Goal: Transaction & Acquisition: Purchase product/service

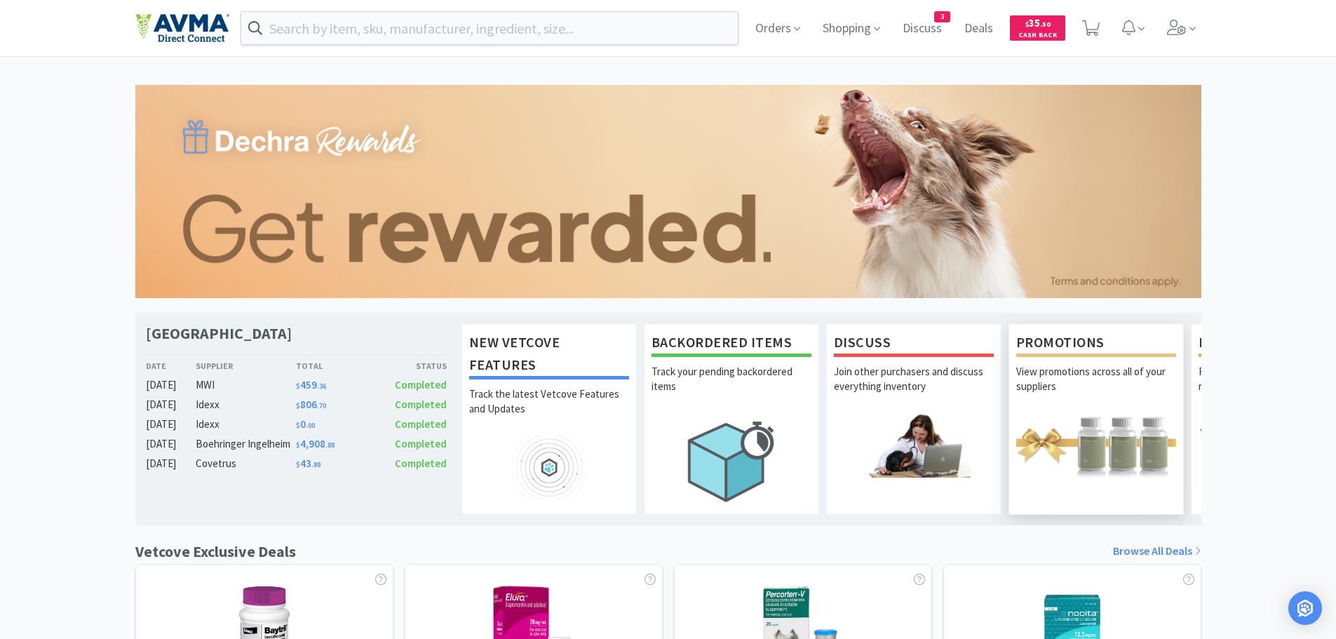
click at [1102, 438] on img at bounding box center [1096, 445] width 160 height 64
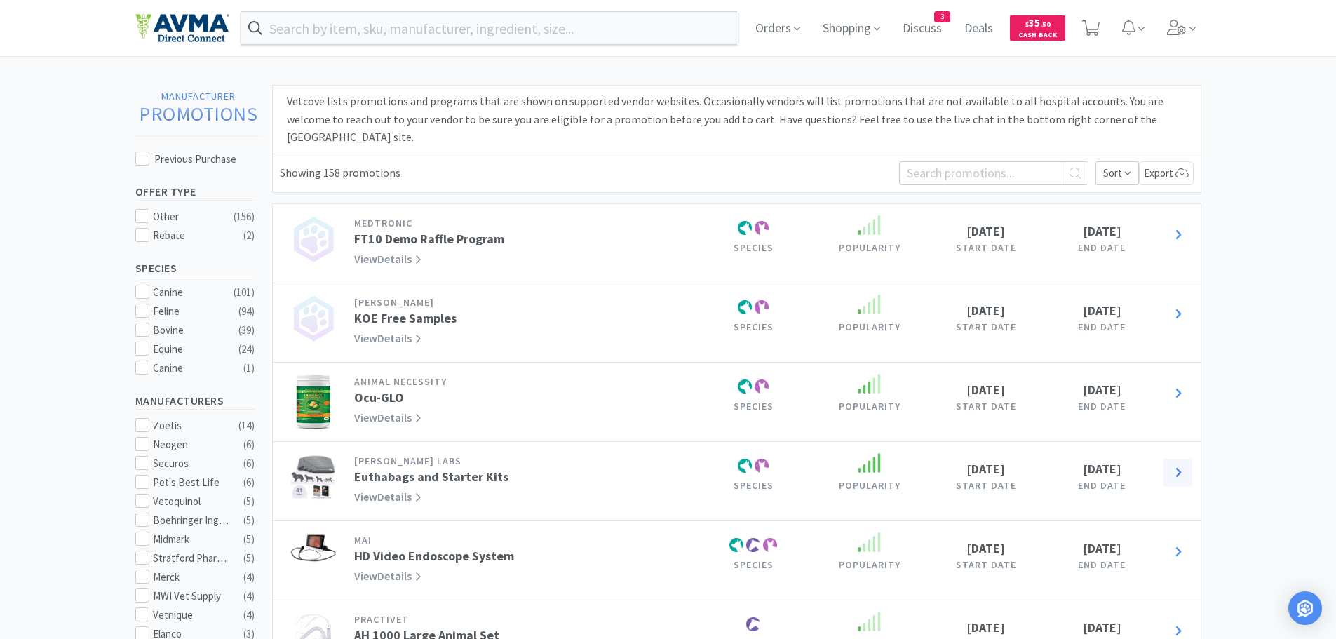
click at [1179, 468] on icon at bounding box center [1179, 472] width 6 height 9
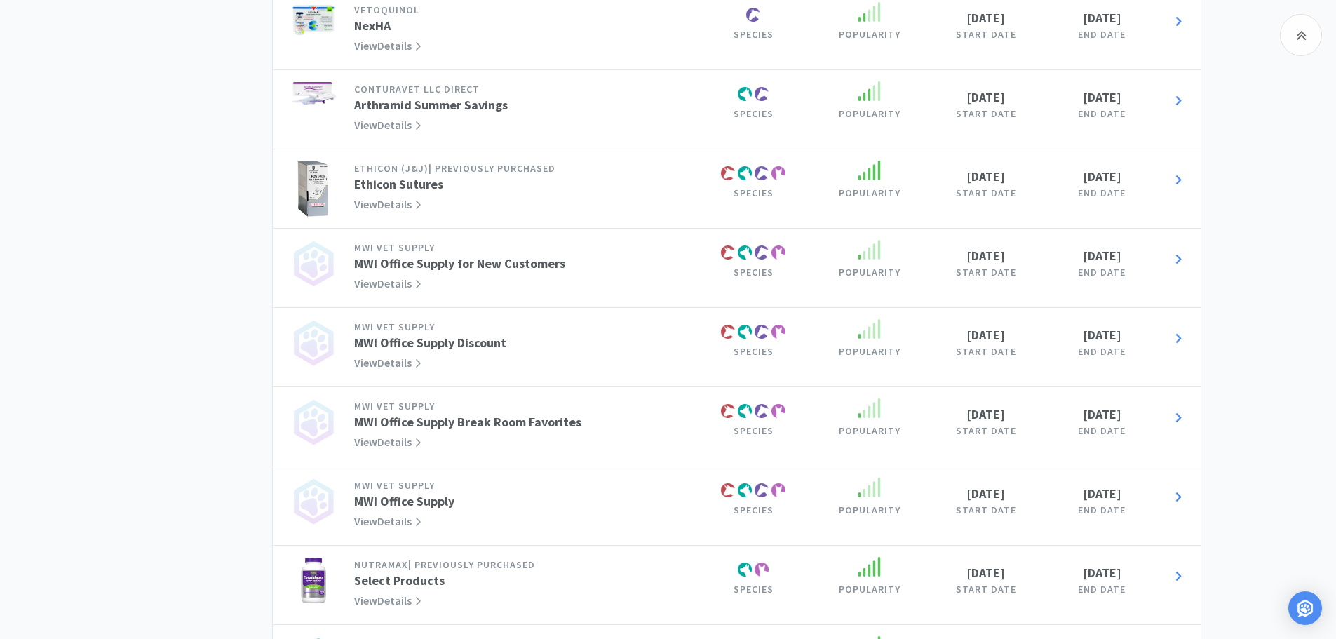
scroll to position [2160, 0]
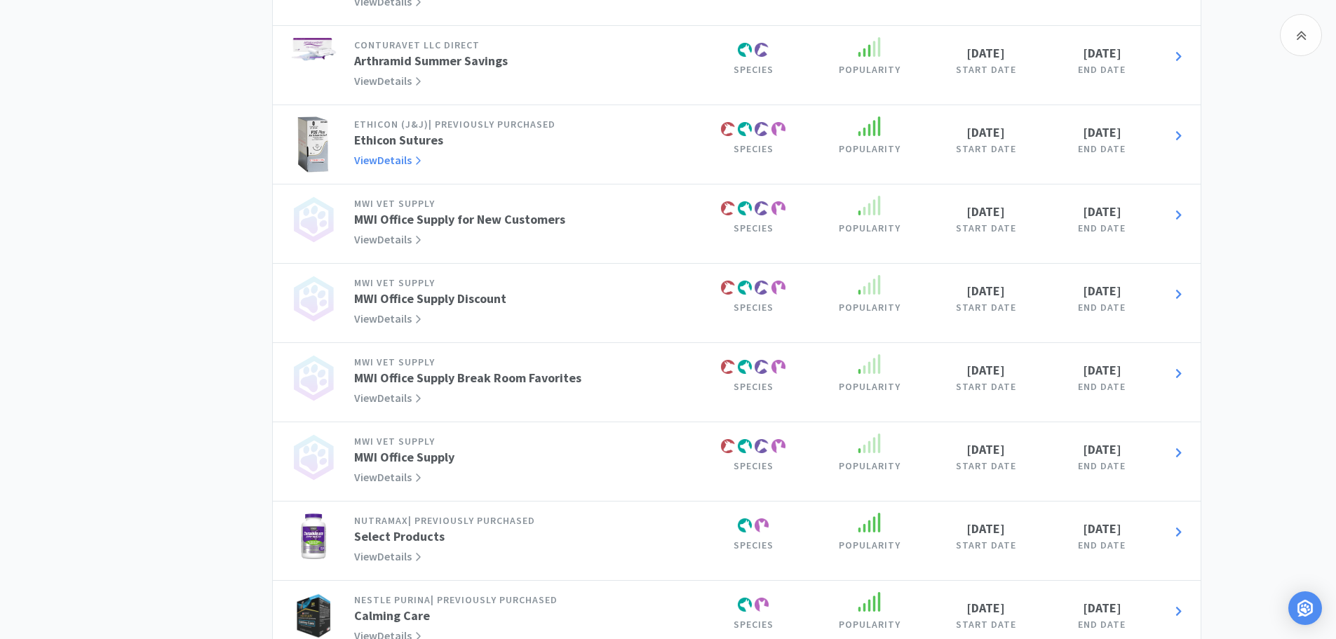
click at [393, 153] on link "View Details" at bounding box center [387, 160] width 67 height 14
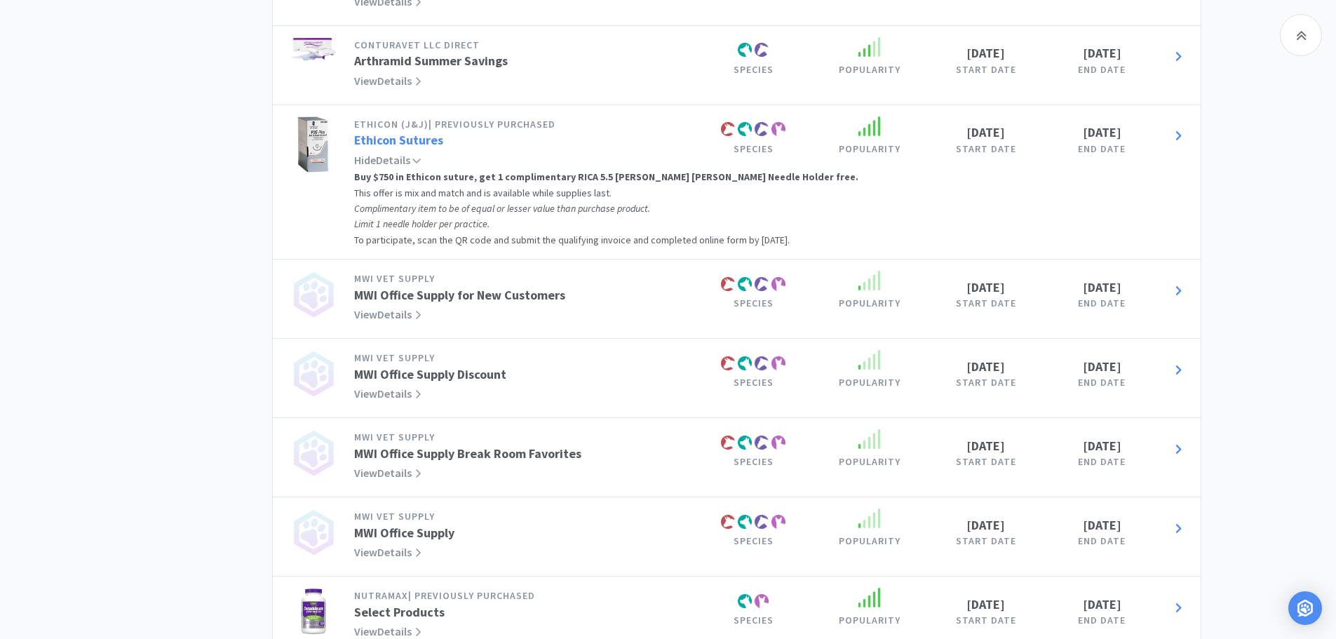
click at [379, 132] on link "Ethicon Sutures" at bounding box center [398, 140] width 89 height 16
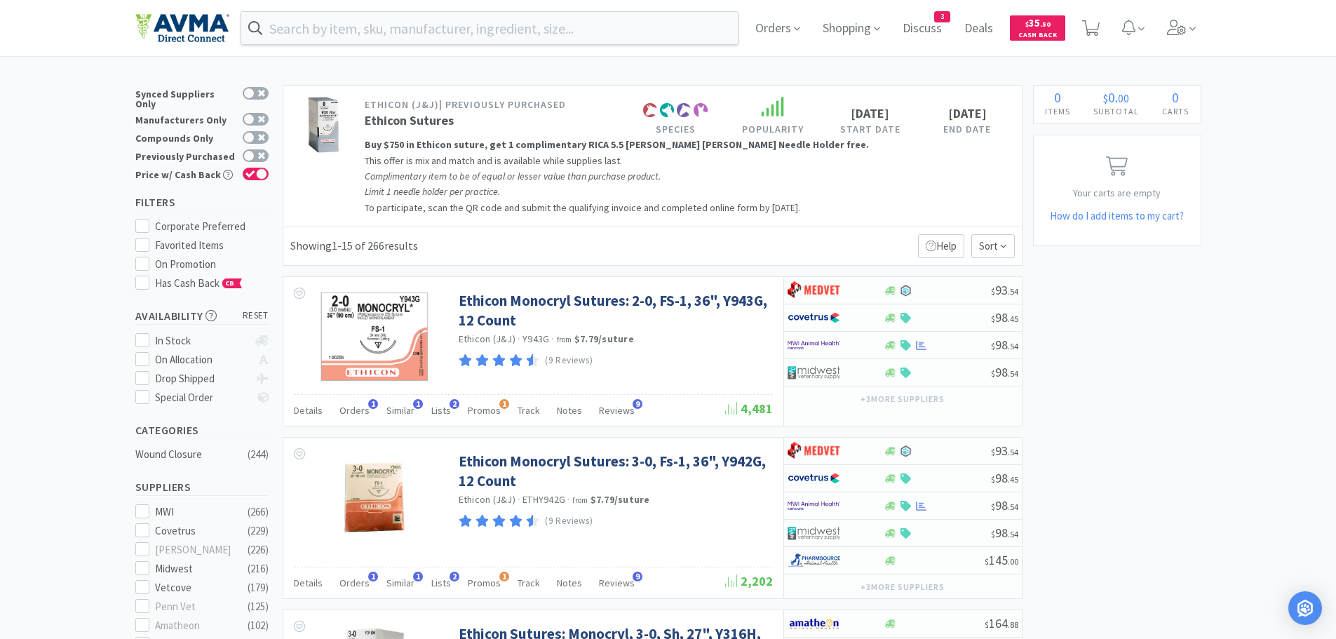
click at [509, 213] on p "To participate, scan the QR code and submit the qualifying invoice and complete…" at bounding box center [657, 207] width 584 height 15
click at [332, 136] on img at bounding box center [324, 125] width 32 height 56
click at [417, 123] on link "Ethicon Sutures" at bounding box center [409, 120] width 89 height 16
click at [456, 170] on em "Complimentary item to be of equal or lesser value than purchase product." at bounding box center [513, 176] width 296 height 13
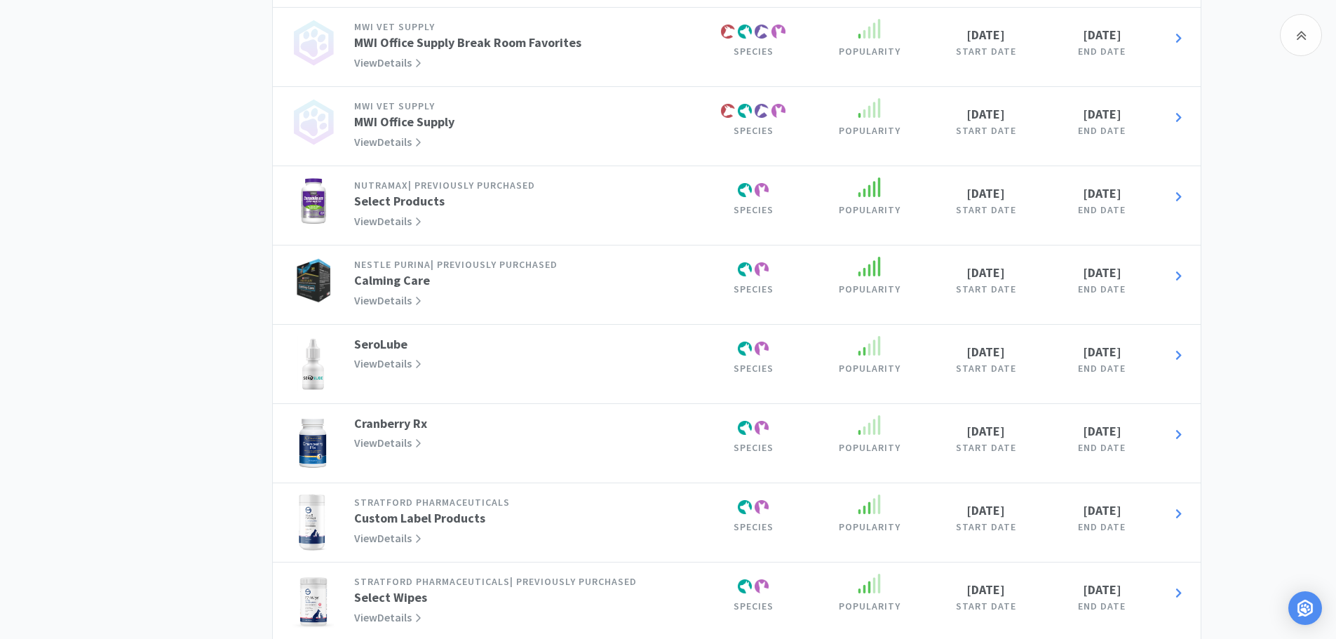
scroll to position [2597, 0]
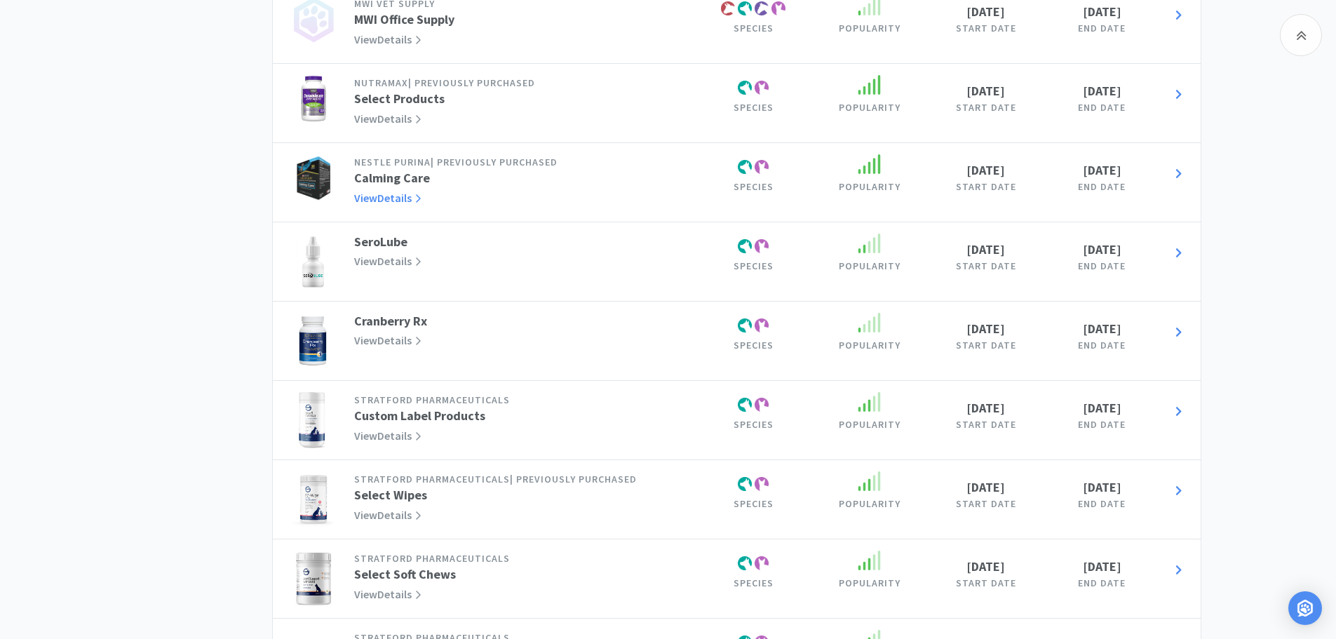
click at [383, 191] on link "View Details" at bounding box center [387, 198] width 67 height 14
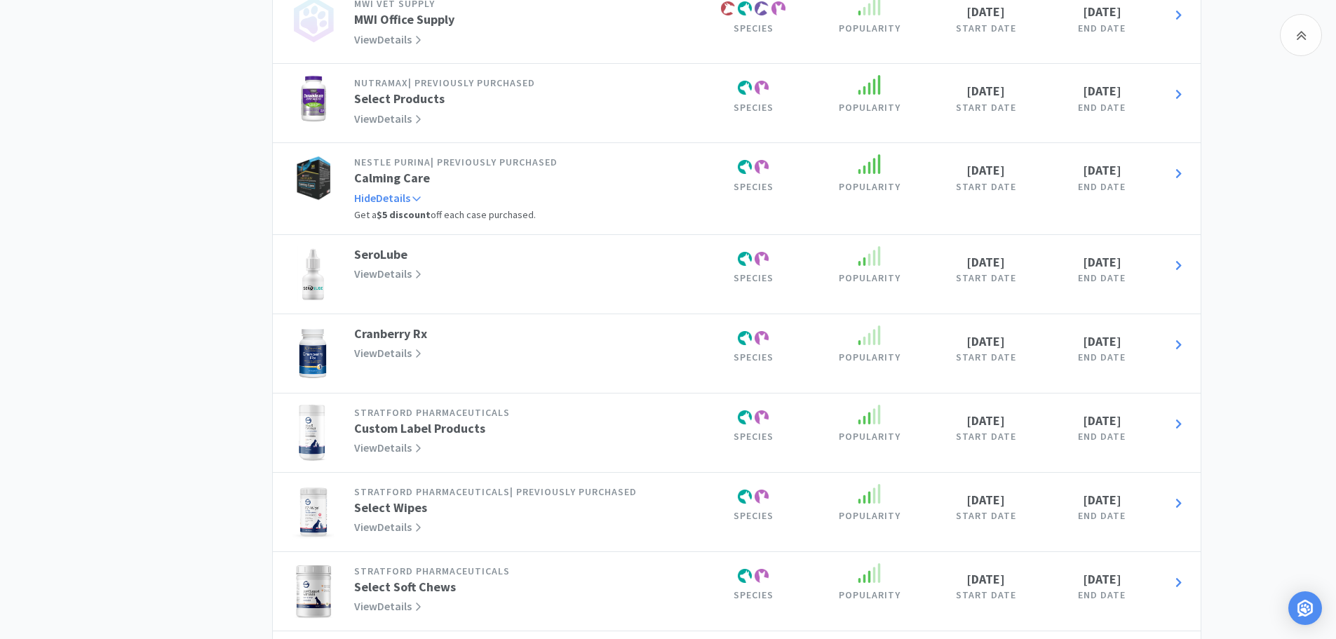
click at [398, 191] on link "Hide Details" at bounding box center [387, 198] width 66 height 14
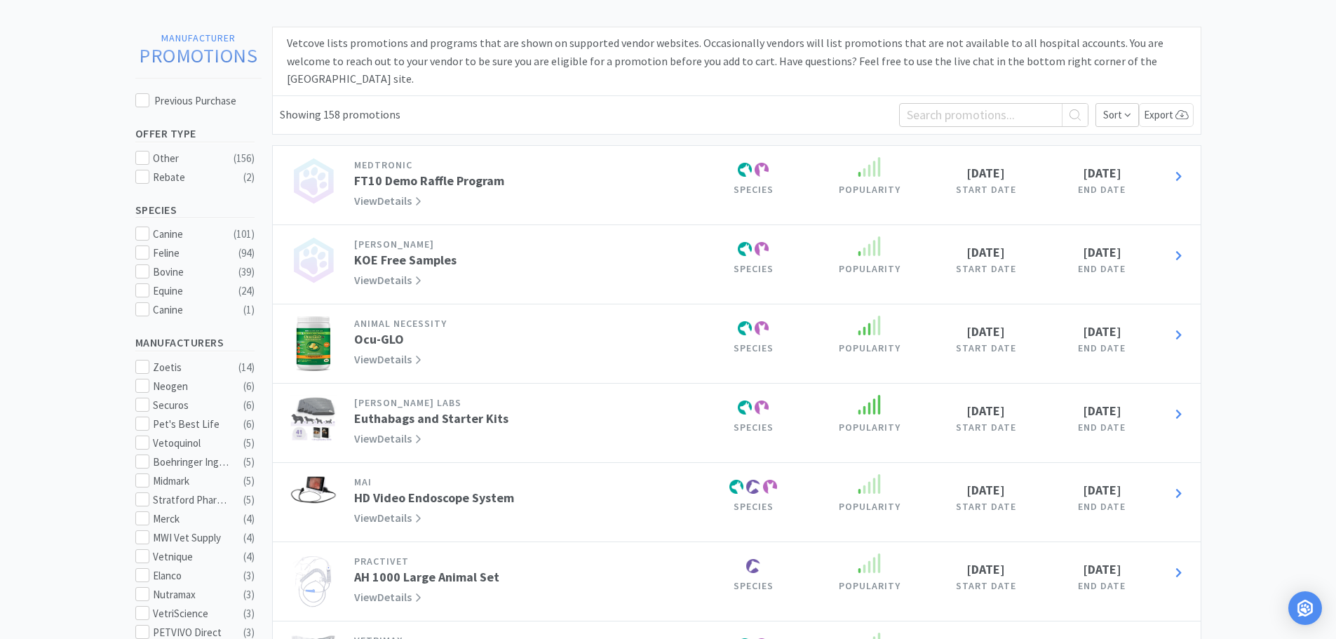
scroll to position [0, 0]
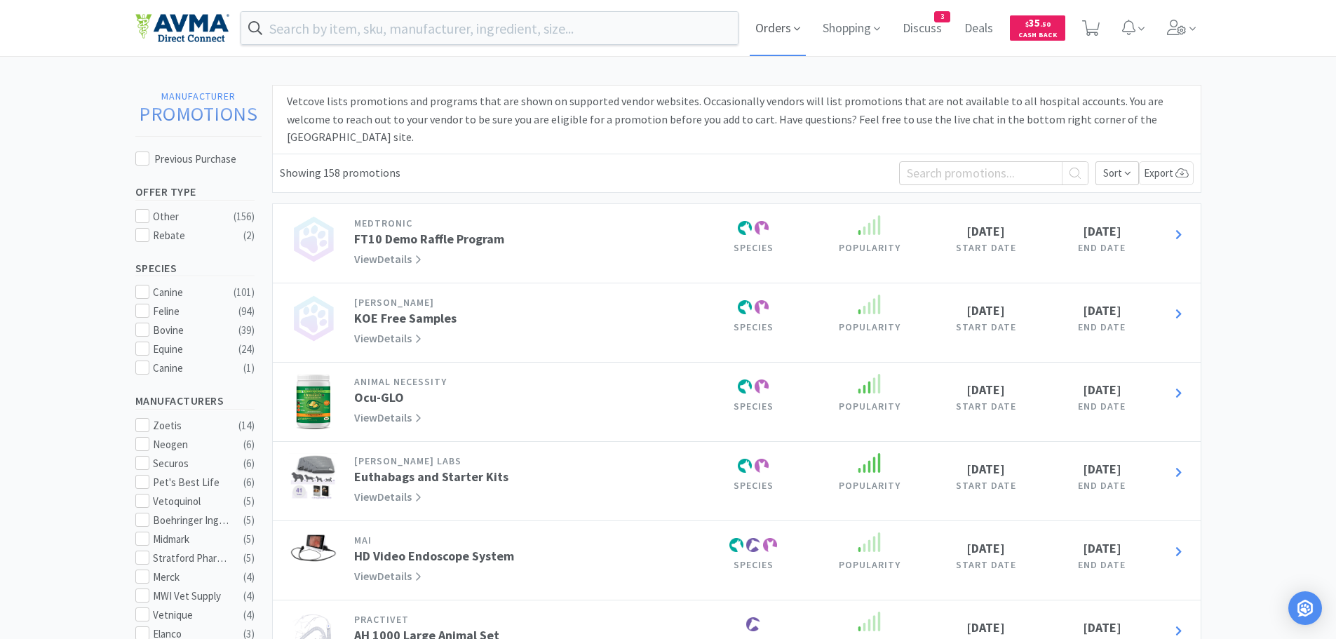
click at [776, 31] on span "Orders" at bounding box center [778, 28] width 56 height 56
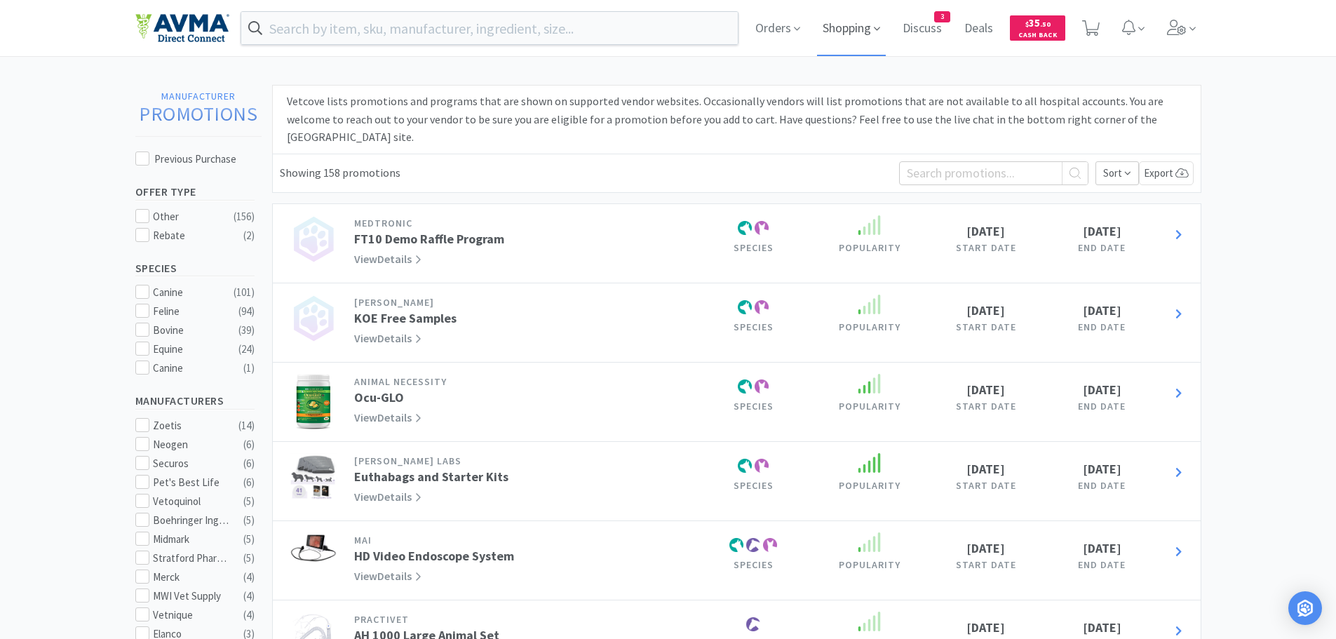
click at [844, 24] on span "Shopping" at bounding box center [851, 28] width 69 height 56
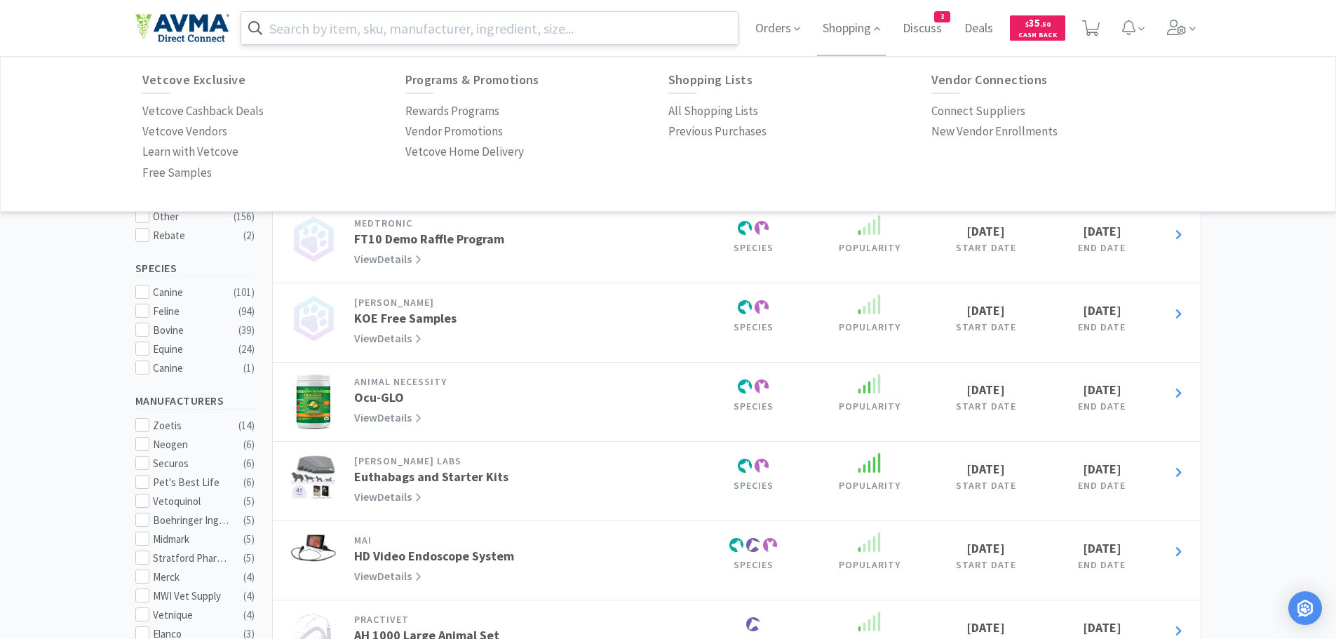
click at [462, 24] on input "text" at bounding box center [489, 28] width 497 height 32
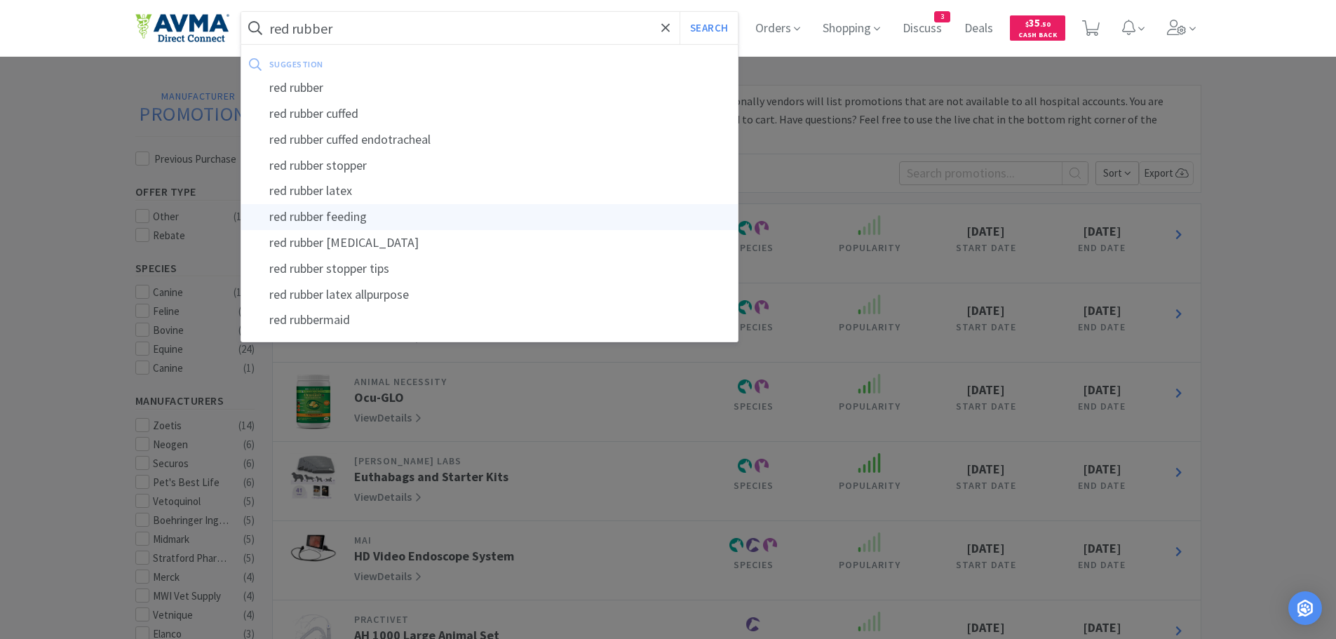
click at [380, 217] on div "red rubber feeding" at bounding box center [489, 217] width 497 height 26
type input "red rubber feeding"
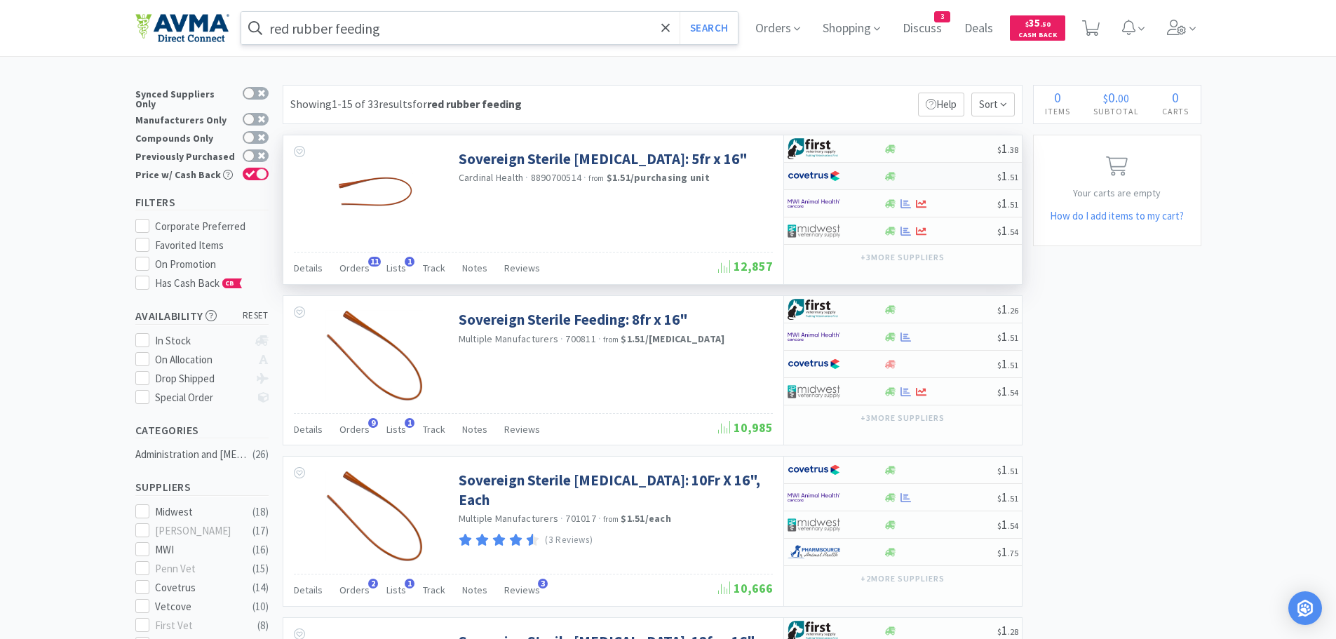
click at [946, 179] on div at bounding box center [941, 176] width 114 height 11
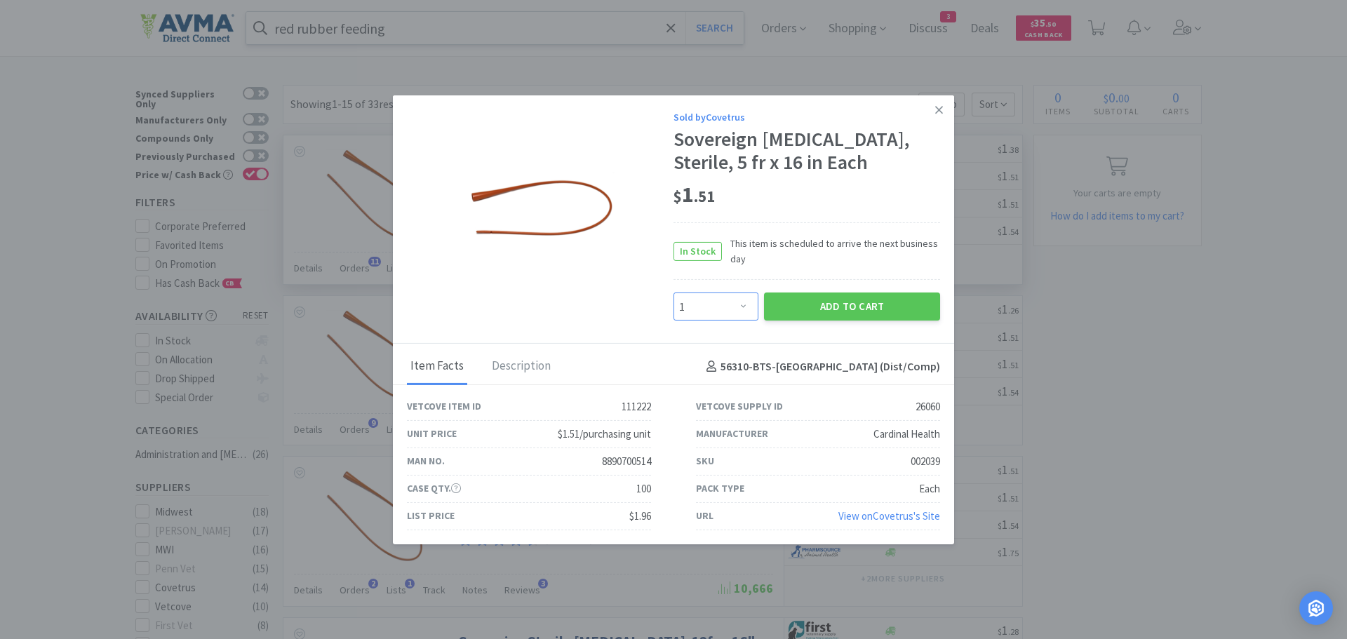
click at [737, 304] on select "Enter Quantity 1 2 3 4 5 6 7 8 9 10 11 12 13 14 15 16 17 18 19 20 Enter Quantity" at bounding box center [715, 306] width 85 height 28
select select "10"
click at [673, 292] on select "Enter Quantity 1 2 3 4 5 6 7 8 9 10 11 12 13 14 15 16 17 18 19 20 Enter Quantity" at bounding box center [715, 306] width 85 height 28
click at [794, 302] on button "Add to Cart" at bounding box center [852, 306] width 176 height 28
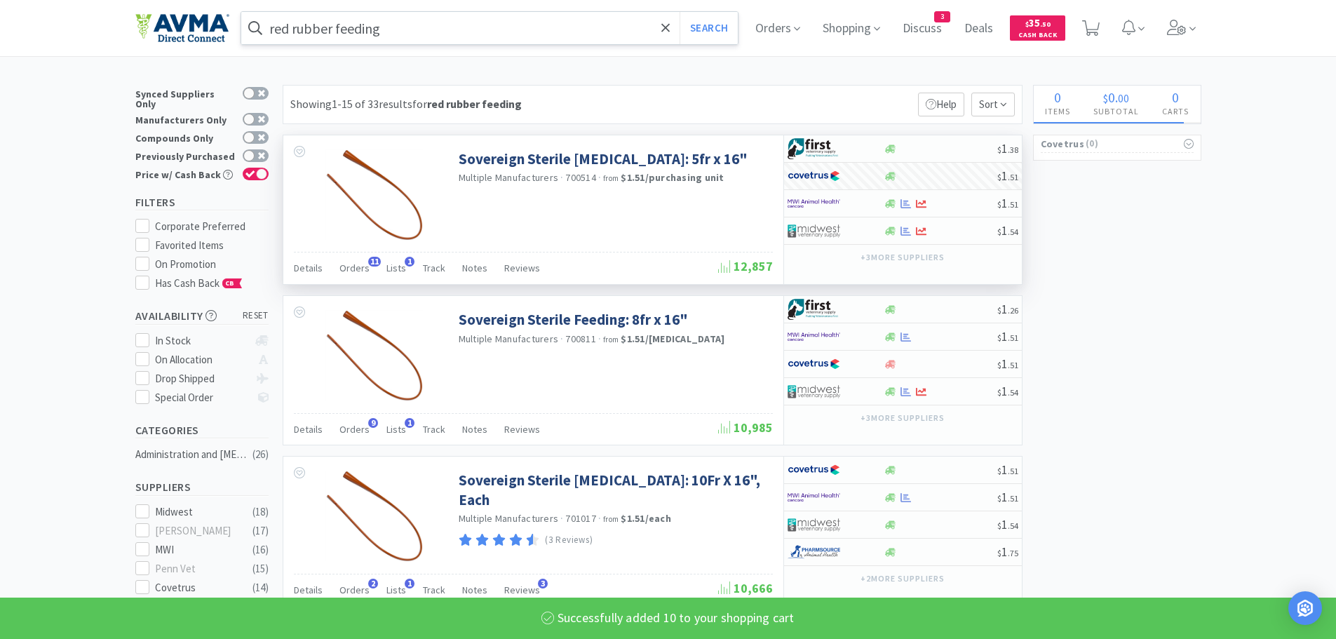
select select "10"
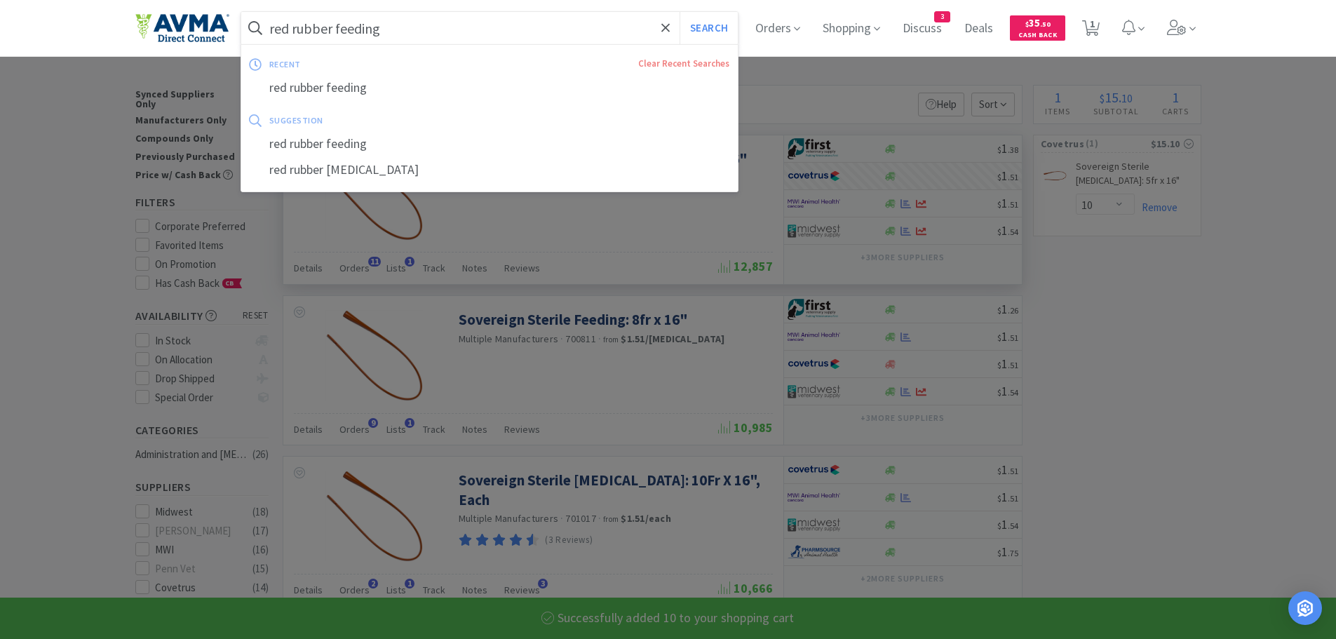
click at [371, 27] on input "red rubber feeding" at bounding box center [489, 28] width 497 height 32
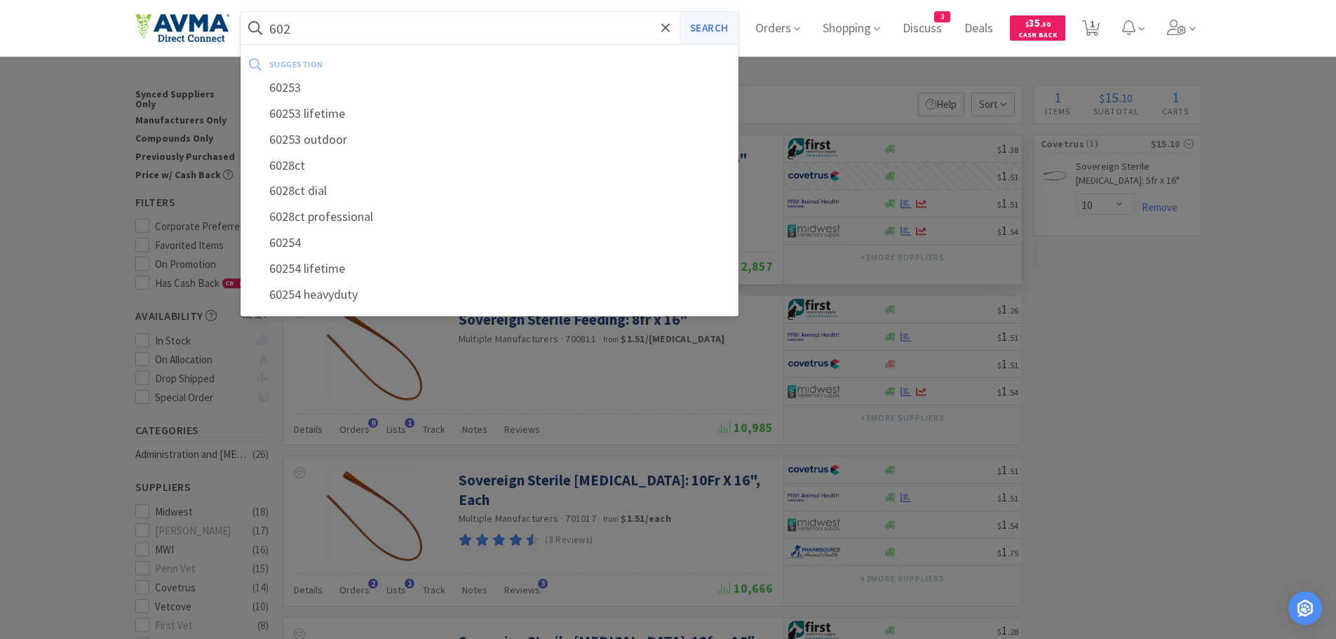
type input "602"
click at [720, 26] on button "Search" at bounding box center [709, 28] width 58 height 32
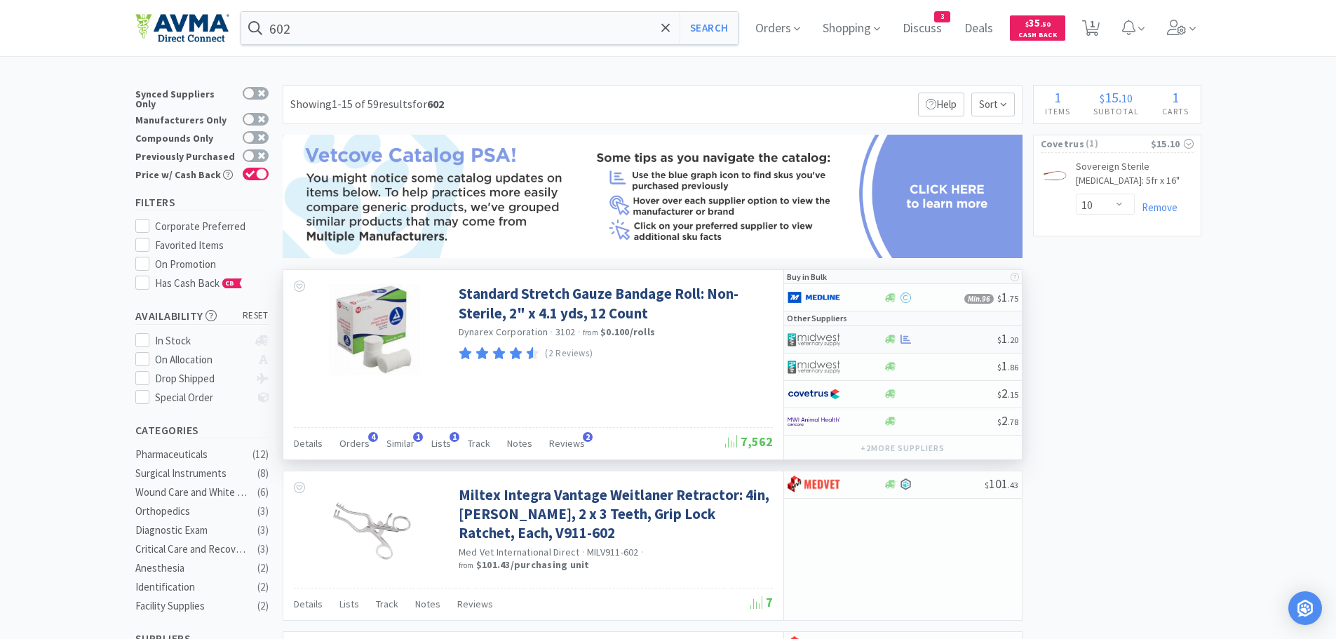
click at [941, 339] on div at bounding box center [941, 339] width 114 height 11
select select "1"
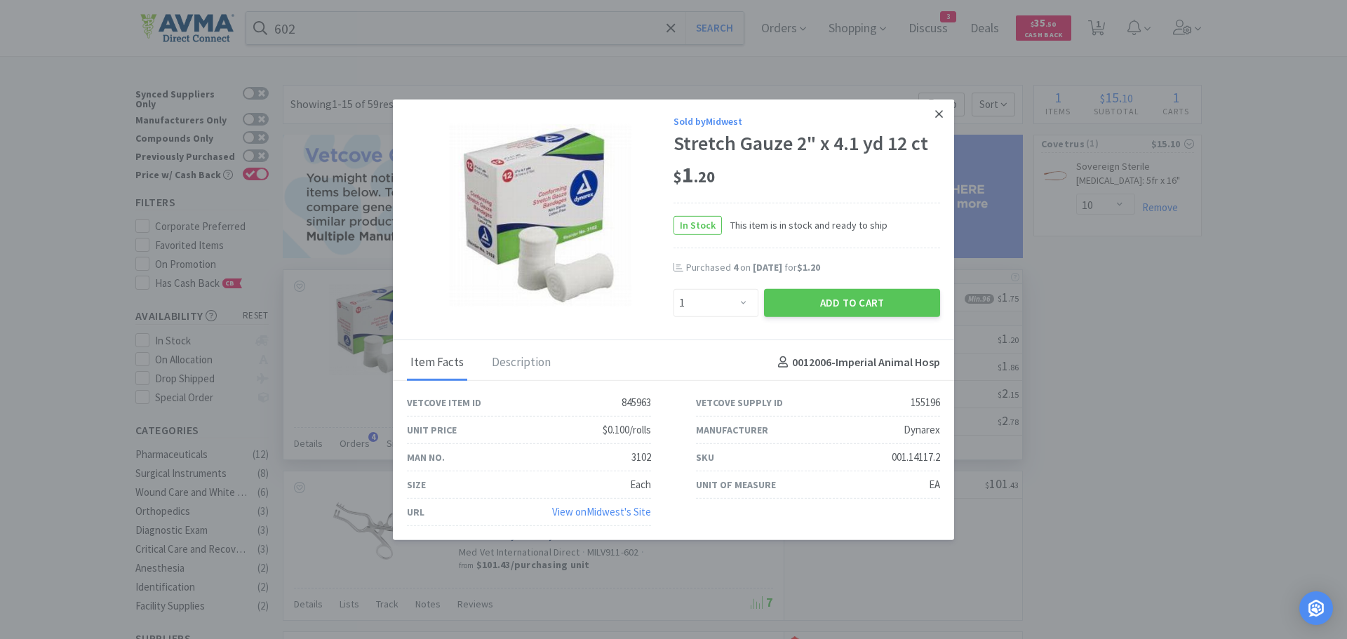
click at [937, 114] on icon at bounding box center [939, 113] width 8 height 13
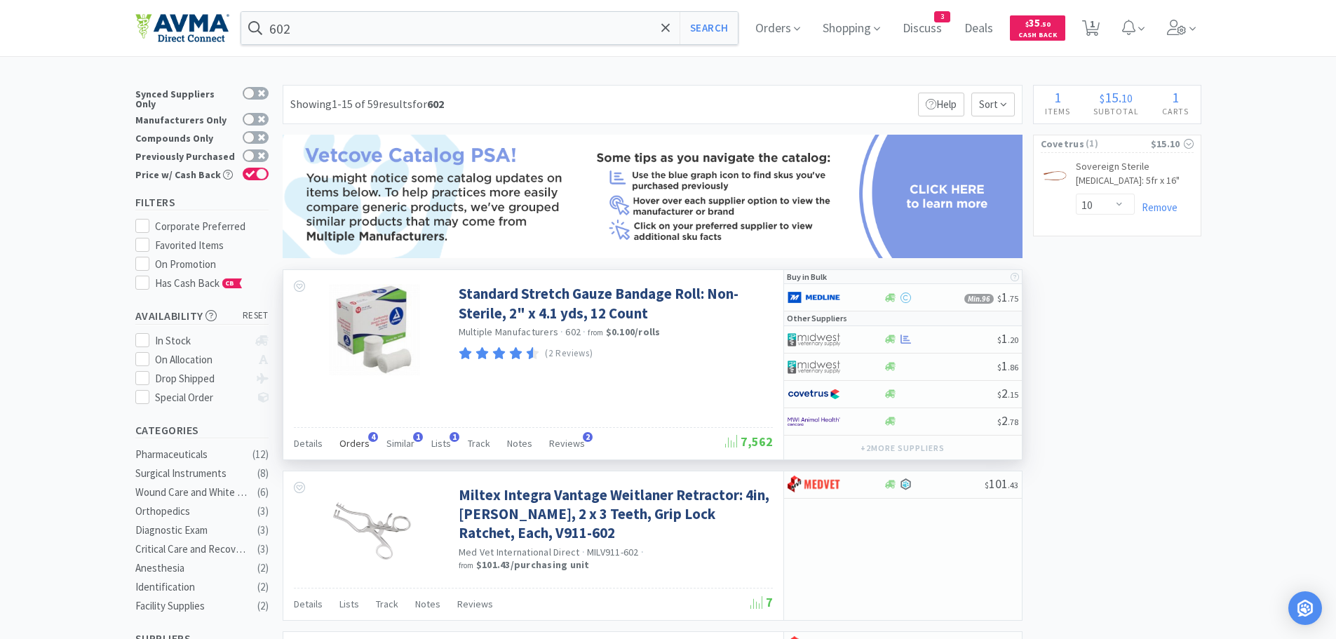
click at [349, 442] on span "Orders" at bounding box center [354, 443] width 30 height 13
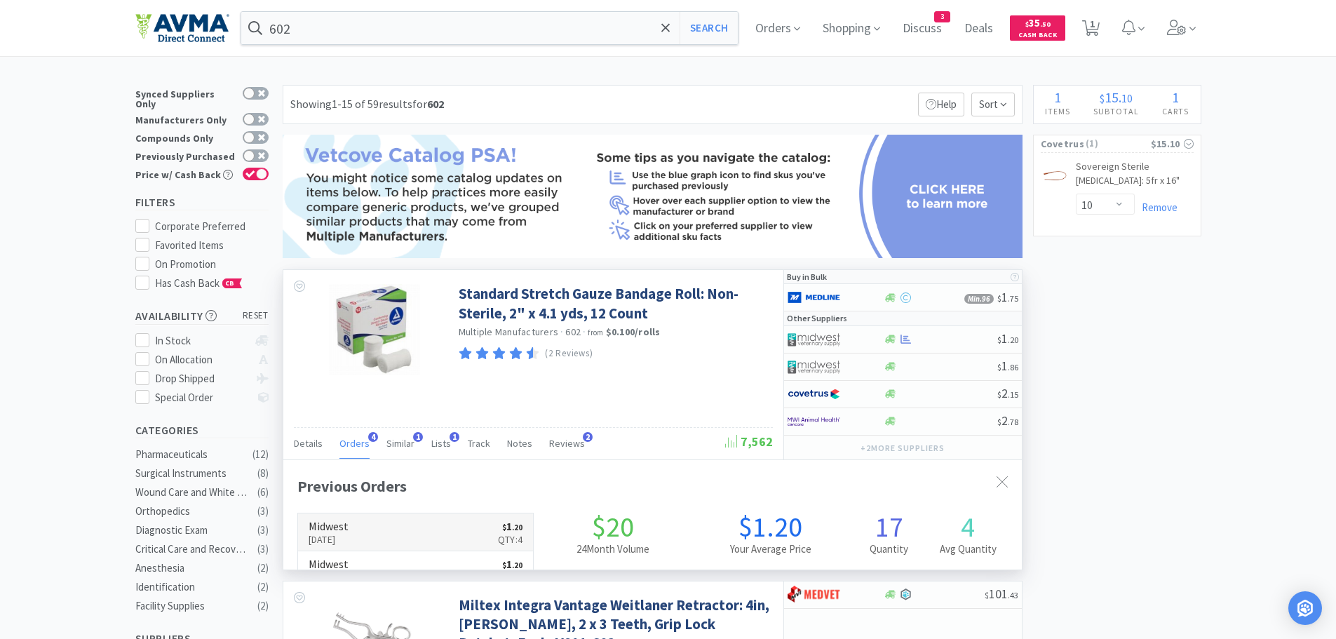
scroll to position [363, 739]
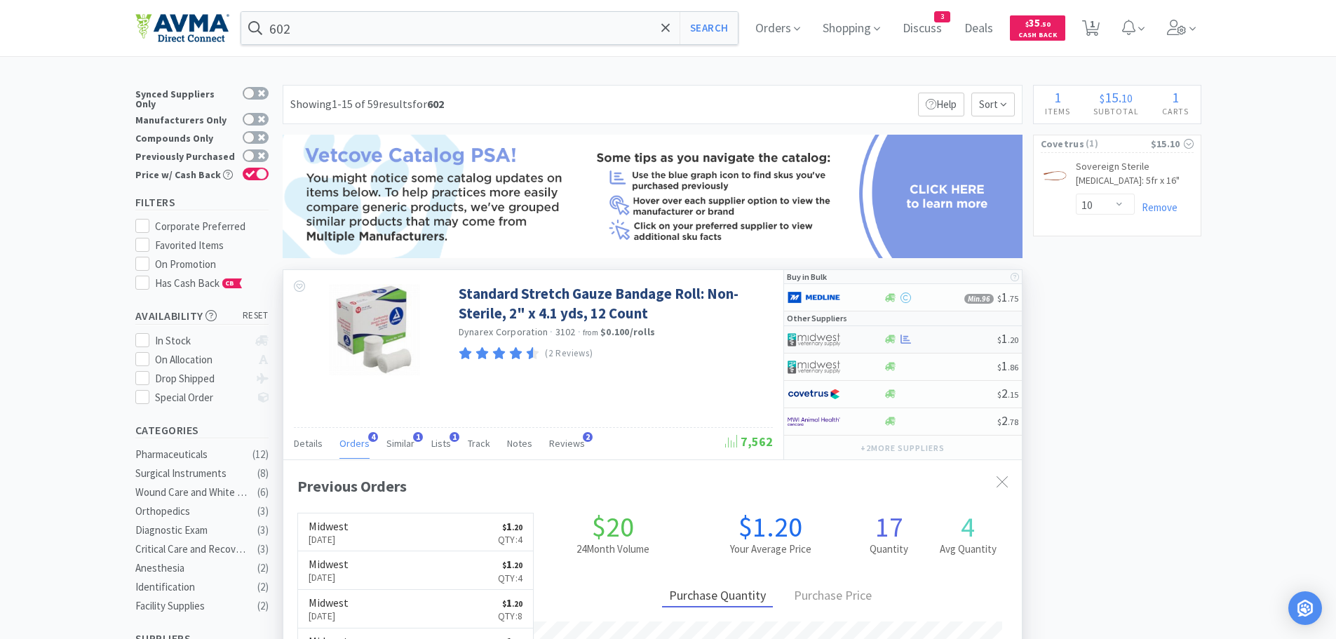
click at [958, 337] on div at bounding box center [941, 339] width 114 height 11
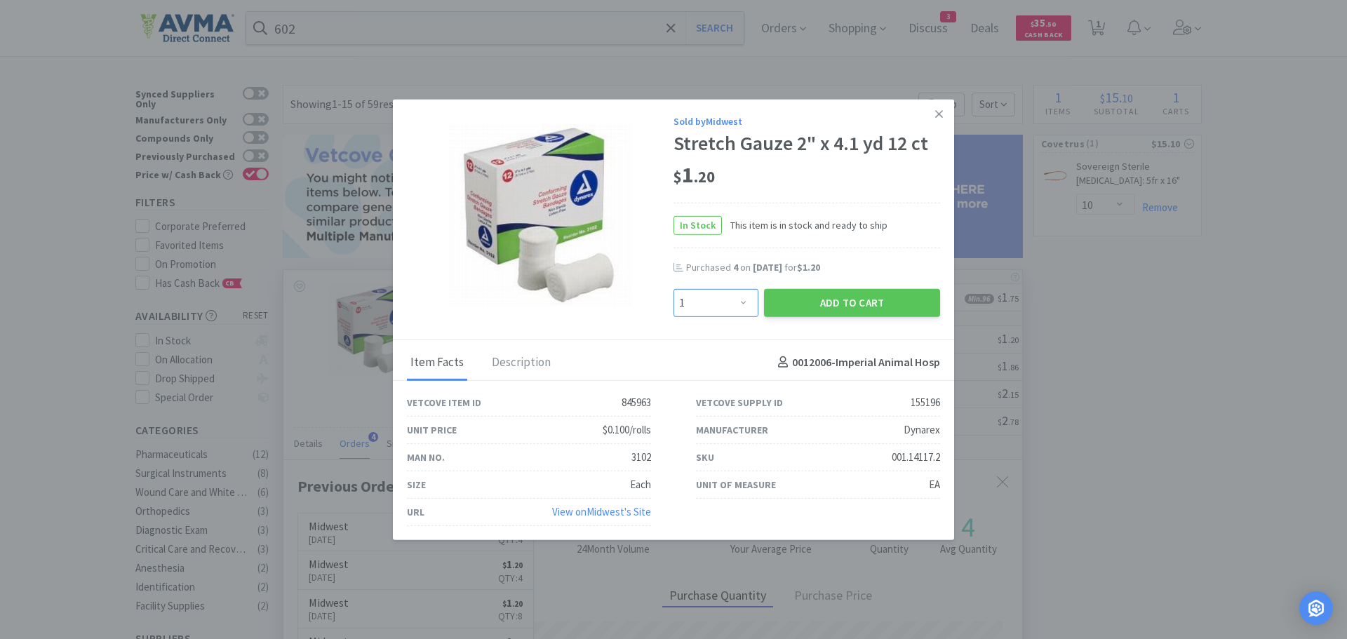
click at [745, 301] on select "Enter Quantity 1 2 3 4 5 6 7 8 9 10 11 12 13 14 15 16 17 18 19 20 Enter Quantity" at bounding box center [715, 302] width 85 height 28
select select "2"
click at [673, 288] on select "Enter Quantity 1 2 3 4 5 6 7 8 9 10 11 12 13 14 15 16 17 18 19 20 Enter Quantity" at bounding box center [715, 302] width 85 height 28
click at [806, 304] on button "Add to Cart" at bounding box center [852, 302] width 176 height 28
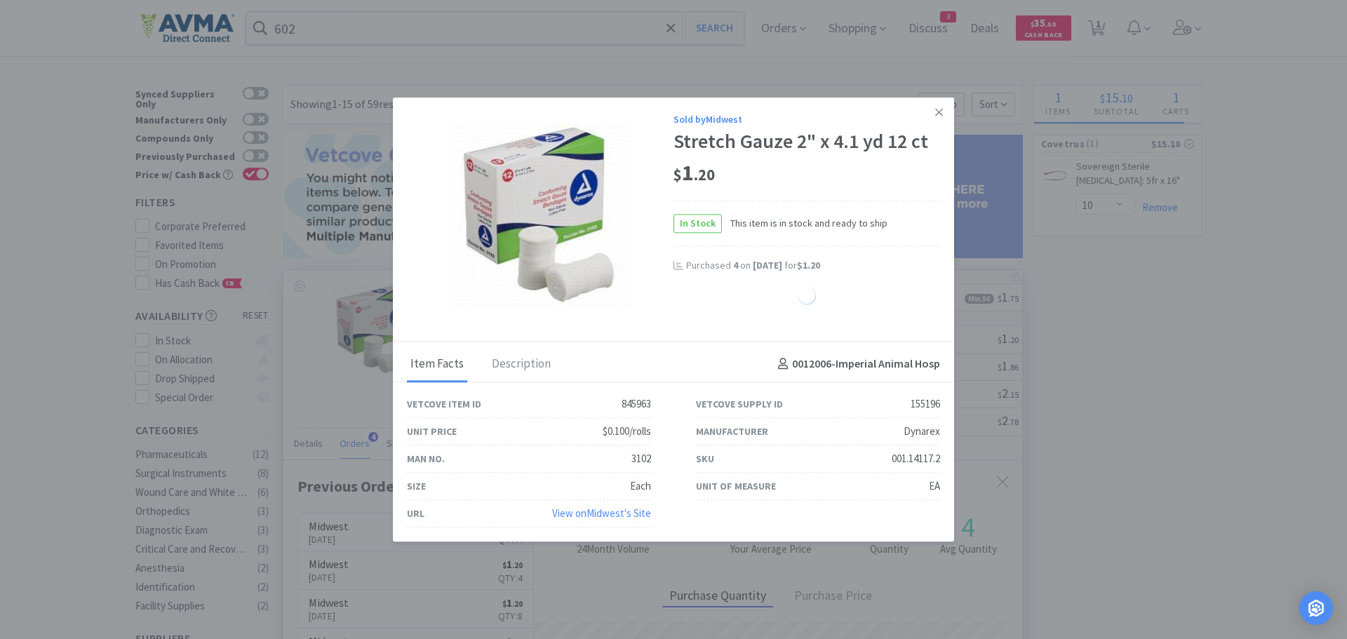
select select "2"
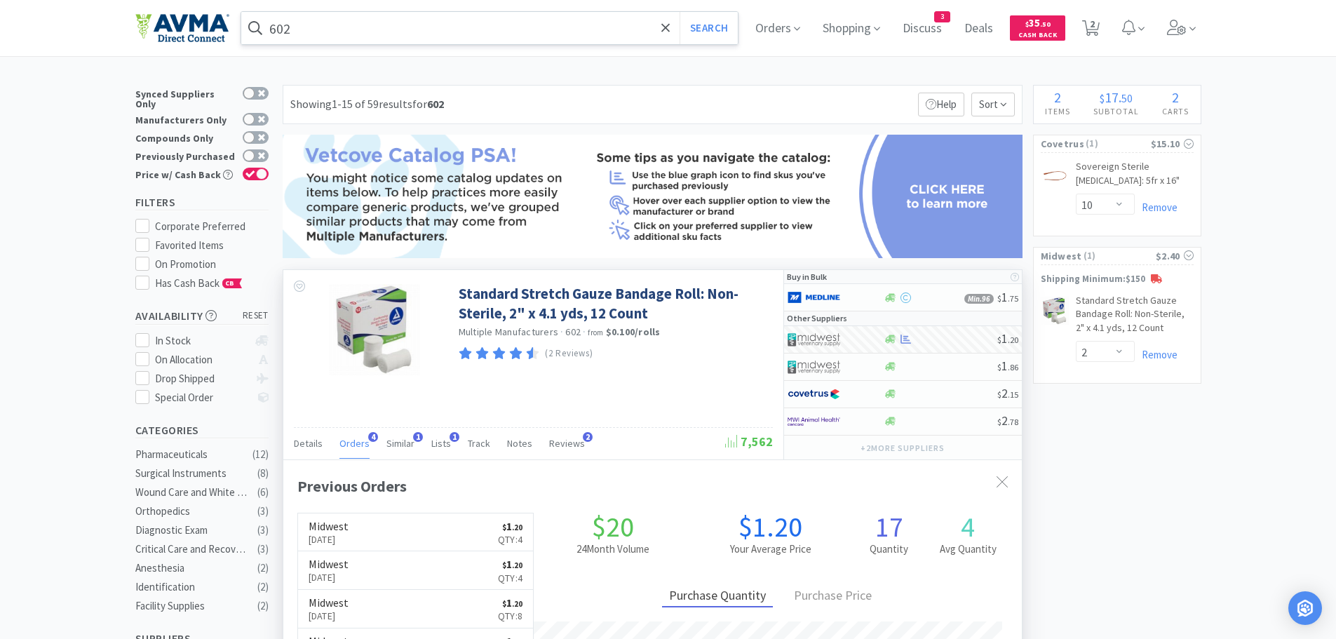
click at [325, 25] on input "602" at bounding box center [489, 28] width 497 height 32
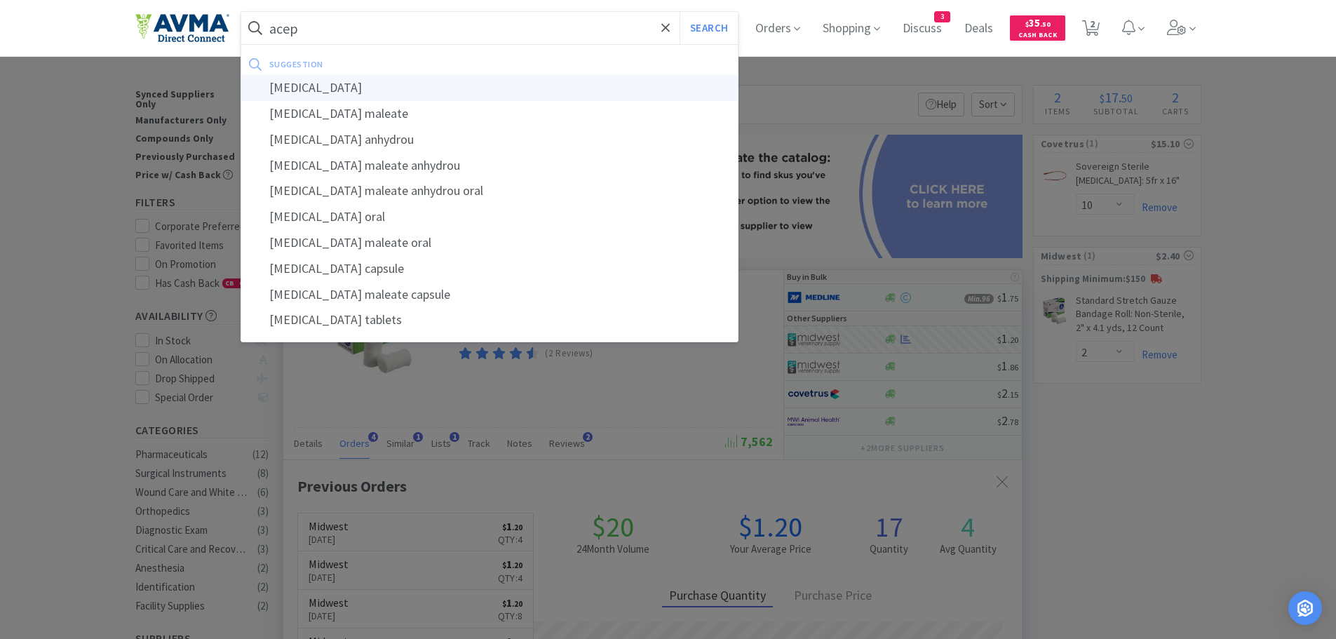
click at [321, 81] on div "[MEDICAL_DATA]" at bounding box center [489, 88] width 497 height 26
type input "[MEDICAL_DATA]"
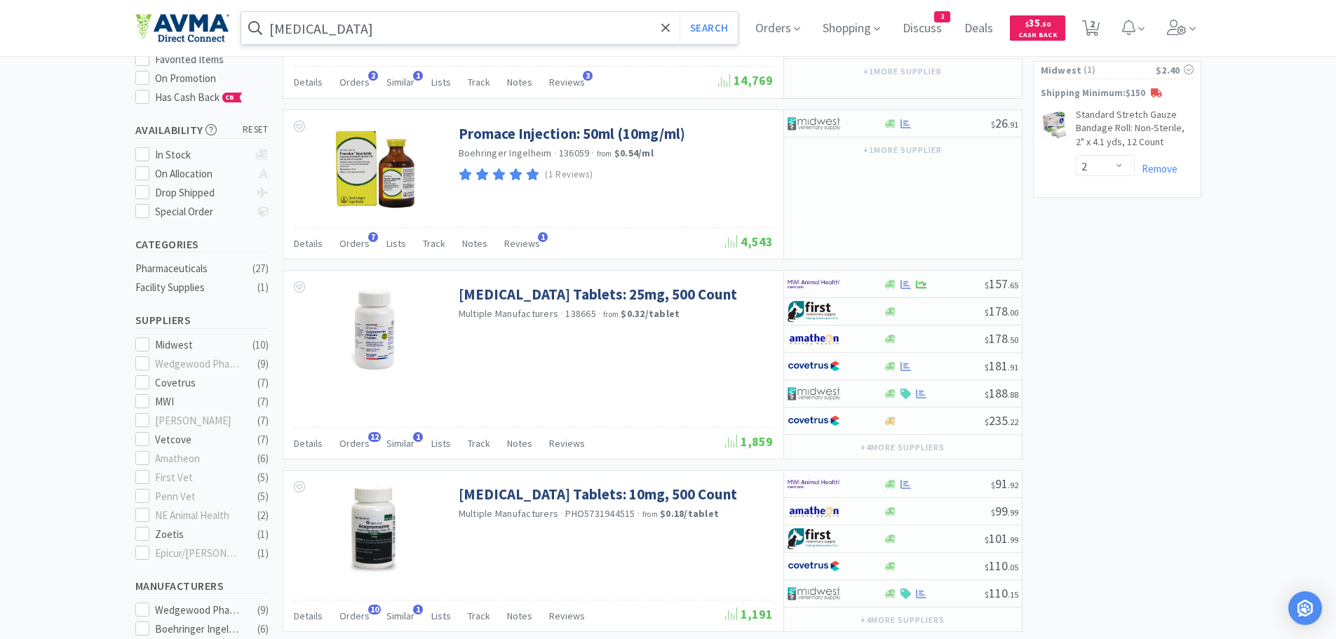
scroll to position [259, 0]
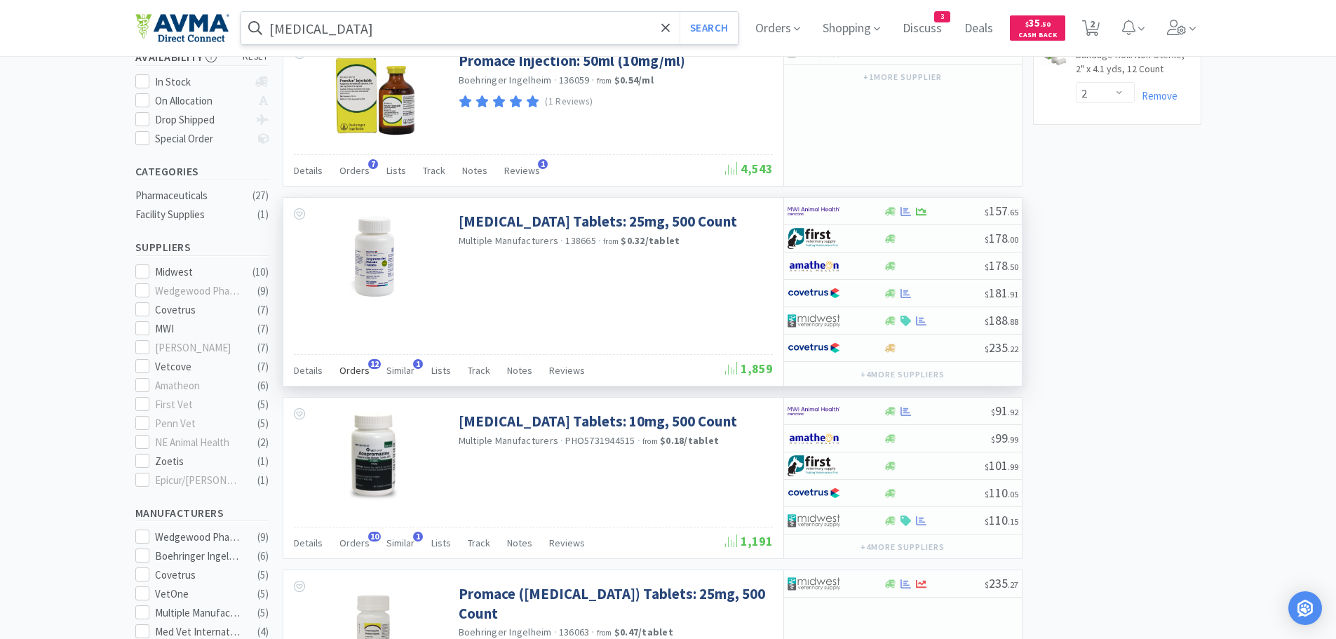
click at [355, 368] on span "Orders" at bounding box center [354, 370] width 30 height 13
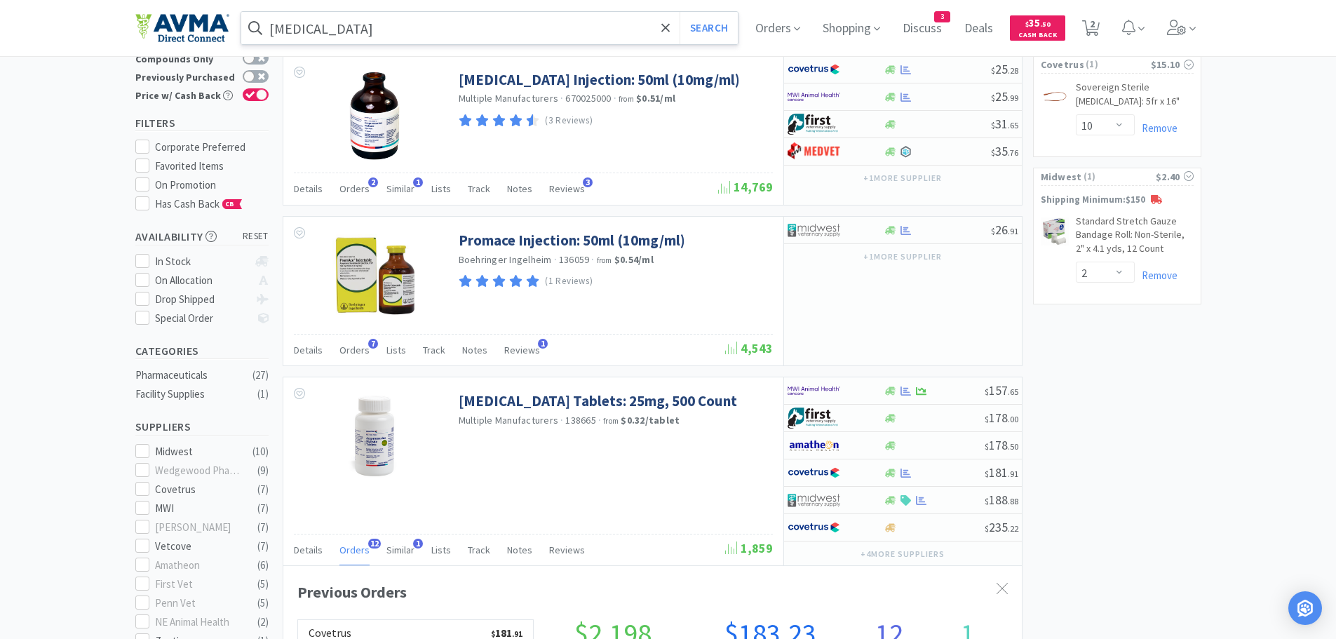
scroll to position [162, 0]
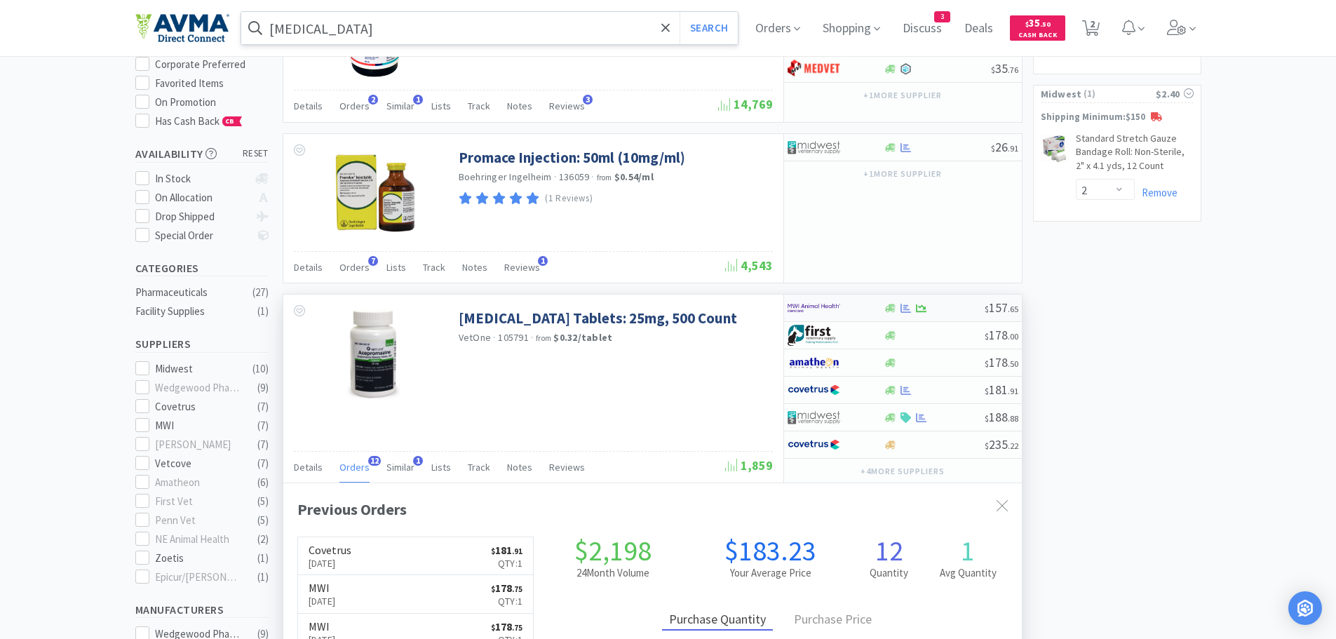
click at [962, 311] on div at bounding box center [934, 308] width 101 height 11
select select "1"
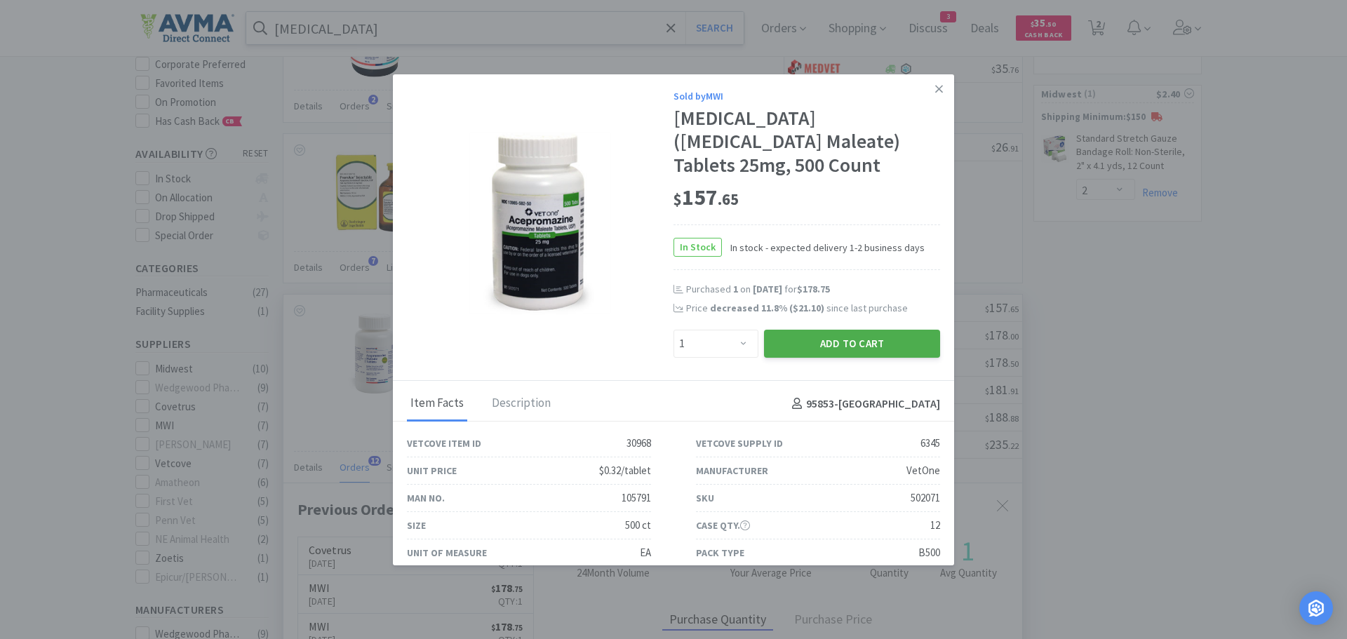
click at [783, 345] on button "Add to Cart" at bounding box center [852, 344] width 176 height 28
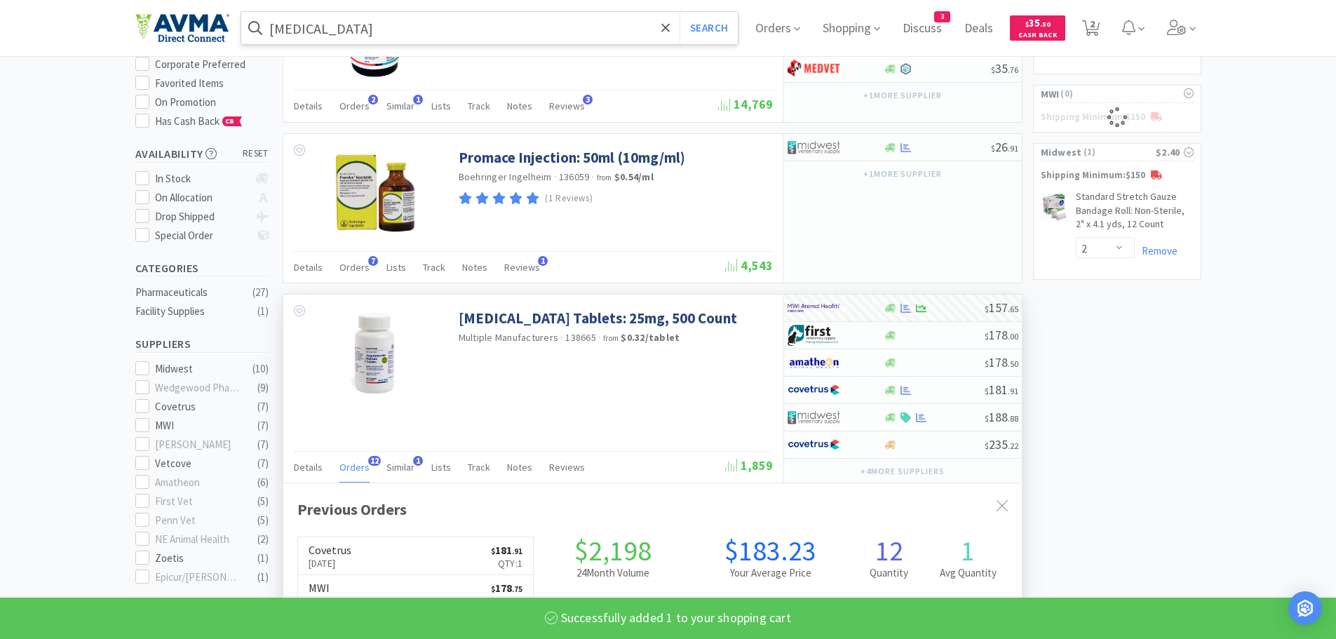
select select "1"
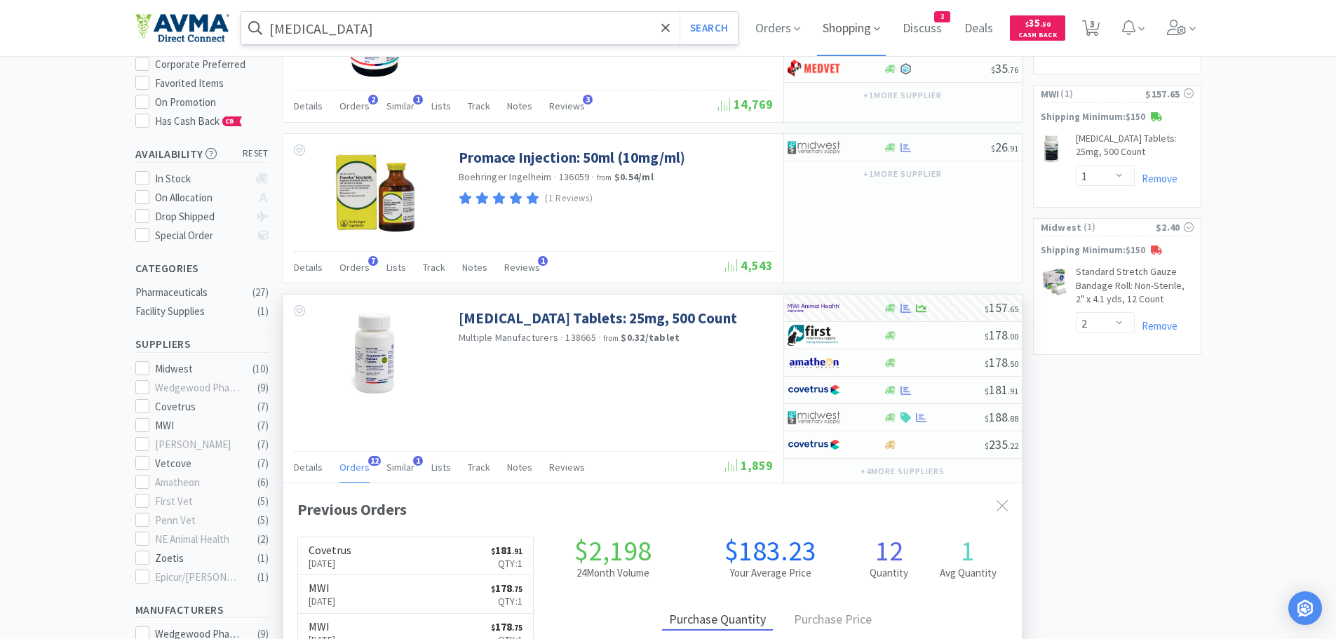
click at [854, 24] on span "Shopping" at bounding box center [851, 28] width 69 height 56
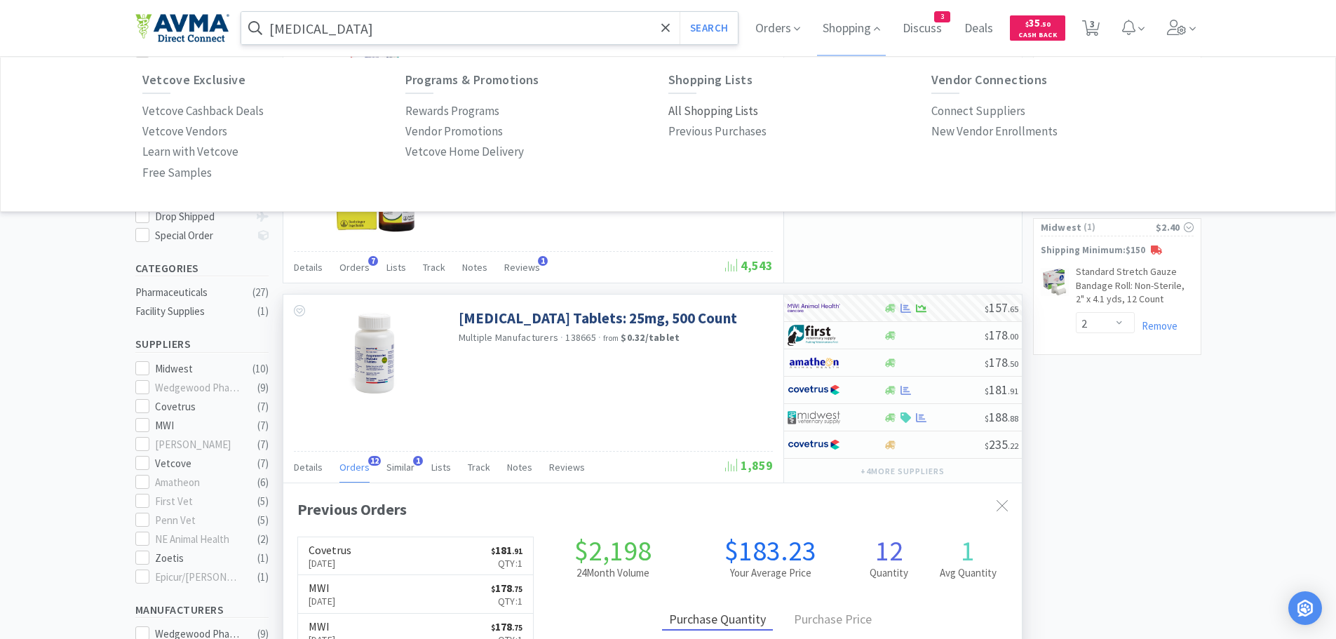
click at [673, 115] on p "All Shopping Lists" at bounding box center [713, 111] width 90 height 19
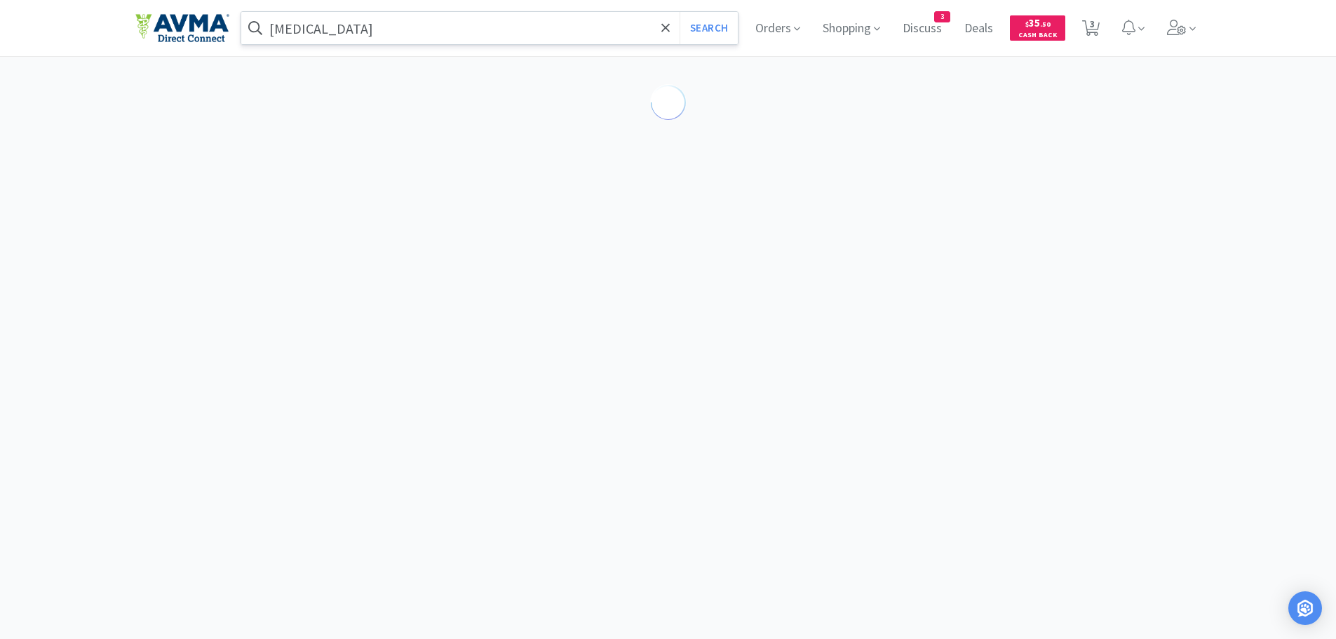
select select "10"
select select "1"
select select "2"
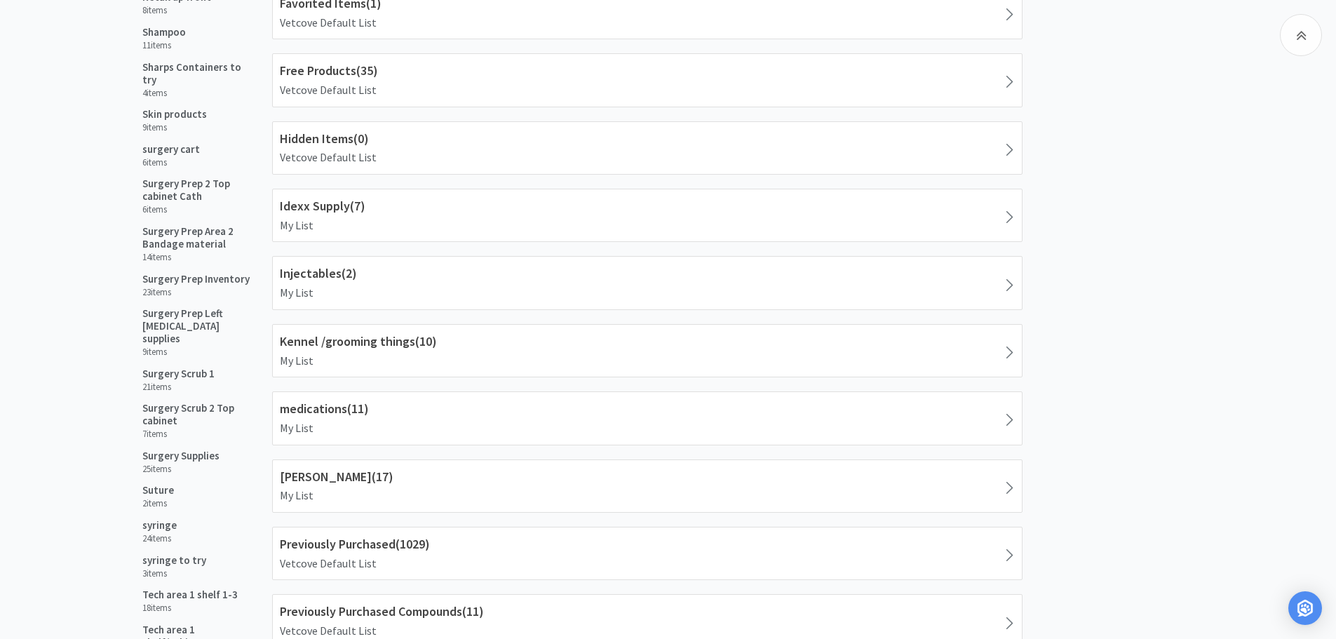
scroll to position [861, 0]
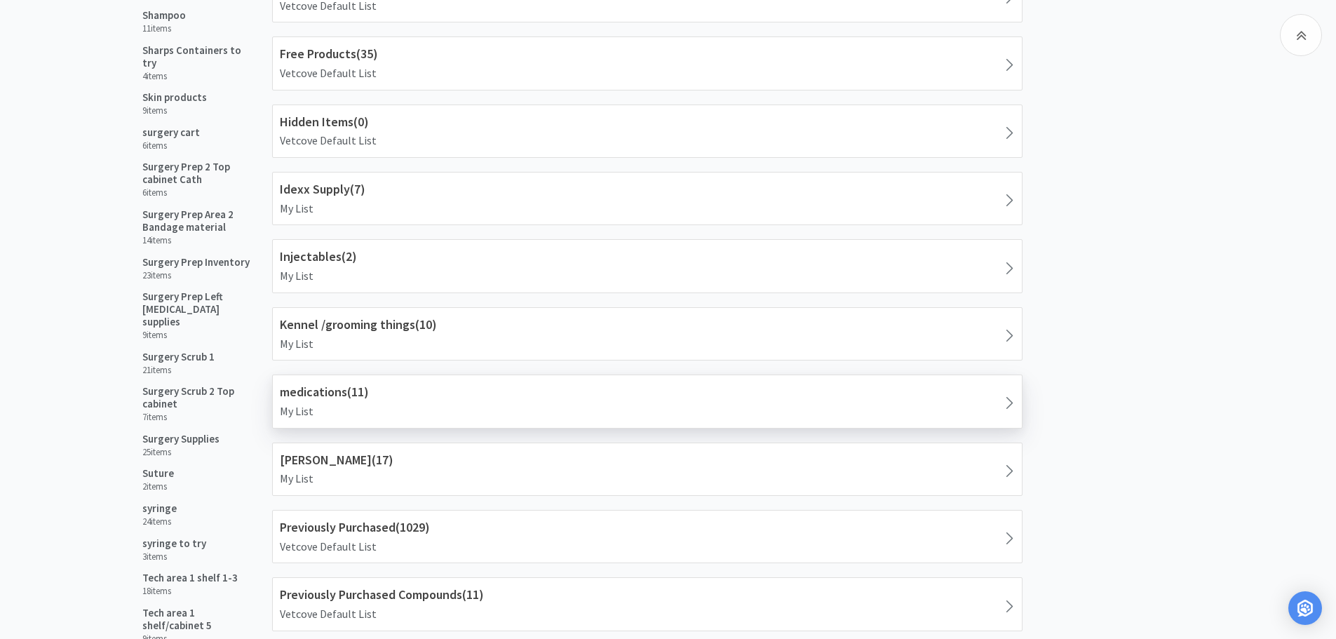
click at [530, 393] on h1 "medications ( 11 )" at bounding box center [647, 392] width 735 height 20
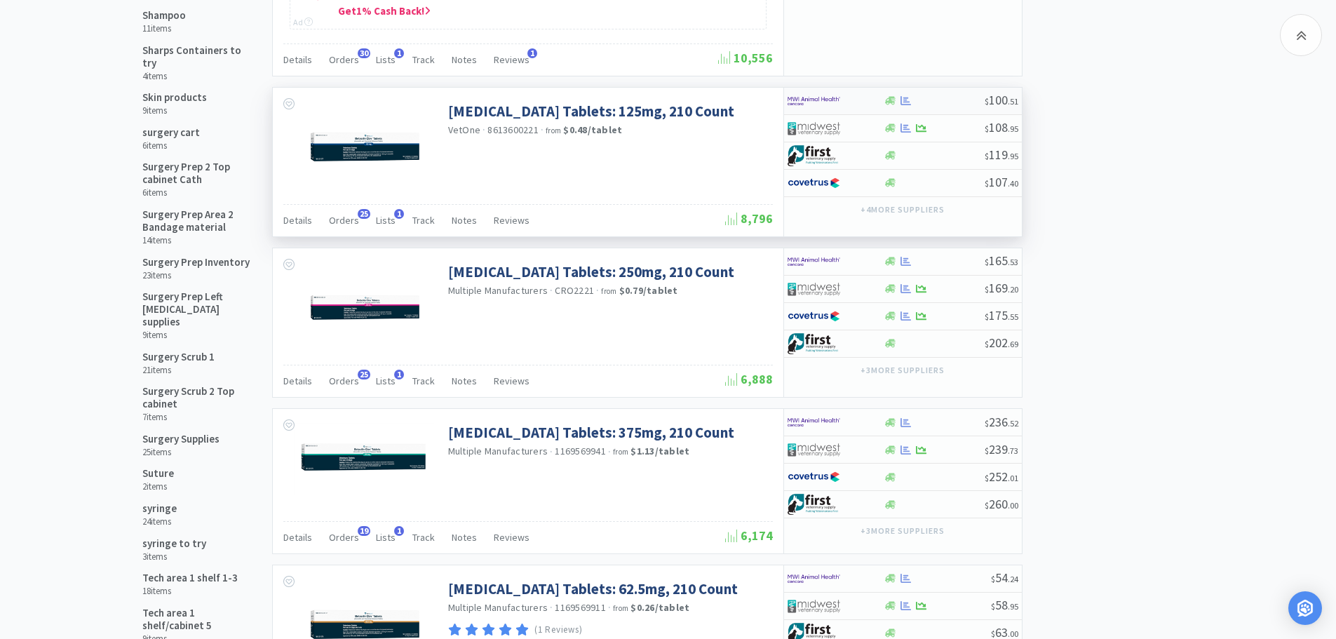
click at [941, 115] on div "$ 100 . 51" at bounding box center [903, 101] width 238 height 27
select select "1"
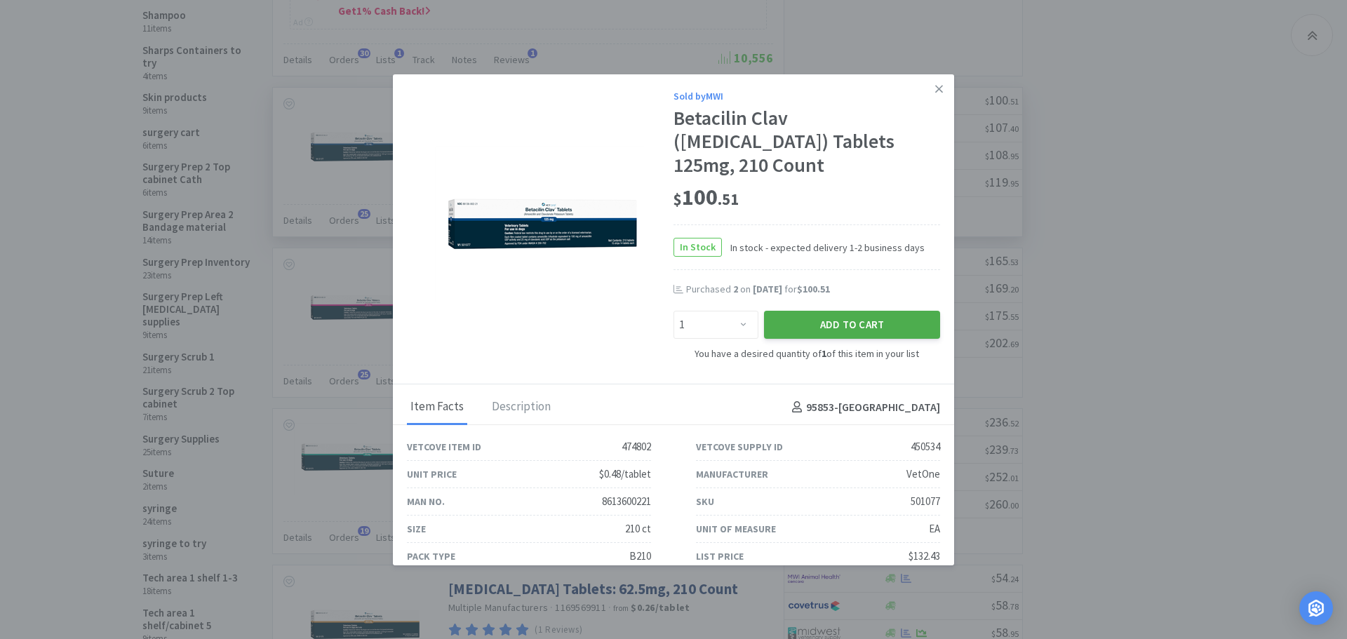
click at [819, 327] on button "Add to Cart" at bounding box center [852, 325] width 176 height 28
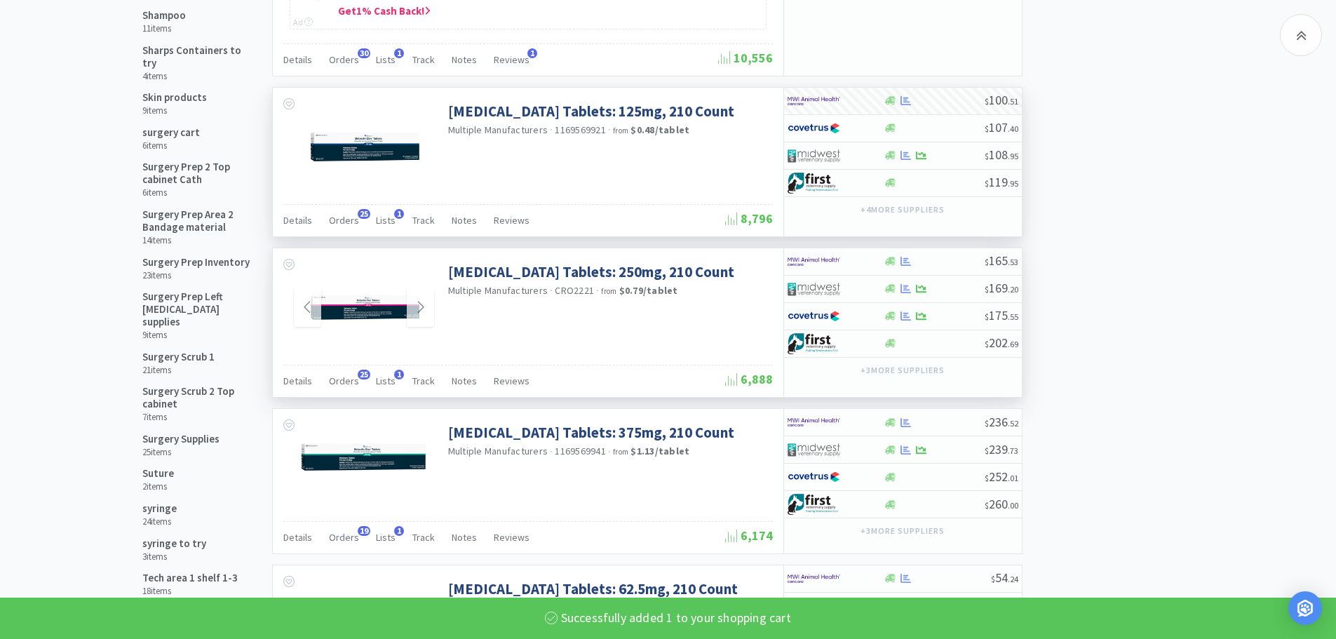
select select "1"
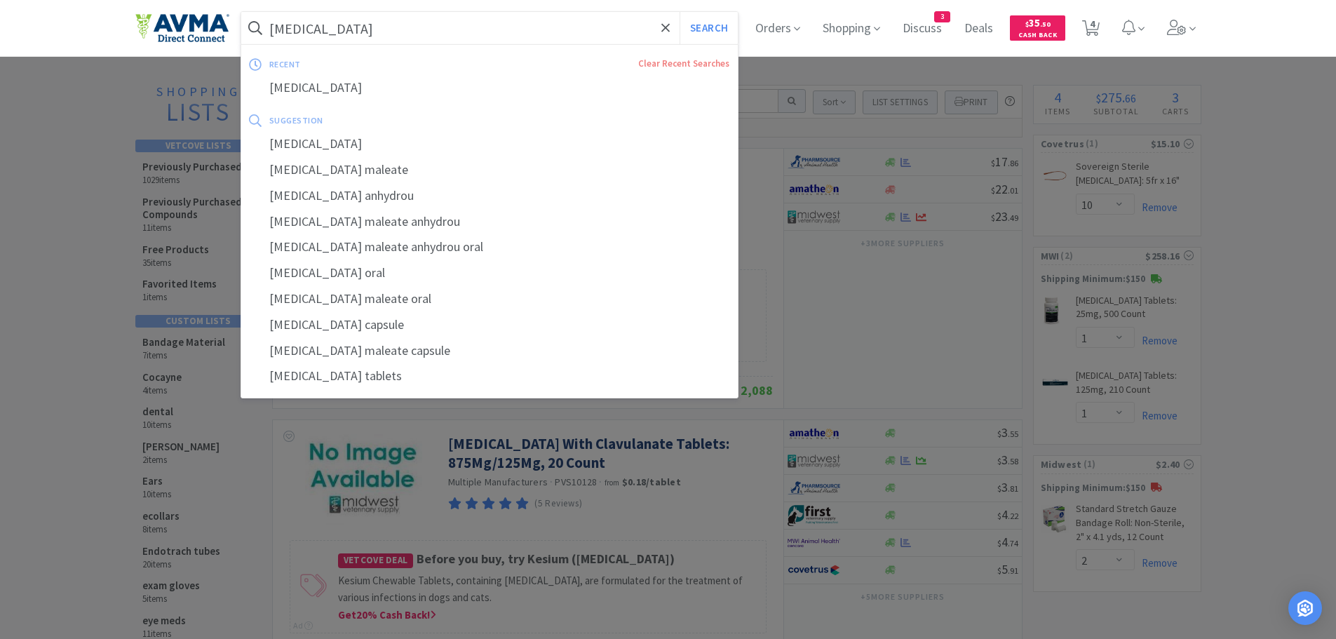
click at [413, 34] on input "[MEDICAL_DATA]" at bounding box center [489, 28] width 497 height 32
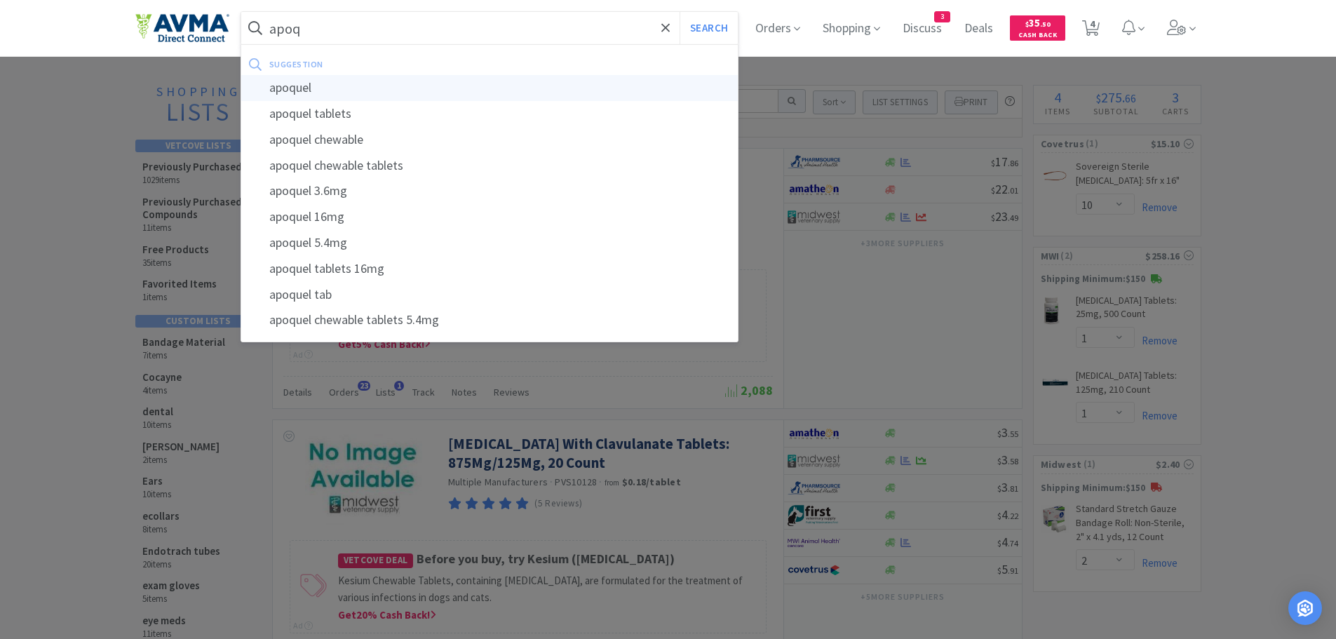
click at [334, 83] on div "apoquel" at bounding box center [489, 88] width 497 height 26
type input "apoquel"
select select "10"
select select "1"
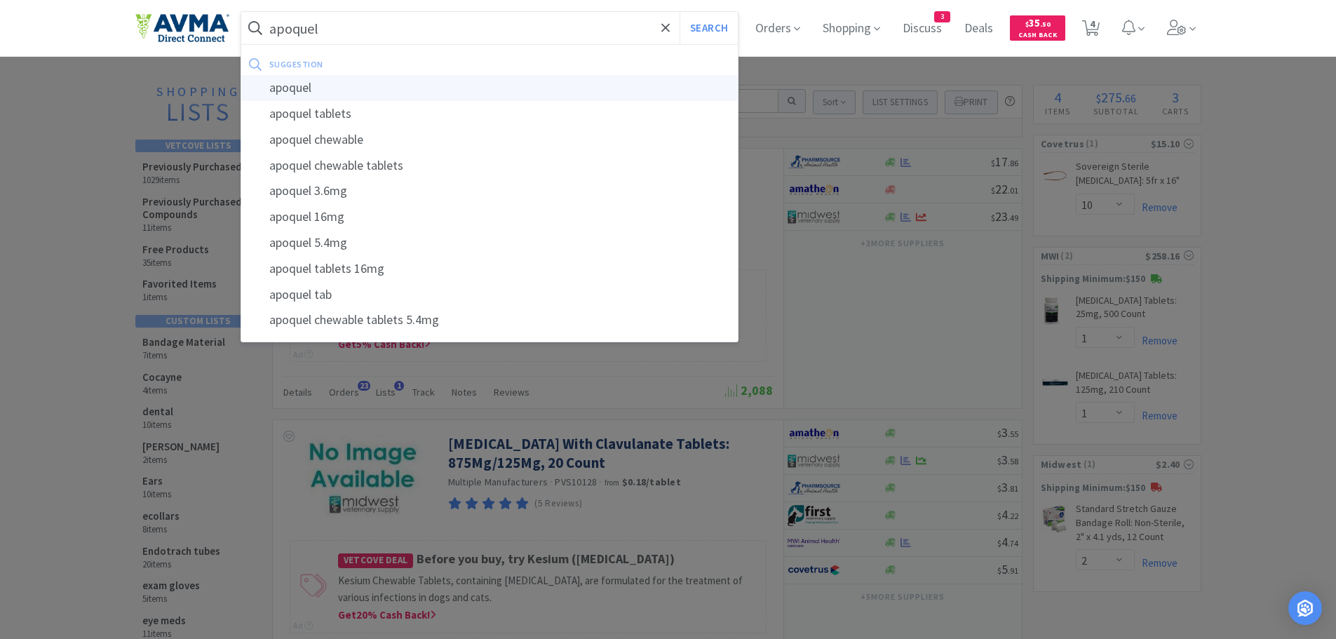
select select "2"
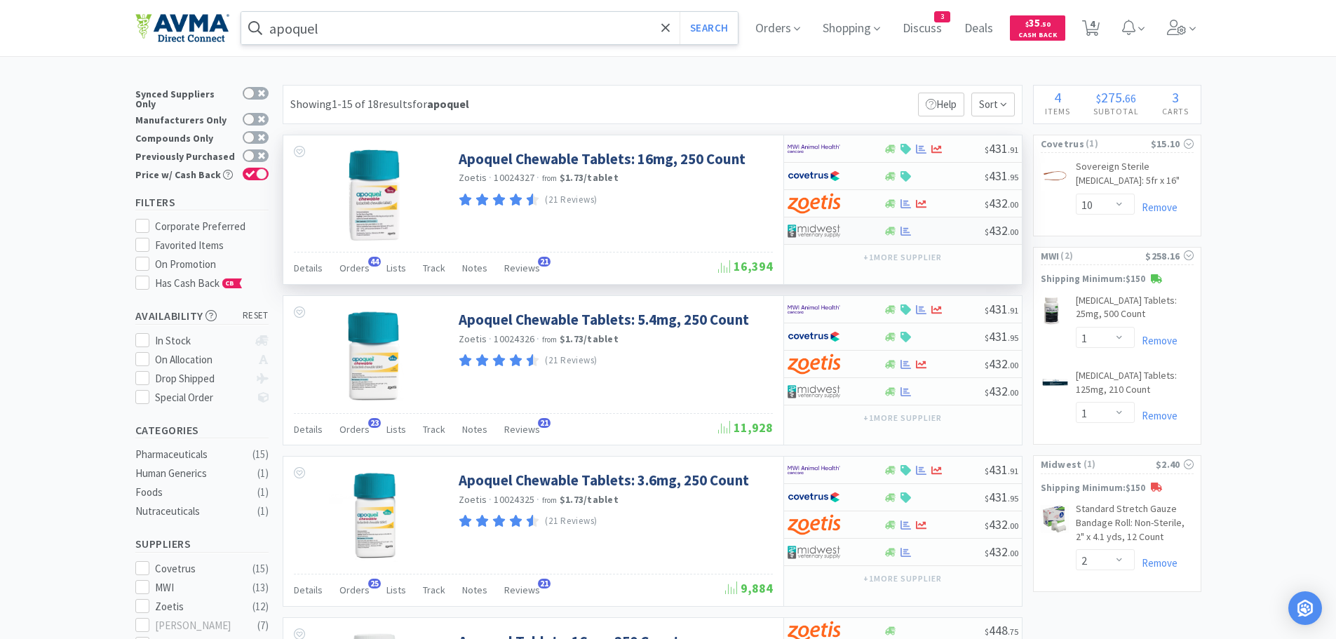
click at [958, 229] on div at bounding box center [934, 231] width 101 height 11
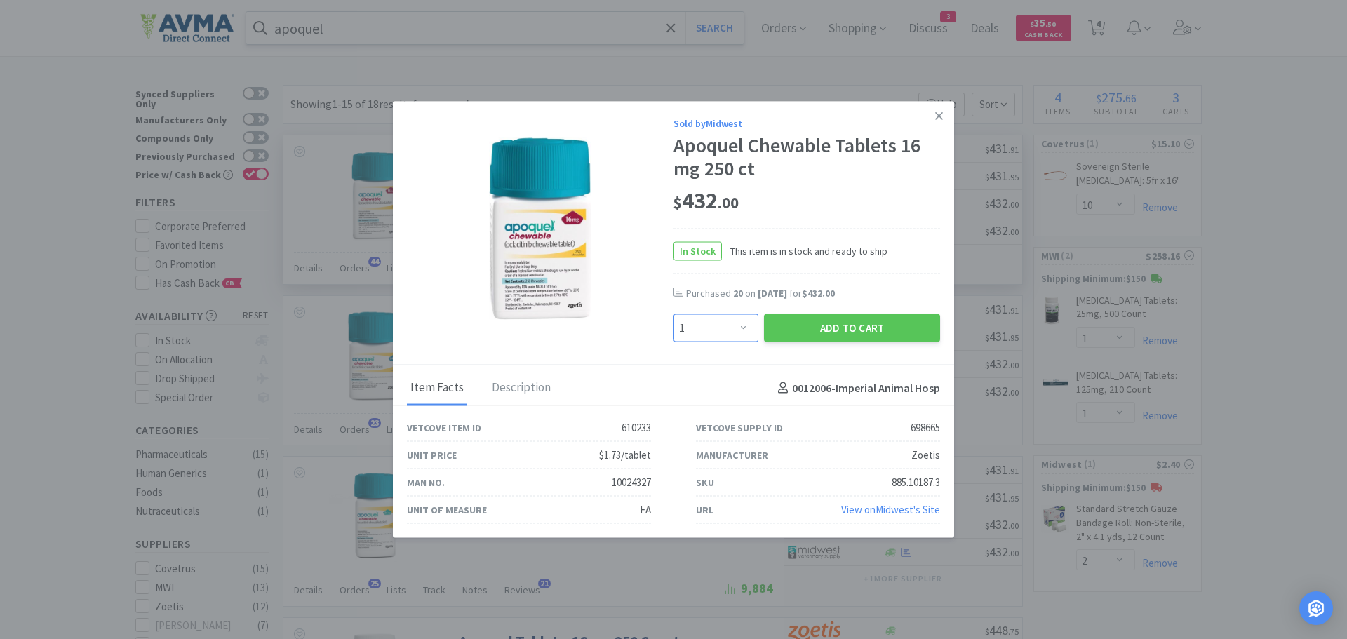
click at [743, 330] on select "Enter Quantity 1 2 3 4 5 6 7 8 9 10 11 12 13 14 15 16 17 18 19 20 Enter Quantity" at bounding box center [715, 328] width 85 height 28
select select "2"
click at [673, 314] on select "Enter Quantity 1 2 3 4 5 6 7 8 9 10 11 12 13 14 15 16 17 18 19 20 Enter Quantity" at bounding box center [715, 328] width 85 height 28
click at [792, 330] on button "Add to Cart" at bounding box center [852, 328] width 176 height 28
select select "2"
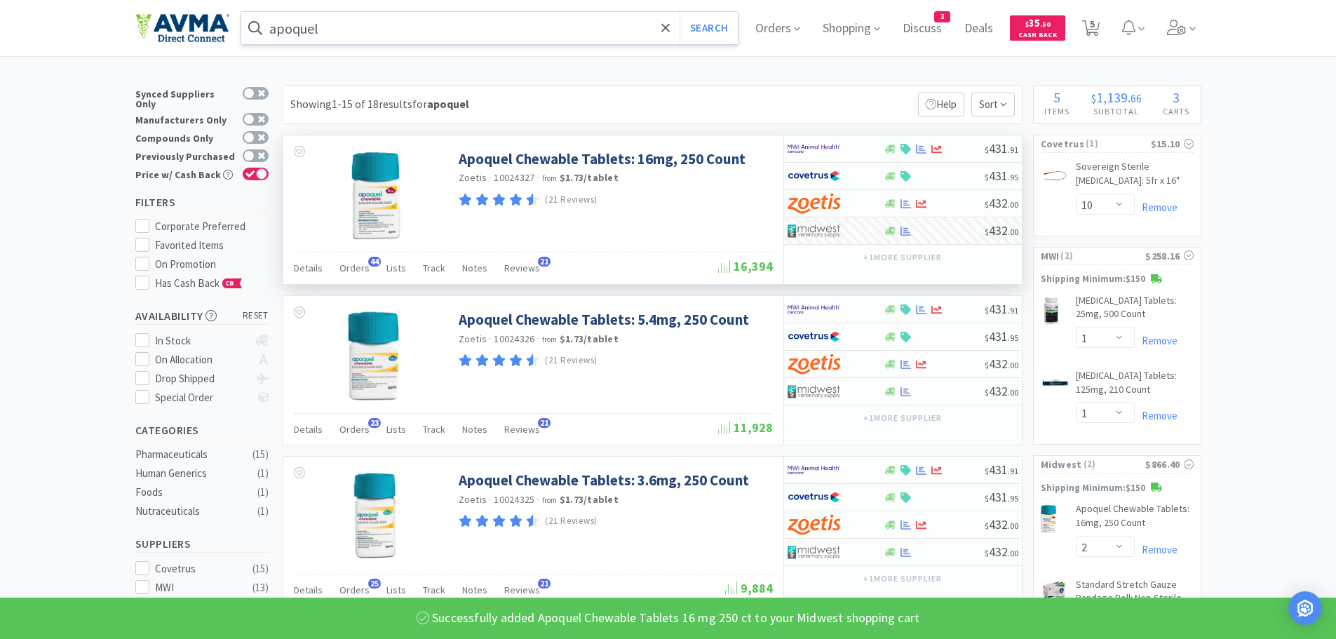
click at [399, 27] on input "apoquel" at bounding box center [489, 28] width 497 height 32
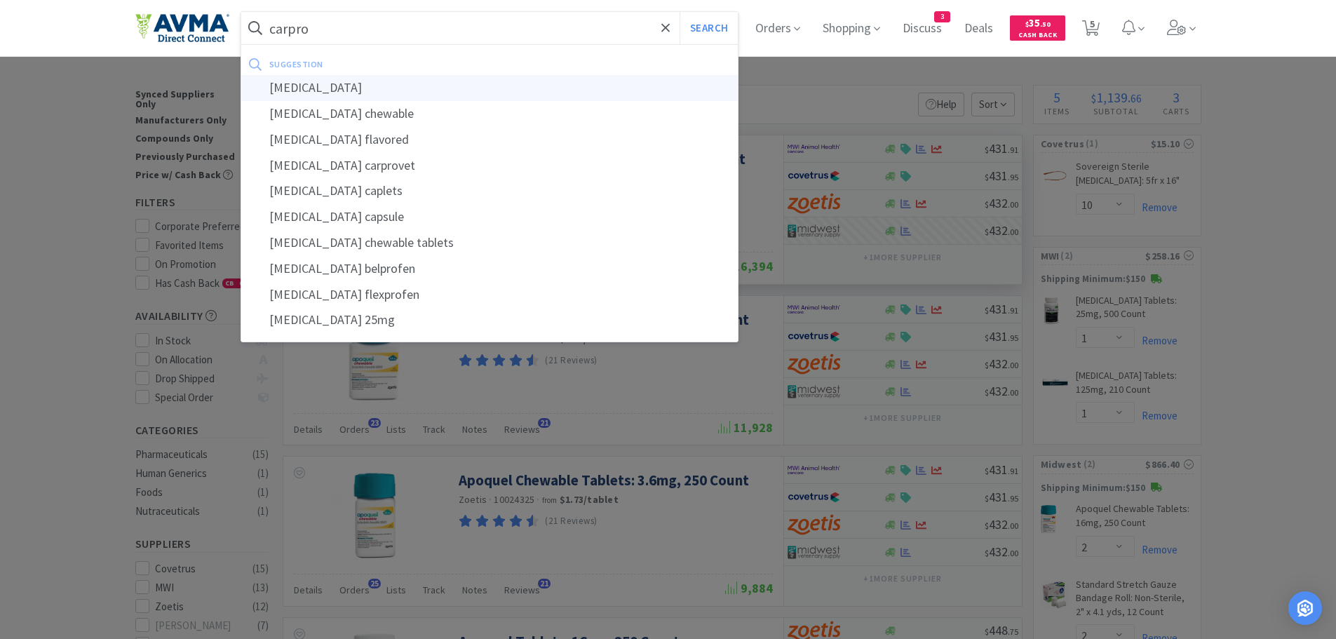
click at [332, 88] on div "[MEDICAL_DATA]" at bounding box center [489, 88] width 497 height 26
type input "[MEDICAL_DATA]"
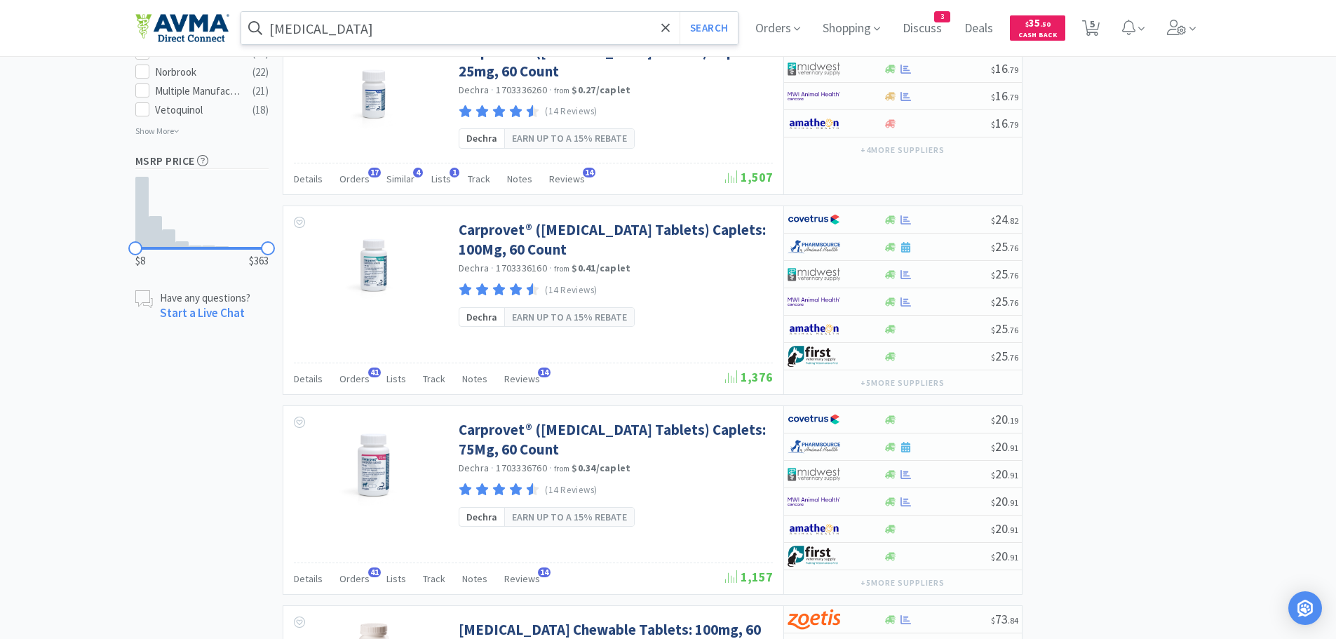
scroll to position [972, 0]
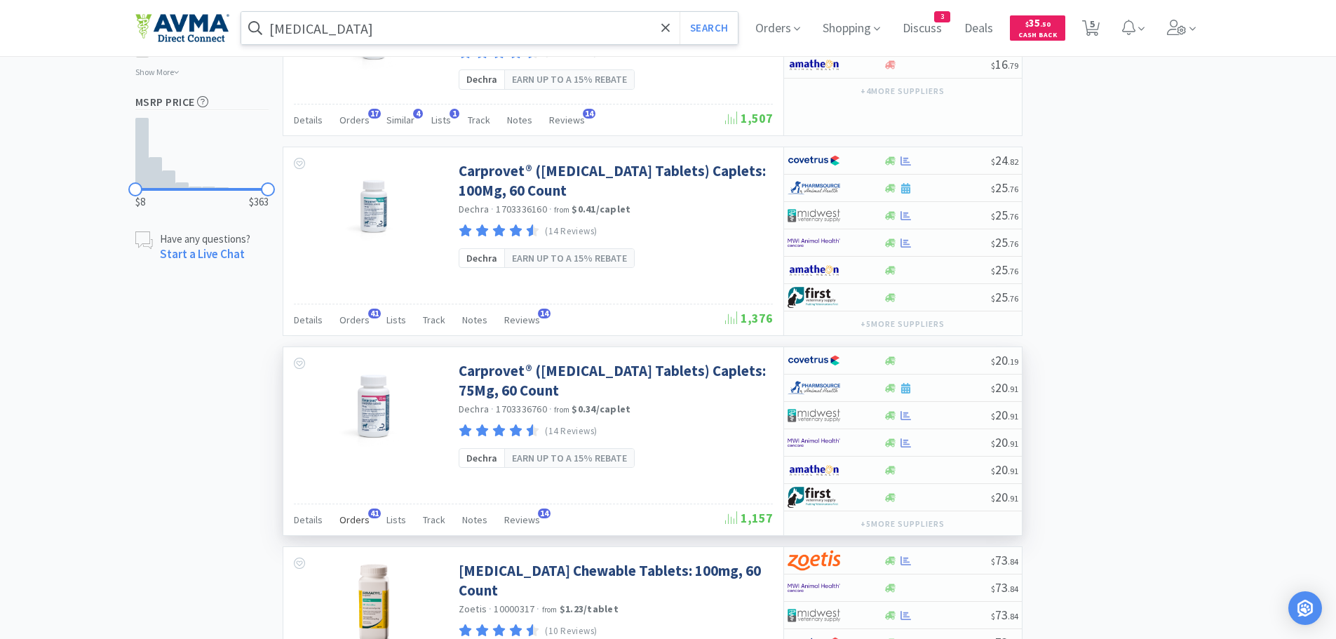
click at [351, 513] on span "Orders" at bounding box center [354, 519] width 30 height 13
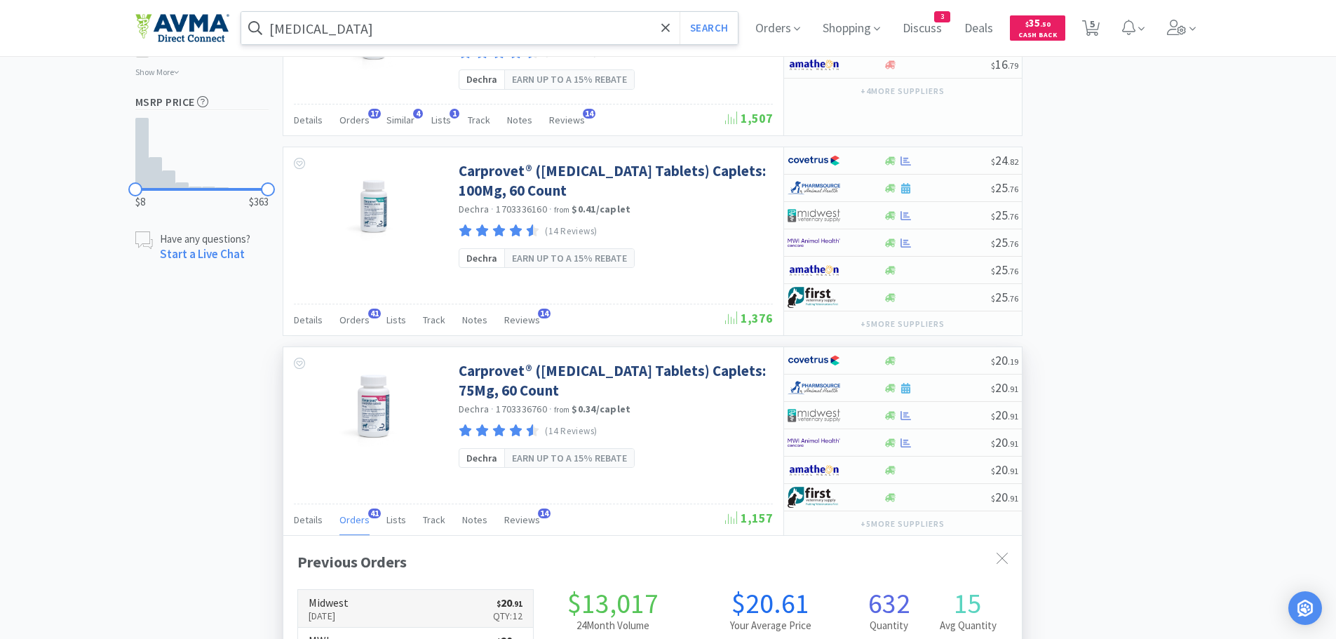
scroll to position [376, 739]
click at [976, 356] on div at bounding box center [937, 361] width 107 height 11
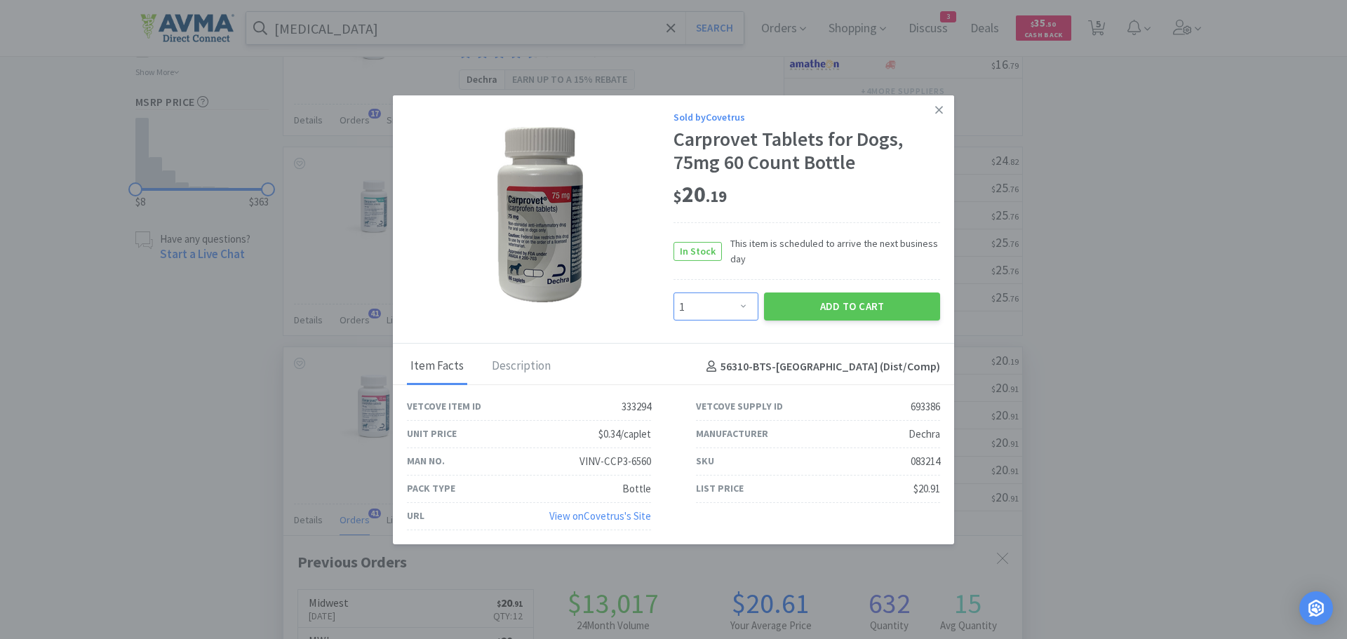
click at [737, 309] on select "Enter Quantity 1 2 3 4 5 6 7 8 9 10 11 12 13 14 15 16 17 18 19 20 Enter Quantity" at bounding box center [715, 306] width 85 height 28
select select "12"
click at [673, 292] on select "Enter Quantity 1 2 3 4 5 6 7 8 9 10 11 12 13 14 15 16 17 18 19 20 Enter Quantity" at bounding box center [715, 306] width 85 height 28
click at [808, 308] on button "Add to Cart" at bounding box center [852, 306] width 176 height 28
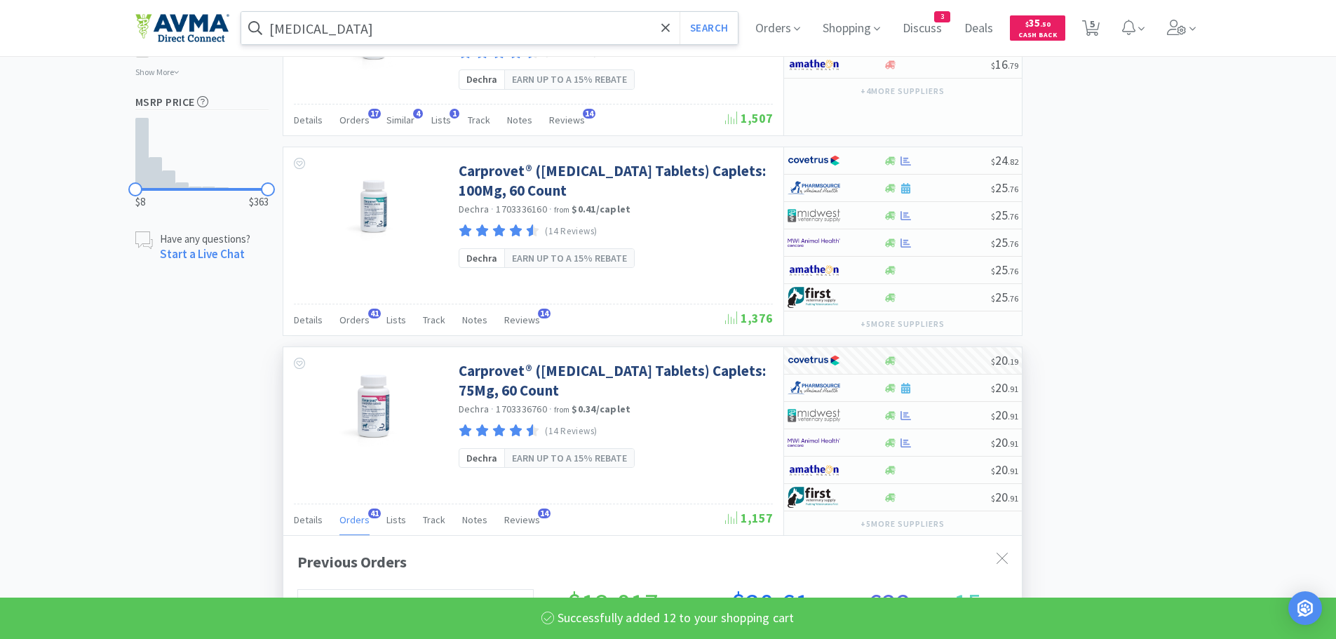
select select "12"
select select "10"
click at [462, 15] on input "[MEDICAL_DATA]" at bounding box center [489, 28] width 497 height 32
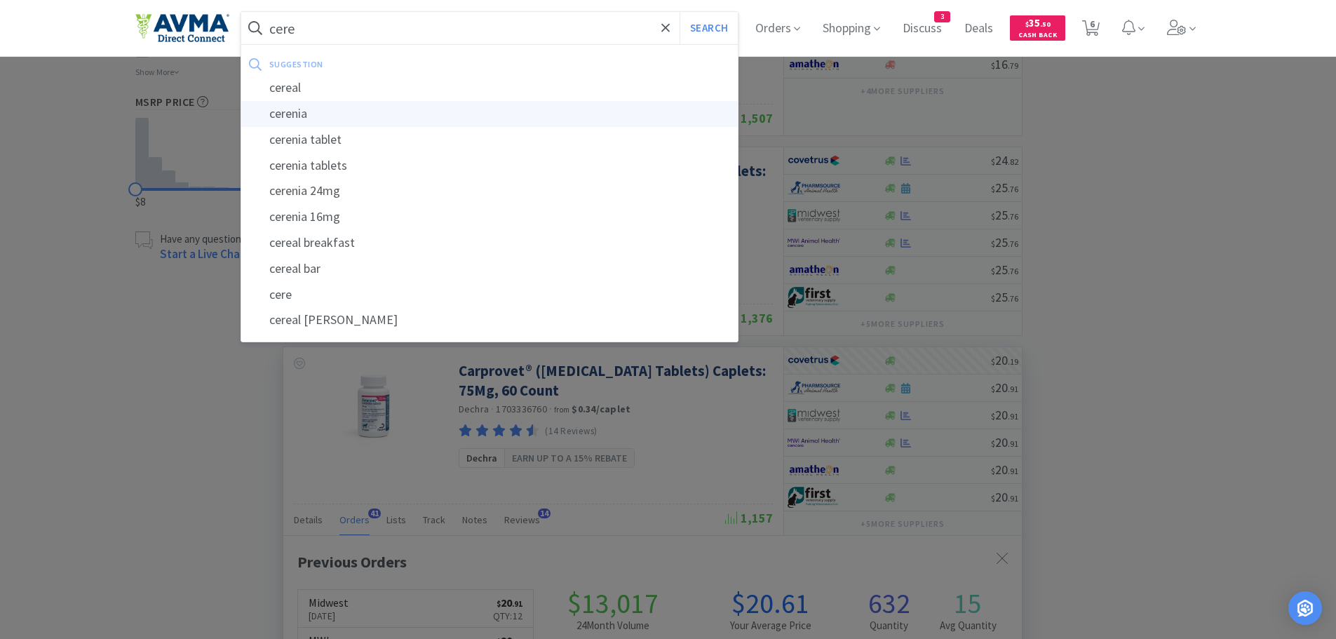
click at [339, 116] on div "cerenia" at bounding box center [489, 114] width 497 height 26
type input "cerenia"
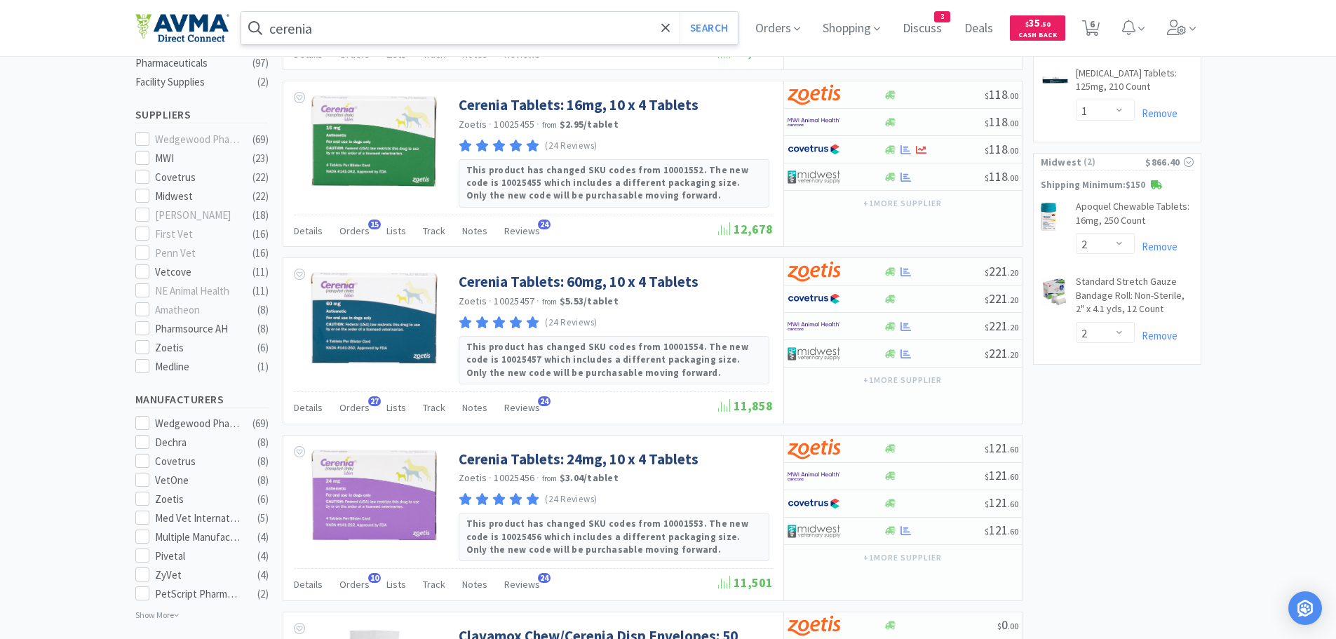
scroll to position [410, 0]
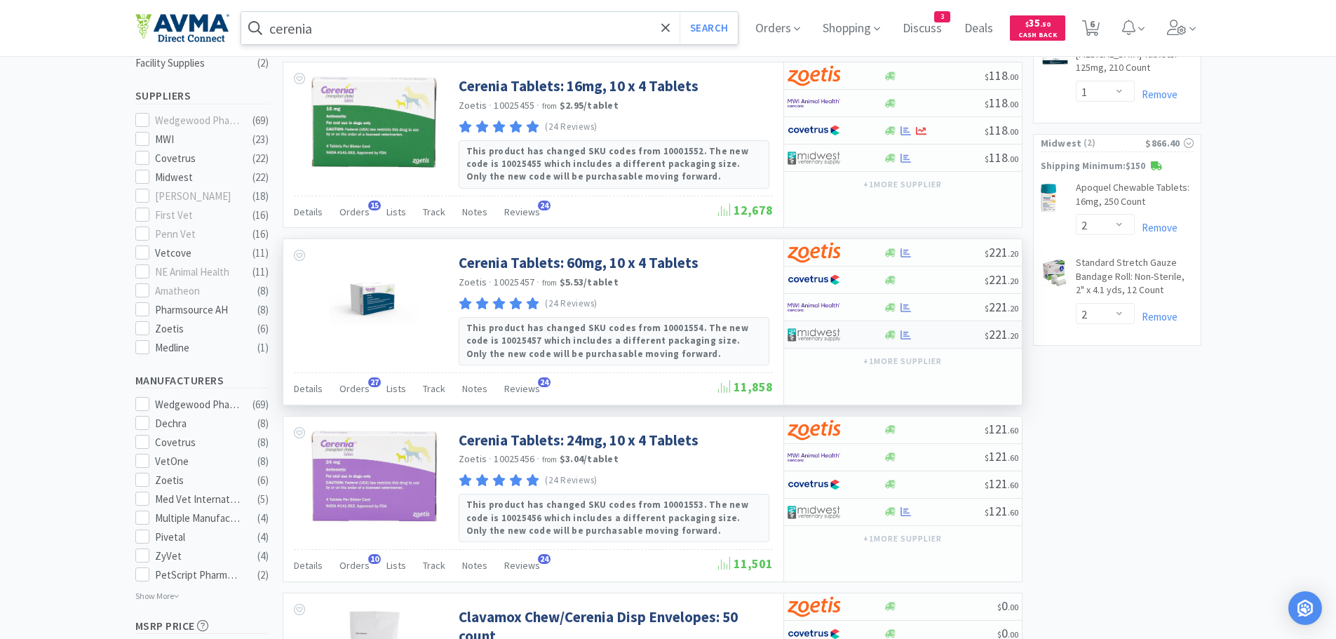
click at [937, 337] on div at bounding box center [934, 335] width 101 height 11
select select "1"
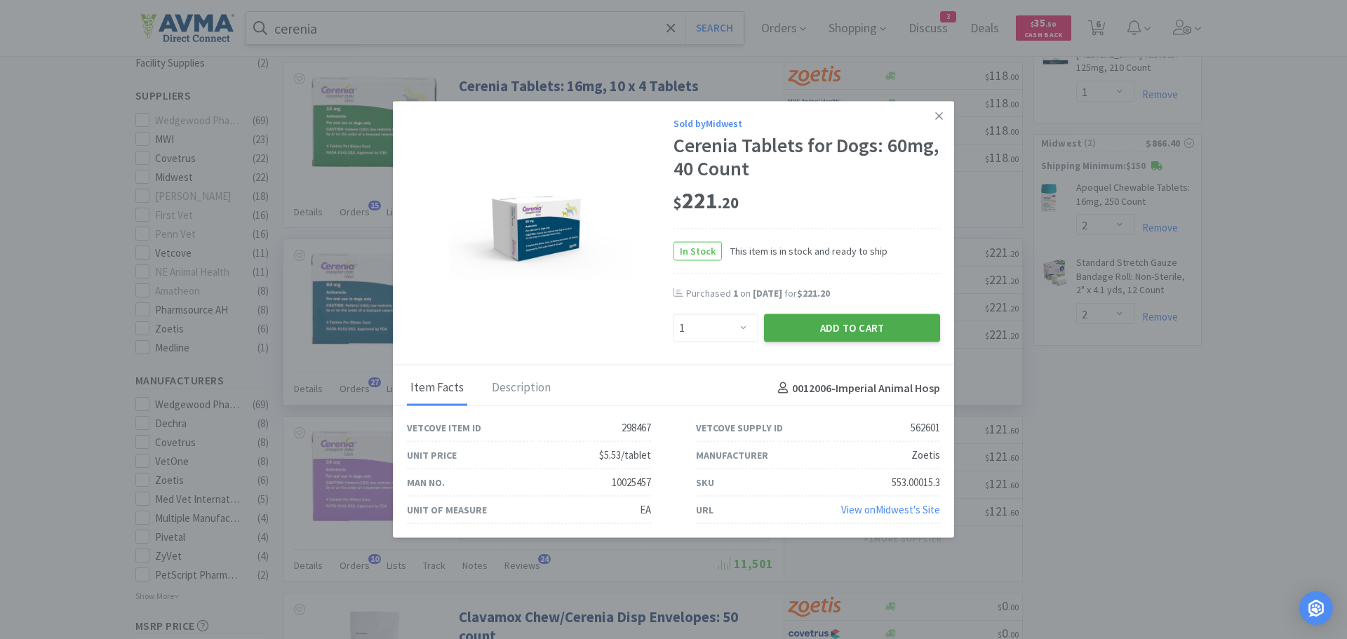
click at [817, 330] on button "Add to Cart" at bounding box center [852, 328] width 176 height 28
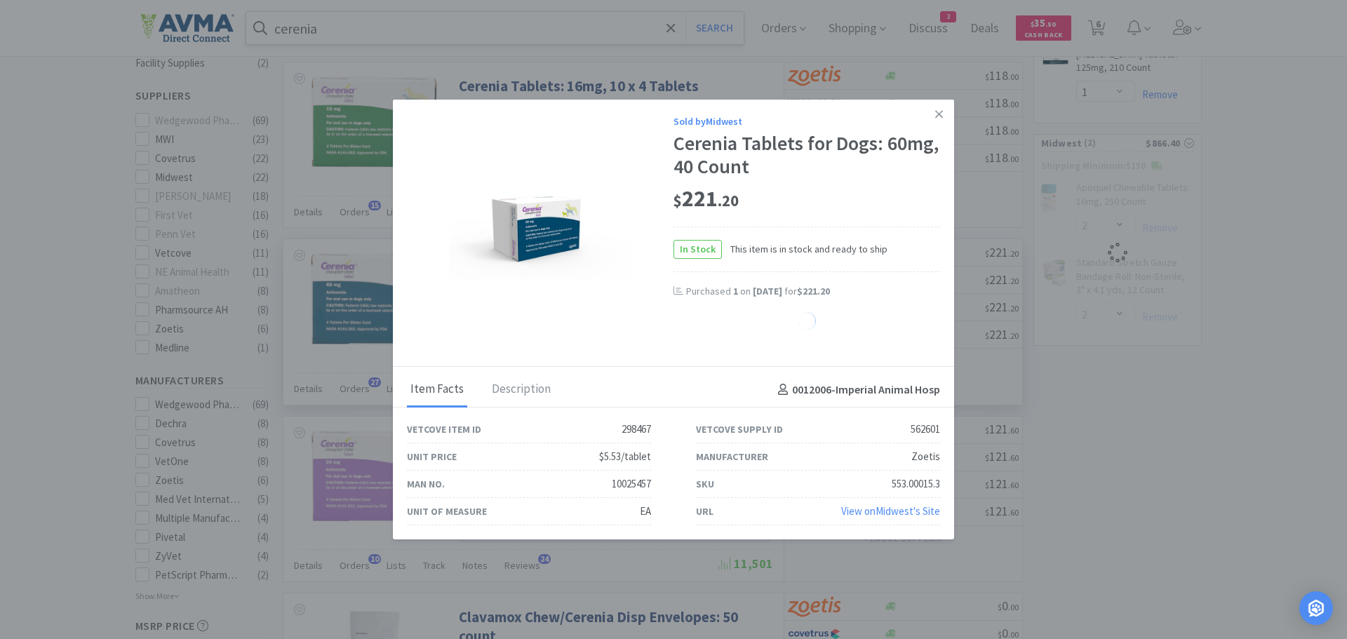
select select "1"
select select "2"
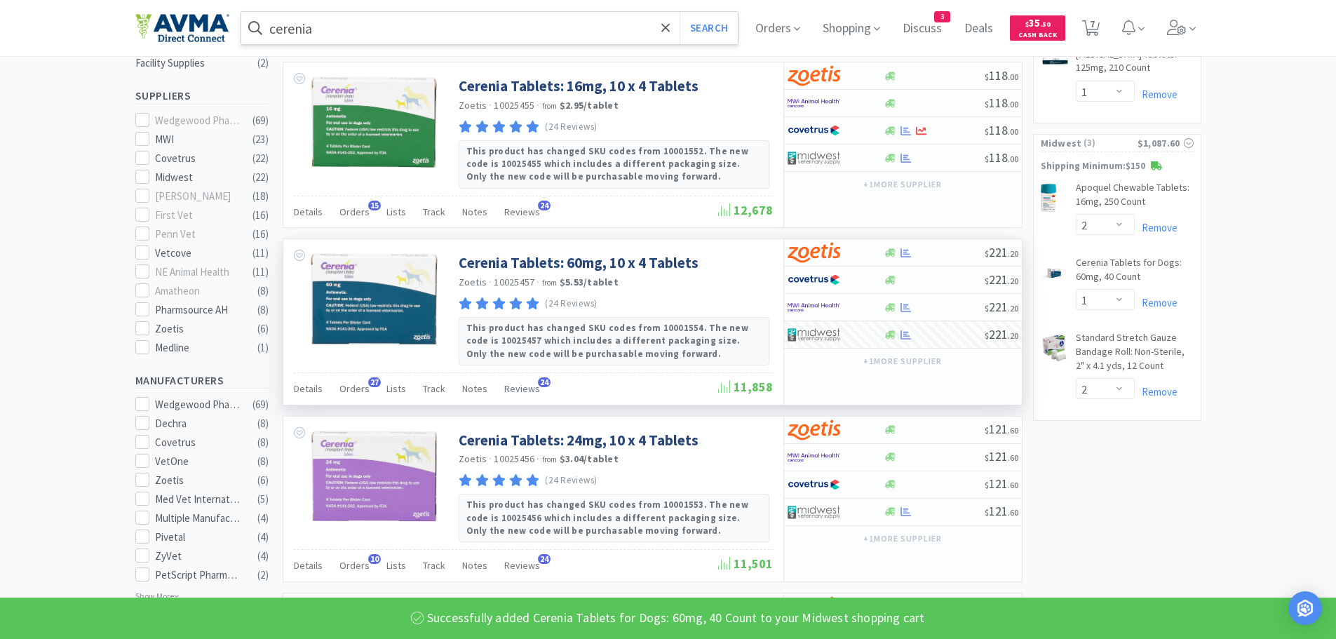
click at [354, 37] on input "cerenia" at bounding box center [489, 28] width 497 height 32
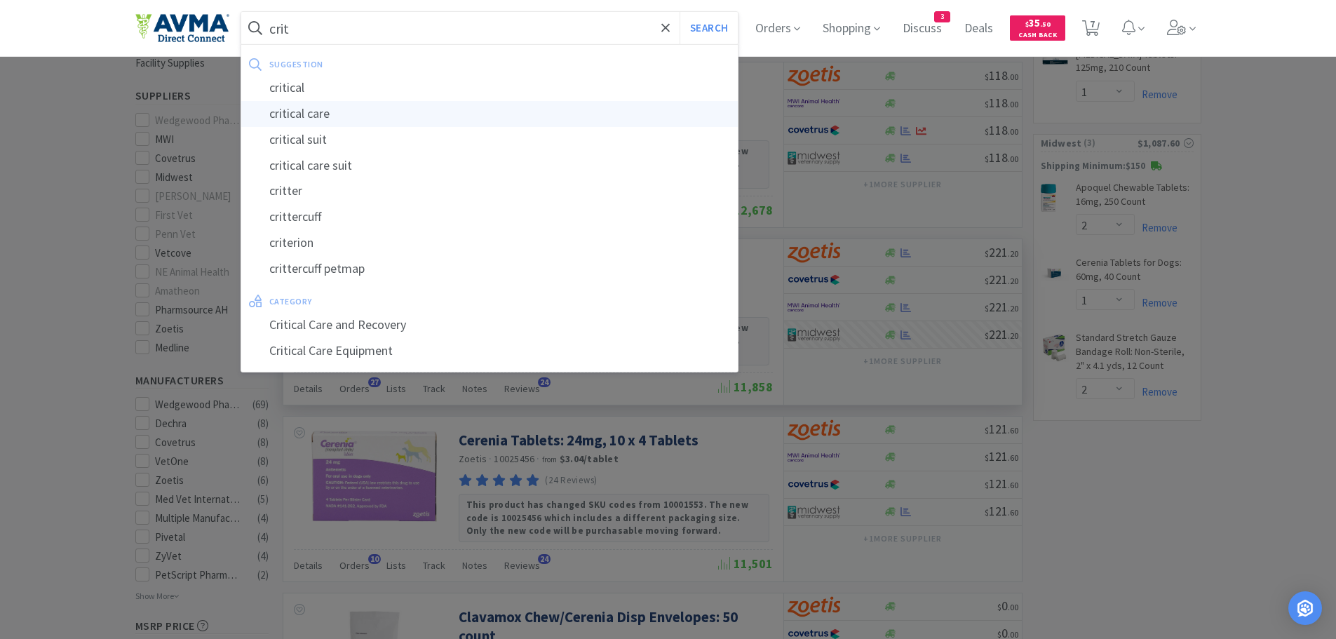
click at [316, 118] on div "critical care" at bounding box center [489, 114] width 497 height 26
type input "critical care"
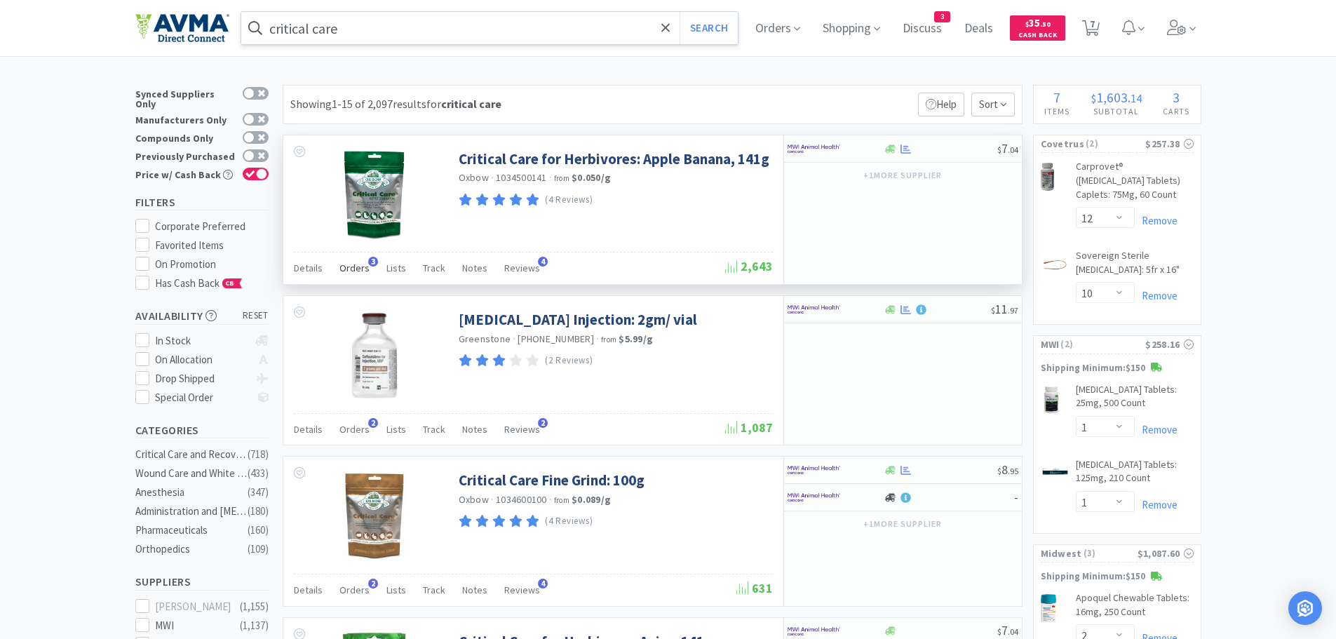
click at [347, 269] on span "Orders" at bounding box center [354, 268] width 30 height 13
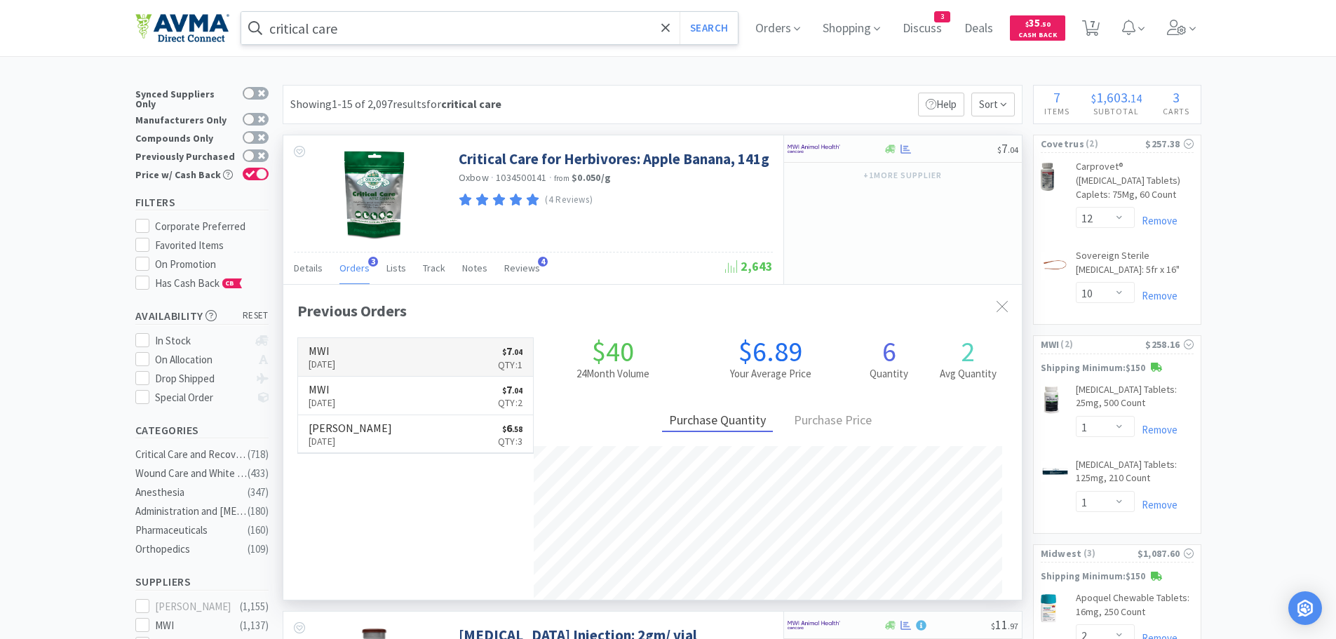
scroll to position [363, 739]
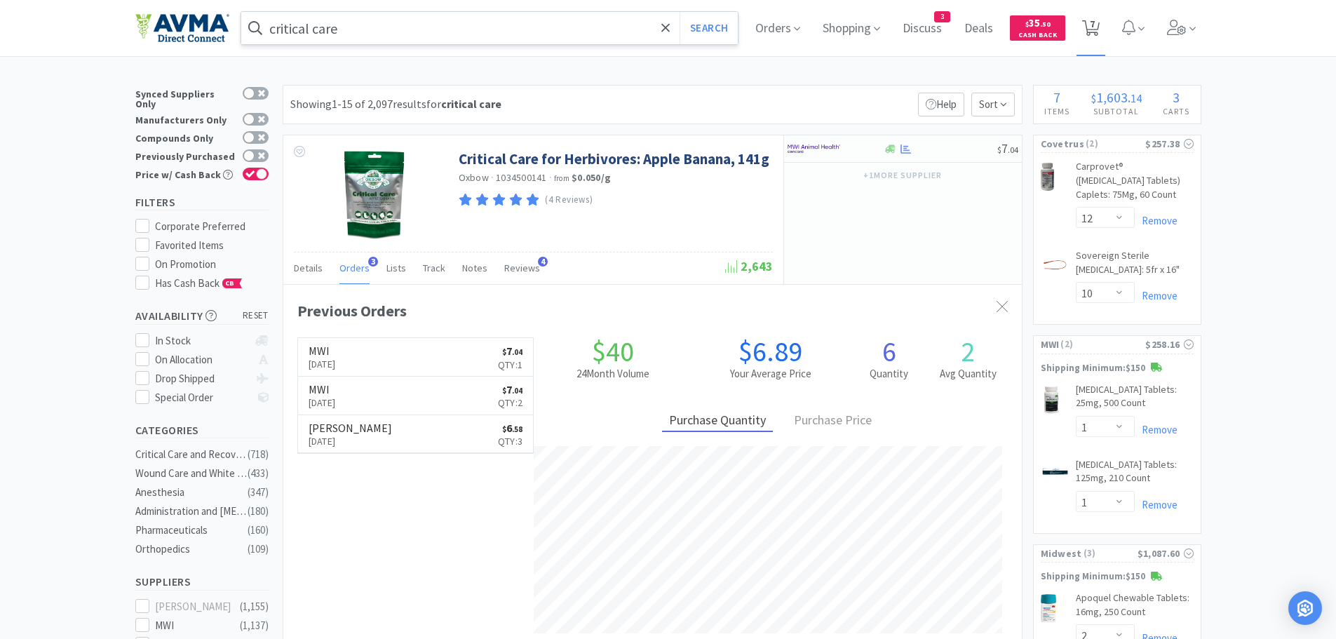
click at [1095, 29] on span "7" at bounding box center [1092, 24] width 5 height 56
select select "12"
select select "10"
select select "1"
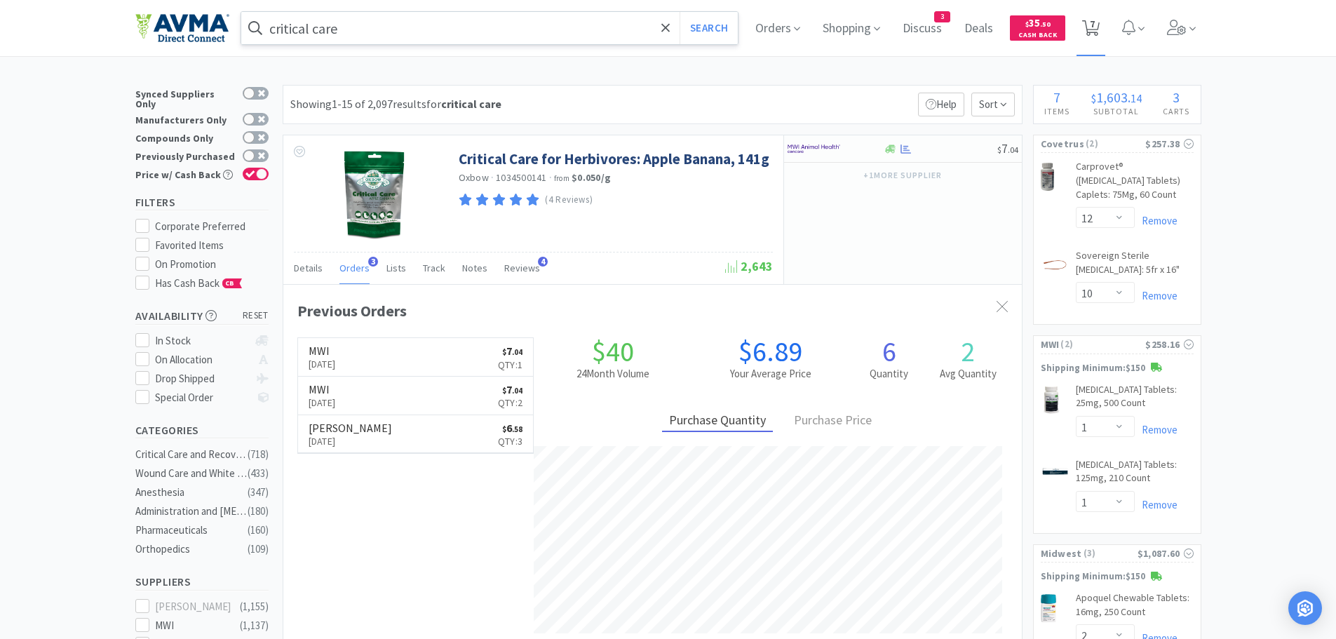
select select "2"
select select "1"
select select "2"
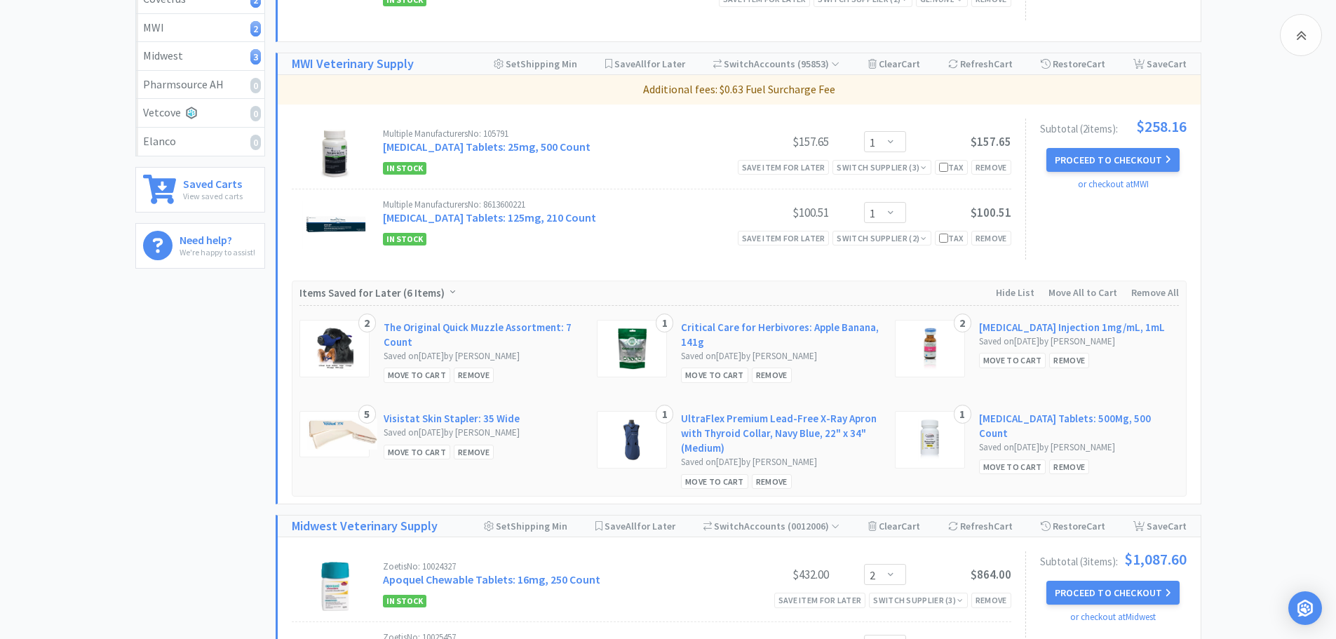
scroll to position [364, 0]
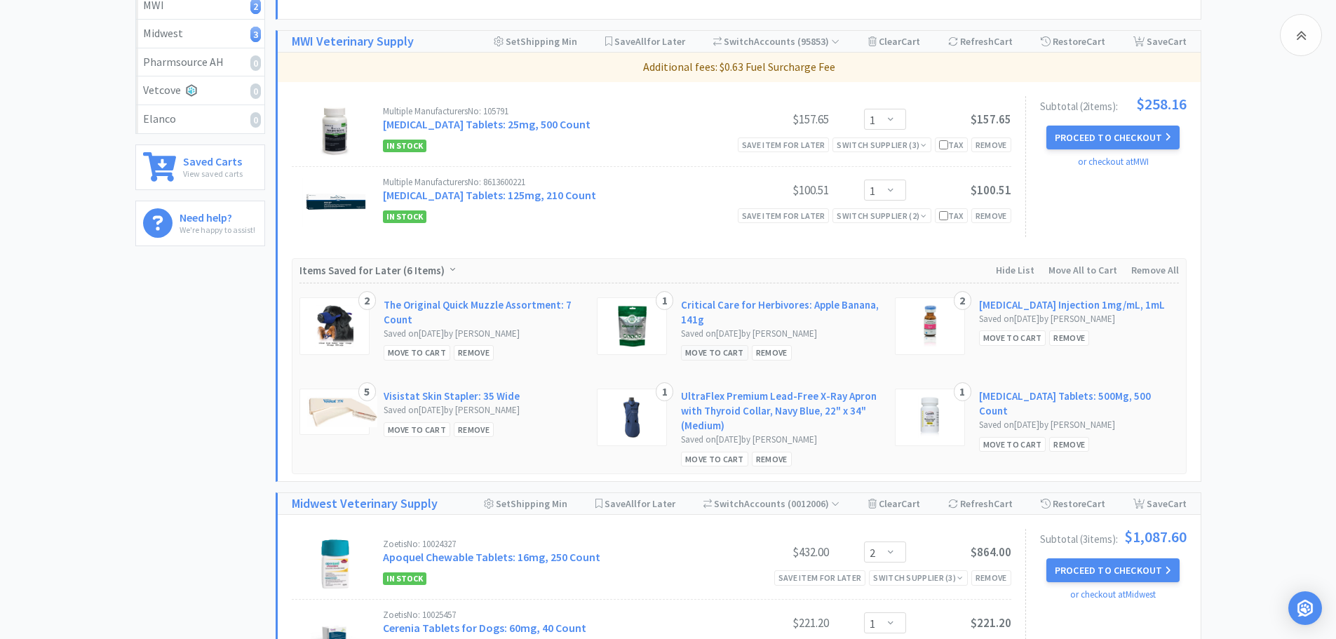
click at [714, 356] on div "Move to Cart" at bounding box center [714, 352] width 67 height 15
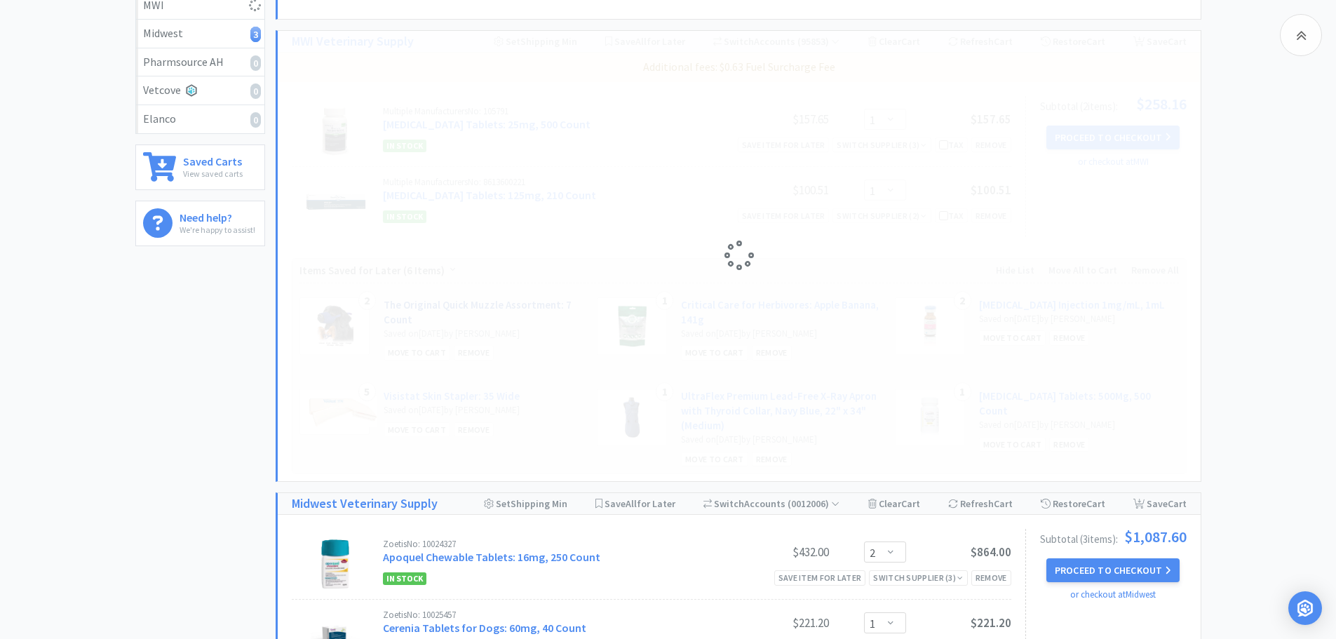
select select "1"
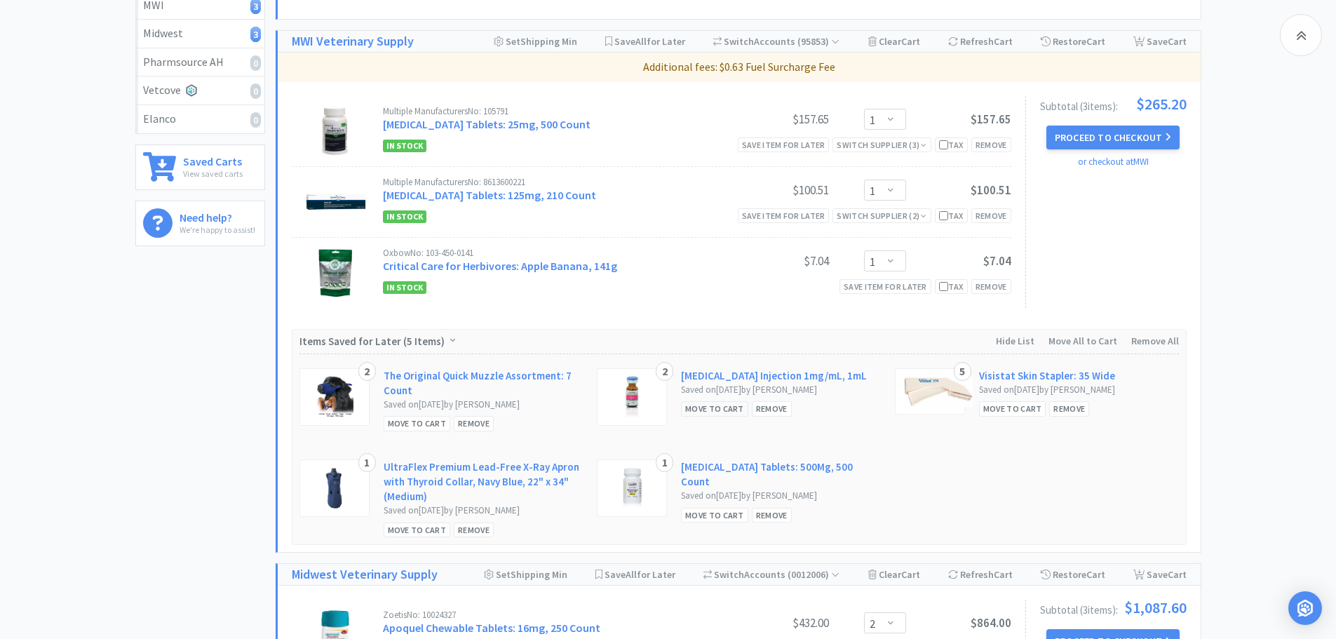
click at [699, 412] on div "Move to Cart" at bounding box center [714, 408] width 67 height 15
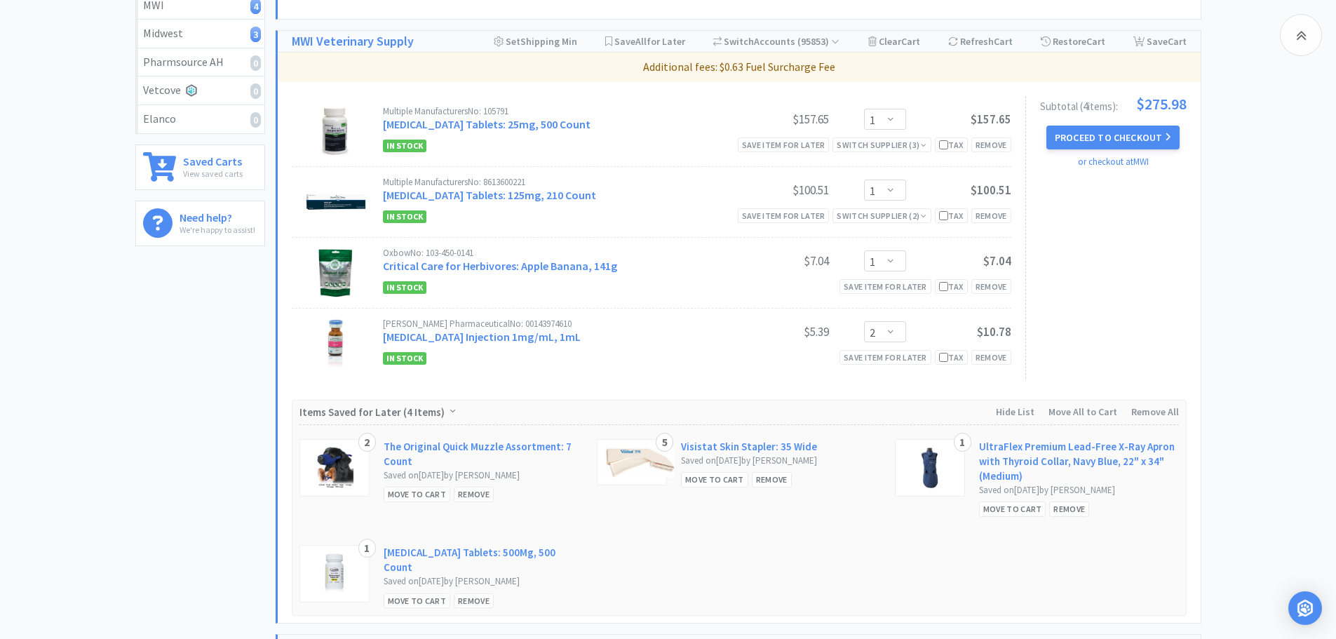
scroll to position [531, 0]
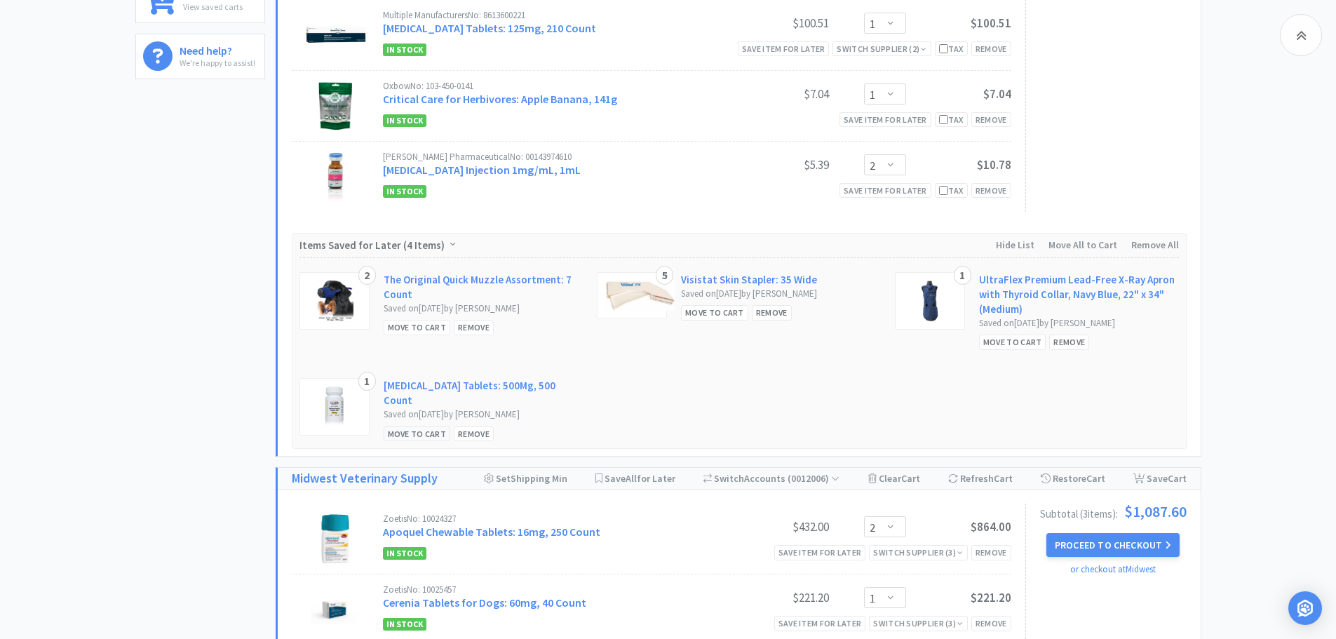
click at [417, 426] on div "Move to Cart" at bounding box center [417, 433] width 67 height 15
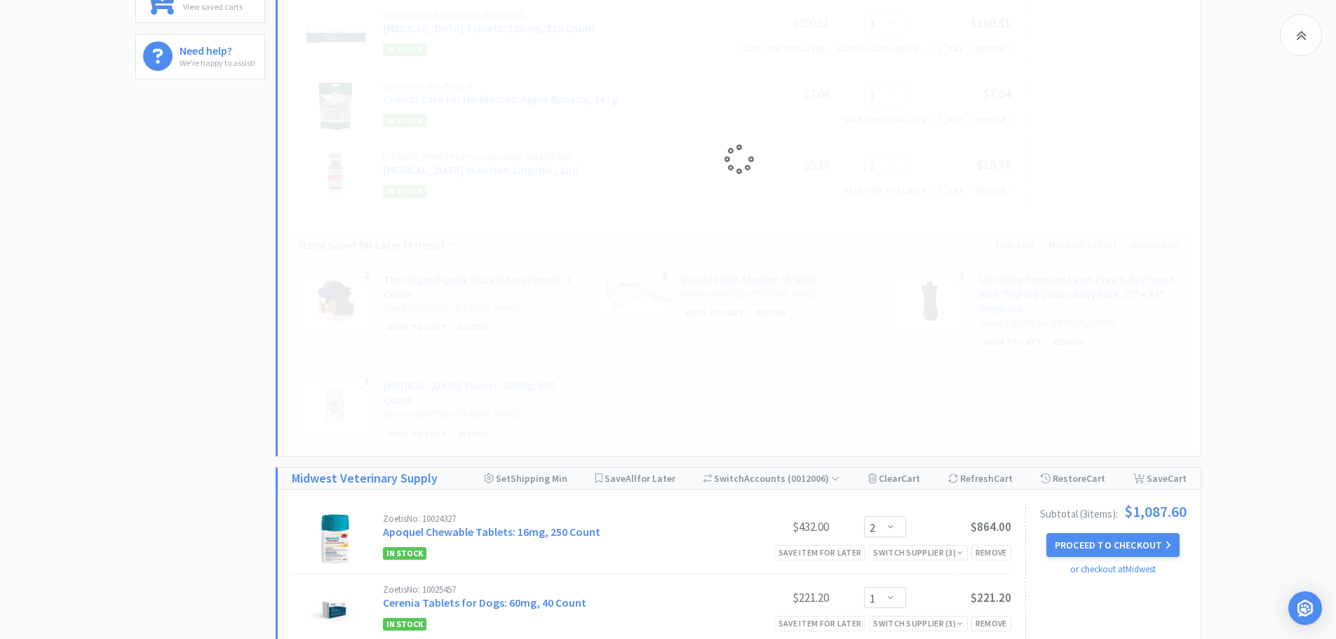
select select "1"
select select "2"
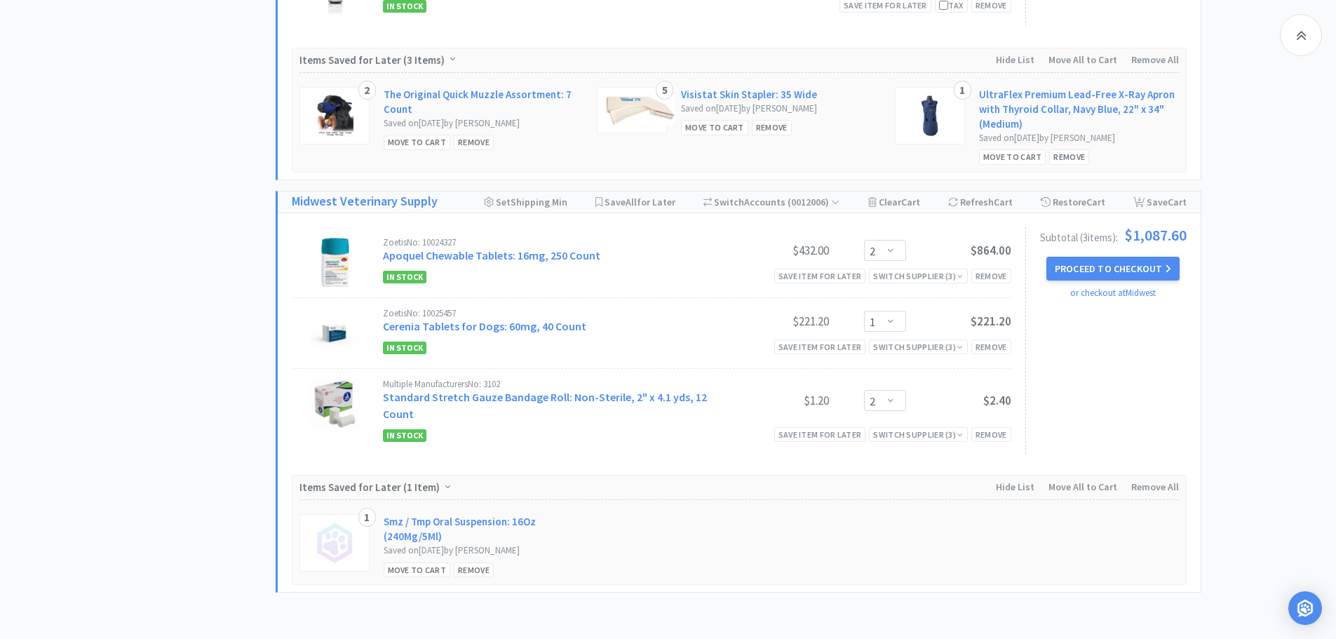
scroll to position [884, 0]
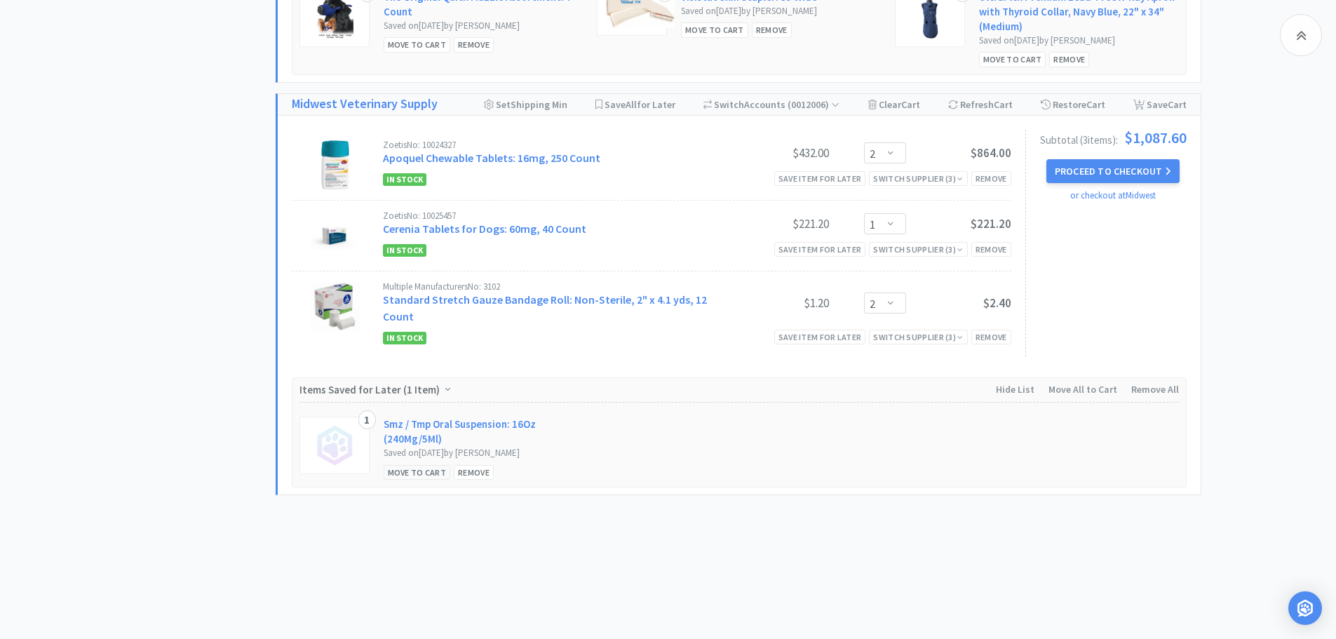
click at [424, 476] on div "Move to Cart" at bounding box center [417, 472] width 67 height 15
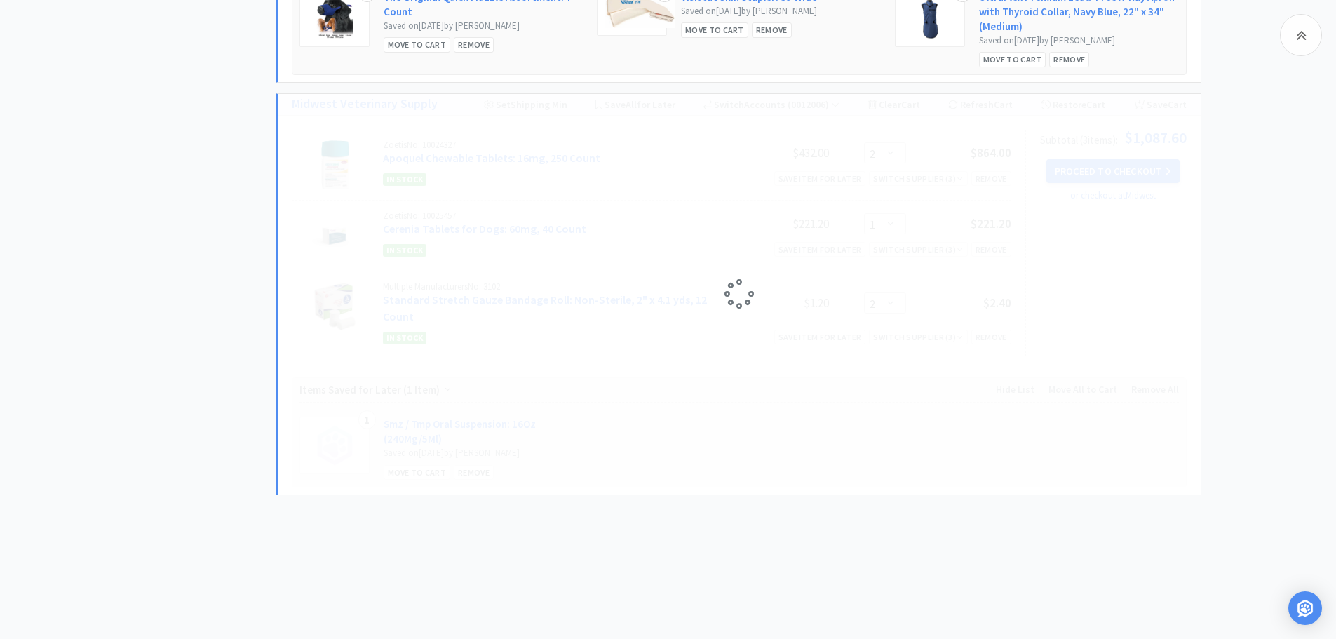
select select "1"
select select "2"
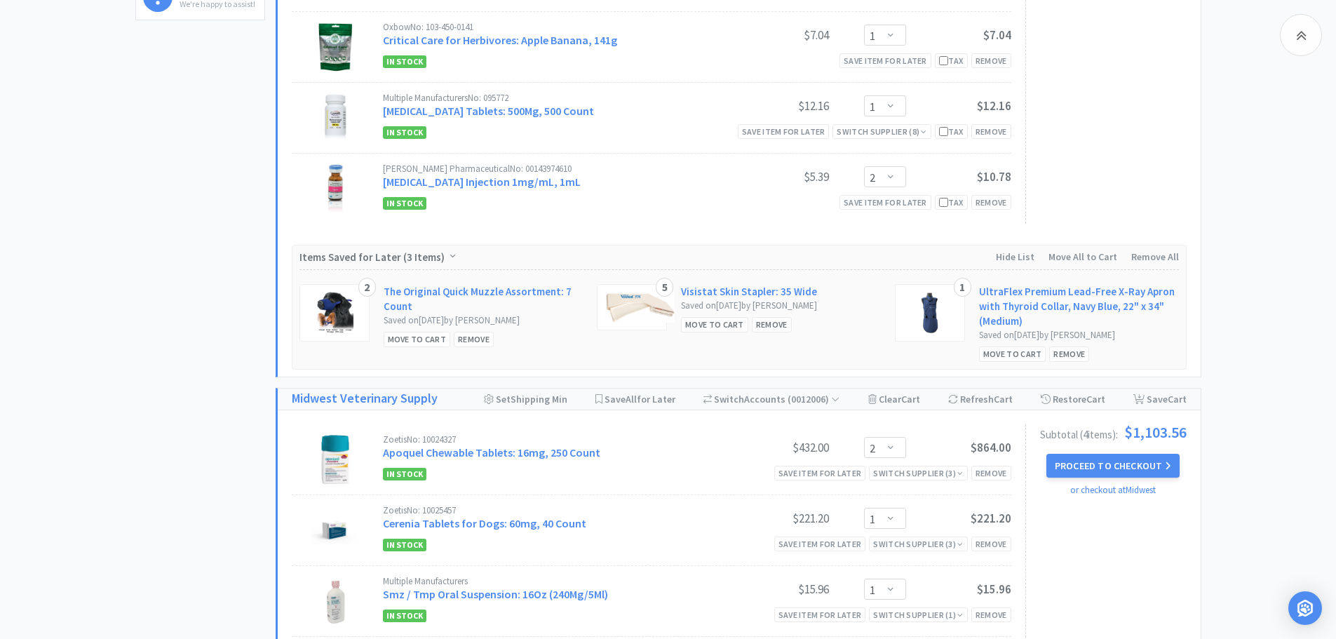
scroll to position [0, 0]
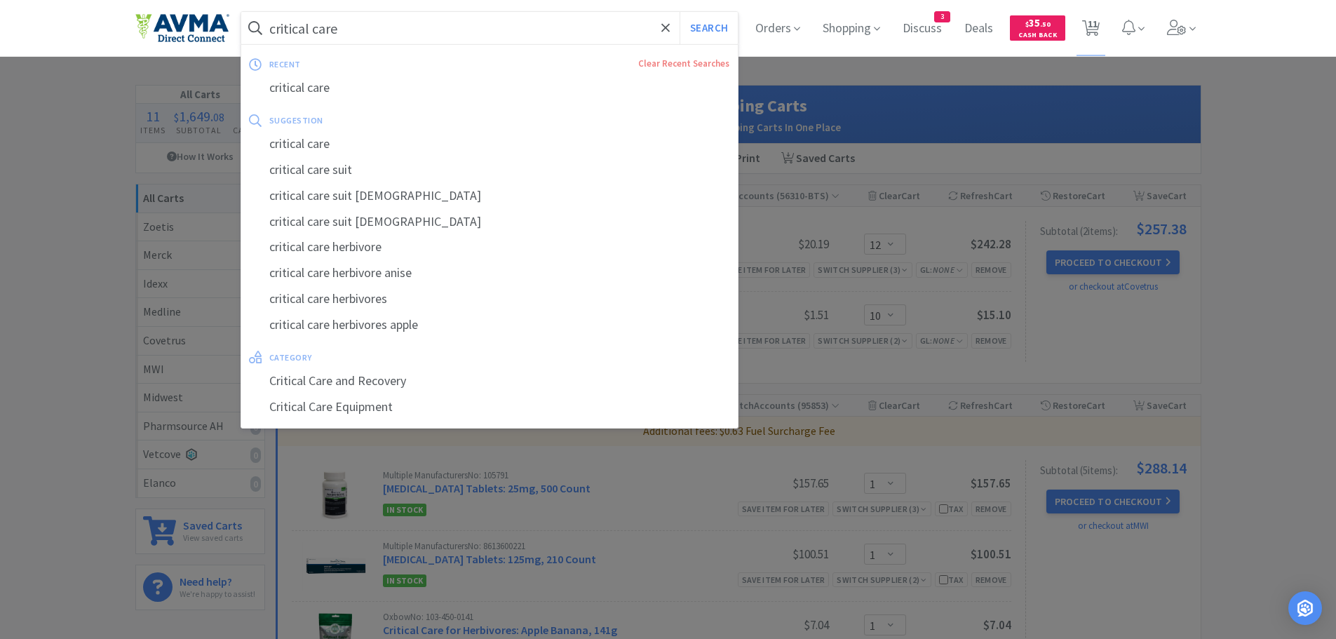
click at [417, 35] on input "critical care" at bounding box center [489, 28] width 497 height 32
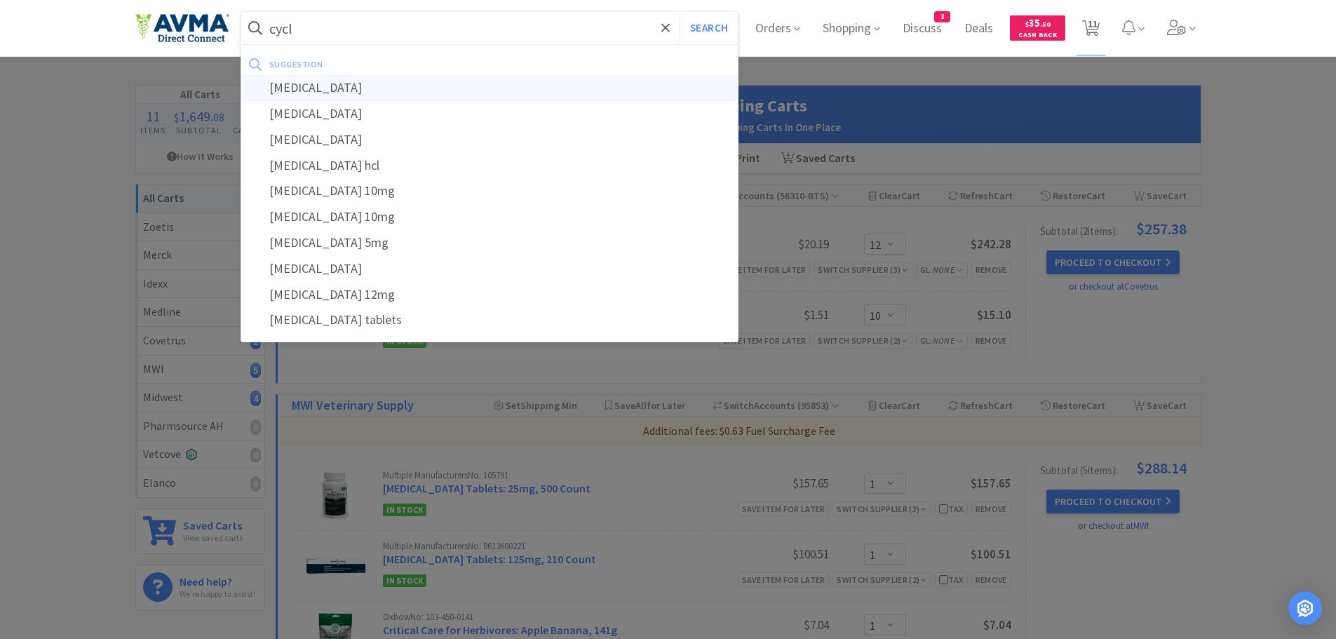
click at [342, 93] on div "[MEDICAL_DATA]" at bounding box center [489, 88] width 497 height 26
type input "[MEDICAL_DATA]"
select select "12"
select select "10"
select select "1"
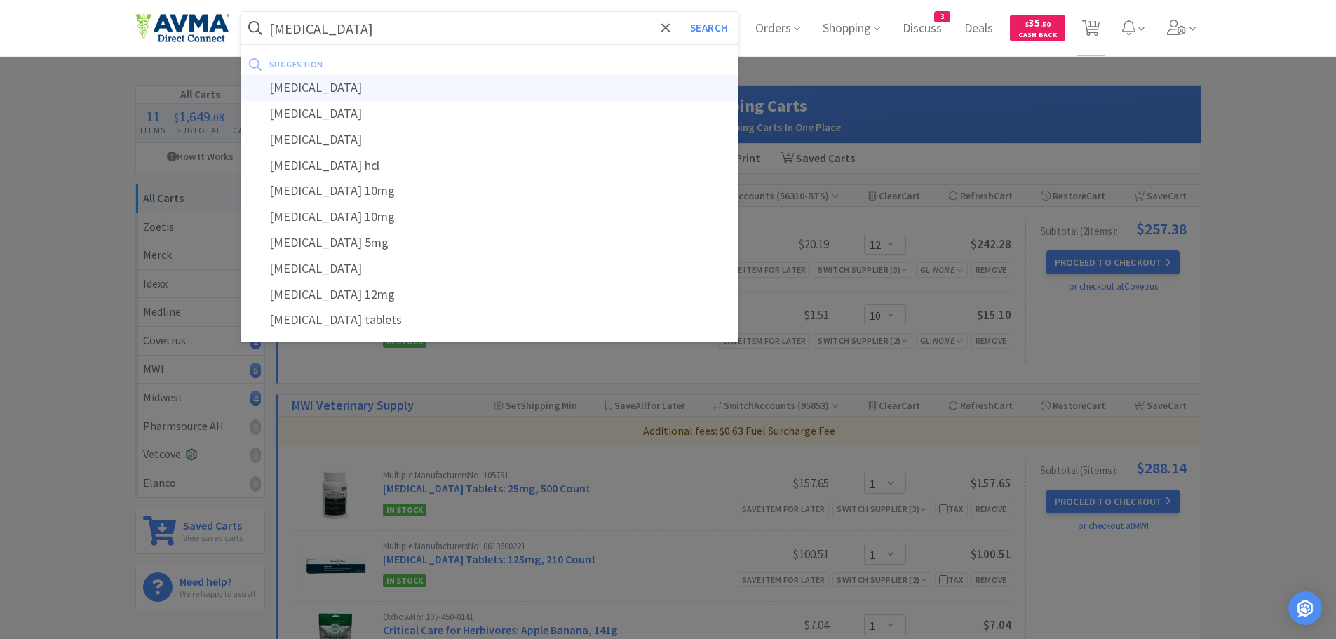
select select "1"
select select "2"
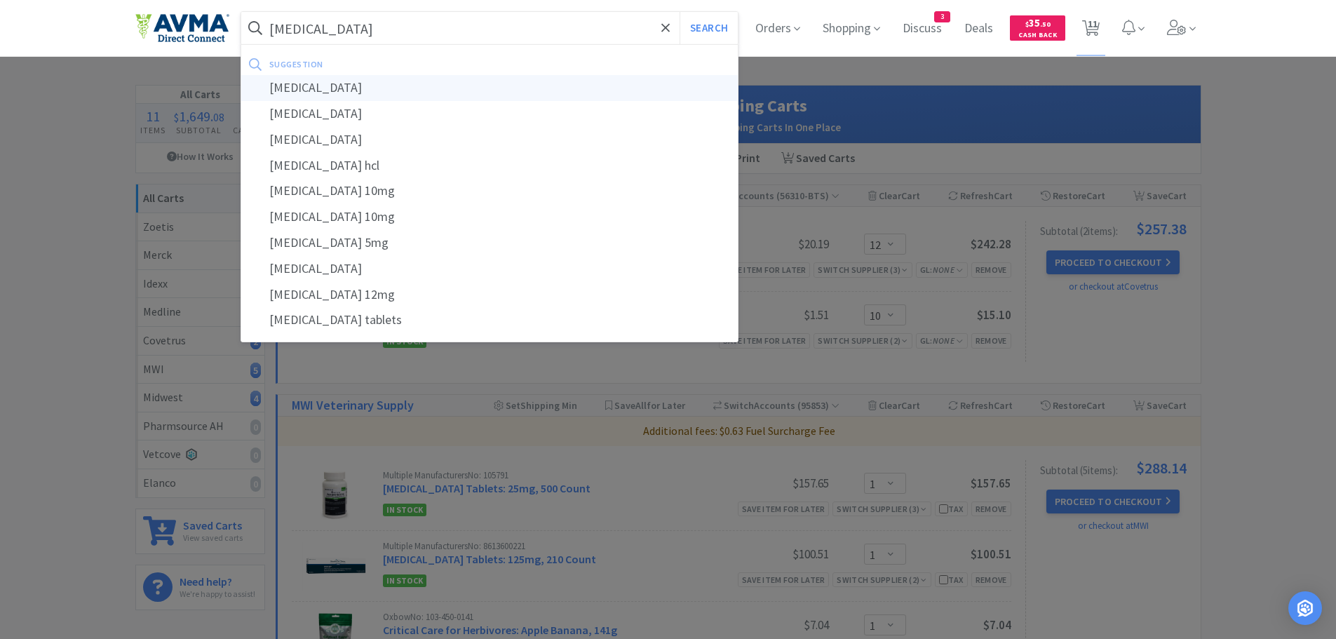
select select "1"
select select "2"
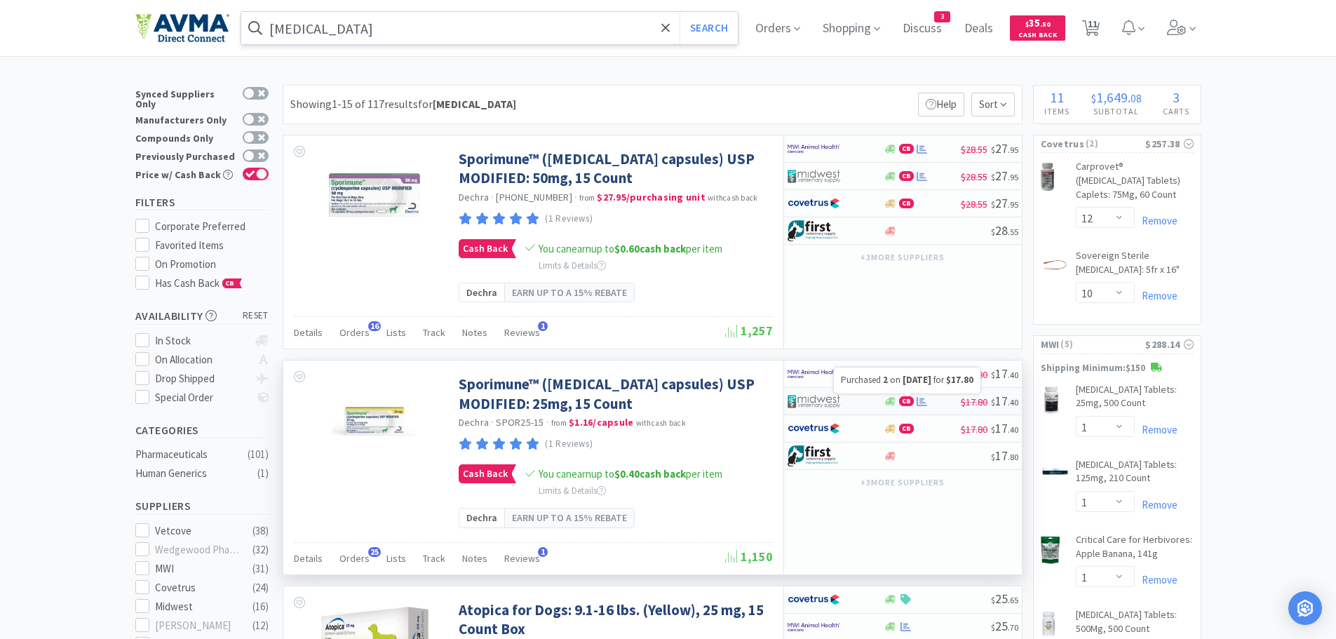
click at [921, 406] on icon at bounding box center [922, 401] width 11 height 11
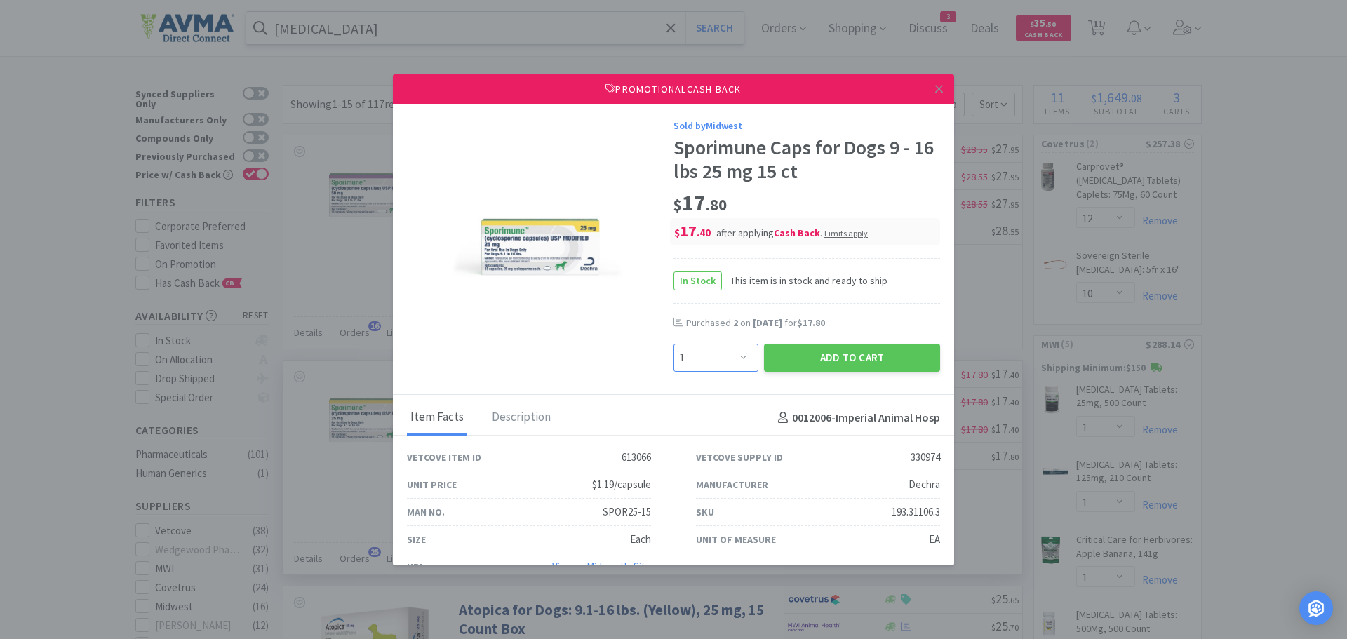
click at [736, 363] on select "Enter Quantity 1 2 3 4 5 6 7 8 9 10 11 12 13 14 15 16 17 18 19 20 Enter Quantity" at bounding box center [715, 358] width 85 height 28
select select "2"
click at [673, 344] on select "Enter Quantity 1 2 3 4 5 6 7 8 9 10 11 12 13 14 15 16 17 18 19 20 Enter Quantity" at bounding box center [715, 358] width 85 height 28
click at [786, 352] on button "Add to Cart" at bounding box center [852, 358] width 176 height 28
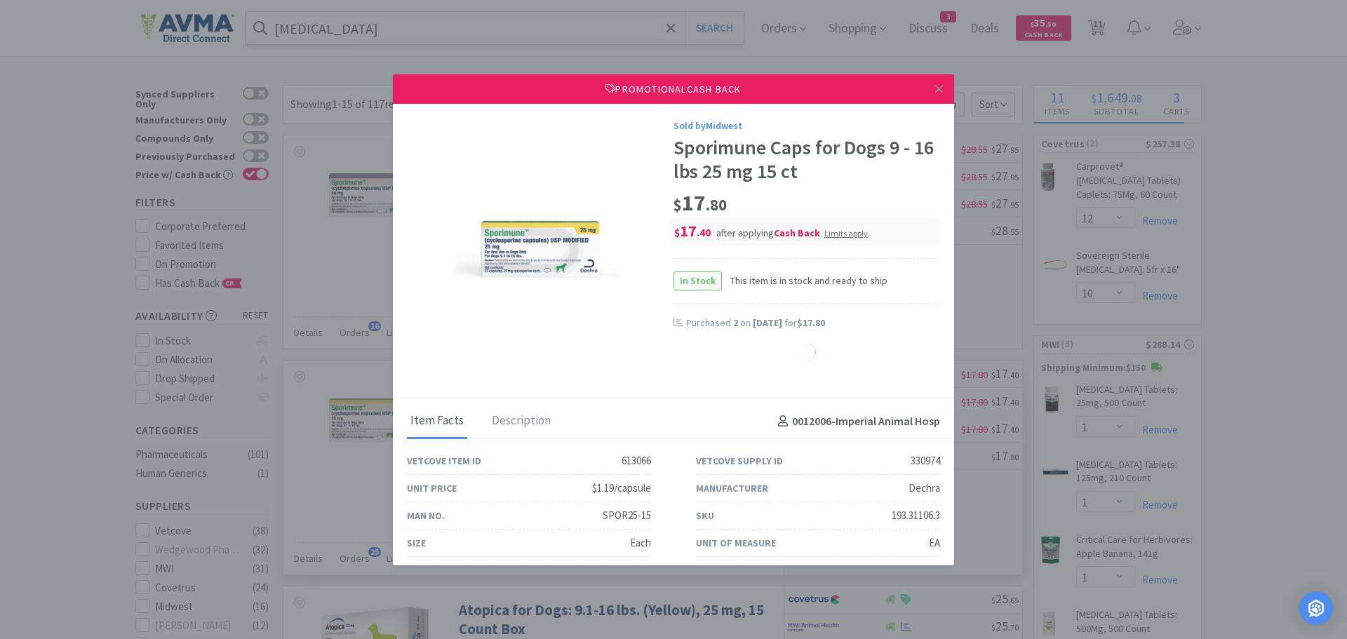
select select "2"
select select "1"
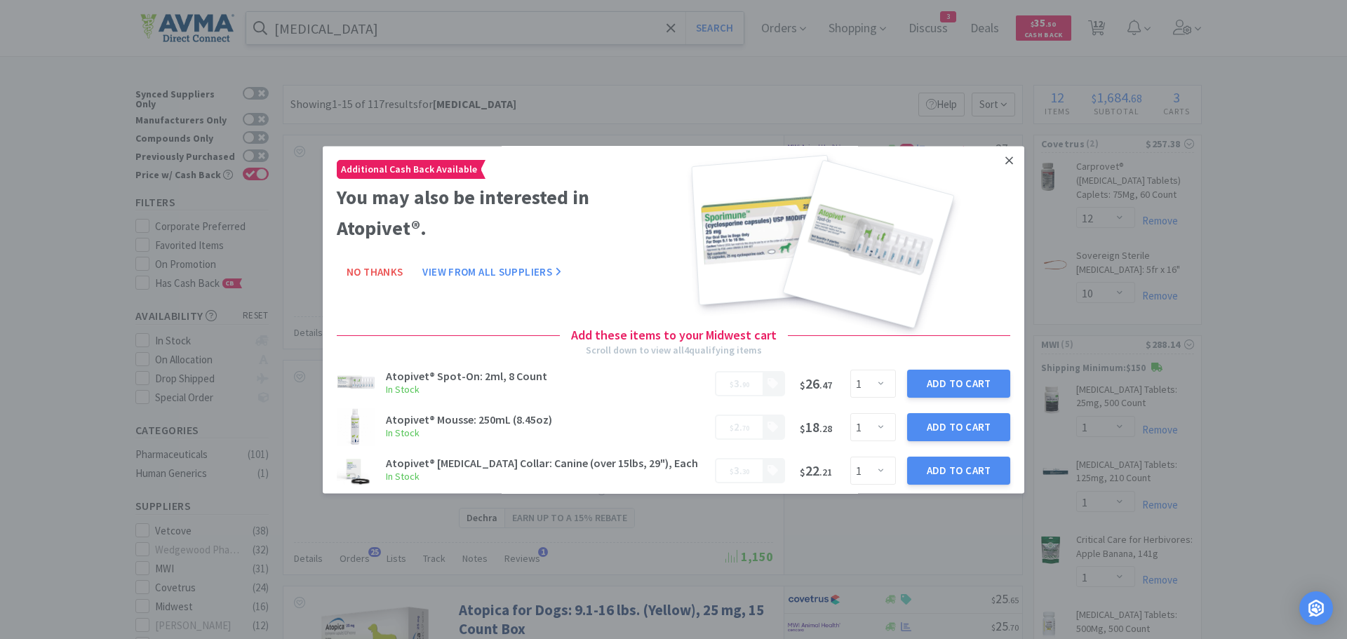
click at [997, 152] on link at bounding box center [1009, 161] width 25 height 30
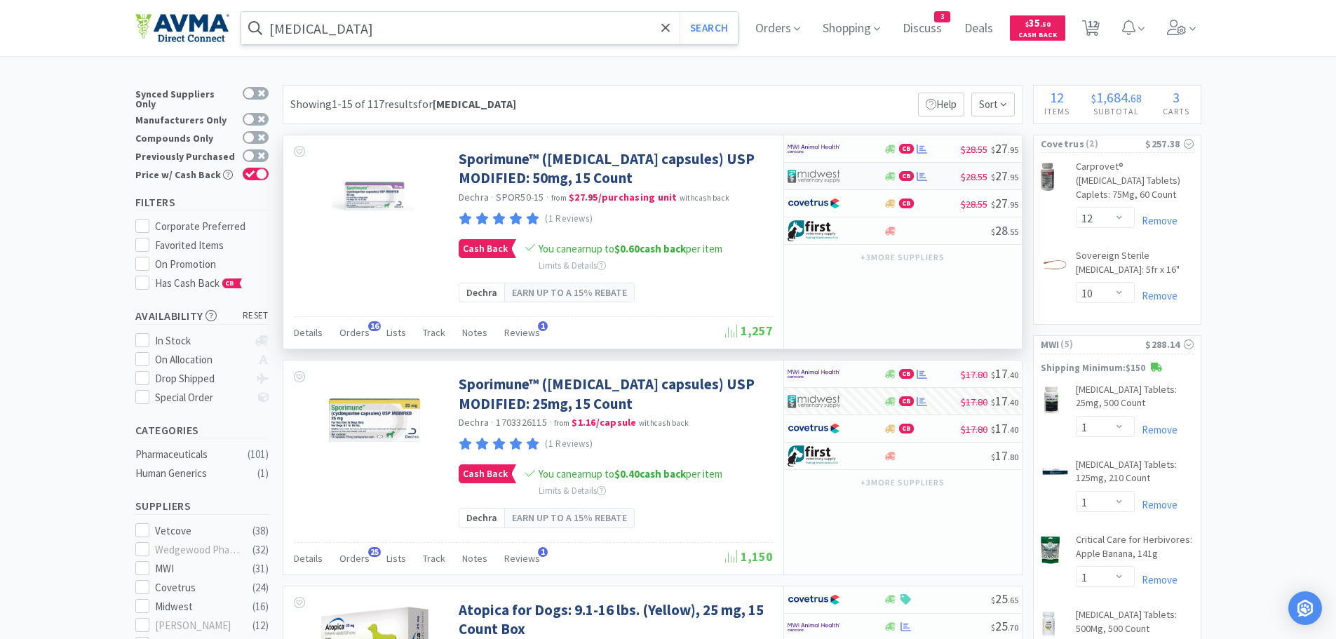
click at [943, 177] on div "CB" at bounding box center [922, 176] width 77 height 11
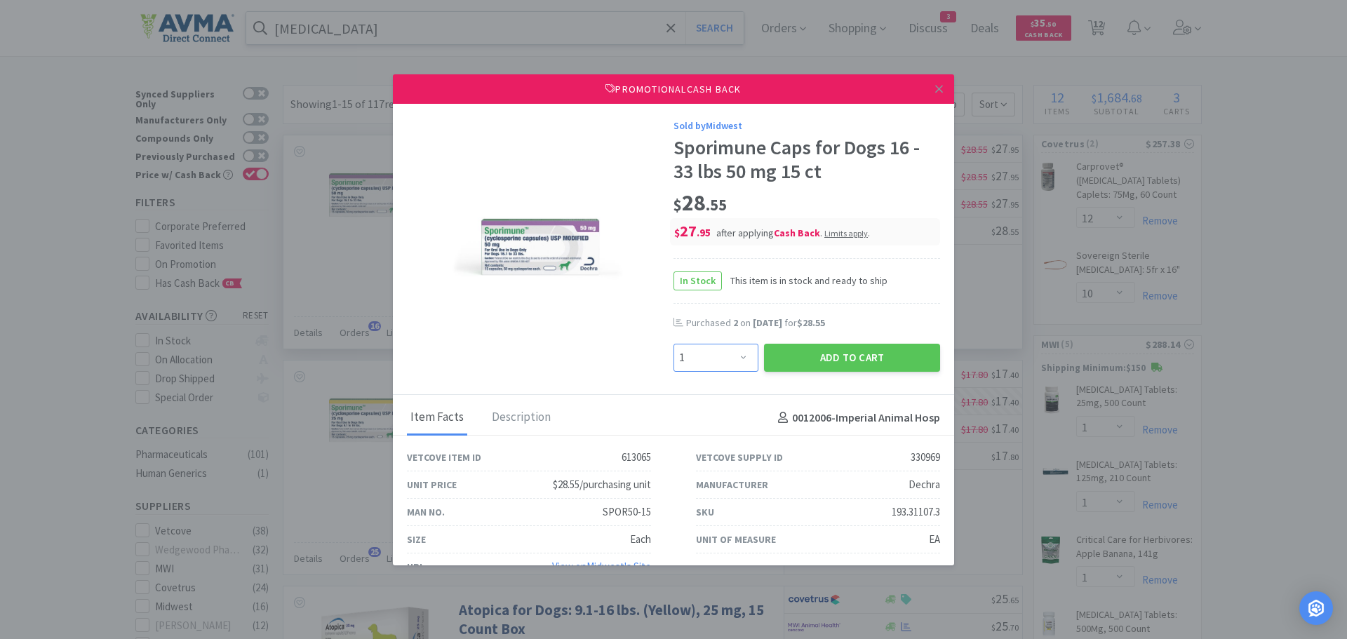
click at [730, 361] on select "Enter Quantity 1 2 3 4 5 6 7 8 9 10 11 12 13 14 15 16 17 18 19 20 Enter Quantity" at bounding box center [715, 358] width 85 height 28
select select "2"
click at [673, 344] on select "Enter Quantity 1 2 3 4 5 6 7 8 9 10 11 12 13 14 15 16 17 18 19 20 Enter Quantity" at bounding box center [715, 358] width 85 height 28
click at [787, 358] on button "Add to Cart" at bounding box center [852, 358] width 176 height 28
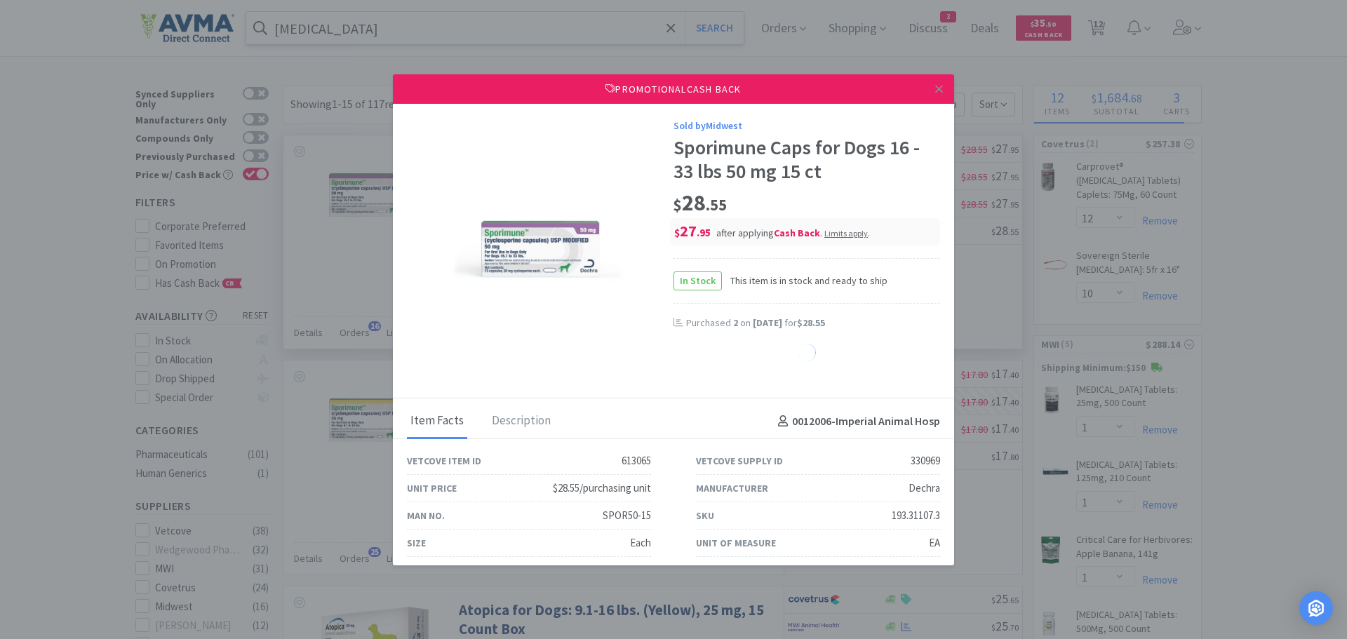
select select "2"
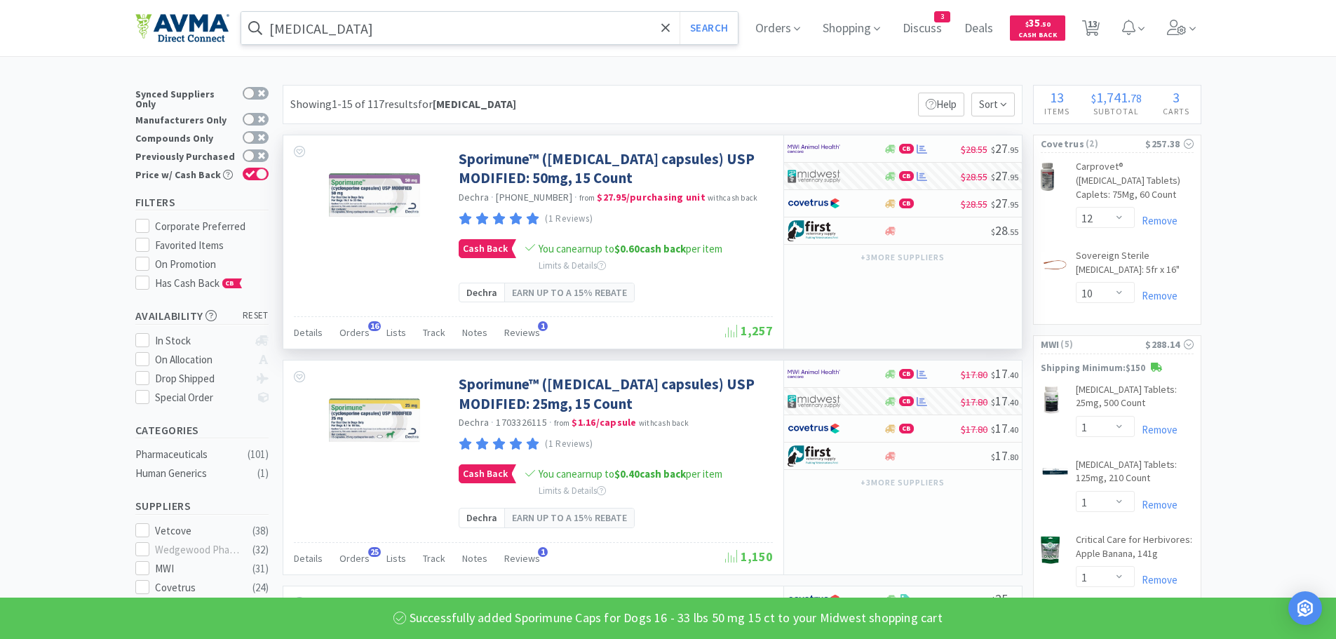
click at [370, 36] on input "[MEDICAL_DATA]" at bounding box center [489, 28] width 497 height 32
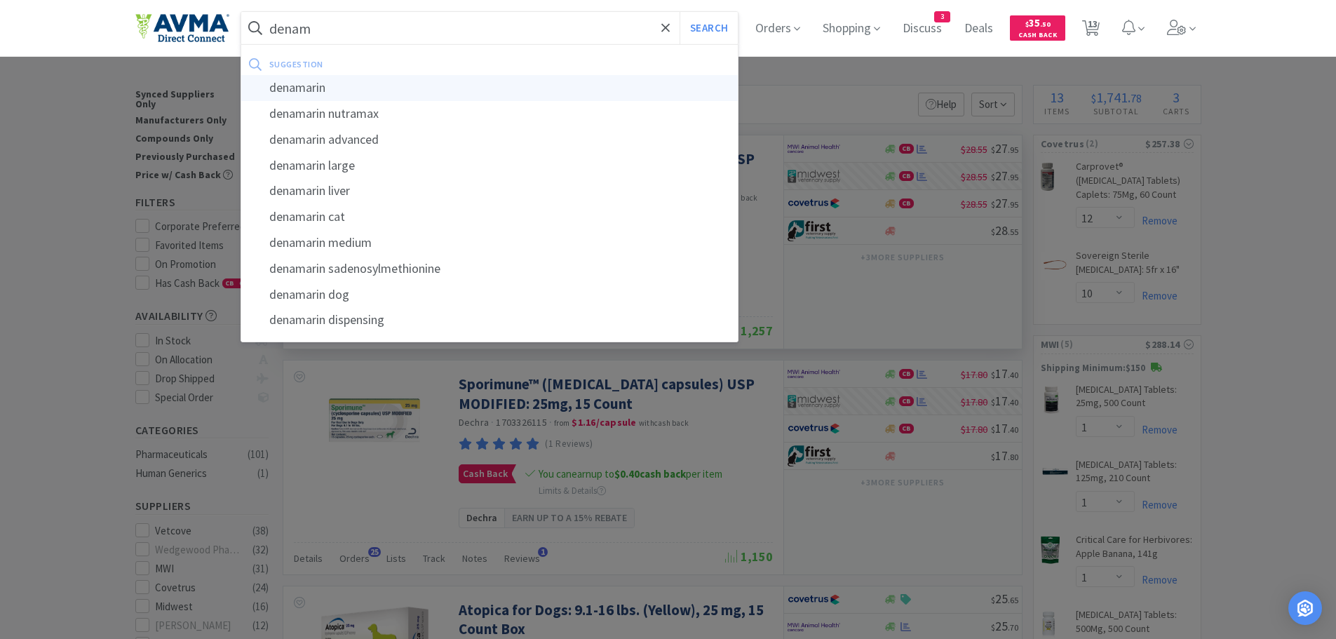
click at [336, 87] on div "denamarin" at bounding box center [489, 88] width 497 height 26
type input "denamarin"
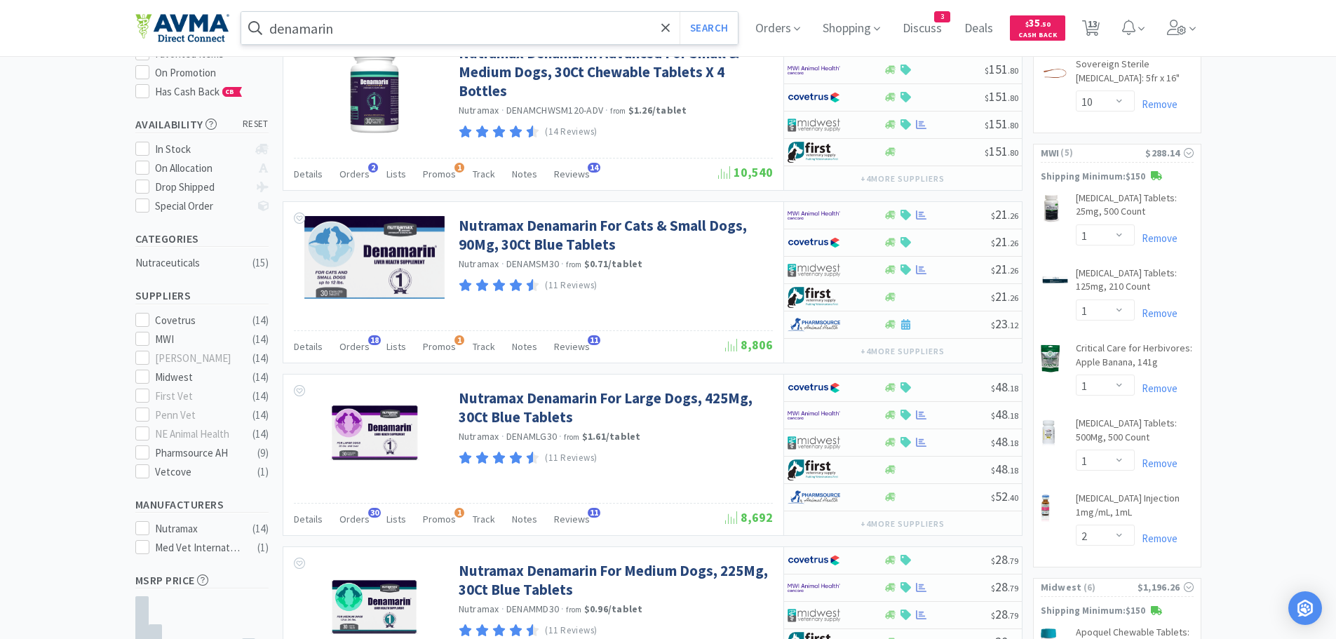
scroll to position [195, 0]
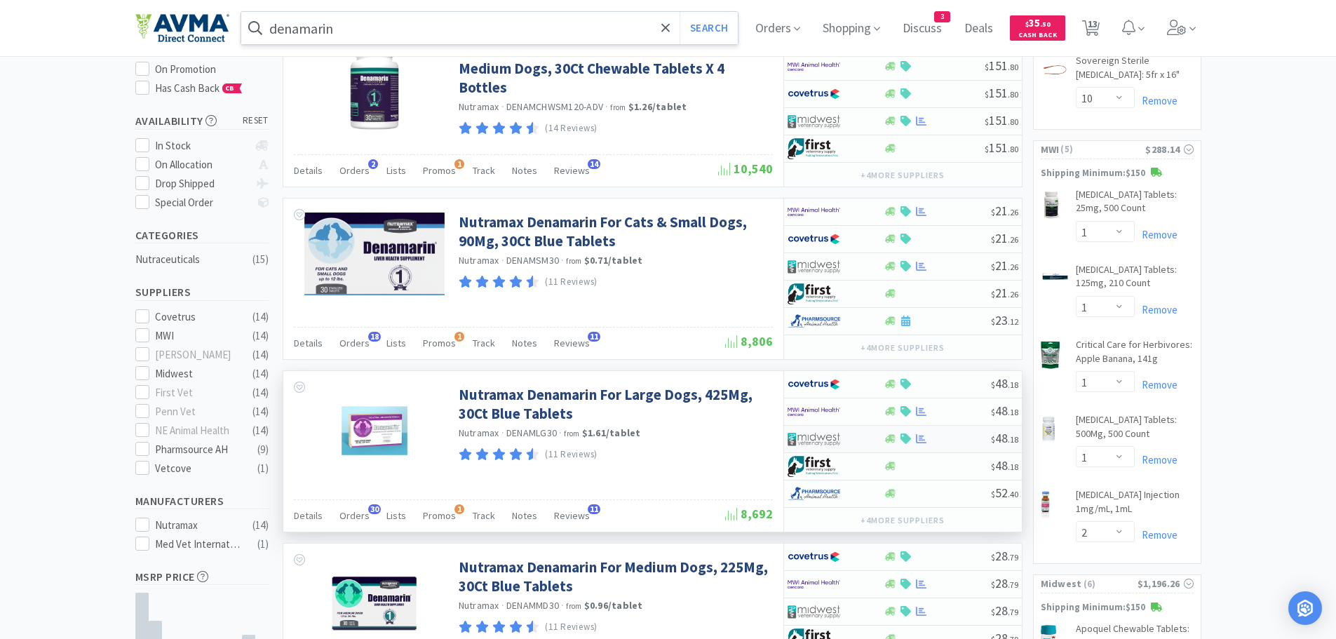
click at [942, 438] on div at bounding box center [937, 438] width 107 height 11
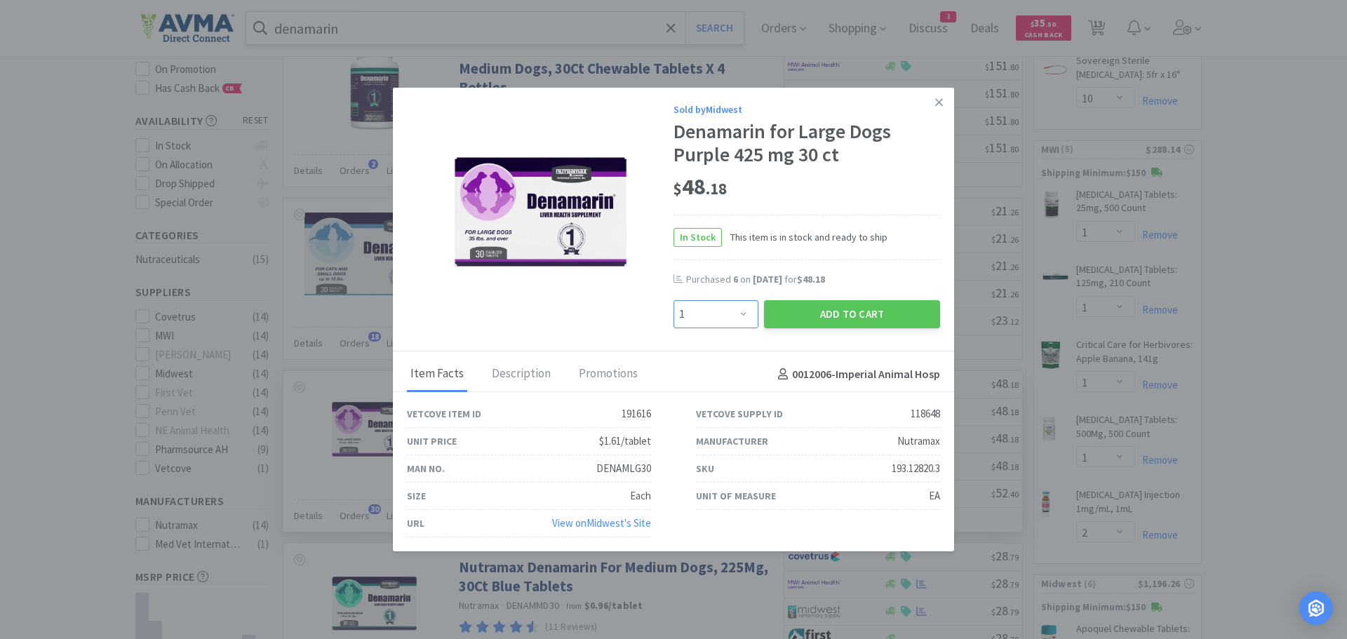
click at [734, 318] on select "Enter Quantity 1 2 3 4 5 6 7 8 9 10 11 12 13 14 15 16 17 18 19 20 Enter Quantity" at bounding box center [715, 314] width 85 height 28
select select "3"
click at [673, 300] on select "Enter Quantity 1 2 3 4 5 6 7 8 9 10 11 12 13 14 15 16 17 18 19 20 Enter Quantity" at bounding box center [715, 314] width 85 height 28
click at [798, 316] on button "Add to Cart" at bounding box center [852, 314] width 176 height 28
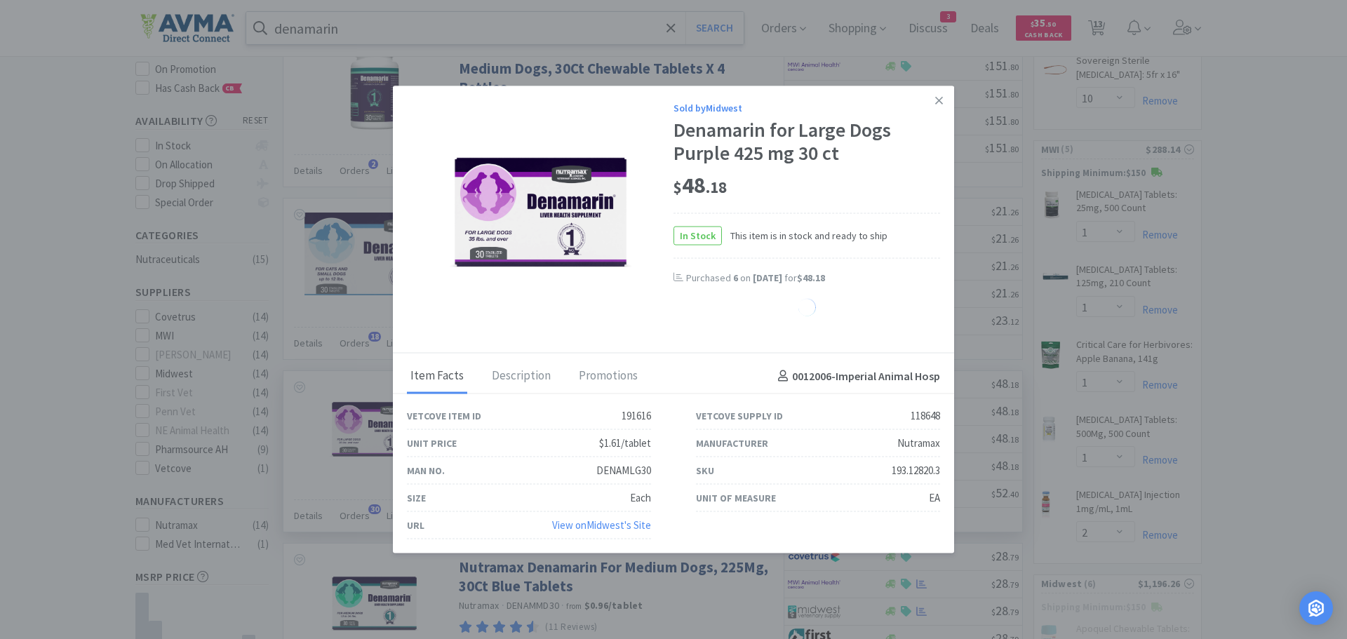
select select "3"
select select "1"
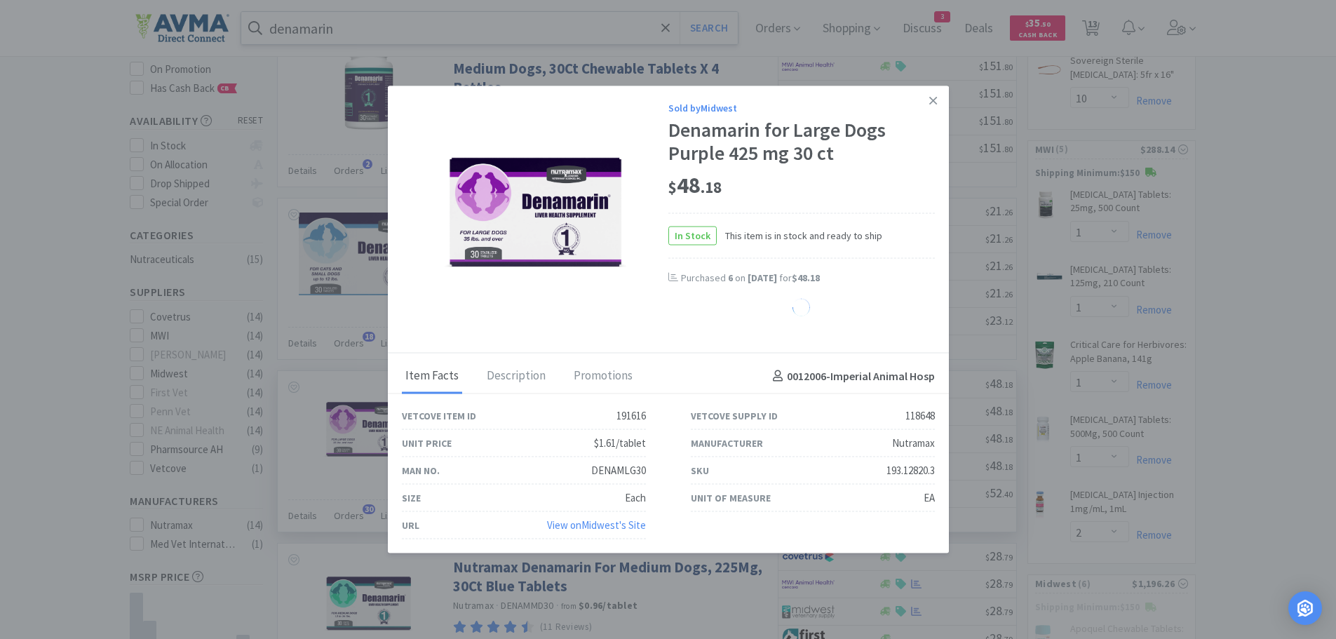
select select "2"
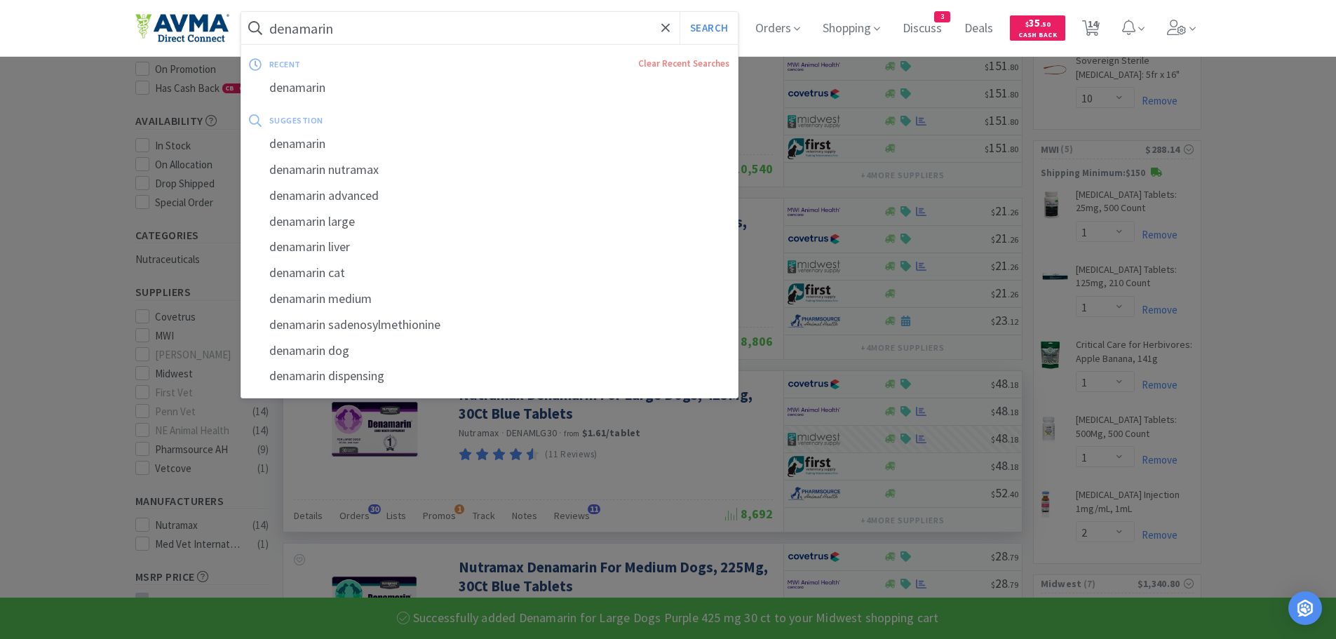
click at [422, 17] on input "denamarin" at bounding box center [489, 28] width 497 height 32
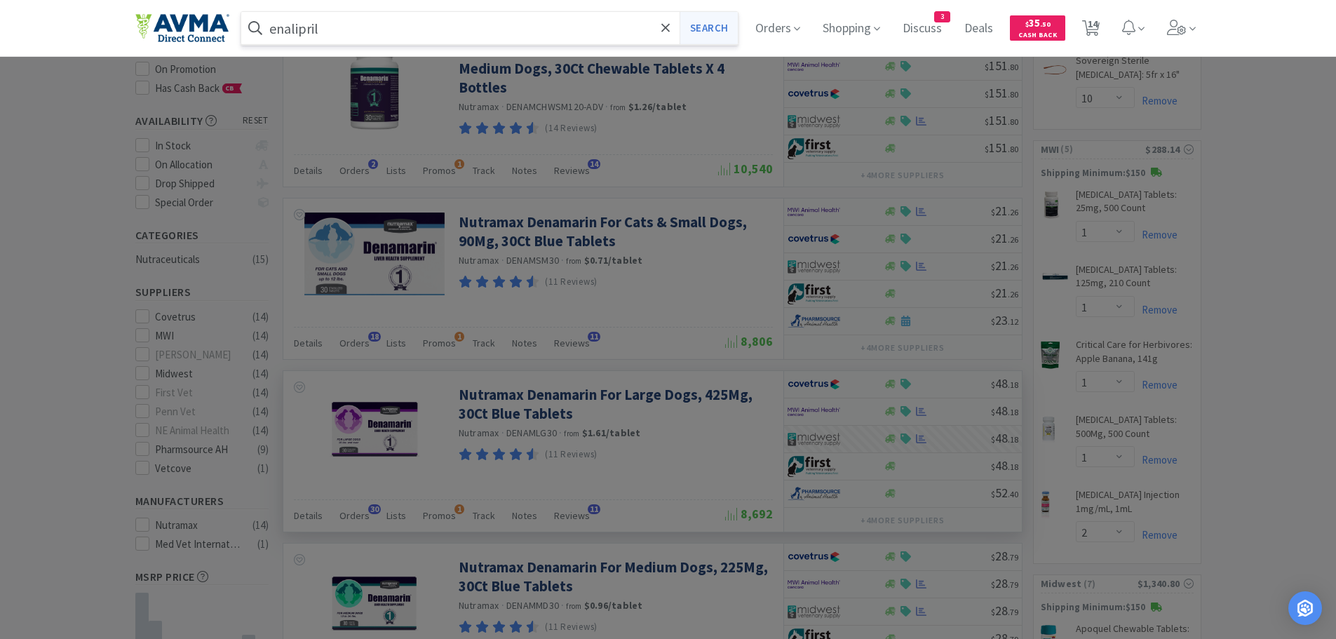
type input "enalipril"
click at [722, 21] on button "Search" at bounding box center [709, 28] width 58 height 32
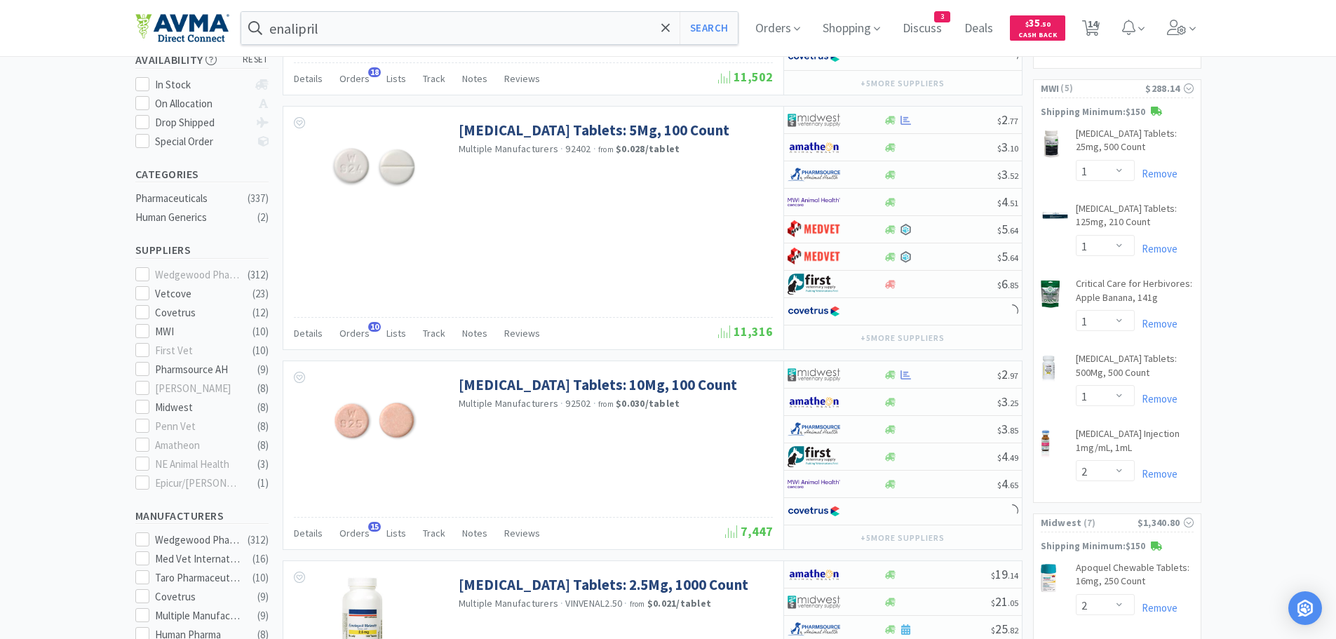
scroll to position [295, 0]
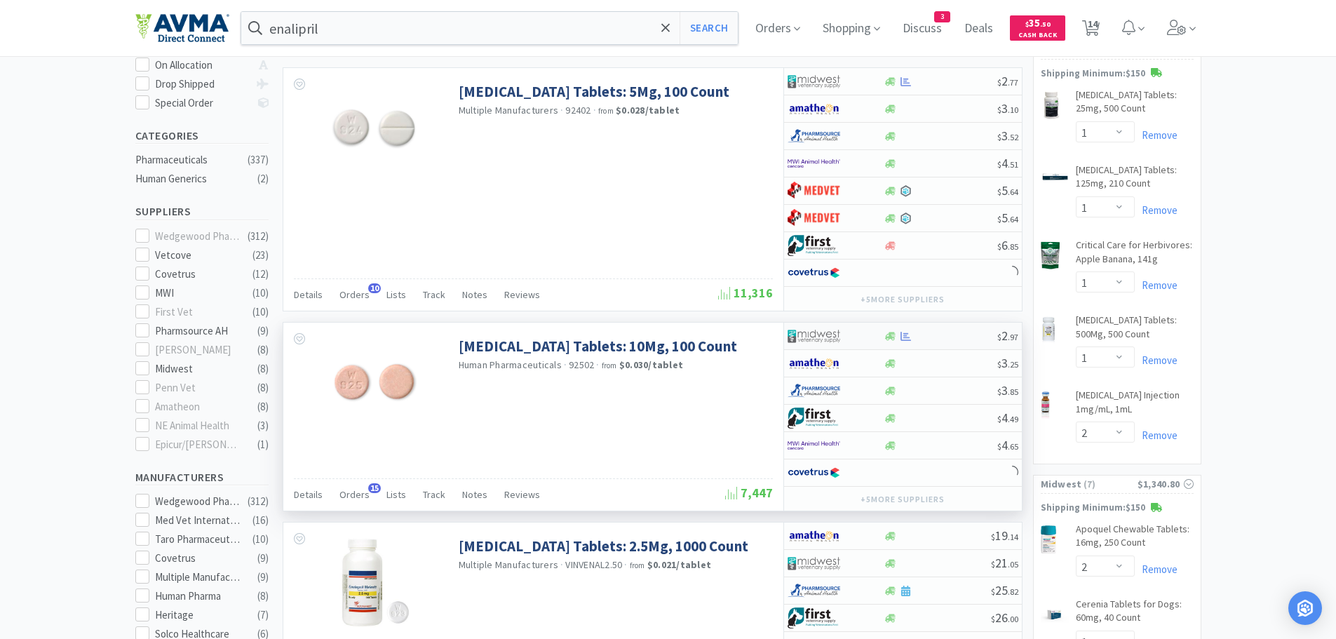
click at [956, 334] on div at bounding box center [941, 336] width 114 height 11
select select "1"
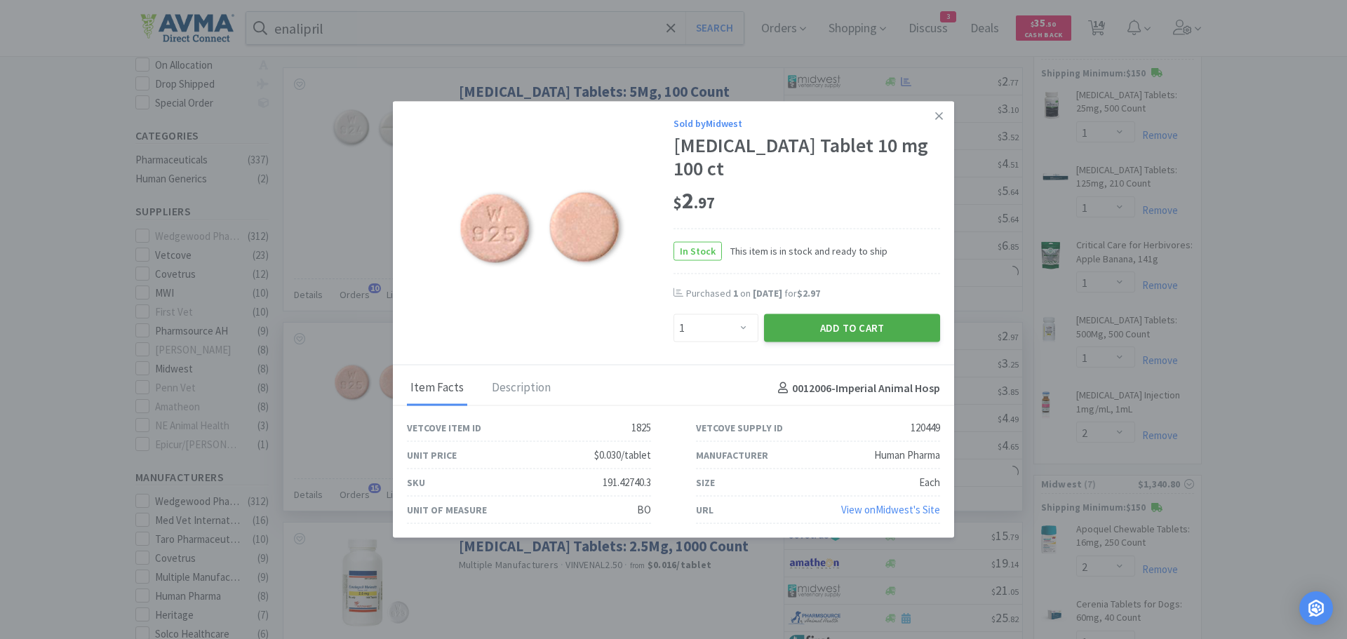
click at [819, 314] on button "Add to Cart" at bounding box center [852, 328] width 176 height 28
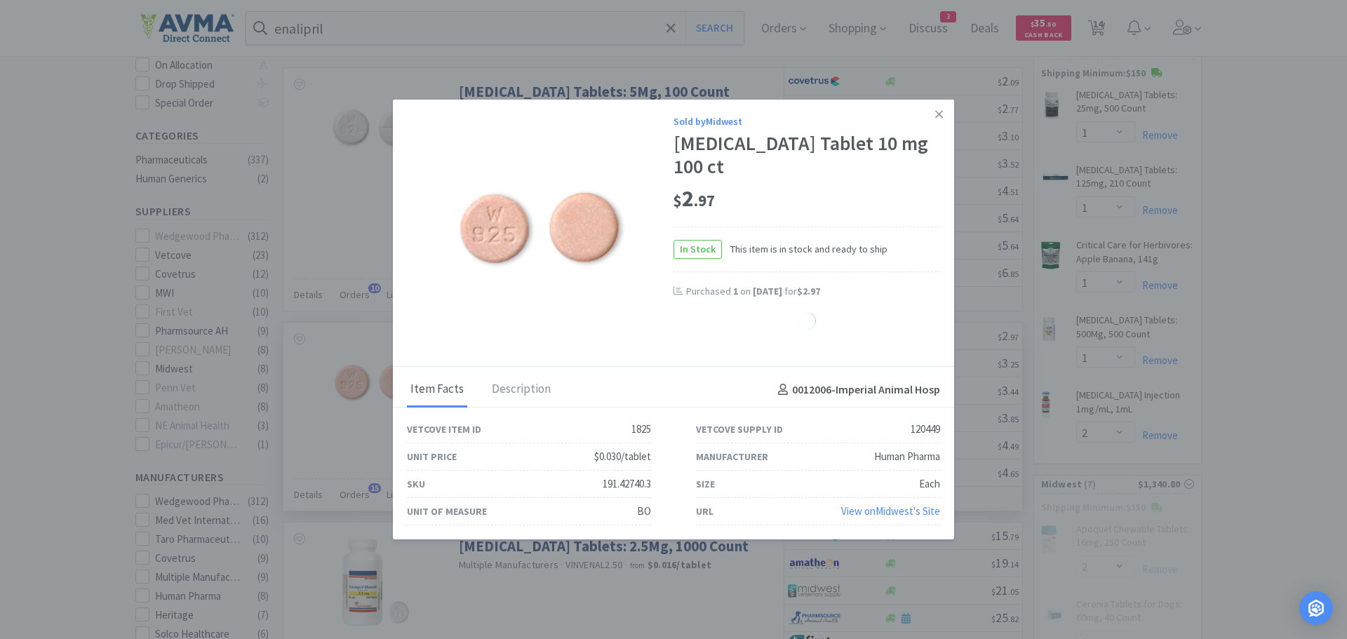
select select "1"
select select "3"
select select "1"
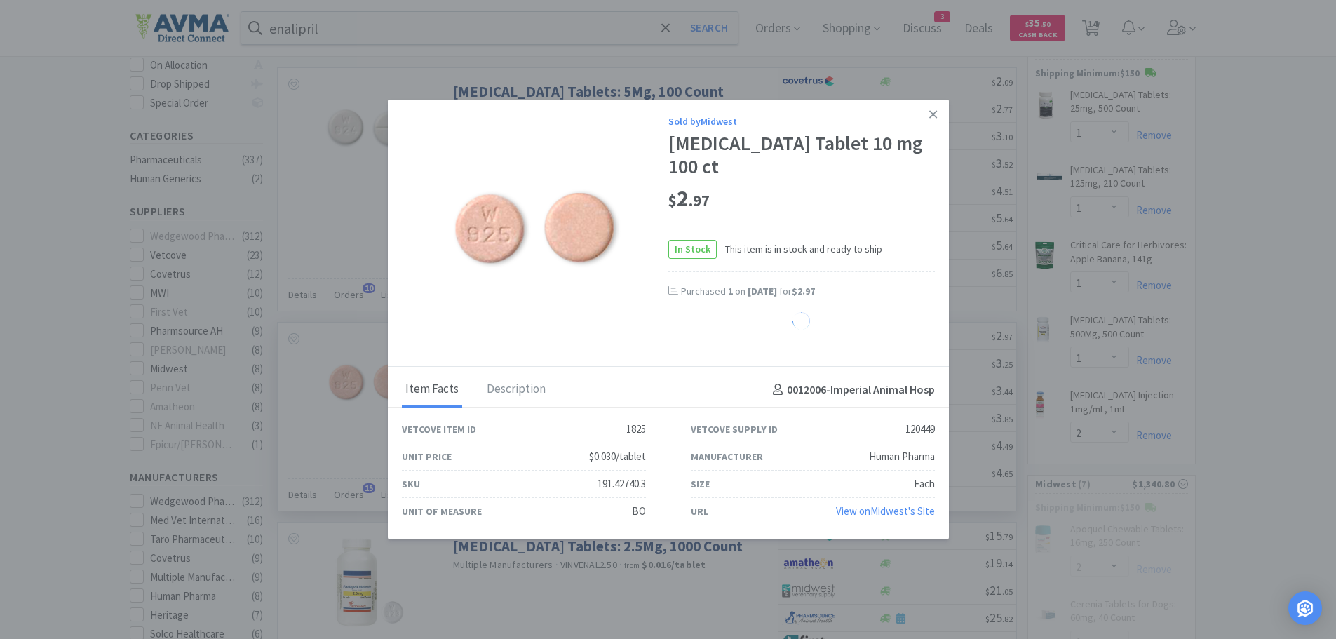
select select "2"
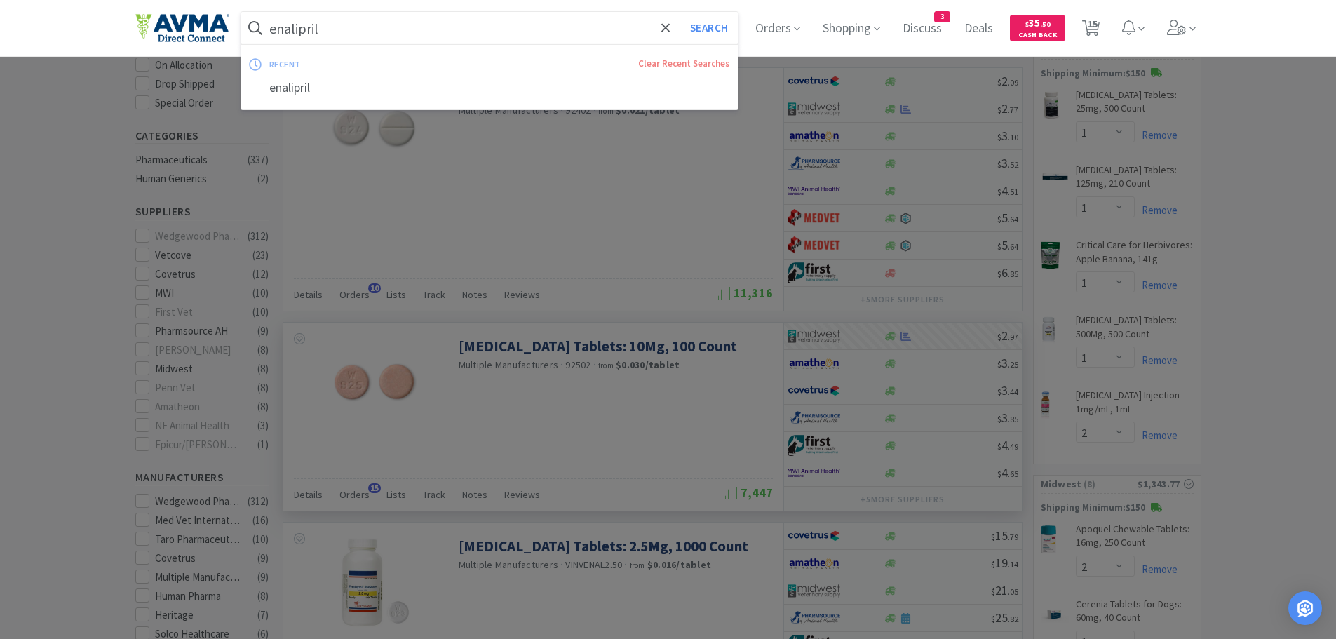
click at [370, 27] on input "enalipril" at bounding box center [489, 28] width 497 height 32
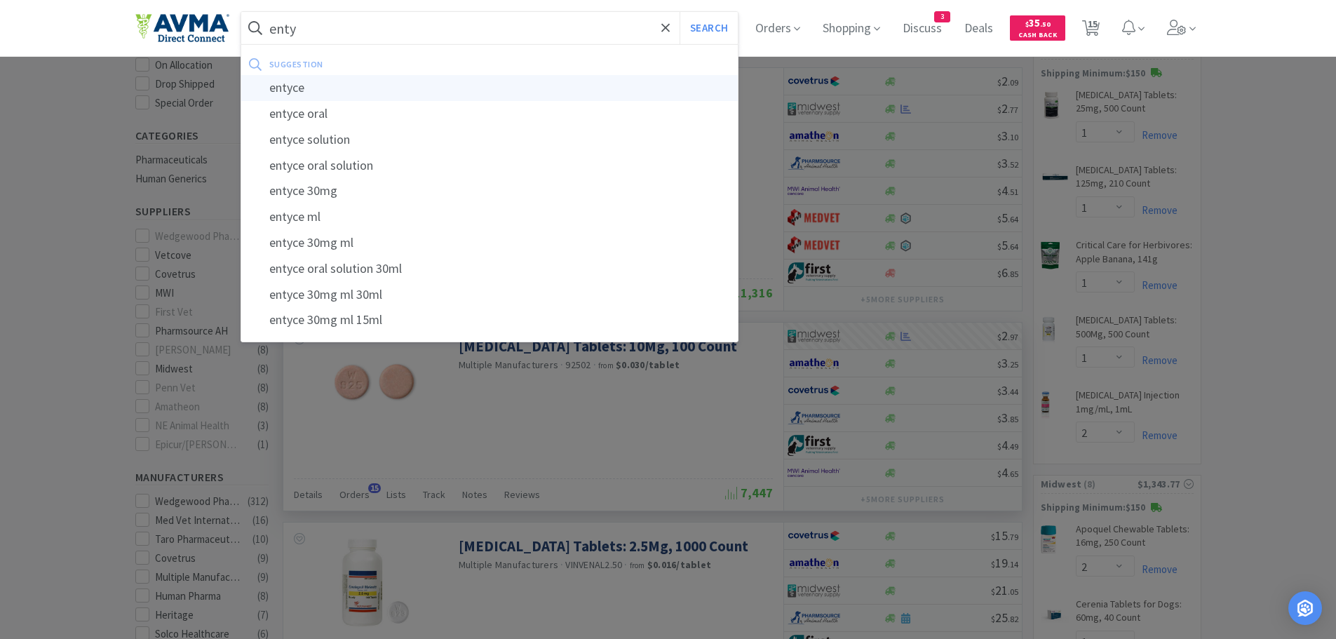
click at [318, 88] on div "entyce" at bounding box center [489, 88] width 497 height 26
type input "entyce"
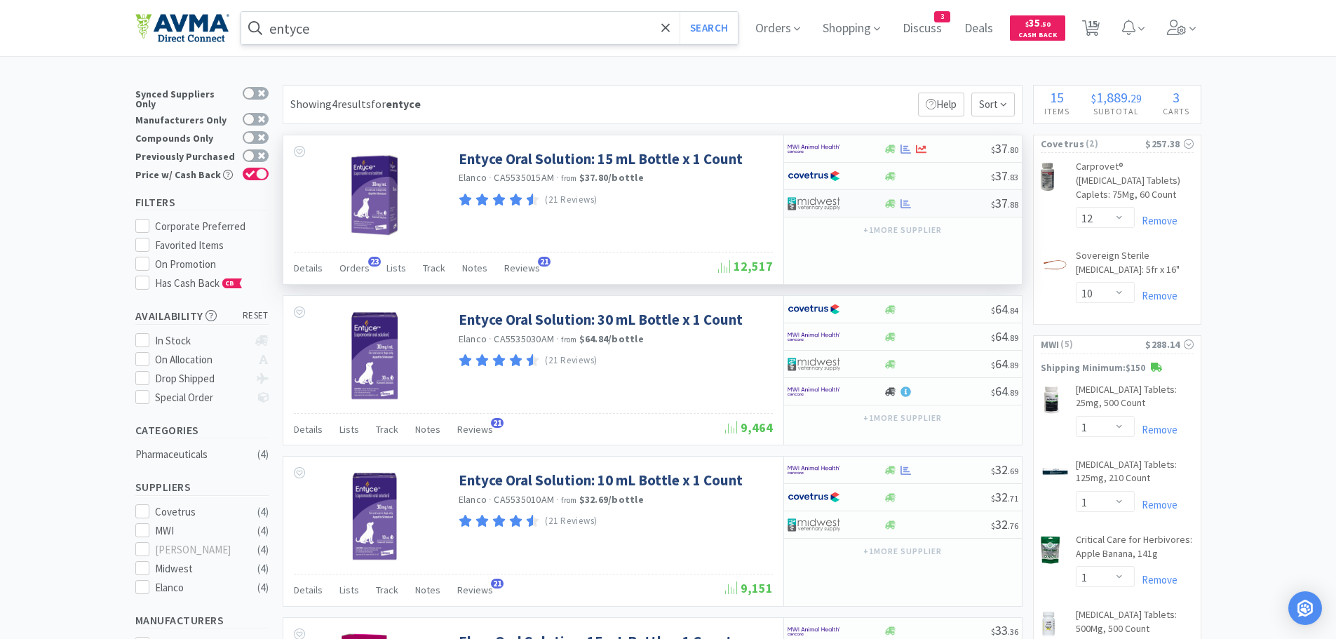
click at [946, 206] on div at bounding box center [937, 203] width 107 height 11
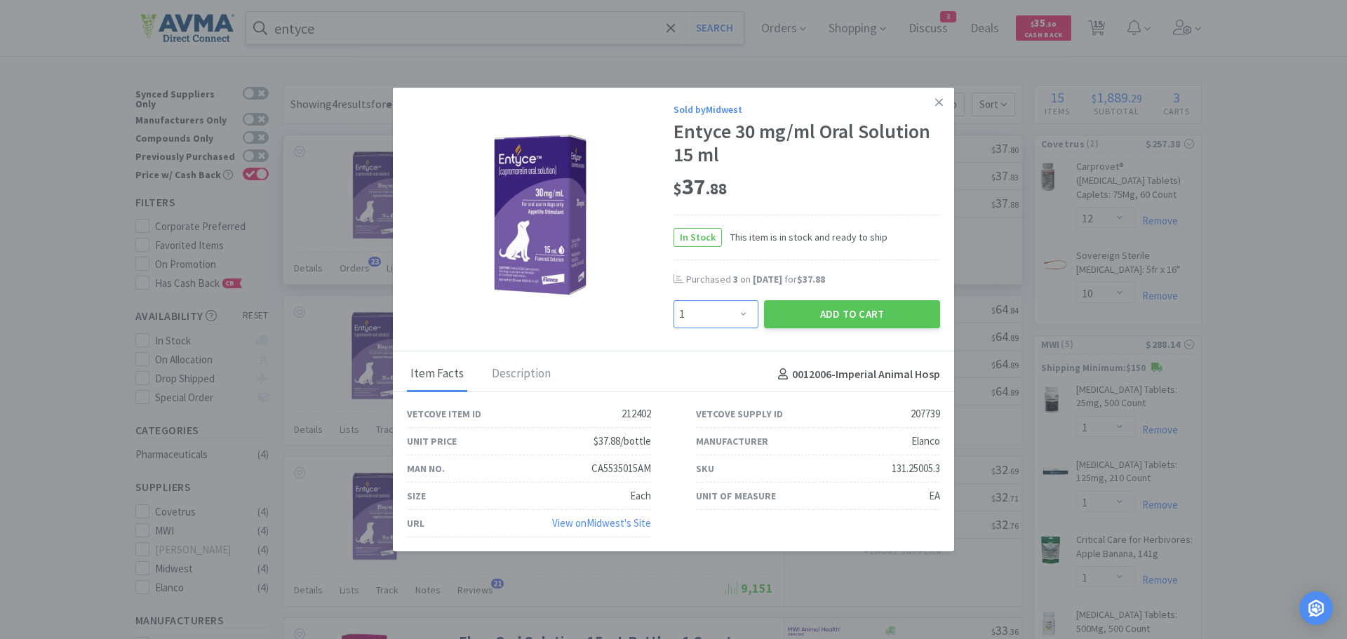
click at [744, 313] on select "Enter Quantity 1 2 3 4 5 6 7 8 9 10 11 12 13 14 15 16 17 18 19 20 Enter Quantity" at bounding box center [715, 314] width 85 height 28
select select "3"
click at [673, 300] on select "Enter Quantity 1 2 3 4 5 6 7 8 9 10 11 12 13 14 15 16 17 18 19 20 Enter Quantity" at bounding box center [715, 314] width 85 height 28
click at [781, 316] on button "Add to Cart" at bounding box center [852, 314] width 176 height 28
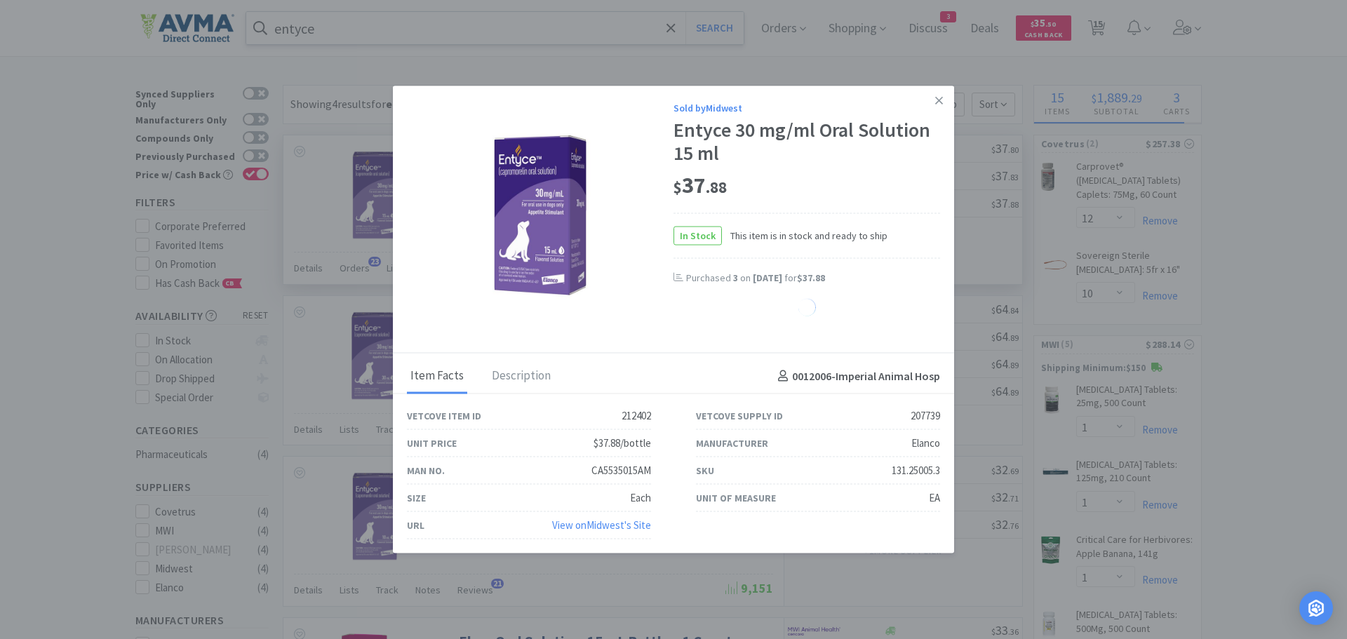
select select "3"
select select "1"
select select "2"
select select "1"
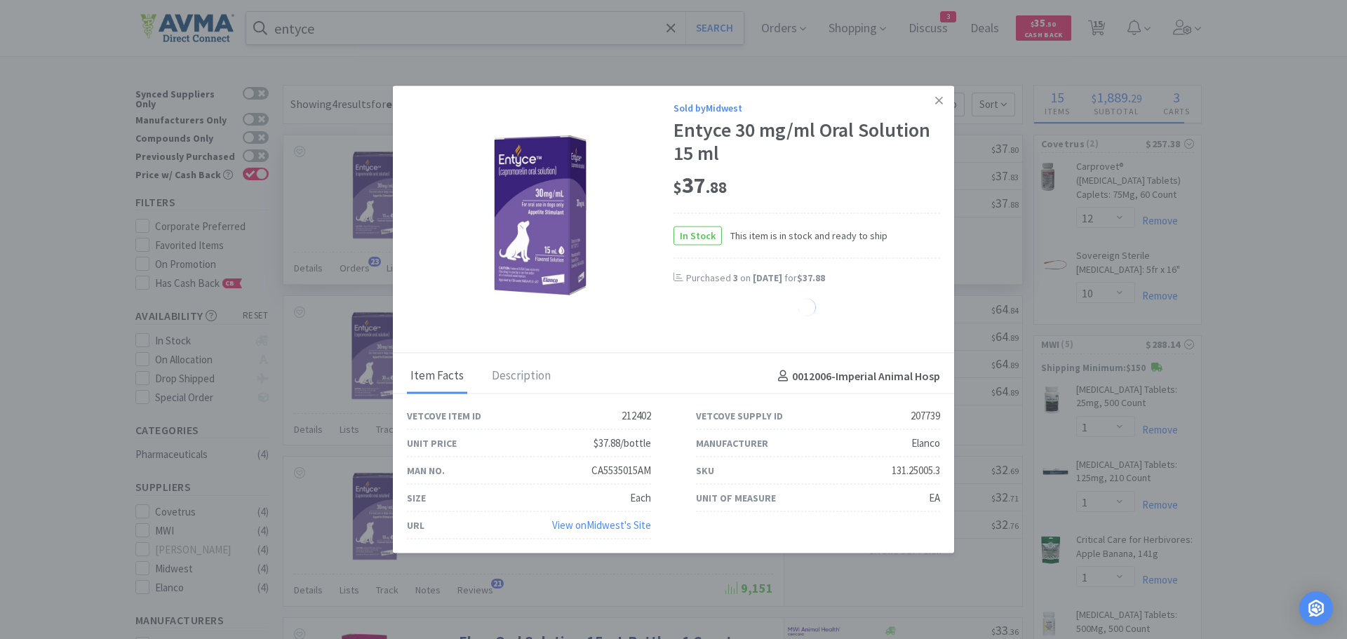
select select "1"
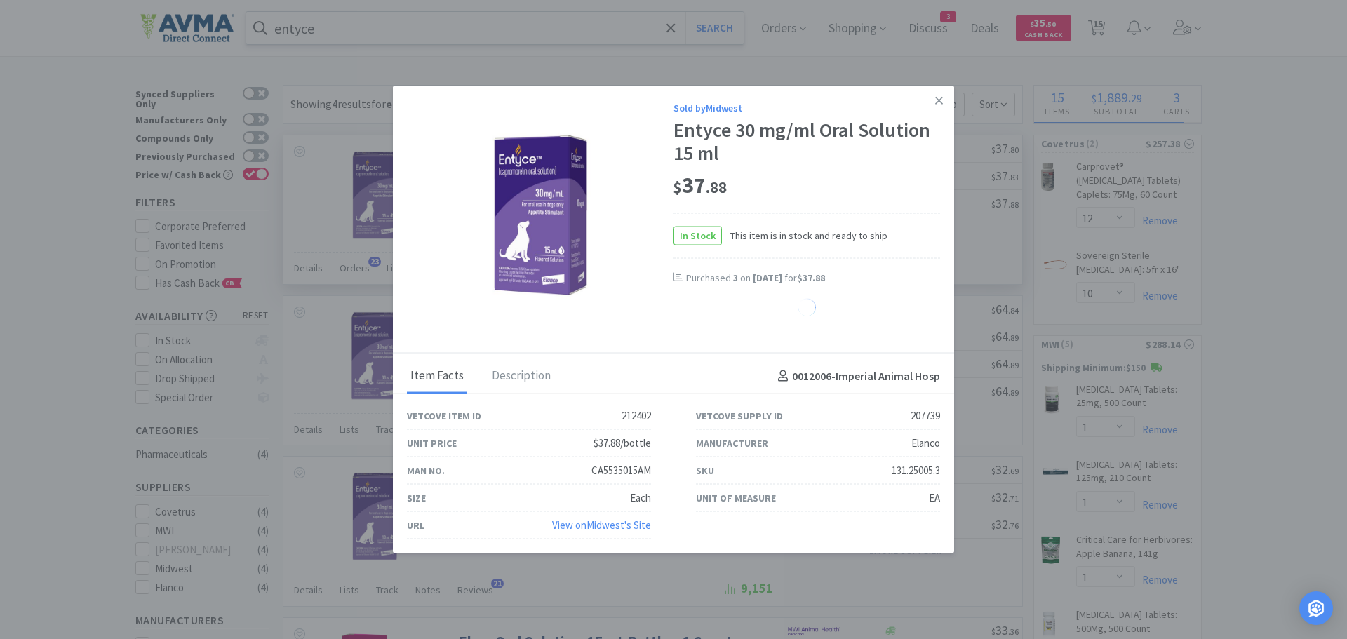
select select "1"
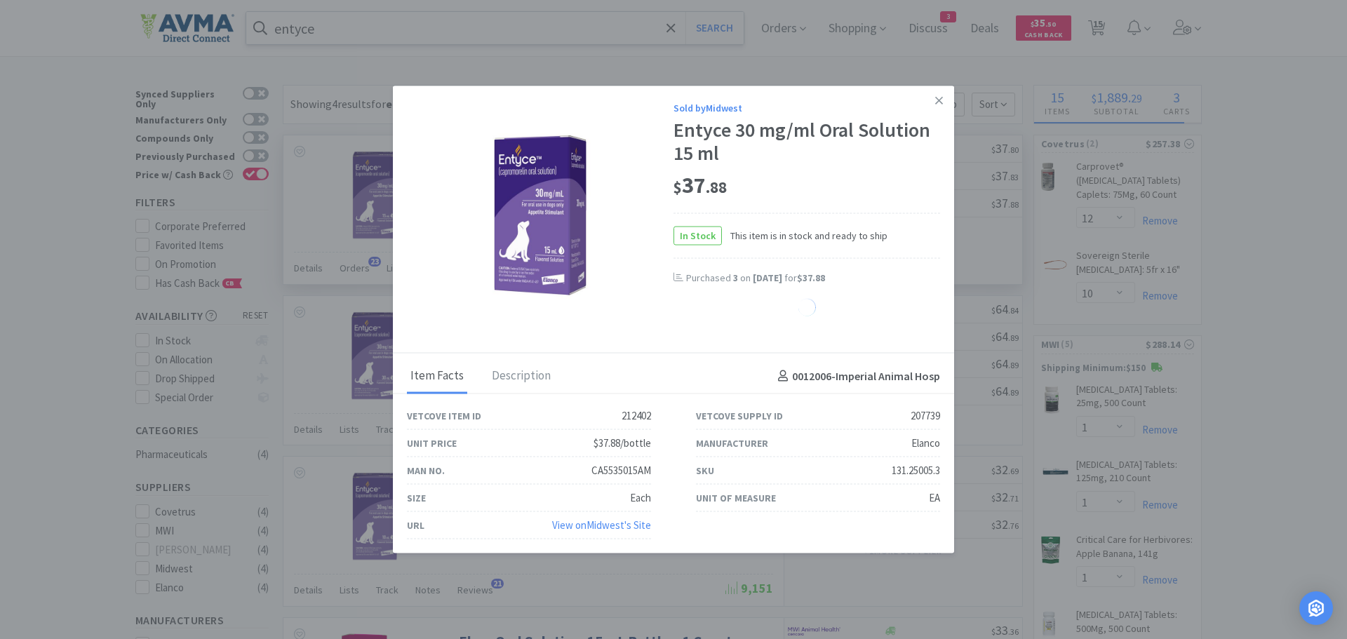
select select "1"
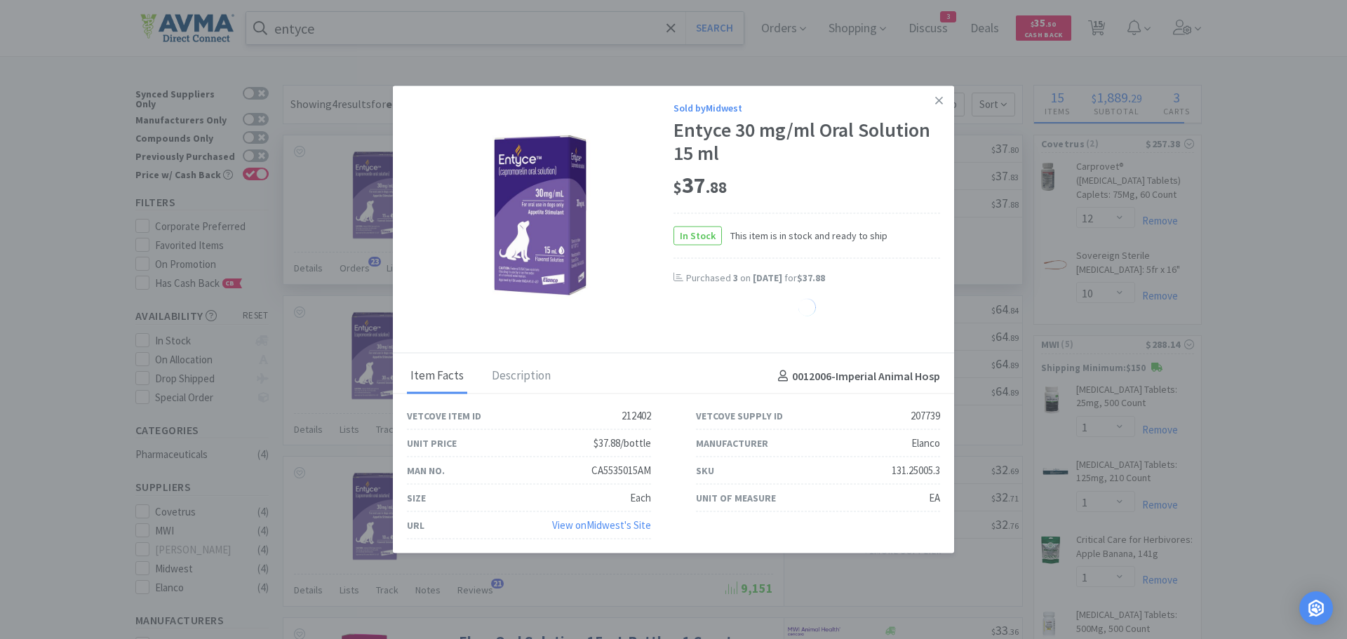
select select "1"
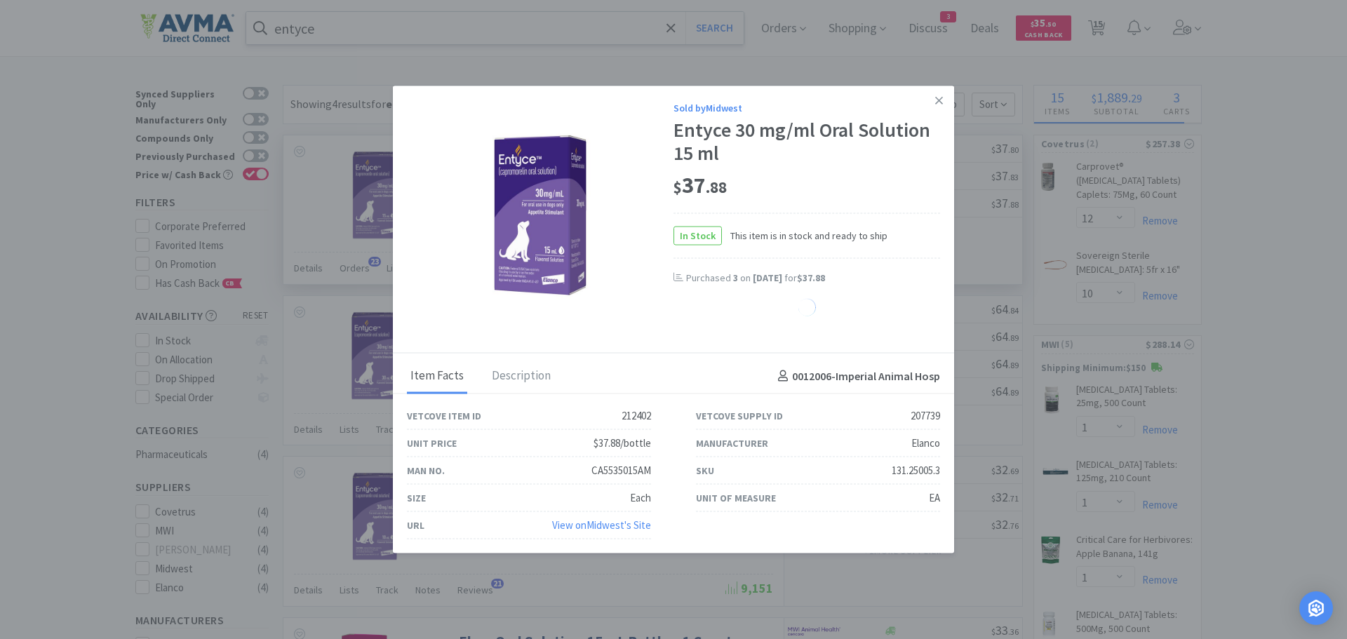
select select "1"
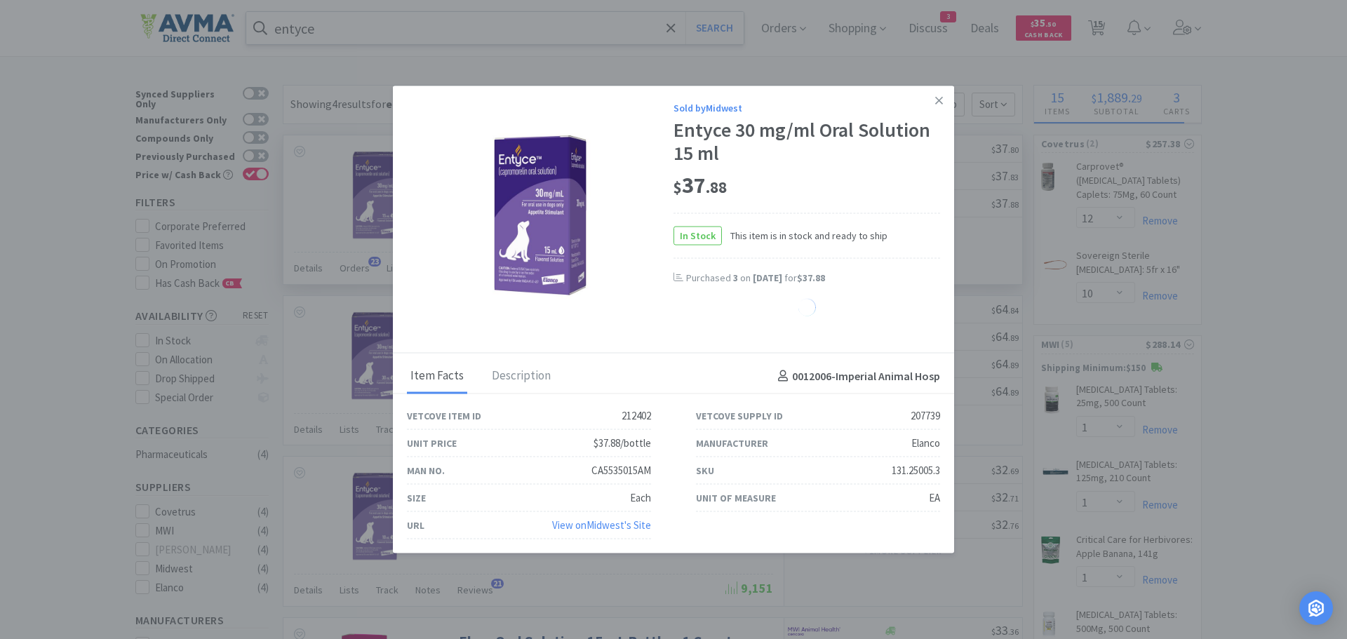
select select "1"
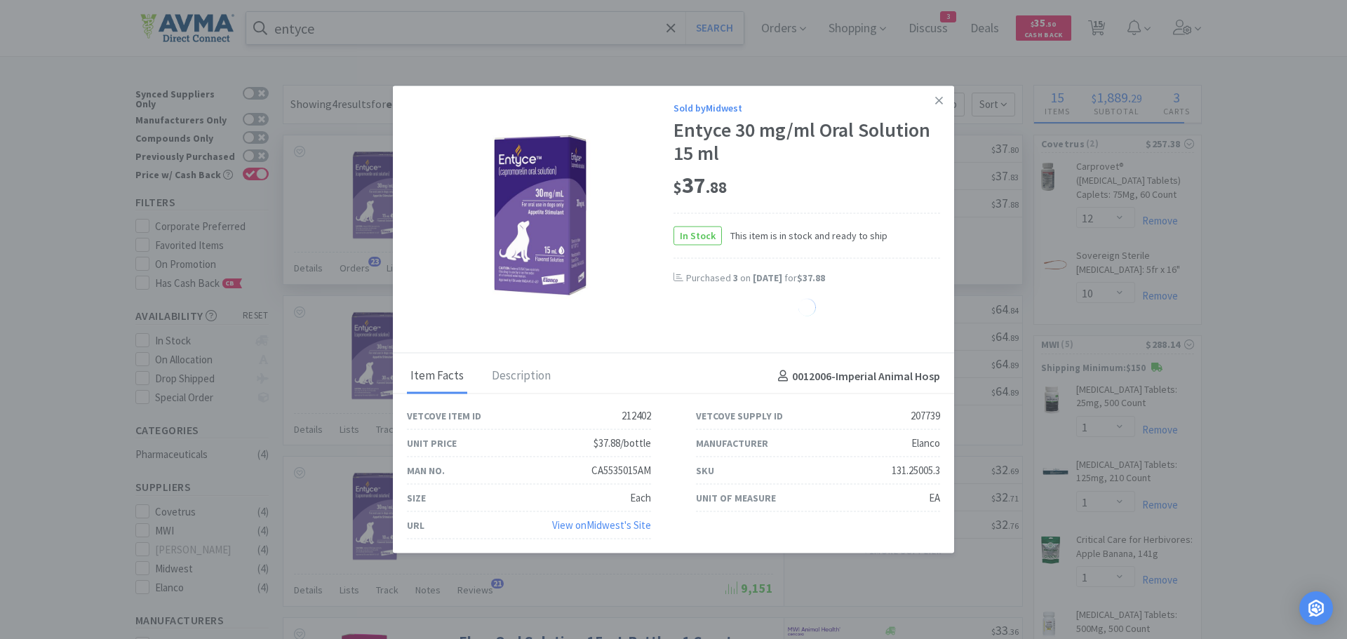
select select "1"
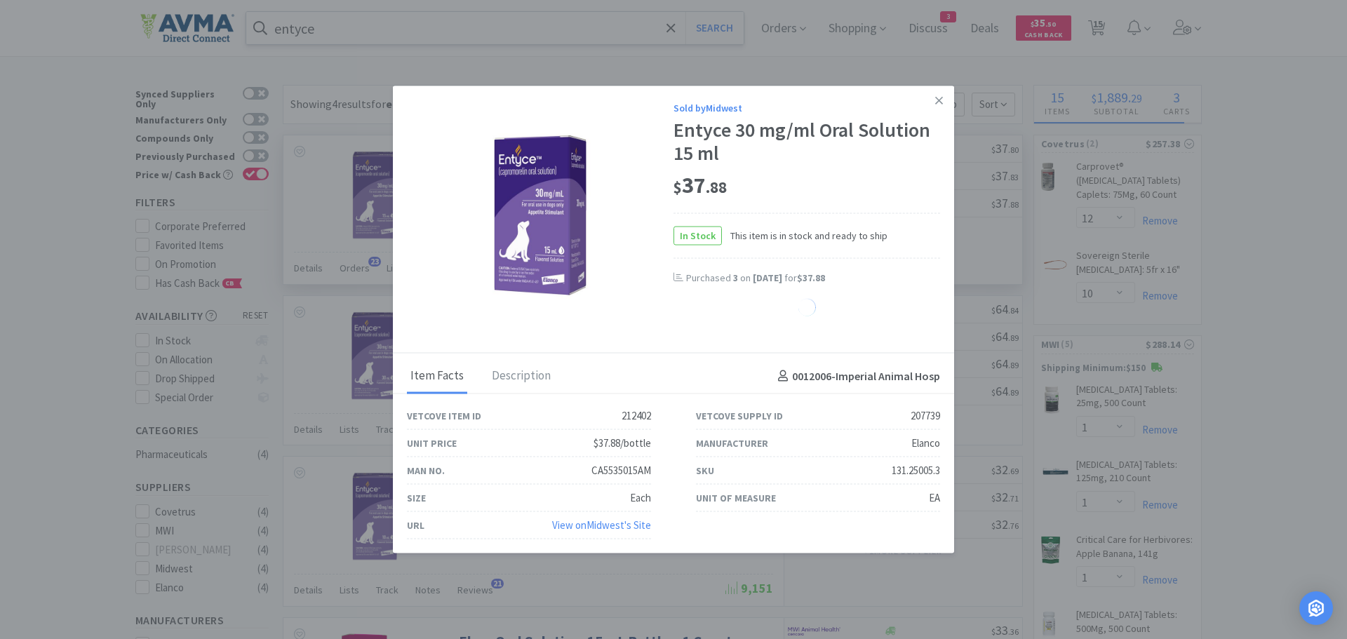
select select "1"
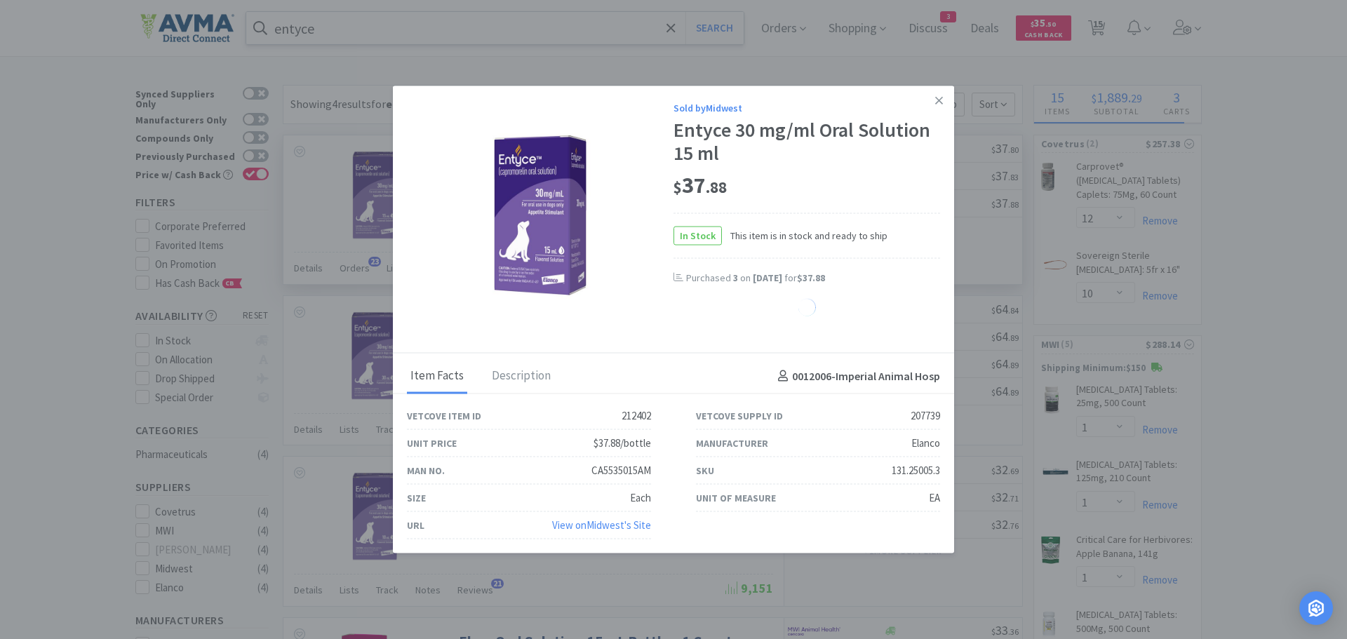
select select "1"
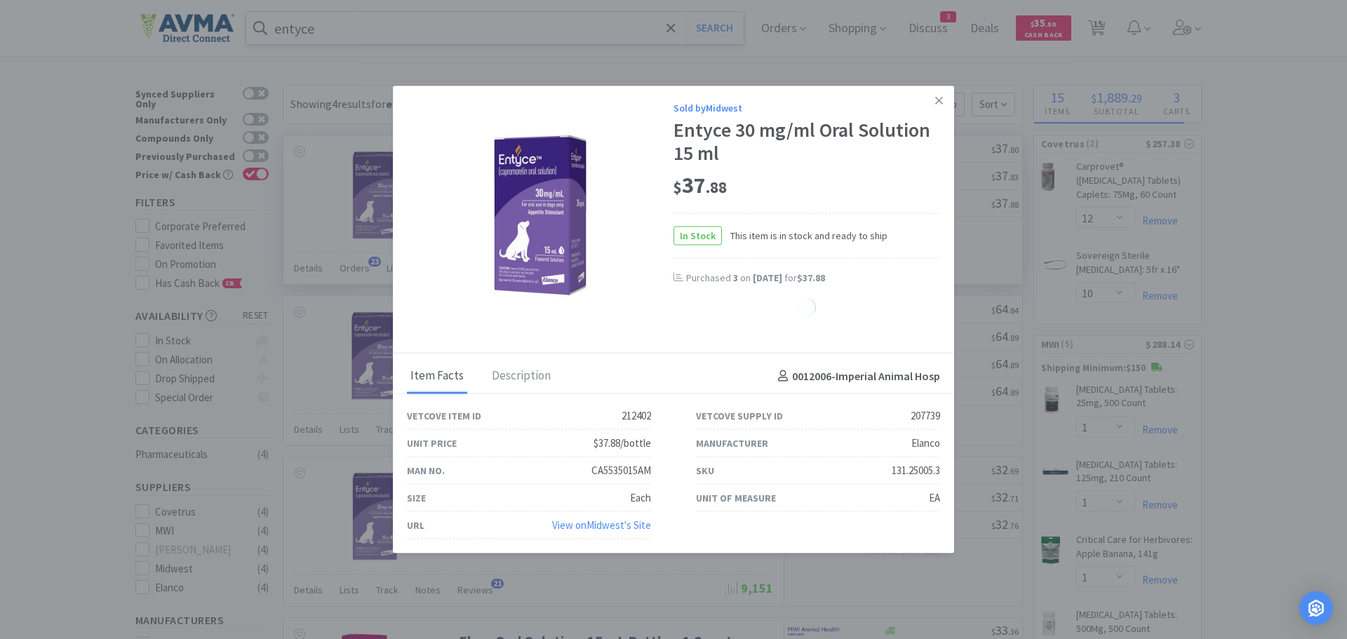
select select "1"
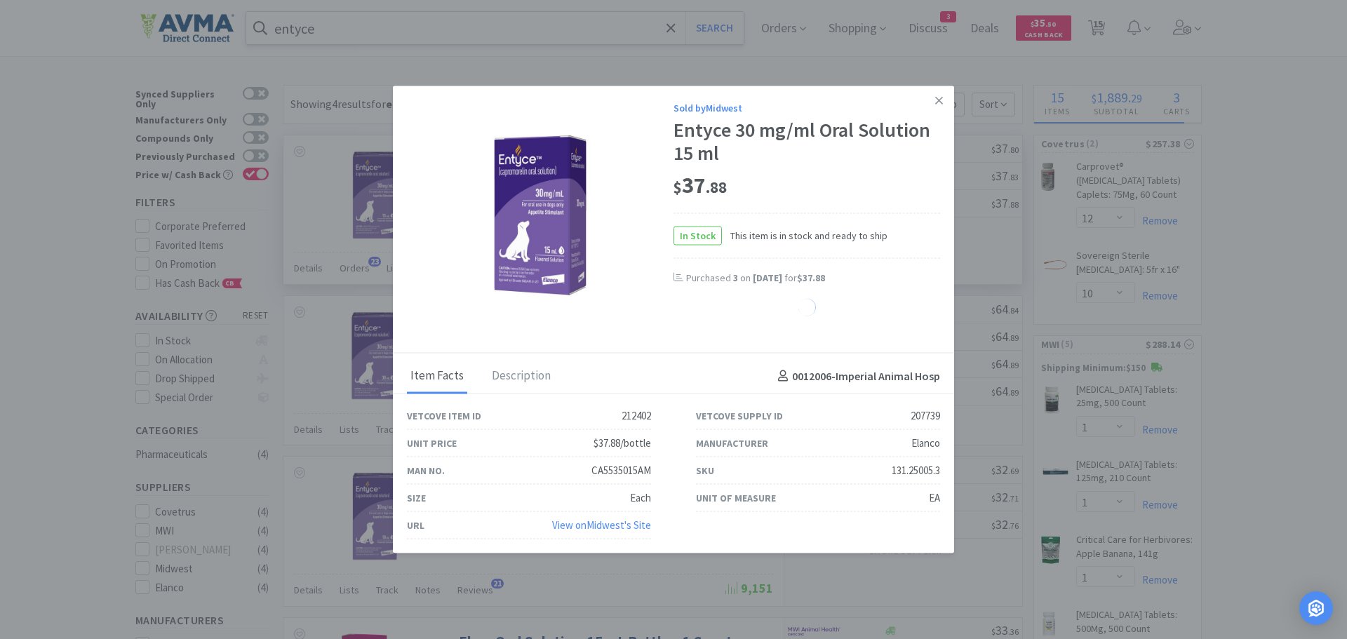
select select "1"
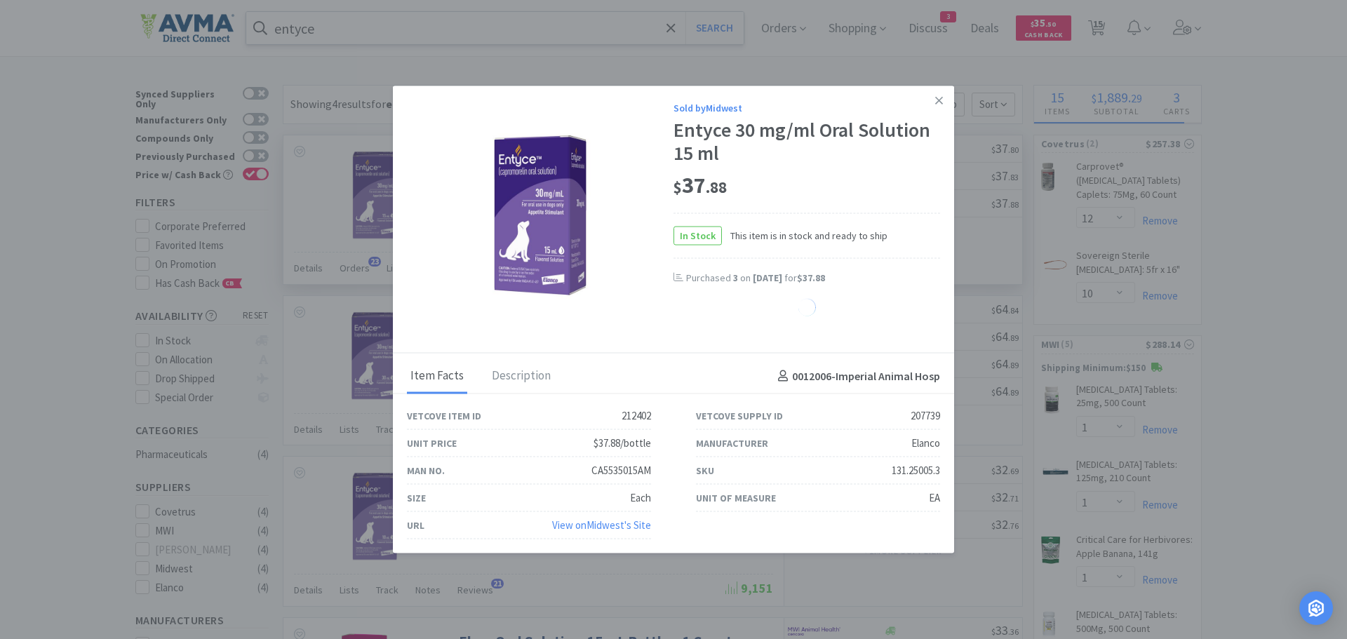
select select "1"
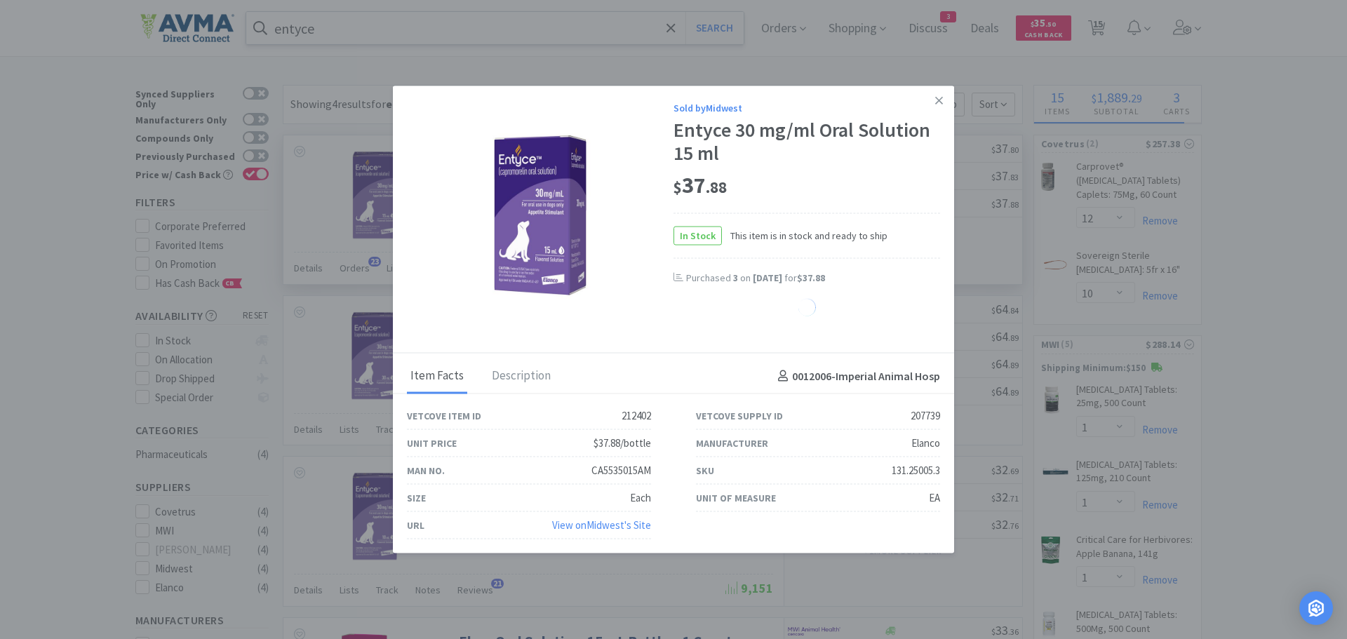
select select "1"
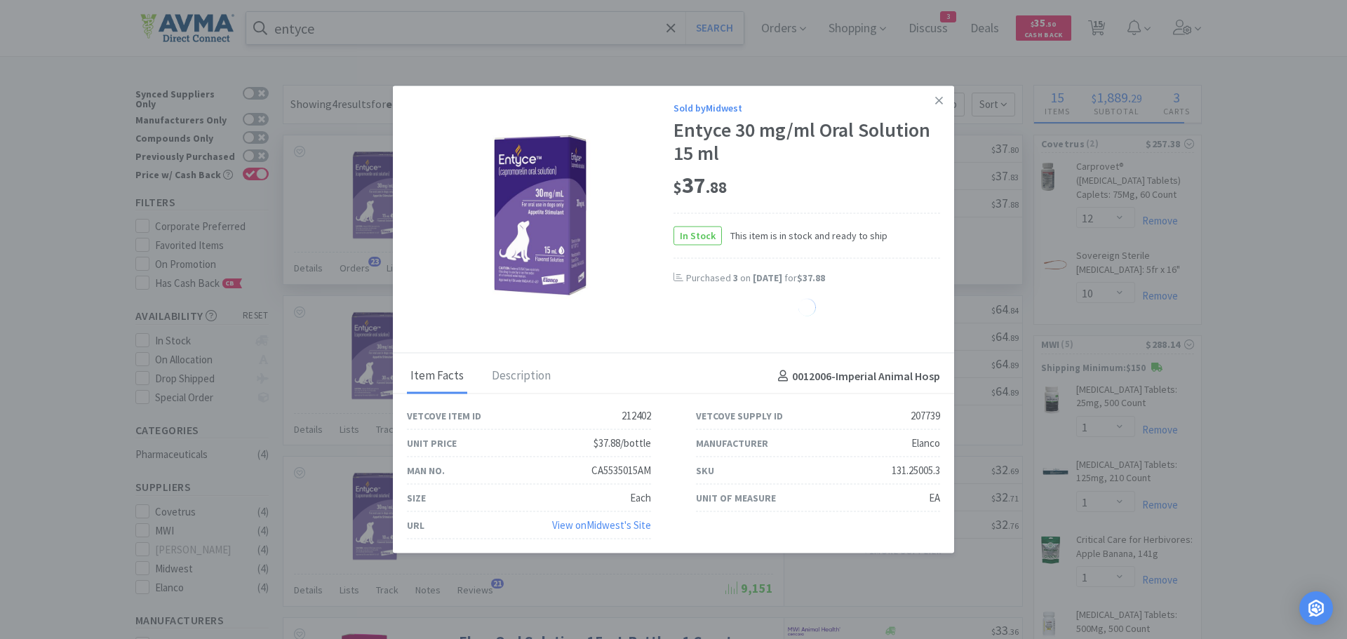
select select "1"
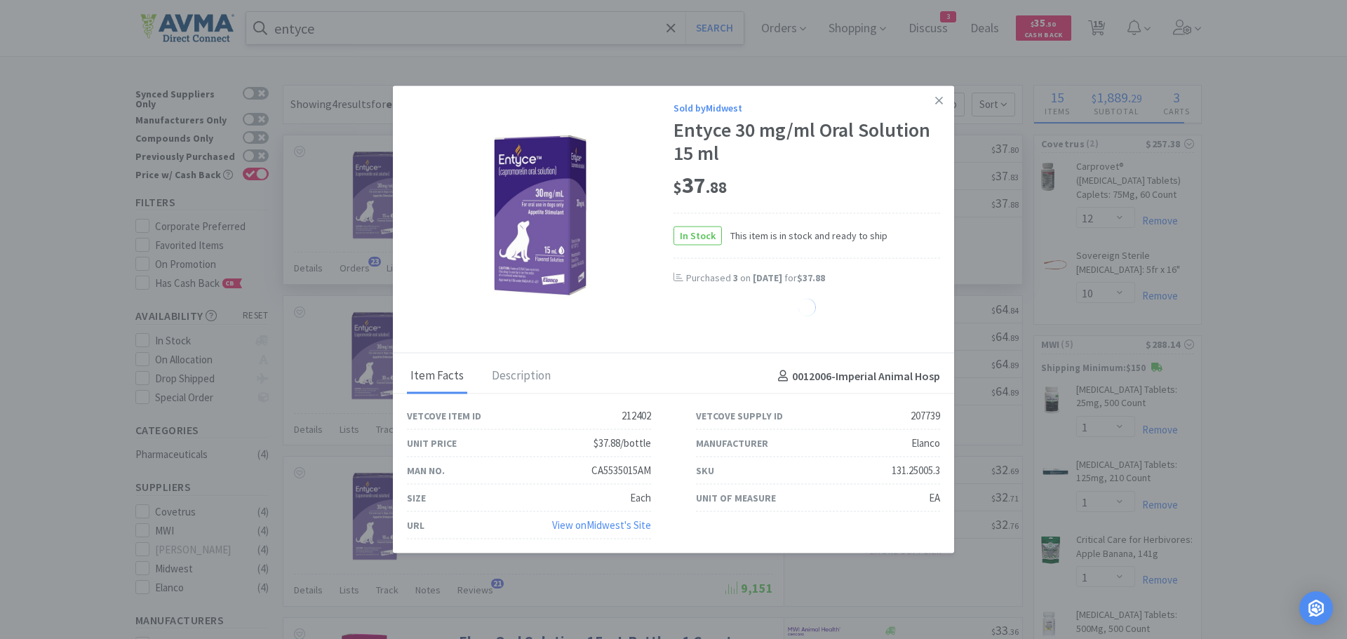
select select "1"
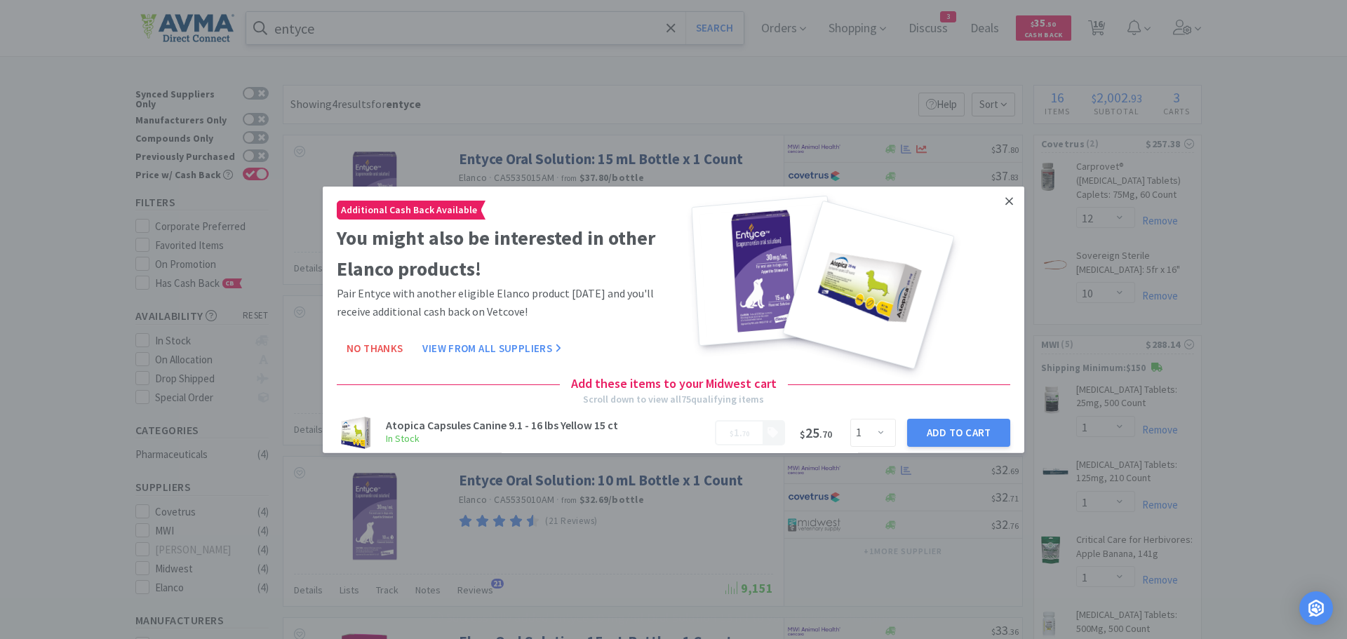
click at [1005, 197] on icon at bounding box center [1009, 200] width 8 height 13
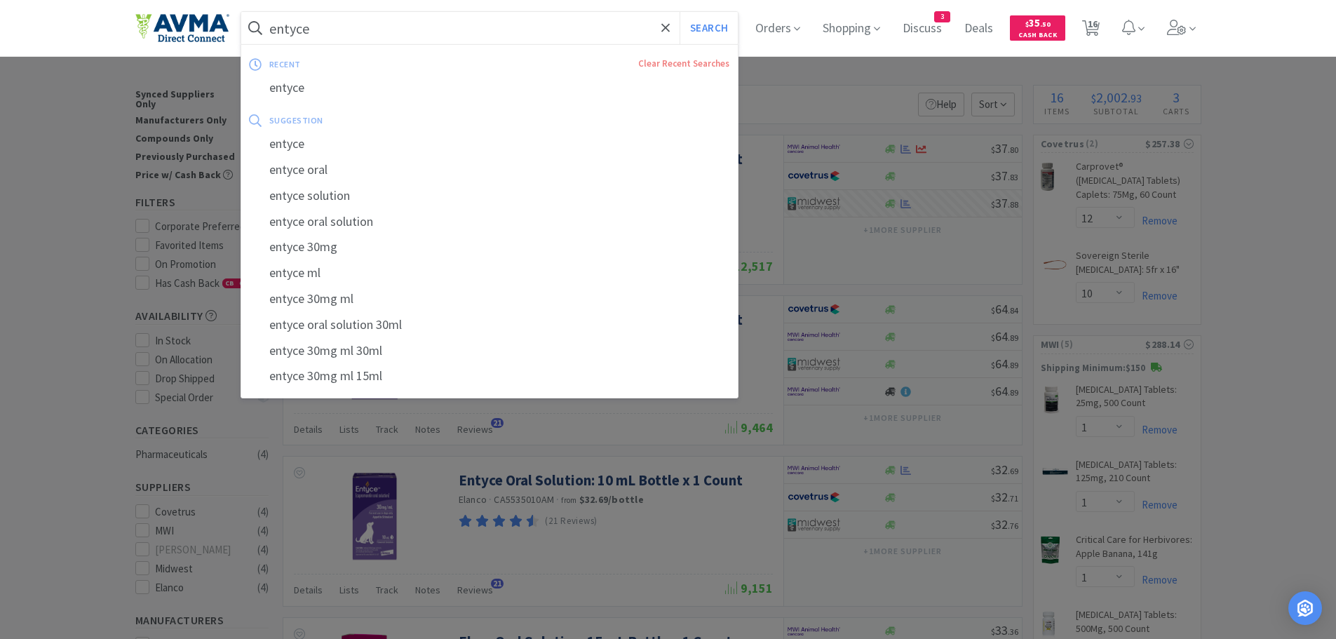
click at [452, 35] on input "entyce" at bounding box center [489, 28] width 497 height 32
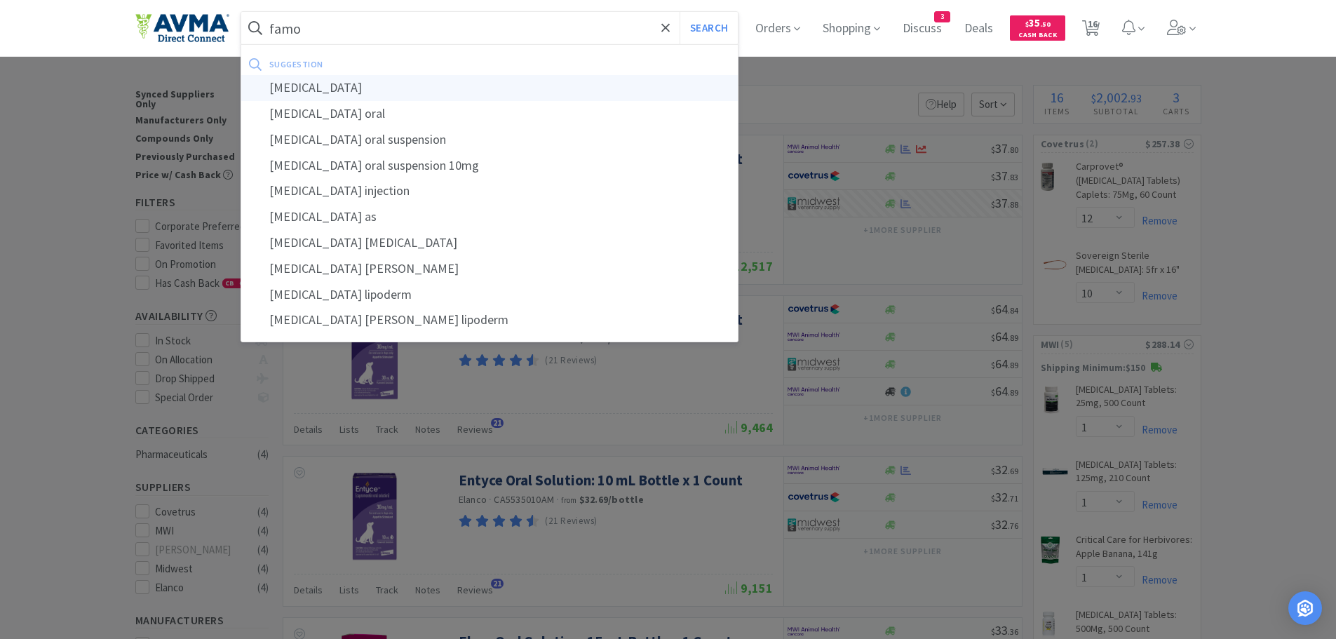
click at [377, 79] on div "[MEDICAL_DATA]" at bounding box center [489, 88] width 497 height 26
type input "[MEDICAL_DATA]"
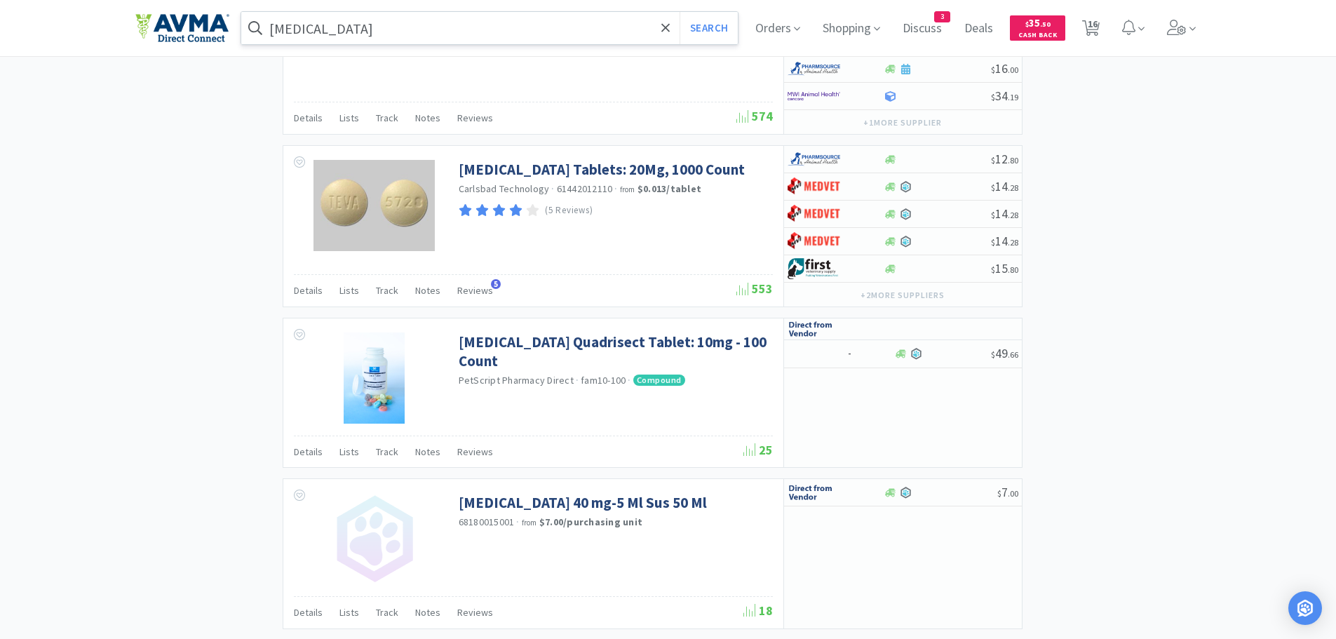
scroll to position [2657, 0]
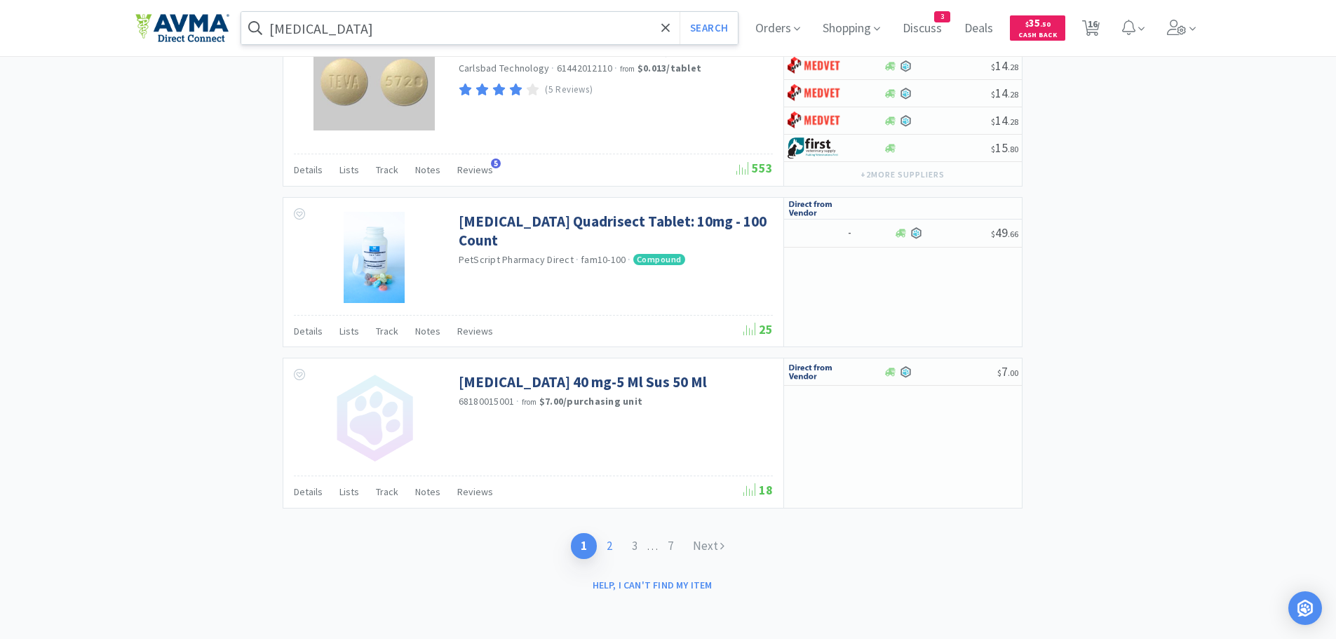
click at [609, 548] on link "2" at bounding box center [609, 546] width 25 height 26
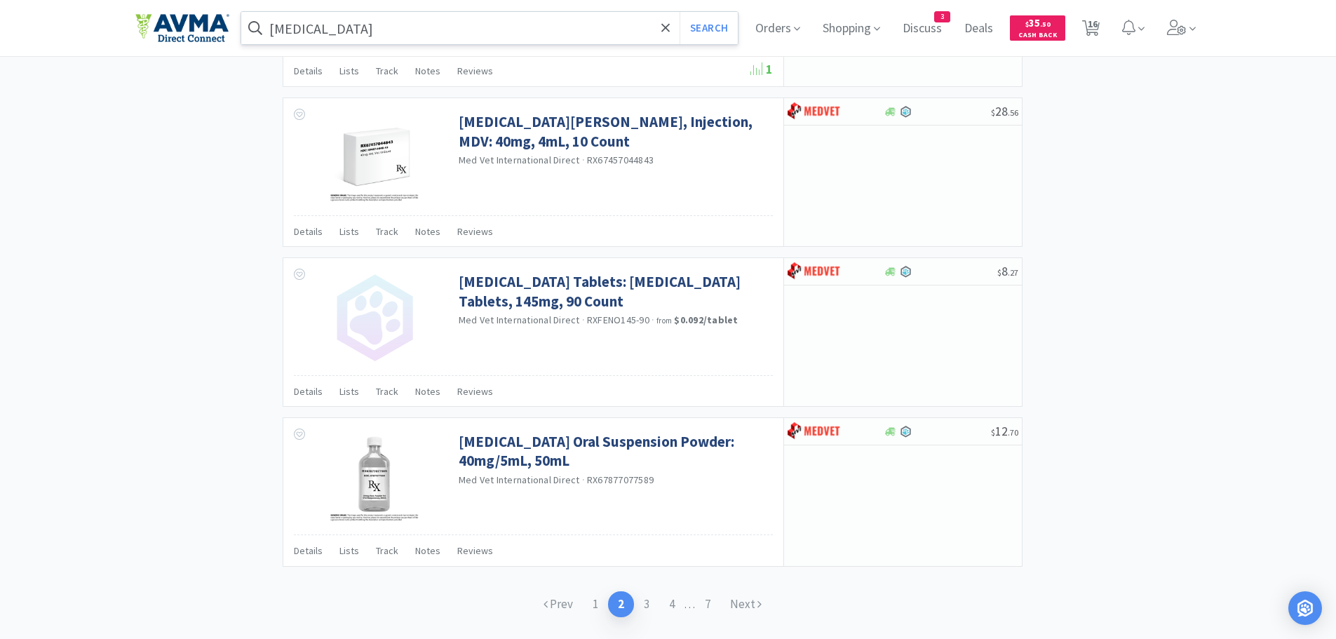
scroll to position [2056, 0]
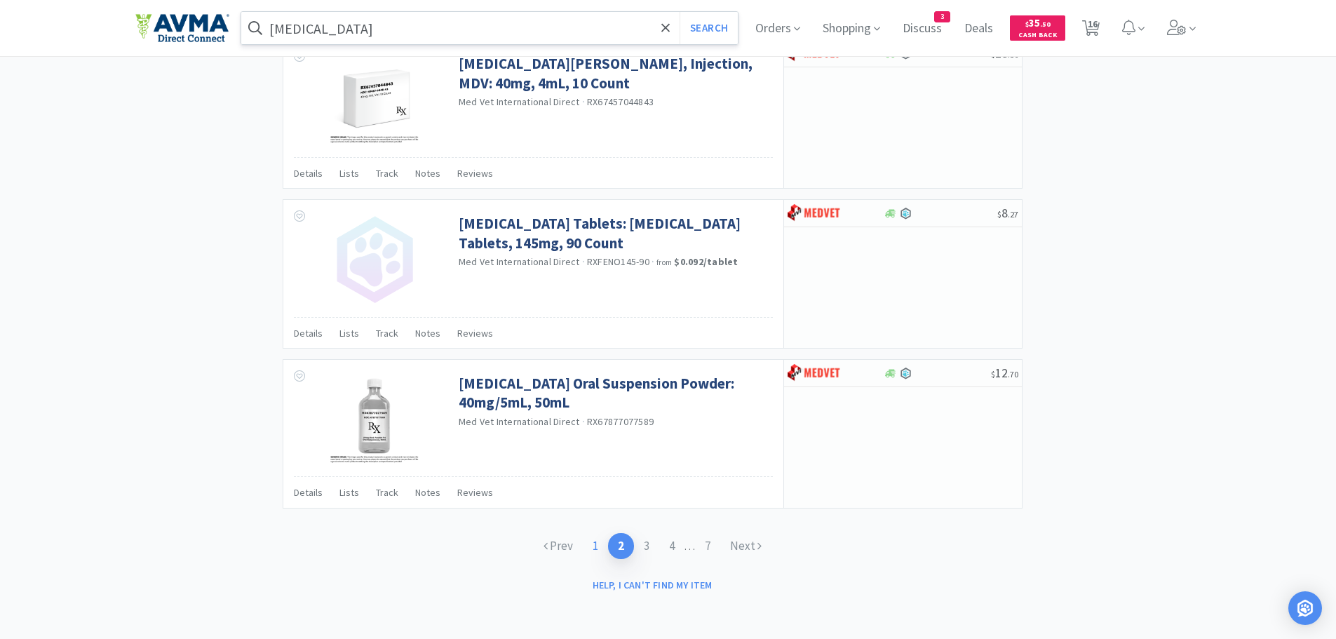
click at [593, 553] on link "1" at bounding box center [595, 546] width 25 height 26
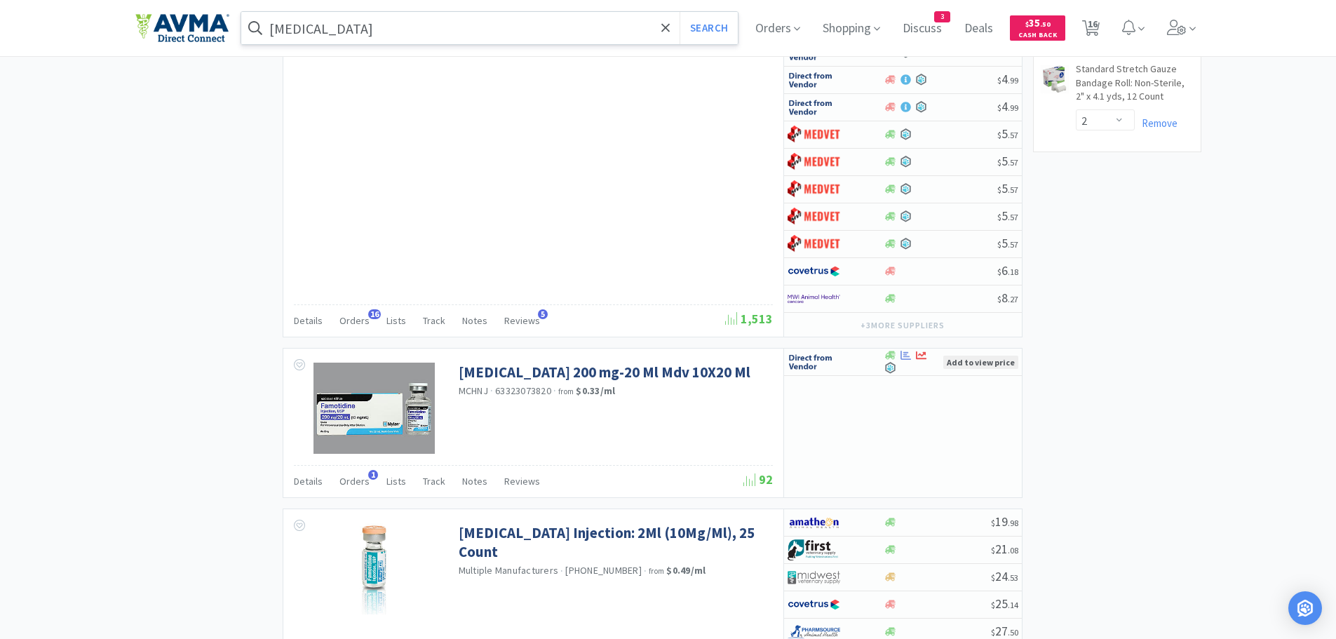
scroll to position [1466, 0]
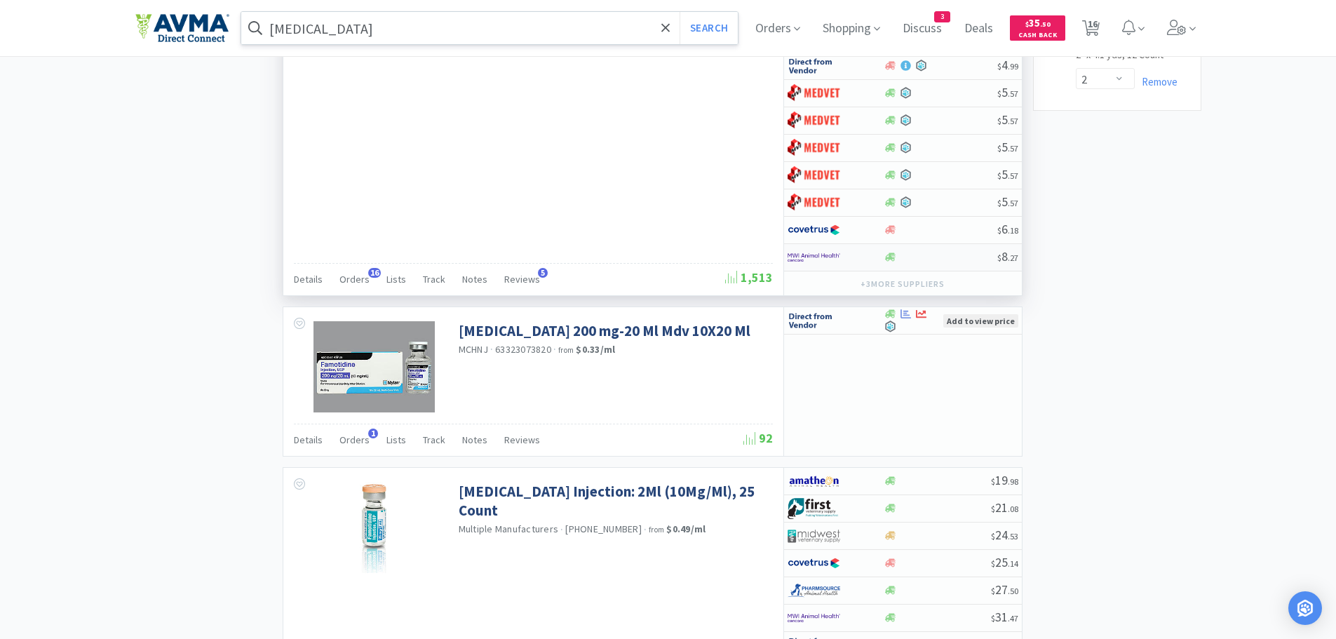
click at [924, 255] on div at bounding box center [941, 257] width 114 height 11
select select "1"
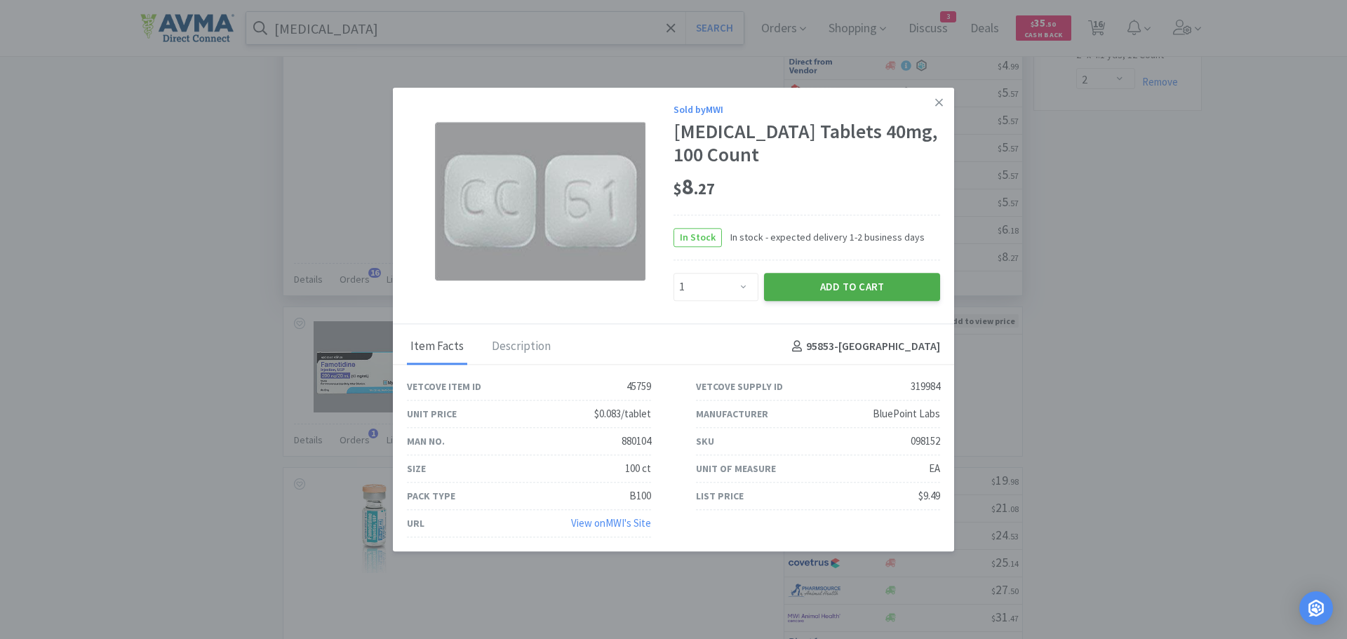
drag, startPoint x: 800, startPoint y: 288, endPoint x: 812, endPoint y: 290, distance: 11.4
click at [812, 290] on button "Add to Cart" at bounding box center [852, 287] width 176 height 28
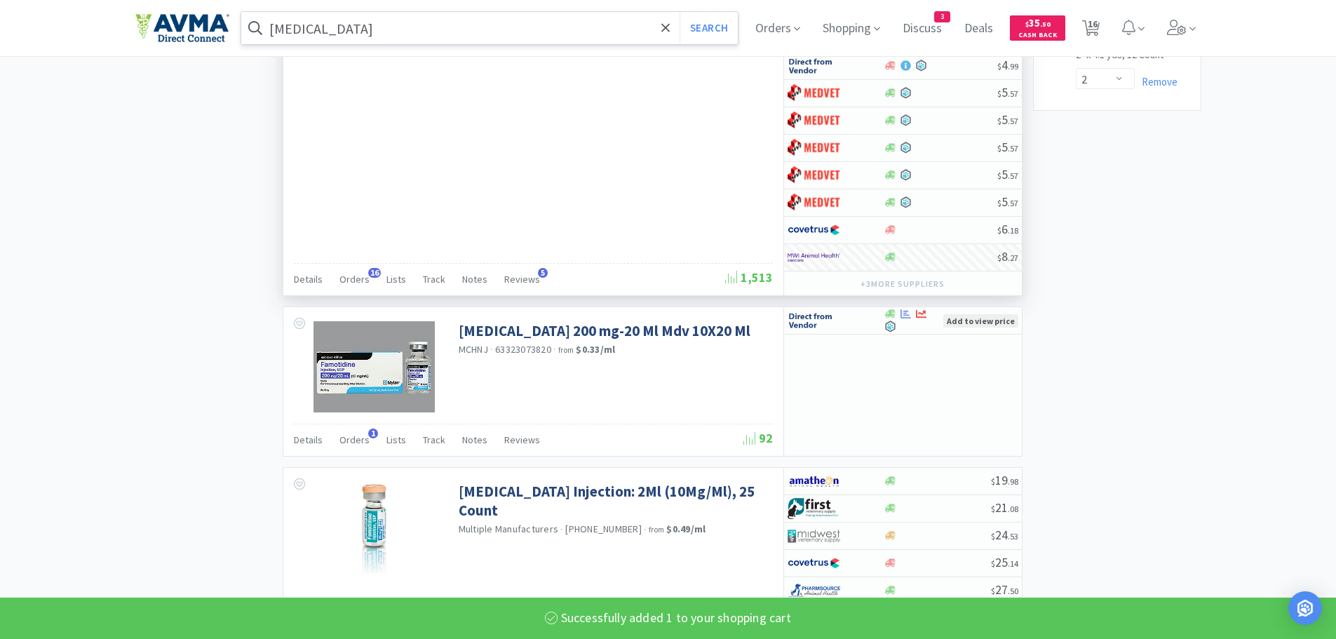
select select "1"
select select "2"
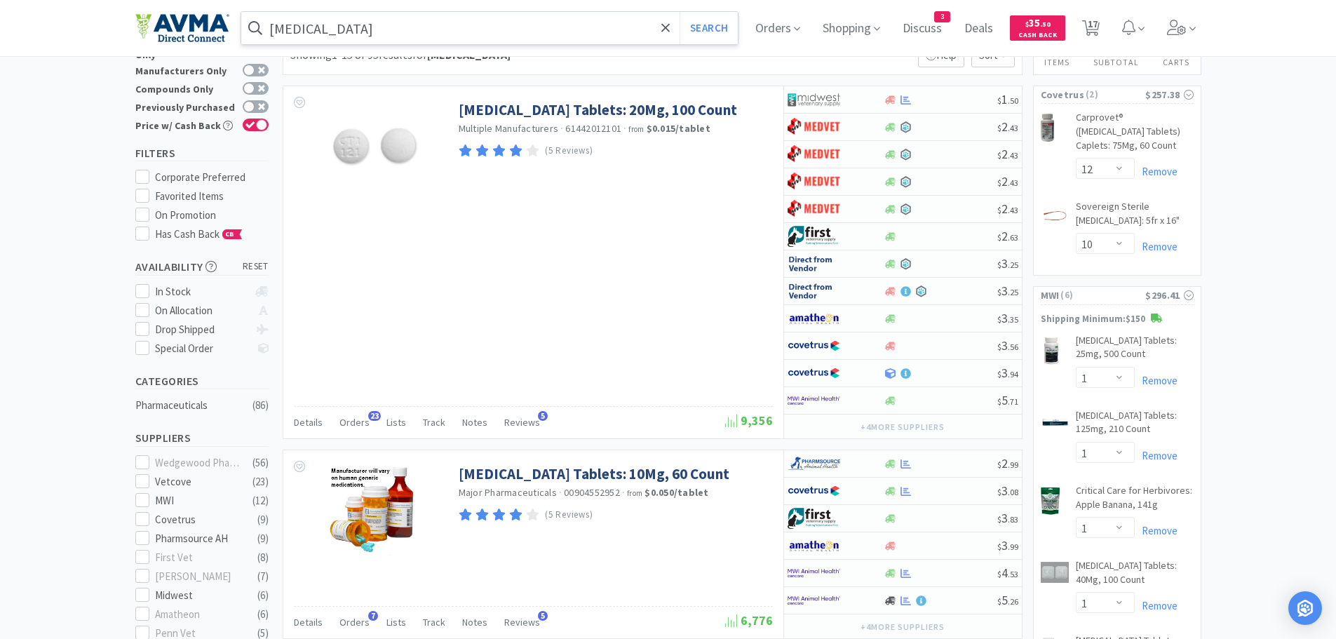
scroll to position [0, 0]
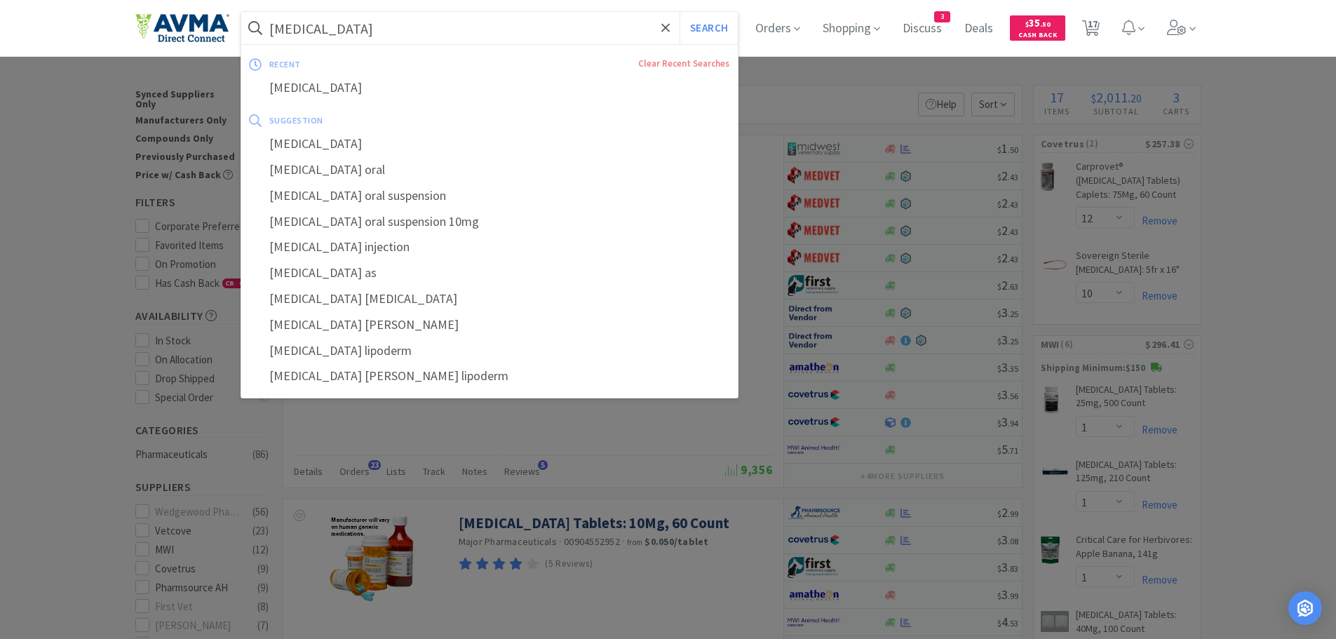
click at [514, 35] on input "[MEDICAL_DATA]" at bounding box center [489, 28] width 497 height 32
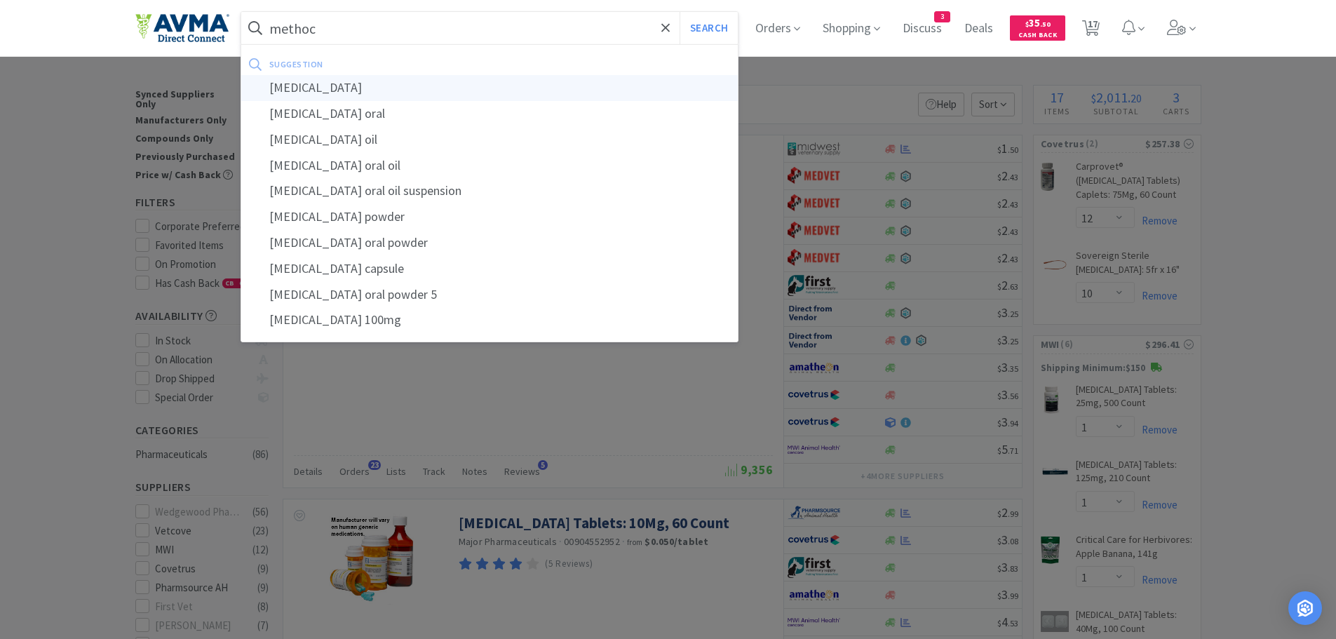
click at [304, 92] on div "[MEDICAL_DATA]" at bounding box center [489, 88] width 497 height 26
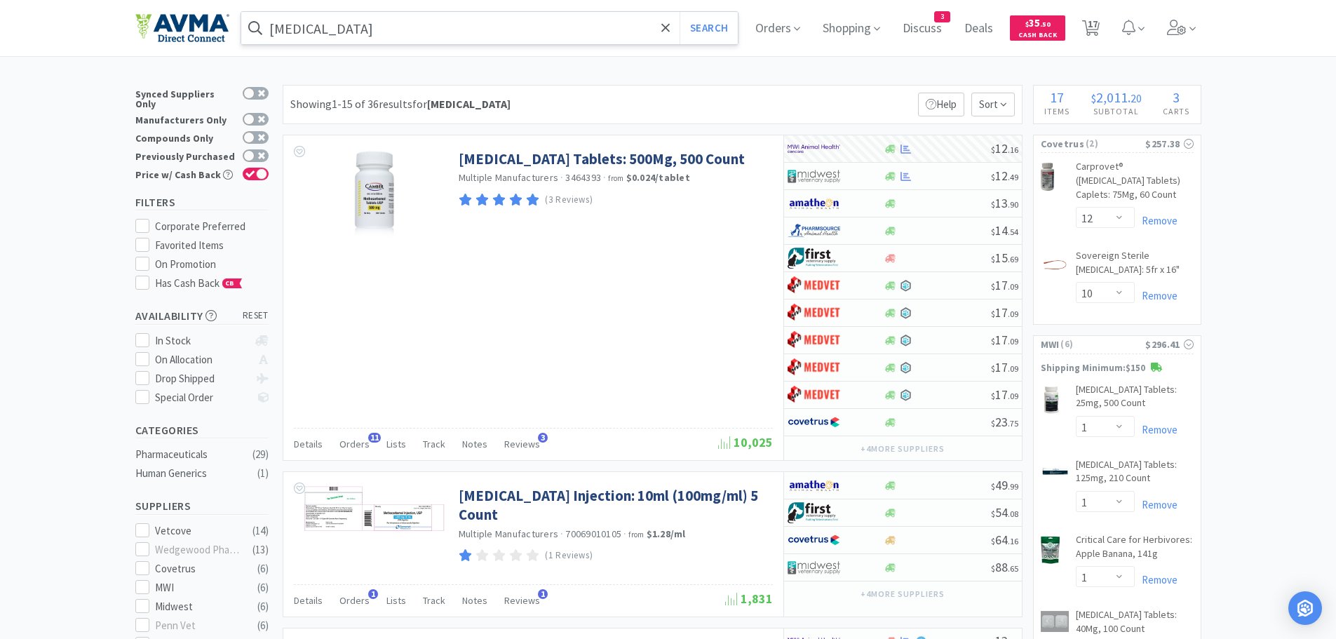
click at [535, 18] on input "[MEDICAL_DATA]" at bounding box center [489, 28] width 497 height 32
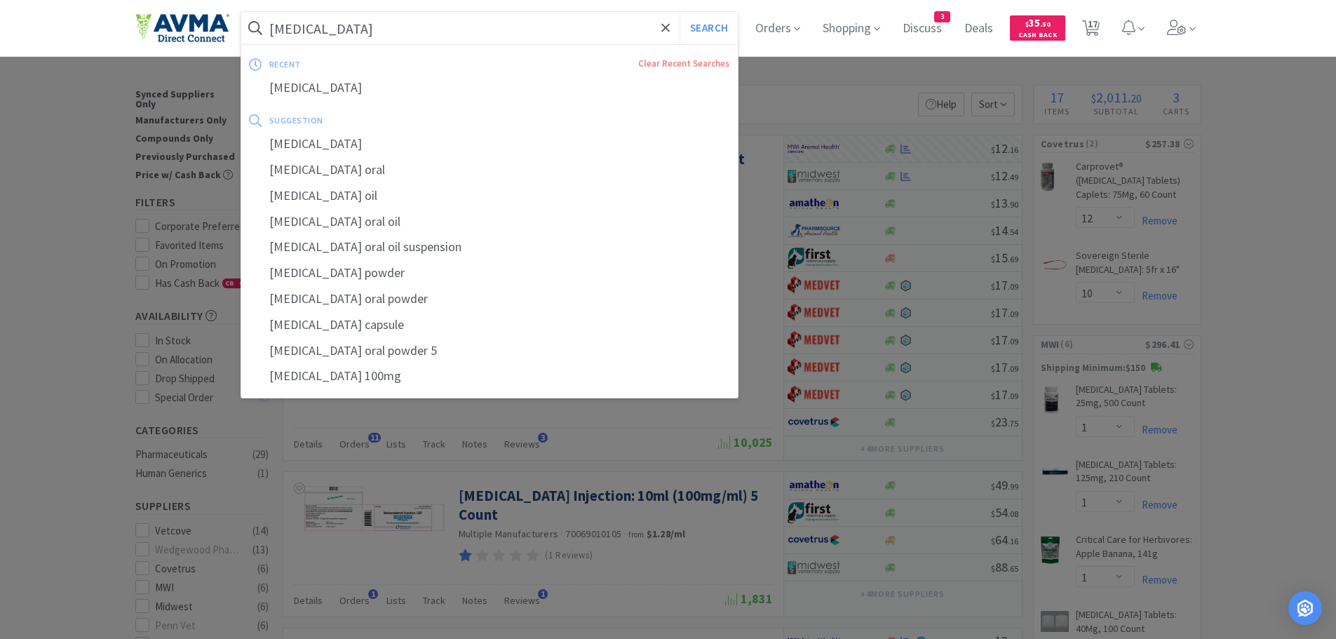
click at [461, 27] on input "[MEDICAL_DATA]" at bounding box center [489, 28] width 497 height 32
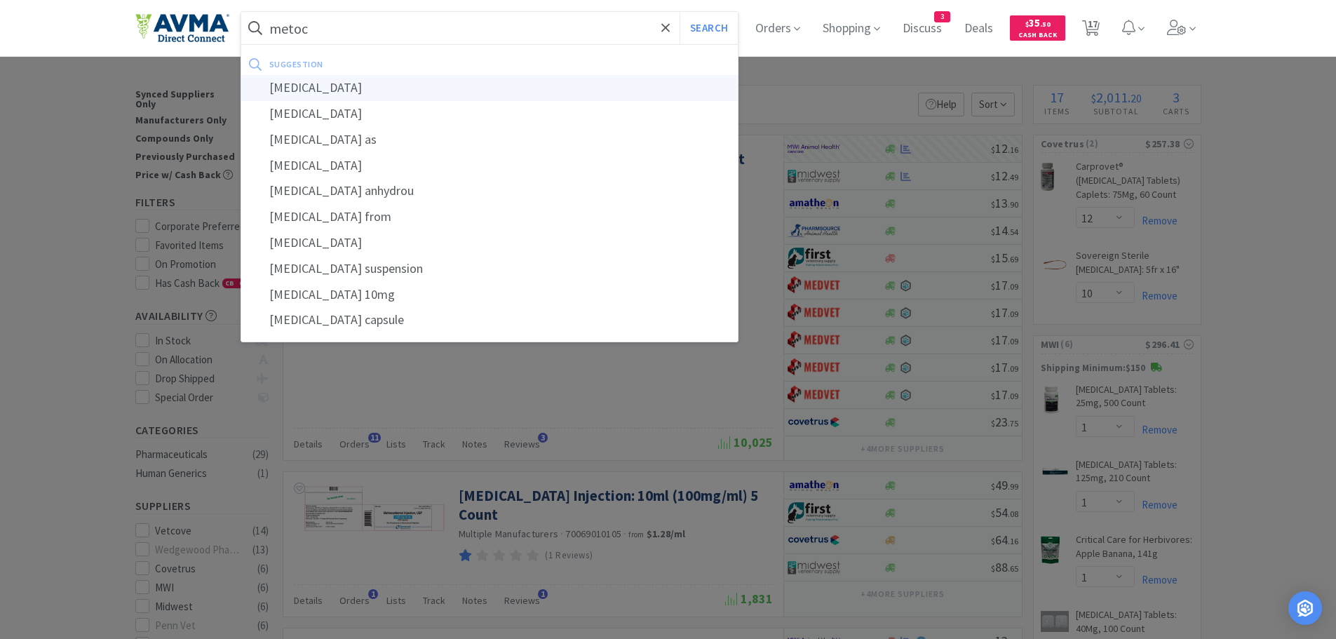
click at [373, 81] on div "[MEDICAL_DATA]" at bounding box center [489, 88] width 497 height 26
type input "[MEDICAL_DATA]"
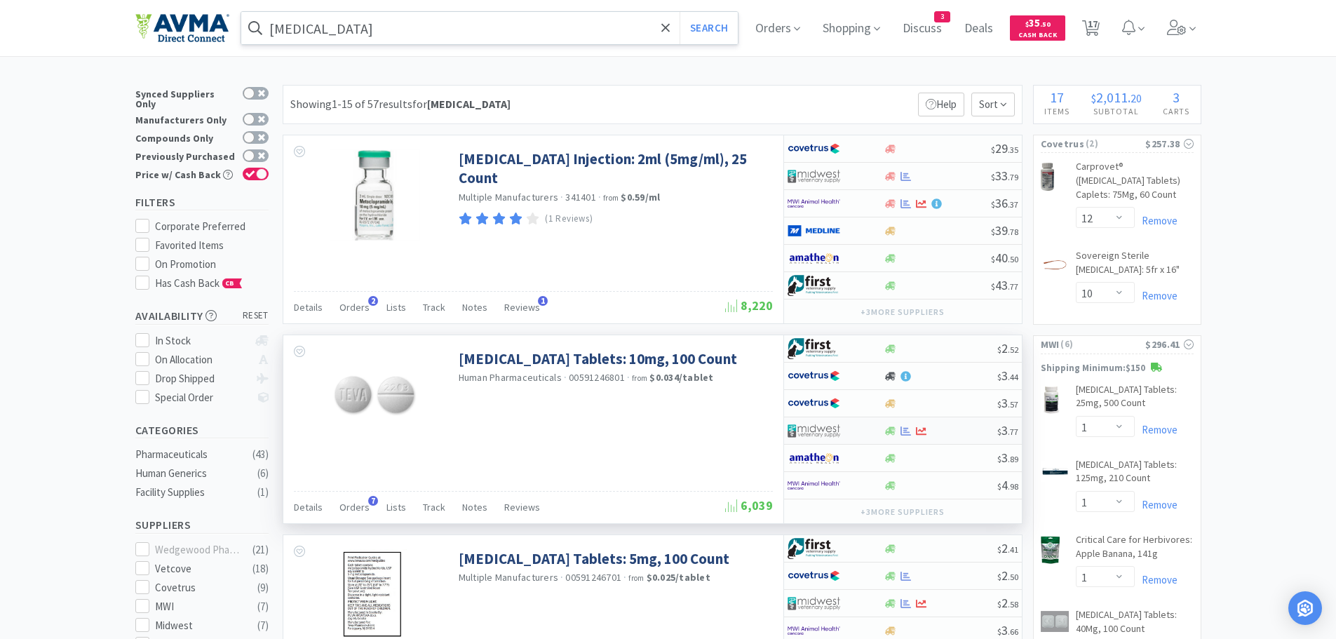
click at [965, 430] on div at bounding box center [941, 431] width 114 height 11
select select "1"
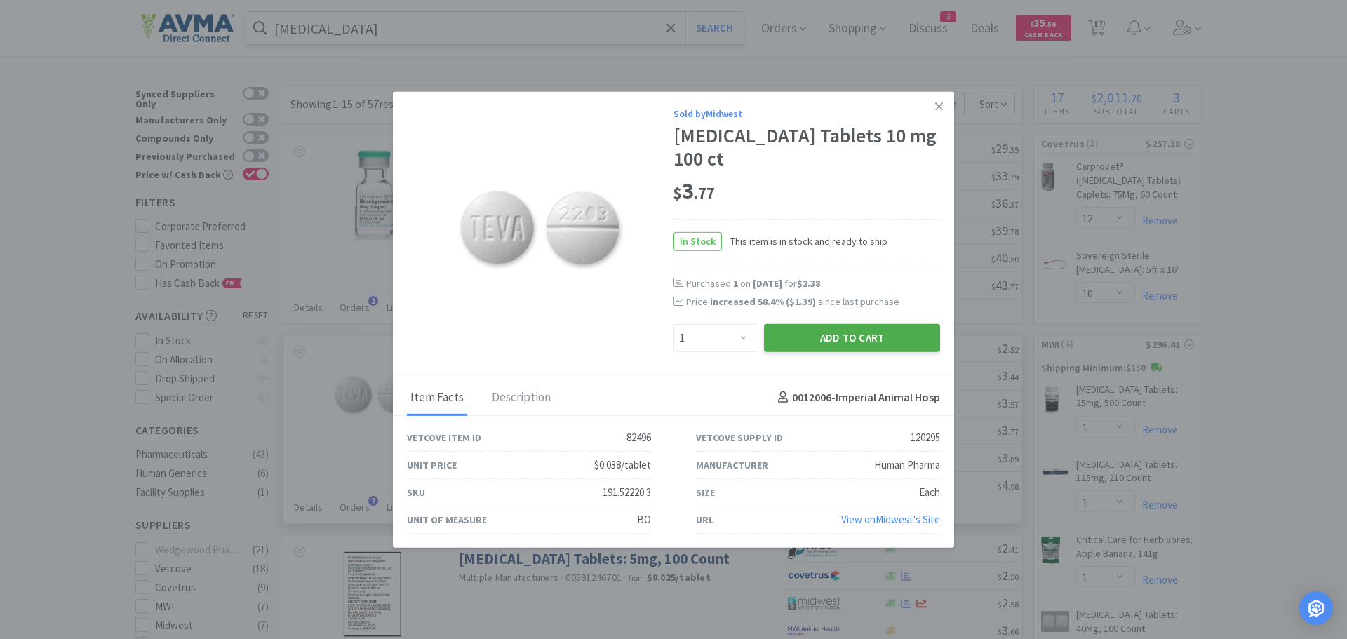
click at [814, 337] on button "Add to Cart" at bounding box center [852, 337] width 176 height 28
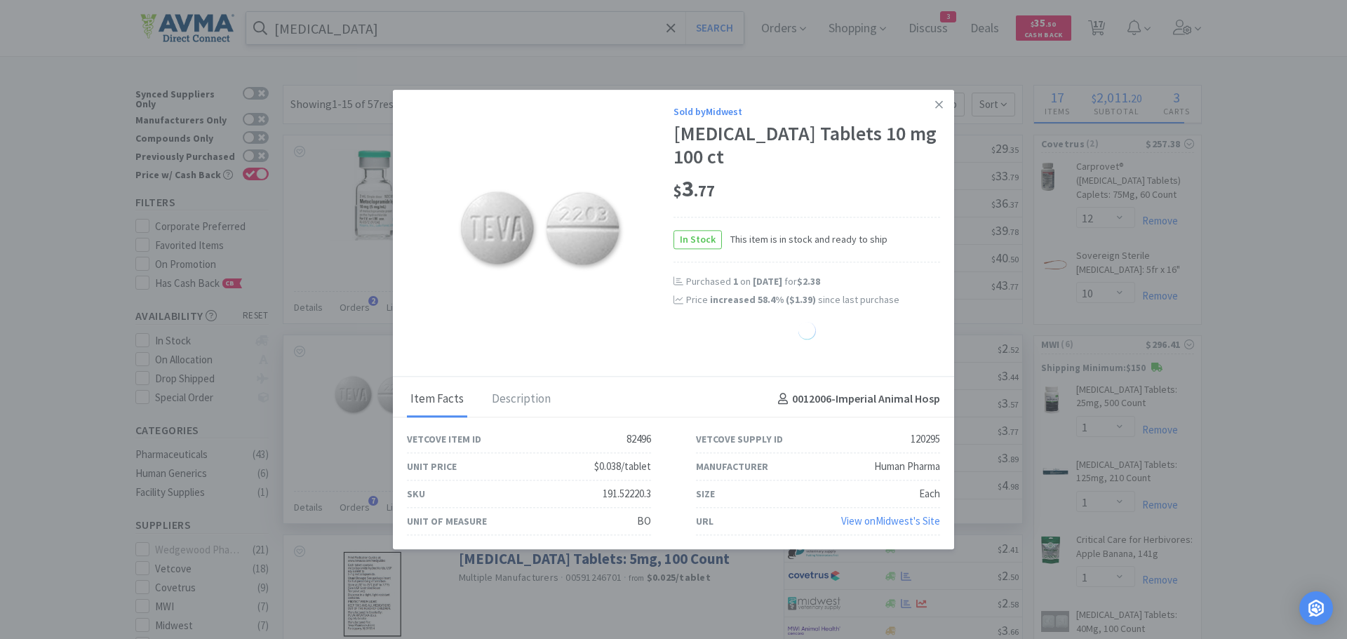
select select "1"
select select "3"
select select "1"
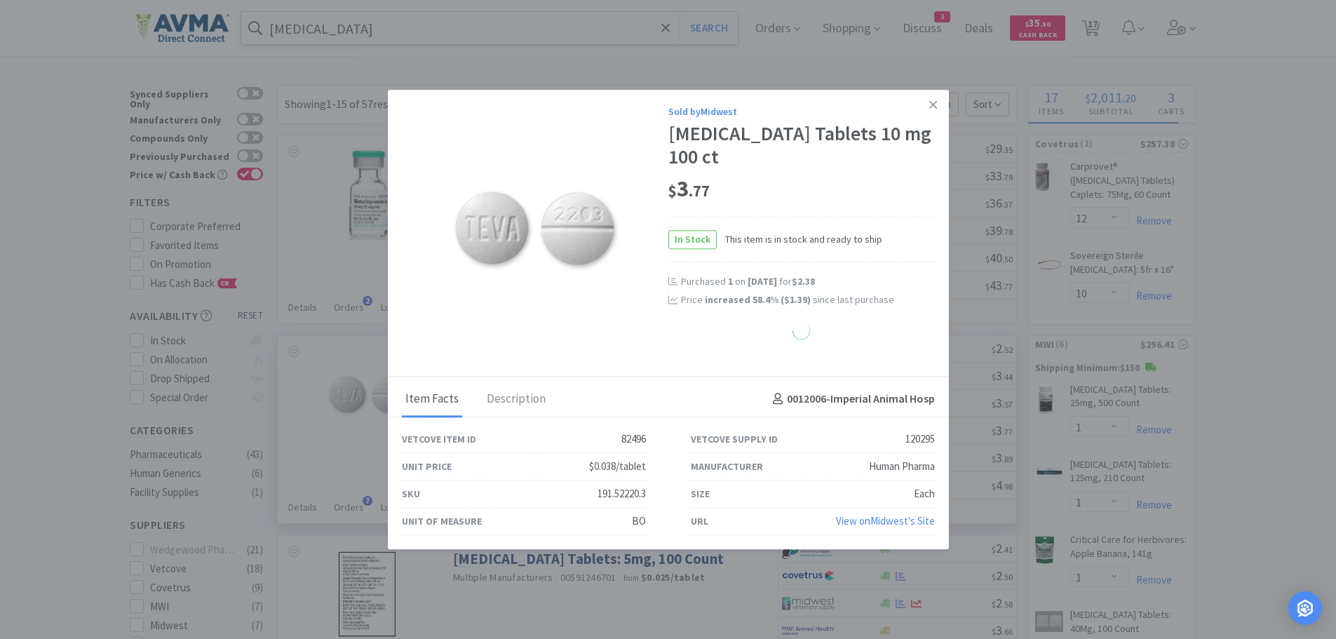
select select "2"
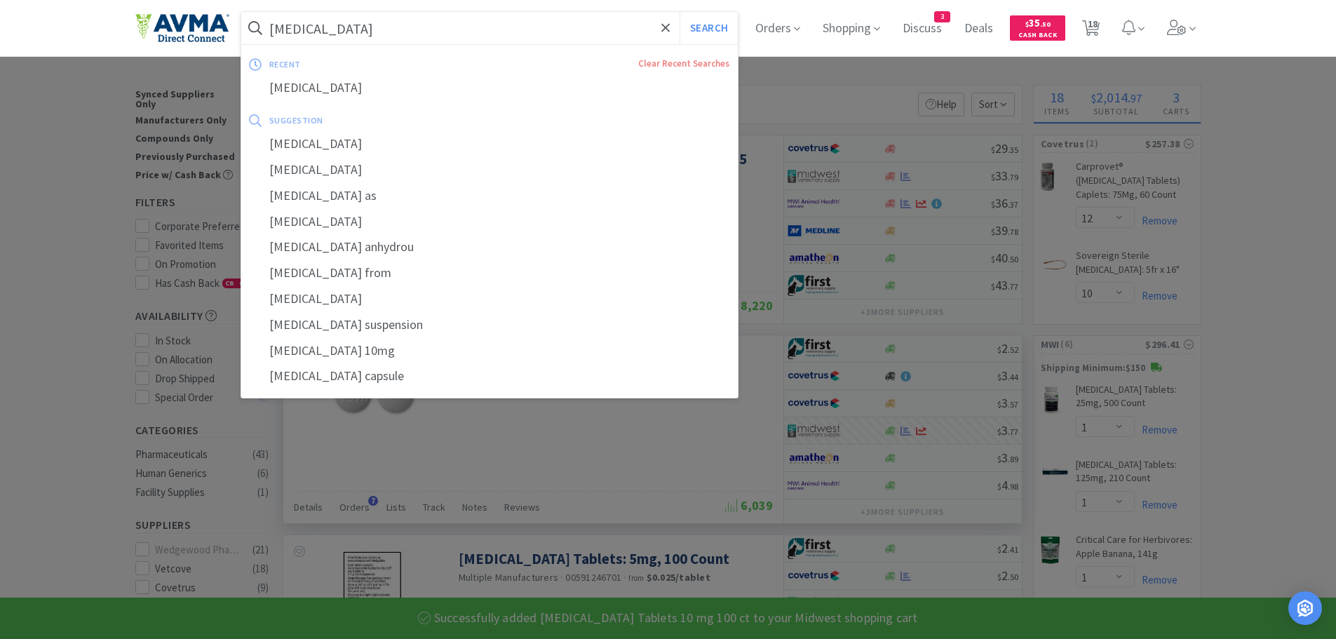
click at [395, 30] on input "[MEDICAL_DATA]" at bounding box center [489, 28] width 497 height 32
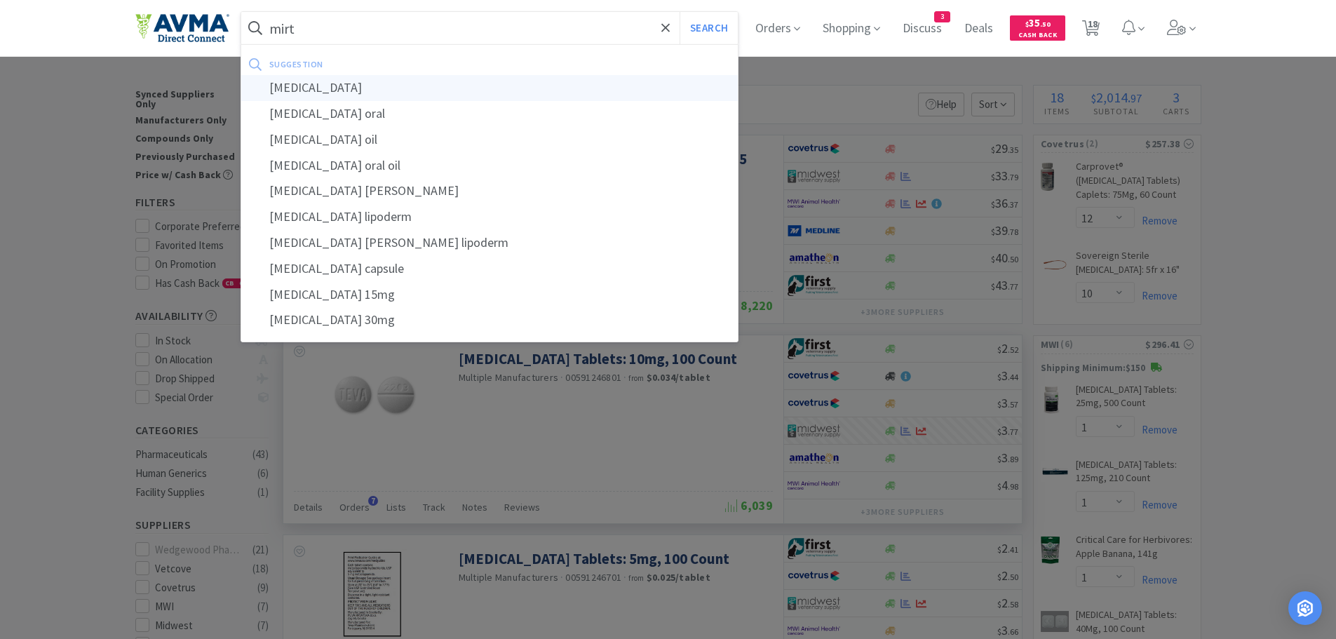
click at [361, 83] on div "[MEDICAL_DATA]" at bounding box center [489, 88] width 497 height 26
type input "[MEDICAL_DATA]"
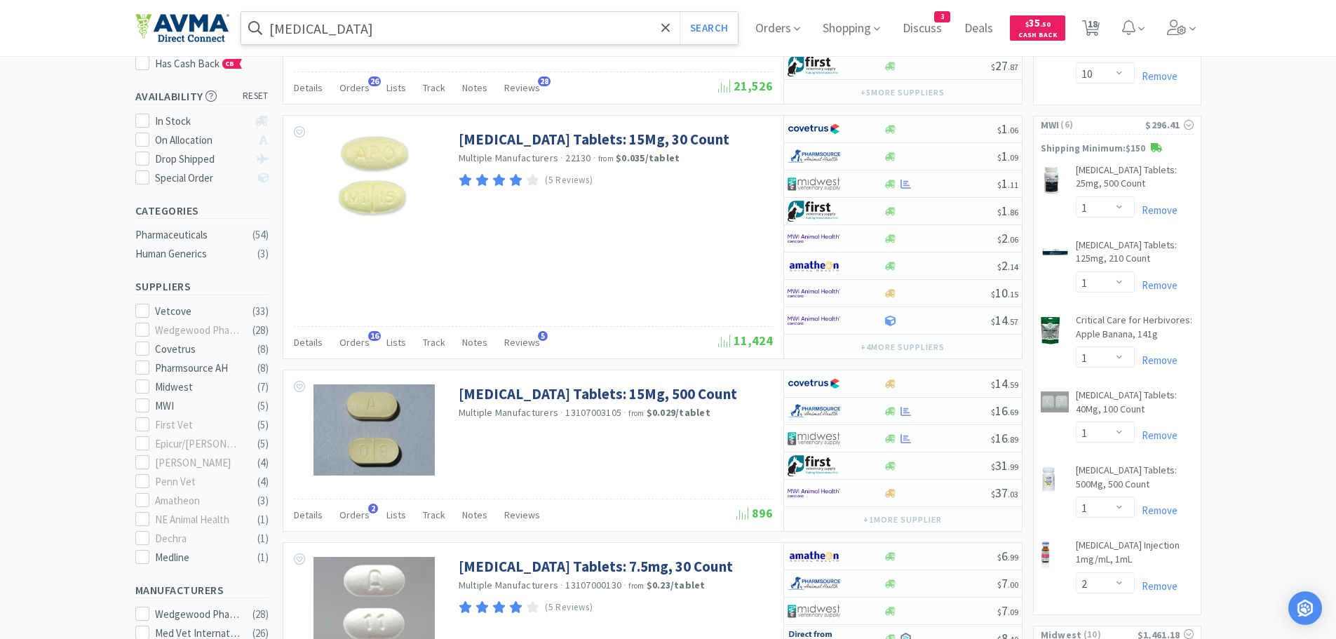
scroll to position [309, 0]
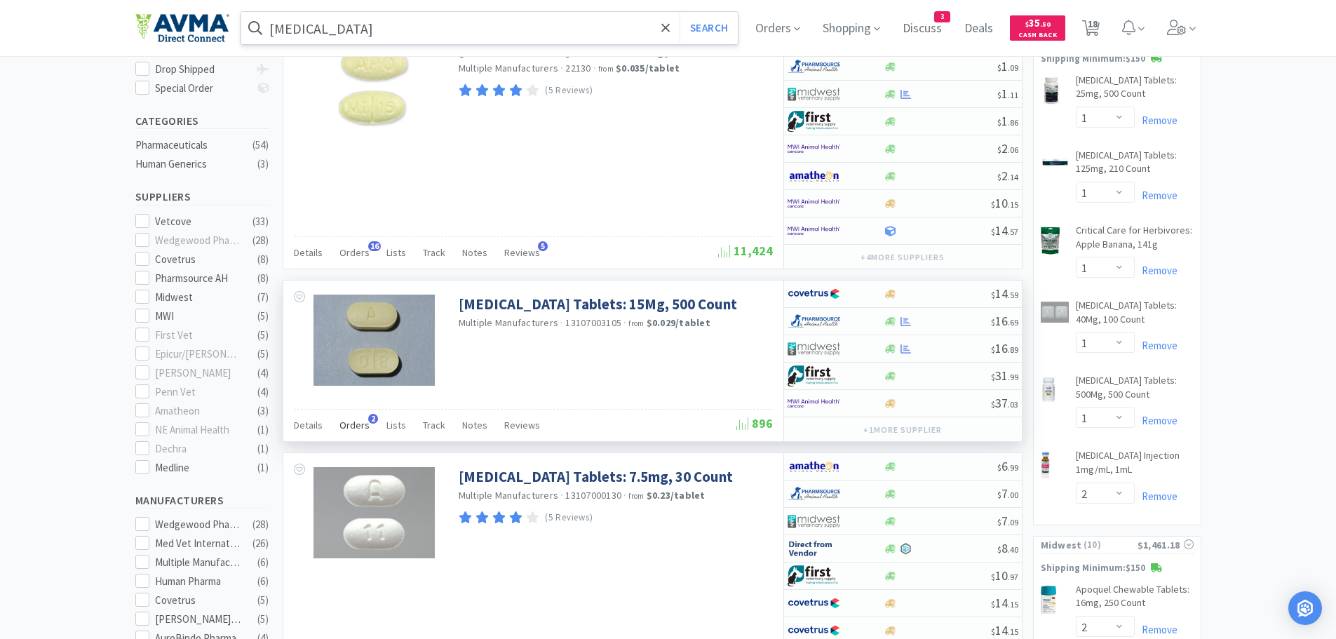
click at [354, 428] on span "Orders" at bounding box center [354, 425] width 30 height 13
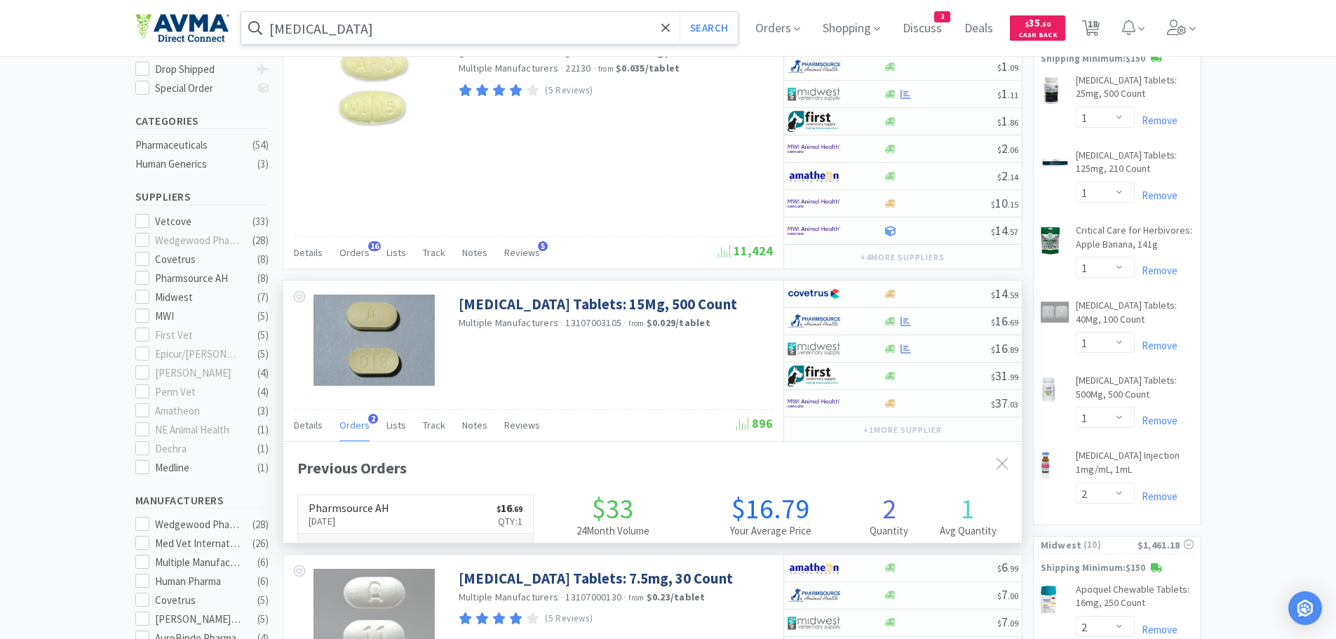
scroll to position [363, 739]
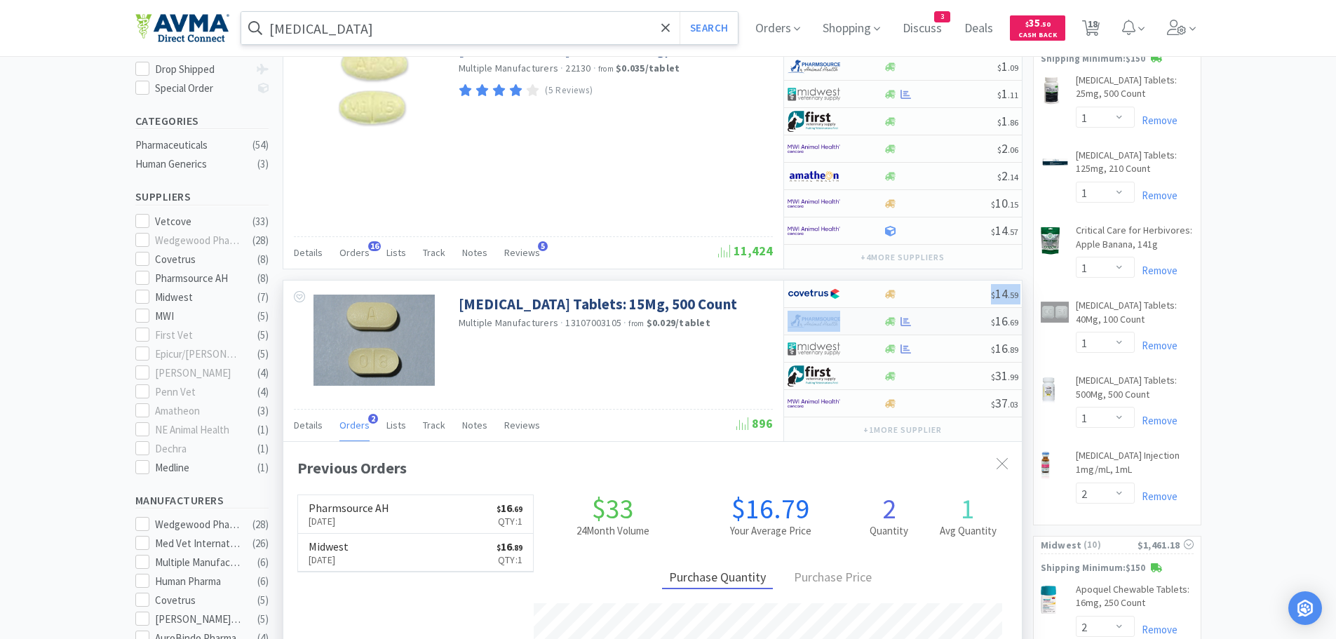
drag, startPoint x: 946, startPoint y: 299, endPoint x: 961, endPoint y: 313, distance: 20.3
click at [961, 313] on div "$ 14 . 59 $ 16 . 69 $ 16 . 89 $ 31 . 99 $ 37 . 03" at bounding box center [903, 349] width 238 height 137
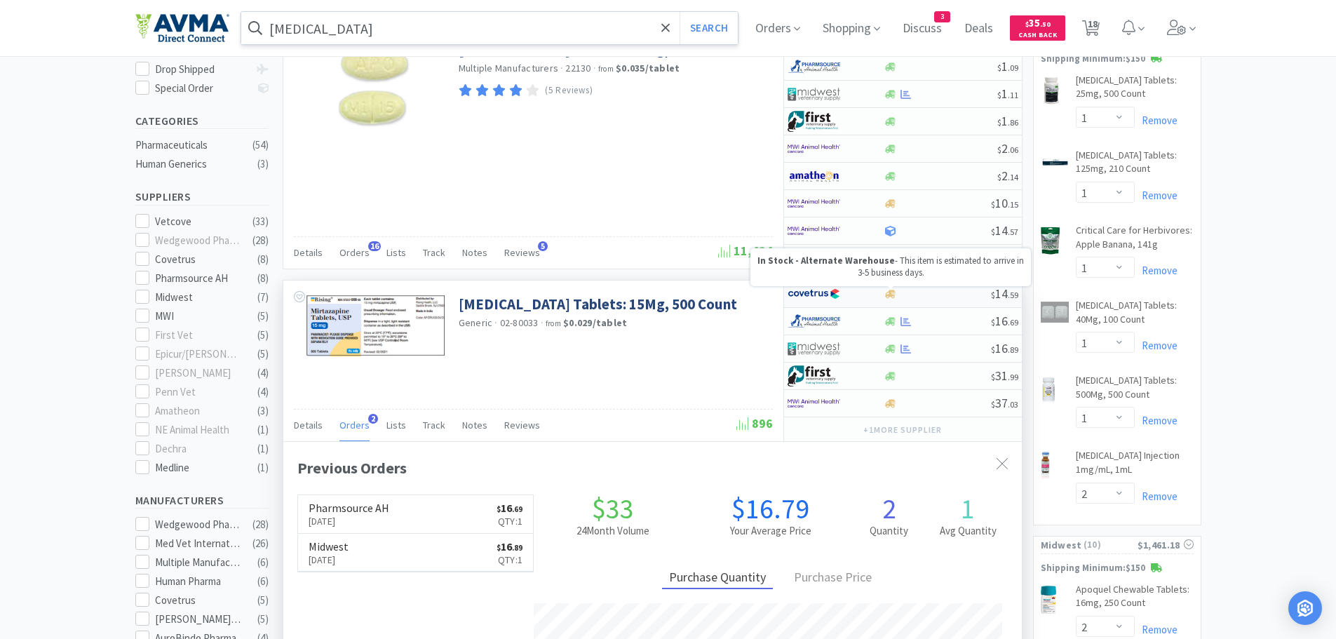
click at [893, 290] on icon at bounding box center [890, 294] width 11 height 8
select select "1"
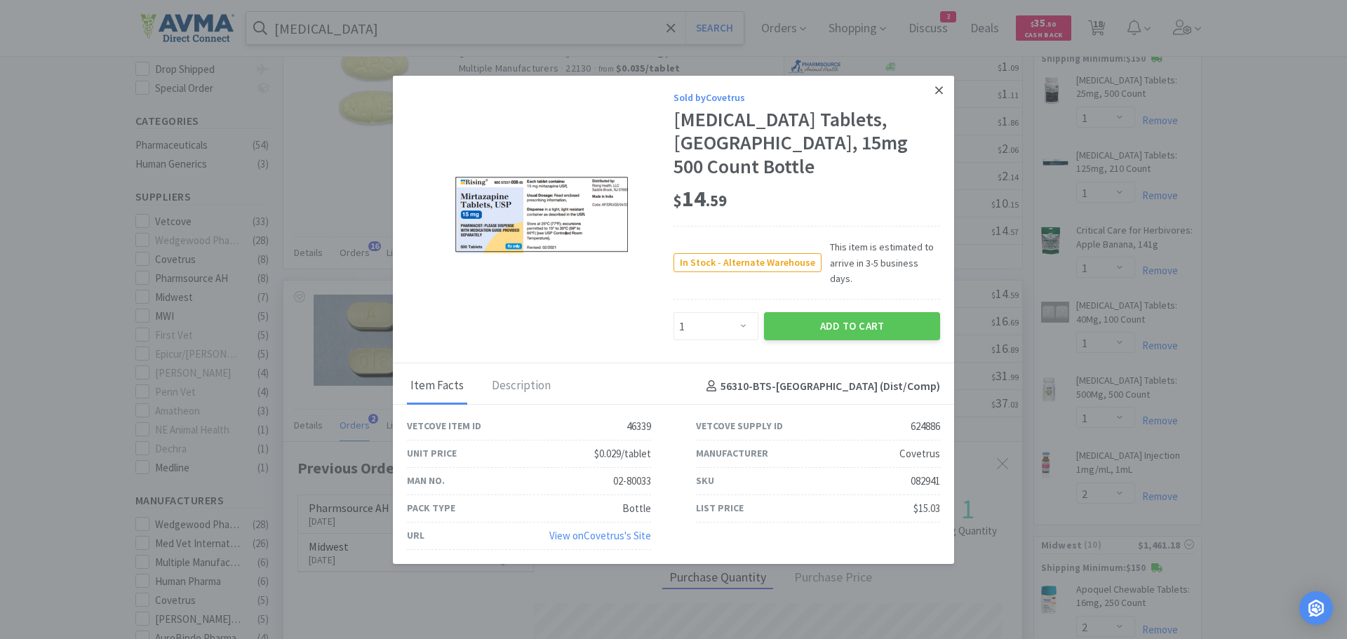
click at [933, 105] on link at bounding box center [939, 90] width 25 height 30
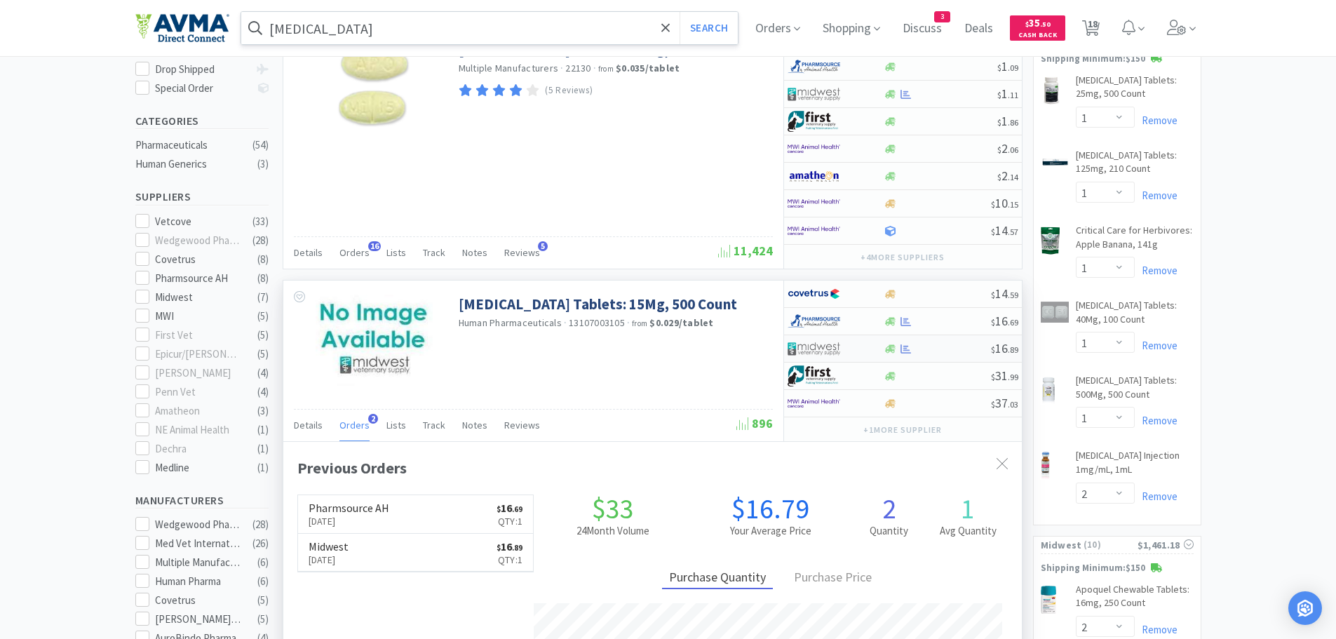
click at [918, 351] on div at bounding box center [937, 349] width 107 height 11
select select "1"
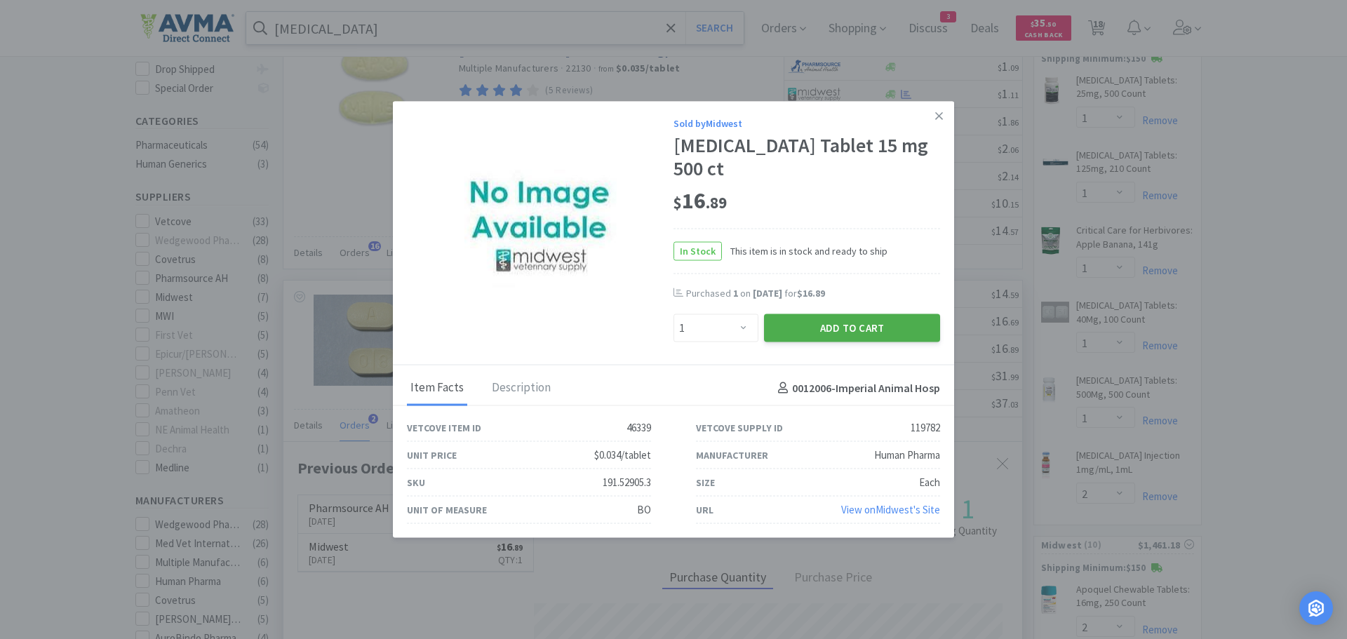
click at [805, 321] on button "Add to Cart" at bounding box center [852, 328] width 176 height 28
select select "1"
select select "3"
select select "1"
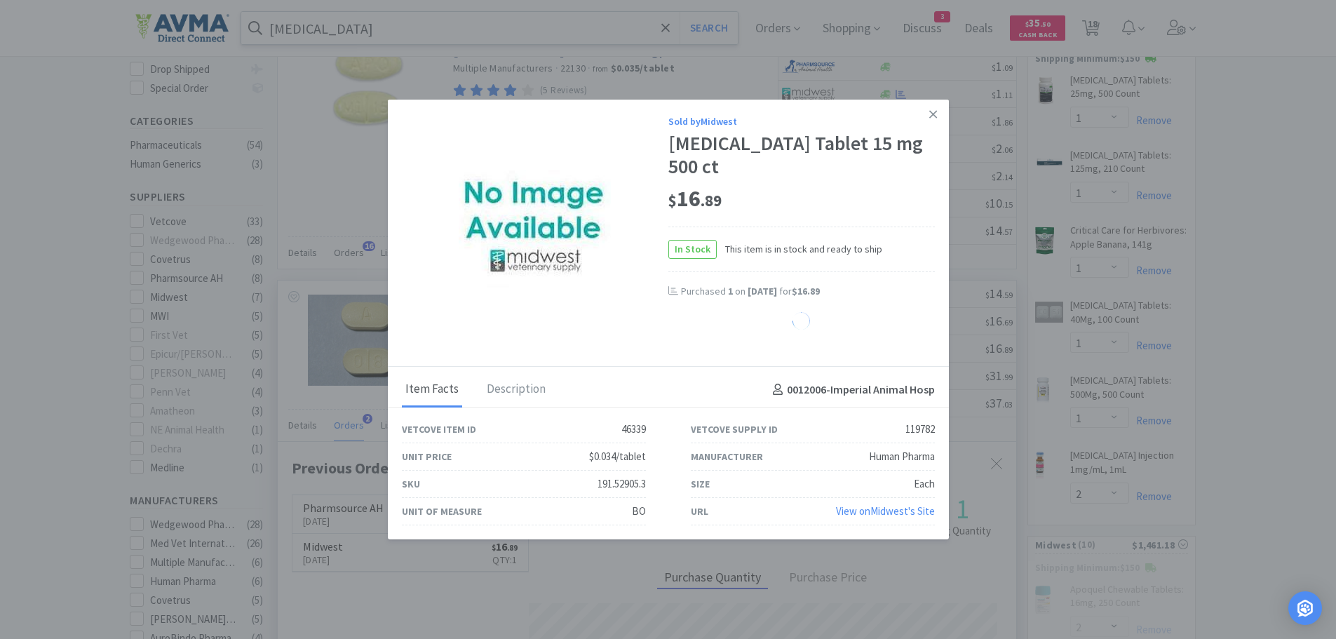
select select "2"
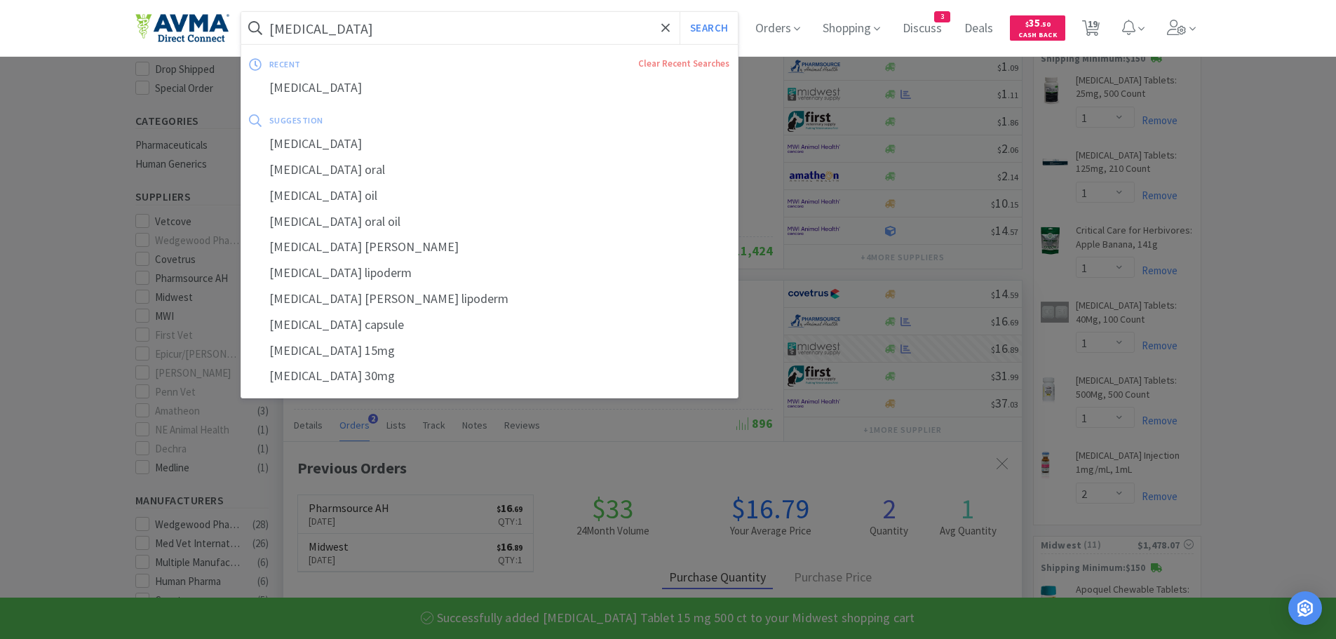
click at [431, 31] on input "[MEDICAL_DATA]" at bounding box center [489, 28] width 497 height 32
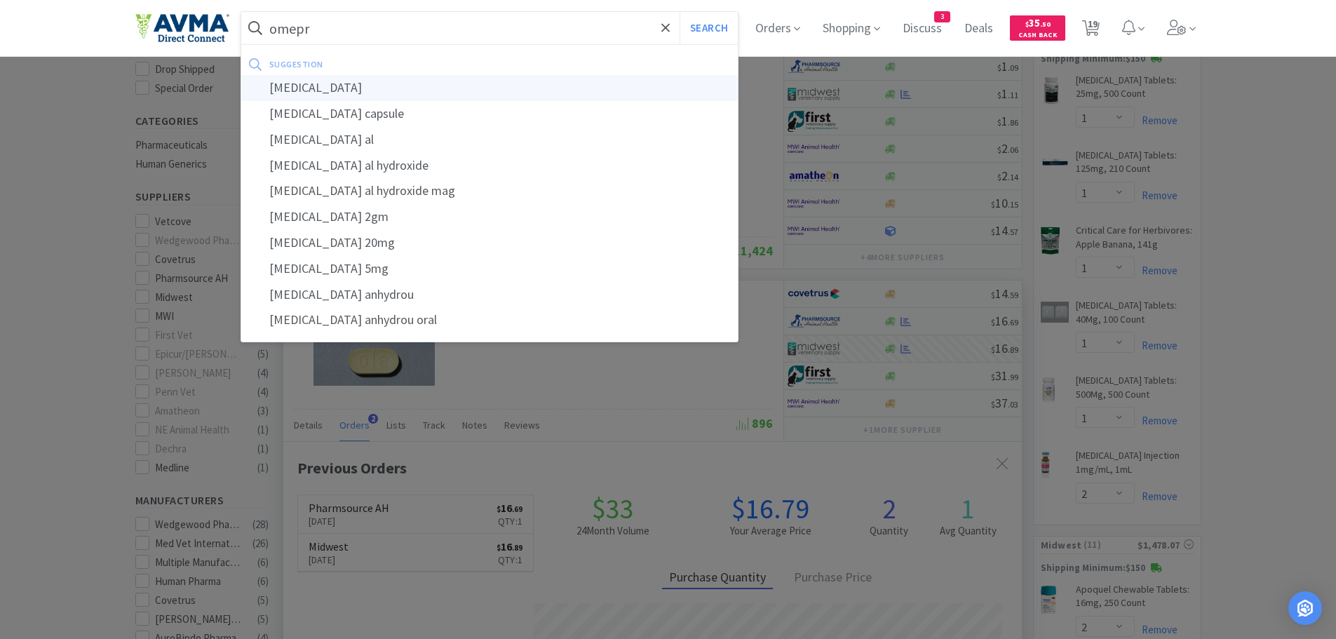
click at [361, 93] on div "[MEDICAL_DATA]" at bounding box center [489, 88] width 497 height 26
type input "[MEDICAL_DATA]"
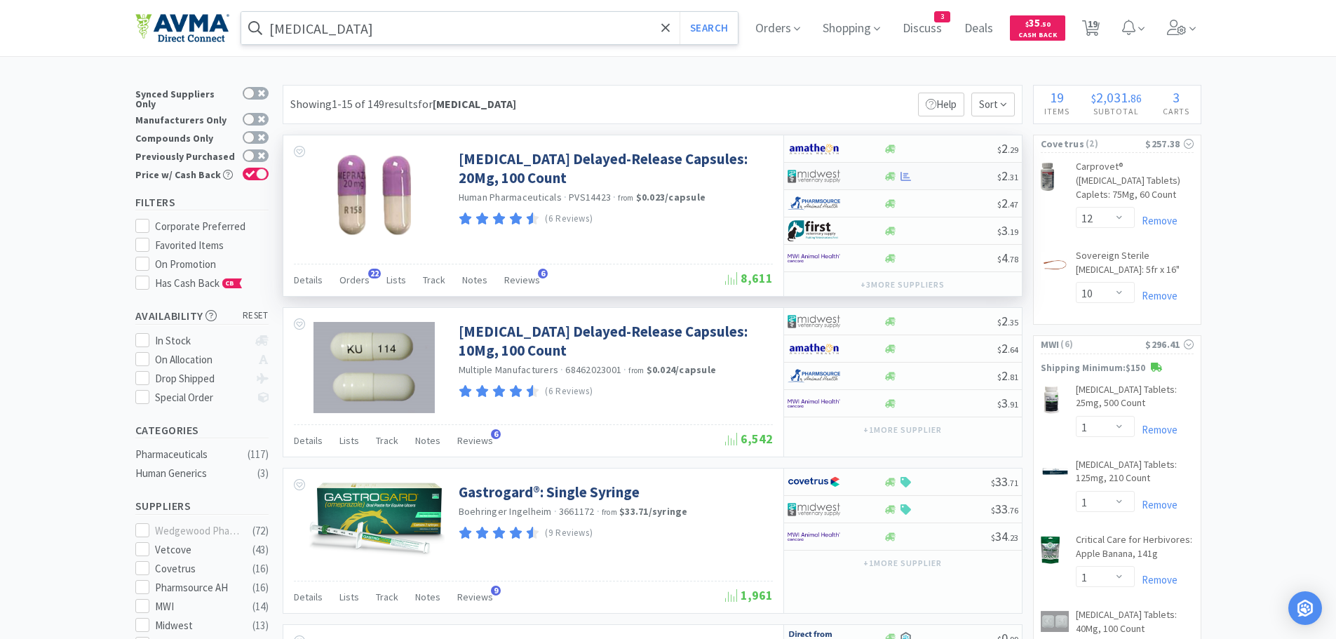
click at [926, 172] on div at bounding box center [941, 176] width 114 height 11
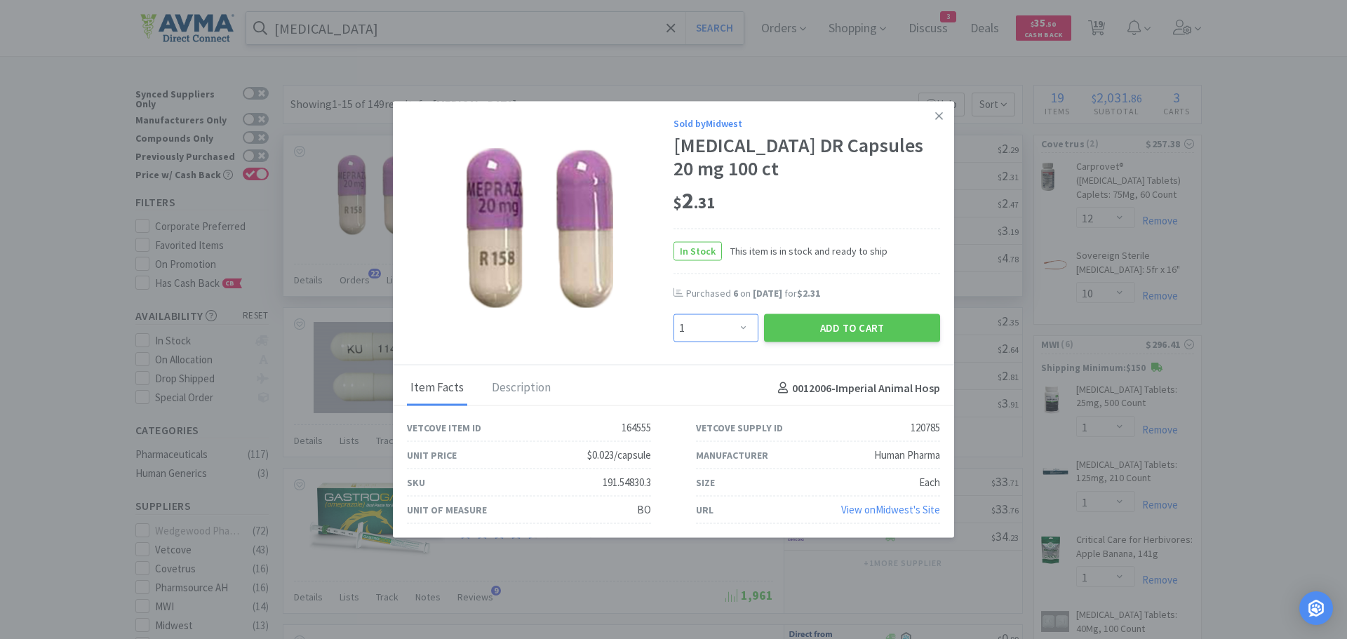
click at [746, 325] on select "Enter Quantity 1 2 3 4 5 6 7 8 9 10 11 12 13 14 15 16 17 18 19 20 Enter Quantity" at bounding box center [715, 328] width 85 height 28
select select "4"
click at [673, 314] on select "Enter Quantity 1 2 3 4 5 6 7 8 9 10 11 12 13 14 15 16 17 18 19 20 Enter Quantity" at bounding box center [715, 328] width 85 height 28
click at [797, 328] on button "Add to Cart" at bounding box center [852, 328] width 176 height 28
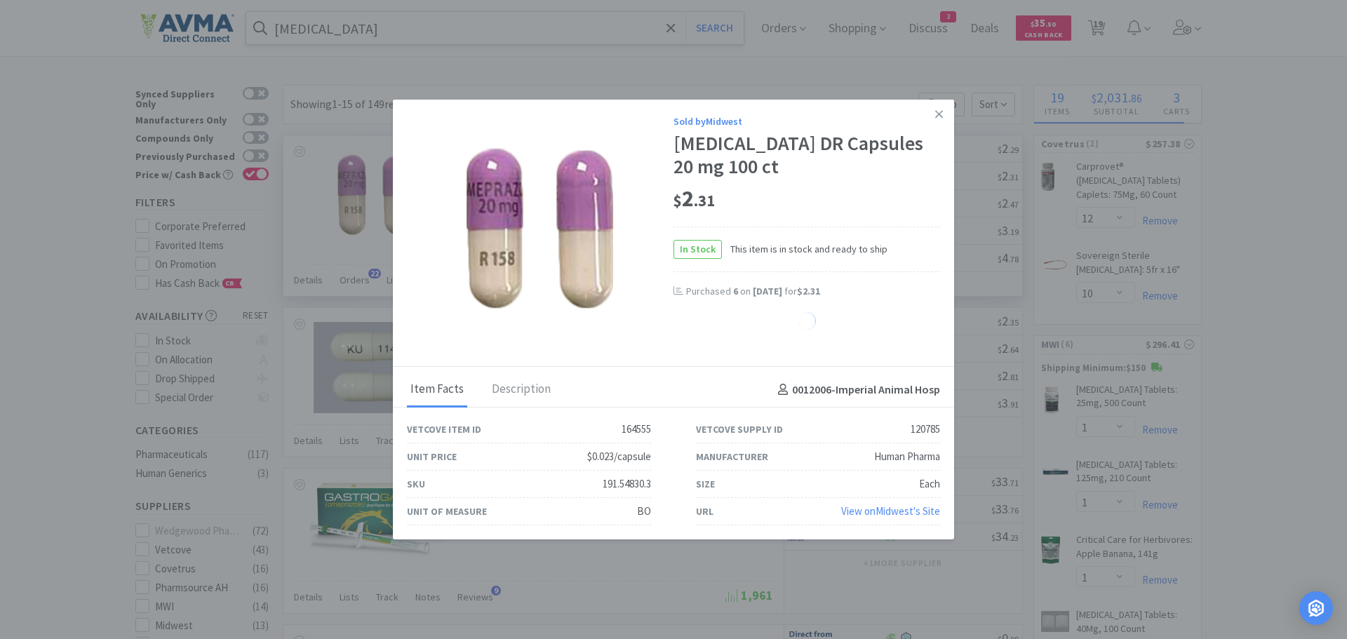
select select "4"
select select "1"
select select "2"
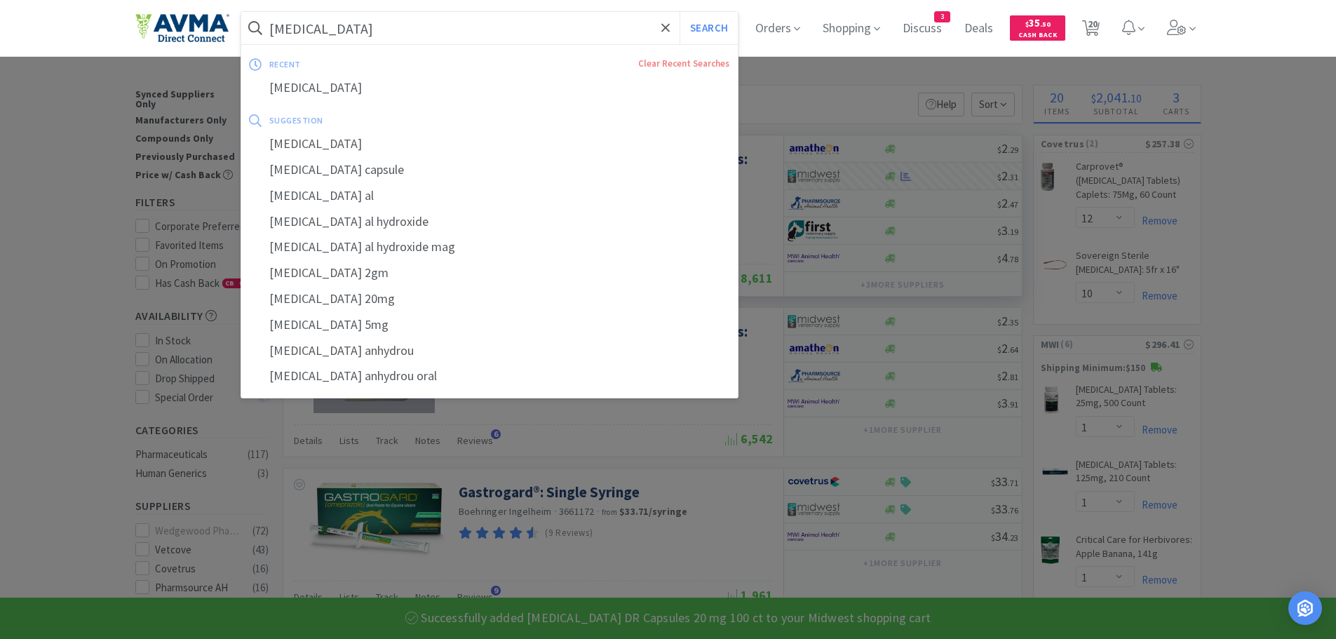
click at [423, 23] on input "[MEDICAL_DATA]" at bounding box center [489, 28] width 497 height 32
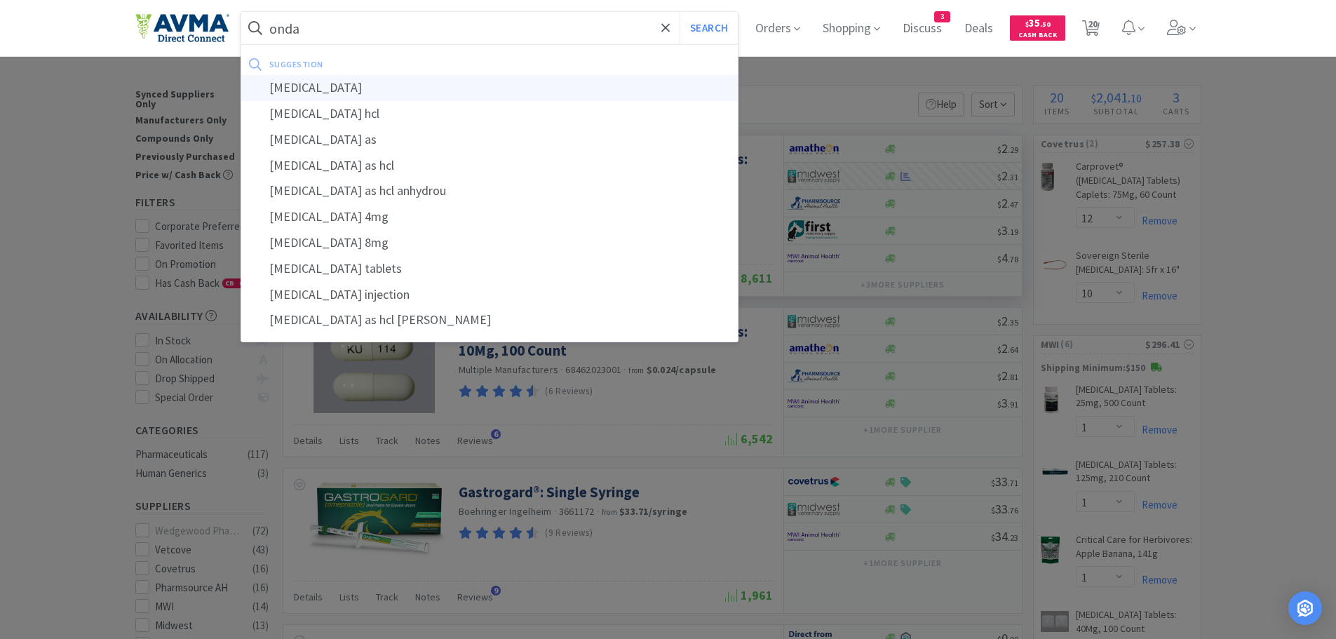
click at [351, 83] on div "[MEDICAL_DATA]" at bounding box center [489, 88] width 497 height 26
type input "[MEDICAL_DATA]"
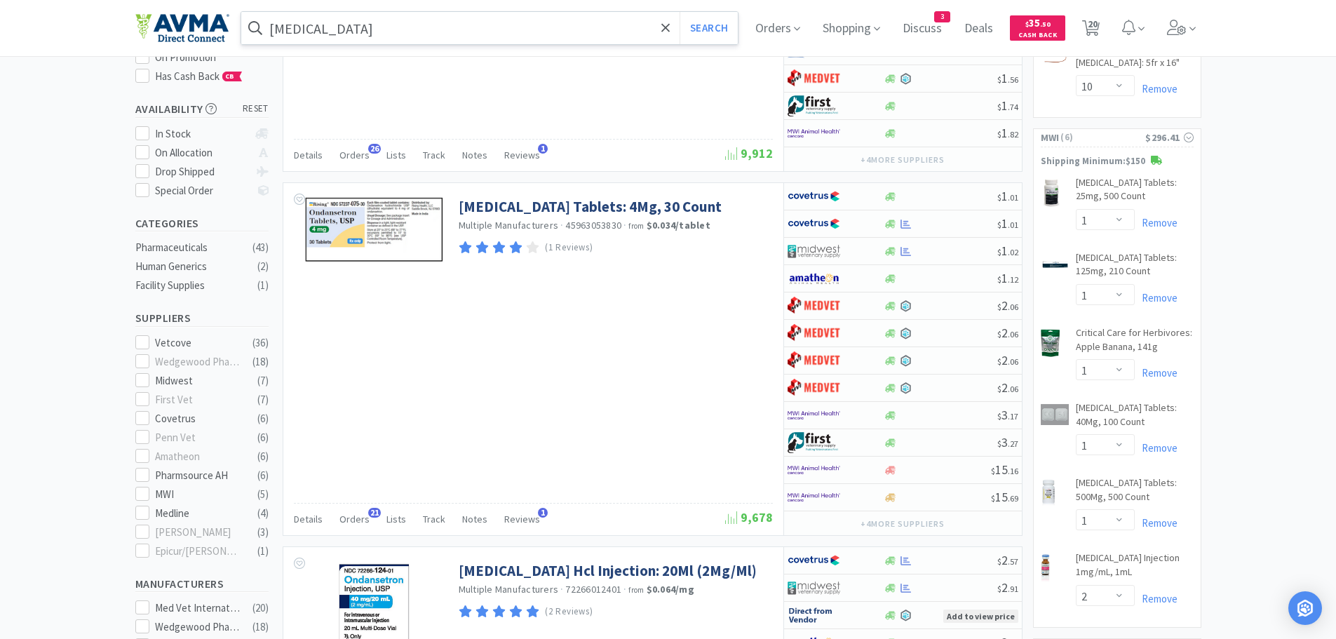
scroll to position [234, 0]
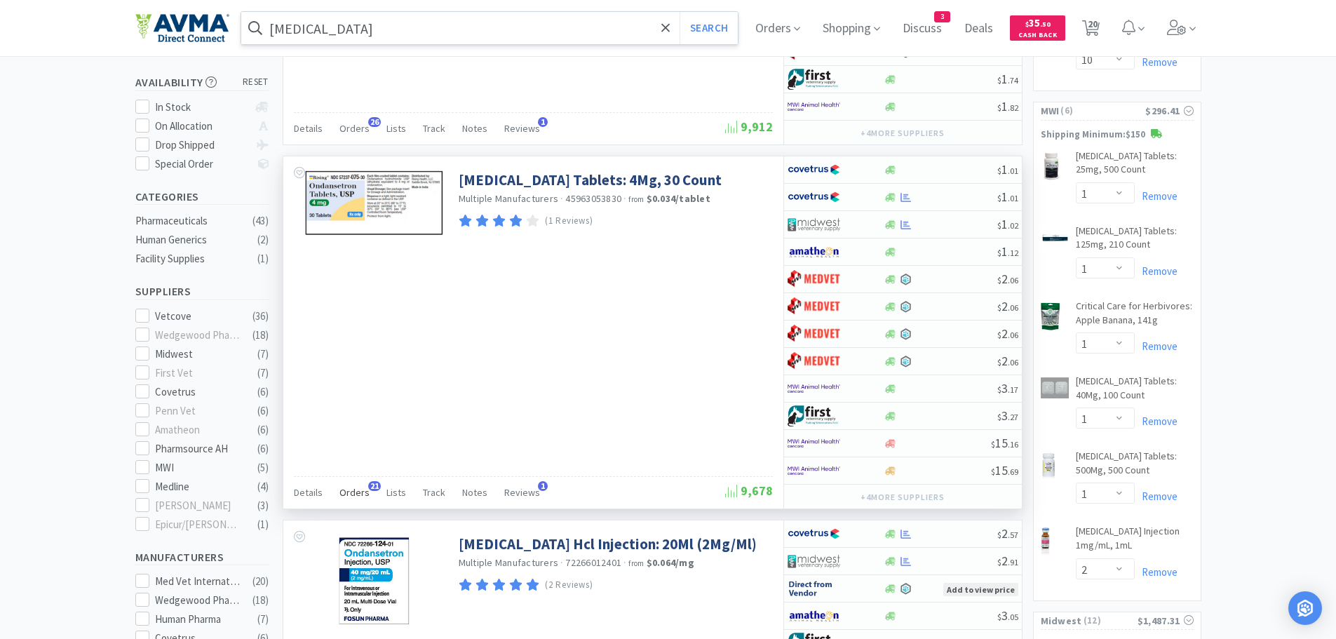
click at [349, 493] on span "Orders" at bounding box center [354, 492] width 30 height 13
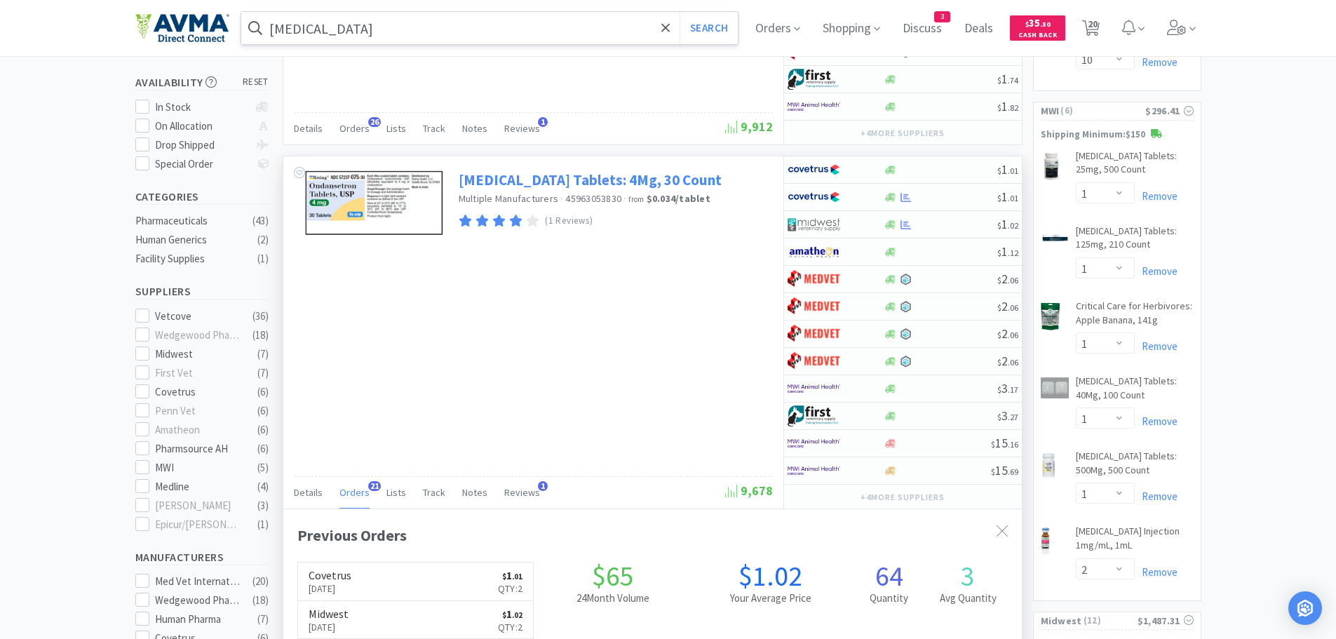
scroll to position [376, 739]
click at [849, 195] on div at bounding box center [826, 197] width 77 height 24
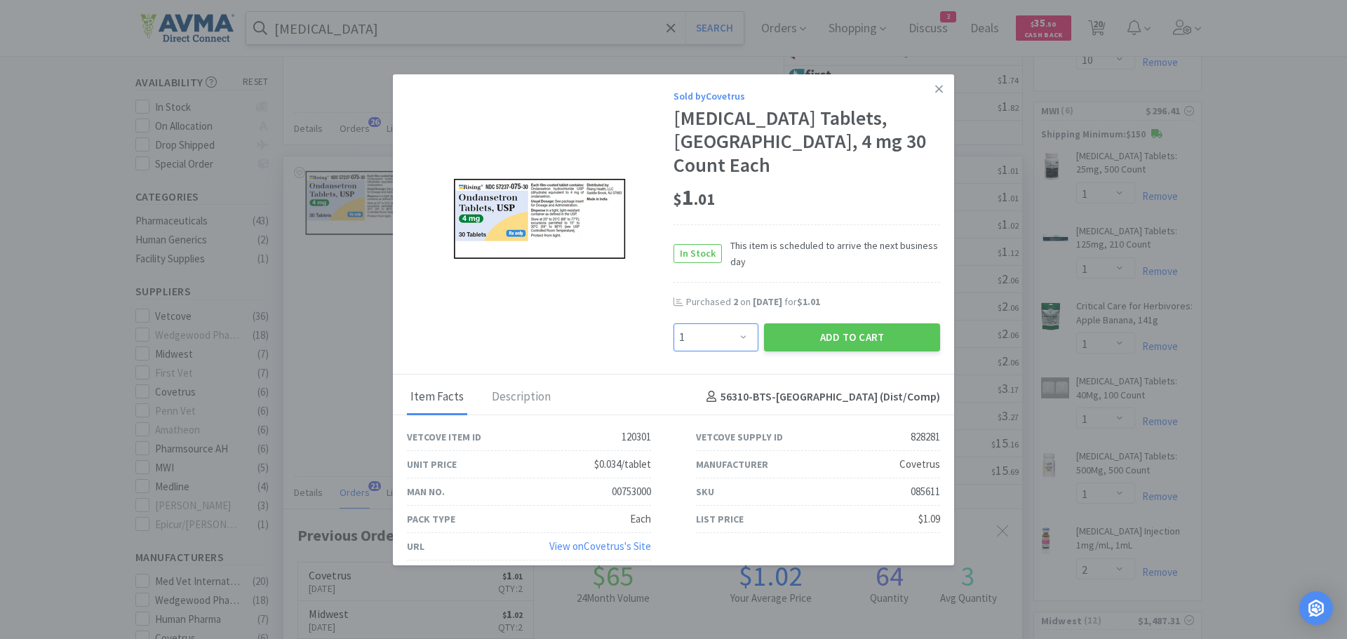
click at [746, 323] on select "Enter Quantity 1 2 3 4 5 6 7 8 9 10 11 12 13 14 15 16 17 18 19 20 Enter Quantity" at bounding box center [715, 337] width 85 height 28
select select "4"
click at [673, 323] on select "Enter Quantity 1 2 3 4 5 6 7 8 9 10 11 12 13 14 15 16 17 18 19 20 Enter Quantity" at bounding box center [715, 337] width 85 height 28
click at [833, 323] on button "Add to Cart" at bounding box center [852, 337] width 176 height 28
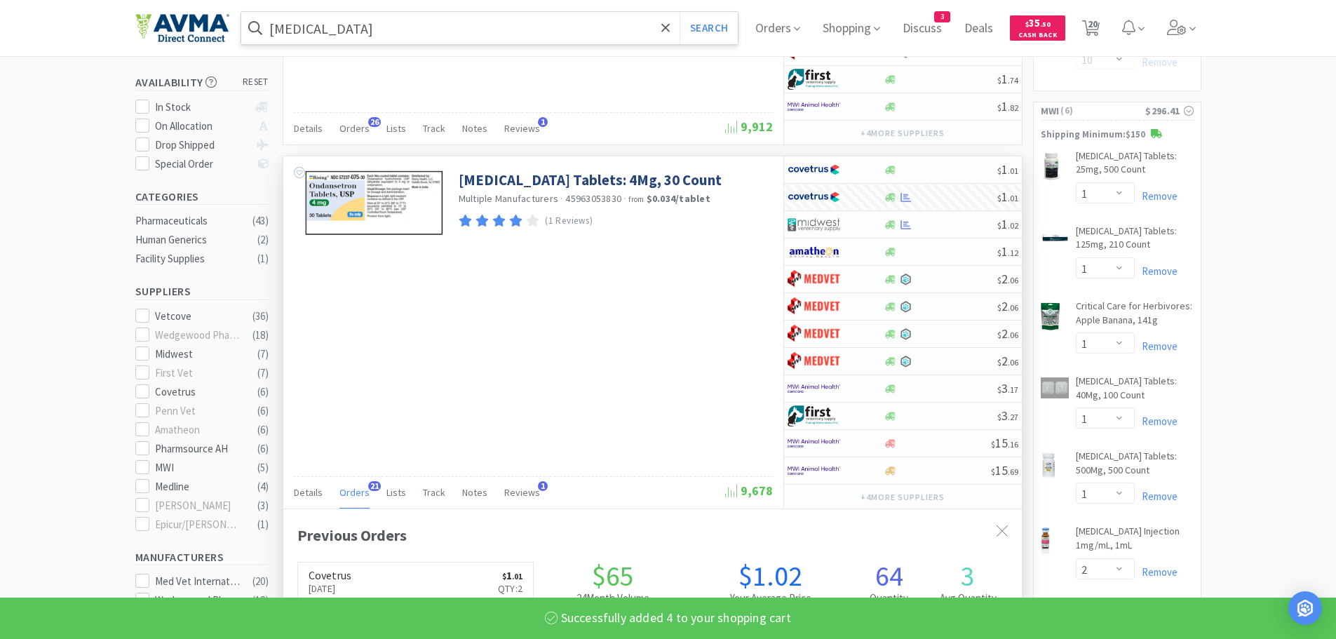
select select "4"
select select "10"
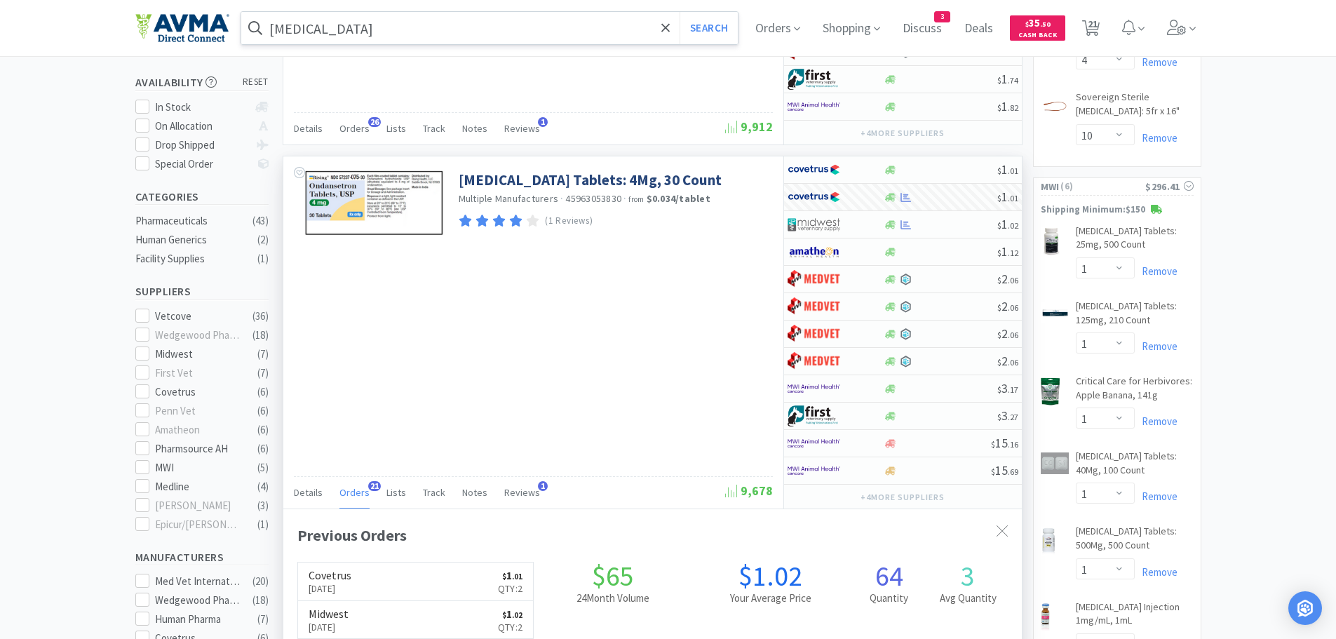
click at [390, 30] on input "[MEDICAL_DATA]" at bounding box center [489, 28] width 497 height 32
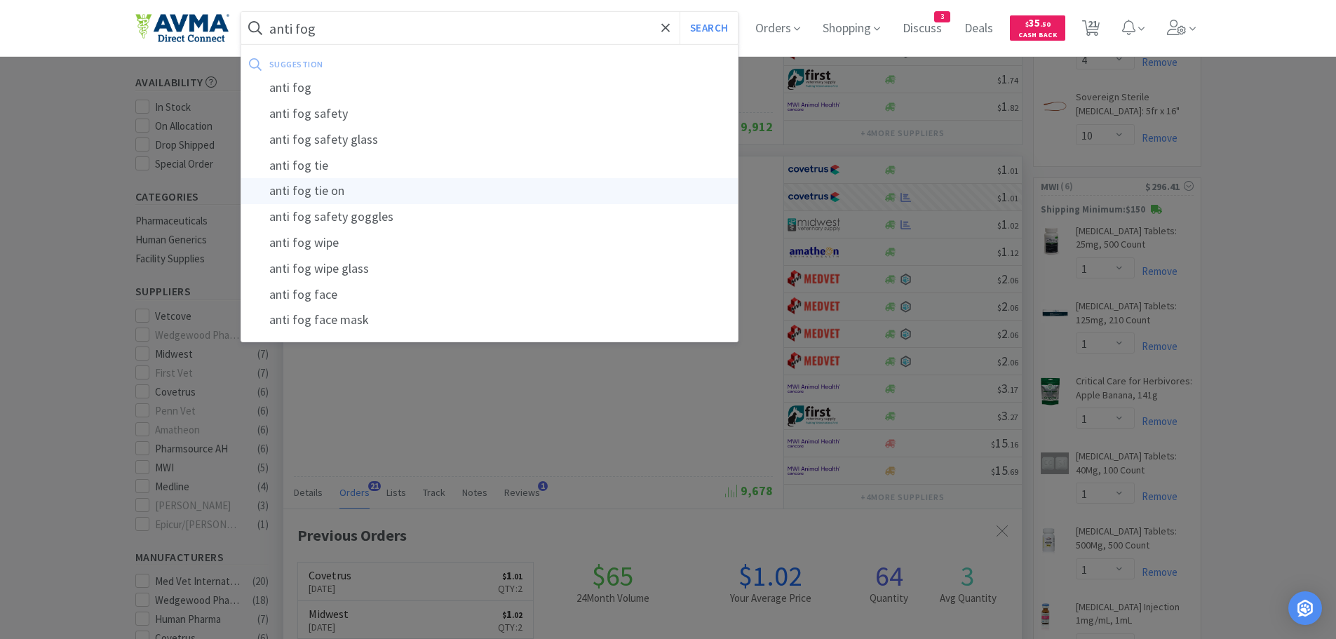
click at [376, 194] on div "anti fog tie on" at bounding box center [489, 191] width 497 height 26
type input "anti fog tie on"
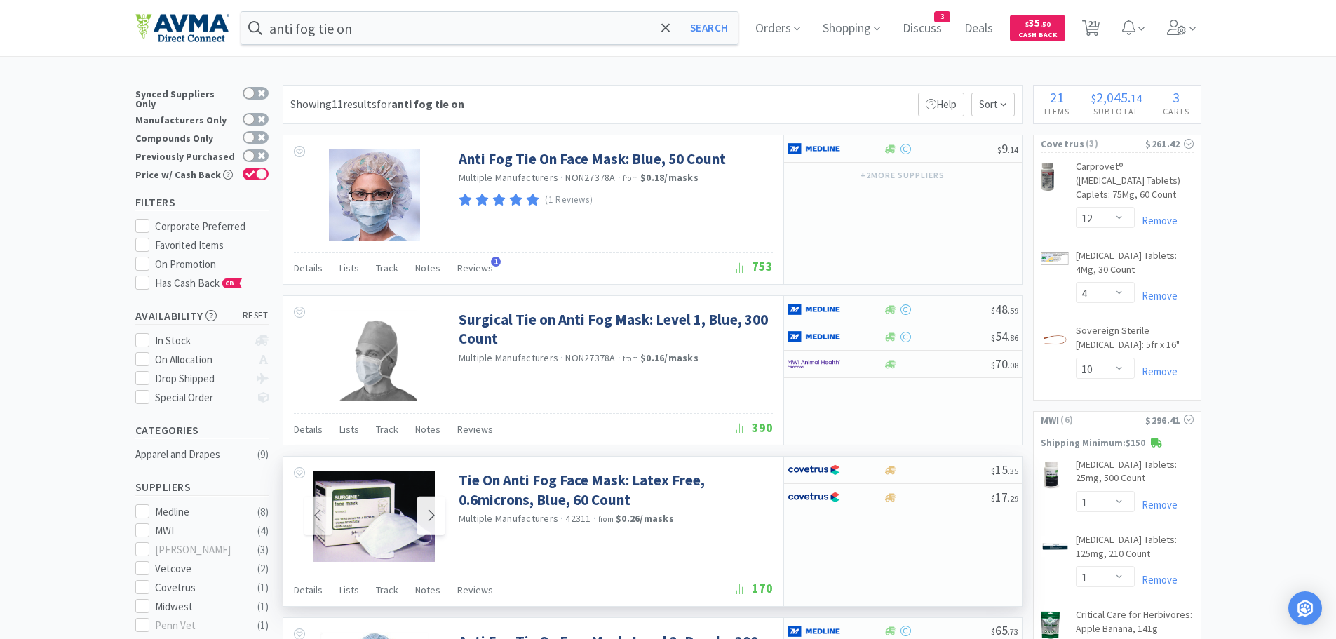
click at [431, 509] on icon at bounding box center [431, 515] width 11 height 17
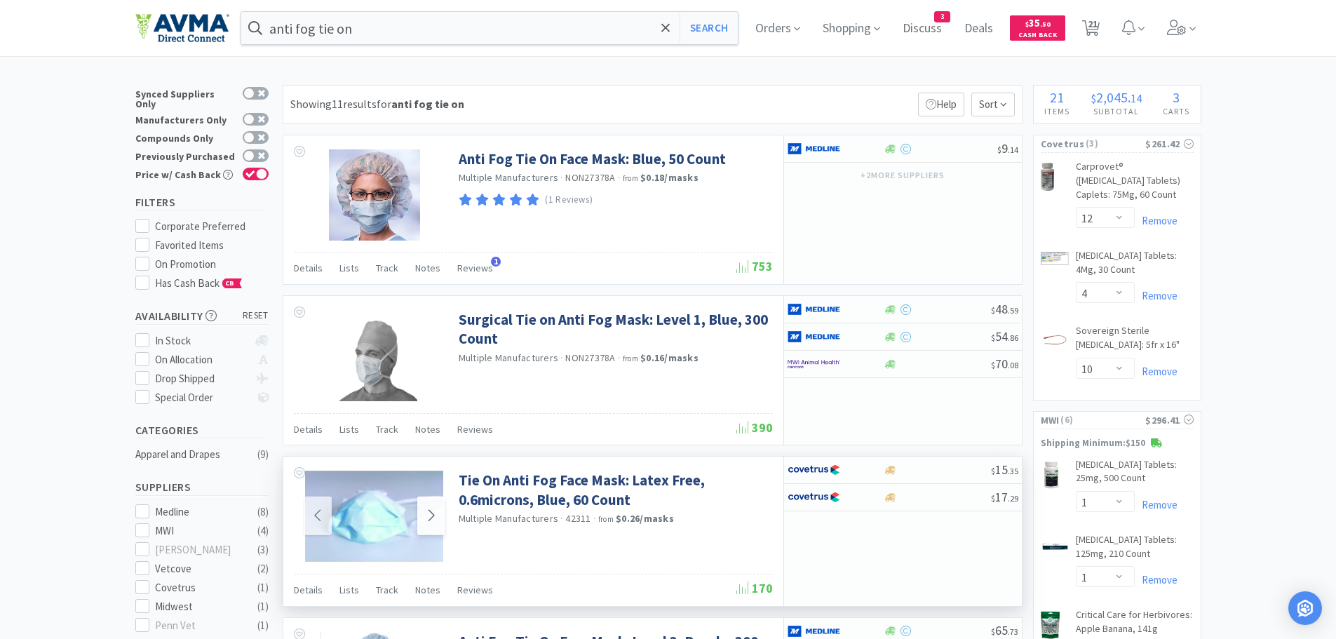
click at [433, 511] on icon at bounding box center [431, 515] width 11 height 17
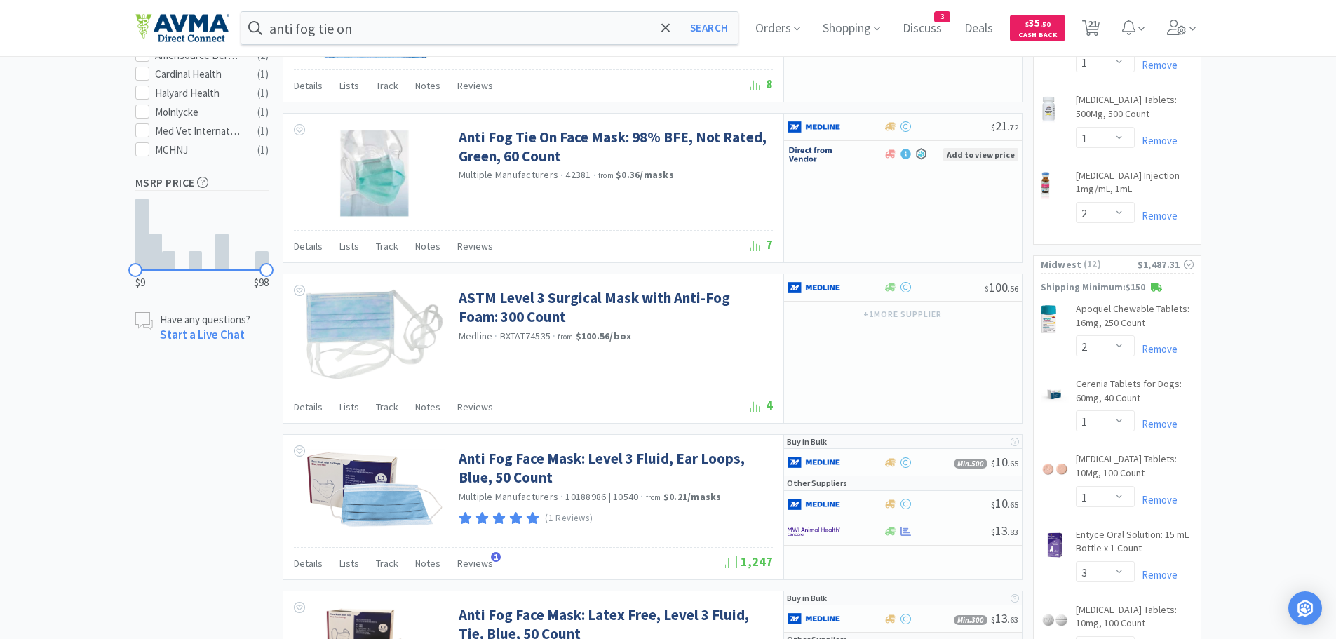
scroll to position [720, 0]
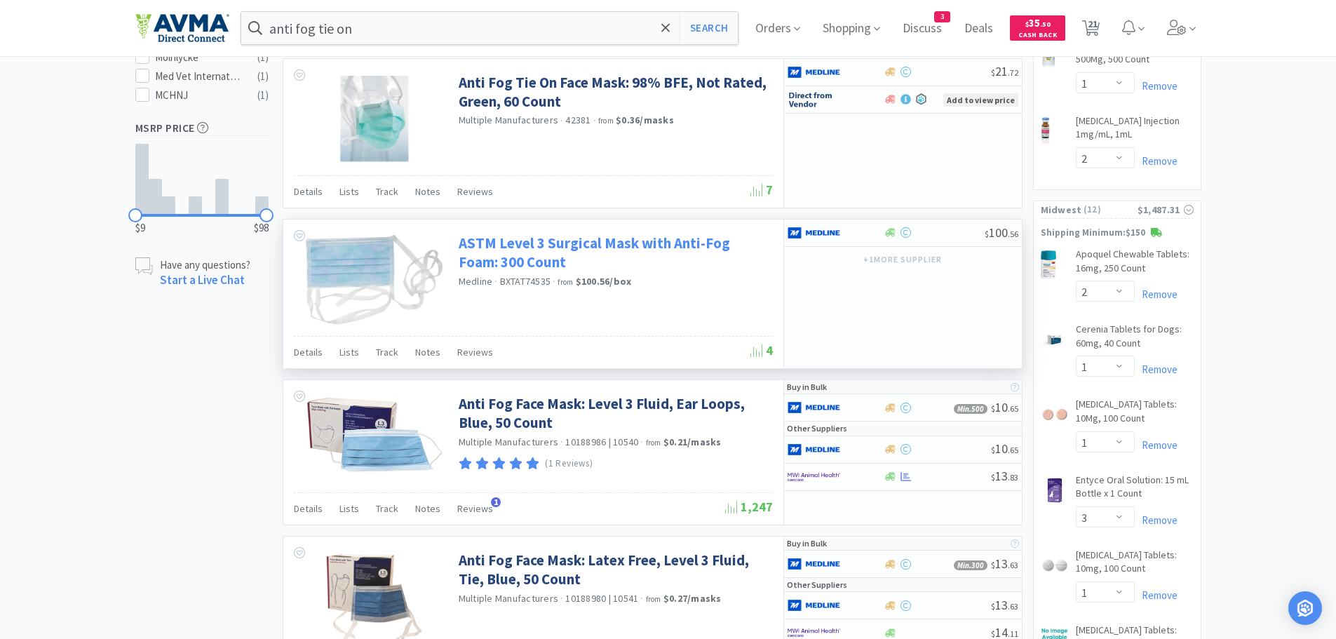
click at [629, 248] on link "ASTM Level 3 Surgical Mask with Anti-Fog Foam: 300 Count" at bounding box center [614, 253] width 311 height 39
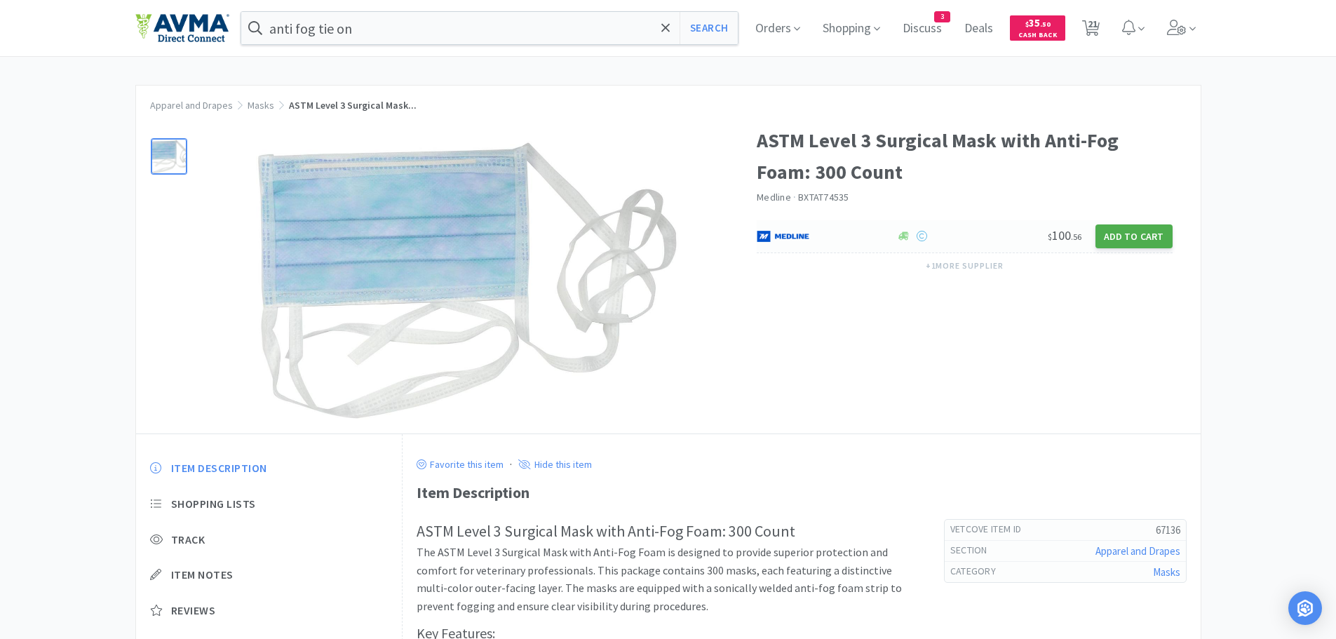
click at [1132, 234] on button "Add to Cart" at bounding box center [1134, 236] width 77 height 24
select select "1"
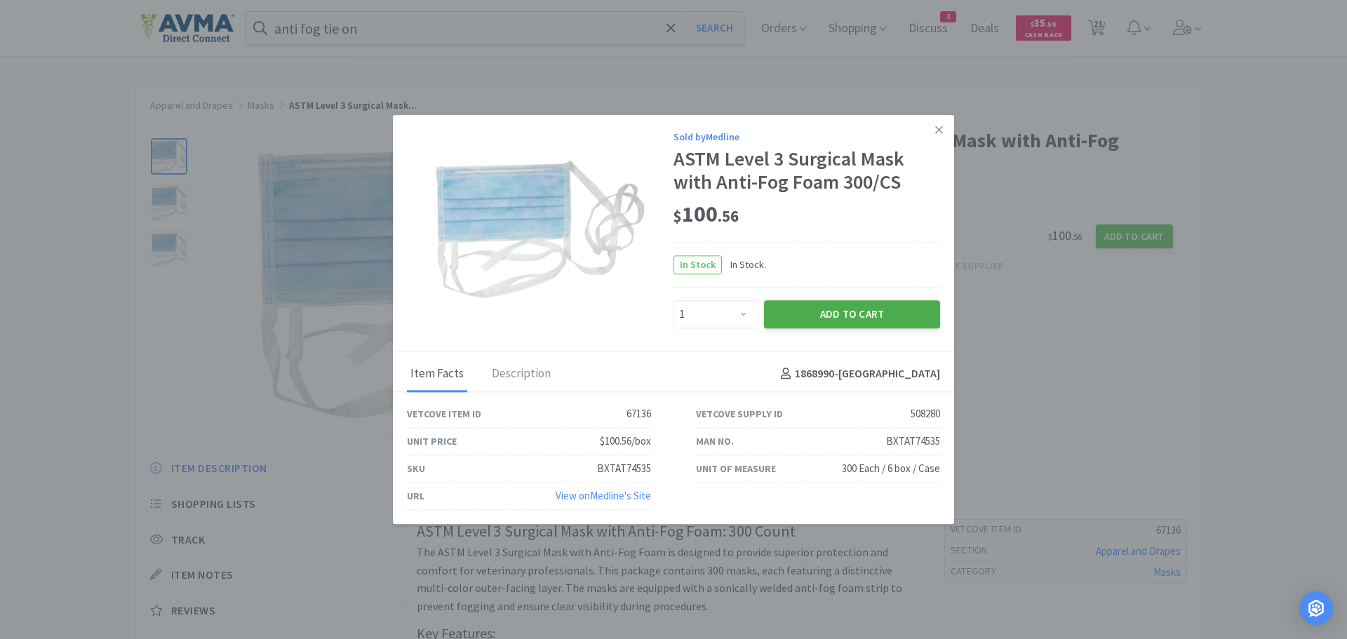
click at [841, 313] on button "Add to Cart" at bounding box center [852, 314] width 176 height 28
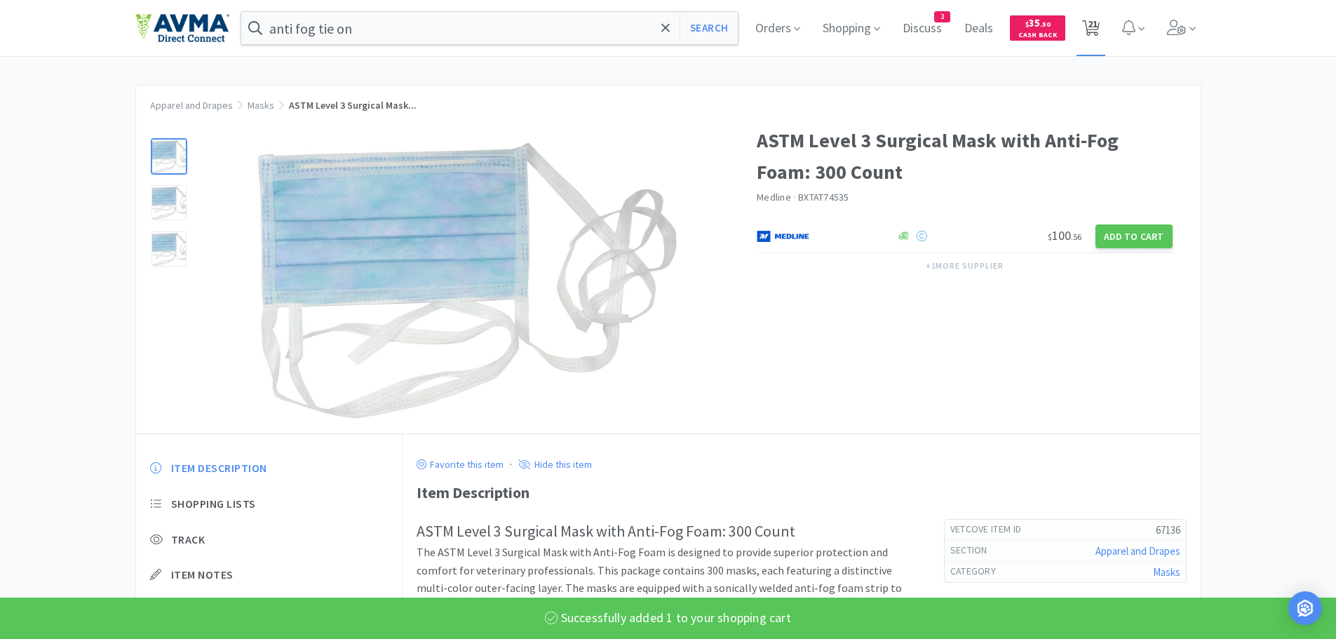
click at [1098, 28] on span "21" at bounding box center [1093, 24] width 10 height 56
select select "12"
select select "4"
select select "10"
select select "1"
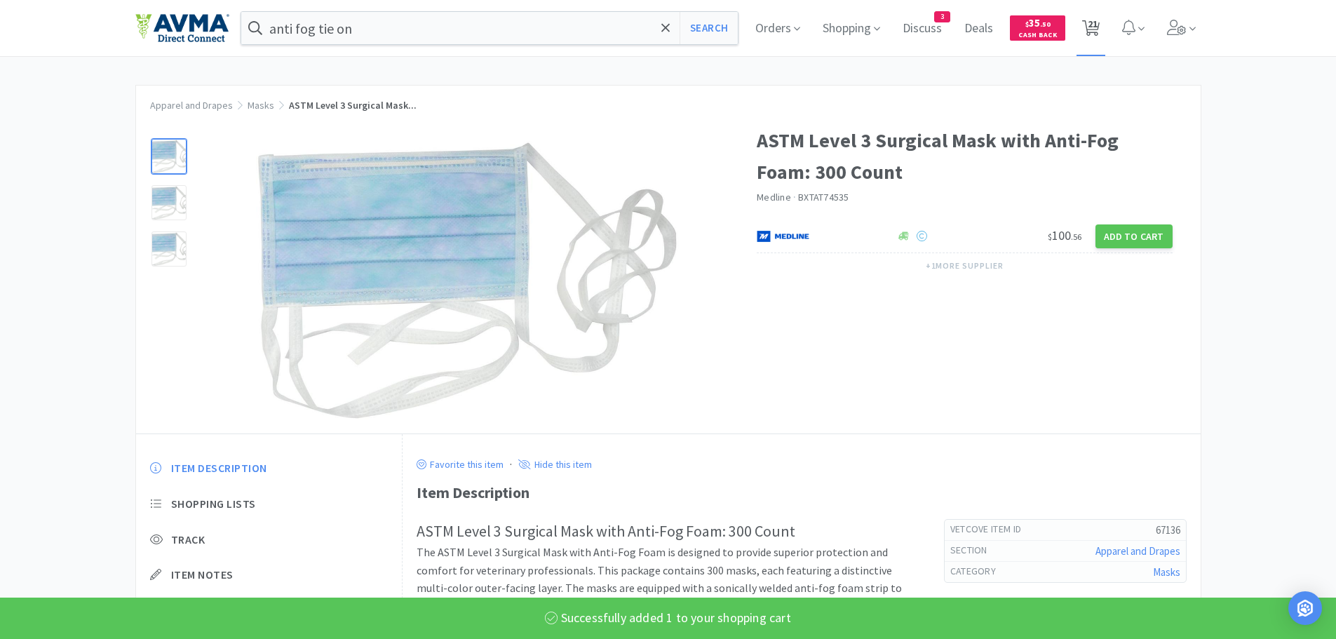
select select "1"
select select "2"
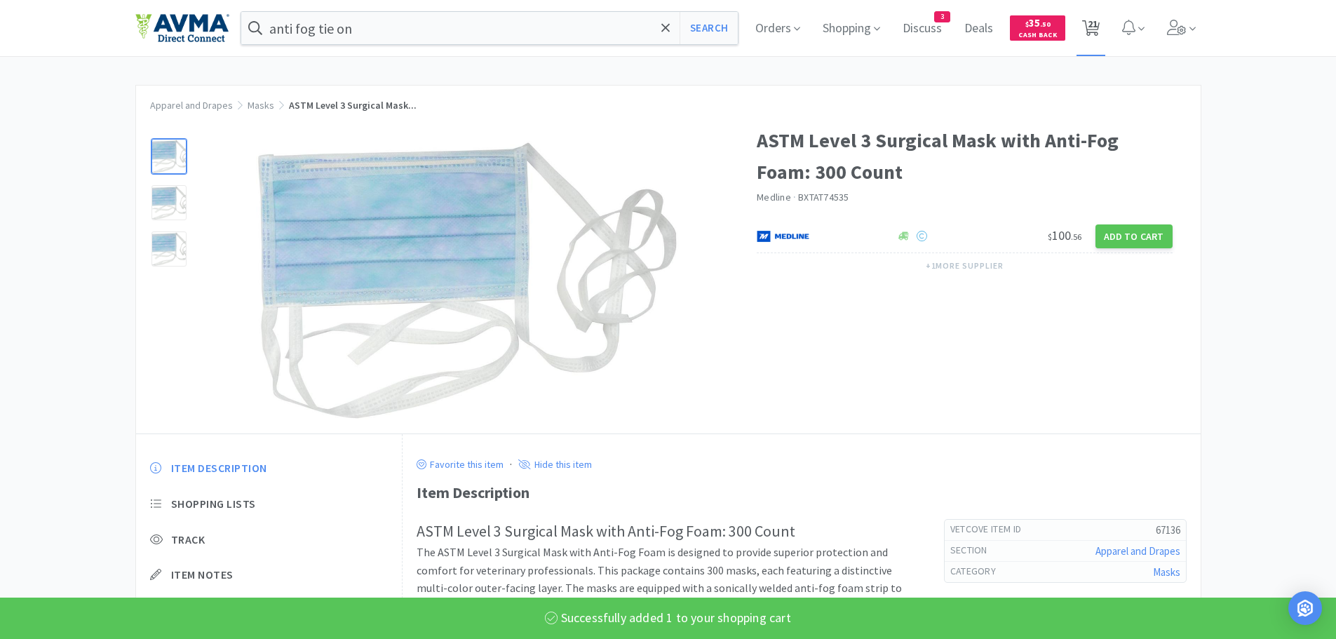
select select "2"
select select "1"
select select "3"
select select "1"
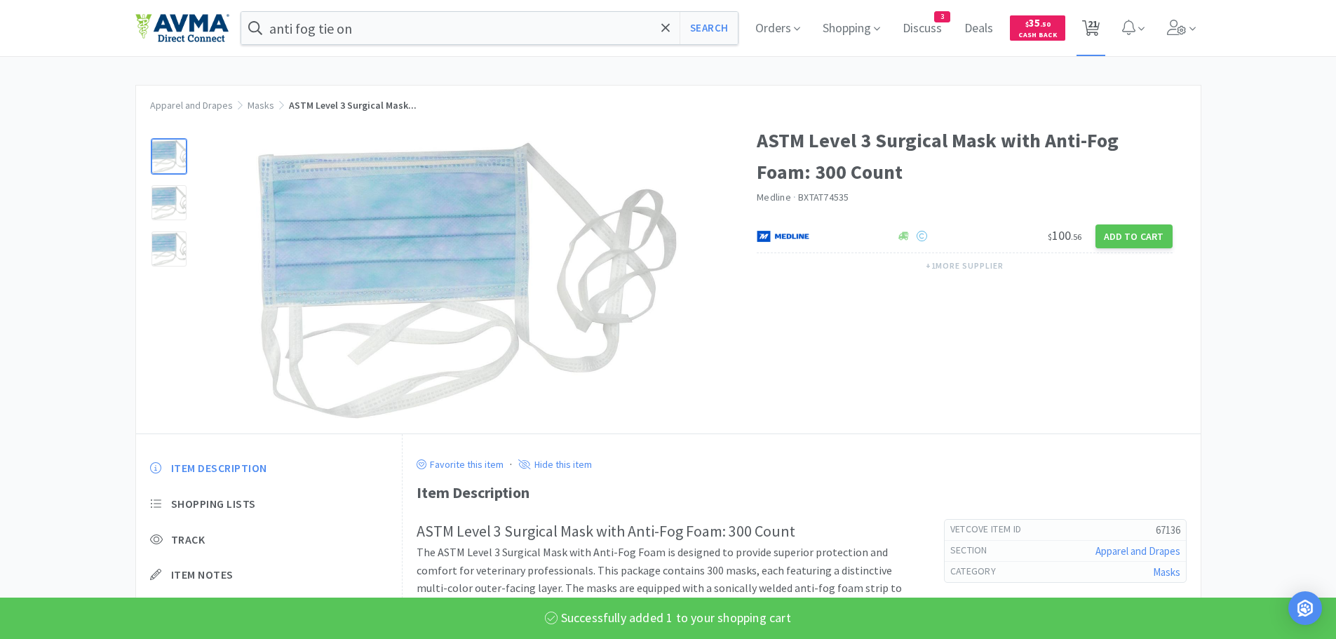
select select "1"
select select "3"
select select "4"
select select "1"
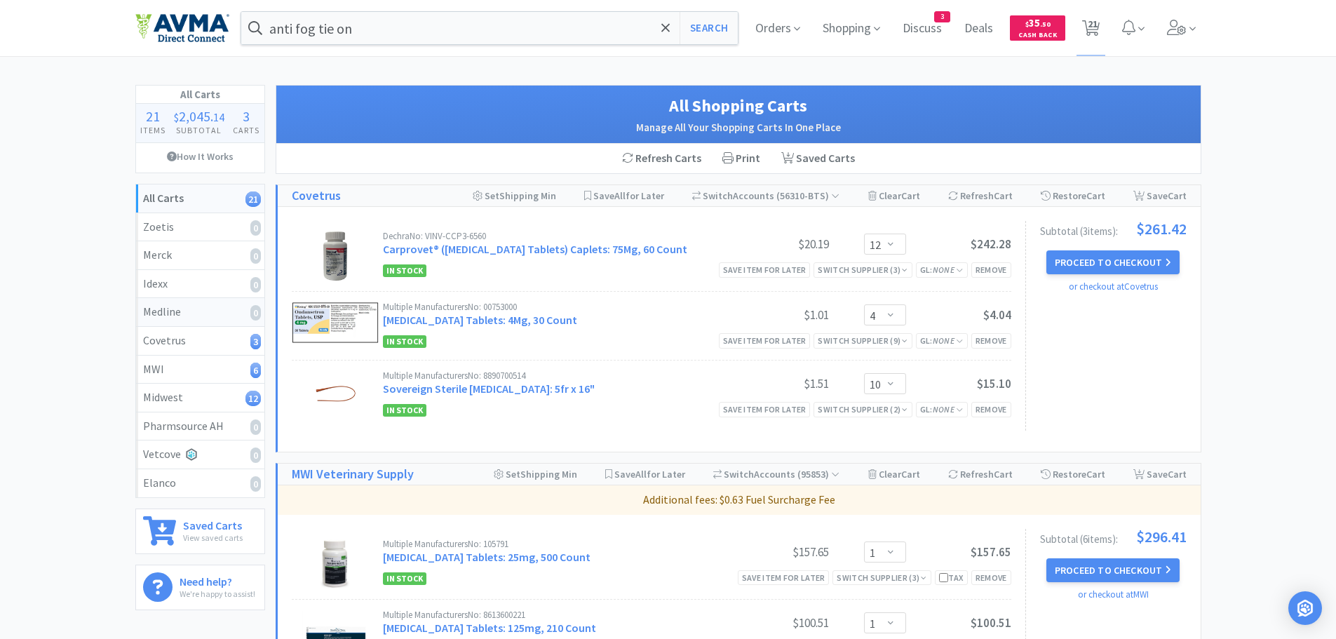
click at [223, 314] on div "Medline 0" at bounding box center [200, 312] width 114 height 18
click at [695, 29] on button "Search" at bounding box center [709, 28] width 58 height 32
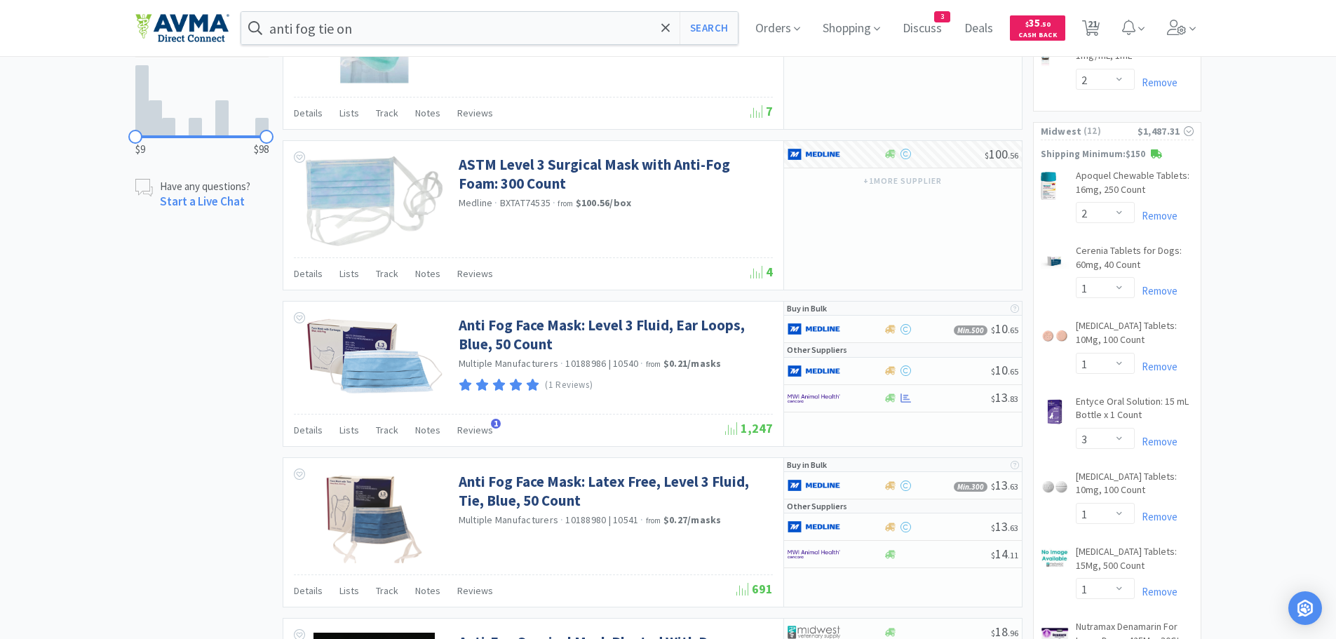
scroll to position [805, 0]
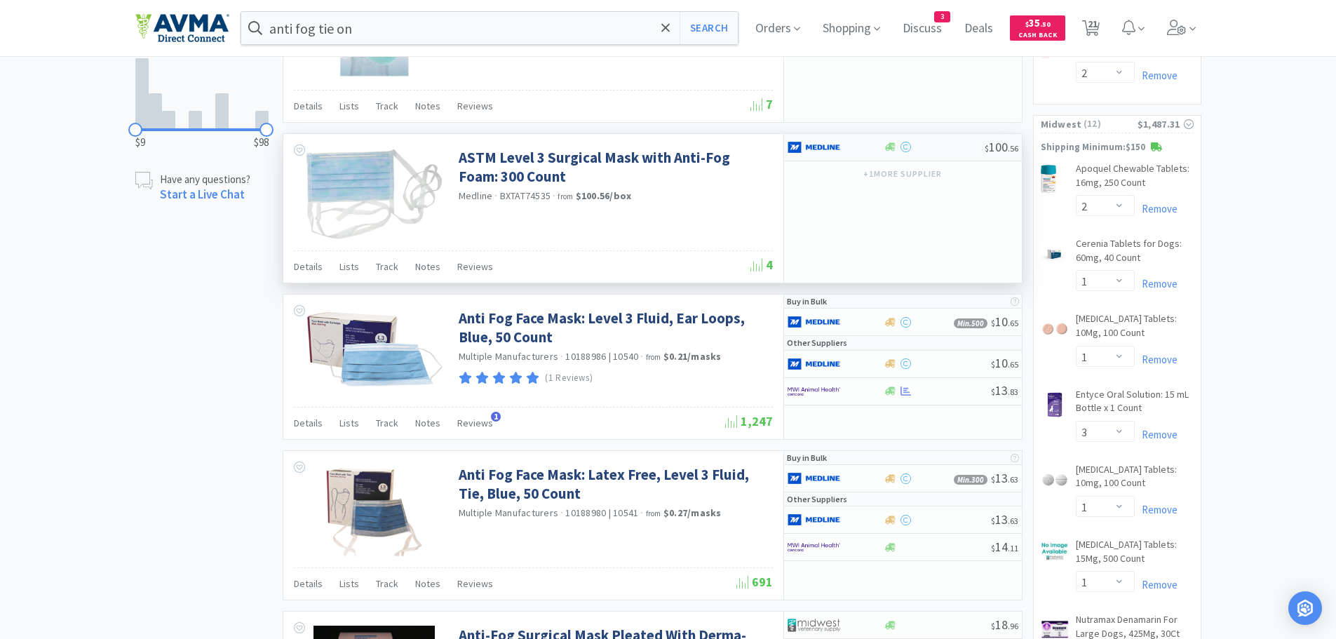
click at [956, 145] on div at bounding box center [934, 147] width 101 height 11
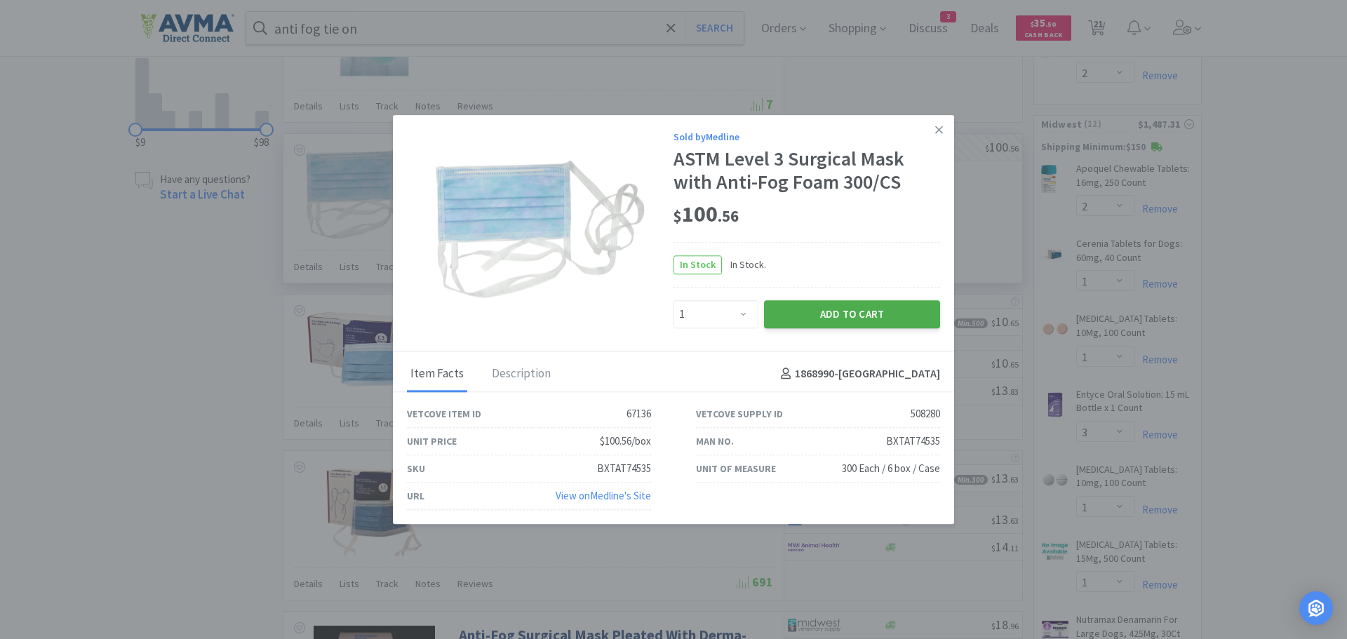
click at [830, 316] on button "Add to Cart" at bounding box center [852, 314] width 176 height 28
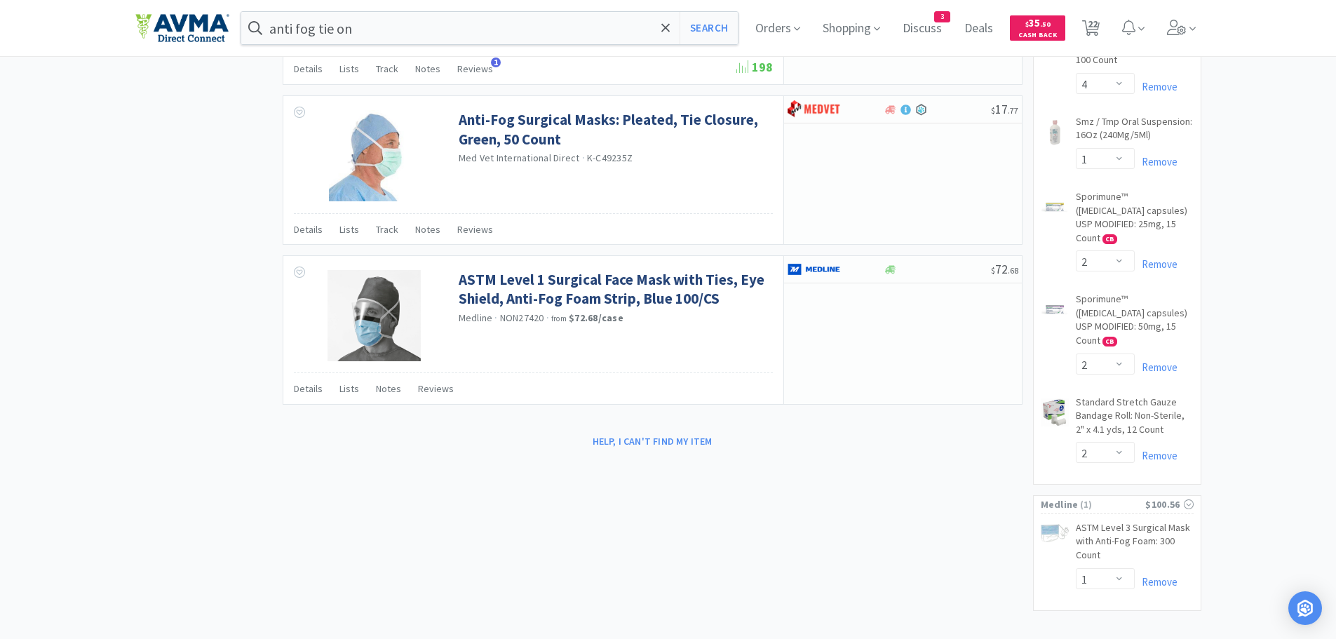
scroll to position [1492, 0]
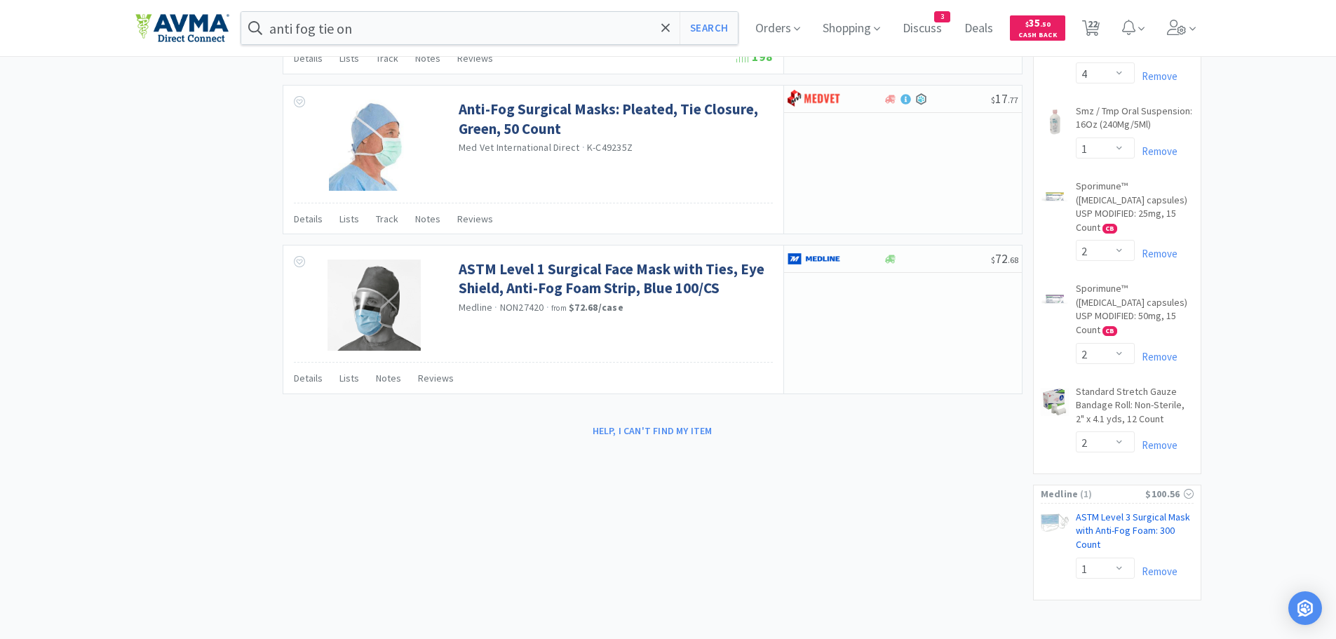
click at [1122, 511] on link "ASTM Level 3 Surgical Mask with Anti-Fog Foam: 300 Count CB" at bounding box center [1135, 534] width 118 height 47
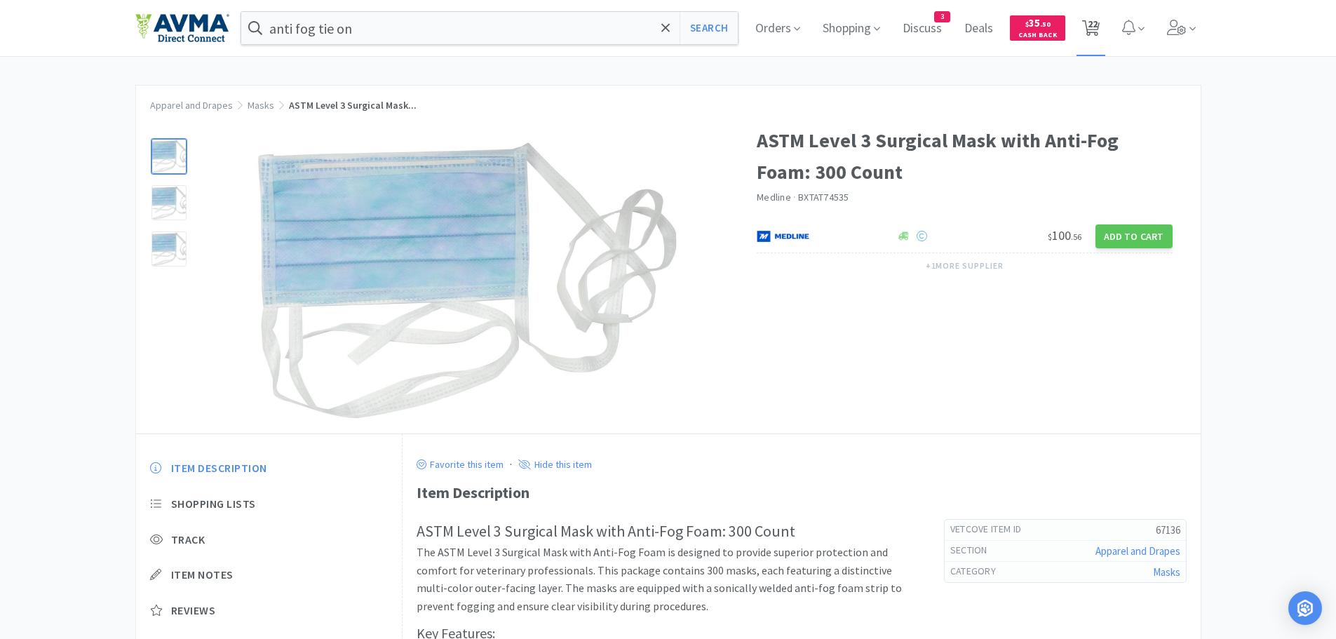
click at [1096, 21] on span "22" at bounding box center [1093, 24] width 10 height 56
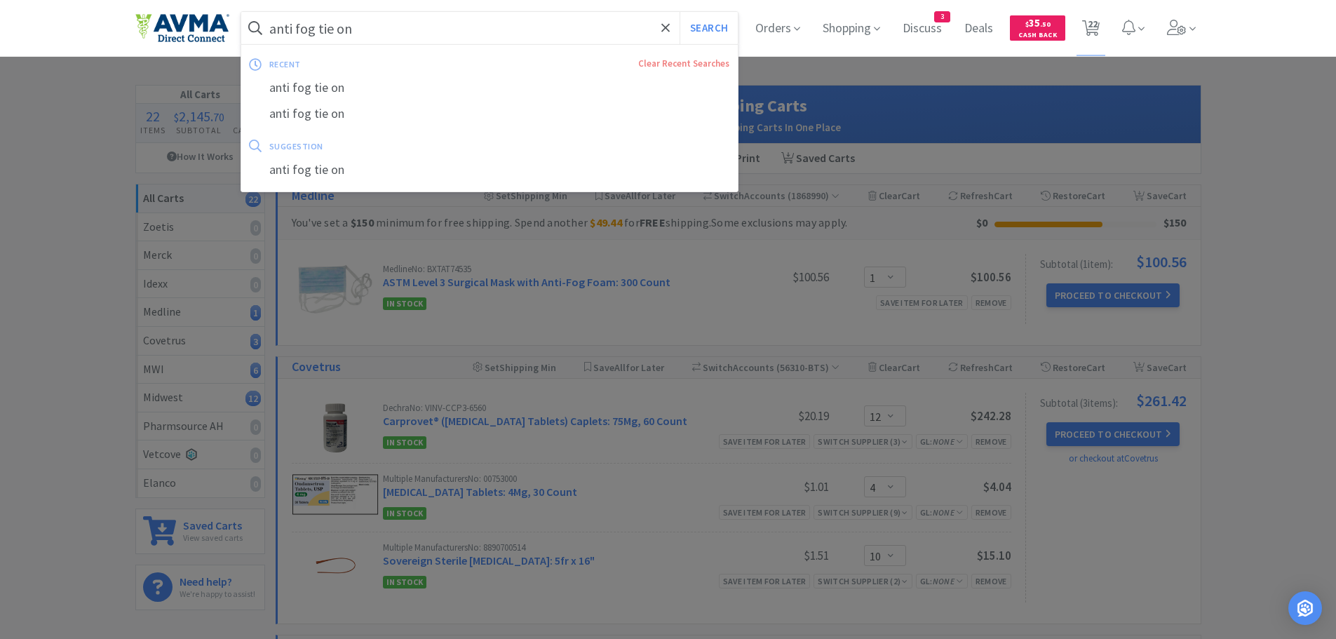
click at [382, 35] on input "anti fog tie on" at bounding box center [489, 28] width 497 height 32
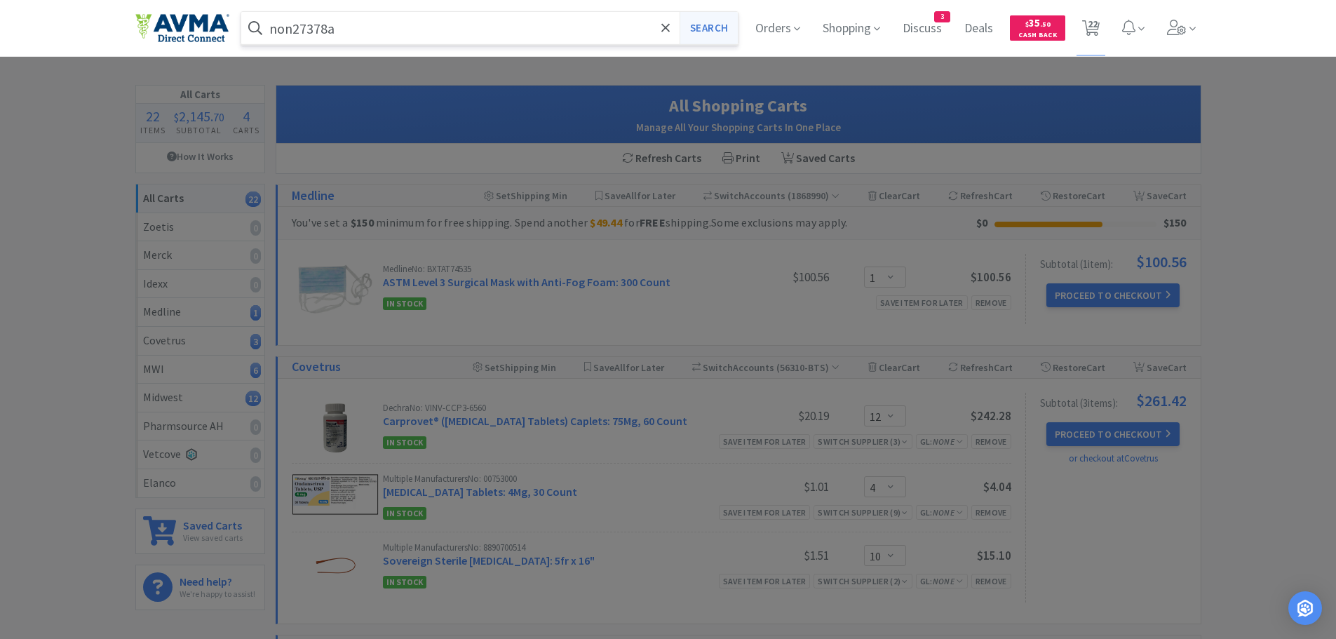
click at [715, 29] on button "Search" at bounding box center [709, 28] width 58 height 32
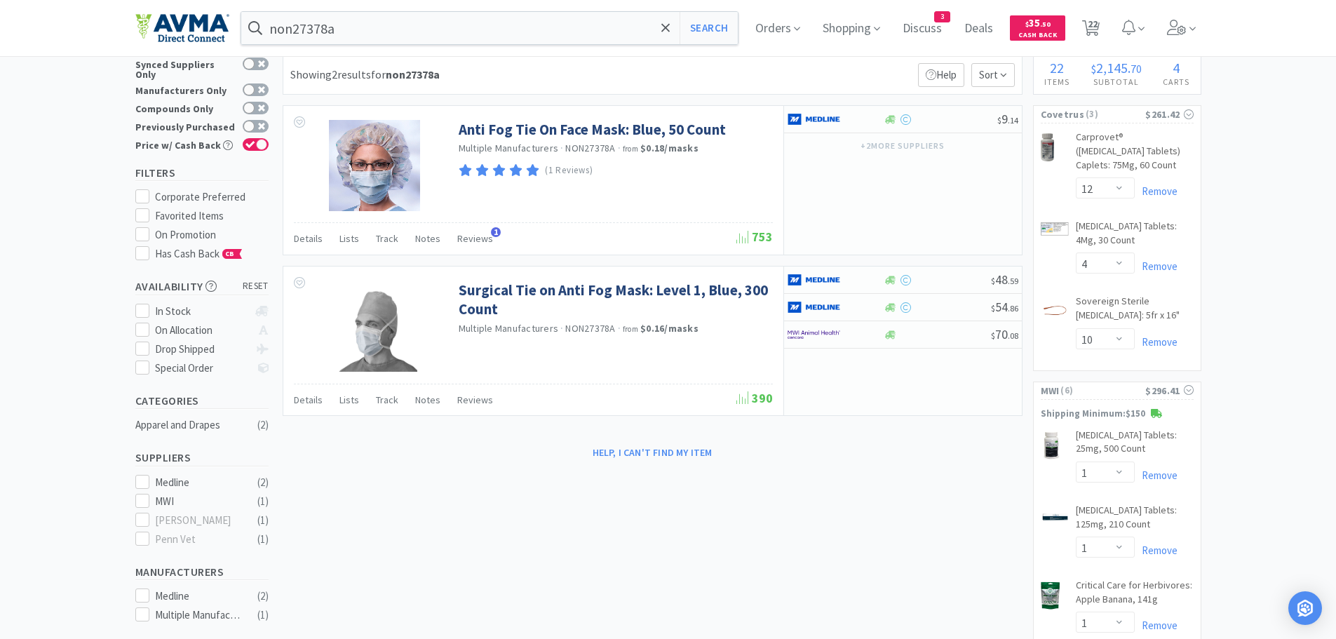
scroll to position [2, 0]
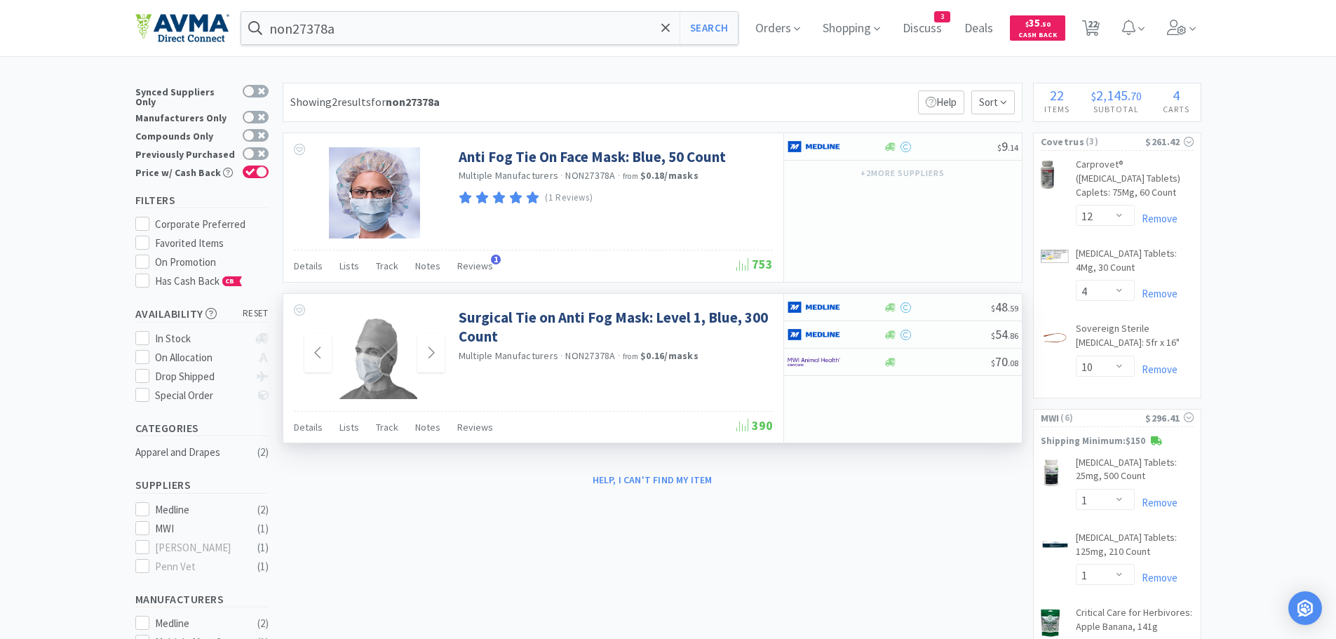
click at [377, 372] on img at bounding box center [374, 353] width 87 height 91
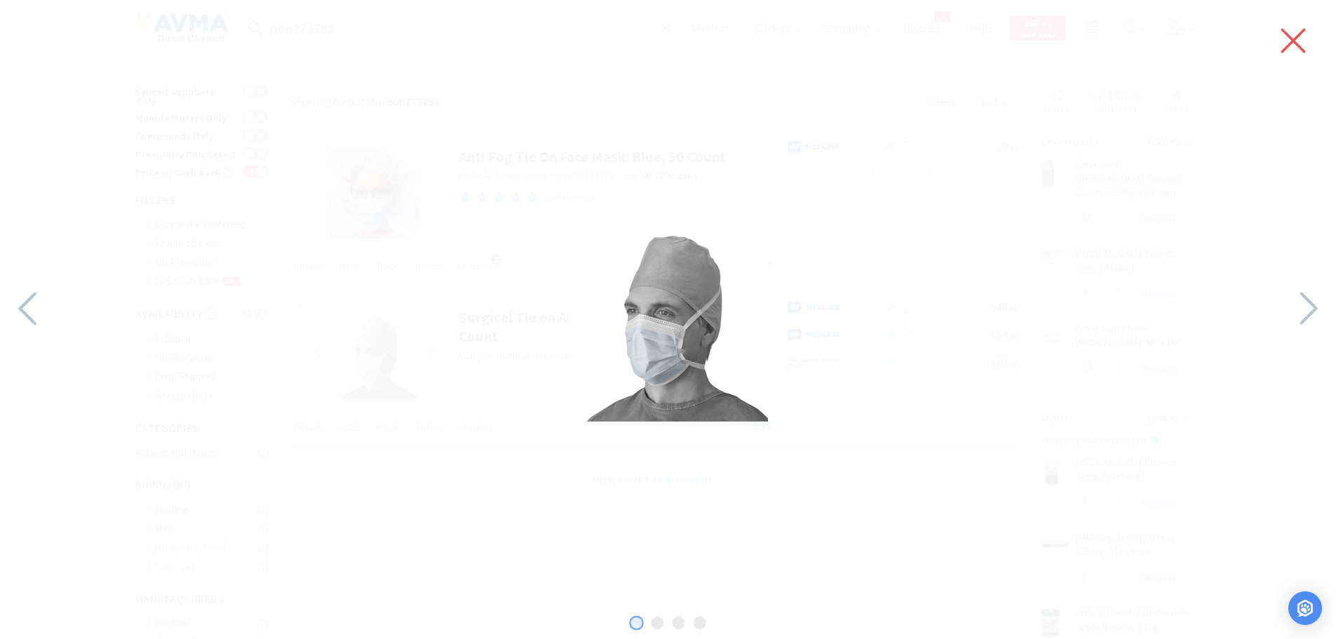
click at [1294, 35] on icon at bounding box center [1293, 40] width 29 height 39
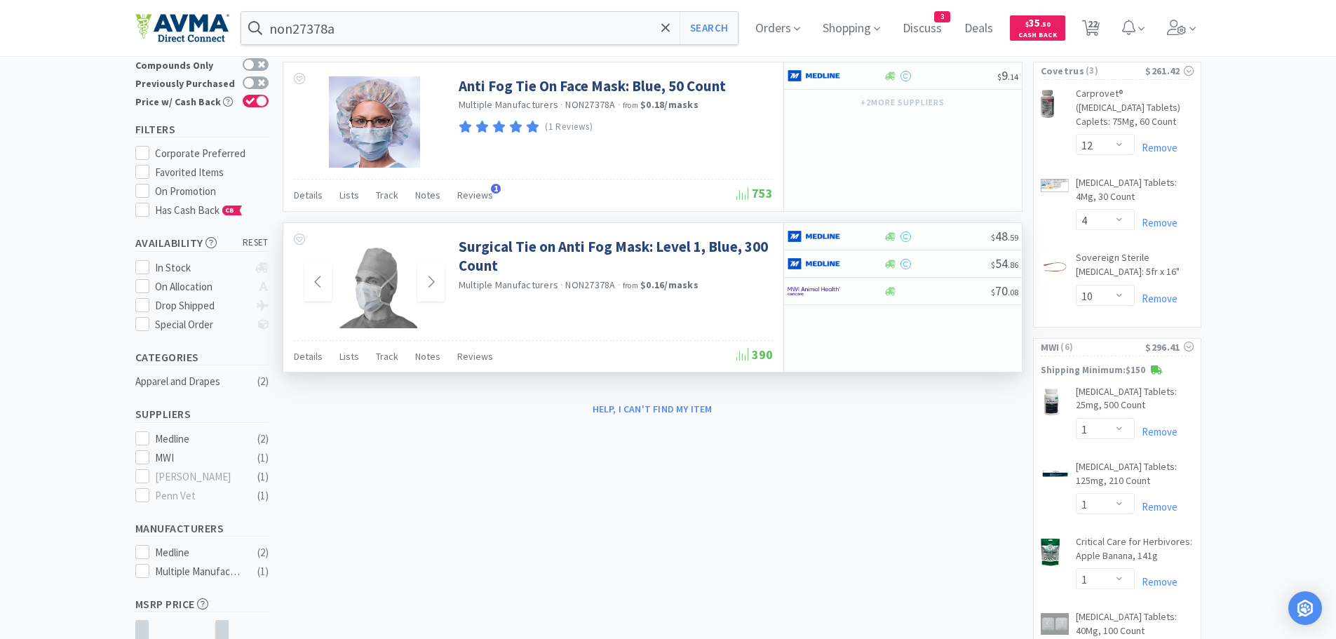
scroll to position [0, 0]
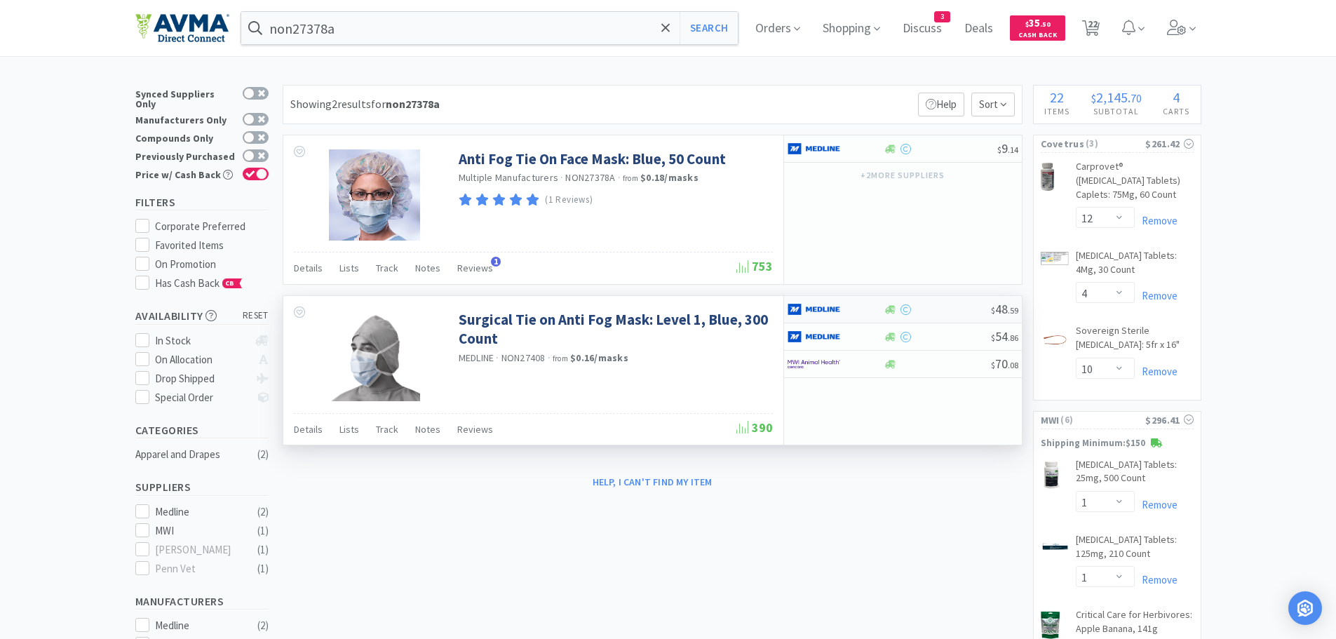
click at [942, 308] on div at bounding box center [937, 309] width 107 height 11
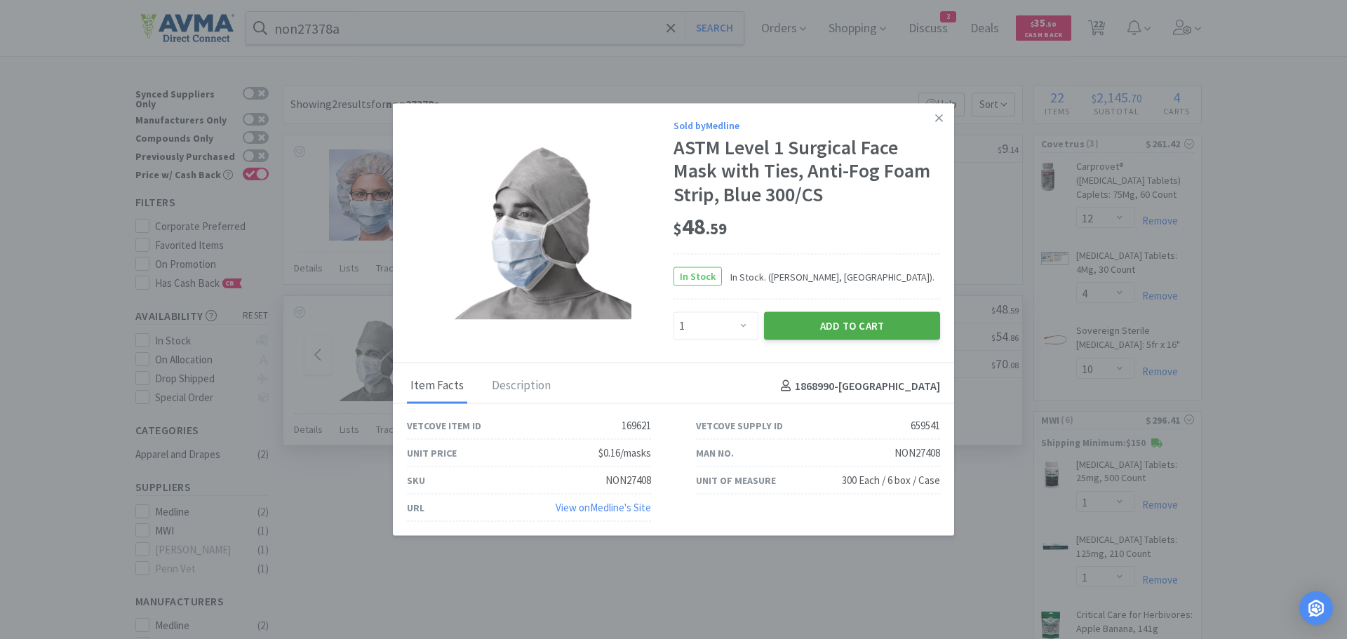
click at [842, 330] on button "Add to Cart" at bounding box center [852, 326] width 176 height 28
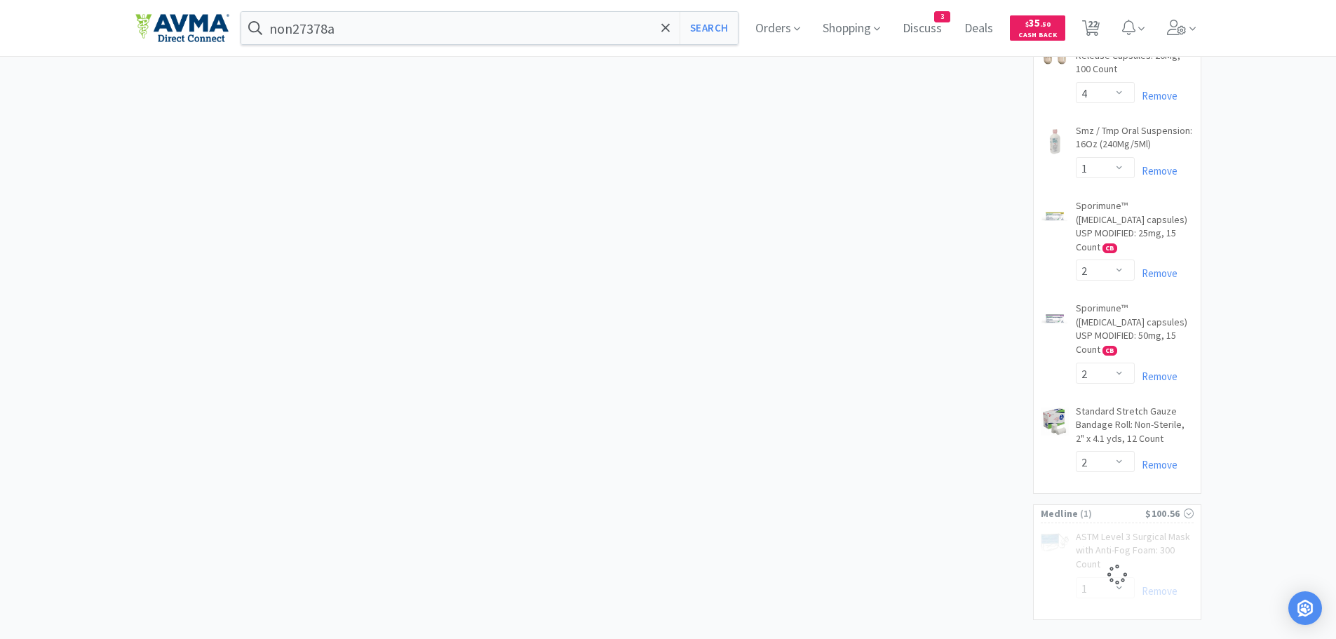
scroll to position [1492, 0]
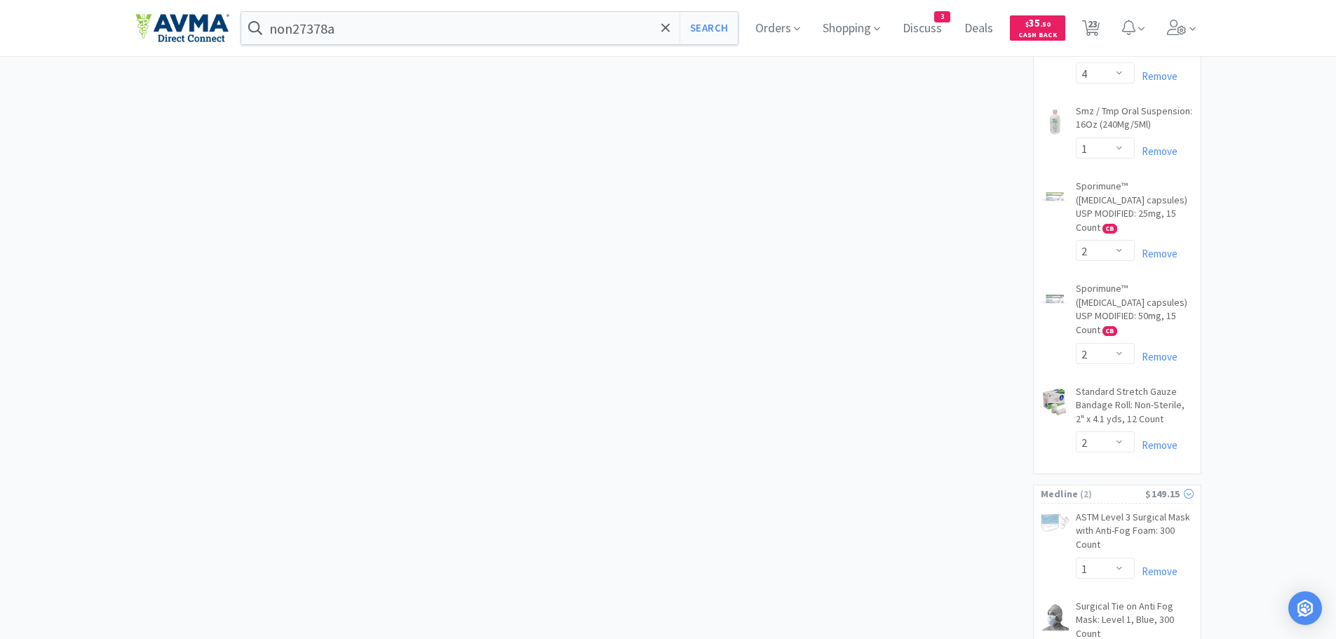
click at [1110, 487] on span "( 2 )" at bounding box center [1112, 494] width 67 height 14
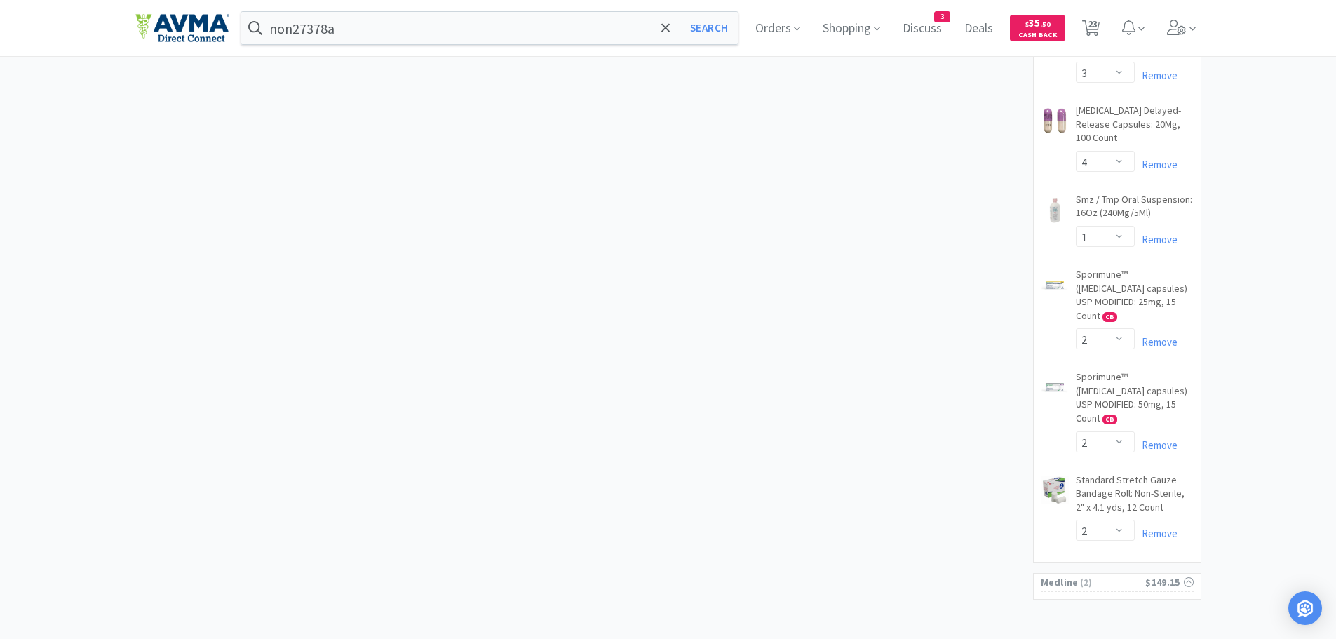
scroll to position [1403, 0]
click at [1103, 577] on span "( 2 )" at bounding box center [1112, 584] width 67 height 14
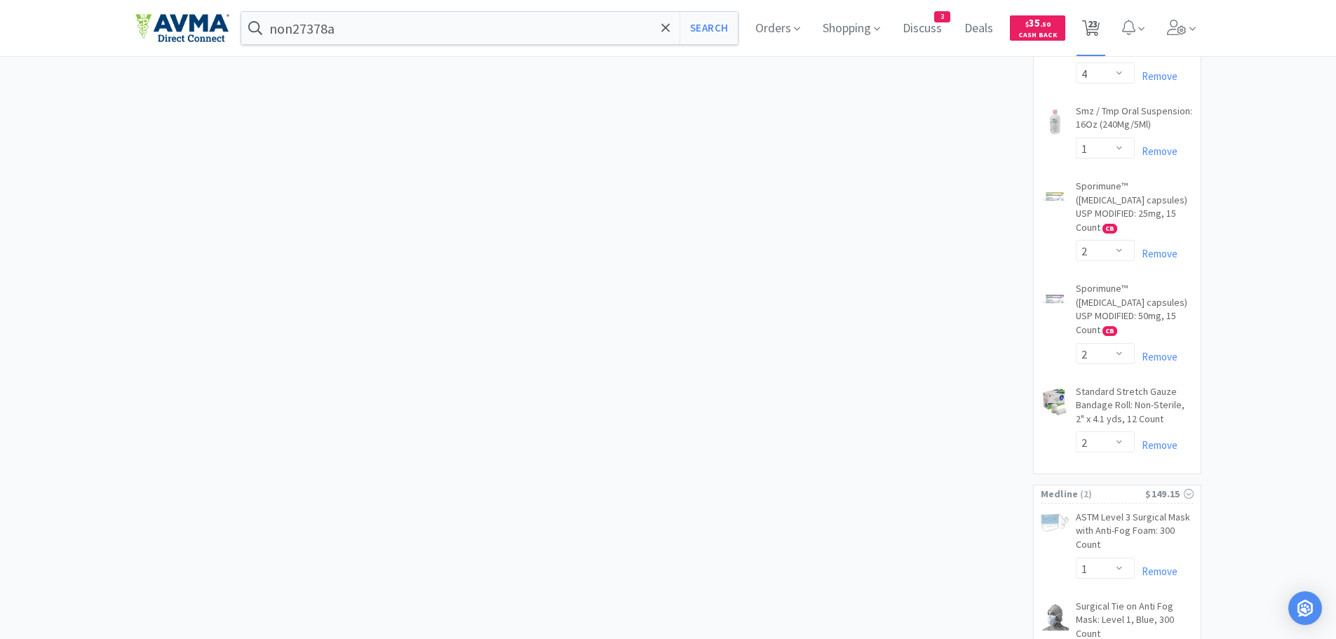
click at [1096, 27] on span "23" at bounding box center [1093, 24] width 10 height 56
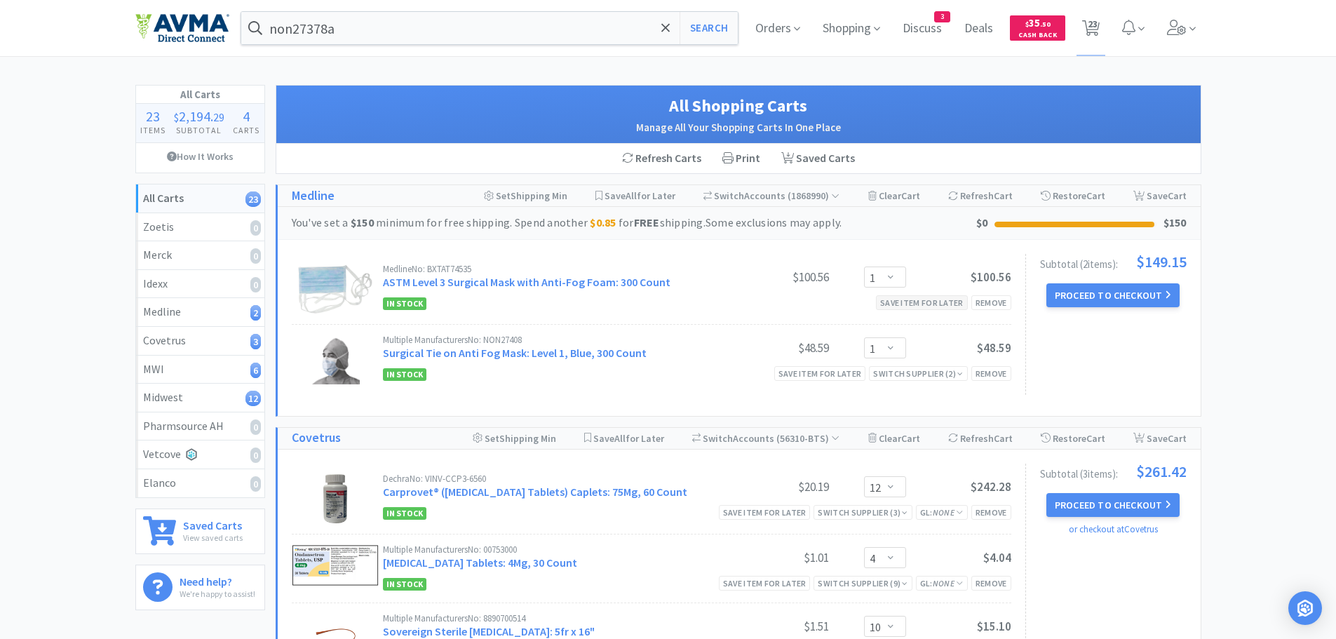
click at [929, 304] on div "Save item for later" at bounding box center [922, 302] width 92 height 15
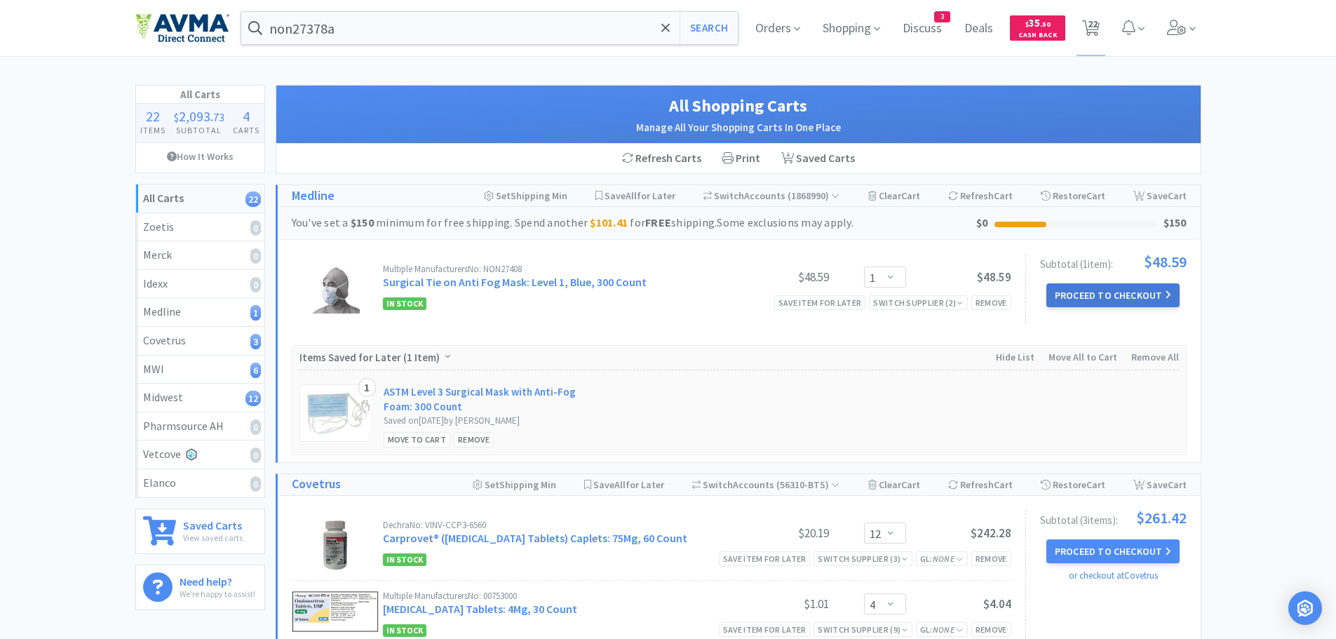
click at [1097, 292] on button "Proceed to Checkout" at bounding box center [1113, 295] width 133 height 24
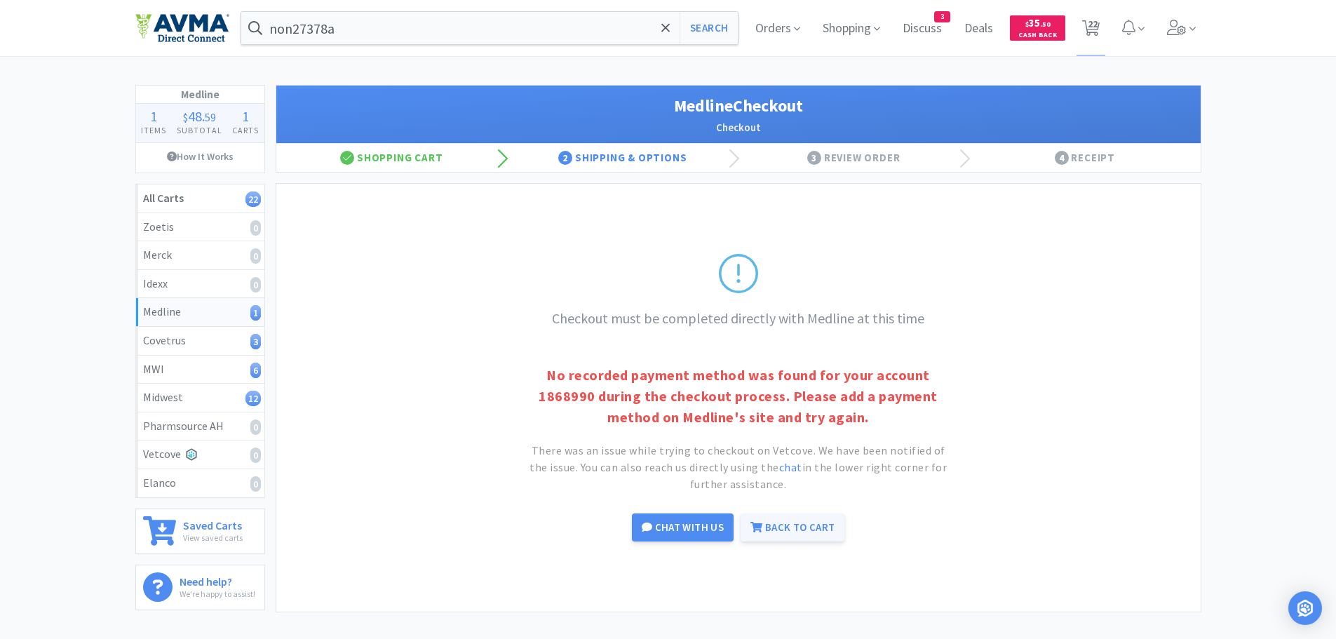
click at [802, 525] on link "Back to Cart" at bounding box center [793, 527] width 104 height 28
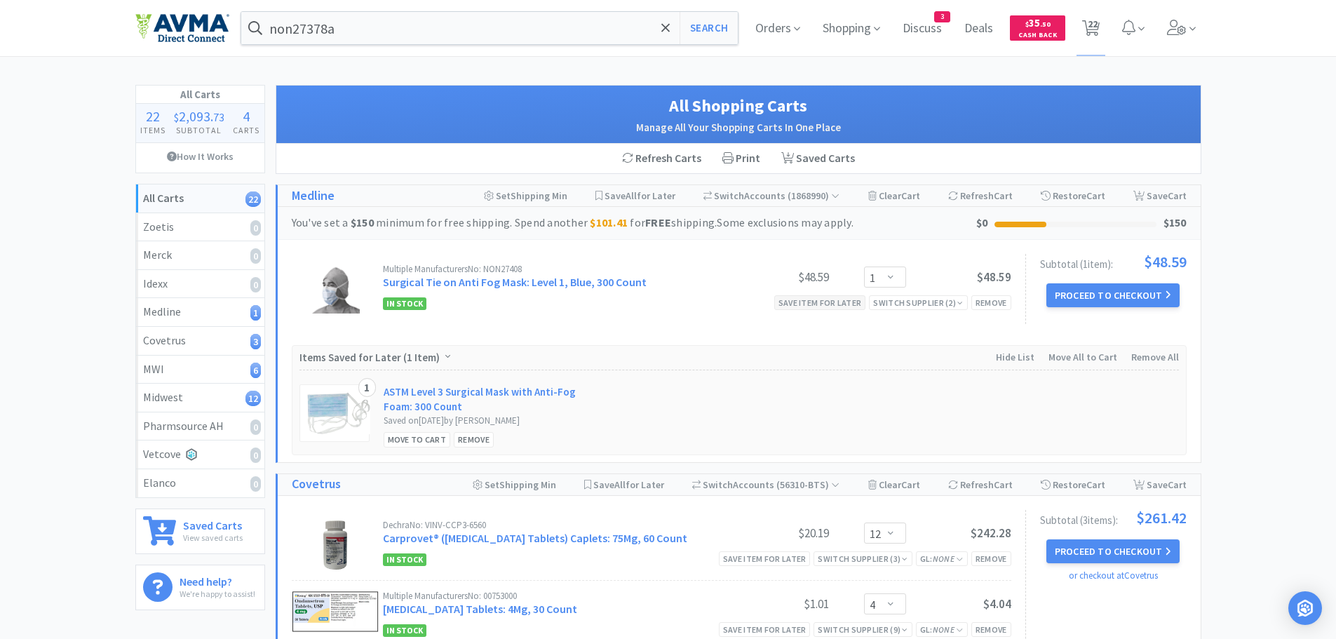
click at [832, 303] on div "Save item for later" at bounding box center [820, 302] width 92 height 15
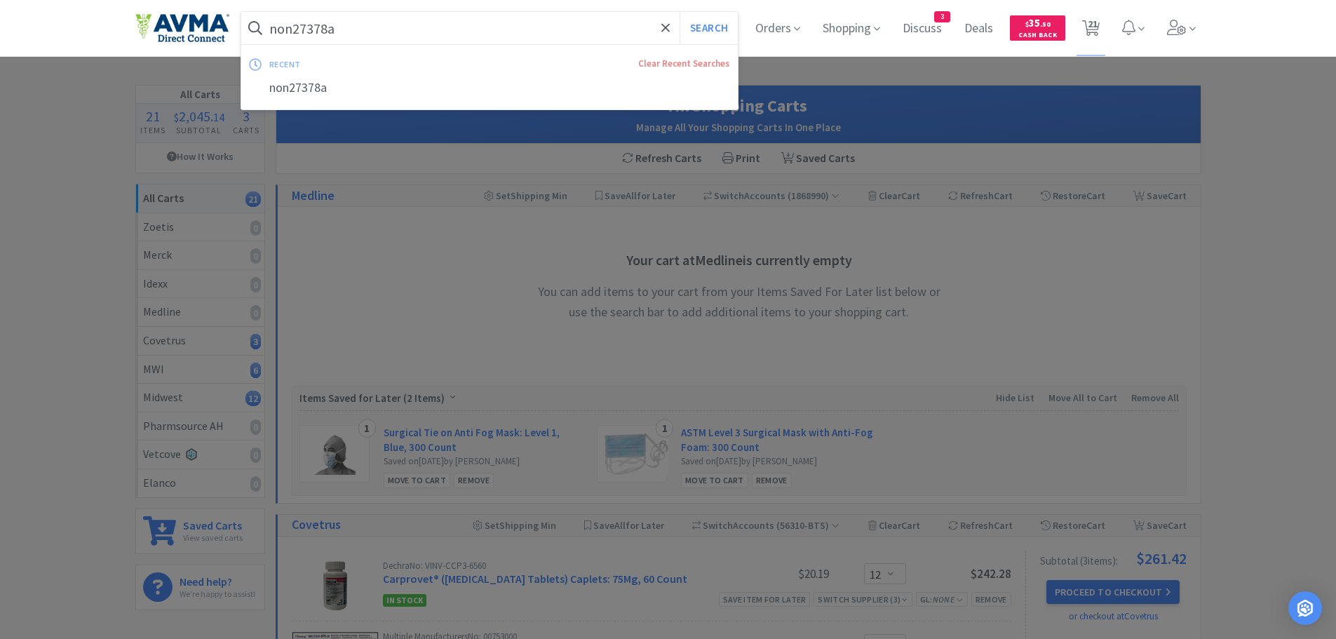
click at [459, 33] on input "non27378a" at bounding box center [489, 28] width 497 height 32
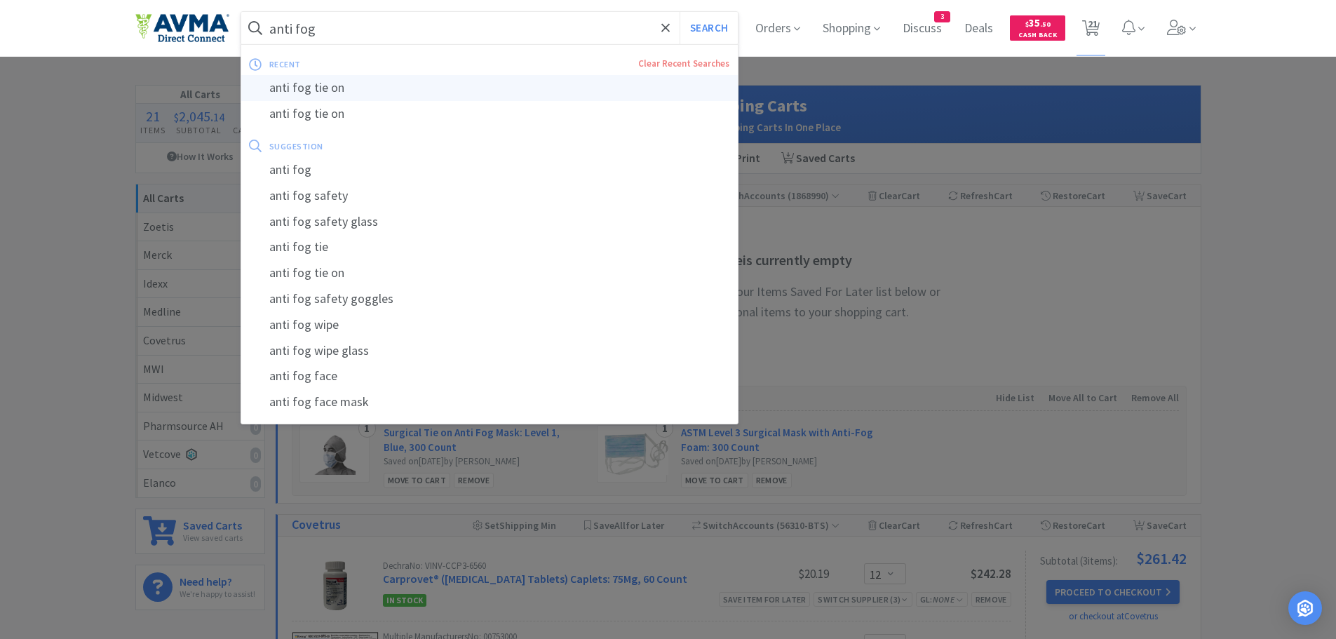
click at [345, 84] on div "anti fog tie on" at bounding box center [489, 88] width 497 height 26
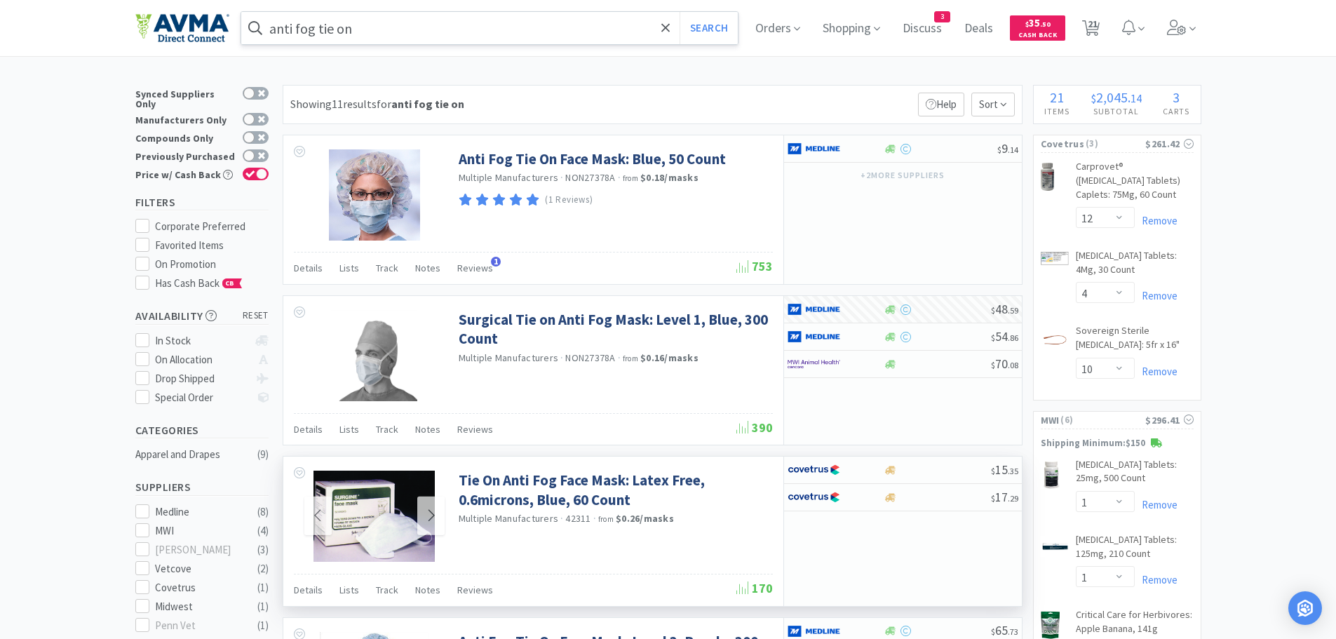
click at [357, 518] on img at bounding box center [375, 516] width 122 height 91
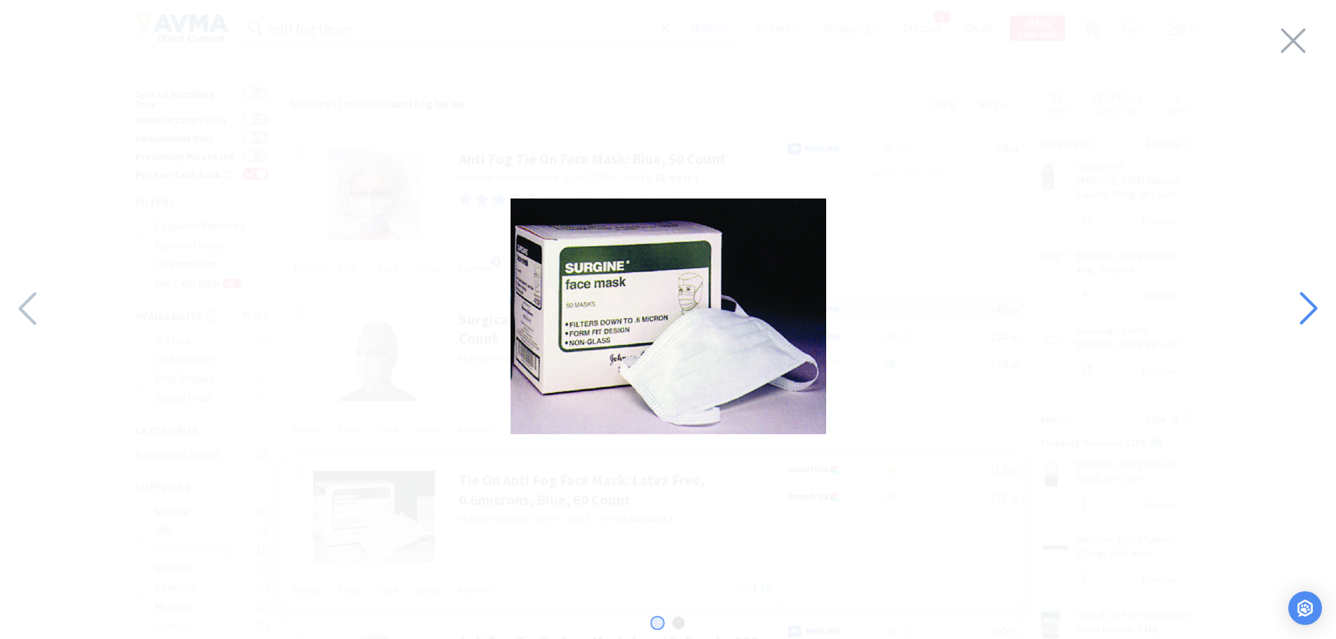
click at [1308, 298] on icon at bounding box center [1309, 308] width 18 height 33
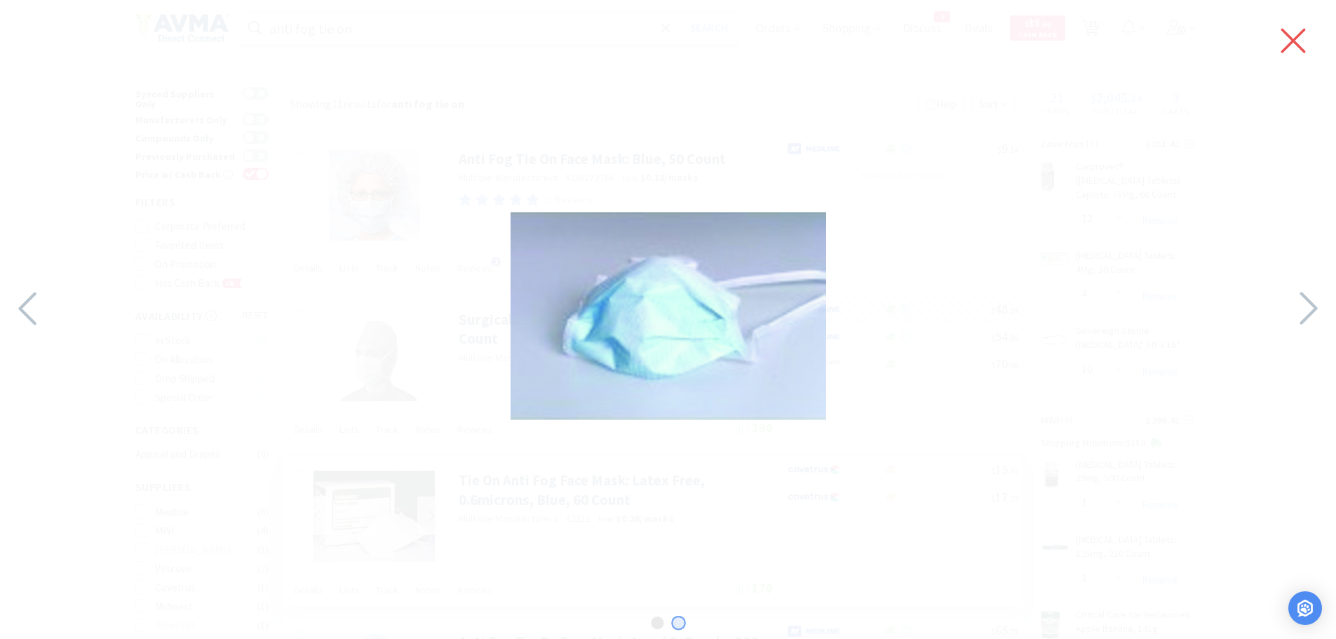
click at [1293, 47] on icon at bounding box center [1293, 40] width 29 height 39
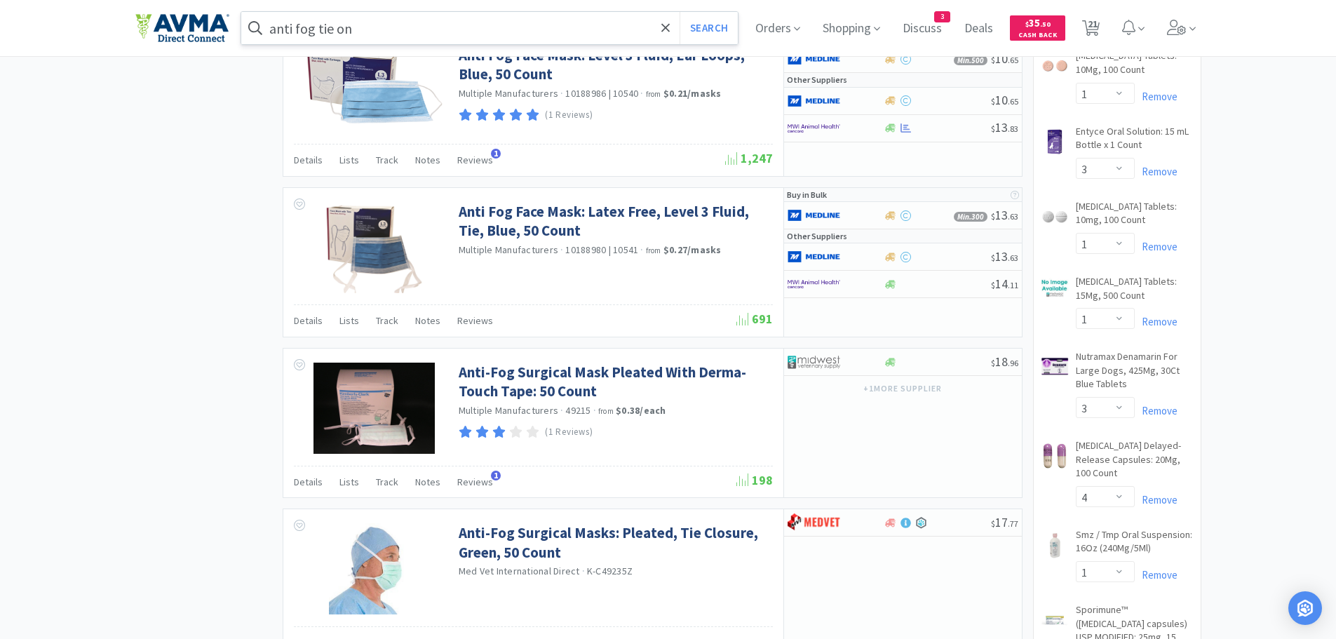
scroll to position [1084, 0]
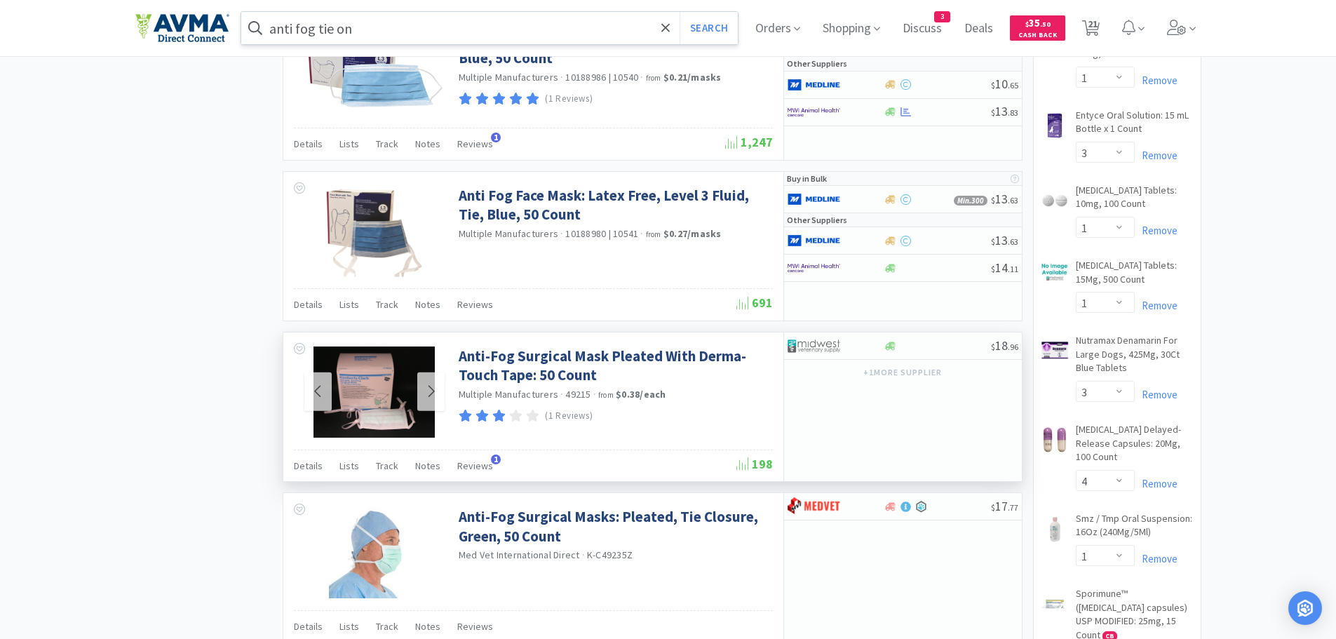
click at [377, 387] on img at bounding box center [374, 391] width 121 height 91
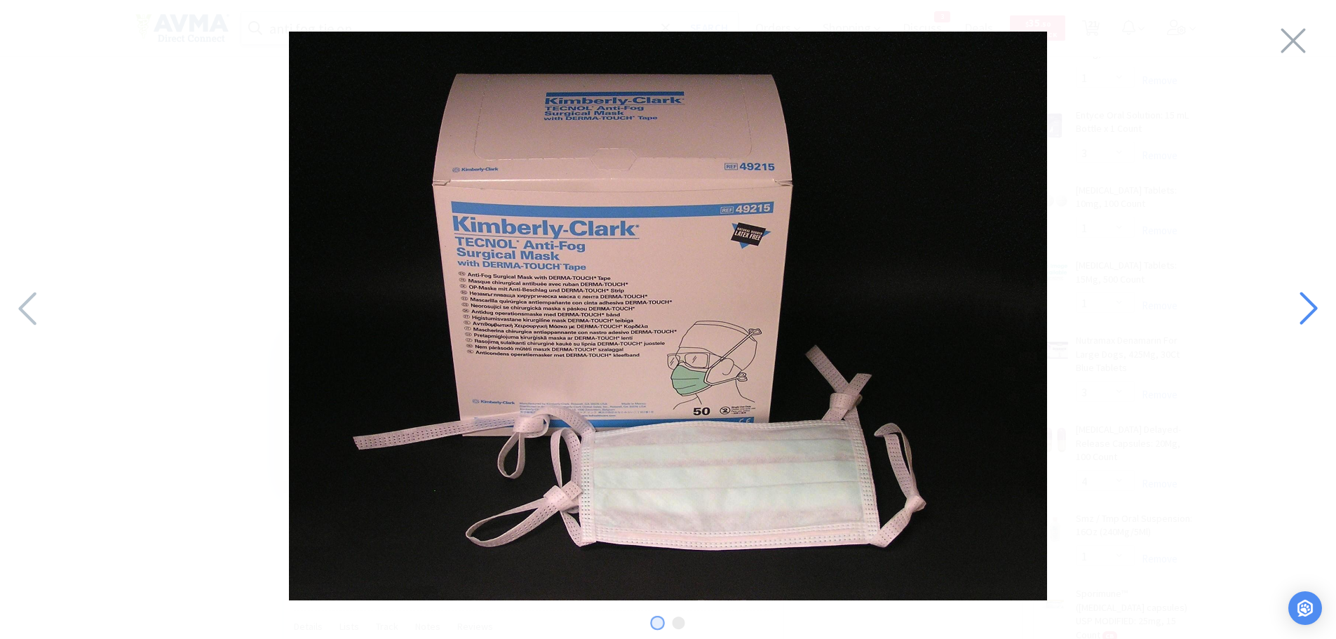
click at [1328, 300] on div at bounding box center [1308, 309] width 58 height 49
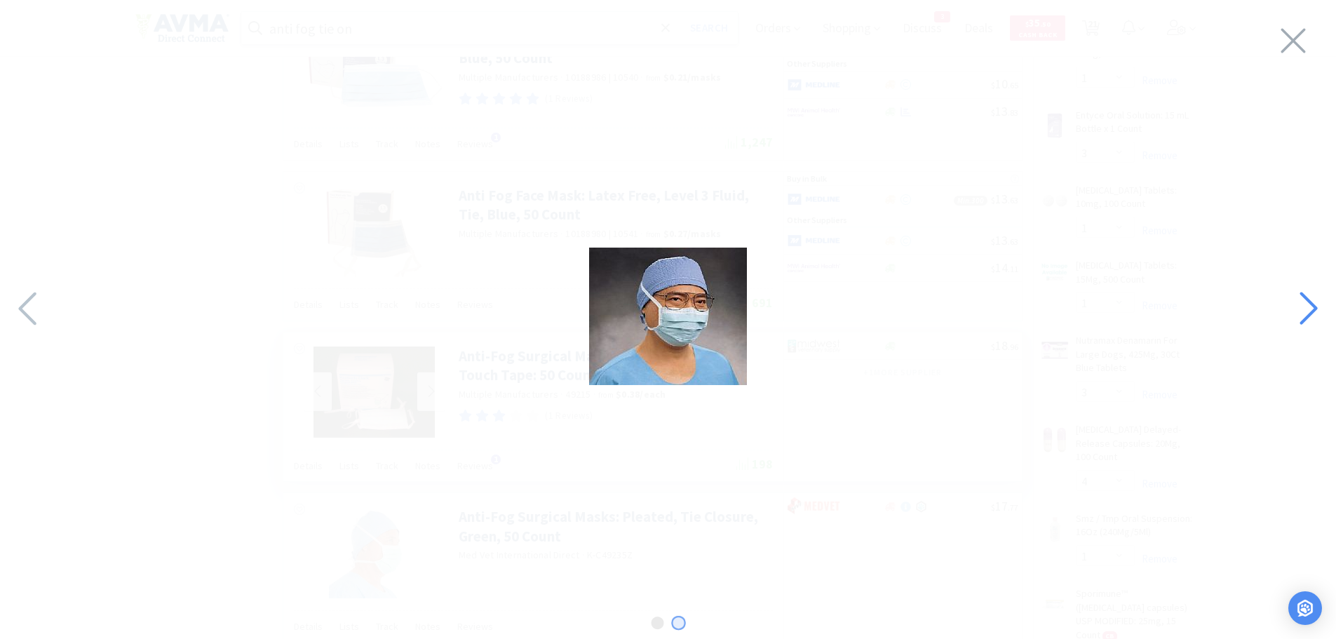
click at [1328, 300] on div at bounding box center [1308, 309] width 58 height 49
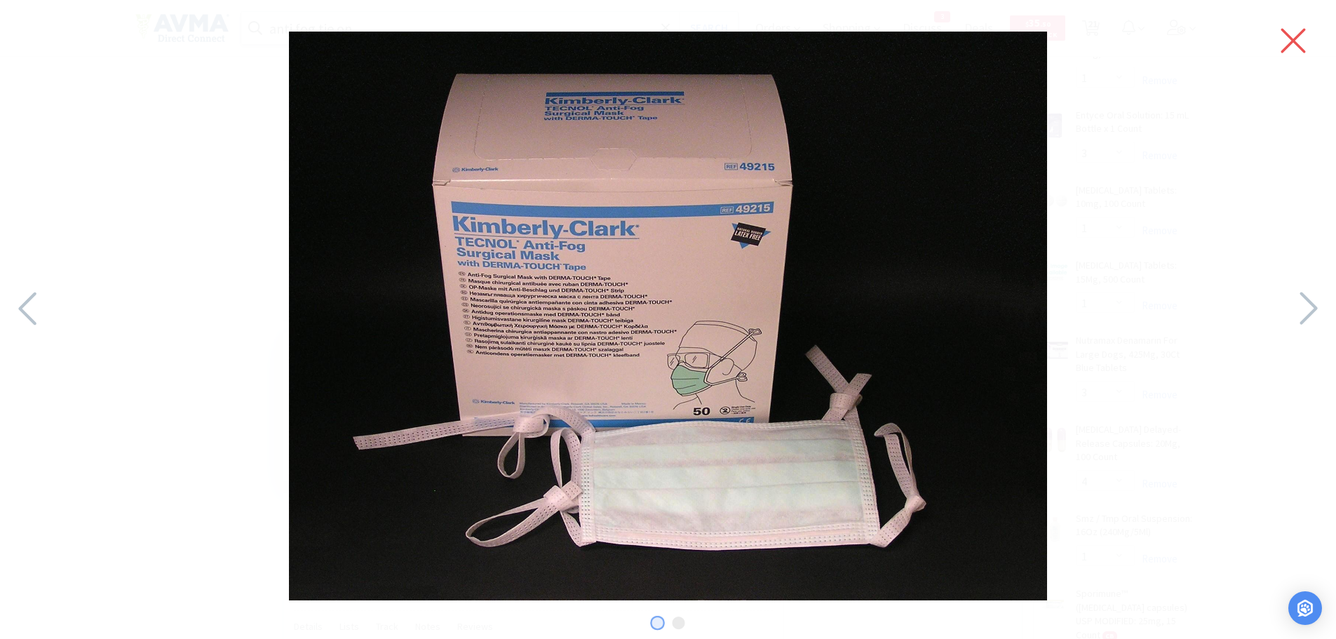
click at [1287, 43] on icon at bounding box center [1293, 40] width 29 height 39
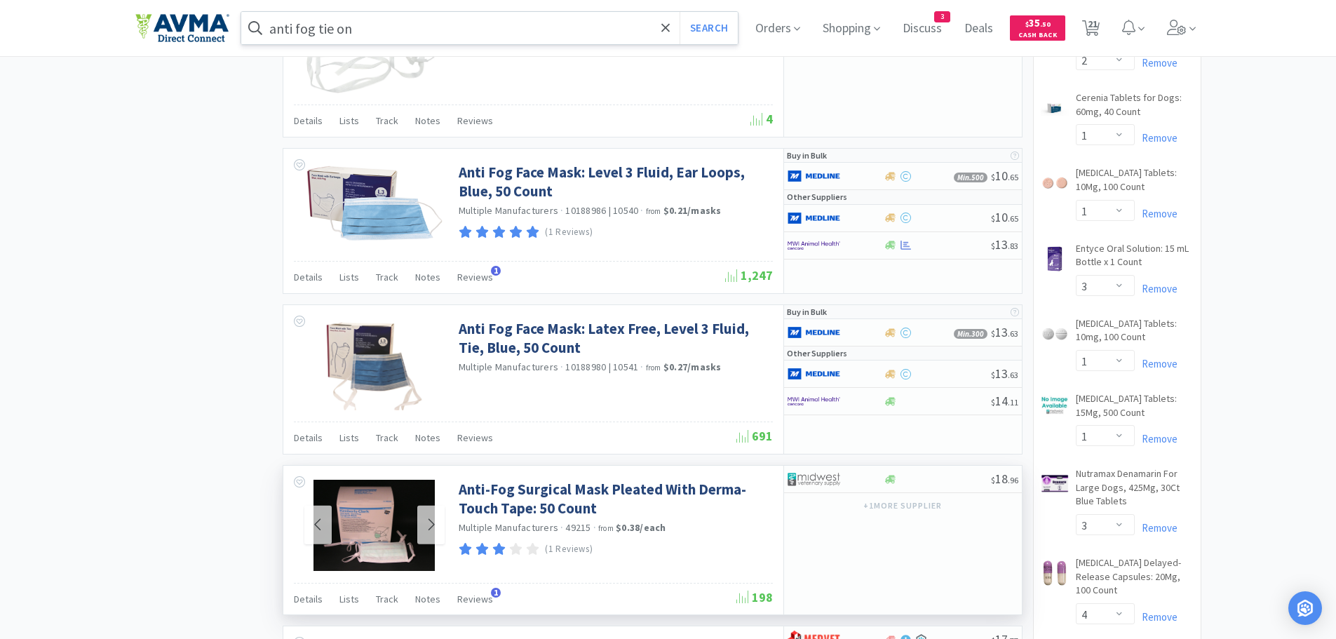
scroll to position [1043, 0]
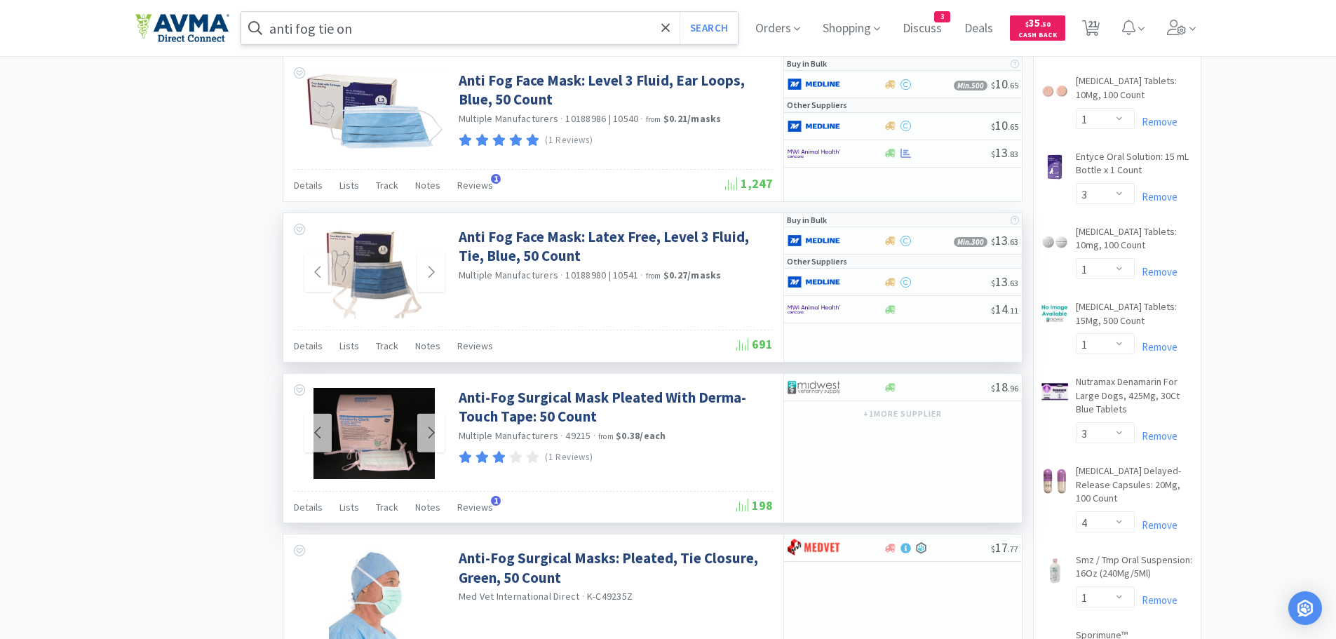
click at [381, 262] on img at bounding box center [374, 272] width 98 height 91
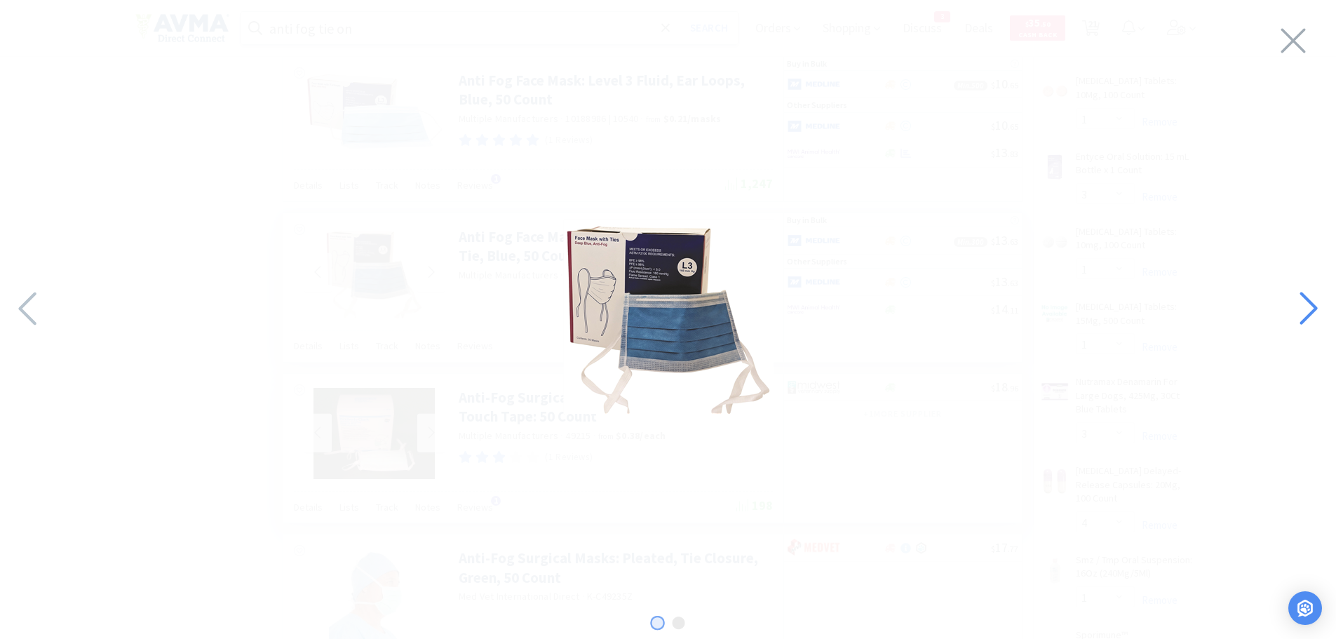
click at [1307, 312] on icon at bounding box center [1308, 309] width 30 height 48
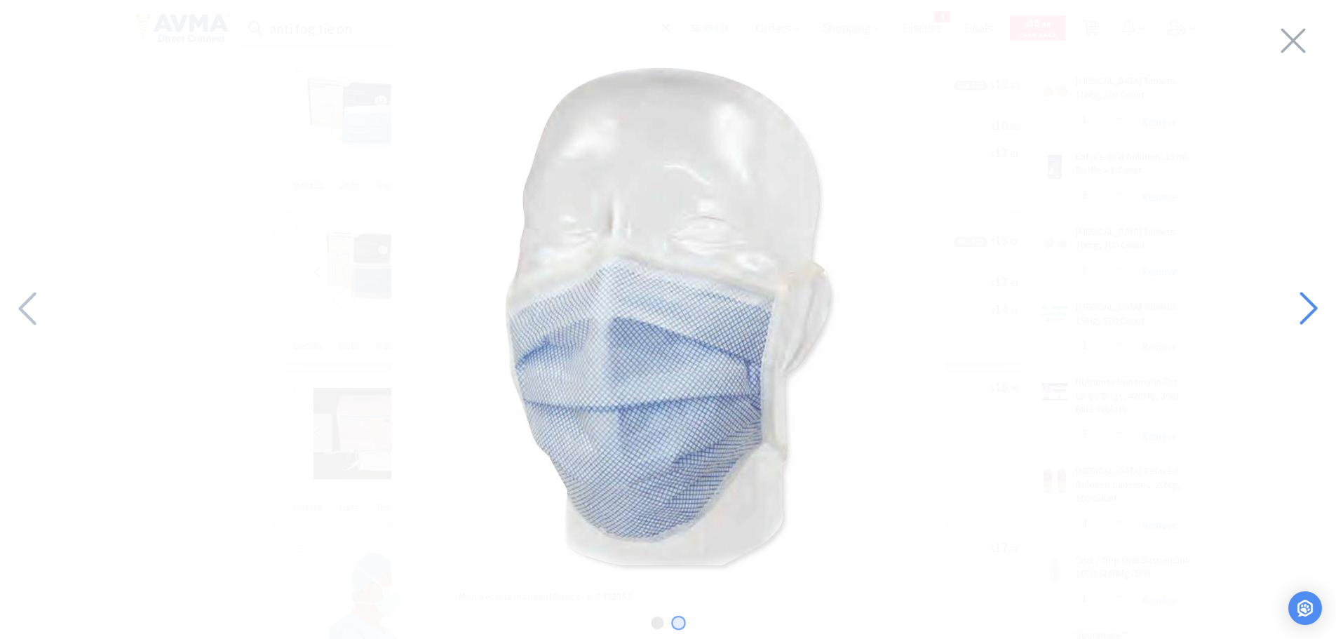
click at [1307, 312] on icon at bounding box center [1308, 309] width 30 height 48
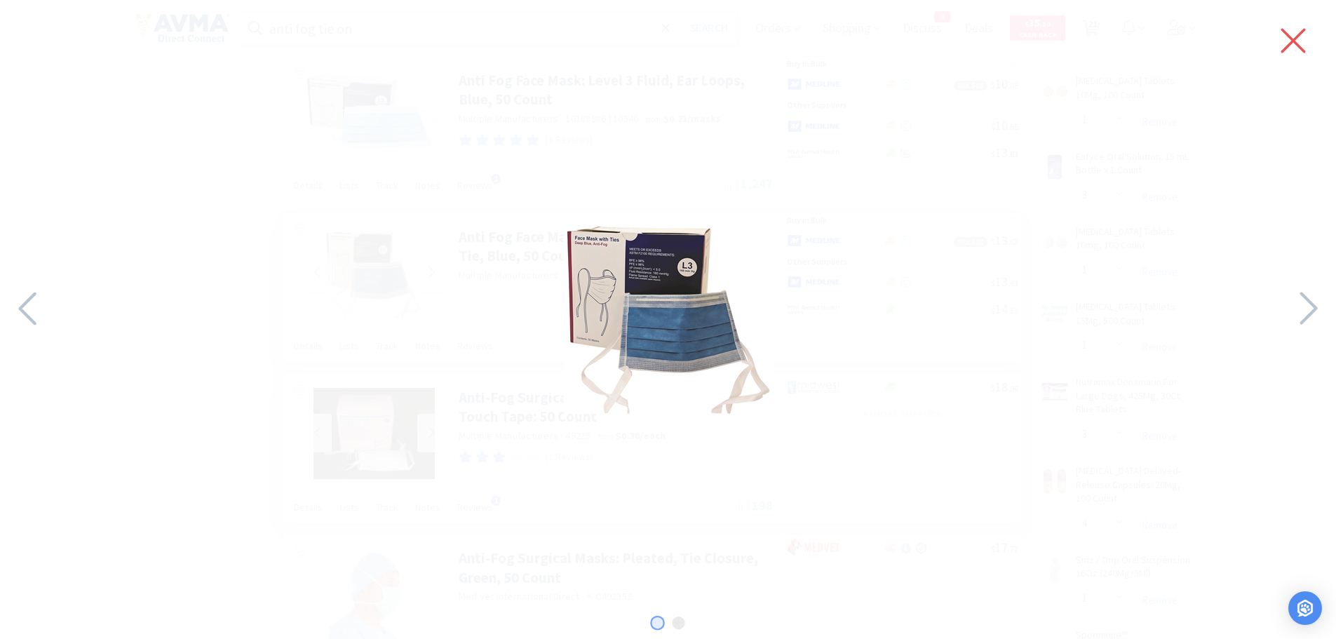
click at [1303, 25] on icon at bounding box center [1293, 40] width 29 height 39
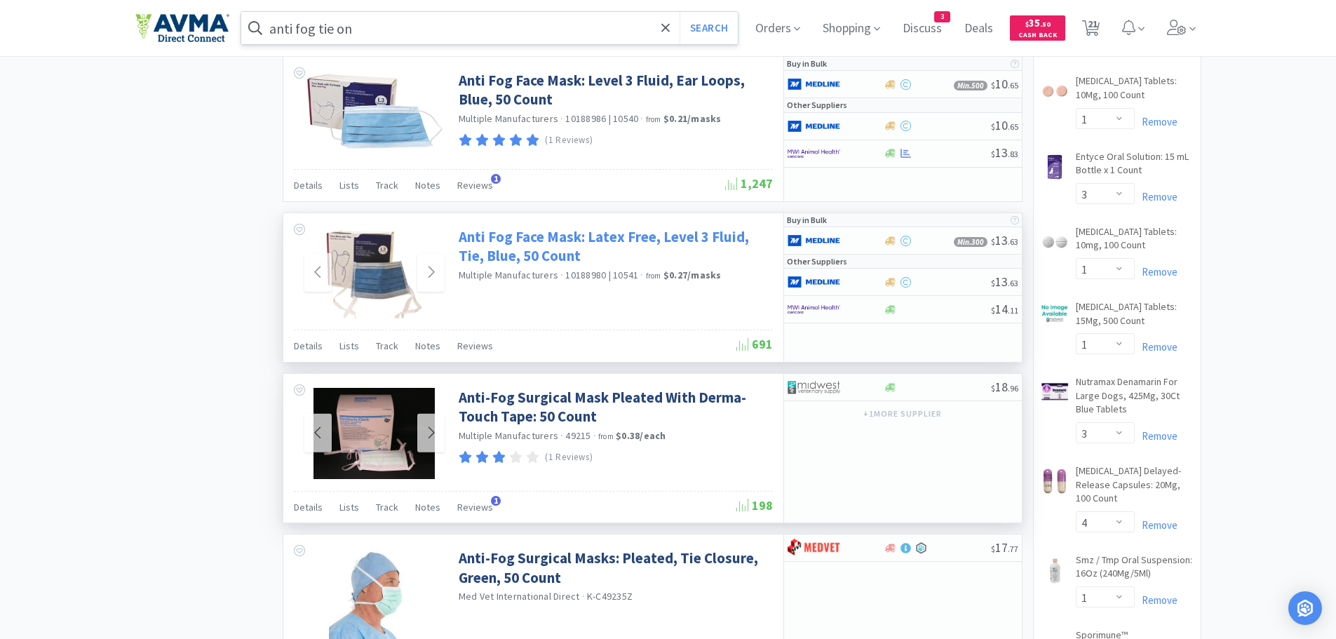
click at [532, 236] on link "Anti Fog Face Mask: Latex Free, Level 3 Fluid, Tie, Blue, 50 Count" at bounding box center [614, 246] width 311 height 39
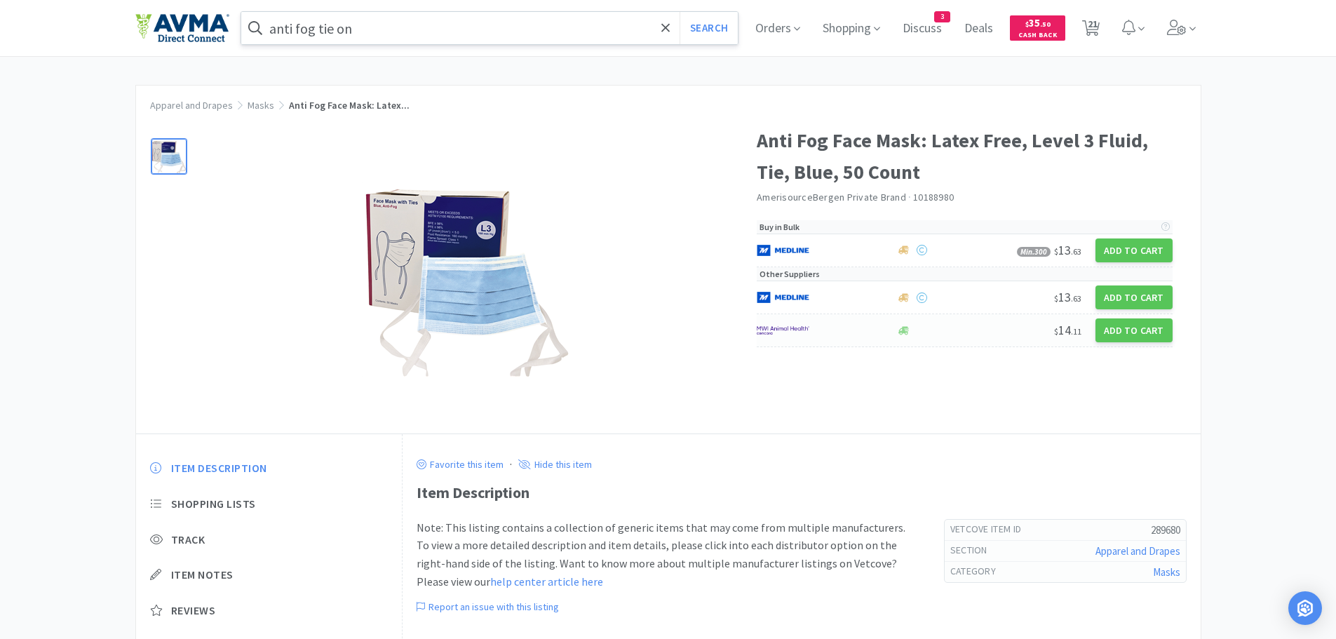
click at [776, 334] on img at bounding box center [783, 330] width 53 height 21
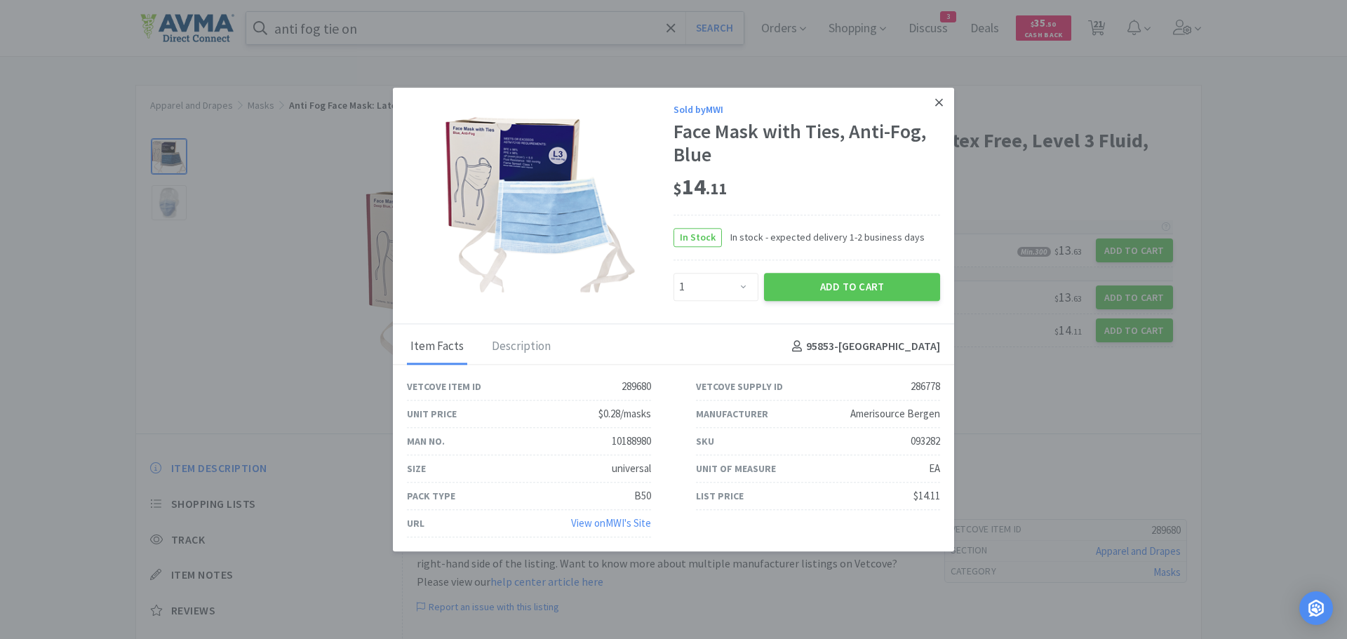
click at [936, 101] on icon at bounding box center [939, 102] width 8 height 13
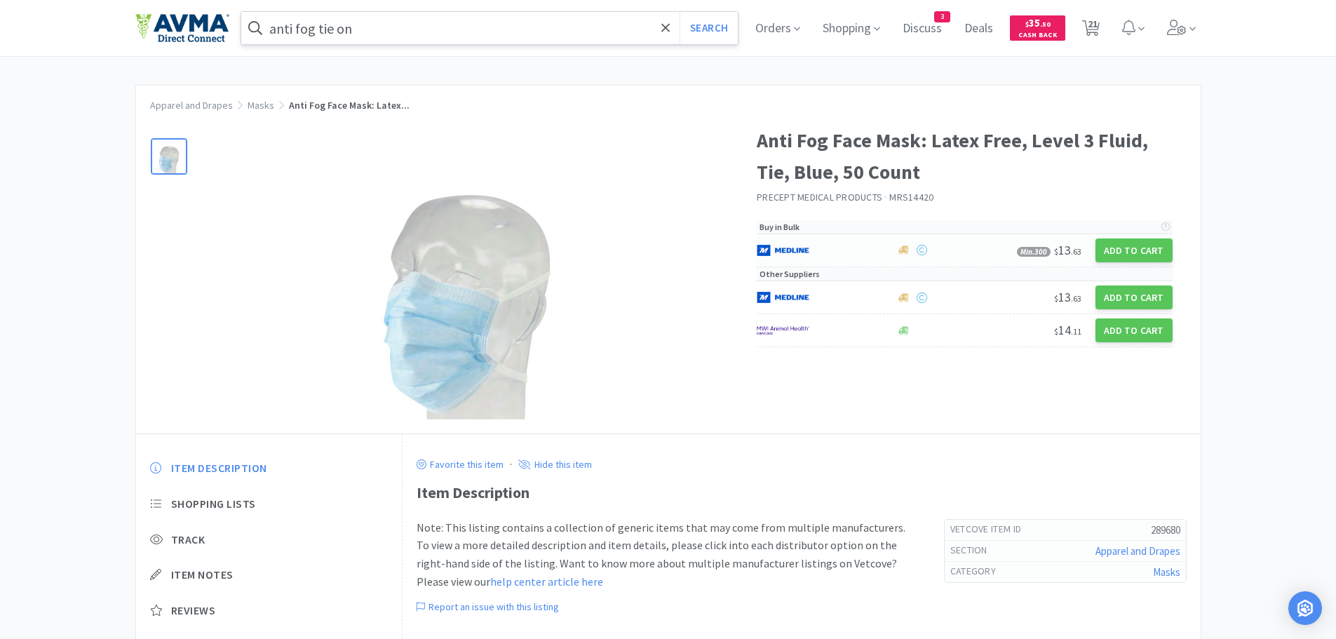
click at [790, 254] on img at bounding box center [783, 250] width 53 height 21
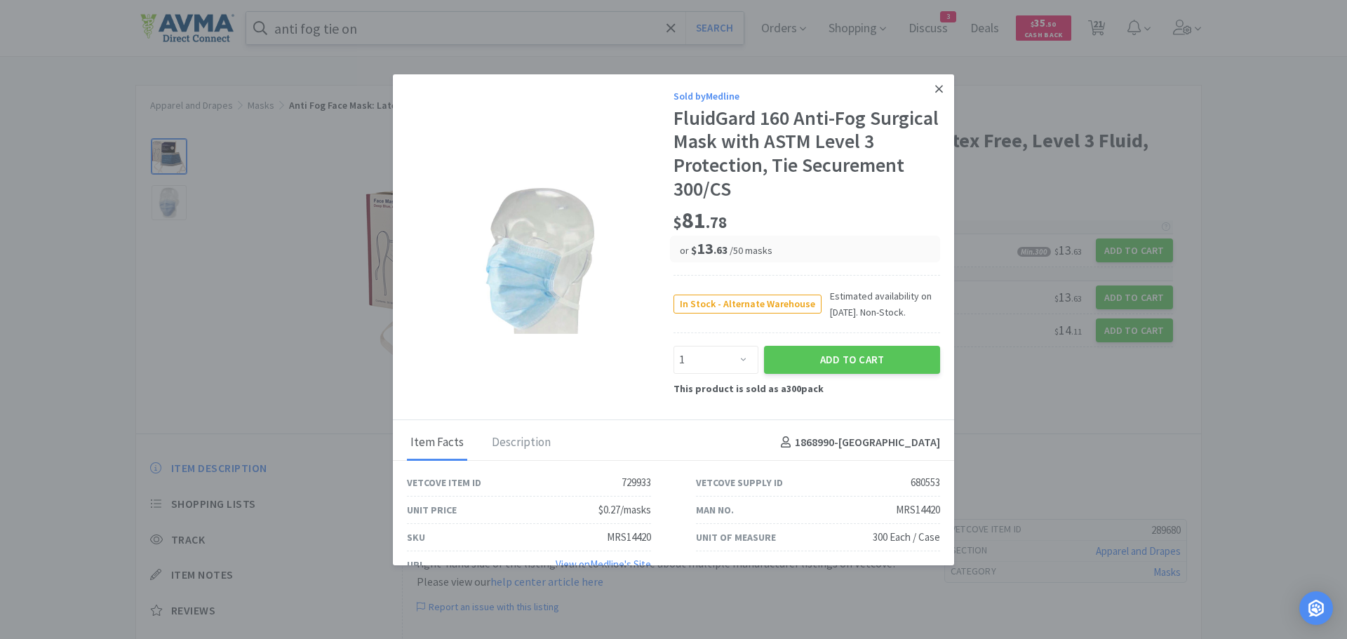
click at [935, 84] on icon at bounding box center [939, 89] width 8 height 13
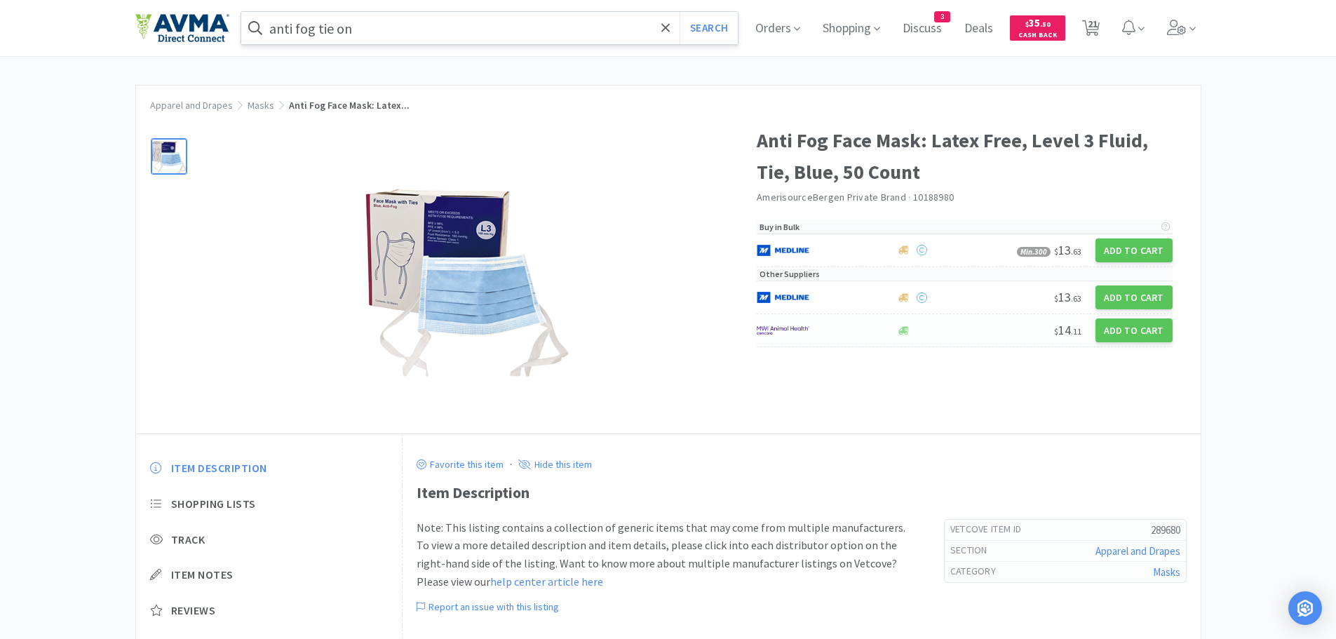
click at [782, 330] on img at bounding box center [783, 330] width 53 height 21
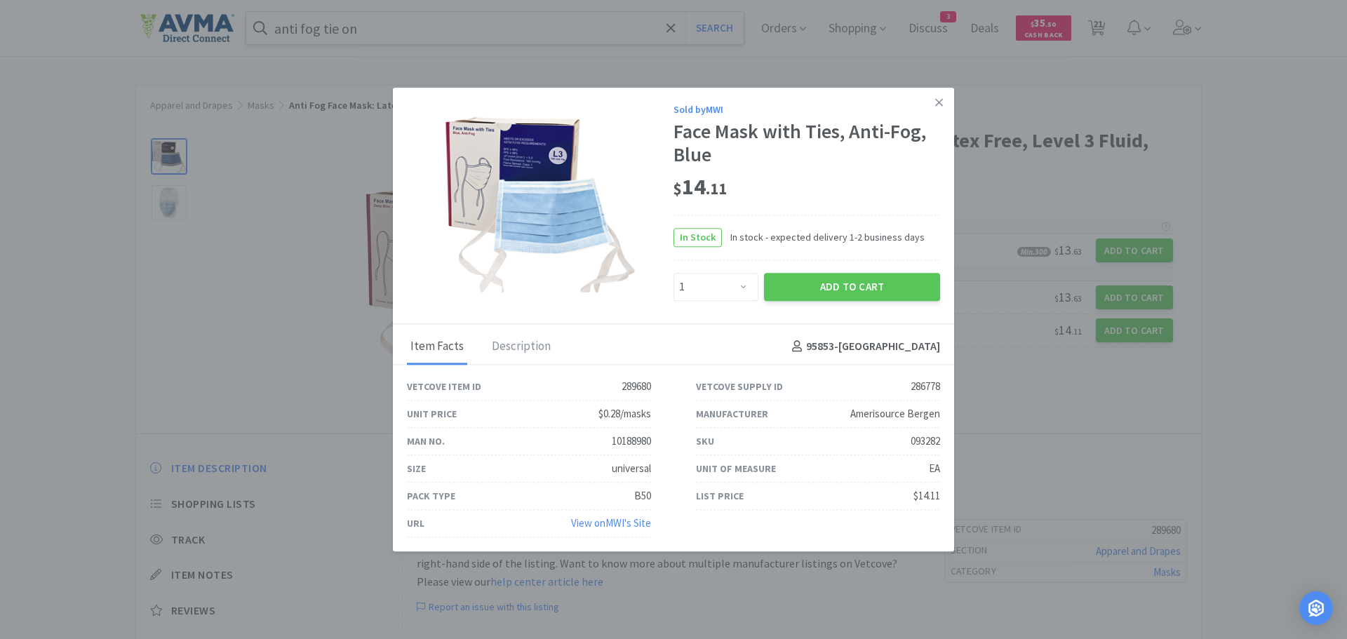
click at [556, 222] on img at bounding box center [540, 201] width 197 height 182
click at [949, 94] on link at bounding box center [939, 103] width 25 height 30
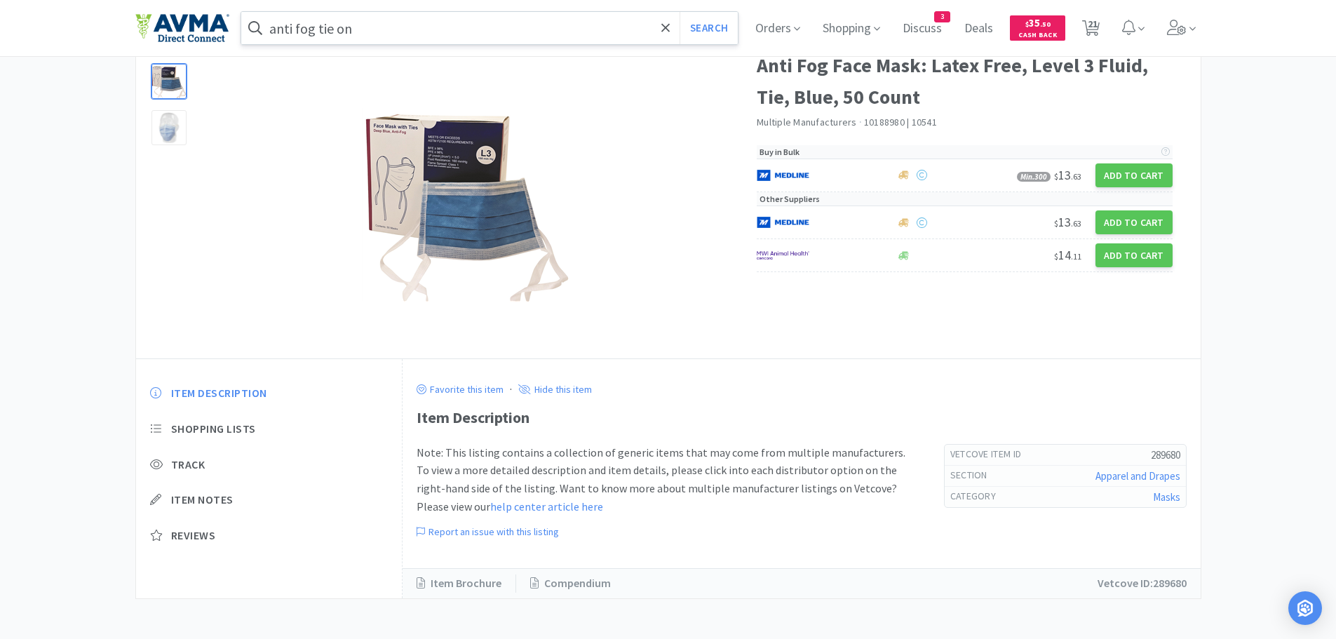
scroll to position [77, 0]
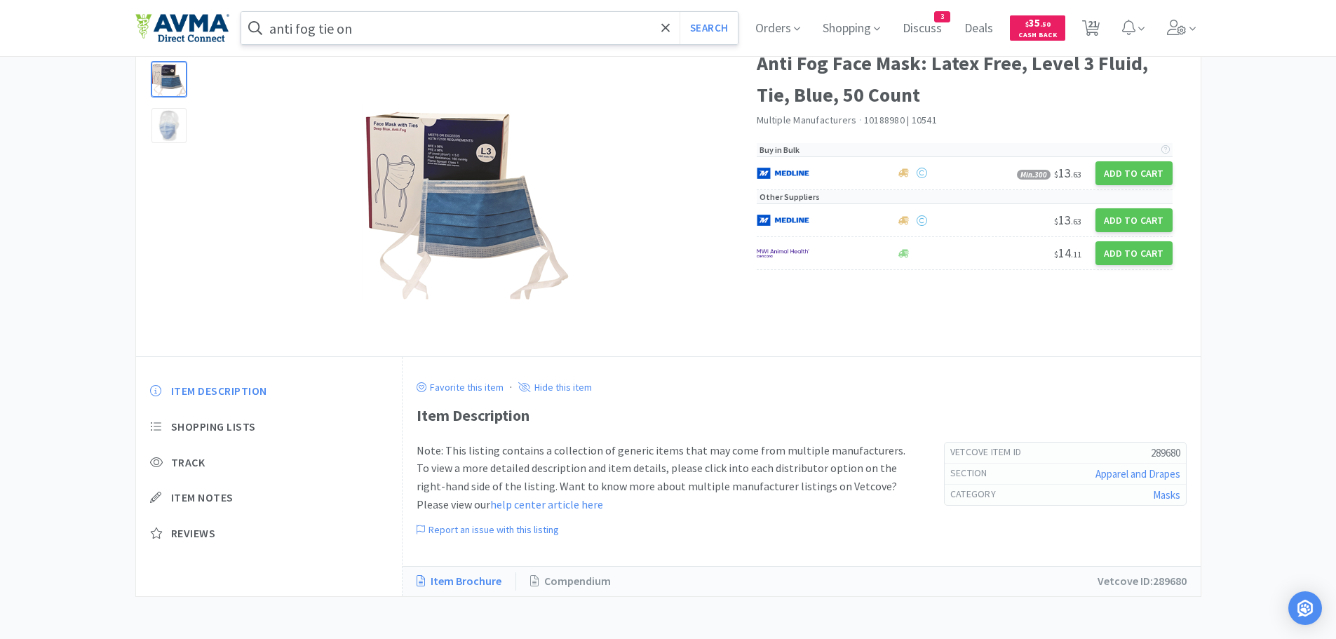
drag, startPoint x: 455, startPoint y: 586, endPoint x: 471, endPoint y: 577, distance: 18.5
click at [455, 585] on link "Item Brochure" at bounding box center [467, 581] width 100 height 18
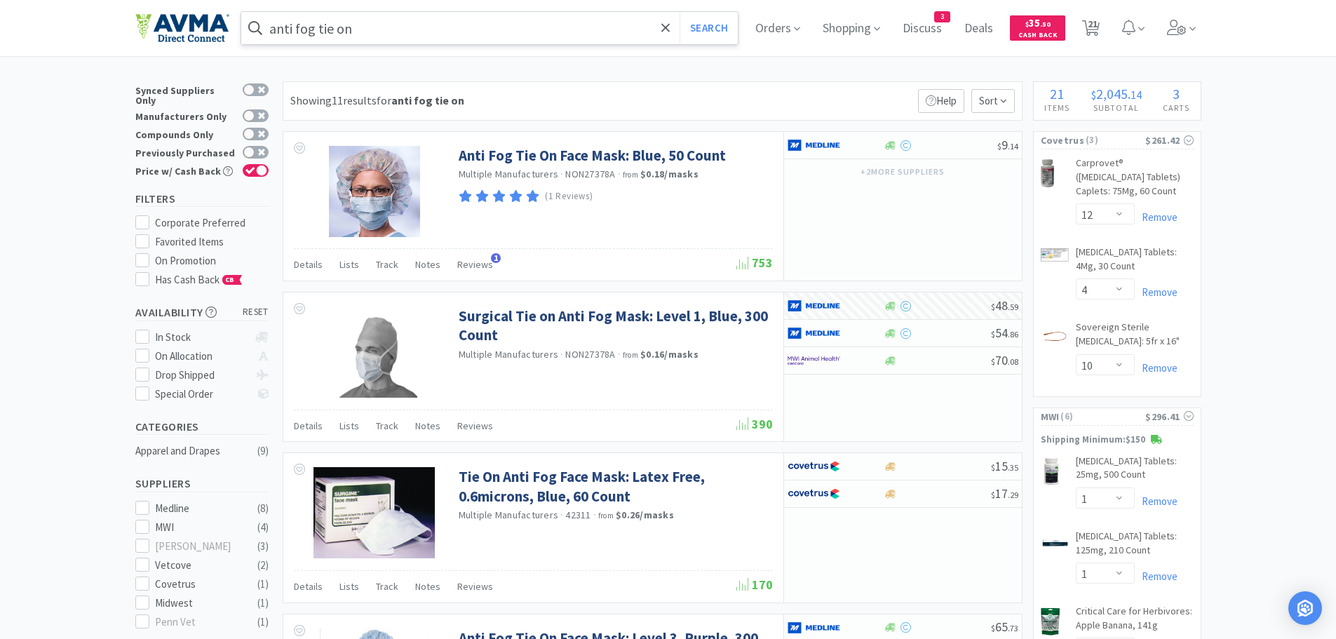
scroll to position [29, 0]
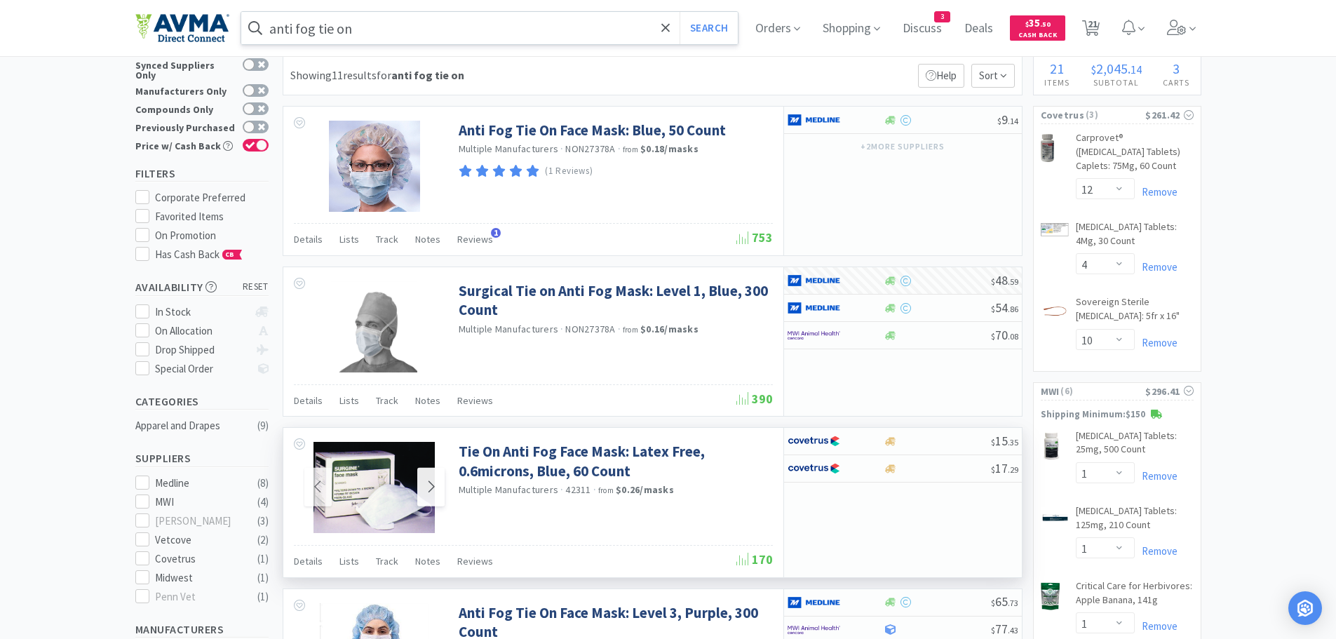
click at [431, 486] on icon at bounding box center [431, 486] width 11 height 17
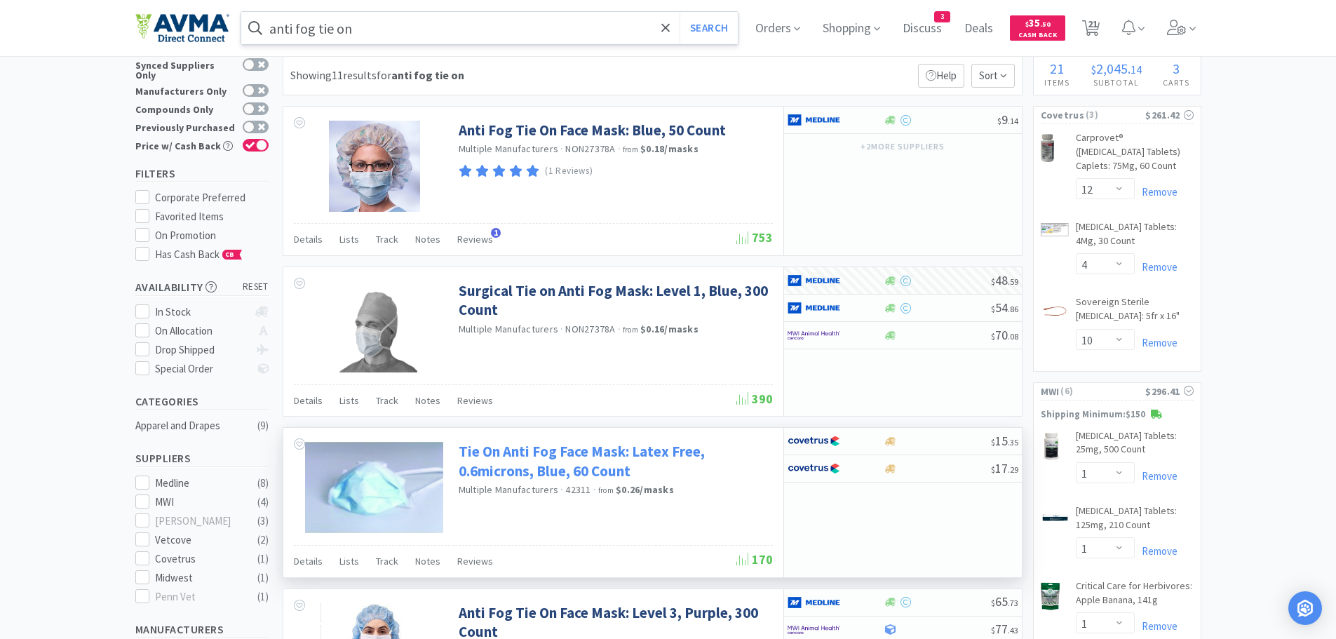
click at [581, 461] on link "Tie On Anti Fog Face Mask: Latex Free, 0.6microns, Blue, 60 Count" at bounding box center [614, 461] width 311 height 39
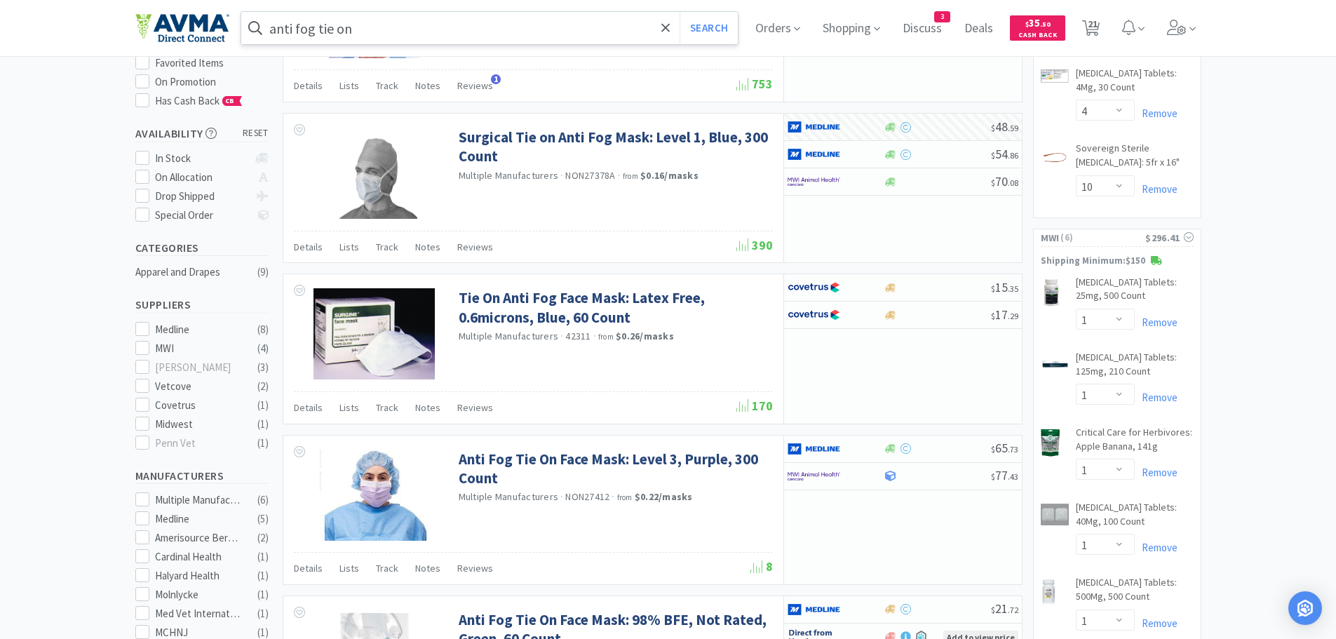
scroll to position [206, 0]
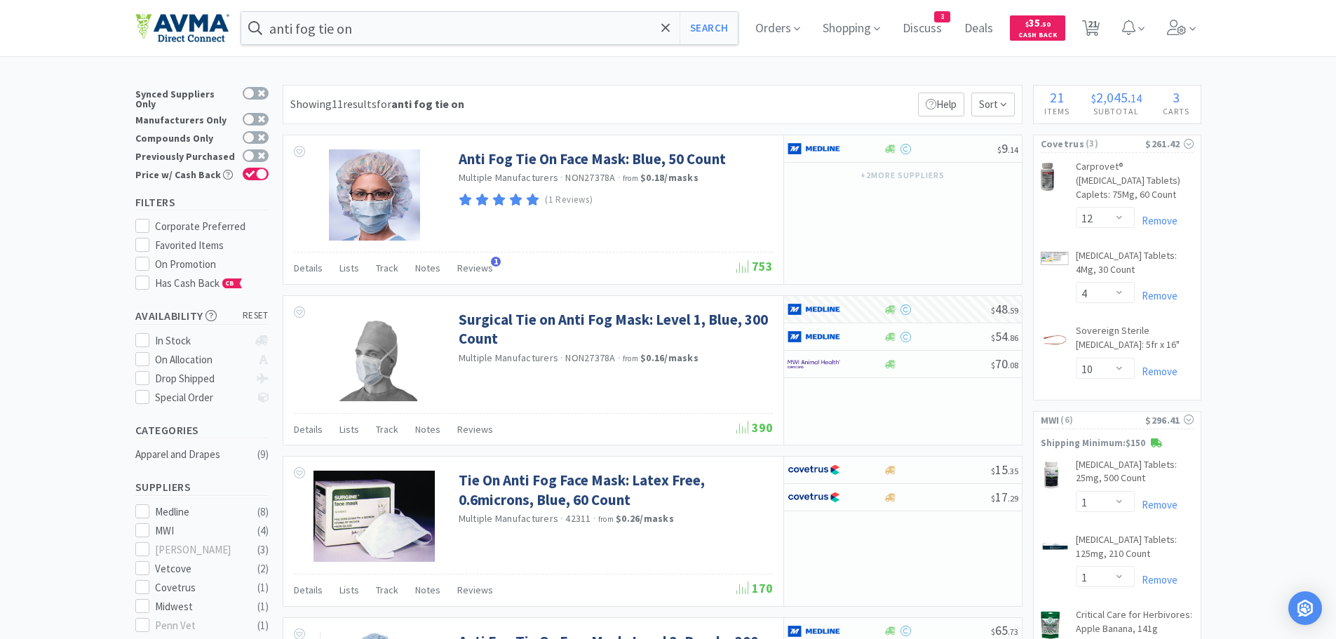
select select "12"
select select "4"
select select "10"
select select "1"
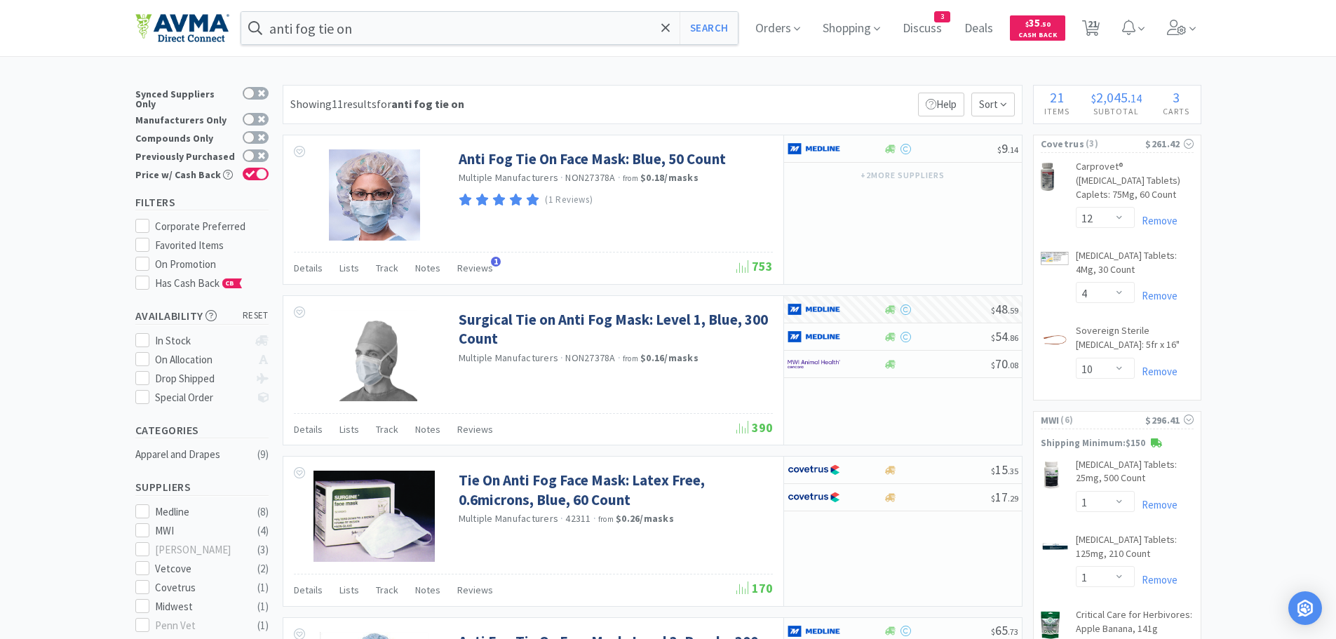
select select "1"
select select "2"
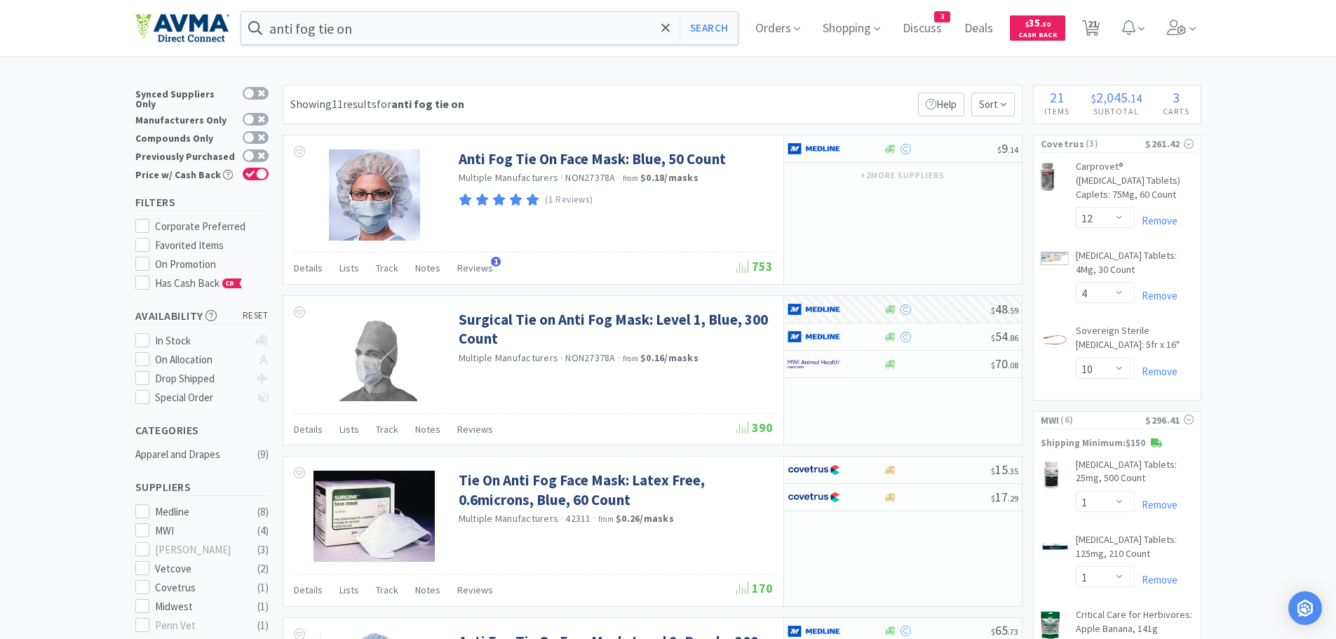
select select "1"
select select "3"
select select "1"
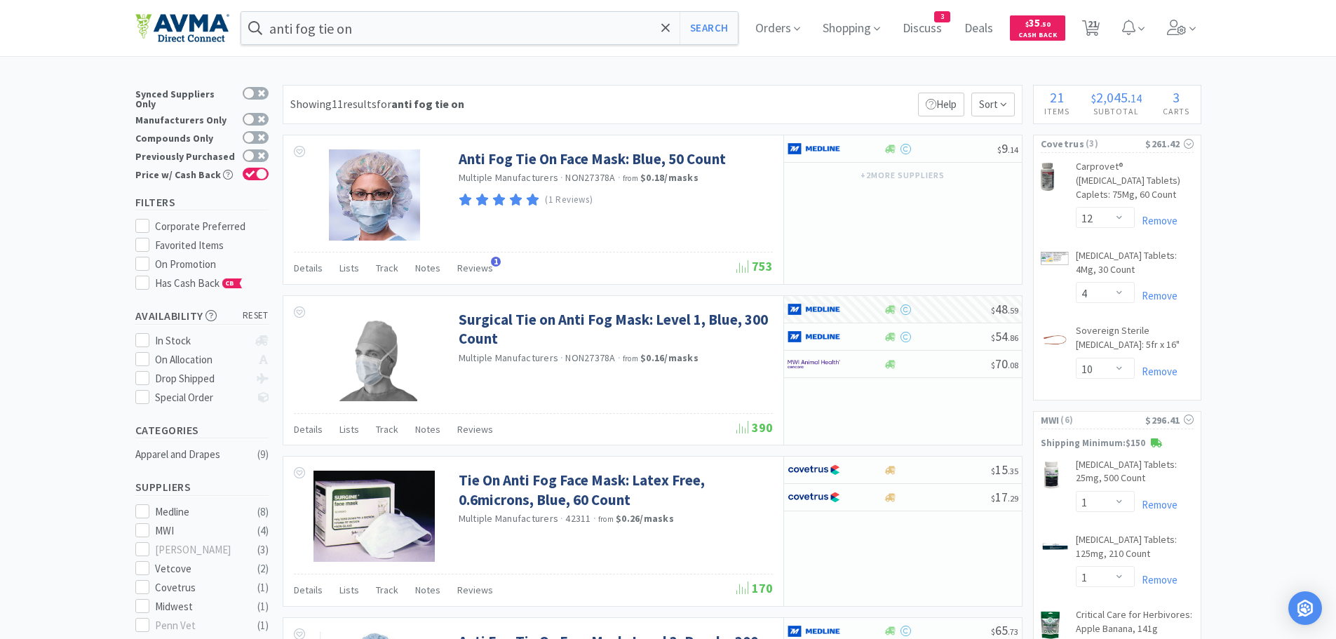
select select "3"
select select "4"
select select "1"
select select "2"
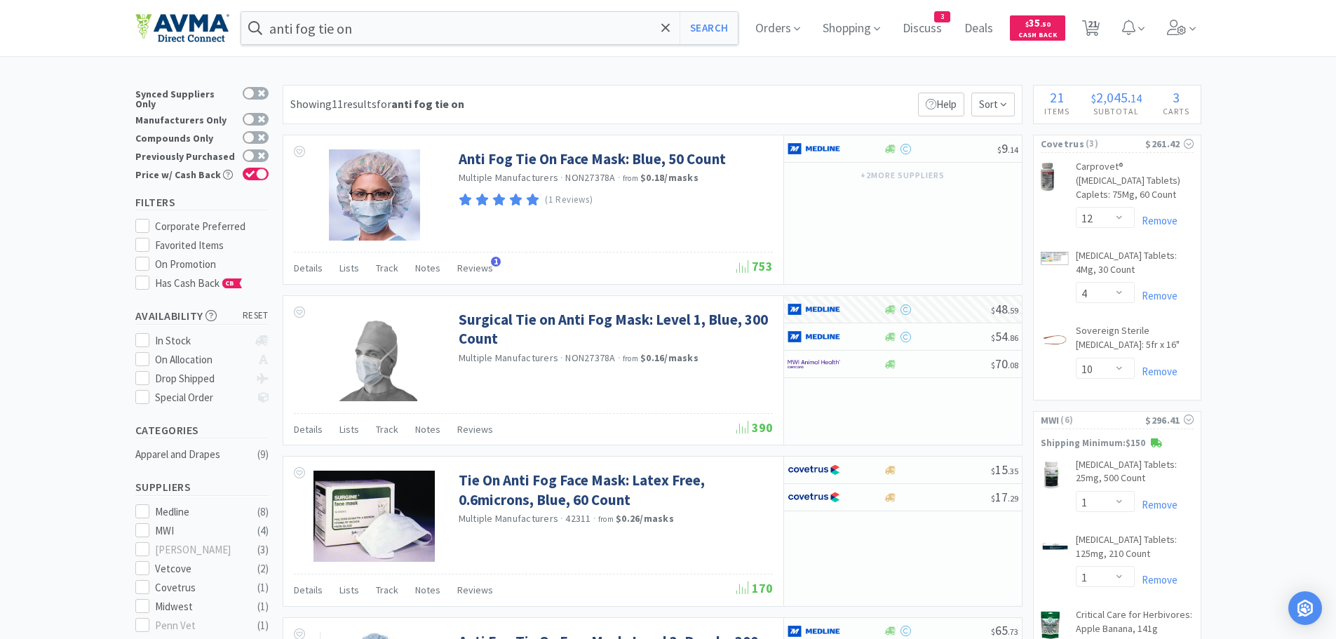
select select "2"
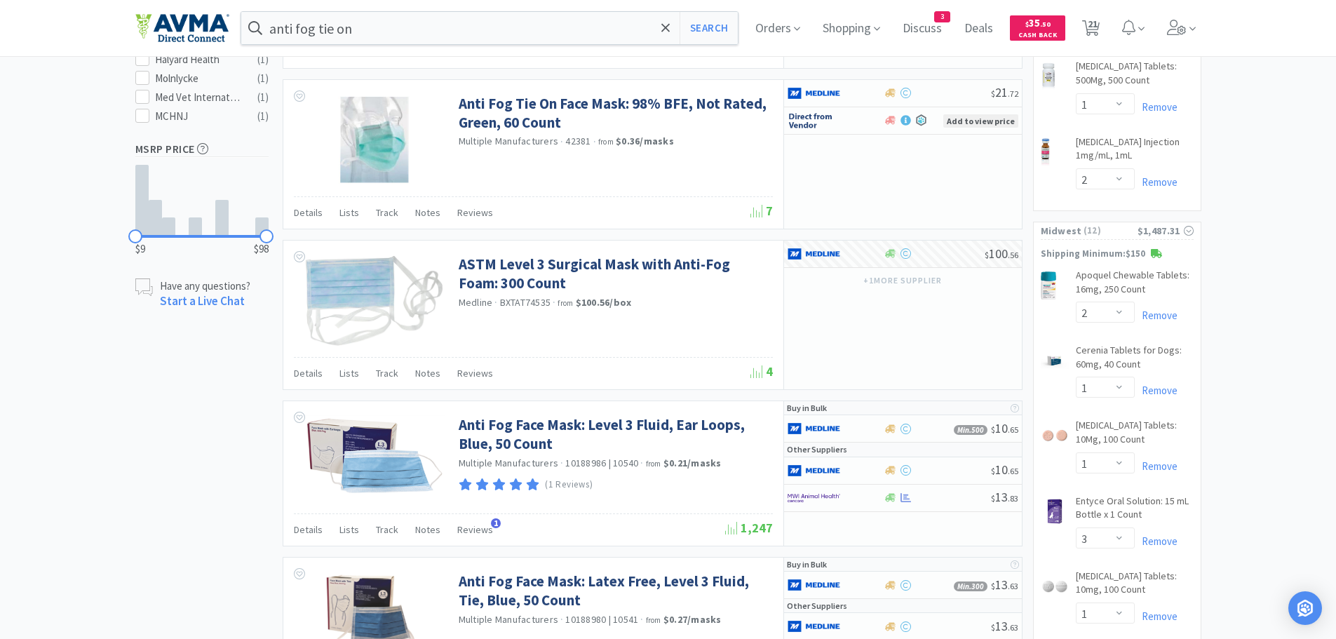
scroll to position [769, 0]
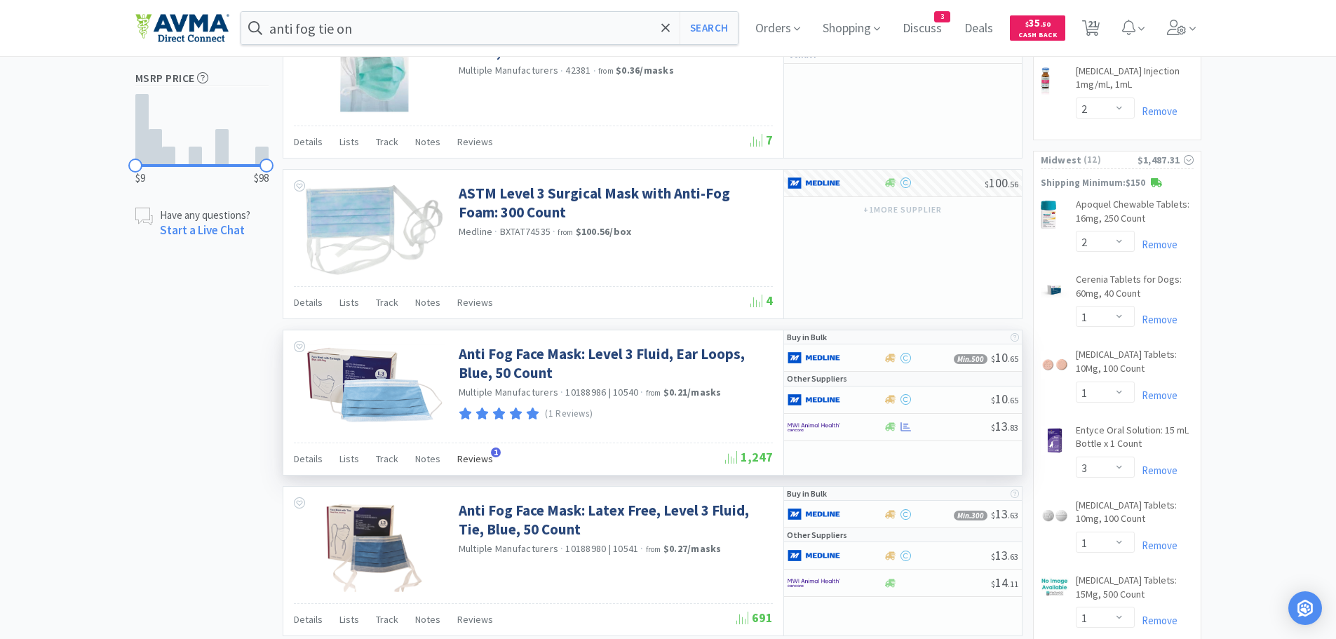
click at [483, 459] on span "Reviews" at bounding box center [475, 458] width 36 height 13
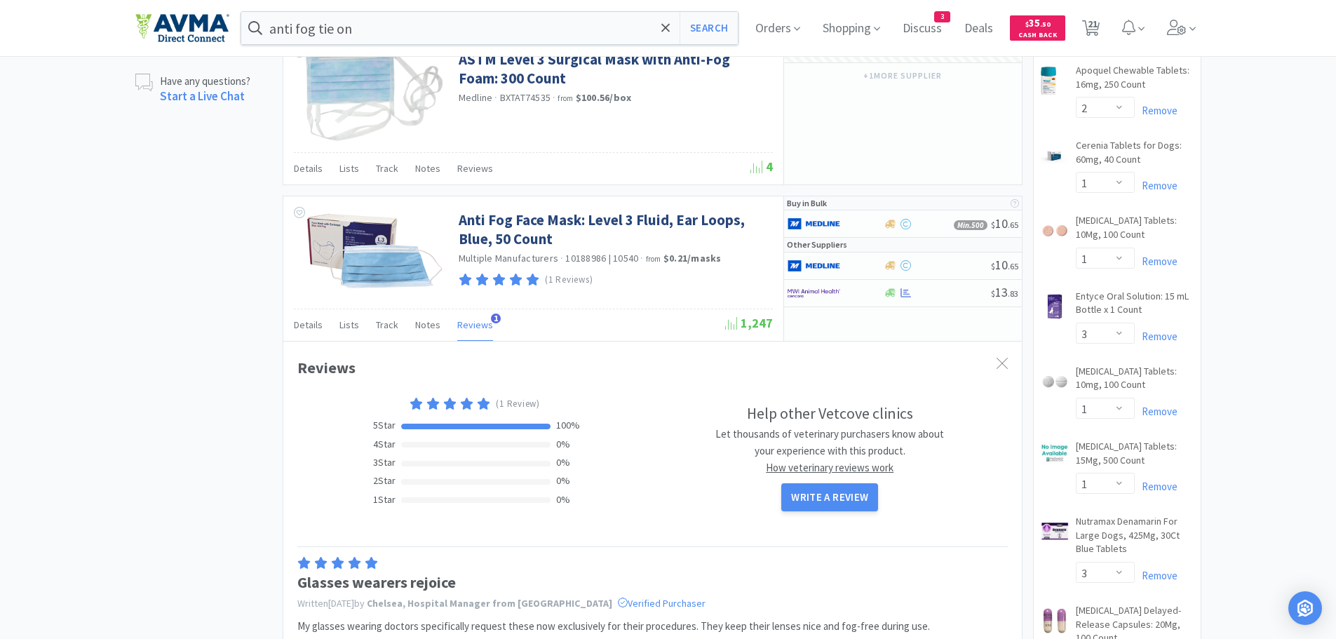
scroll to position [790, 0]
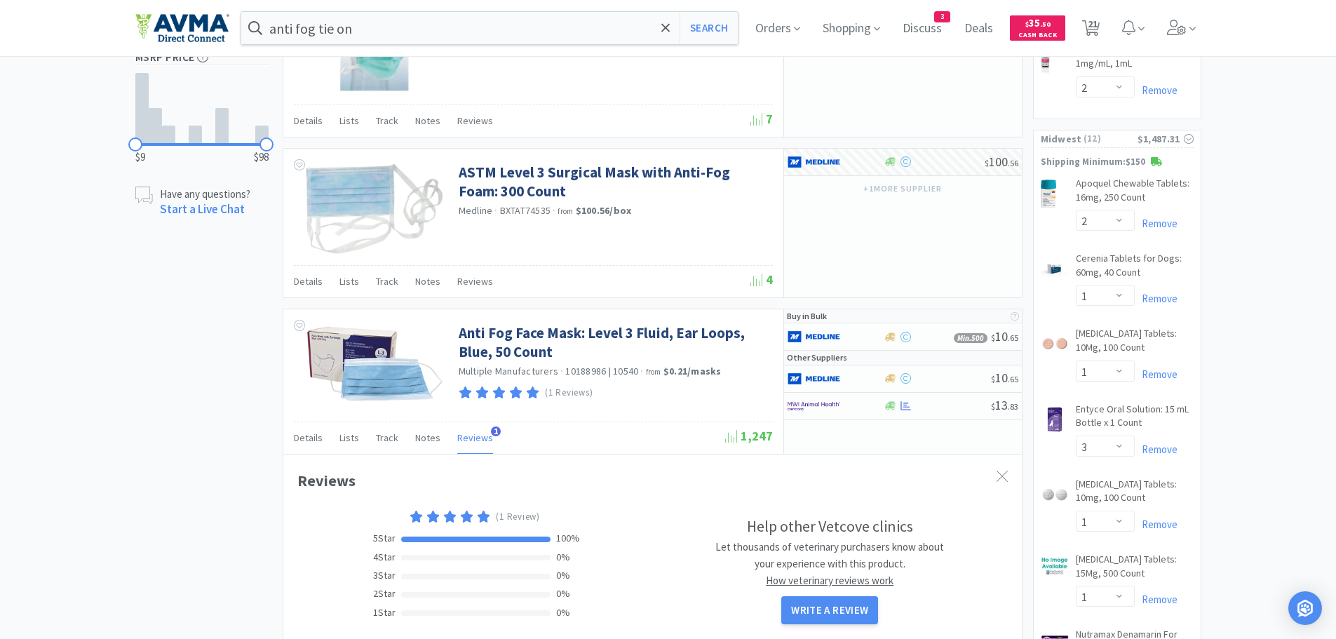
select select "12"
select select "4"
select select "10"
select select "1"
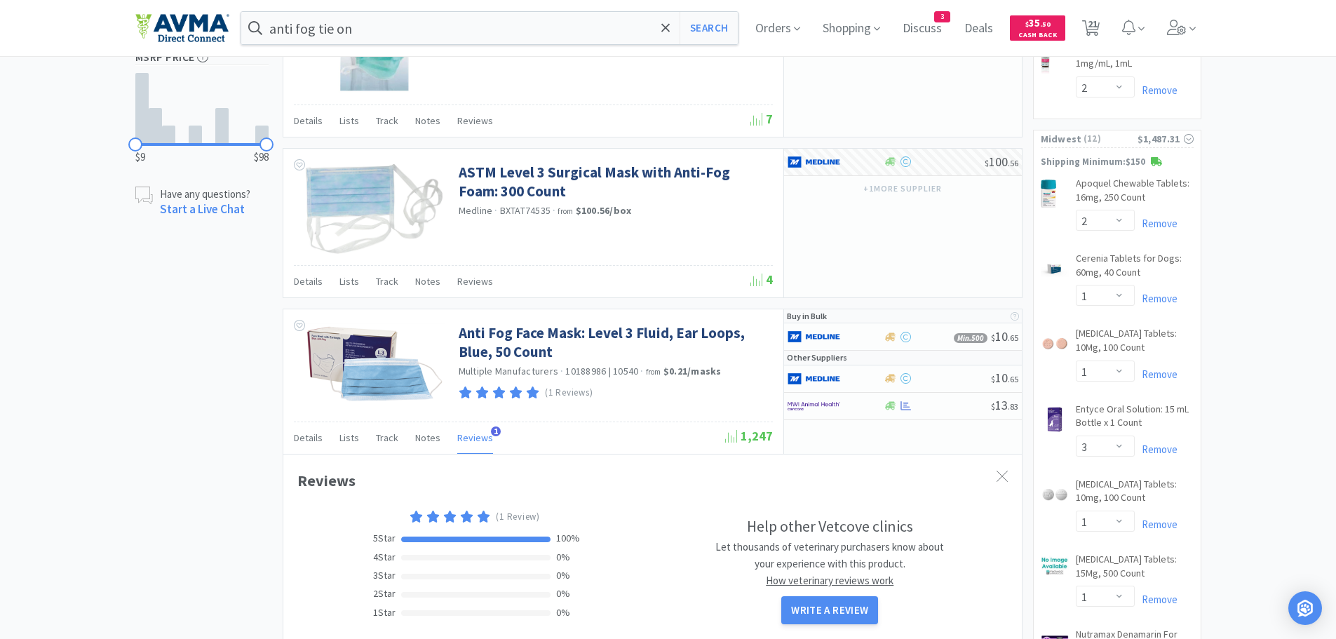
select select "1"
select select "2"
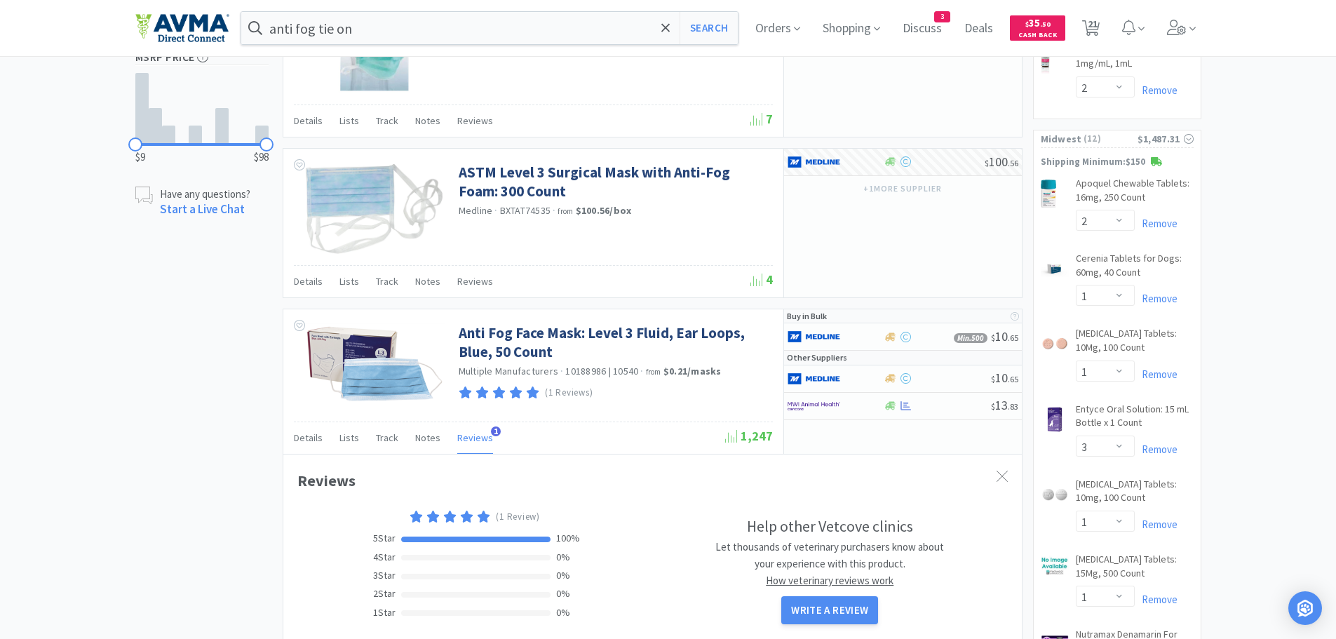
select select "1"
select select "3"
select select "1"
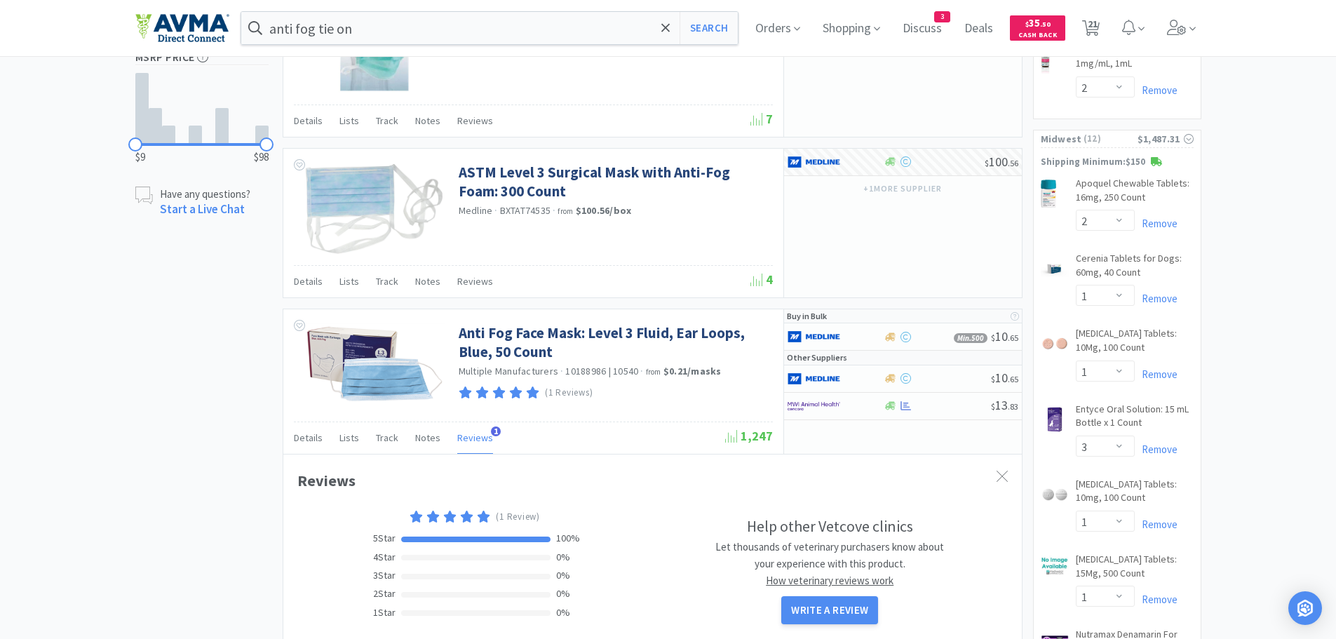
select select "3"
select select "4"
select select "1"
select select "2"
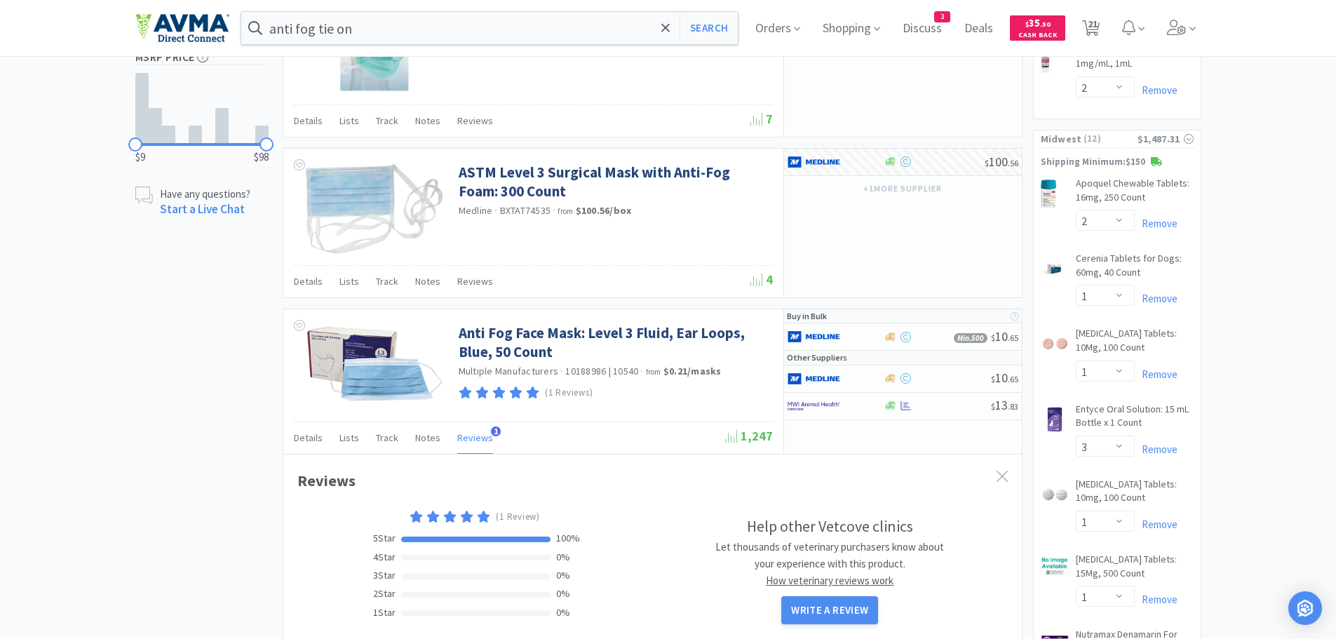
select select "2"
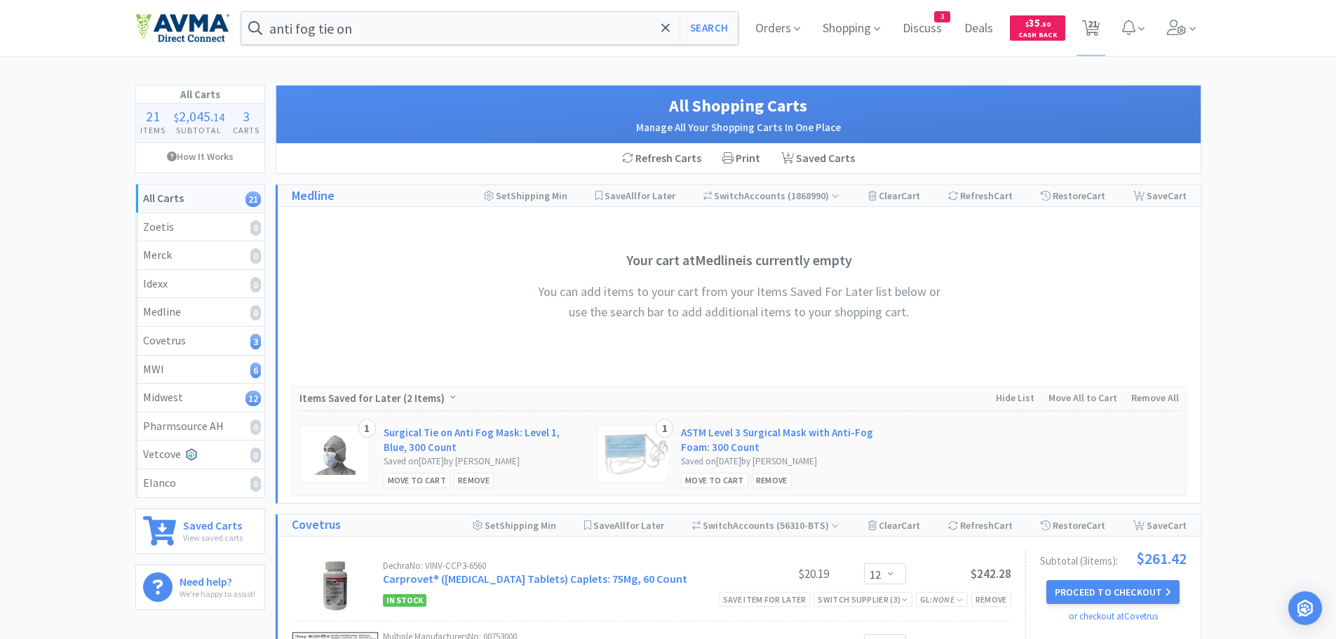
select select "12"
select select "4"
select select "10"
select select "1"
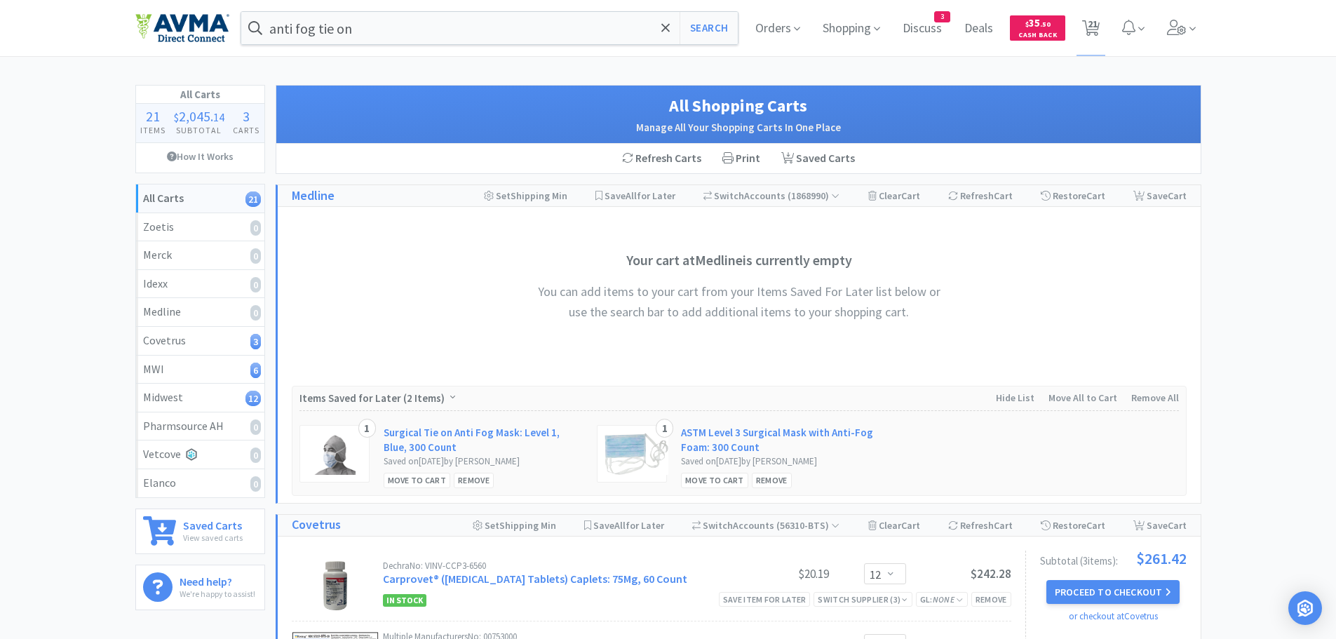
select select "1"
select select "2"
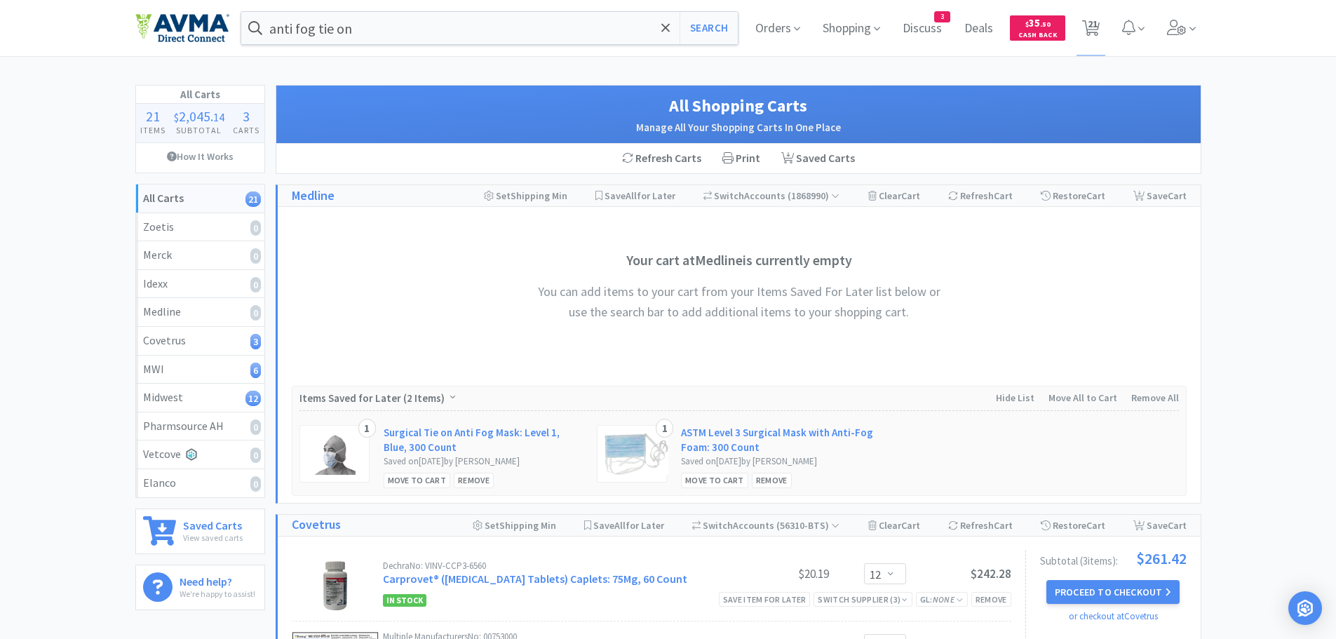
select select "1"
select select "3"
select select "1"
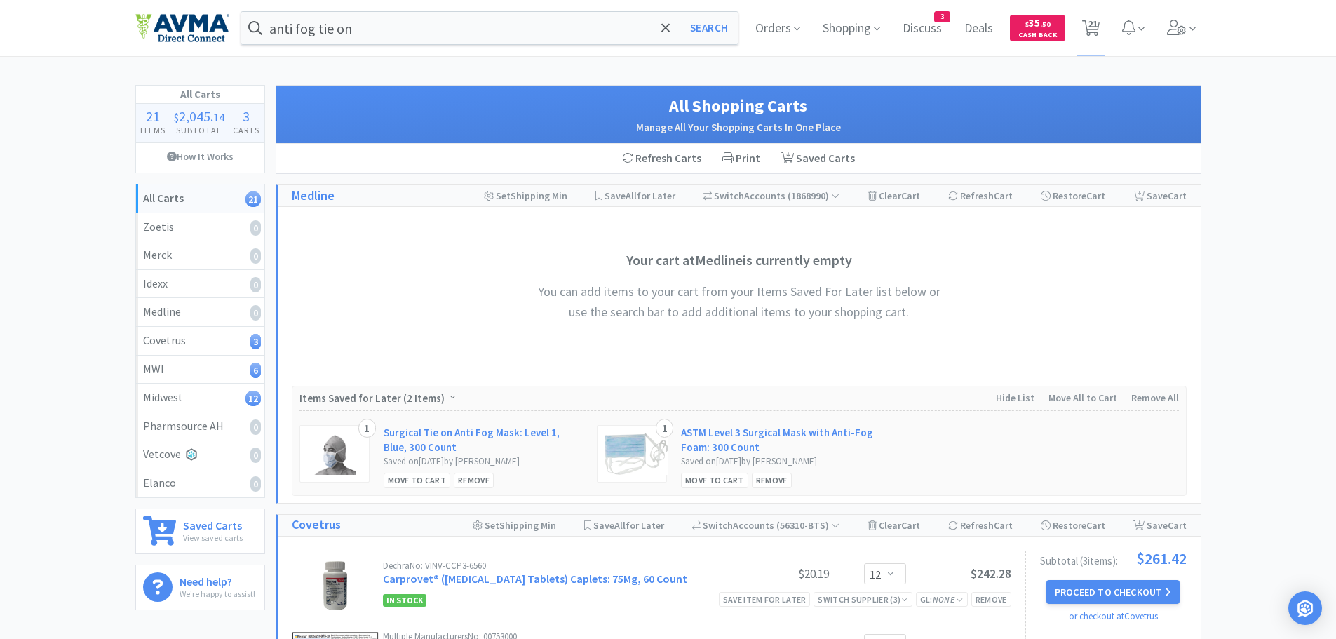
select select "3"
select select "4"
select select "1"
select select "2"
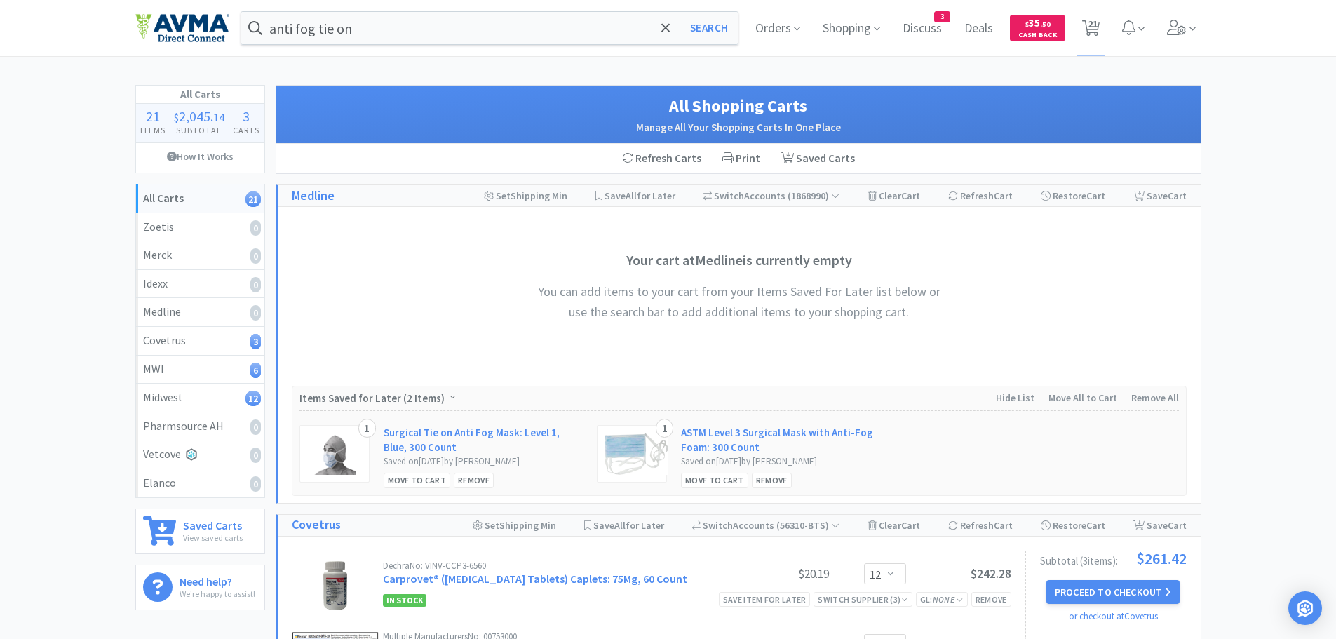
select select "2"
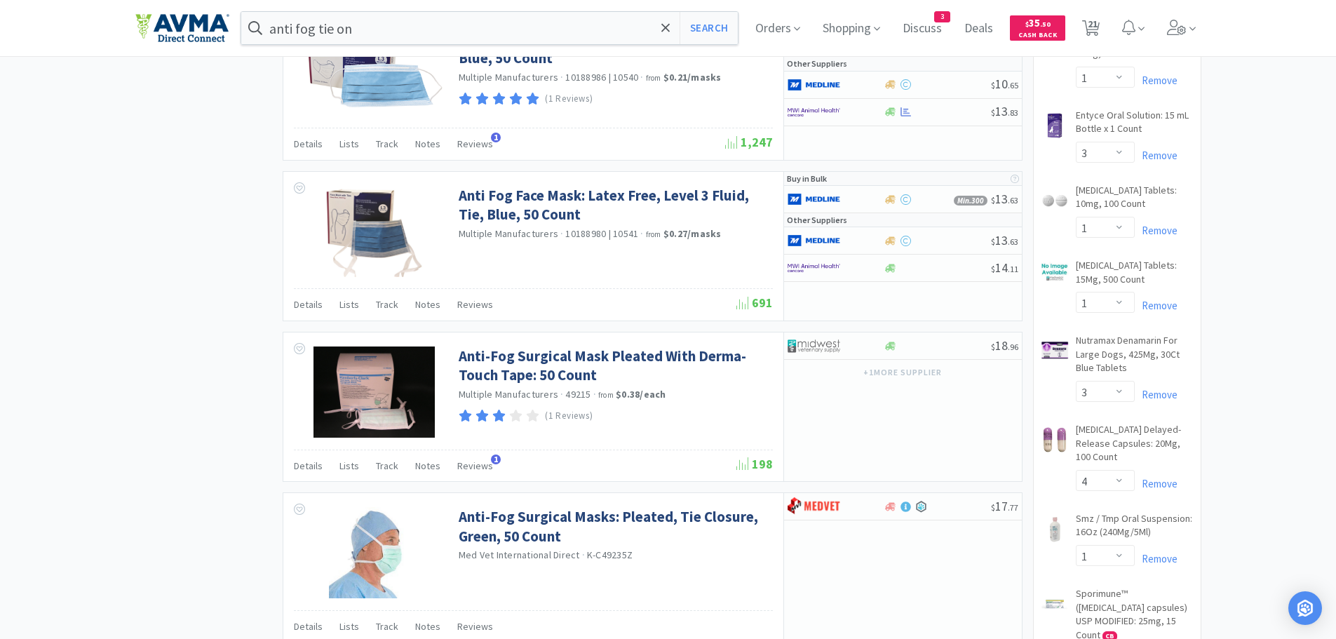
scroll to position [1089, 0]
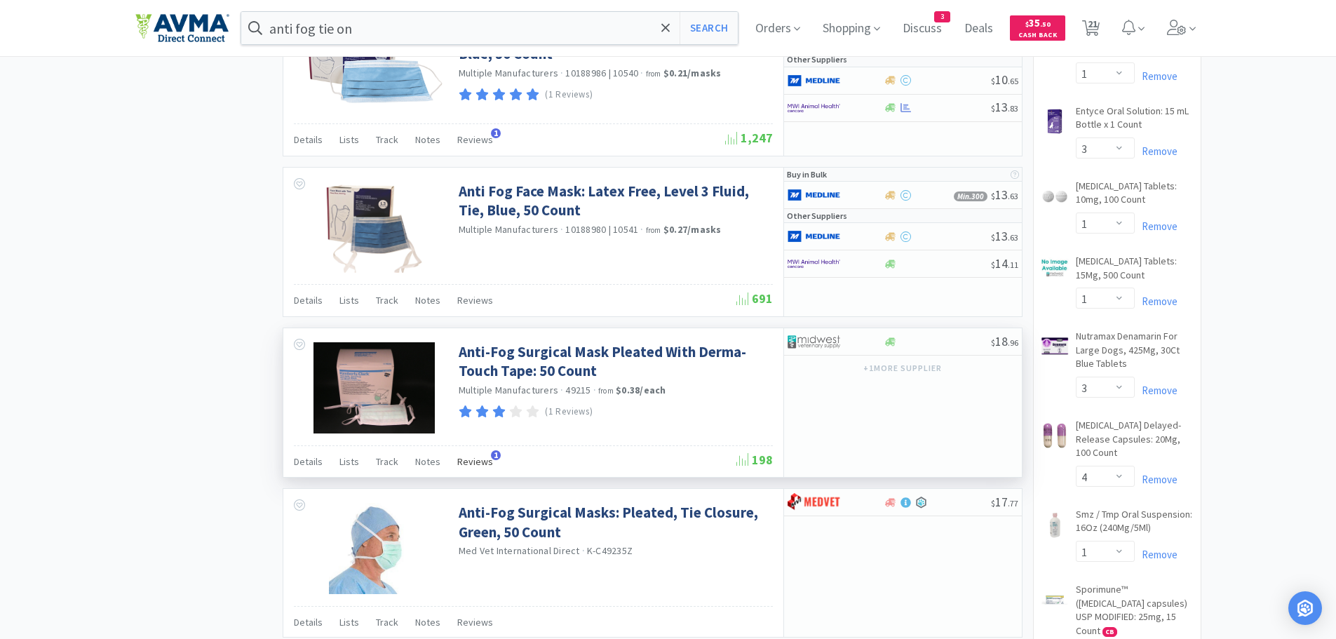
click at [472, 457] on span "Reviews" at bounding box center [475, 461] width 36 height 13
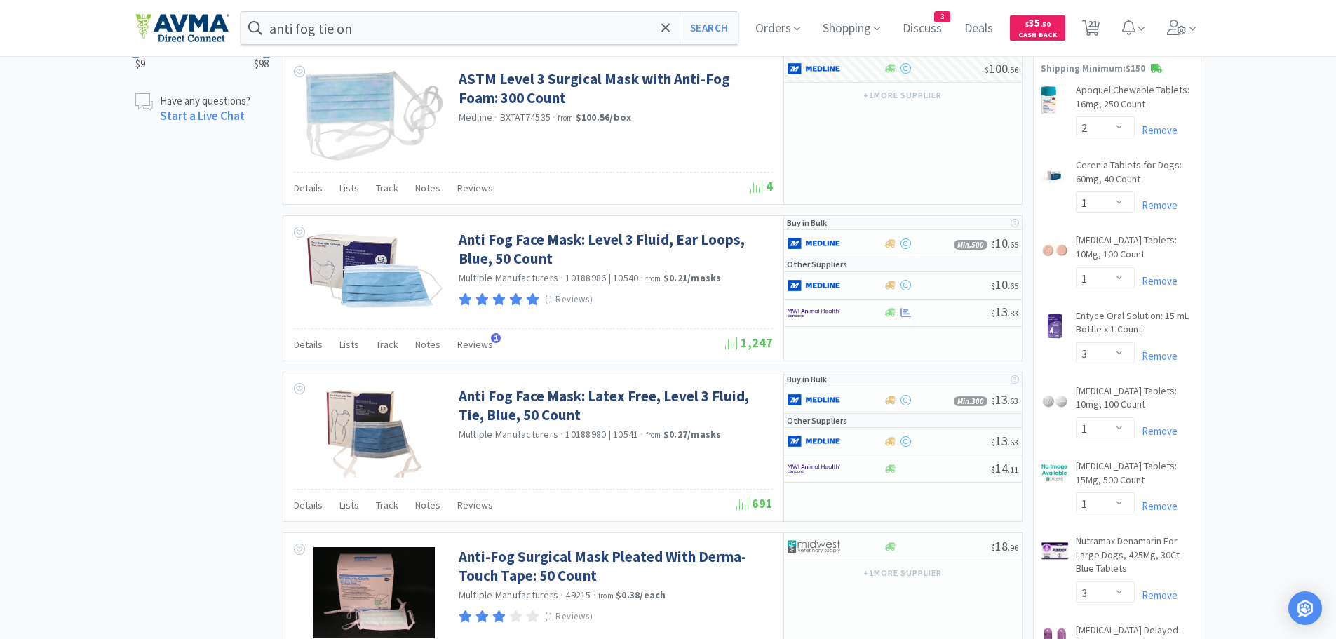
scroll to position [881, 0]
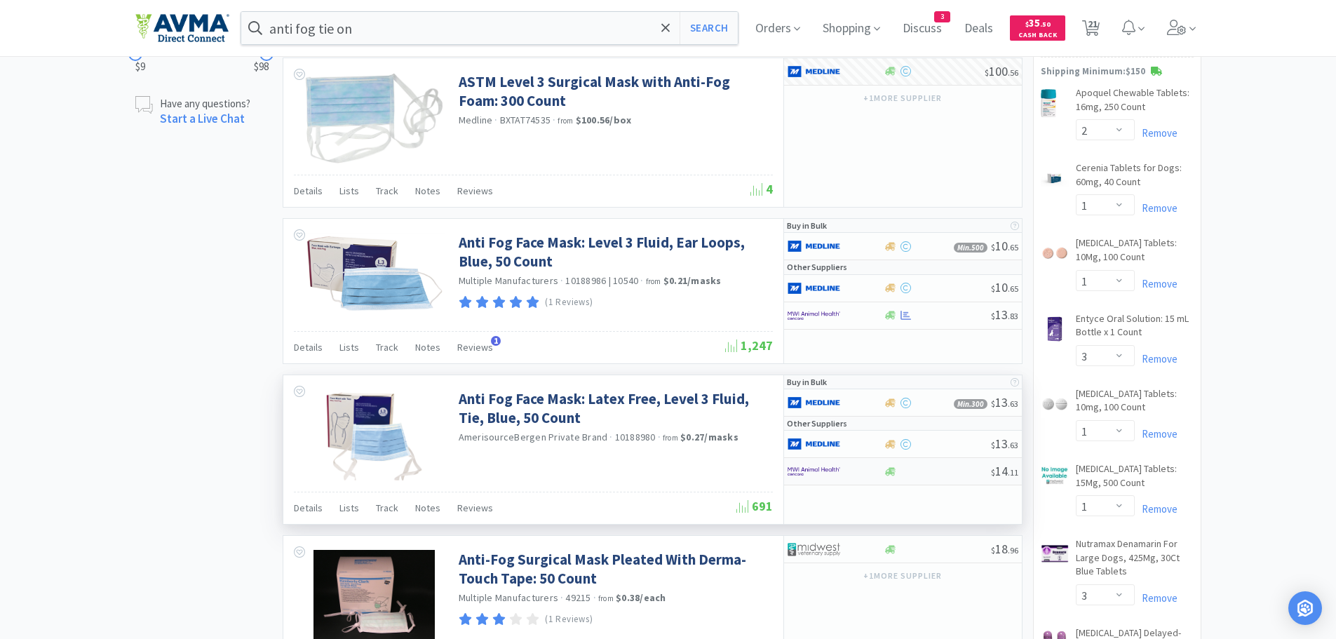
click at [924, 475] on div at bounding box center [937, 471] width 107 height 11
select select "1"
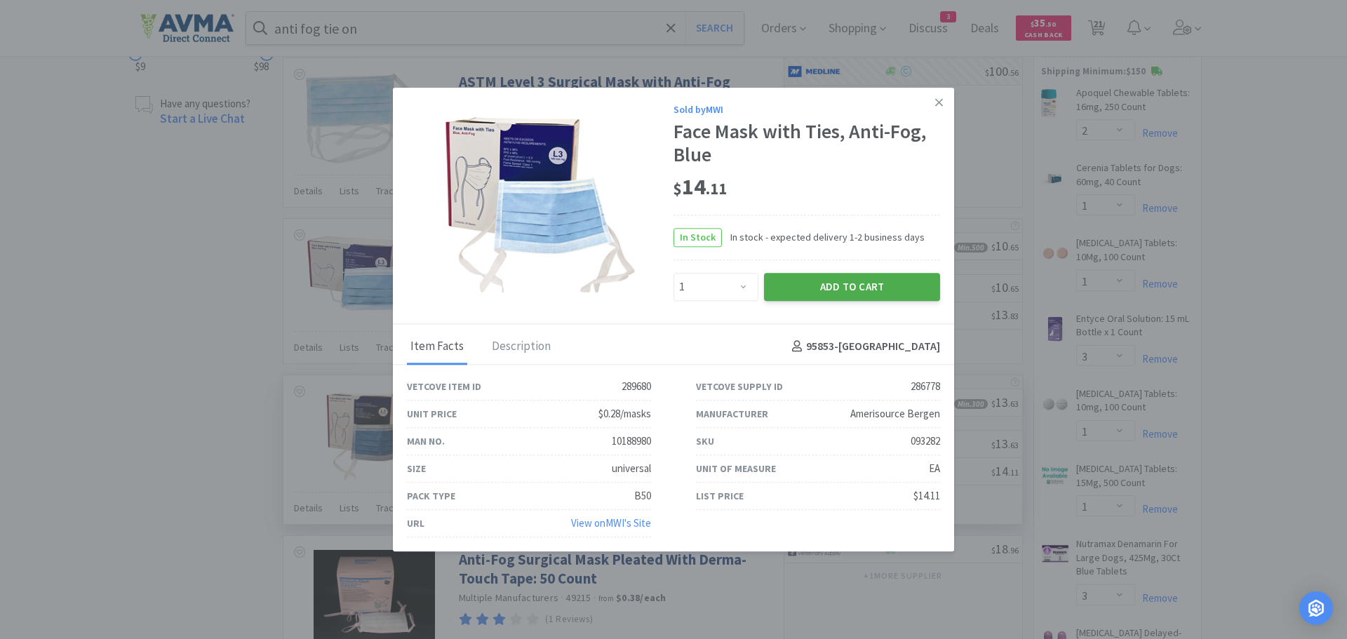
click at [807, 285] on button "Add to Cart" at bounding box center [852, 287] width 176 height 28
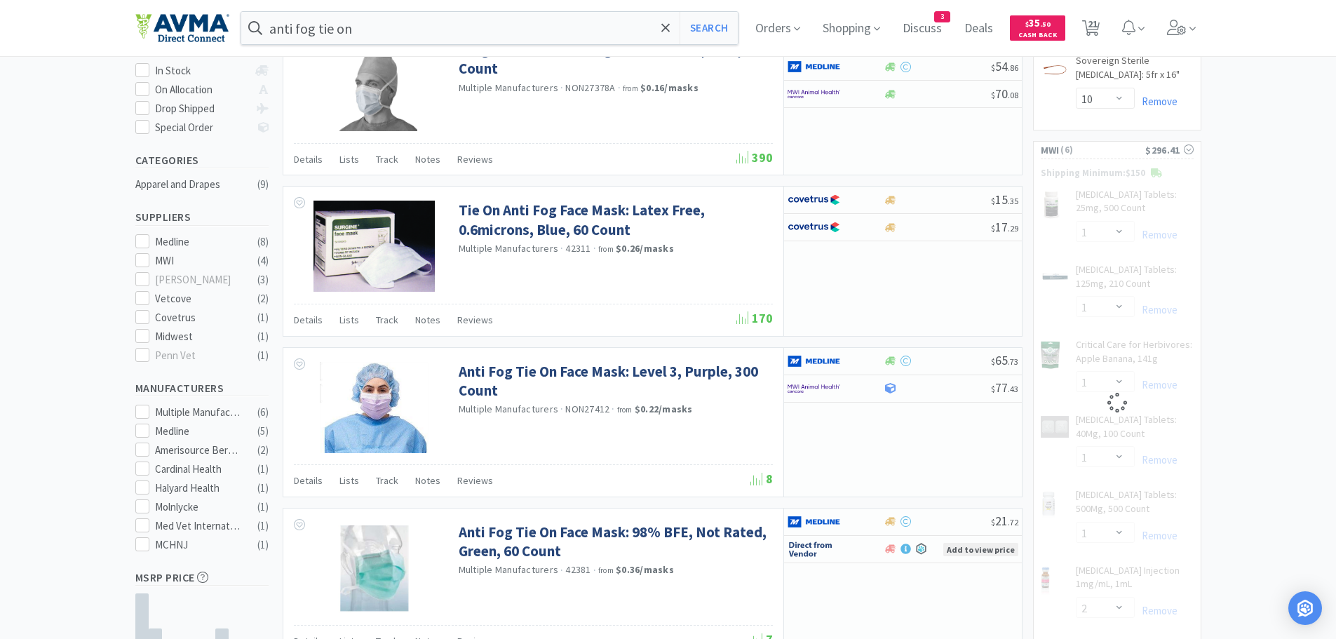
select select "1"
select select "2"
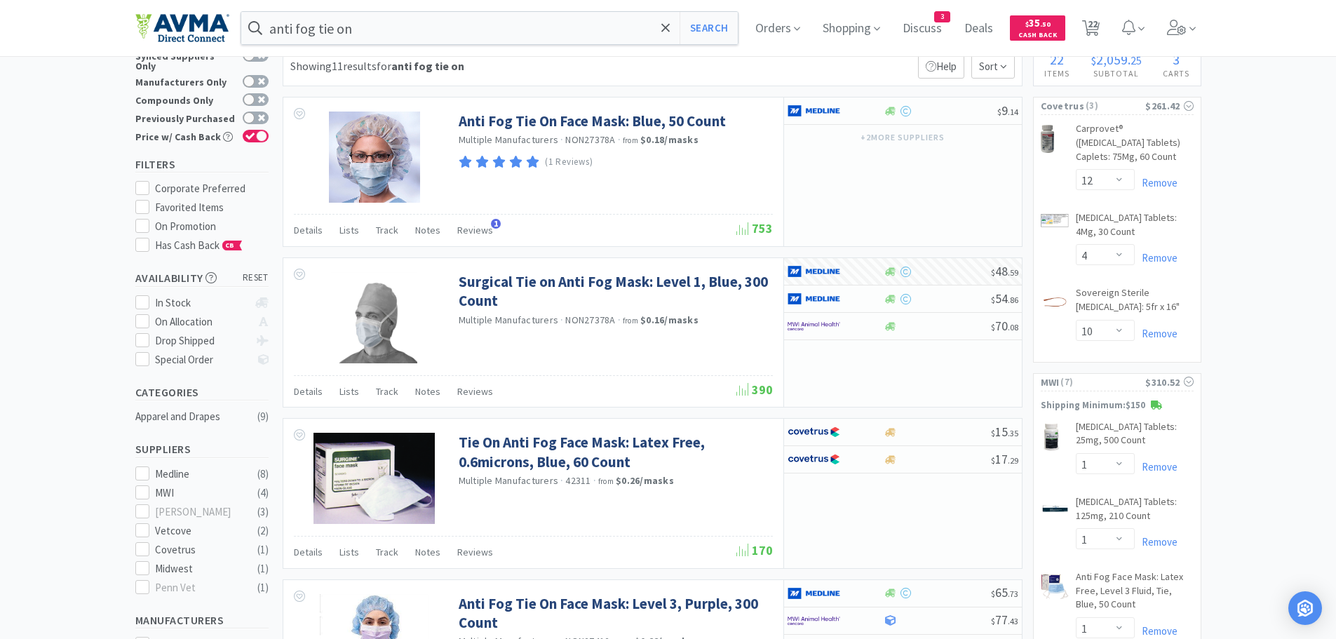
scroll to position [0, 0]
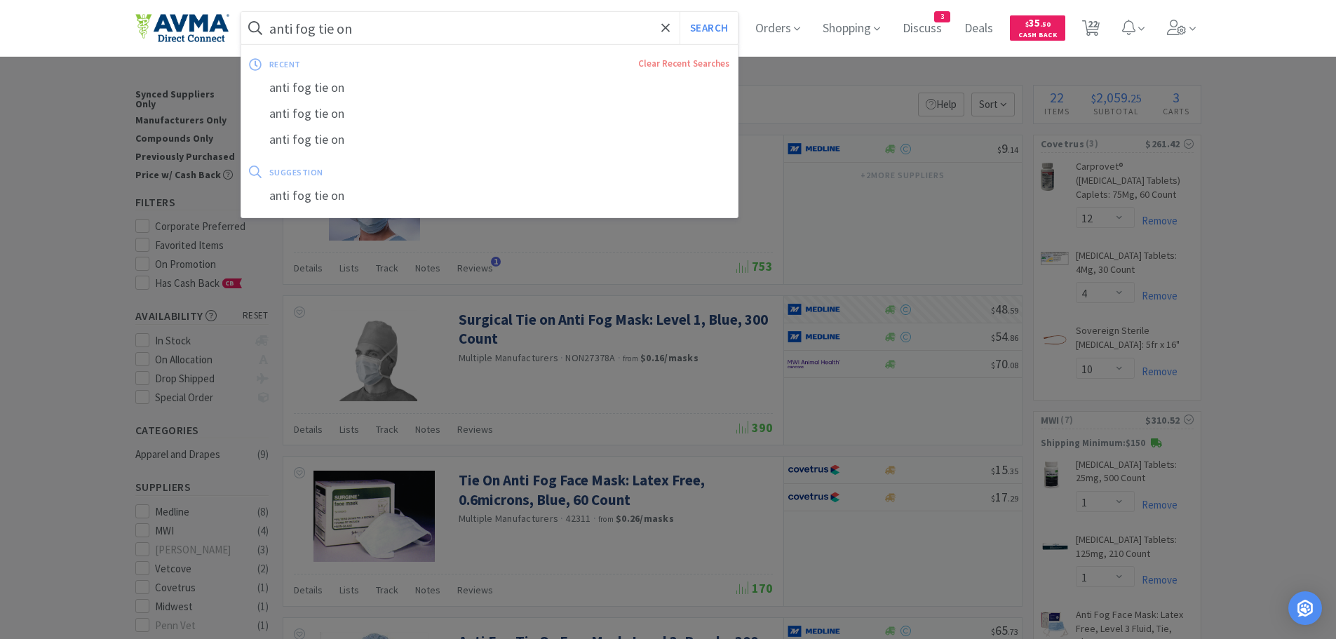
click at [534, 32] on input "anti fog tie on" at bounding box center [489, 28] width 497 height 32
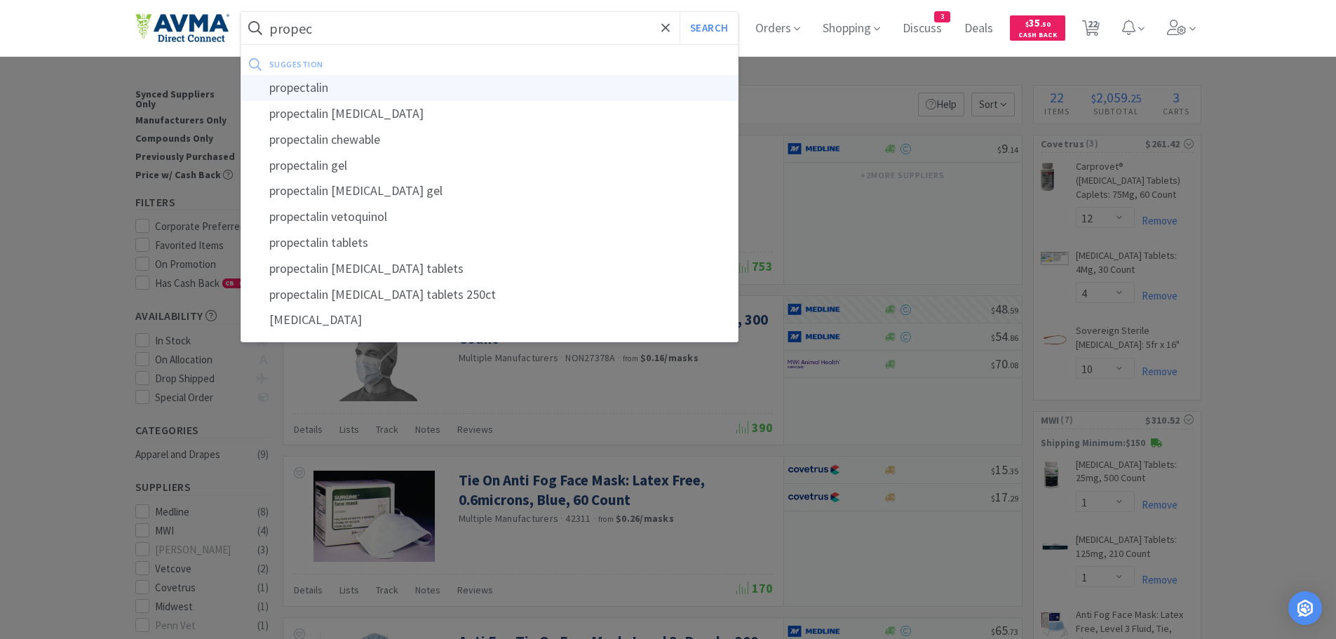
click at [330, 83] on div "propectalin" at bounding box center [489, 88] width 497 height 26
type input "propectalin"
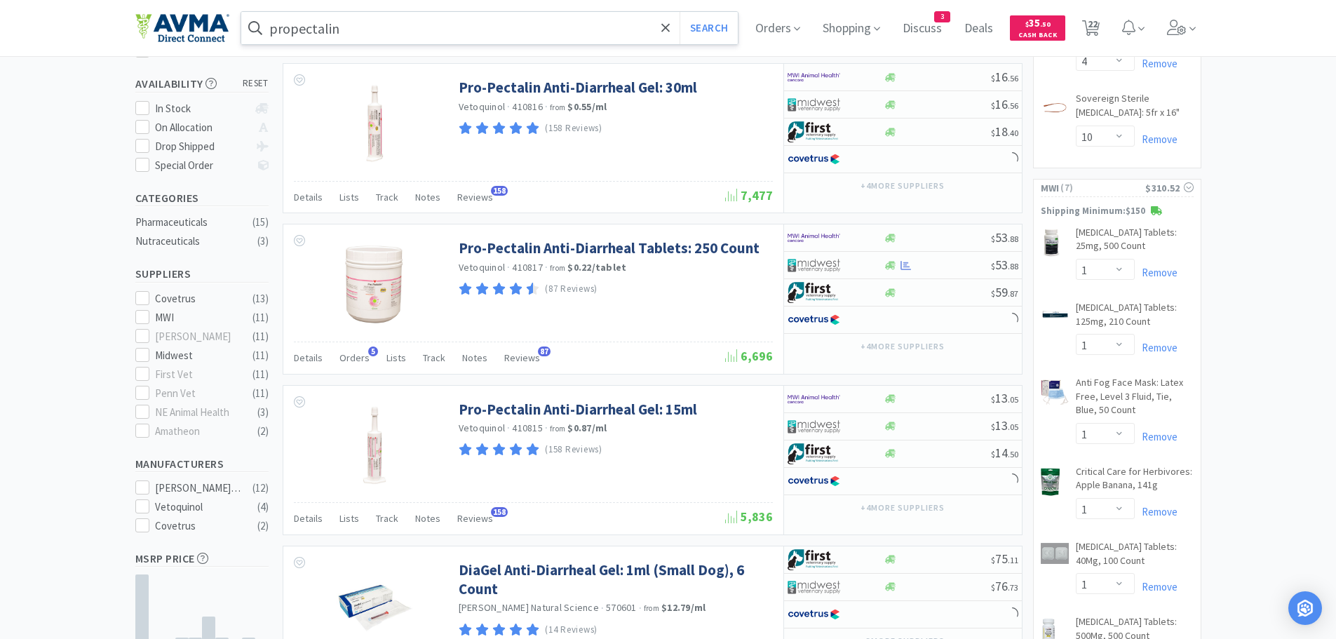
scroll to position [238, 0]
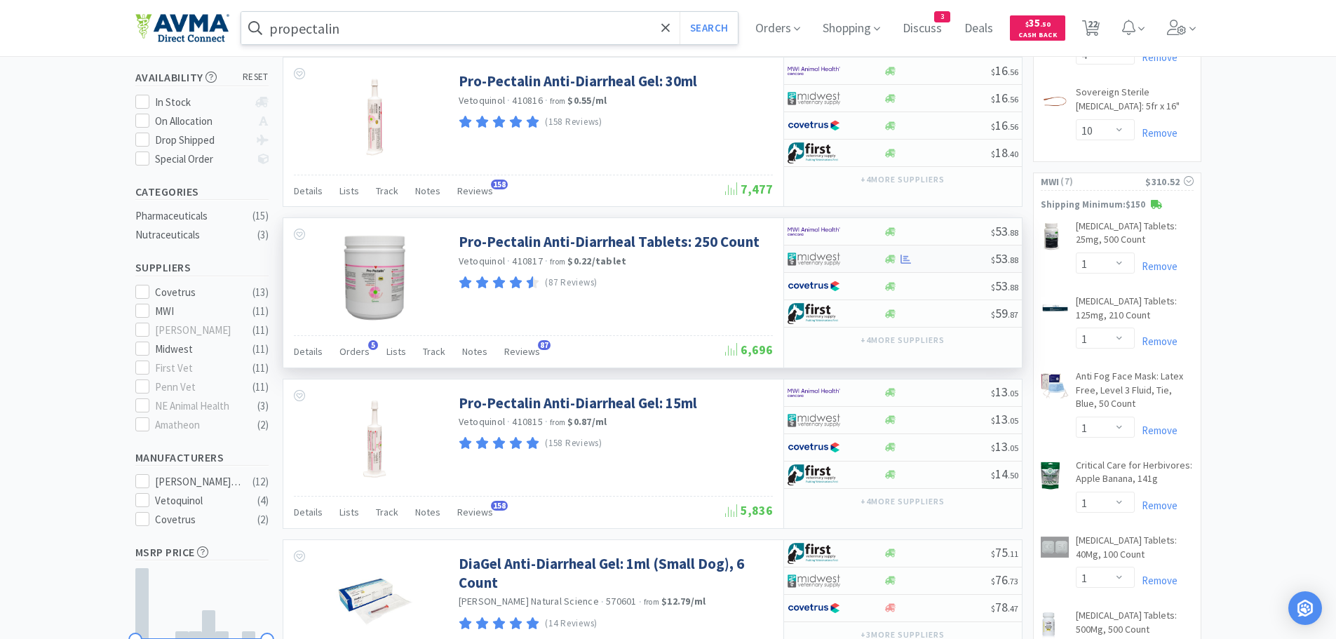
click at [931, 261] on div at bounding box center [937, 259] width 107 height 11
select select "1"
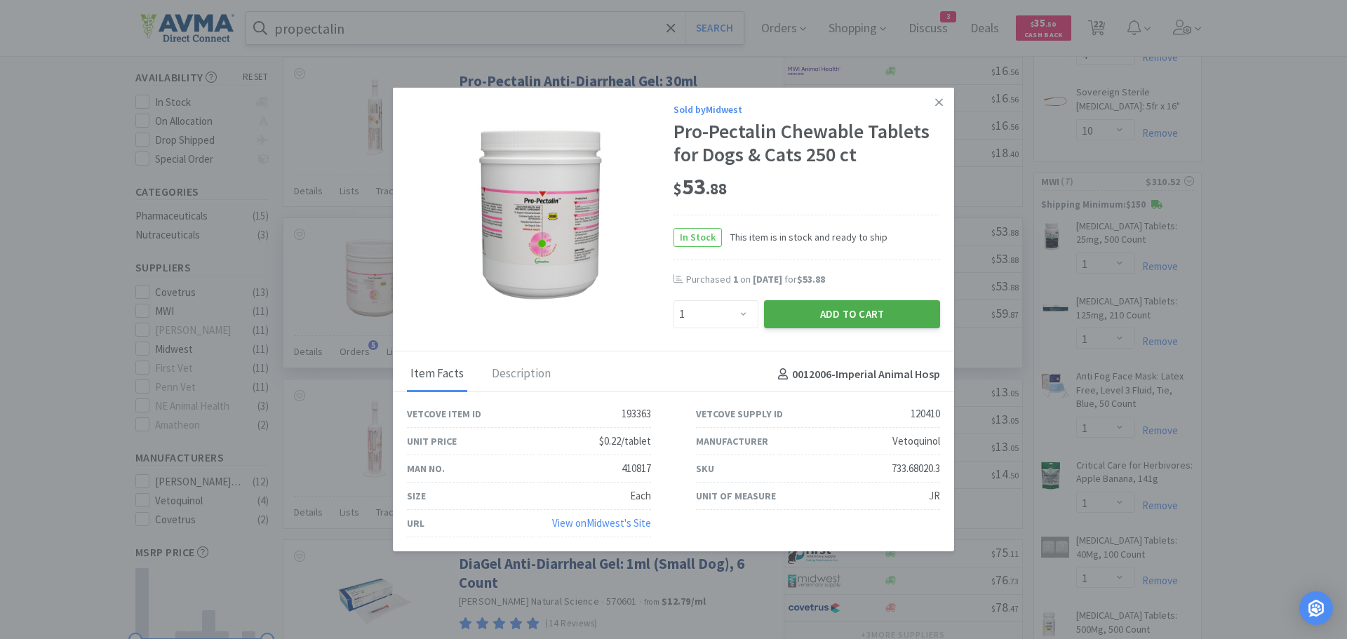
click at [793, 318] on button "Add to Cart" at bounding box center [852, 314] width 176 height 28
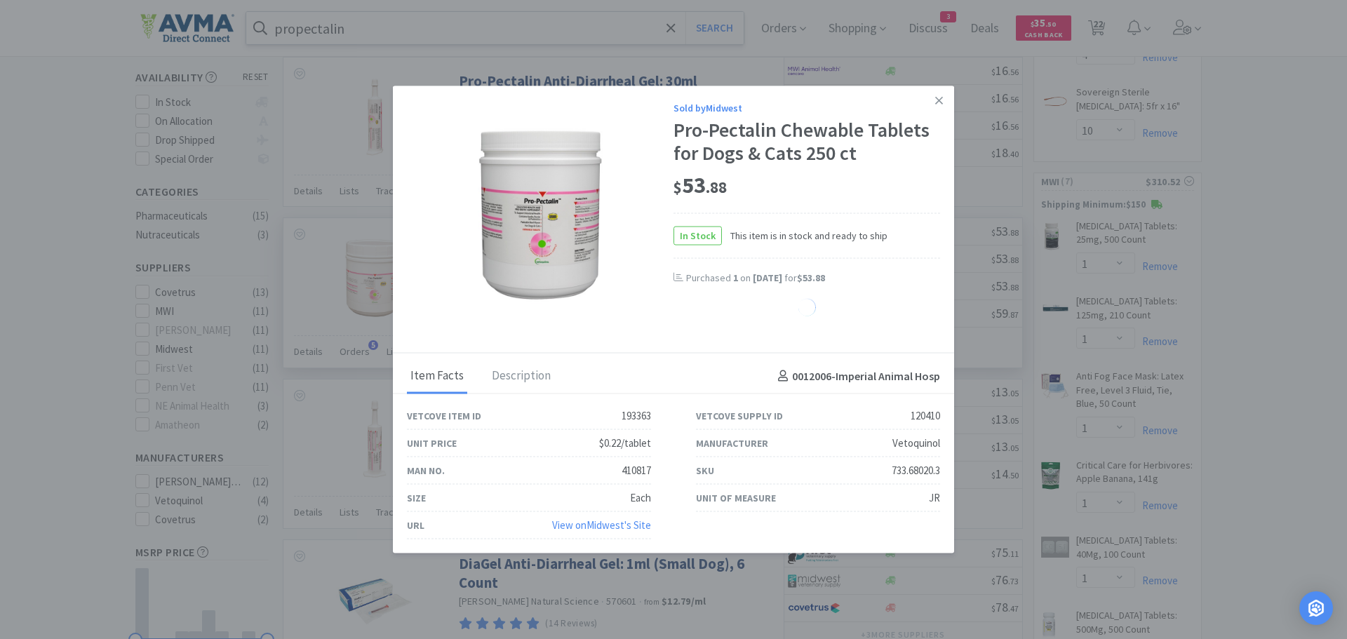
select select "1"
select select "2"
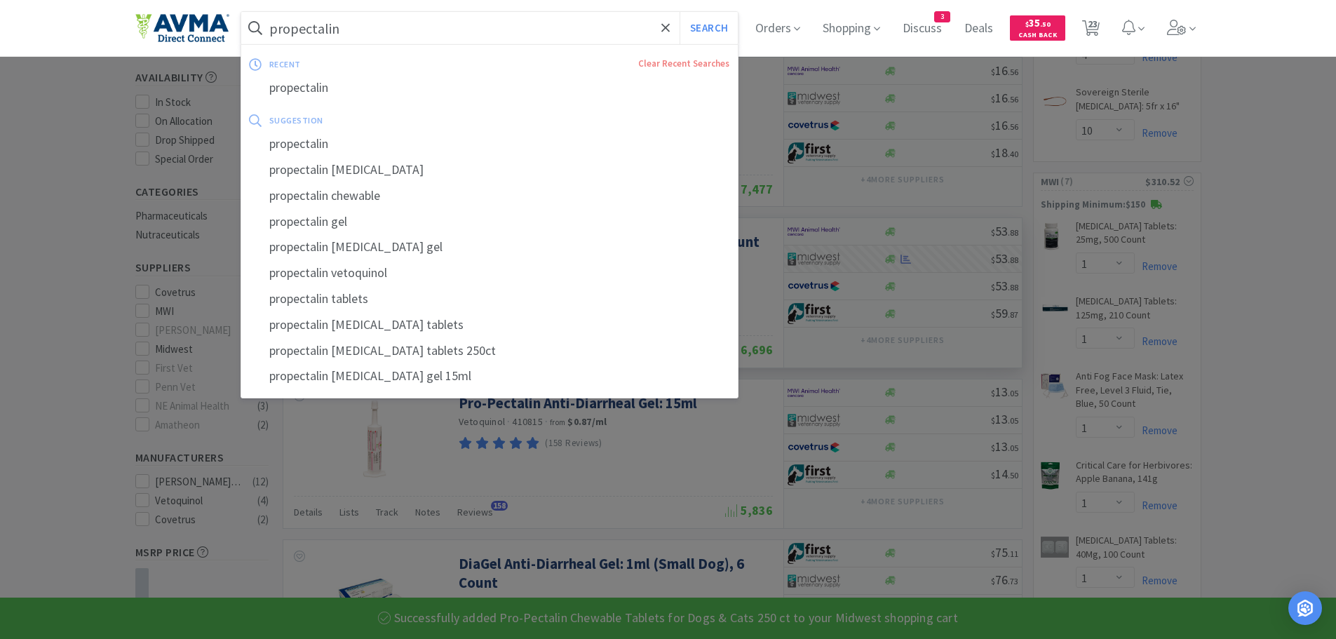
click at [393, 32] on input "propectalin" at bounding box center [489, 28] width 497 height 32
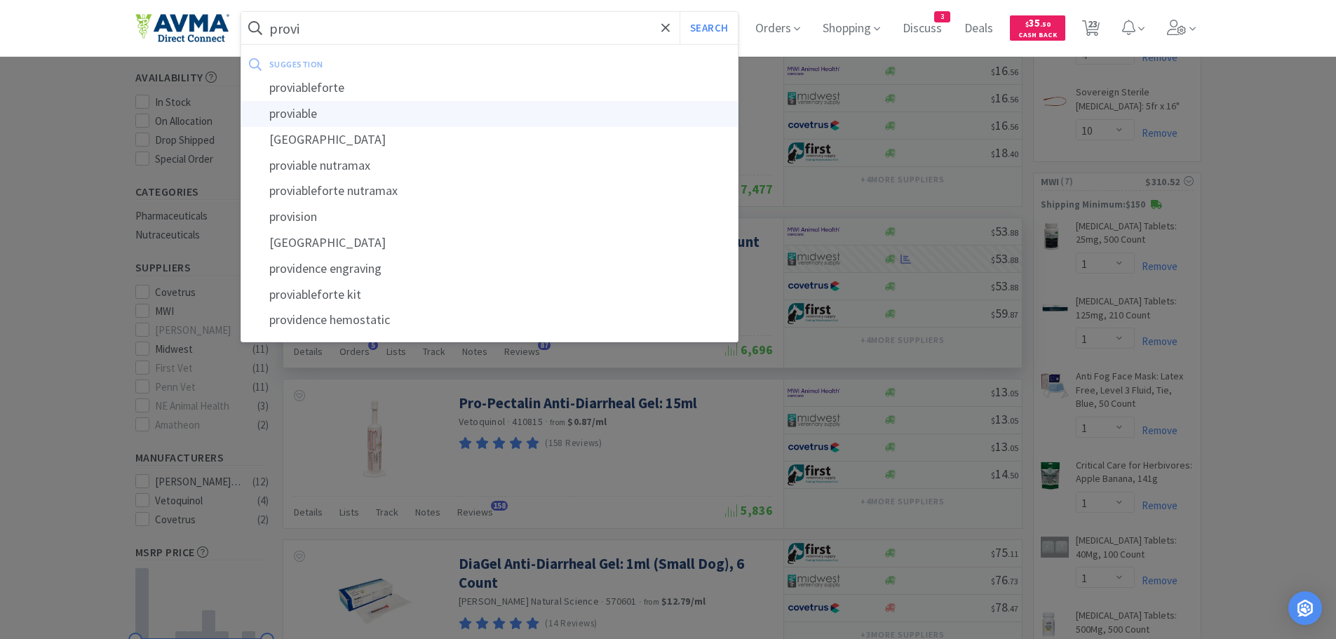
click at [351, 111] on div "proviable" at bounding box center [489, 114] width 497 height 26
type input "proviable"
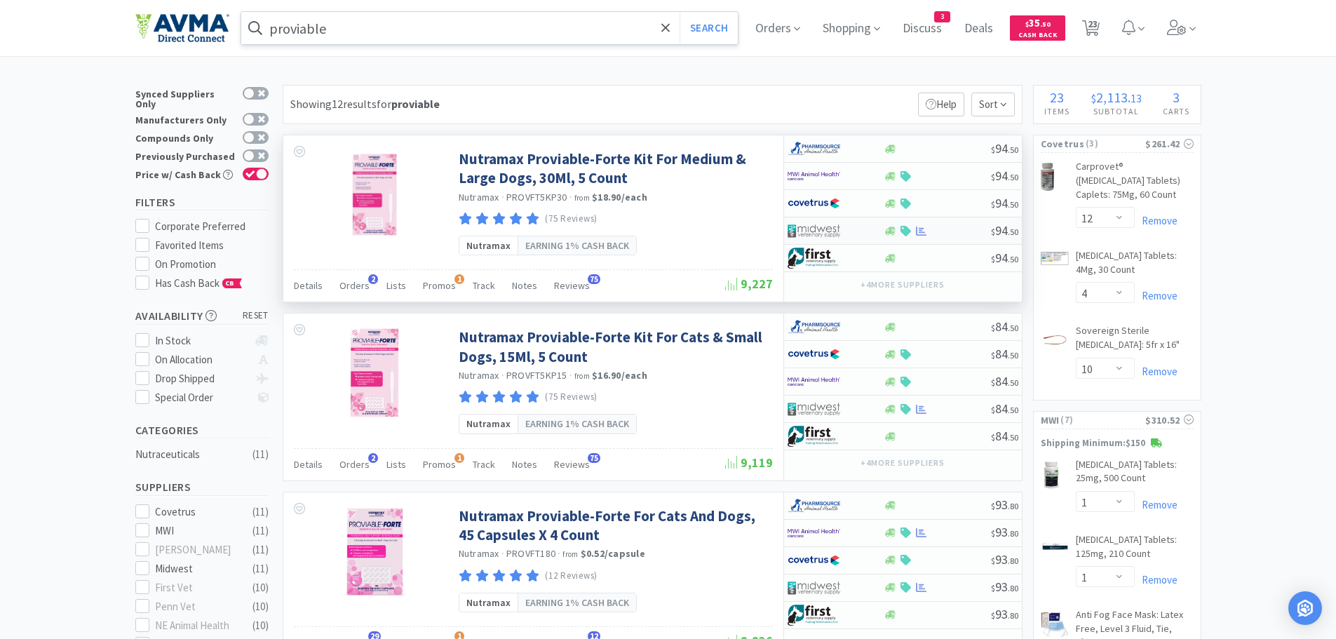
click at [957, 229] on div at bounding box center [937, 231] width 107 height 11
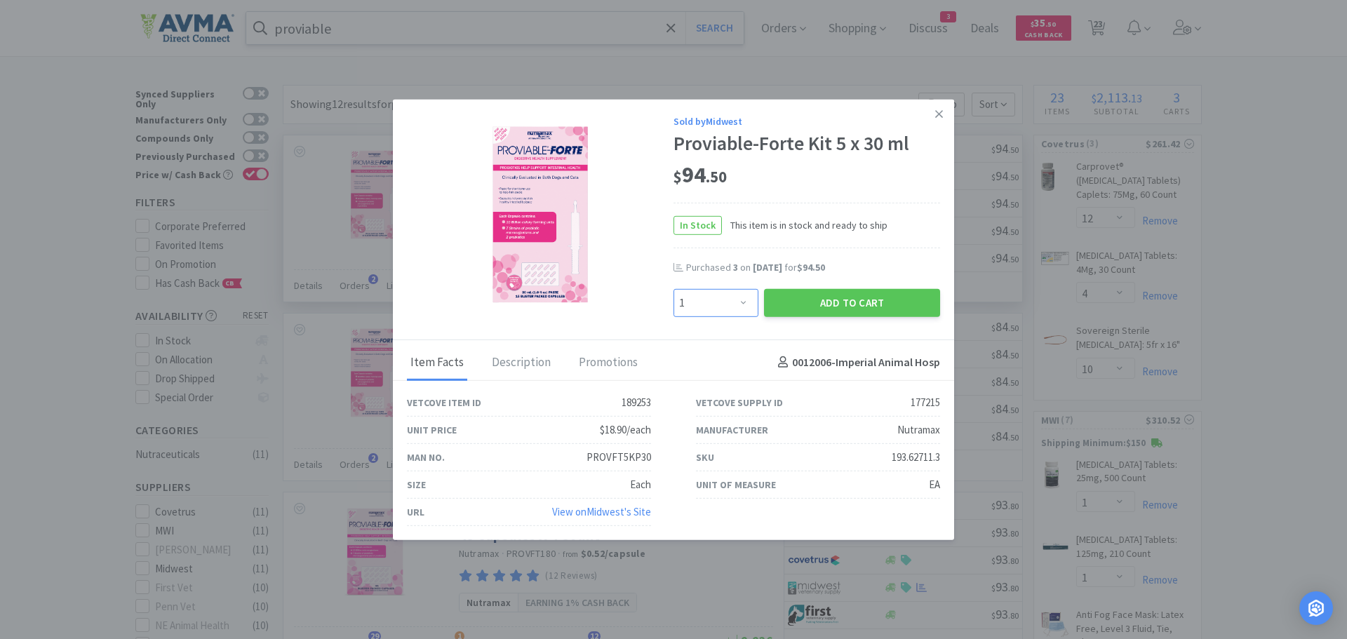
click at [744, 301] on select "Enter Quantity 1 2 3 4 5 6 7 8 9 10 11 12 13 14 15 16 17 18 19 20 Enter Quantity" at bounding box center [715, 302] width 85 height 28
select select "2"
click at [673, 288] on select "Enter Quantity 1 2 3 4 5 6 7 8 9 10 11 12 13 14 15 16 17 18 19 20 Enter Quantity" at bounding box center [715, 302] width 85 height 28
click at [802, 307] on button "Add to Cart" at bounding box center [852, 302] width 176 height 28
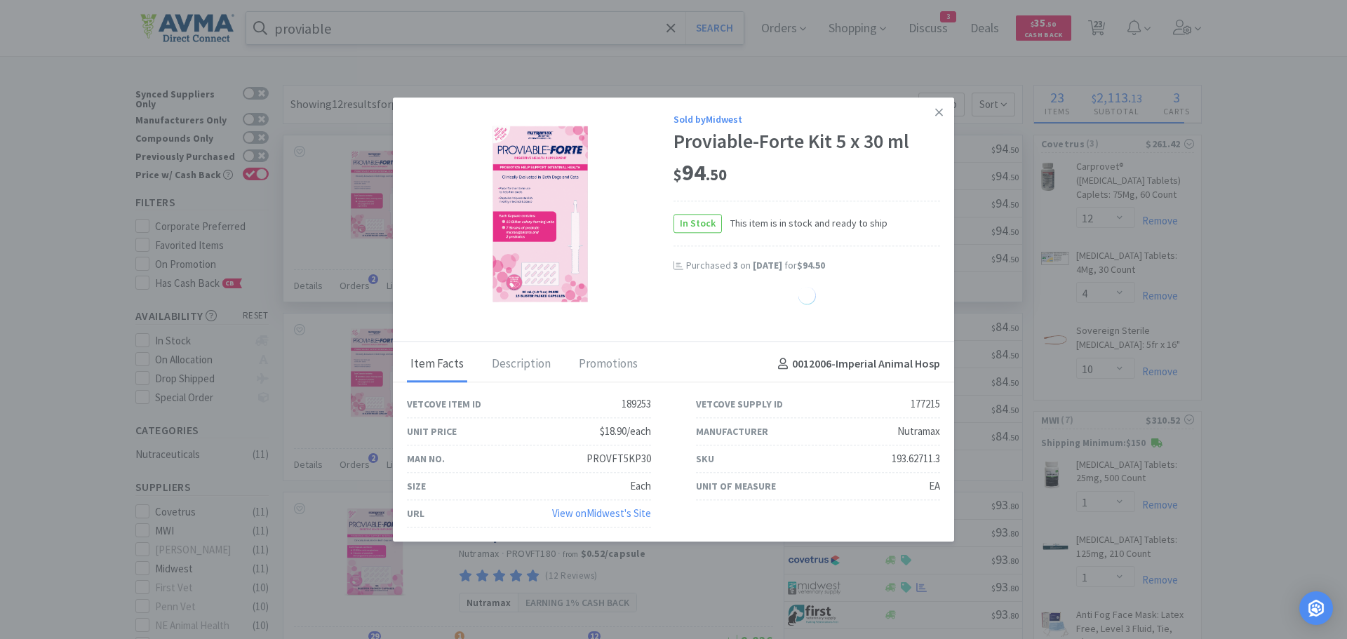
select select "2"
select select "4"
select select "1"
select select "2"
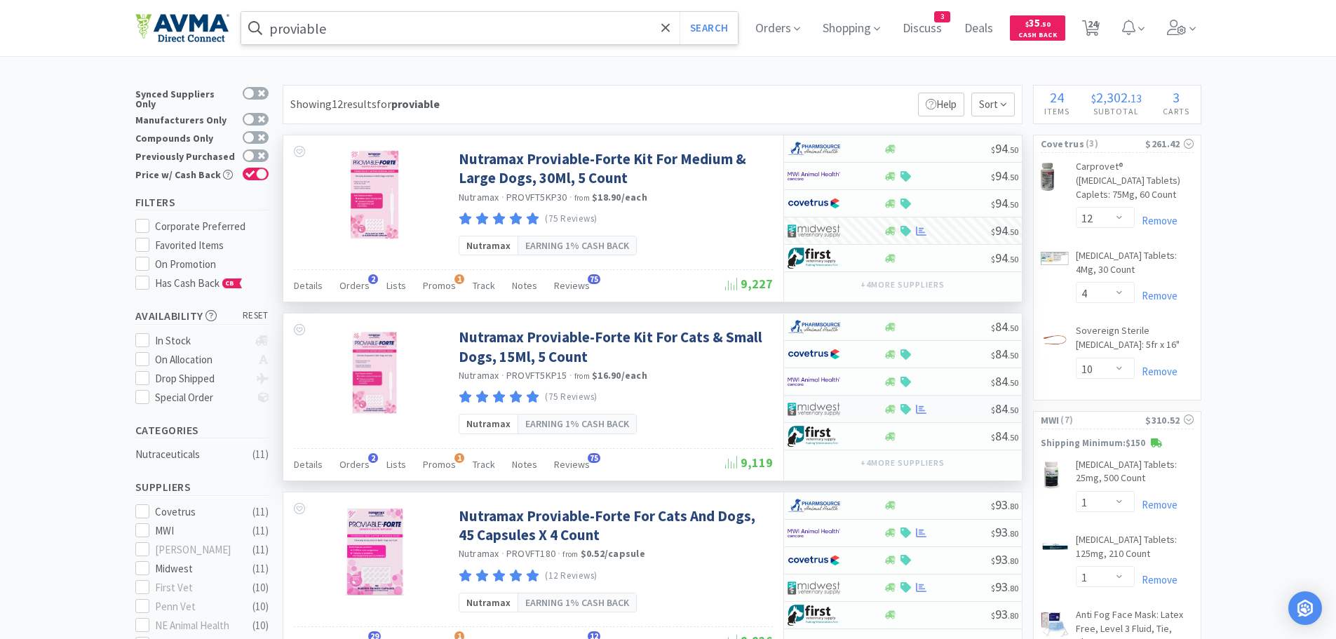
click at [955, 408] on div at bounding box center [937, 409] width 107 height 11
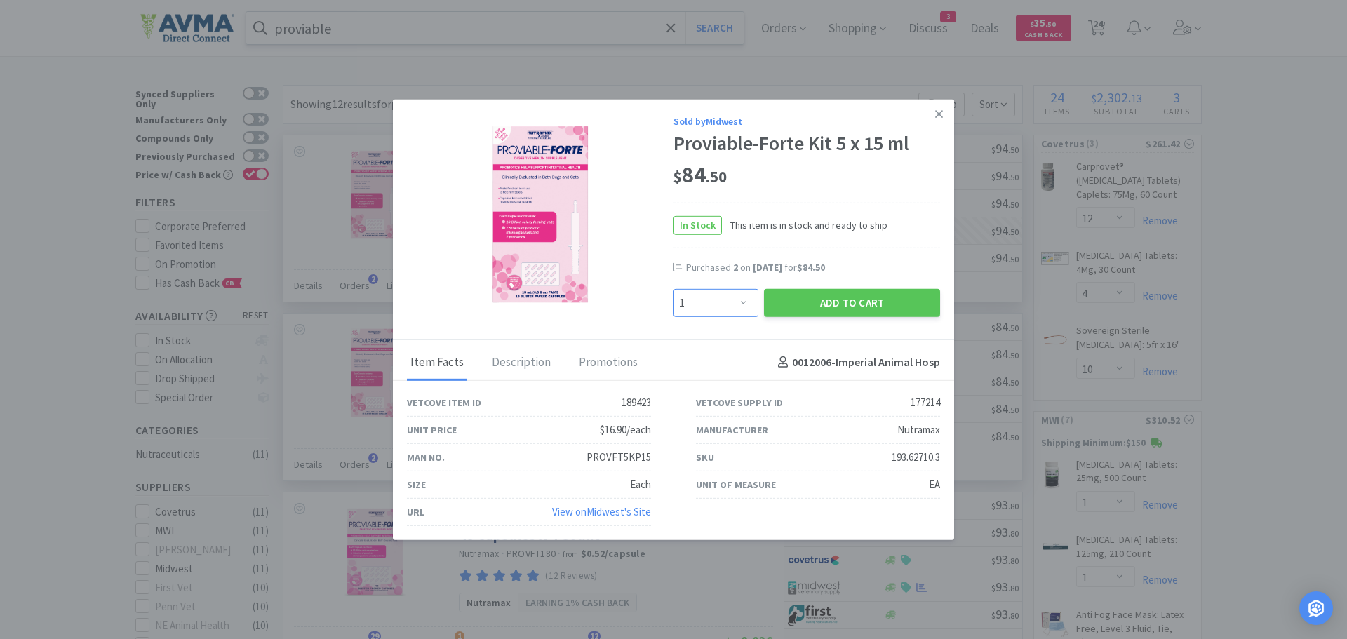
click at [739, 304] on select "Enter Quantity 1 2 3 4 5 6 7 8 9 10 11 12 13 14 15 16 17 18 19 20 Enter Quantity" at bounding box center [715, 302] width 85 height 28
select select "2"
click at [673, 288] on select "Enter Quantity 1 2 3 4 5 6 7 8 9 10 11 12 13 14 15 16 17 18 19 20 Enter Quantity" at bounding box center [715, 302] width 85 height 28
click at [815, 296] on button "Add to Cart" at bounding box center [852, 302] width 176 height 28
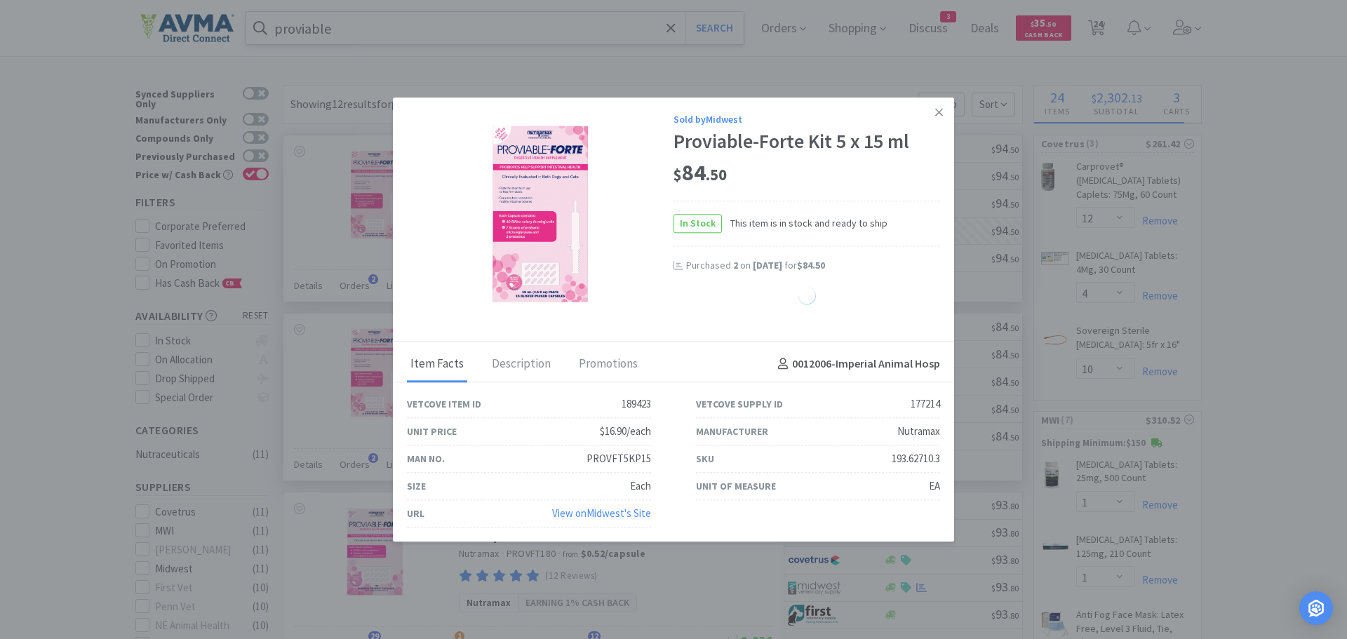
select select "2"
select select "4"
select select "1"
select select "2"
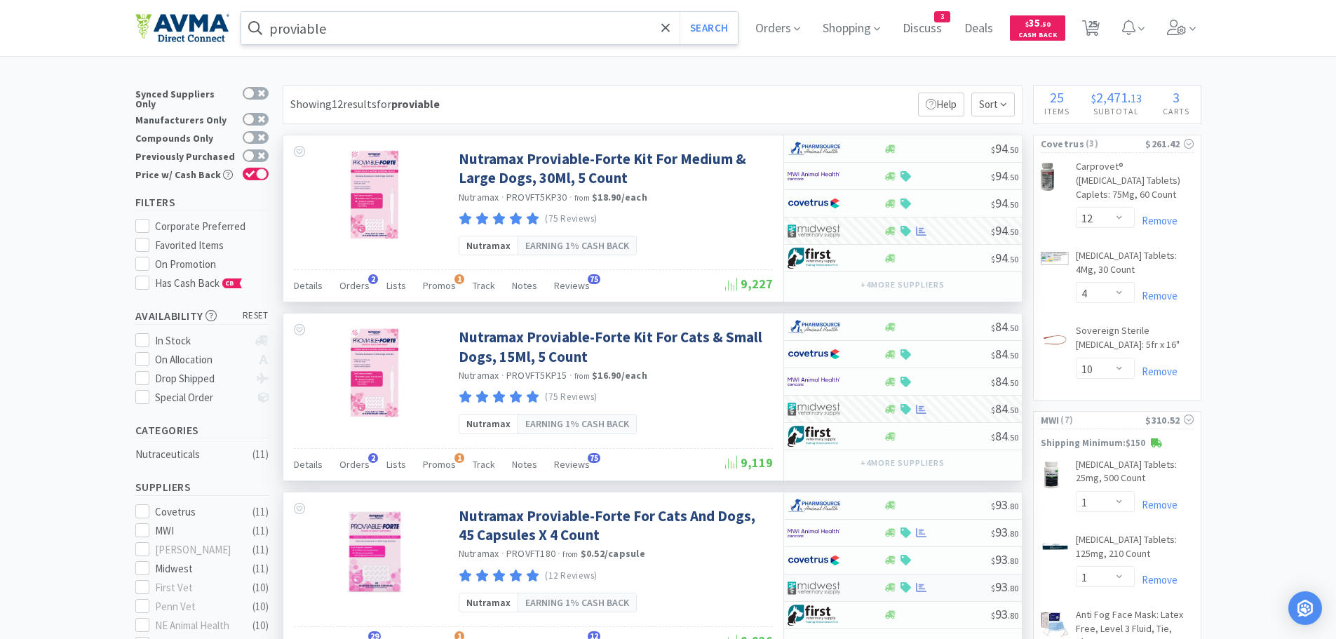
click at [943, 585] on div at bounding box center [937, 587] width 107 height 11
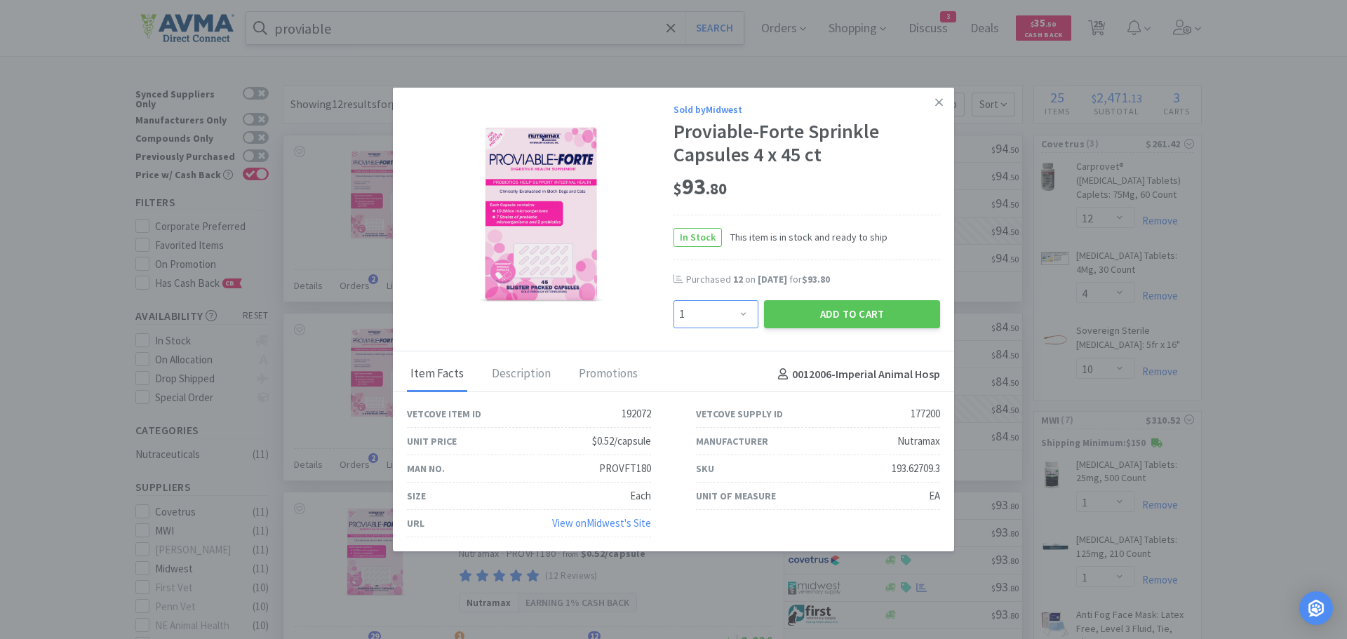
click at [740, 314] on select "Enter Quantity 1 2 3 4 5 6 7 8 9 10 11 12 13 14 15 16 17 18 19 20 Enter Quantity" at bounding box center [715, 314] width 85 height 28
select select "4"
click at [673, 300] on select "Enter Quantity 1 2 3 4 5 6 7 8 9 10 11 12 13 14 15 16 17 18 19 20 Enter Quantity" at bounding box center [715, 314] width 85 height 28
click at [809, 314] on button "Add to Cart" at bounding box center [852, 314] width 176 height 28
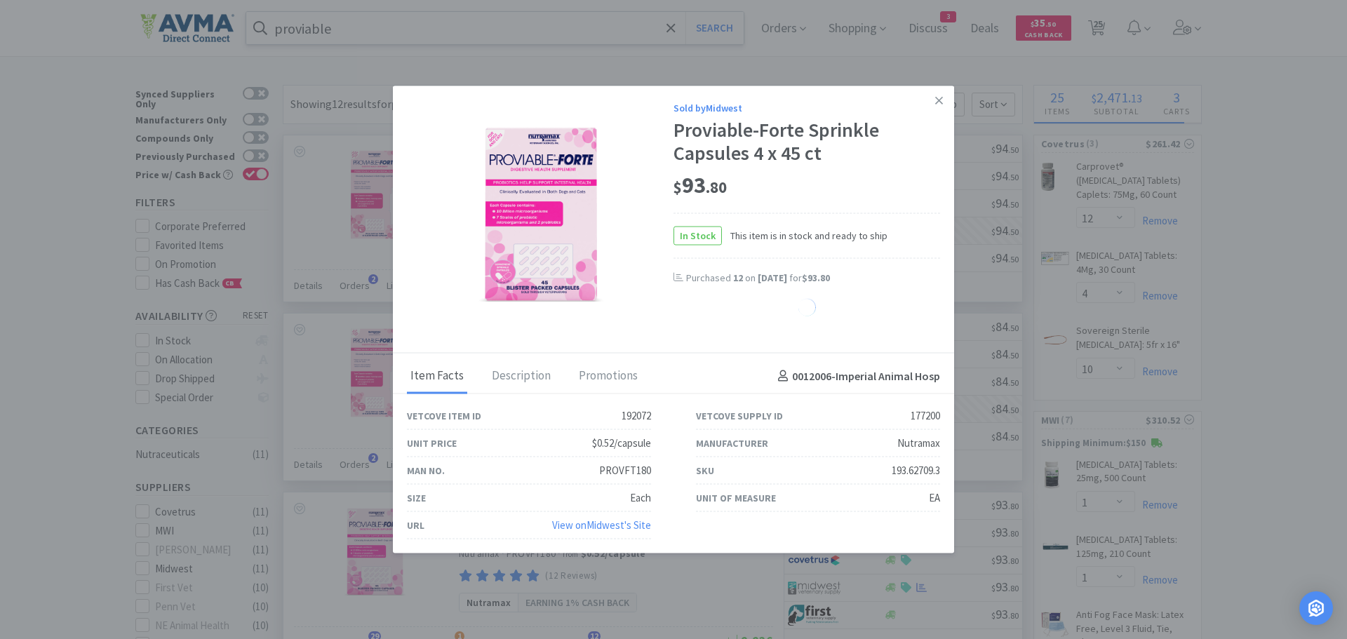
select select "4"
select select "2"
select select "4"
select select "1"
select select "2"
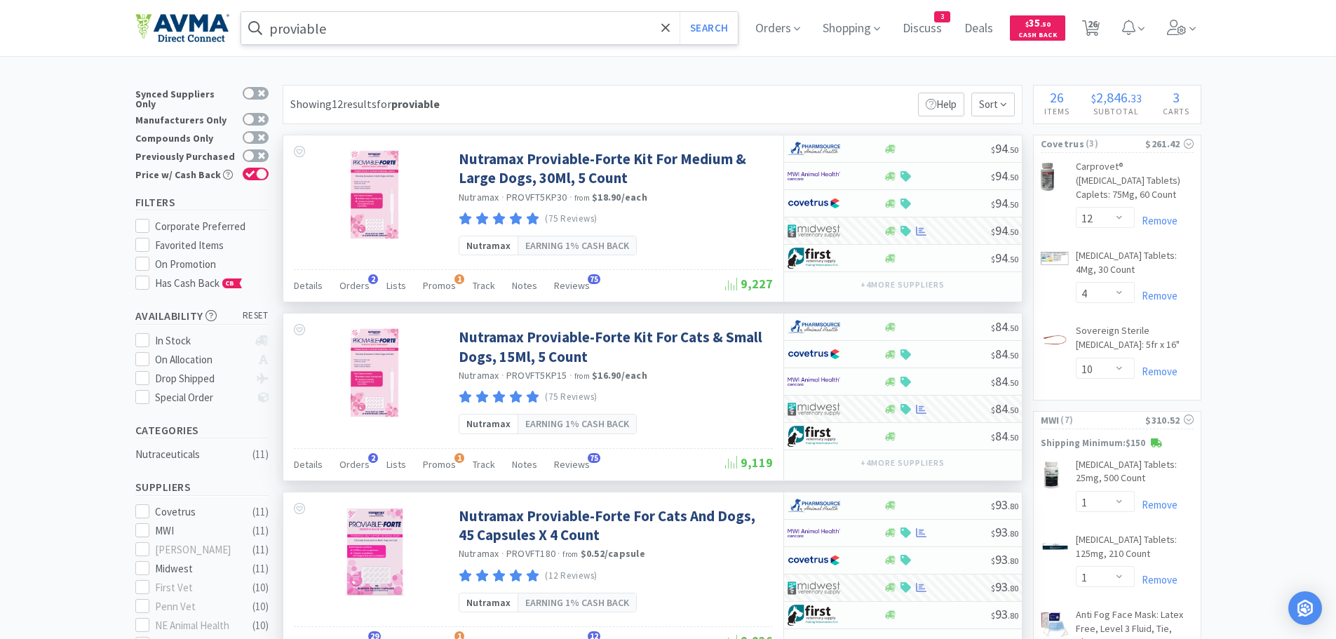
click at [417, 27] on input "proviable" at bounding box center [489, 28] width 497 height 32
click at [1313, 262] on div at bounding box center [668, 319] width 1336 height 639
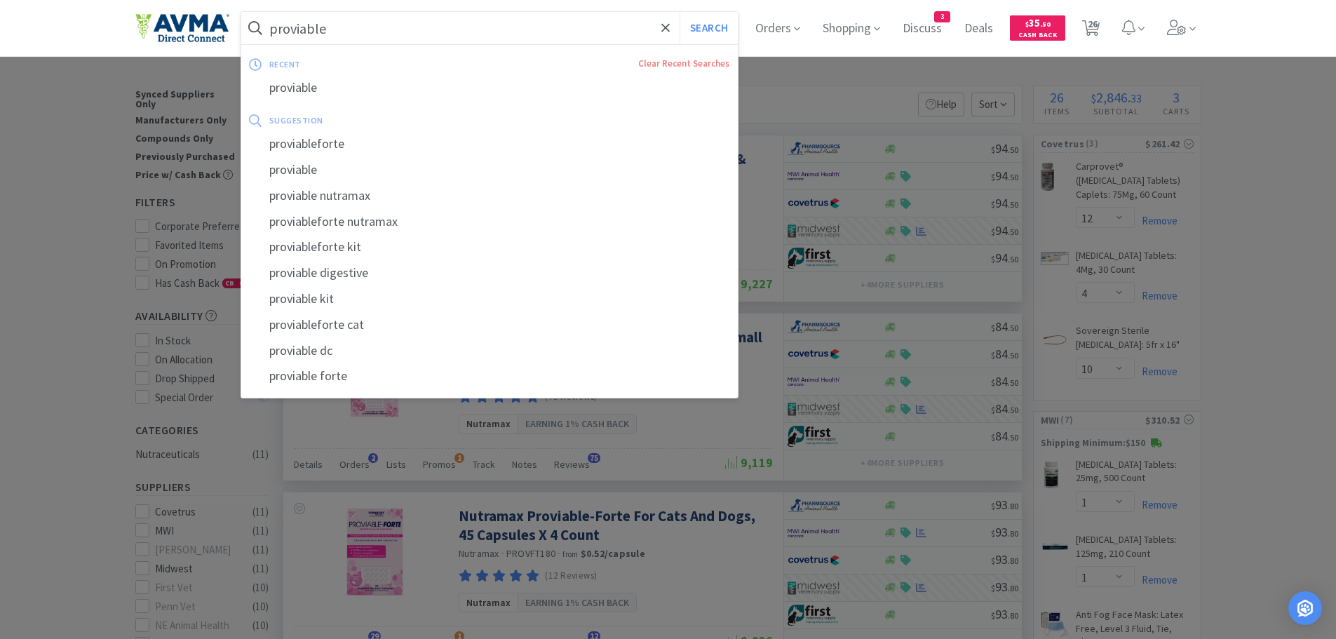
click at [354, 34] on input "proviable" at bounding box center [489, 28] width 497 height 32
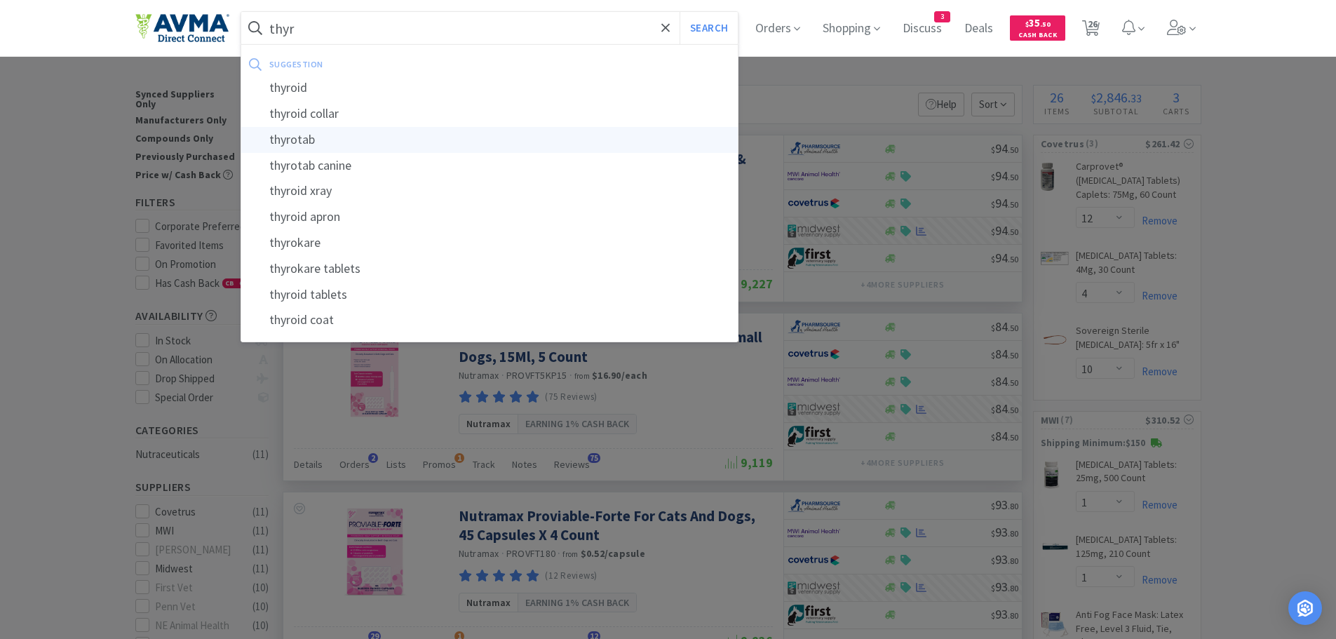
click at [342, 137] on div "thyrotab" at bounding box center [489, 140] width 497 height 26
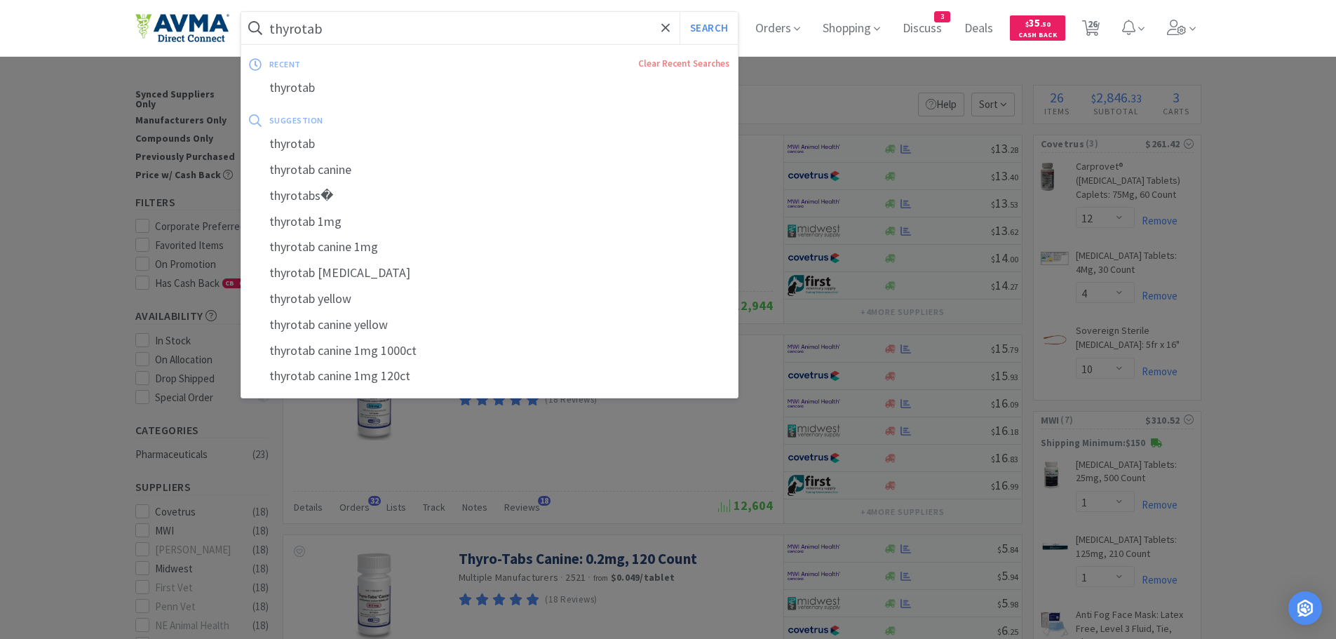
click at [440, 29] on input "thyrotab" at bounding box center [489, 28] width 497 height 32
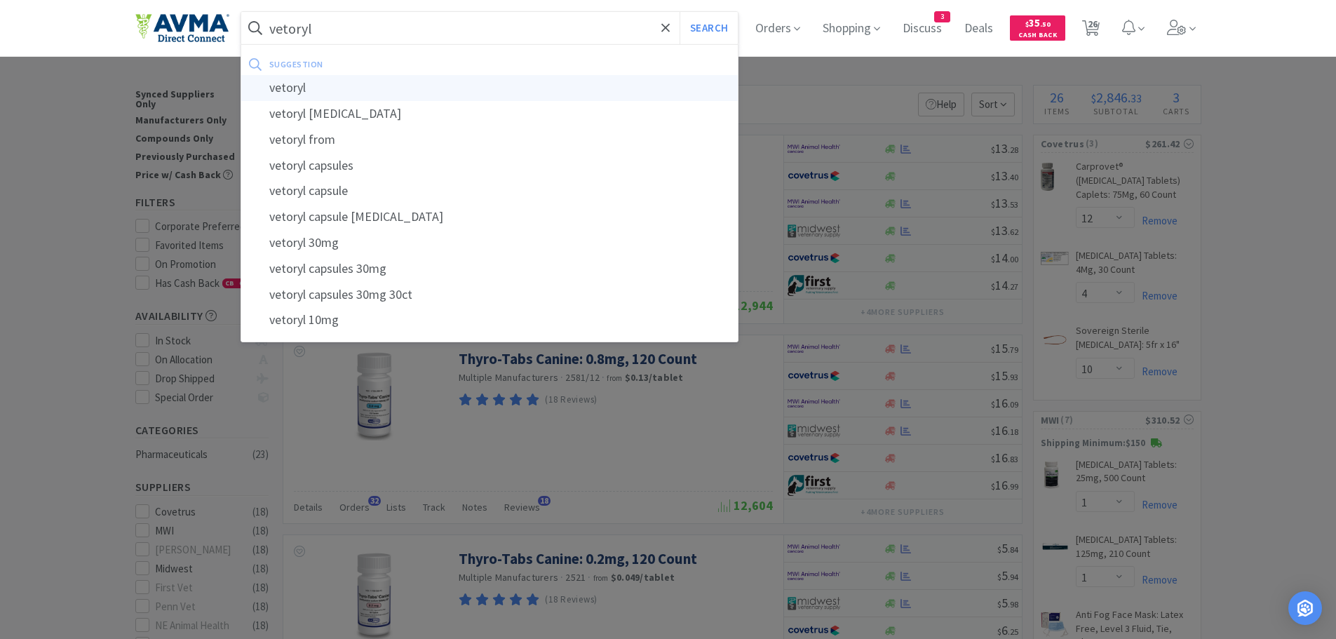
type input "vetoryl"
click at [343, 85] on div "vetoryl" at bounding box center [489, 88] width 497 height 26
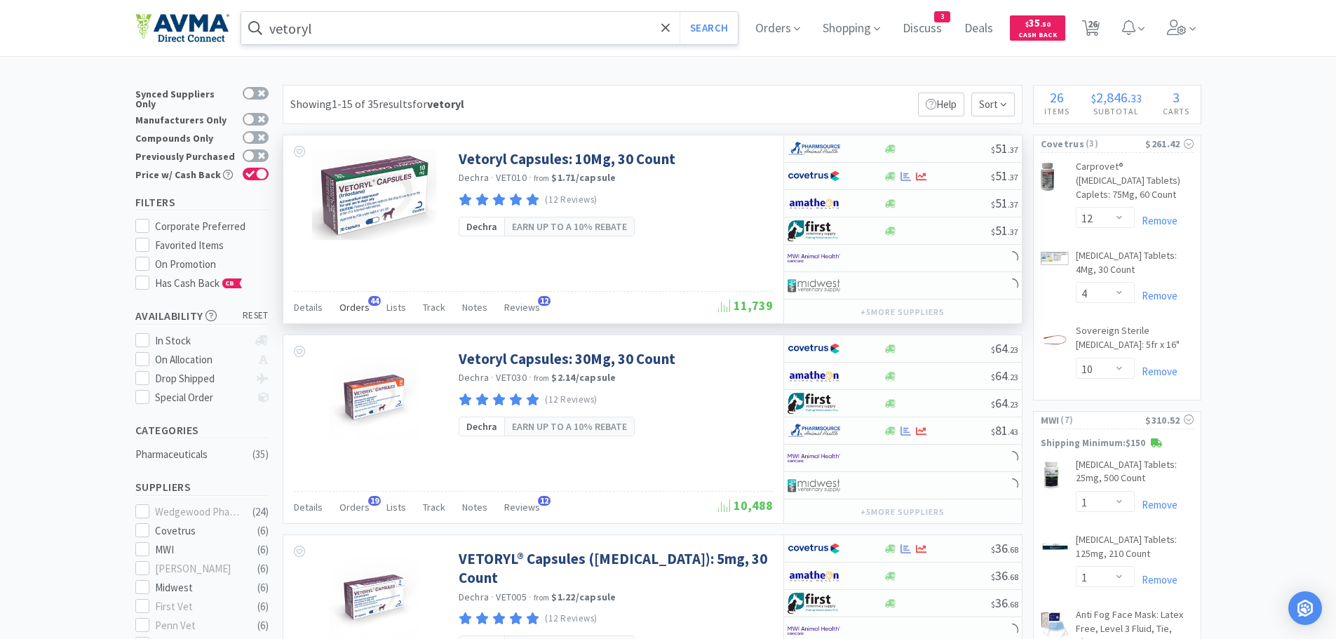
click at [353, 314] on div "Orders 44" at bounding box center [354, 309] width 30 height 27
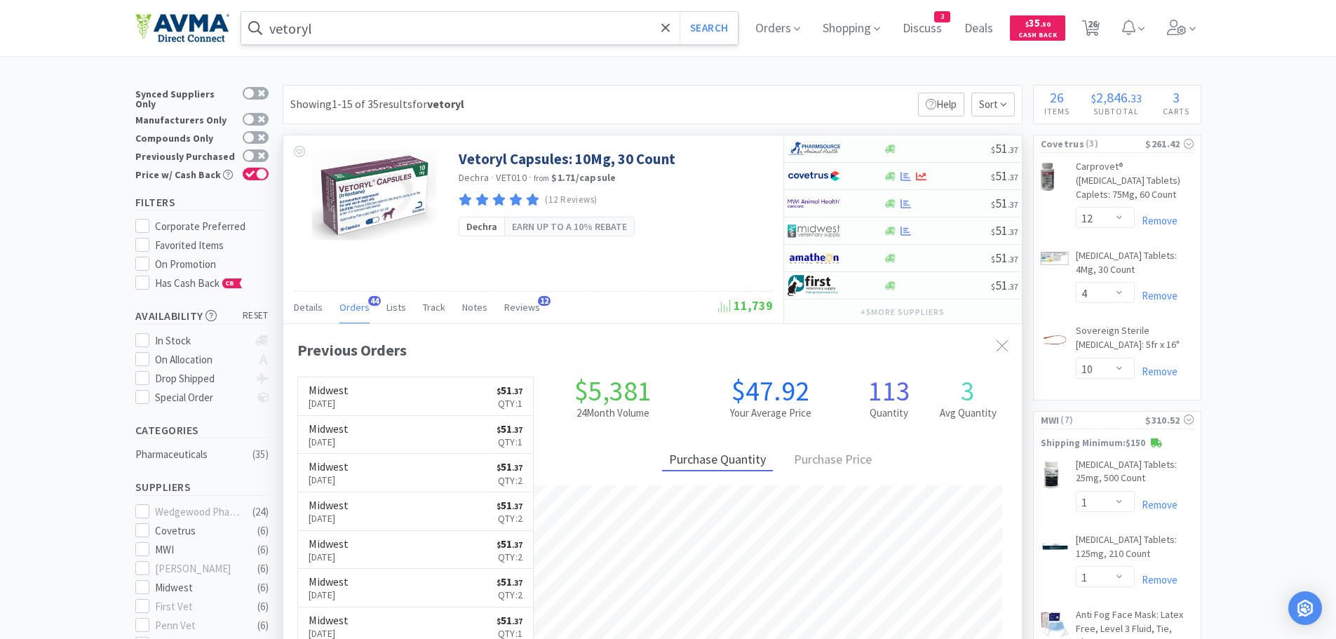
scroll to position [376, 739]
click at [938, 226] on div at bounding box center [937, 231] width 107 height 11
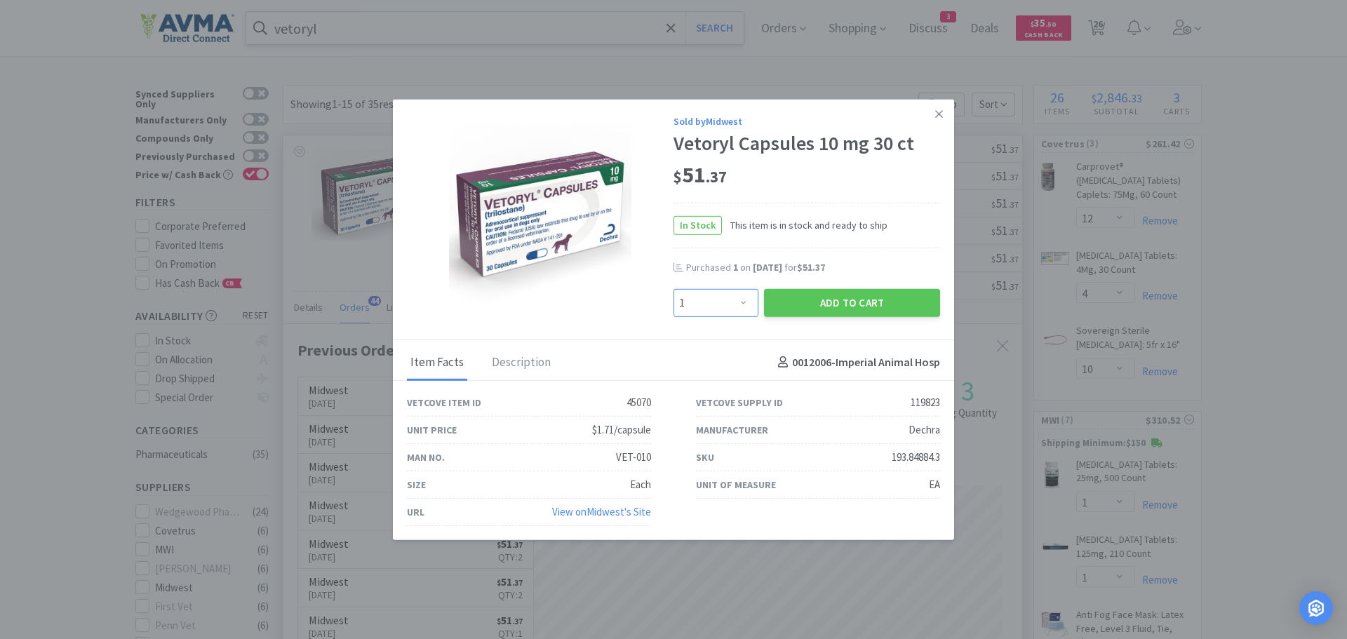
click at [742, 299] on select "Enter Quantity 1 2 3 4 5 6 7 8 9 10 11 12 13 14 15 16 17 18 19 20 Enter Quantity" at bounding box center [715, 302] width 85 height 28
select select "2"
click at [673, 288] on select "Enter Quantity 1 2 3 4 5 6 7 8 9 10 11 12 13 14 15 16 17 18 19 20 Enter Quantity" at bounding box center [715, 302] width 85 height 28
click at [802, 304] on button "Add to Cart" at bounding box center [852, 302] width 176 height 28
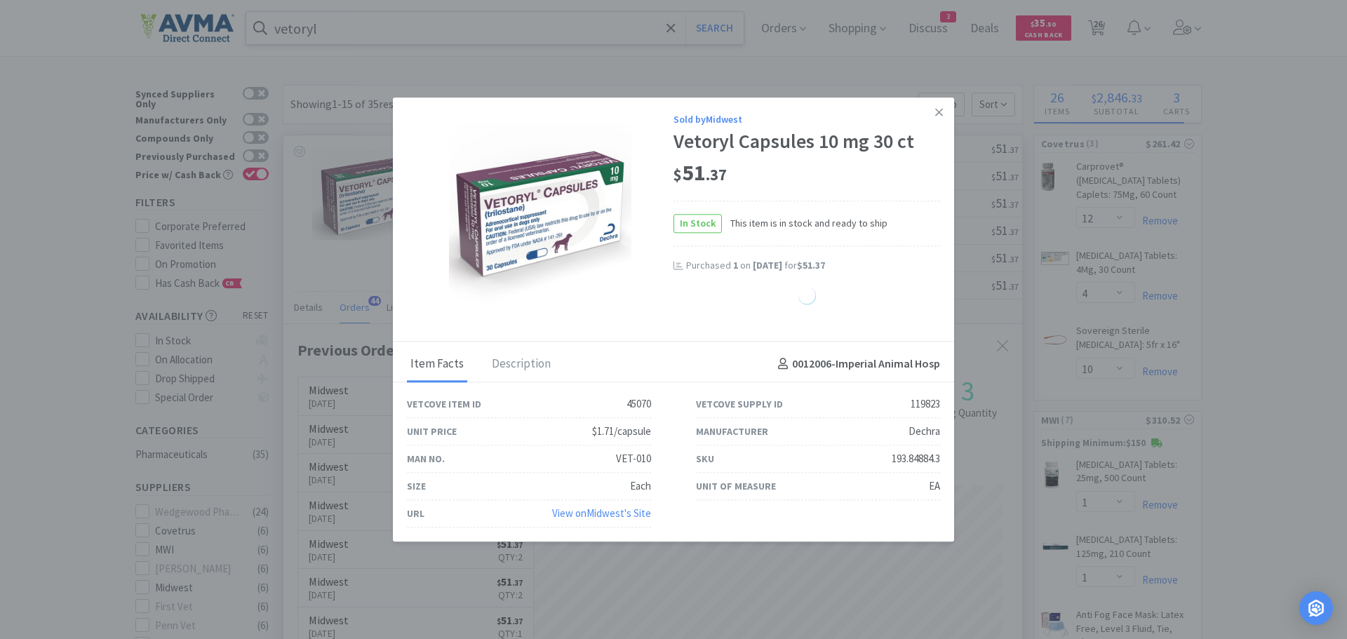
select select "2"
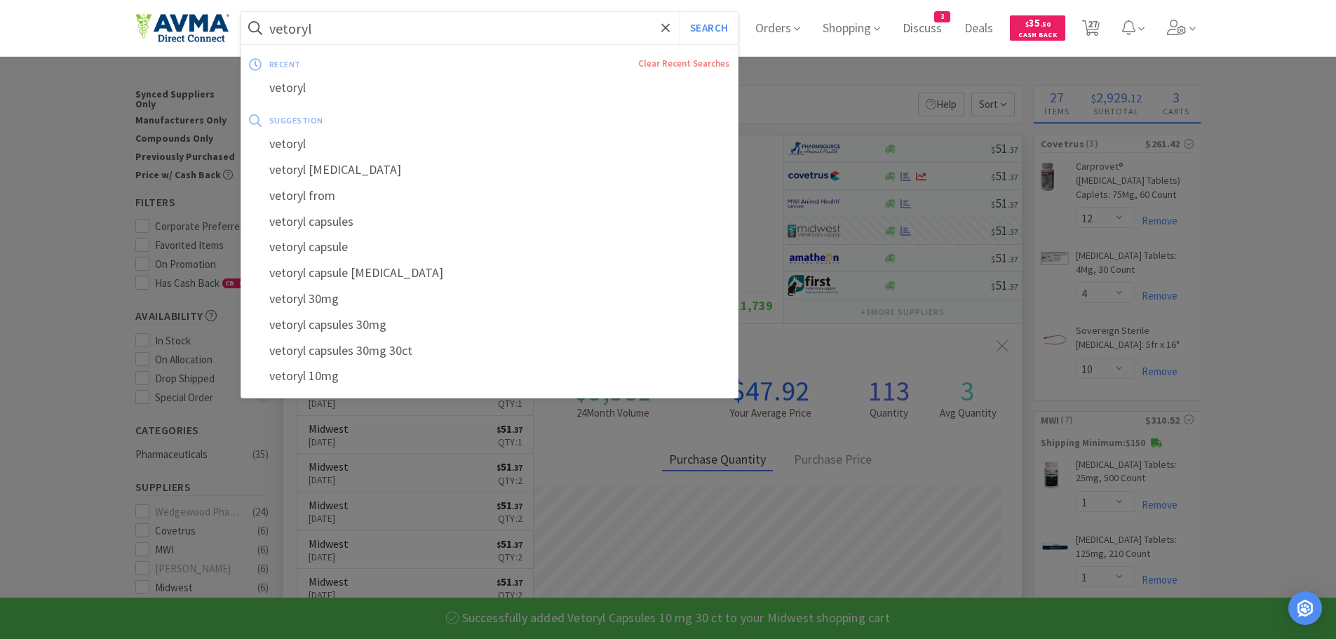
click at [372, 23] on input "vetoryl" at bounding box center [489, 28] width 497 height 32
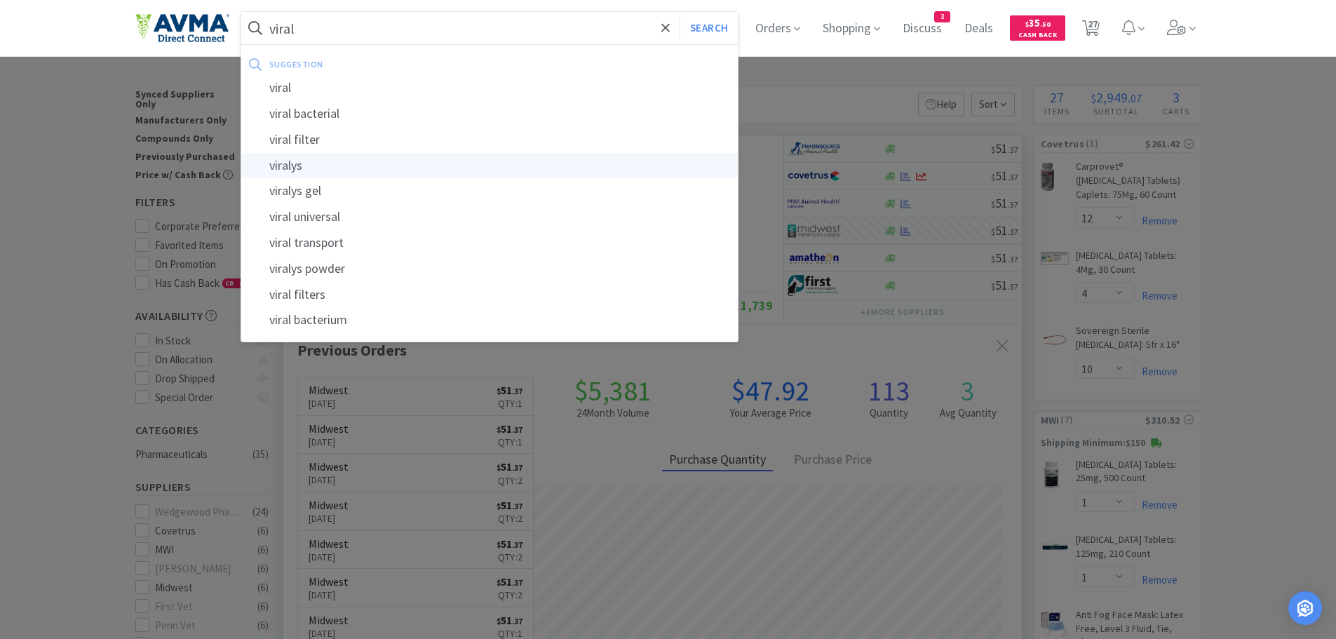
click at [306, 168] on div "viralys" at bounding box center [489, 166] width 497 height 26
type input "viralys"
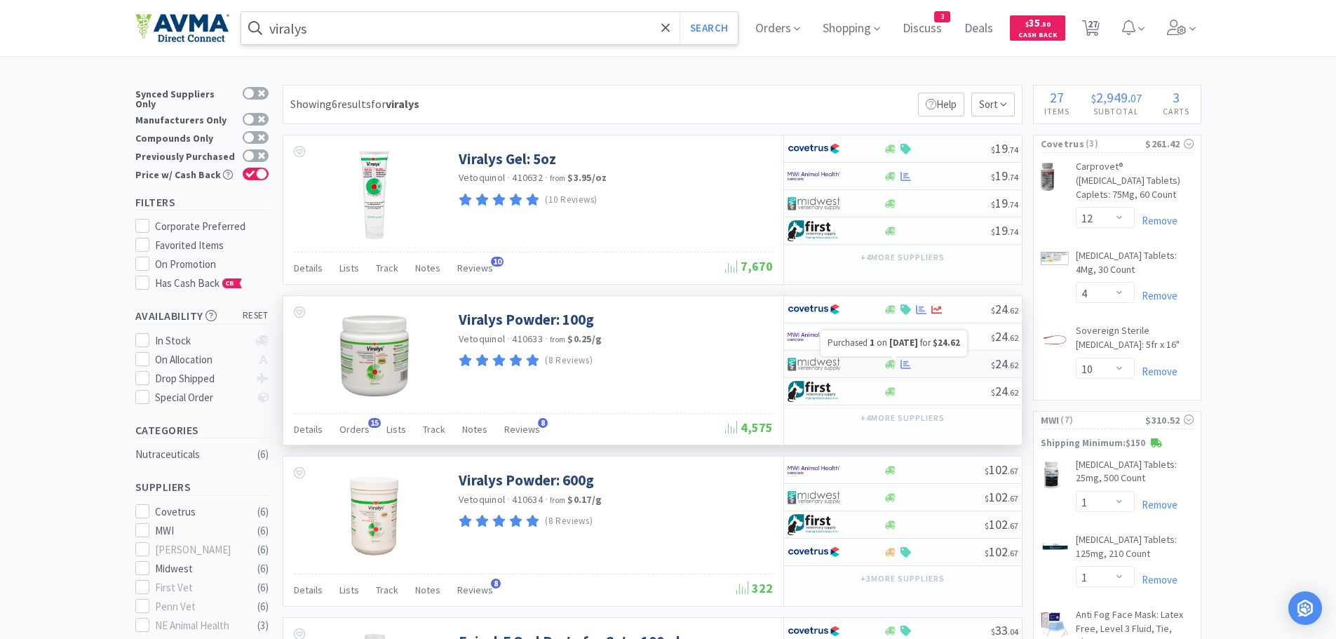
click at [908, 365] on icon at bounding box center [906, 364] width 11 height 11
select select "1"
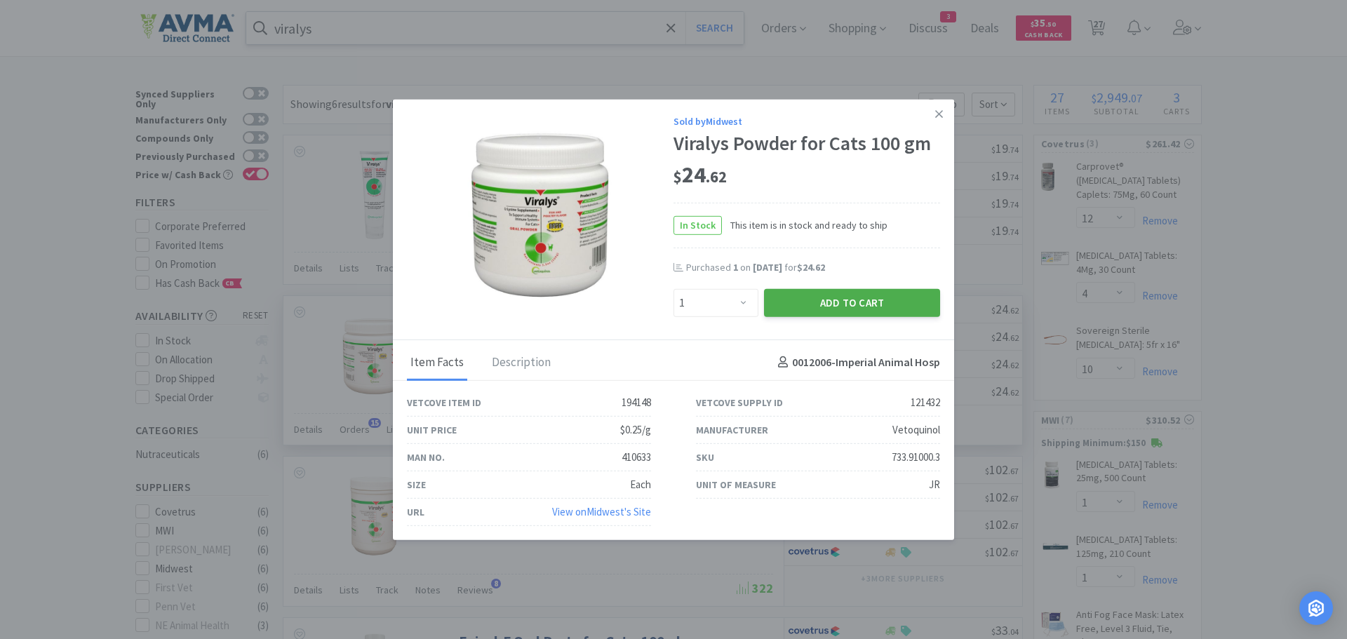
click at [781, 303] on button "Add to Cart" at bounding box center [852, 302] width 176 height 28
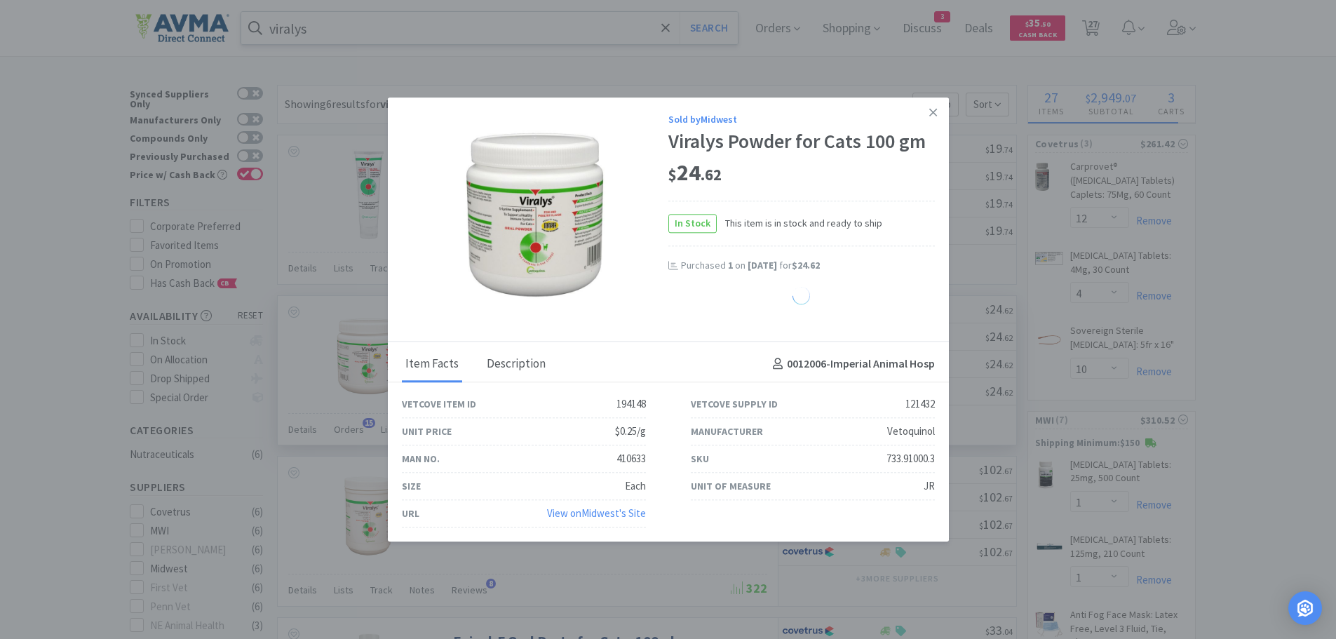
select select "1"
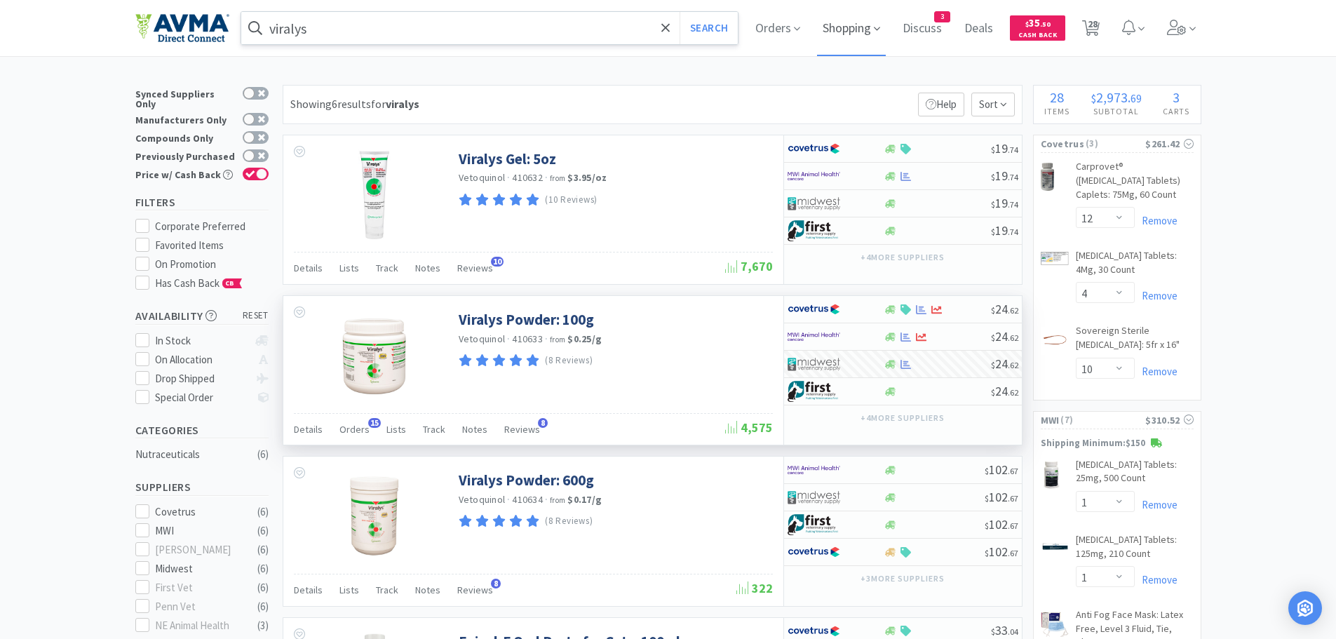
click at [854, 31] on span "Shopping" at bounding box center [851, 28] width 69 height 56
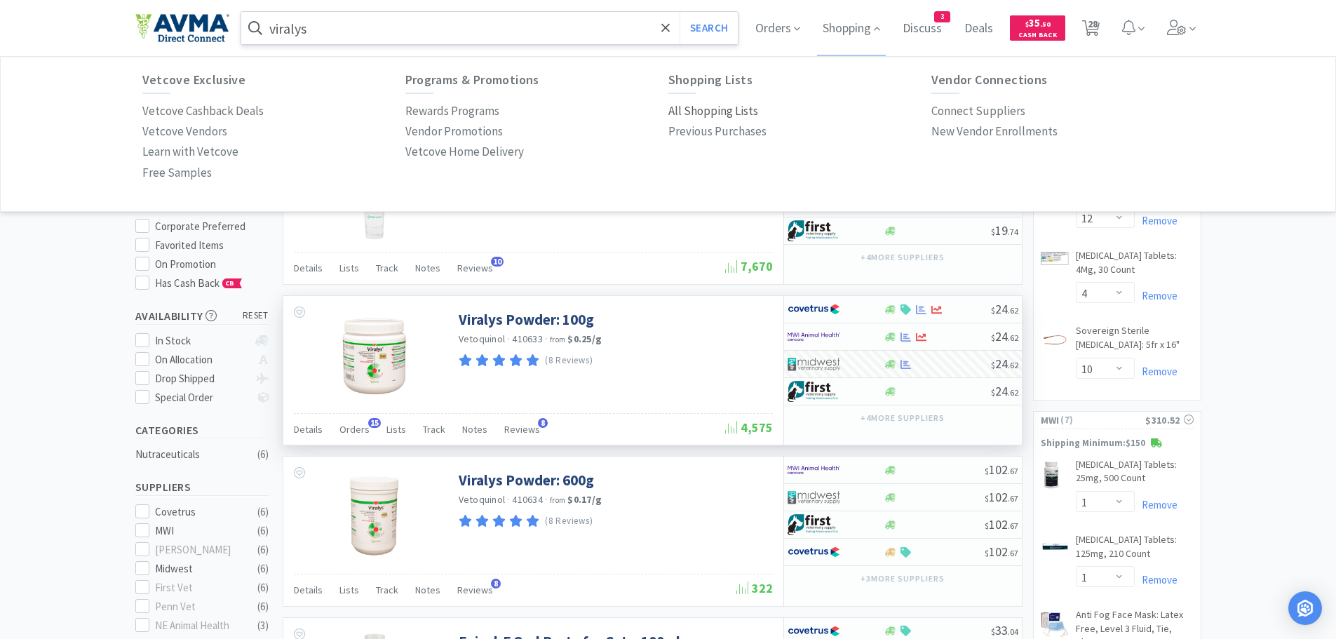
click at [693, 114] on p "All Shopping Lists" at bounding box center [713, 111] width 90 height 19
select select "12"
select select "4"
select select "10"
select select "1"
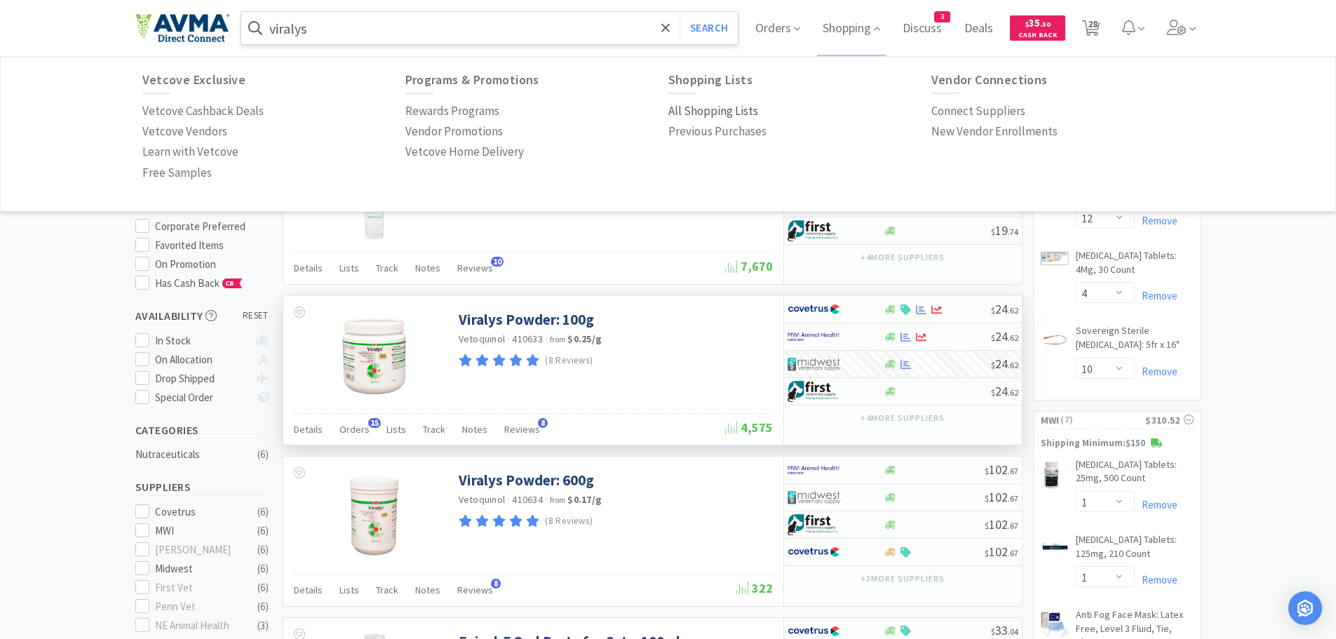
select select "1"
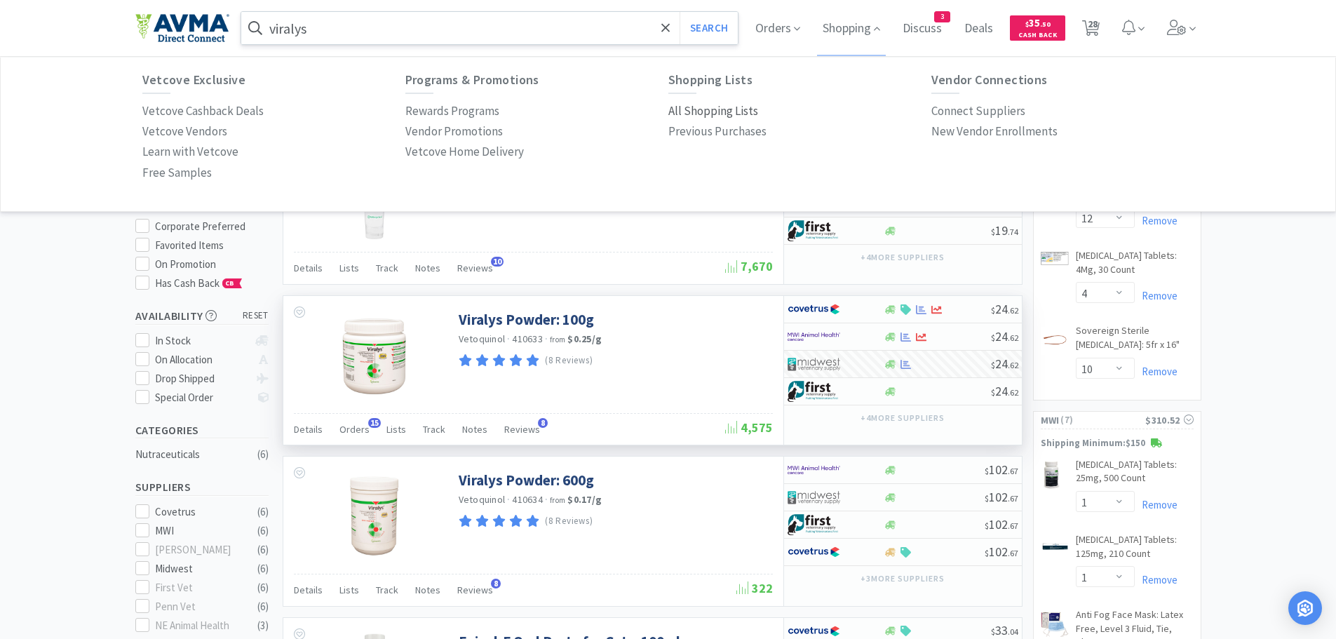
select select "2"
select select "1"
select select "3"
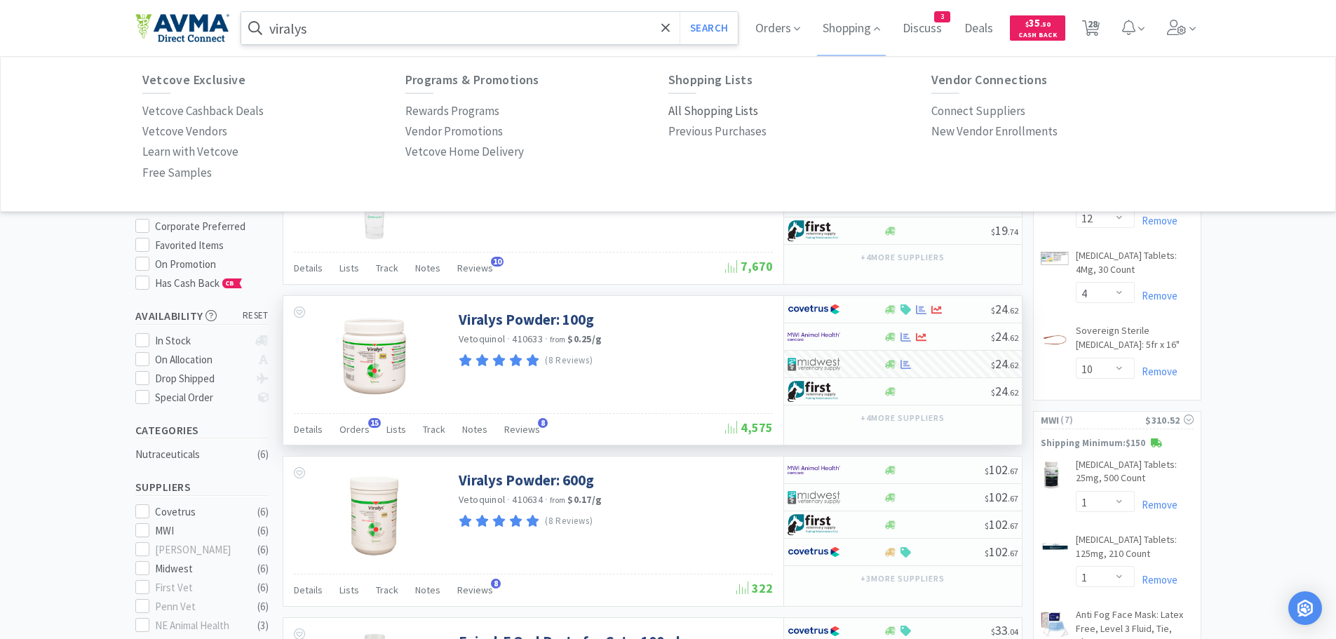
select select "1"
select select "3"
select select "4"
select select "2"
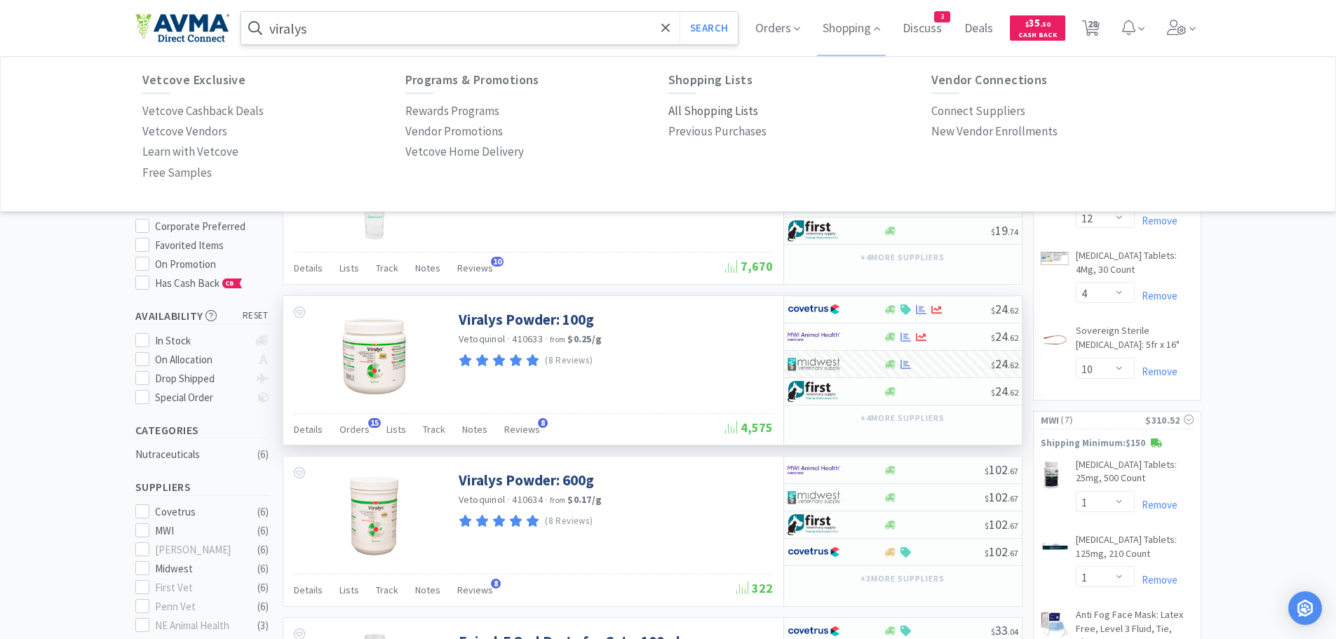
select select "2"
select select "4"
select select "1"
select select "2"
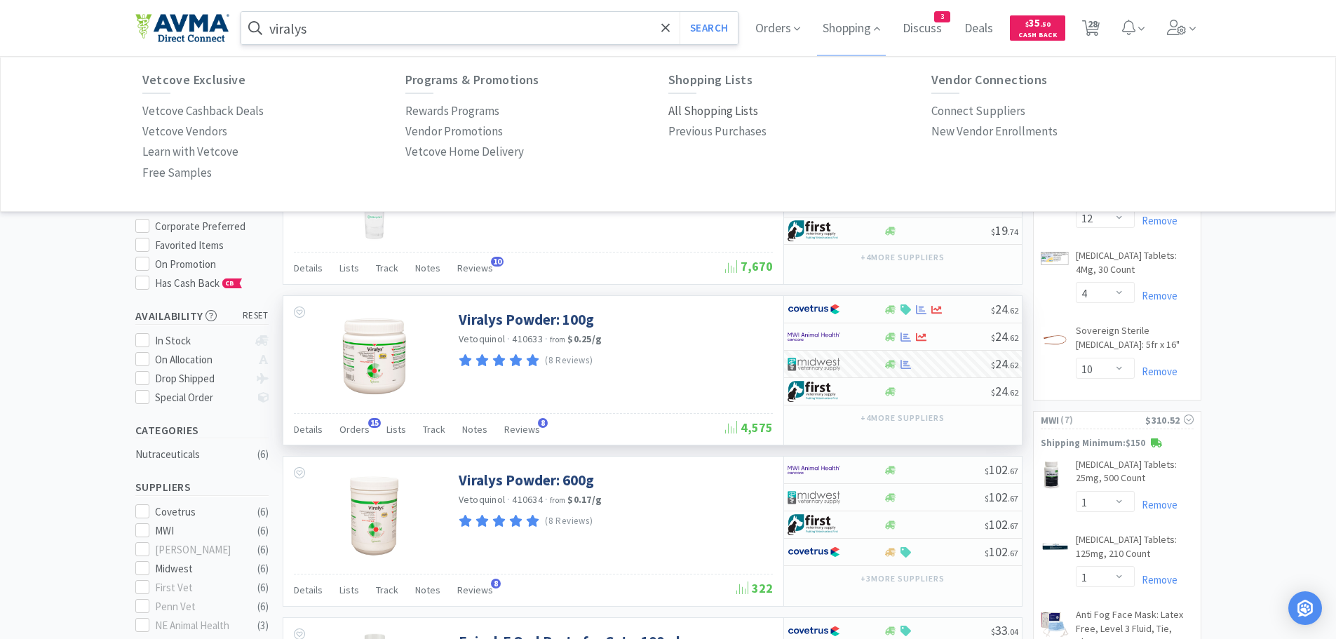
select select "2"
select select "1"
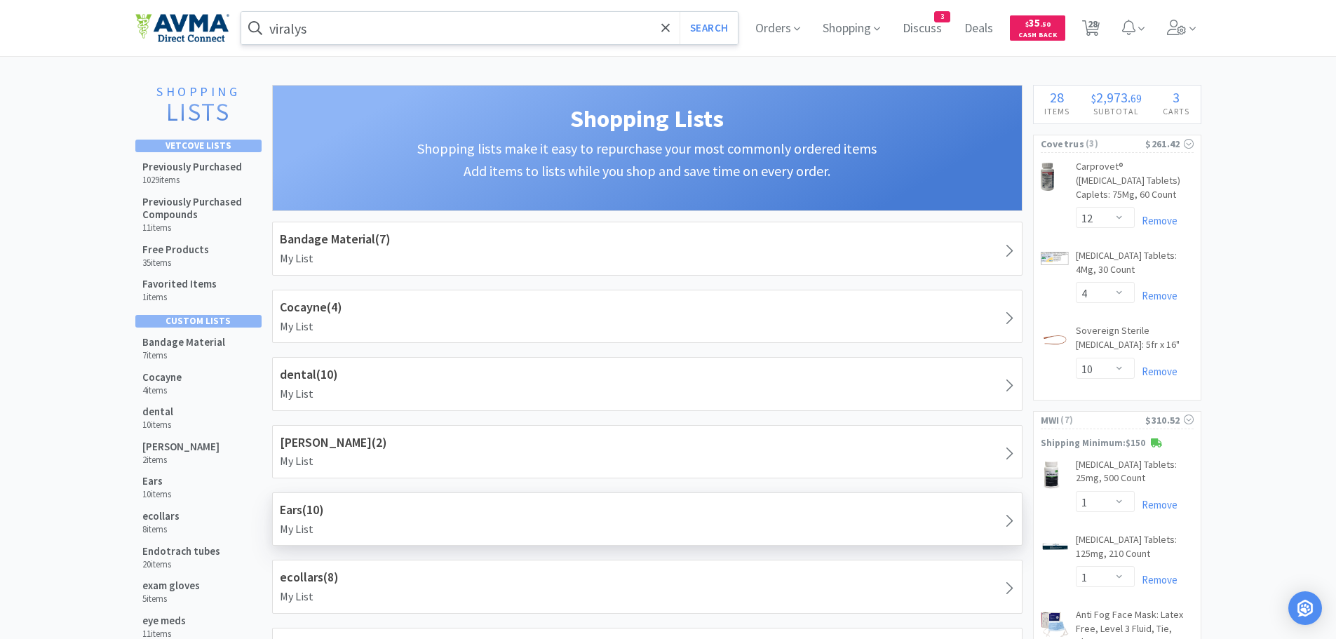
click at [375, 521] on p "My List" at bounding box center [647, 529] width 735 height 18
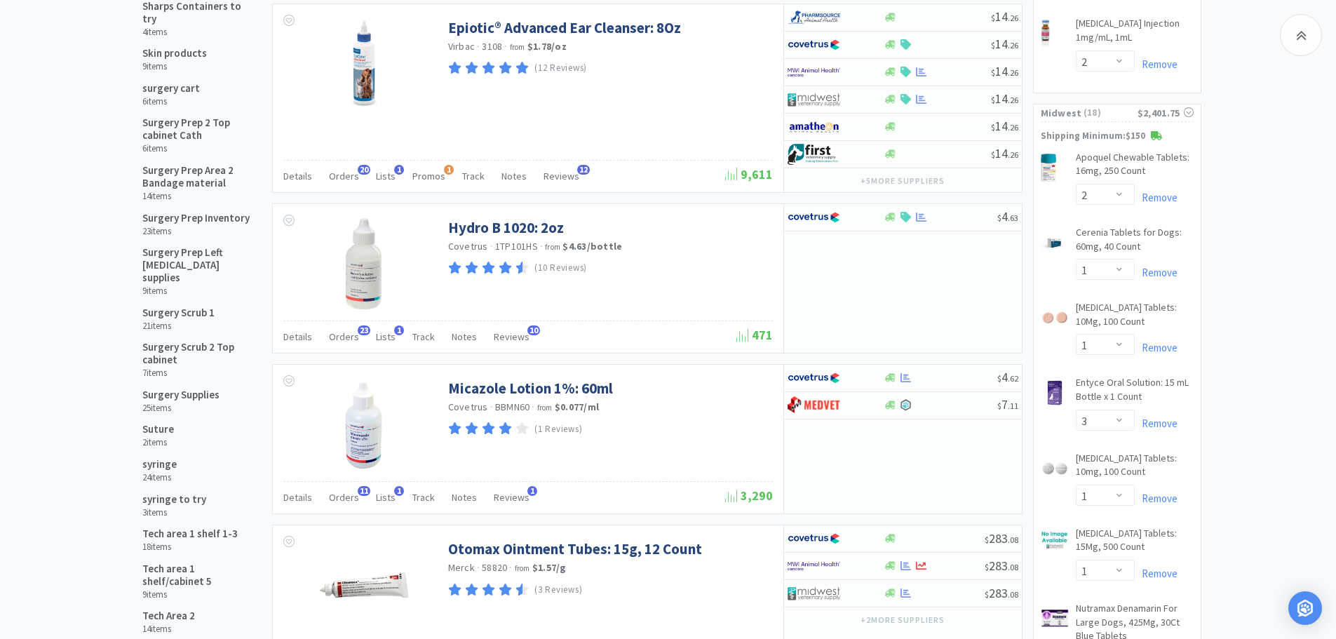
scroll to position [912, 0]
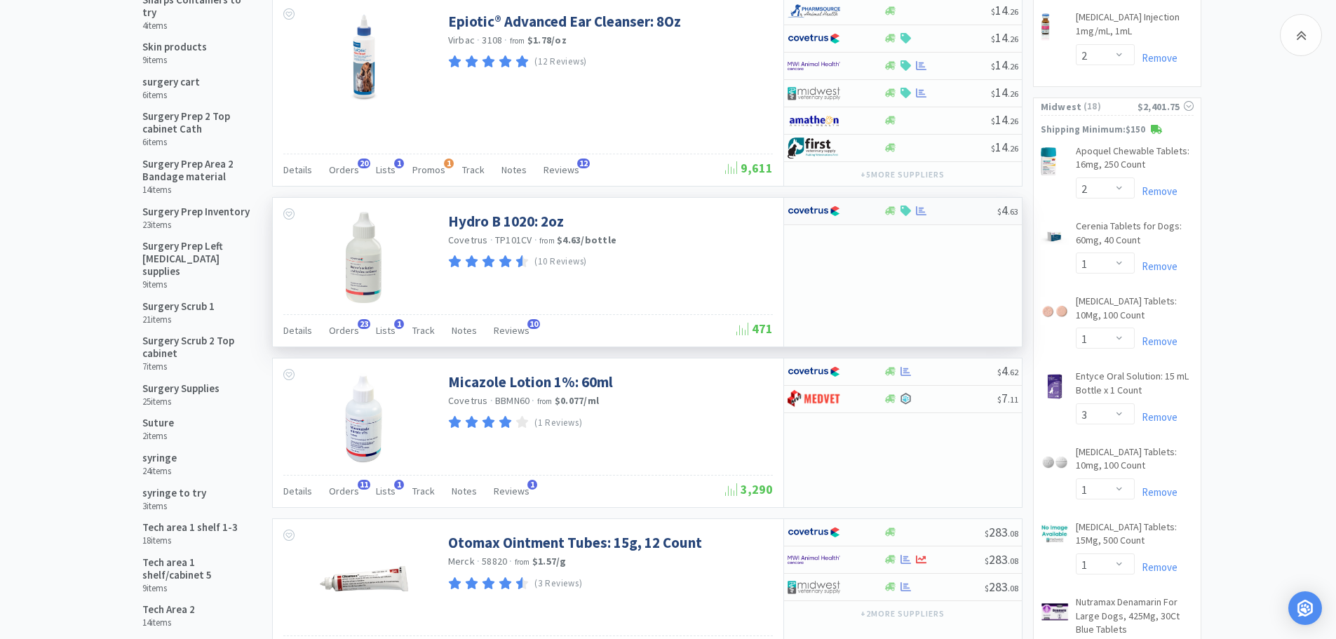
click at [935, 212] on div at bounding box center [941, 211] width 114 height 11
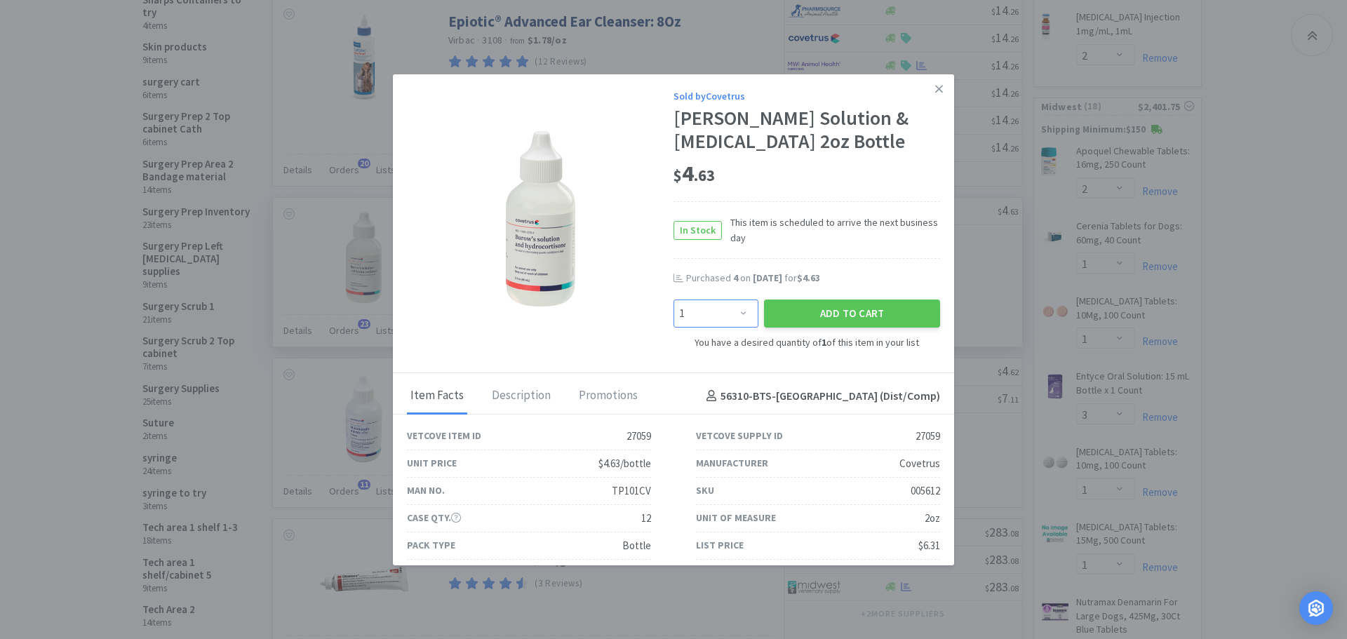
click at [732, 312] on select "Enter Quantity 1 2 3 4 5 6 7 8 9 10 11 12 13 14 15 16 17 18 19 20 Enter Quantity" at bounding box center [715, 314] width 85 height 28
select select "4"
click at [673, 300] on select "Enter Quantity 1 2 3 4 5 6 7 8 9 10 11 12 13 14 15 16 17 18 19 20 Enter Quantity" at bounding box center [715, 314] width 85 height 28
click at [779, 319] on button "Add to Cart" at bounding box center [852, 314] width 176 height 28
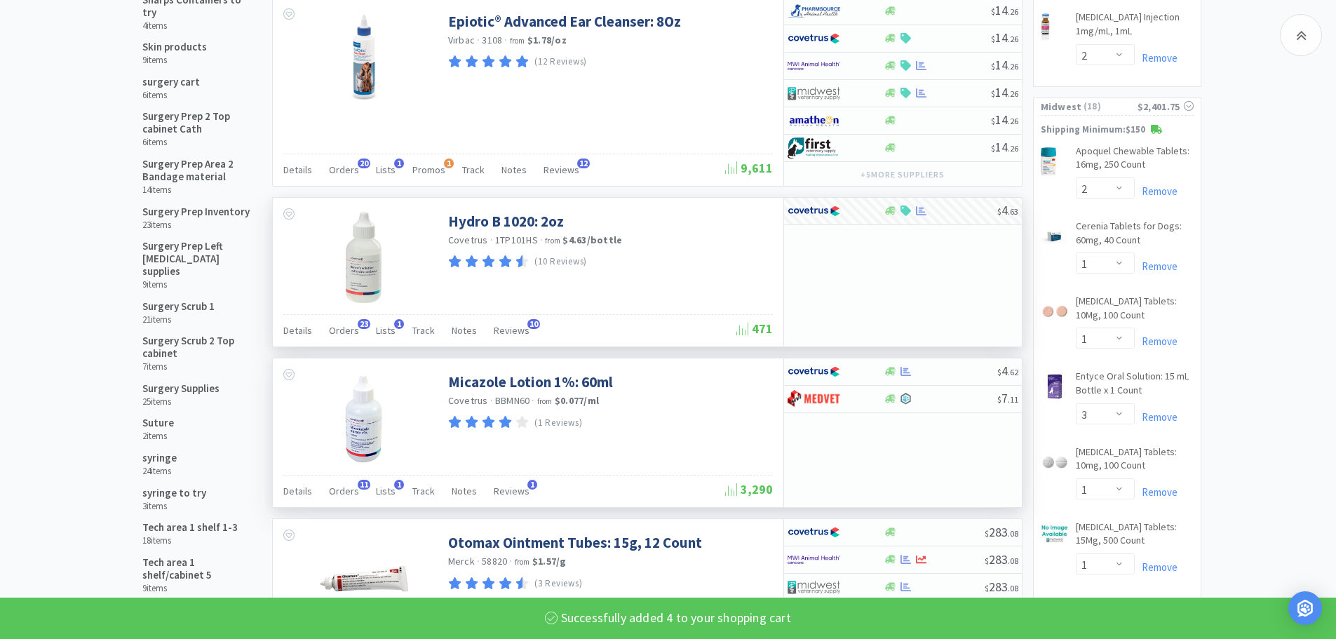
select select "4"
select select "10"
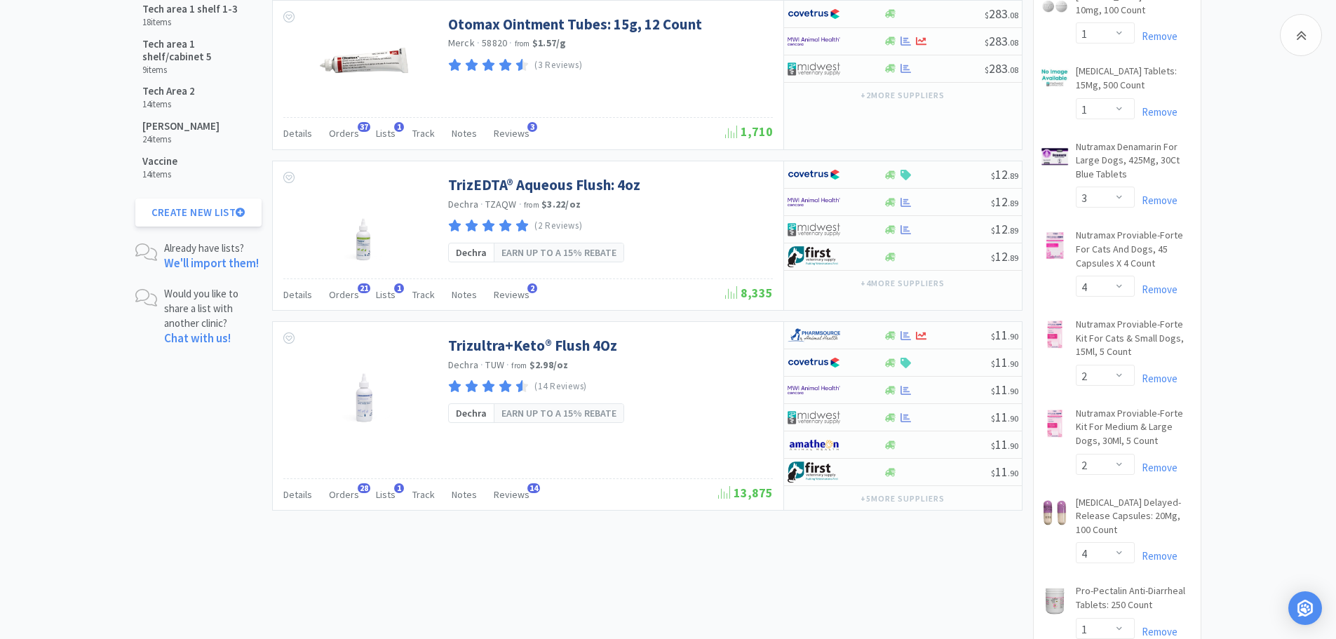
scroll to position [1509, 0]
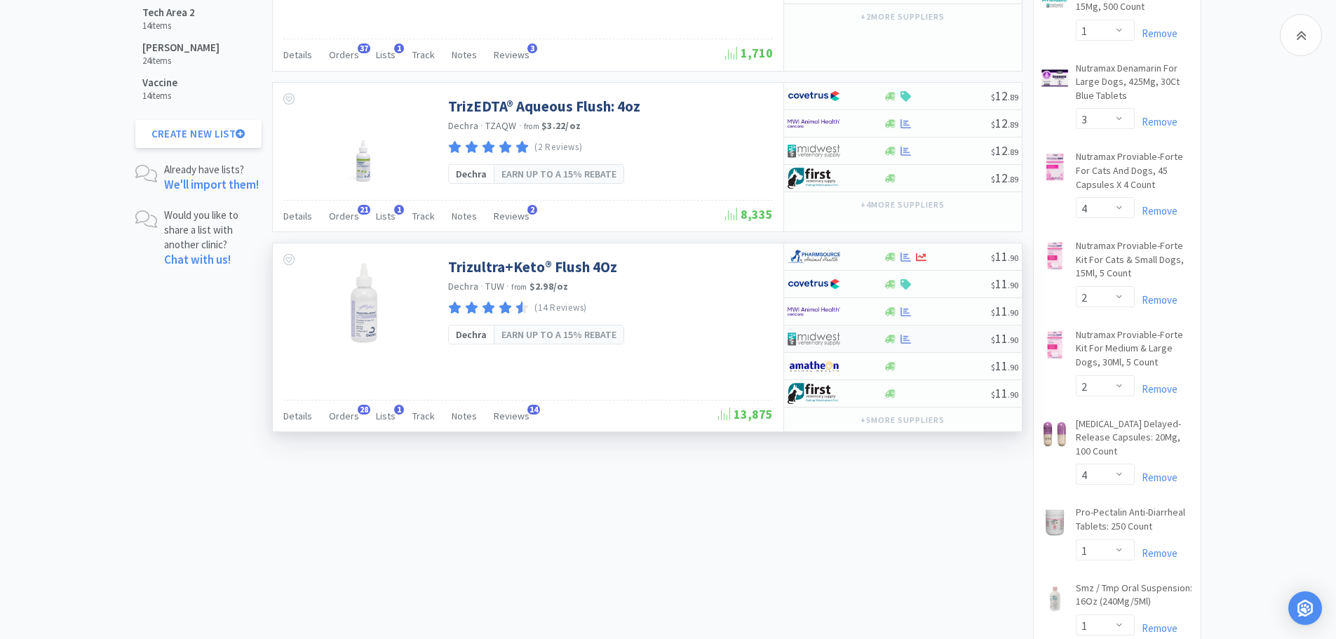
click at [944, 334] on div at bounding box center [937, 339] width 107 height 11
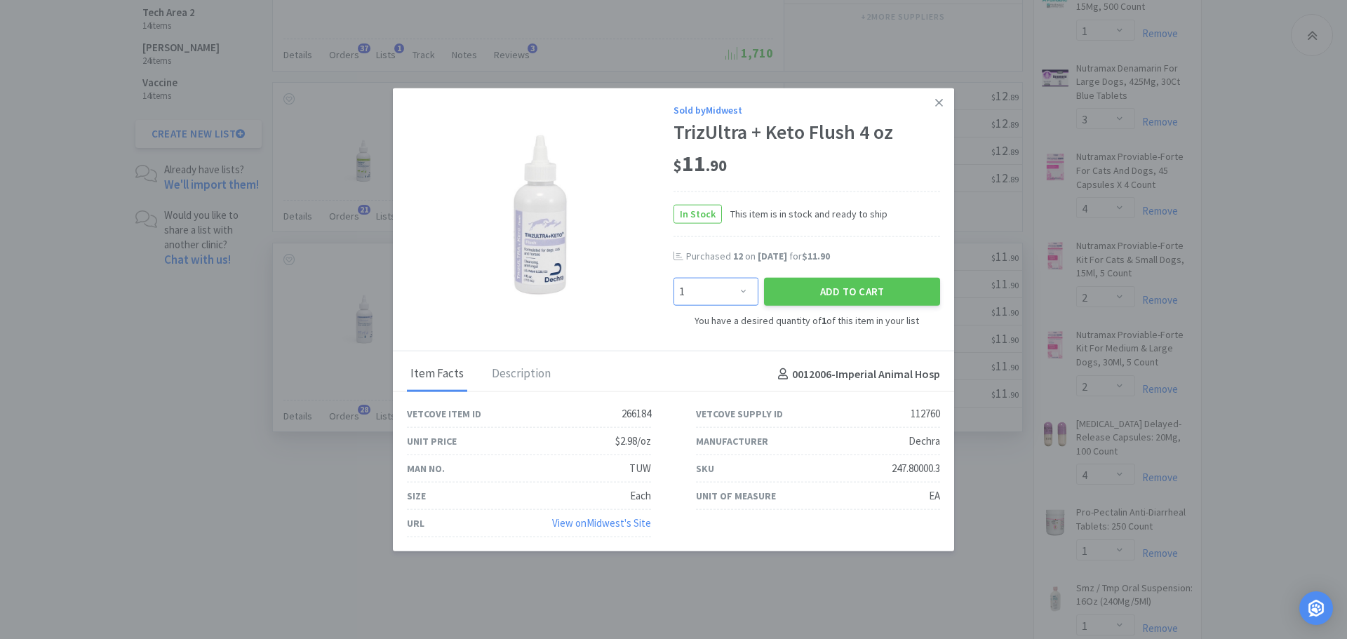
click at [738, 290] on select "Enter Quantity 1 2 3 4 5 6 7 8 9 10 11 12 13 14 15 16 17 18 19 20 Enter Quantity" at bounding box center [715, 291] width 85 height 28
select select "3"
click at [673, 277] on select "Enter Quantity 1 2 3 4 5 6 7 8 9 10 11 12 13 14 15 16 17 18 19 20 Enter Quantity" at bounding box center [715, 291] width 85 height 28
click at [812, 292] on button "Add to Cart" at bounding box center [852, 291] width 176 height 28
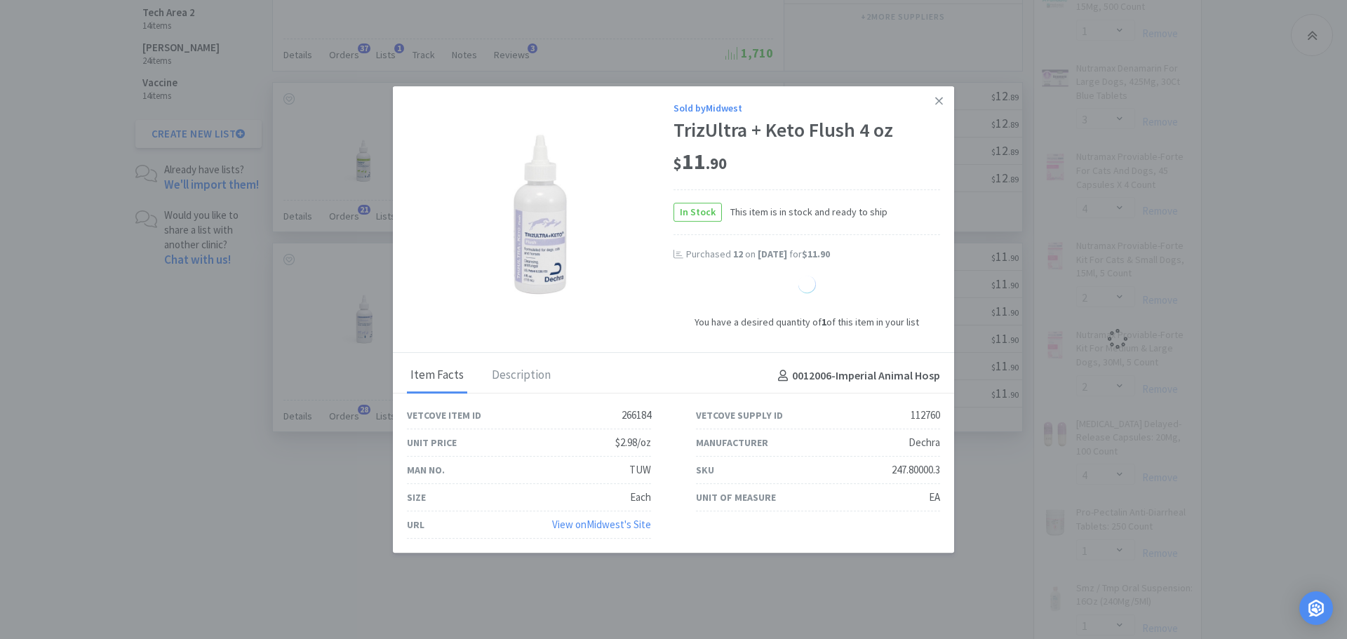
select select "3"
select select "2"
select select "1"
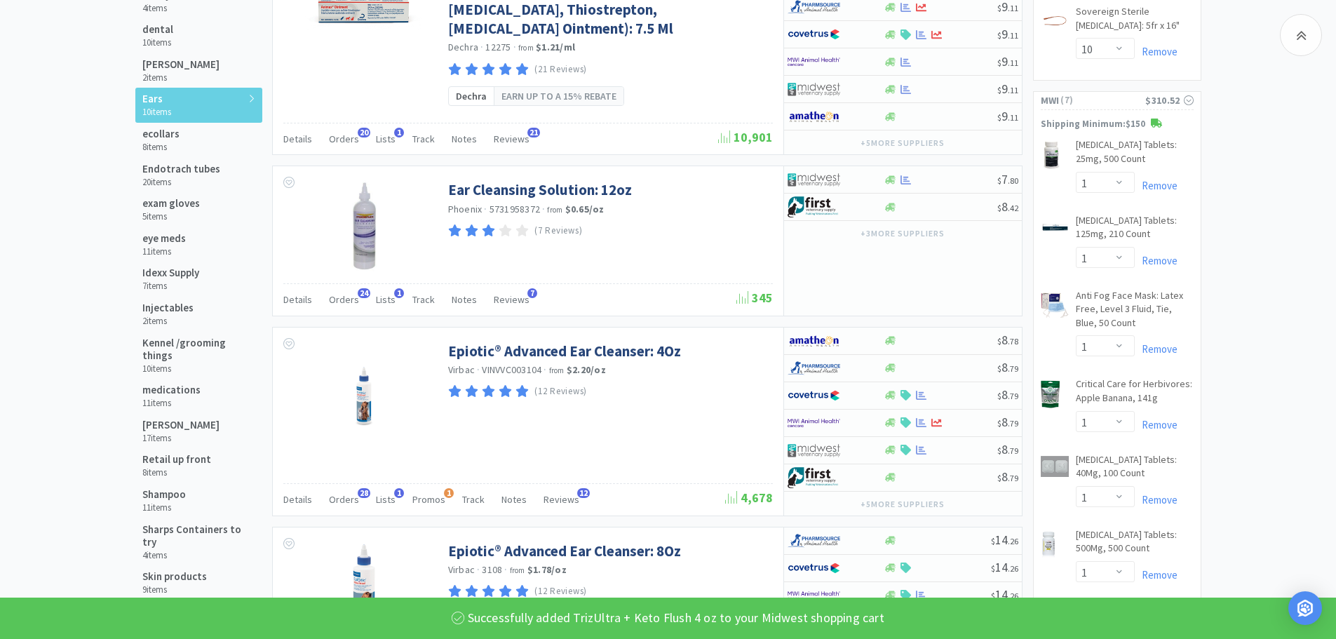
scroll to position [0, 0]
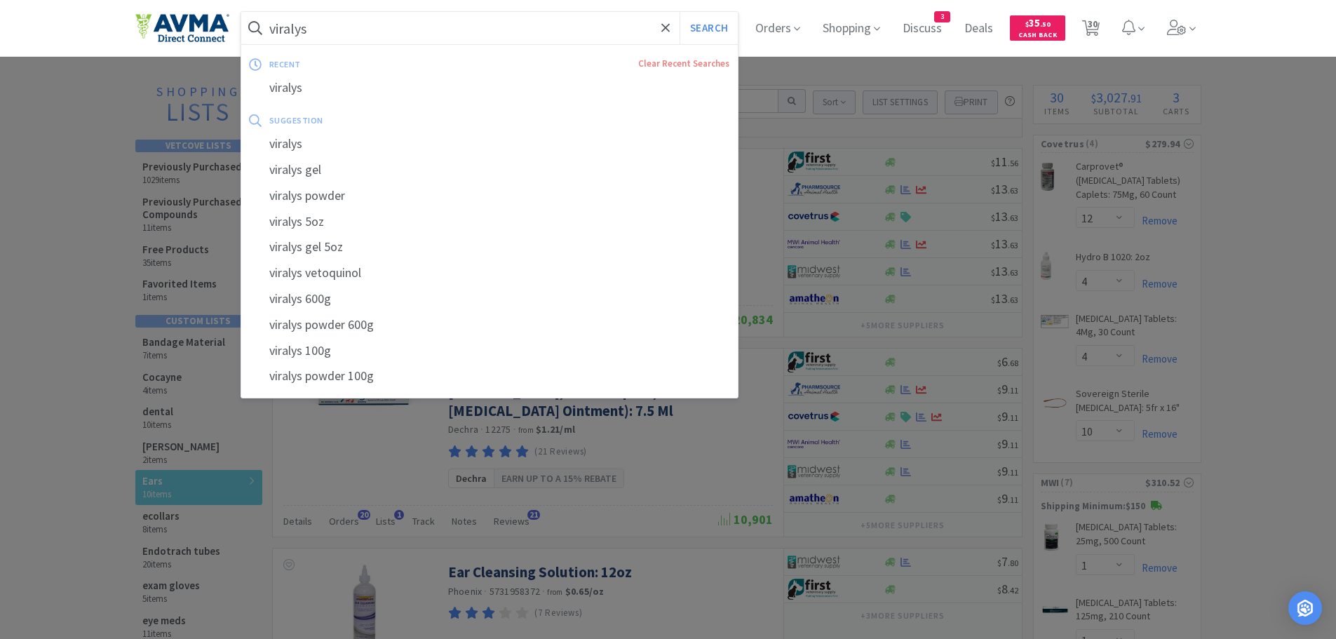
click at [361, 33] on input "viralys" at bounding box center [489, 28] width 497 height 32
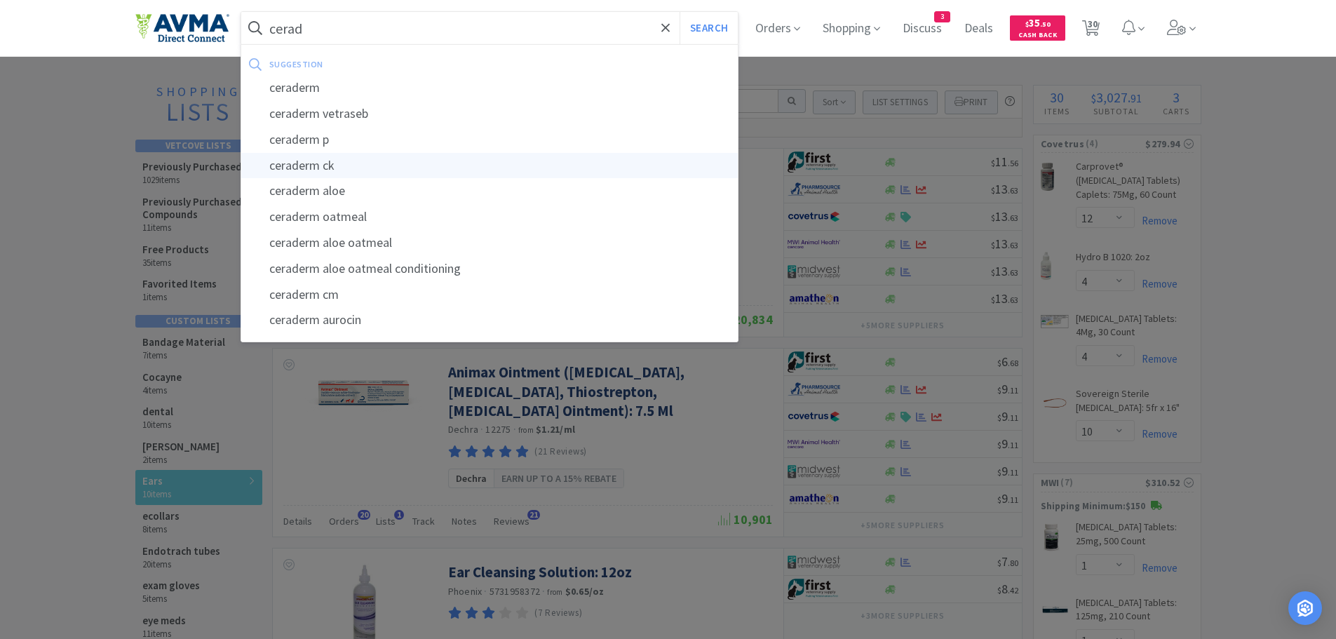
click at [330, 172] on div "ceraderm ck" at bounding box center [489, 166] width 497 height 26
type input "ceraderm ck"
select select "12"
select select "4"
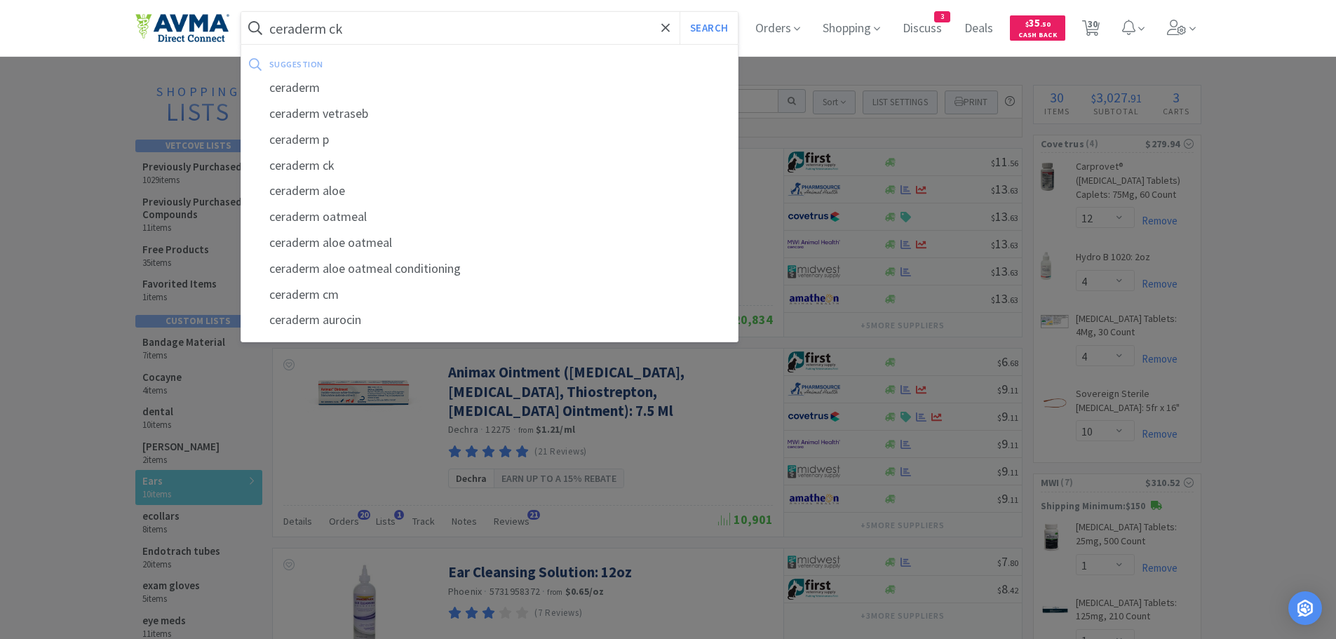
select select "10"
select select "1"
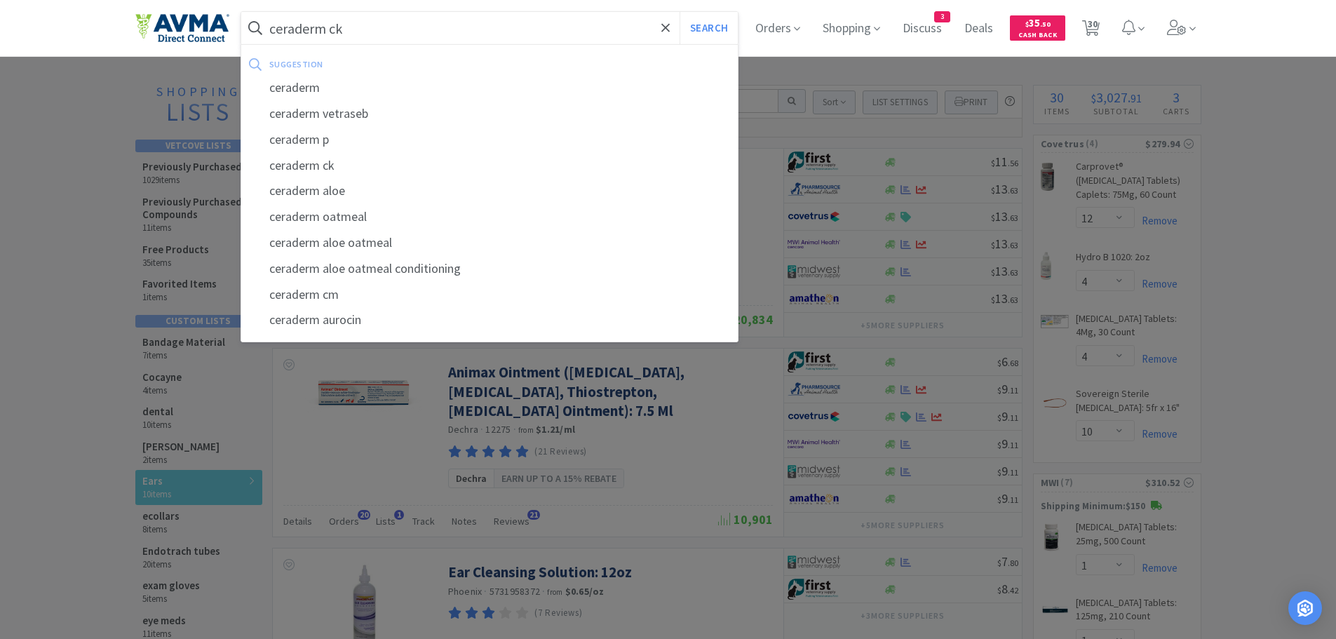
select select "1"
select select "2"
select select "1"
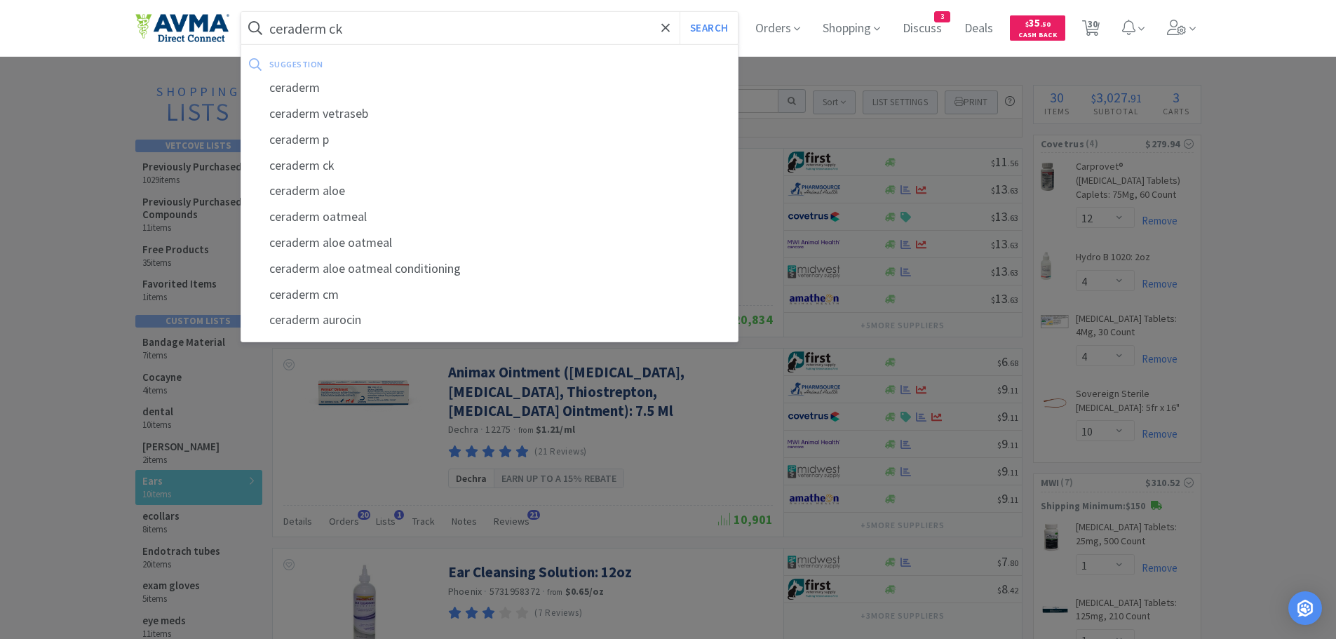
select select "1"
select select "3"
select select "1"
select select "3"
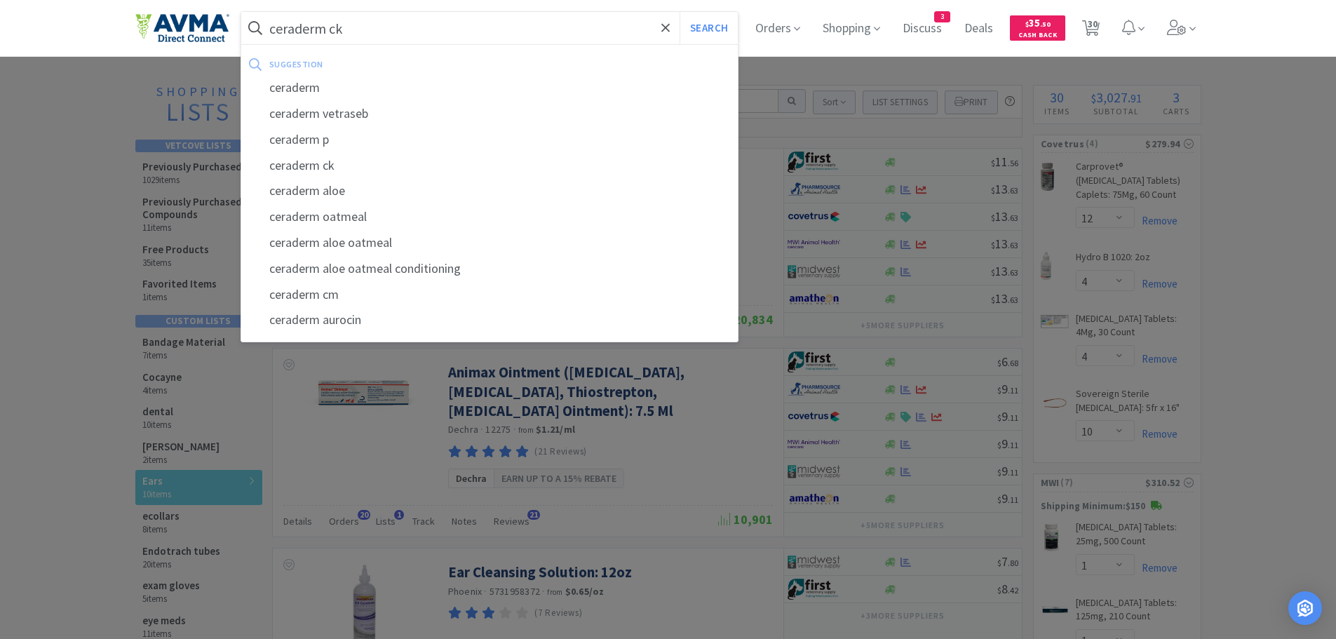
select select "4"
select select "2"
select select "4"
select select "1"
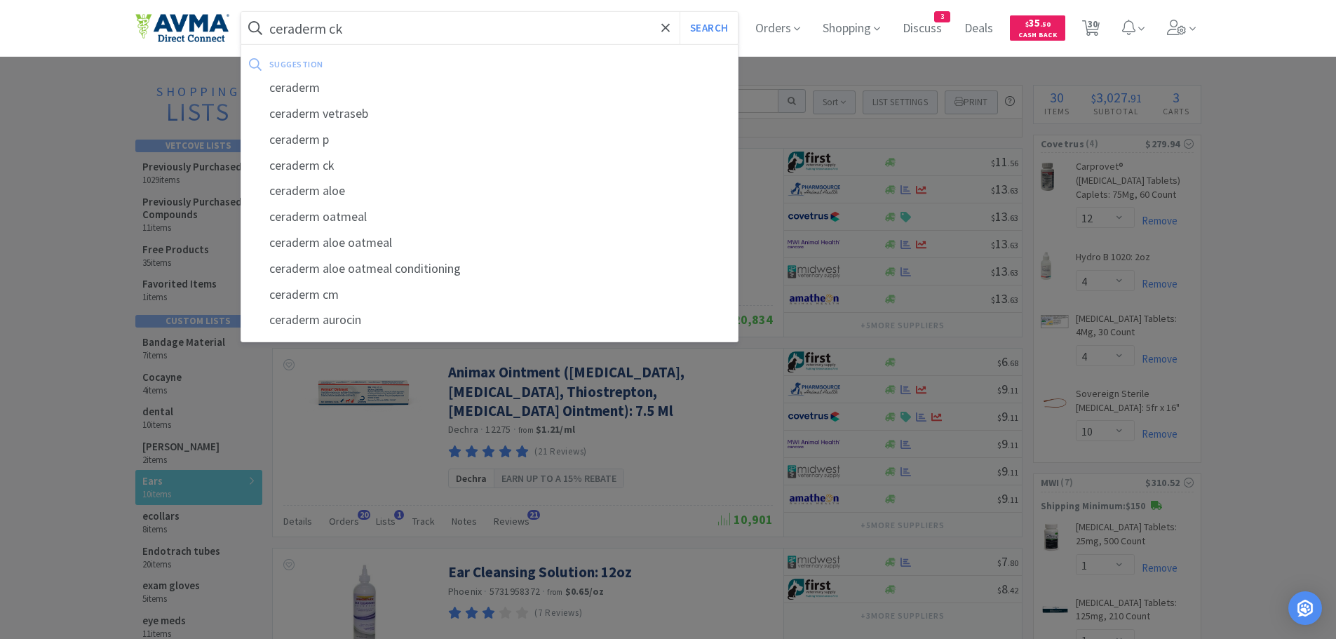
select select "1"
select select "2"
select select "3"
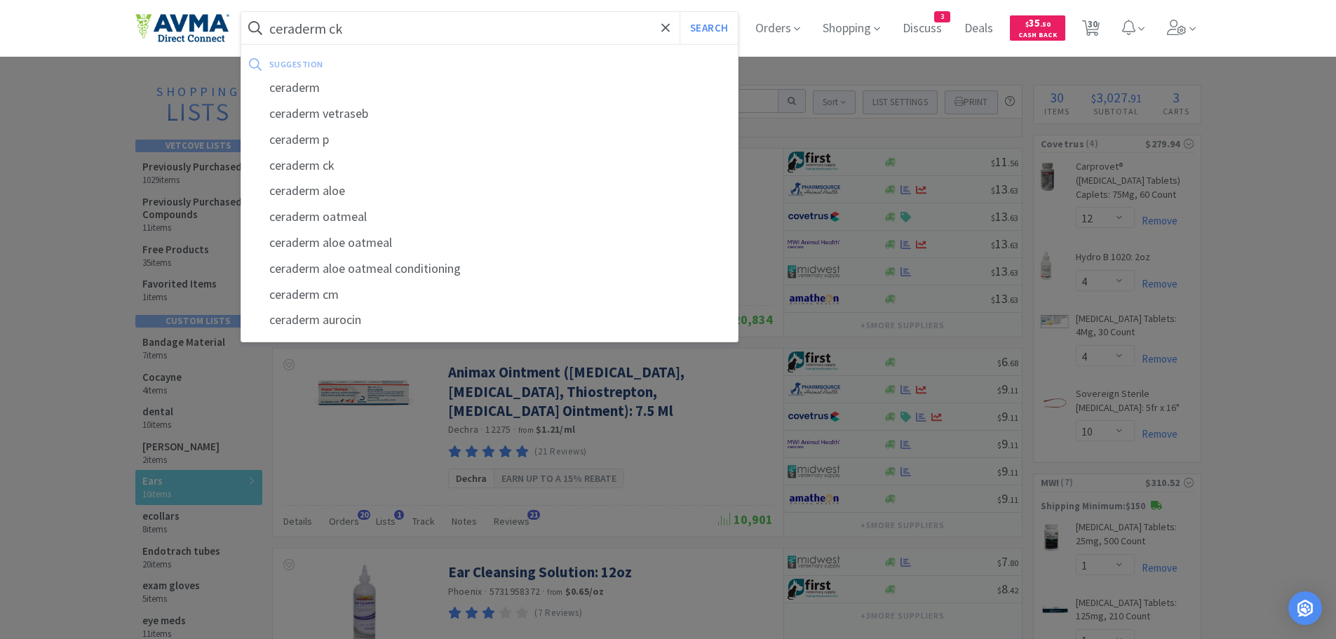
select select "2"
select select "1"
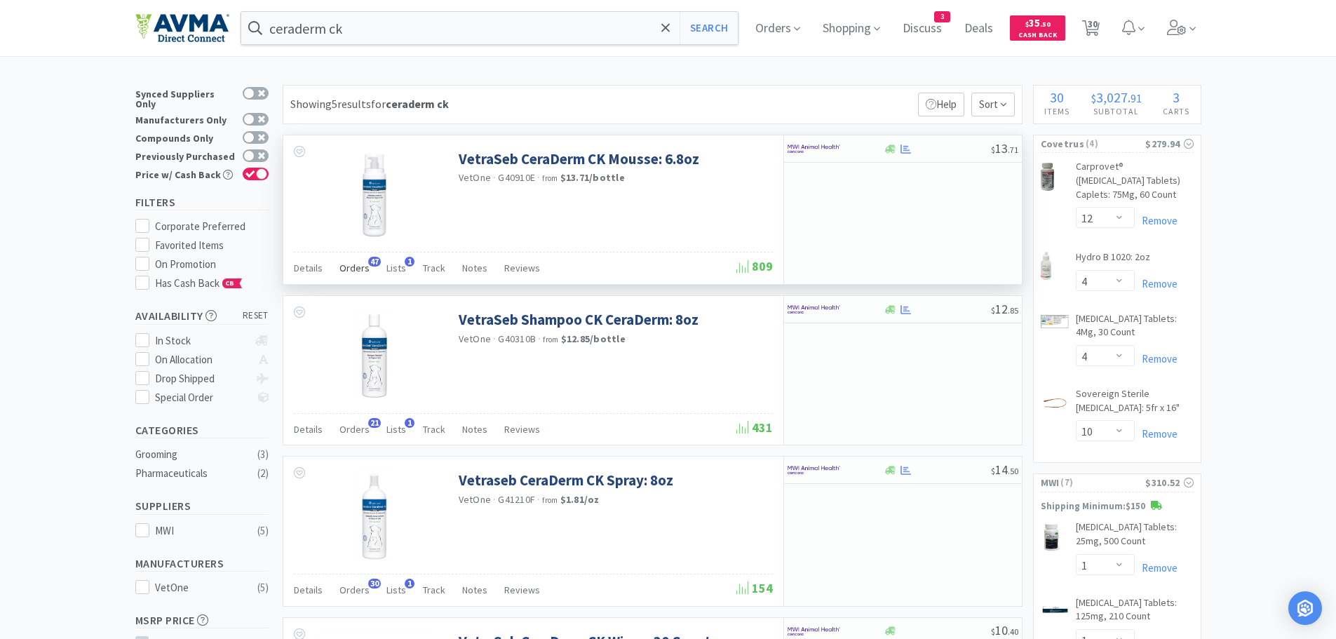
click at [348, 271] on span "Orders" at bounding box center [354, 268] width 30 height 13
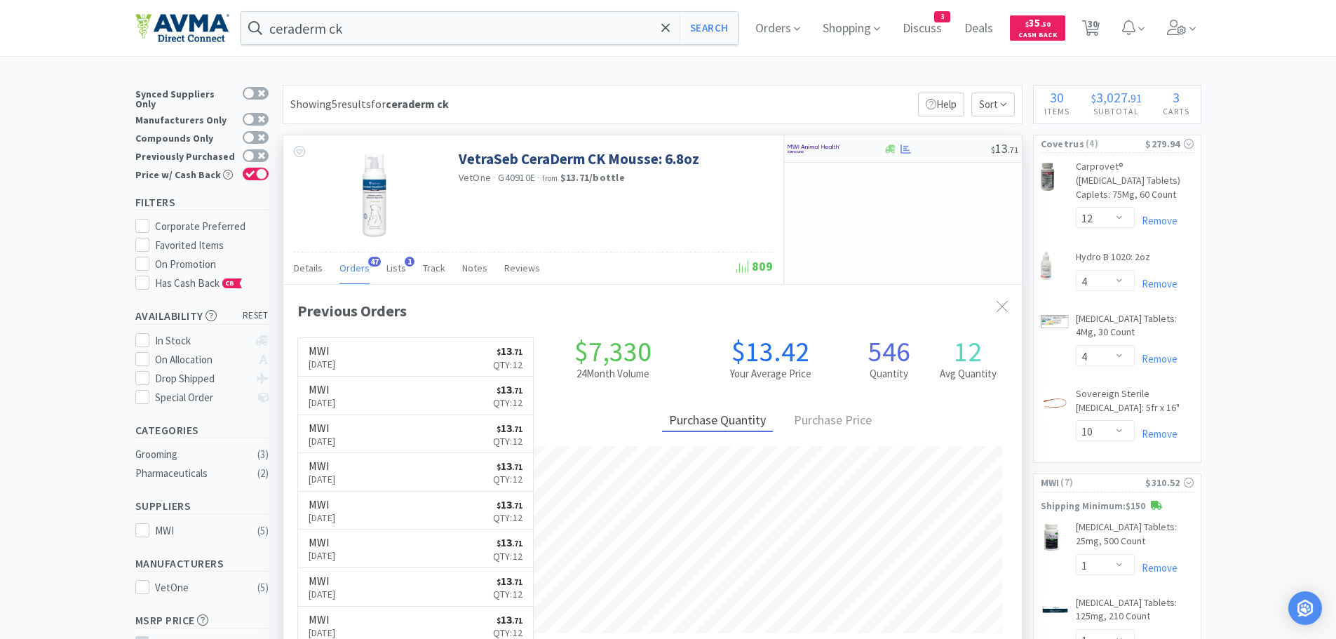
click at [948, 145] on div at bounding box center [937, 149] width 107 height 11
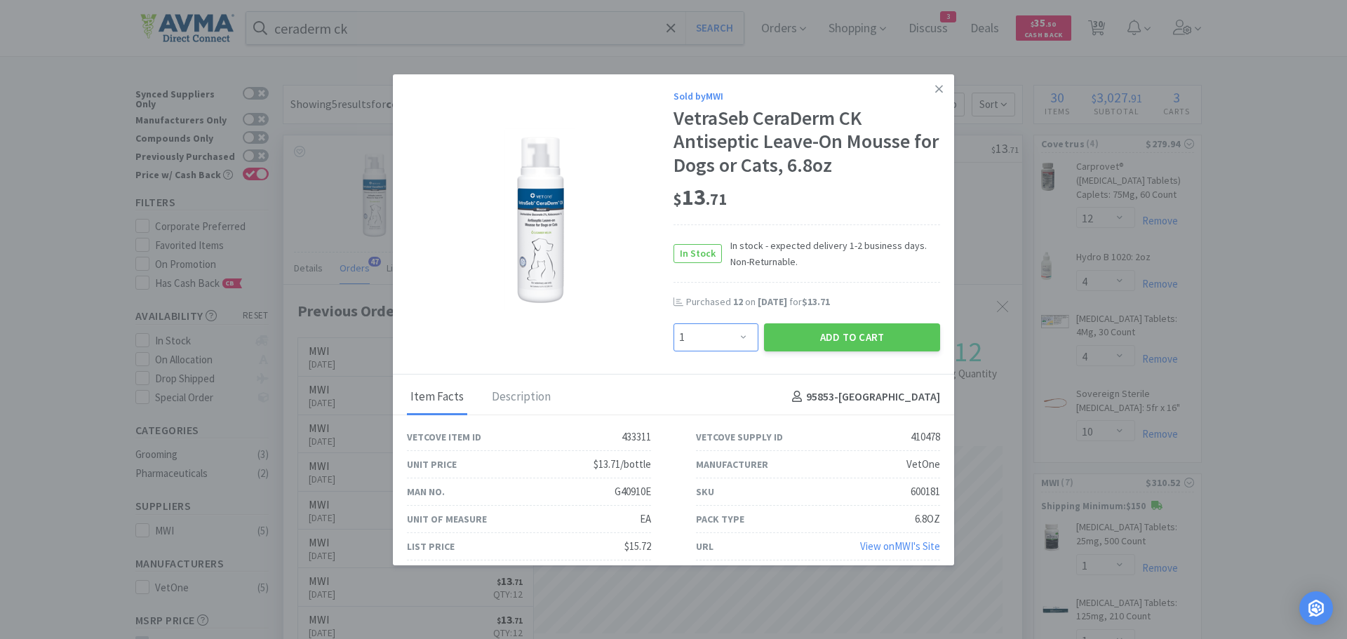
click at [739, 327] on select "Enter Quantity 1 2 3 4 5 6 7 8 9 10 11 12 13 14 15 16 17 18 19 20 Enter Quantity" at bounding box center [715, 337] width 85 height 28
select select "12"
click at [673, 323] on select "Enter Quantity 1 2 3 4 5 6 7 8 9 10 11 12 13 14 15 16 17 18 19 20 Enter Quantity" at bounding box center [715, 337] width 85 height 28
click at [807, 340] on button "Add to Cart" at bounding box center [852, 337] width 176 height 28
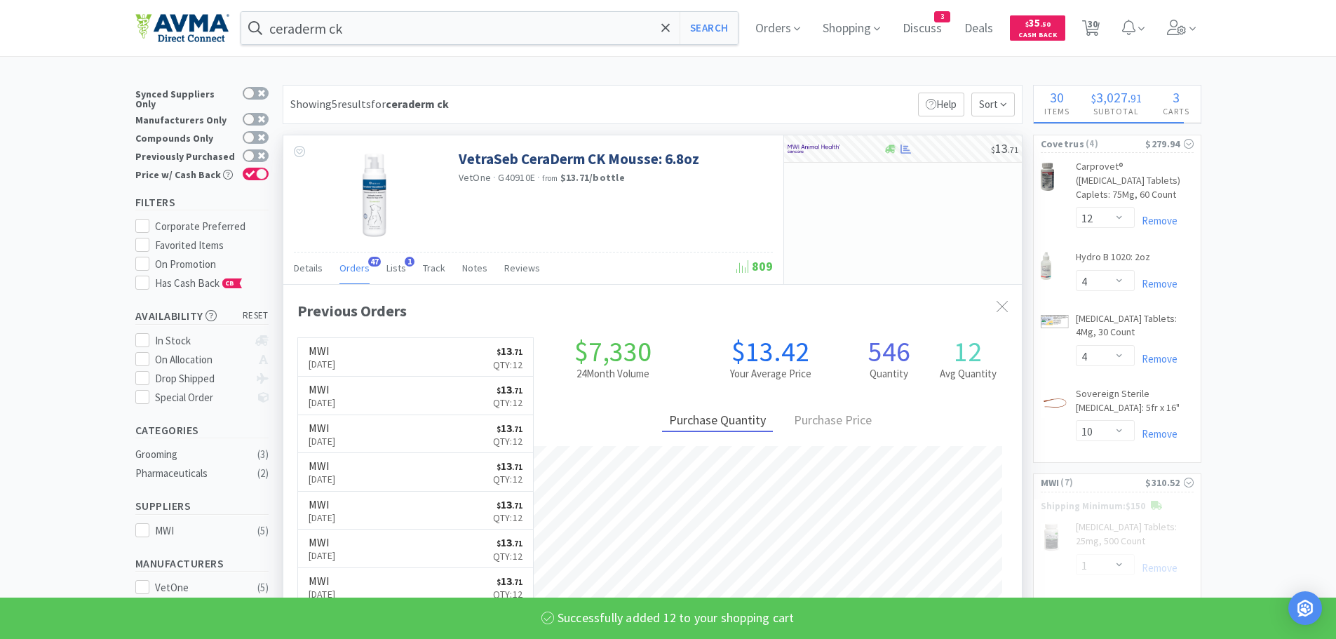
select select "12"
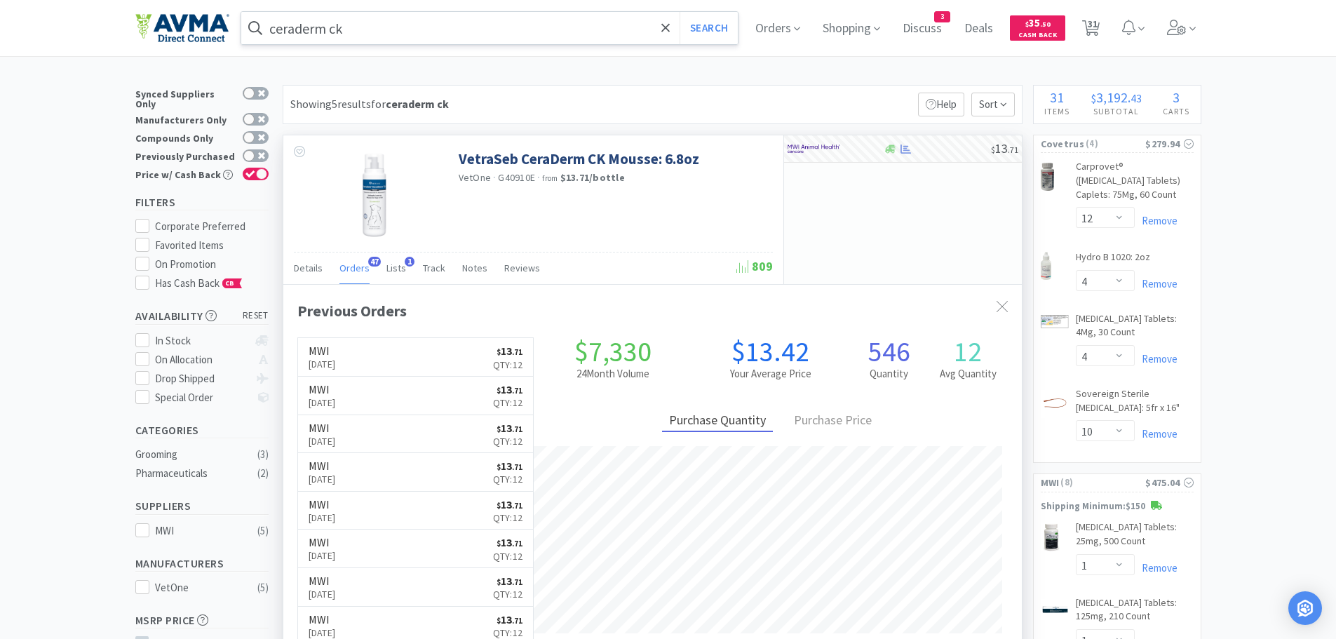
click at [503, 24] on input "ceraderm ck" at bounding box center [489, 28] width 497 height 32
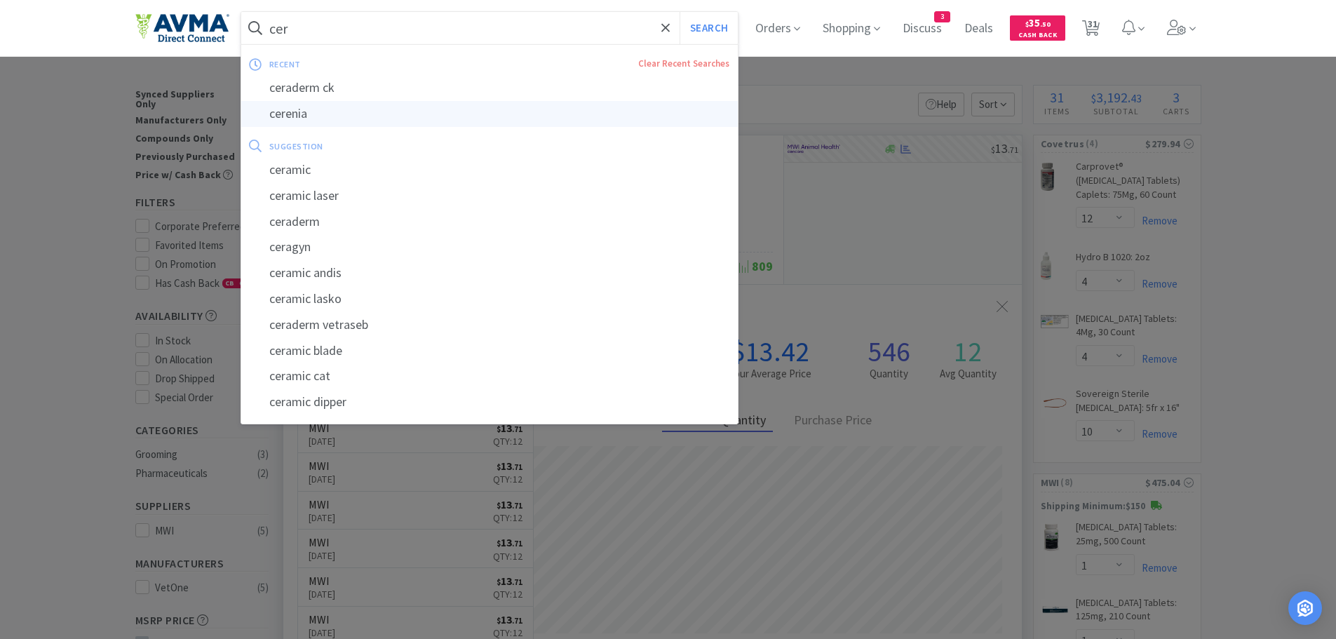
click at [393, 114] on div "cerenia" at bounding box center [489, 114] width 497 height 26
type input "cerenia"
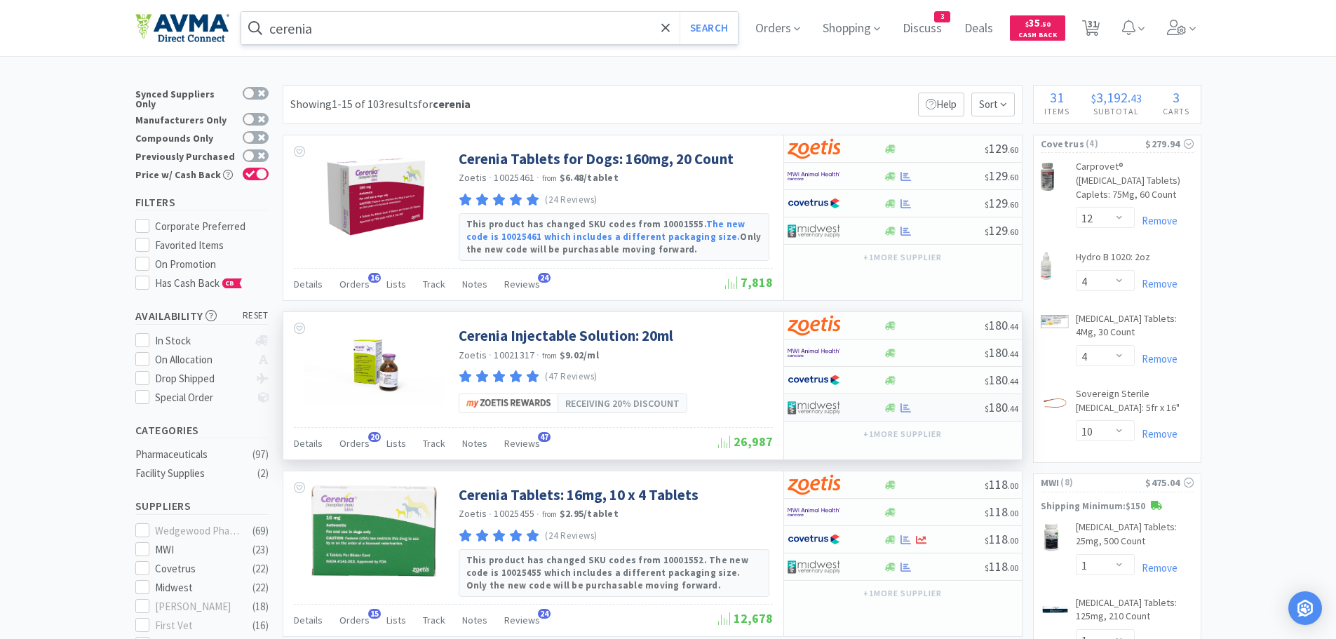
click at [941, 408] on div at bounding box center [934, 408] width 101 height 11
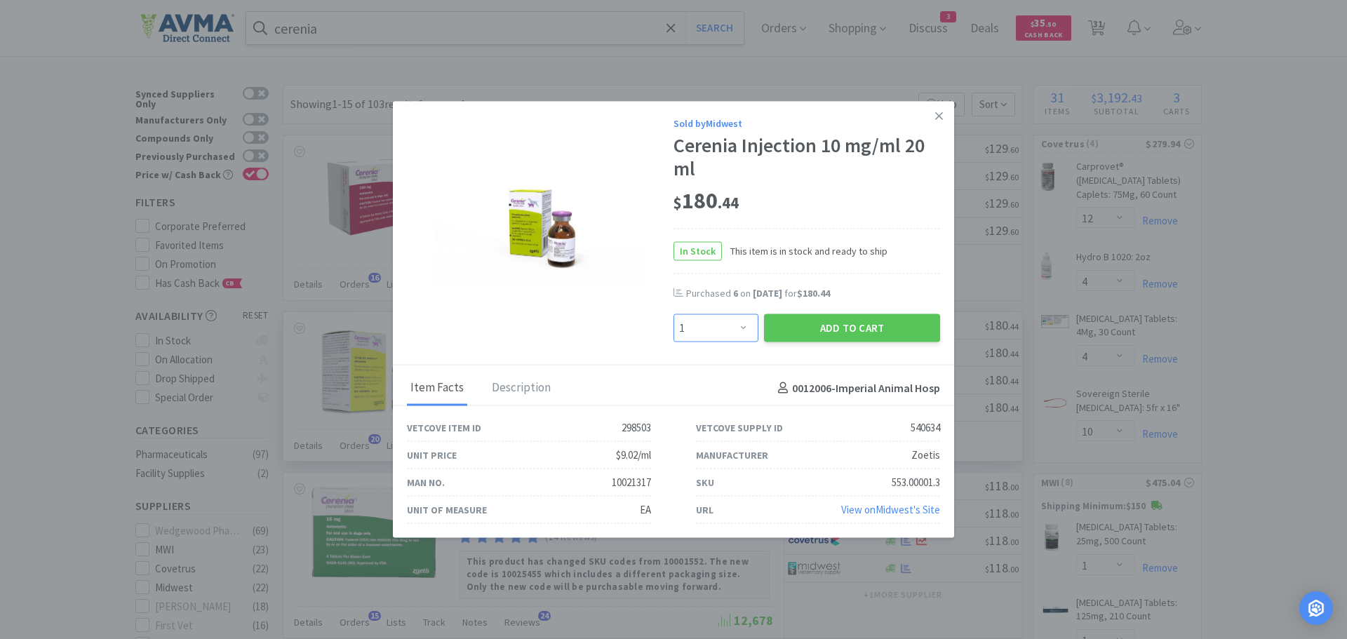
click at [746, 325] on select "Enter Quantity 1 2 3 4 5 6 7 8 9 10 11 12 13 14 15 16 17 18 19 20 Enter Quantity" at bounding box center [715, 328] width 85 height 28
select select "2"
click at [673, 314] on select "Enter Quantity 1 2 3 4 5 6 7 8 9 10 11 12 13 14 15 16 17 18 19 20 Enter Quantity" at bounding box center [715, 328] width 85 height 28
click at [802, 325] on button "Add to Cart" at bounding box center [852, 328] width 176 height 28
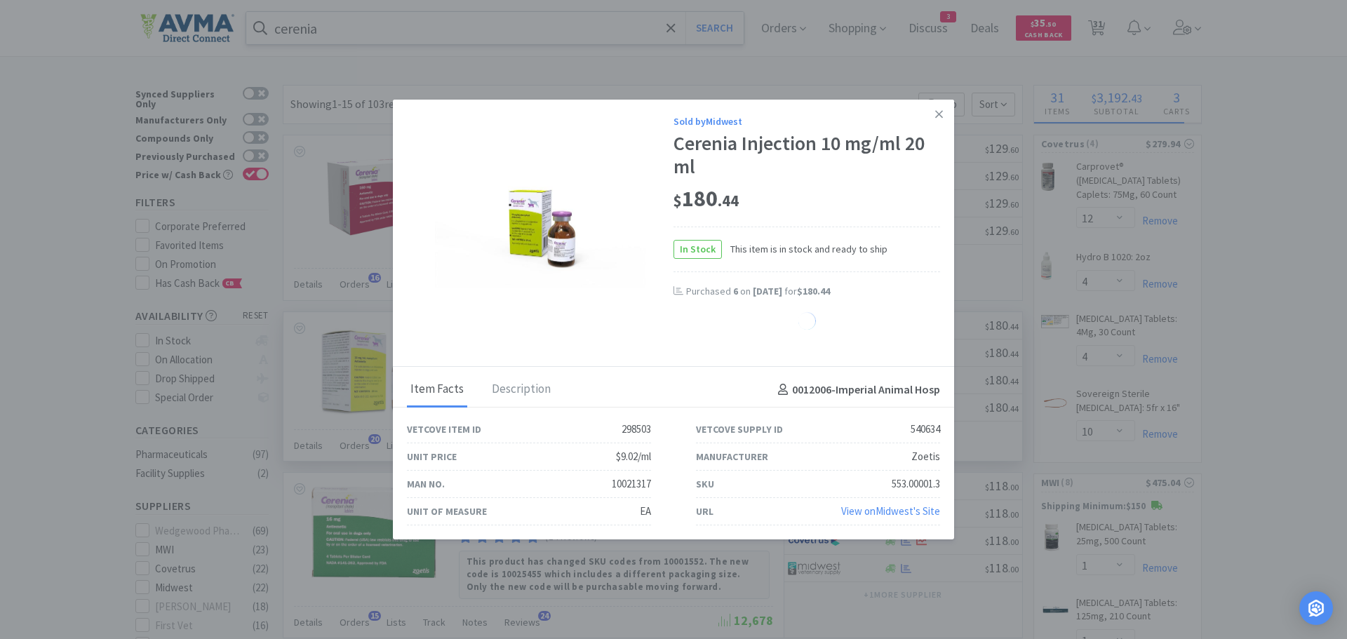
select select "2"
select select "1"
select select "3"
select select "1"
select select "3"
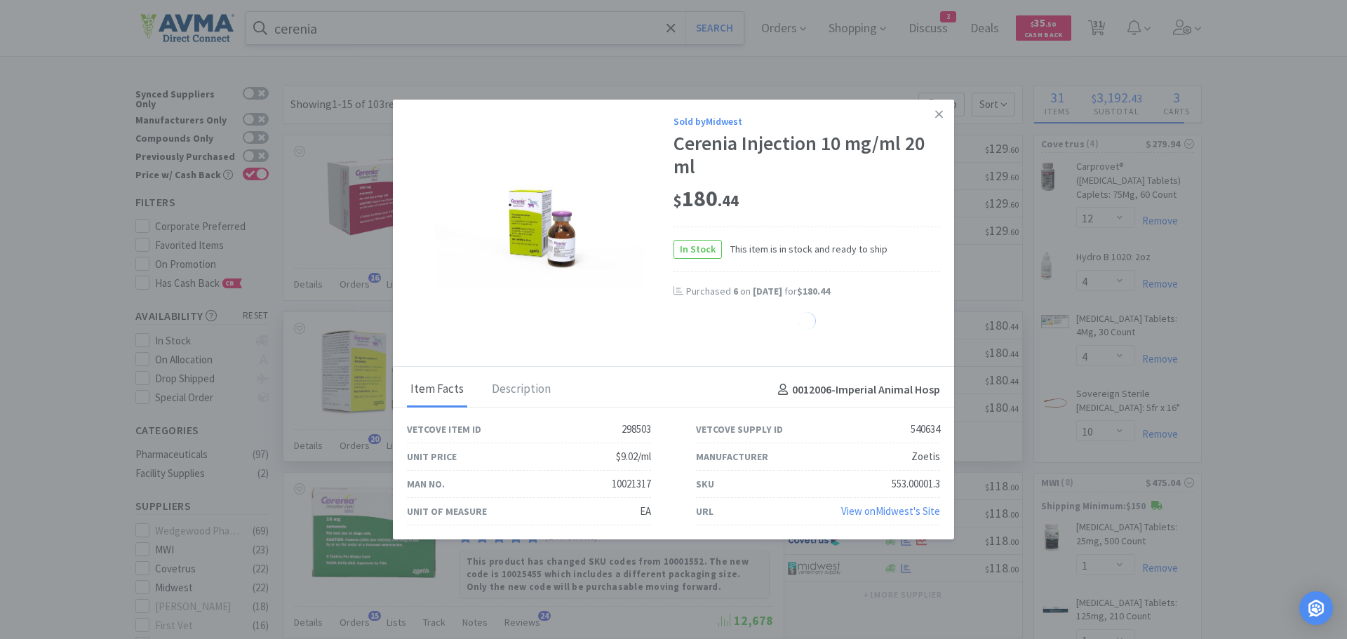
select select "4"
select select "2"
select select "4"
select select "1"
select select "2"
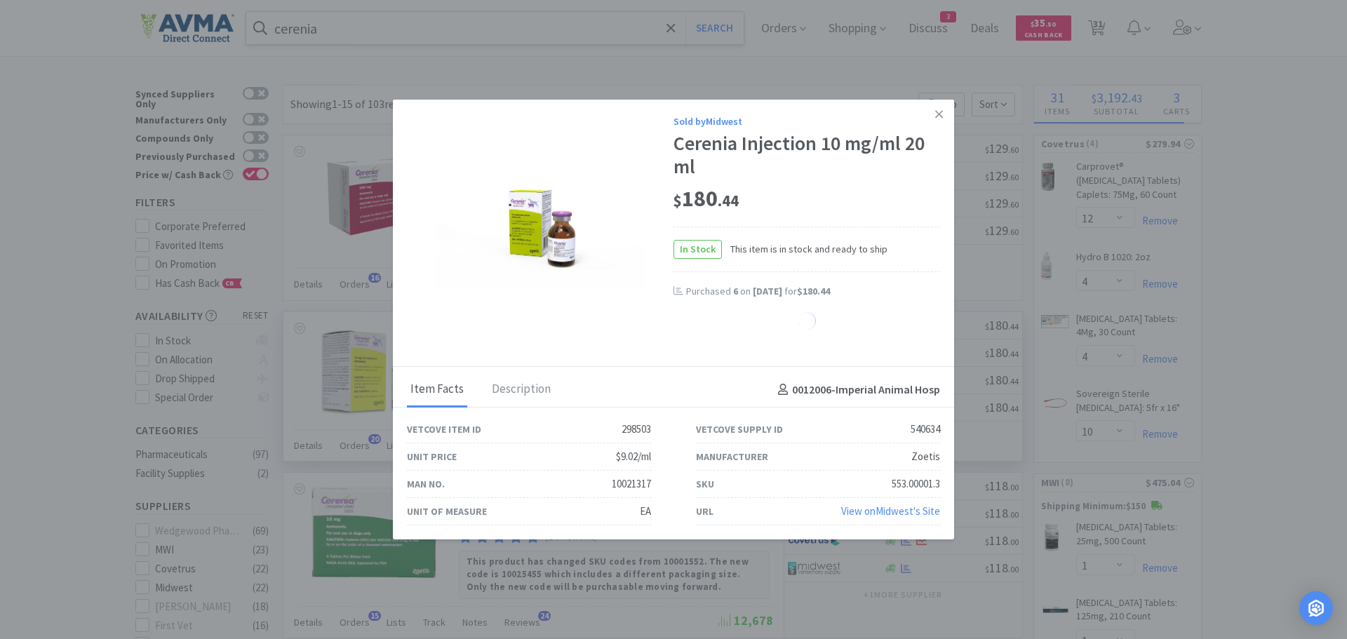
select select "3"
select select "2"
select select "1"
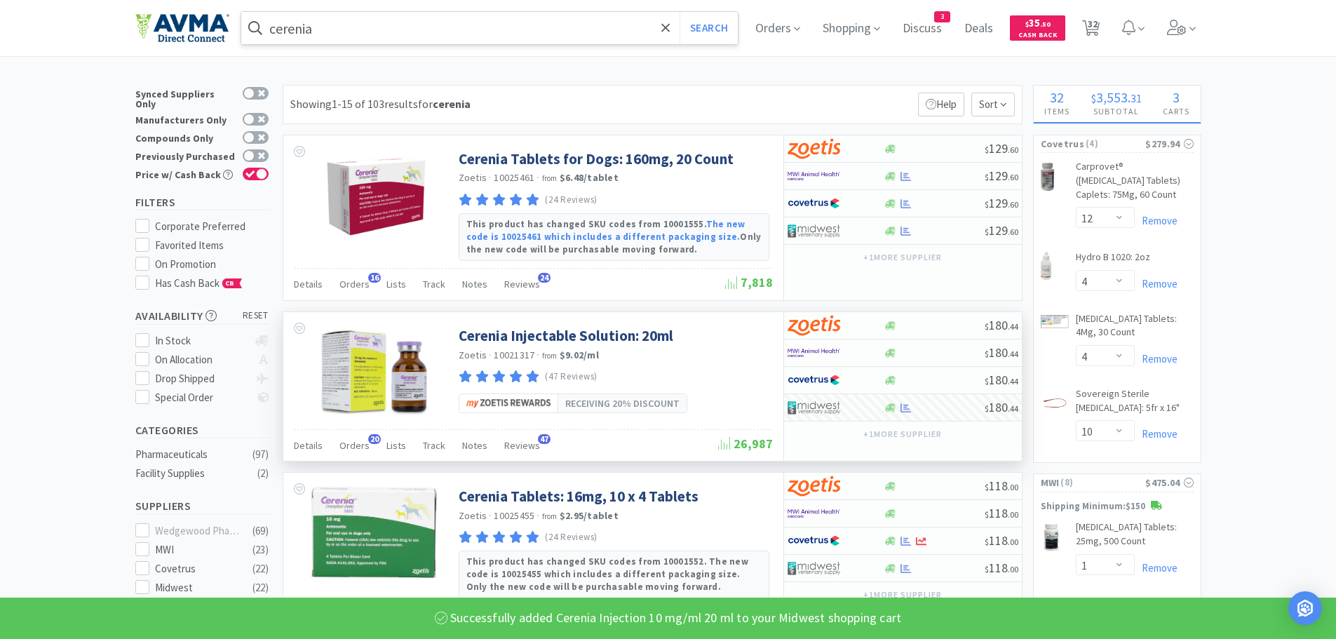
click at [435, 27] on input "cerenia" at bounding box center [489, 28] width 497 height 32
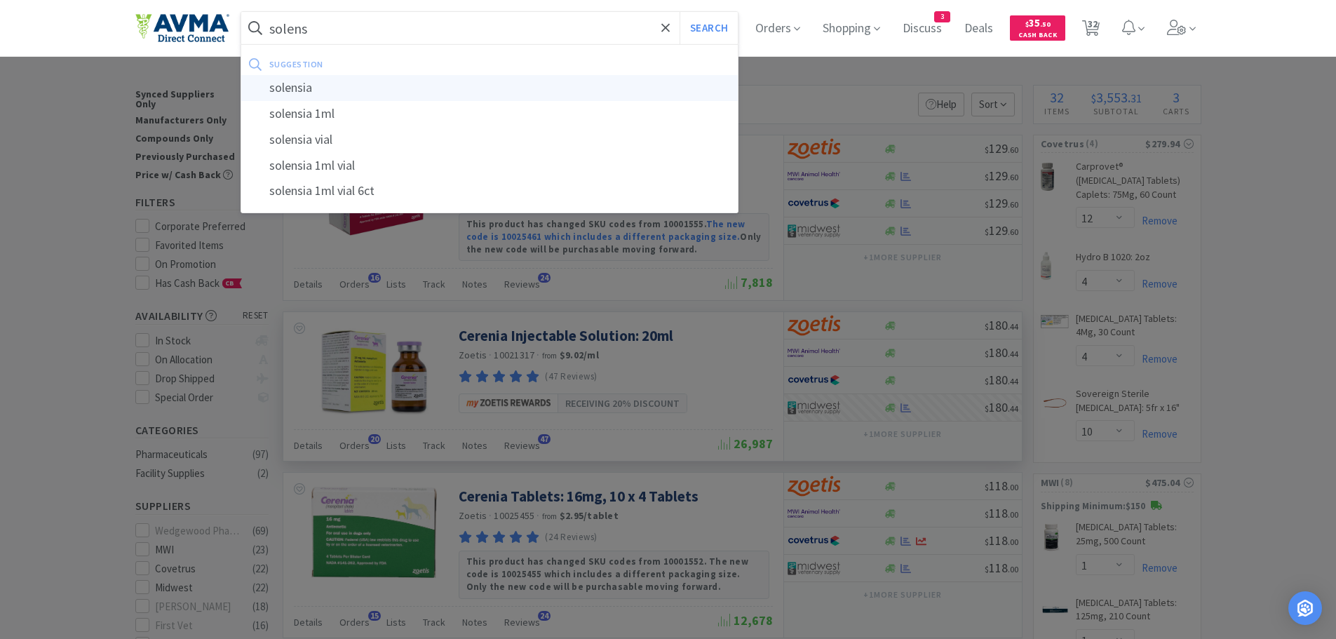
click at [339, 84] on div "solensia" at bounding box center [489, 88] width 497 height 26
type input "solensia"
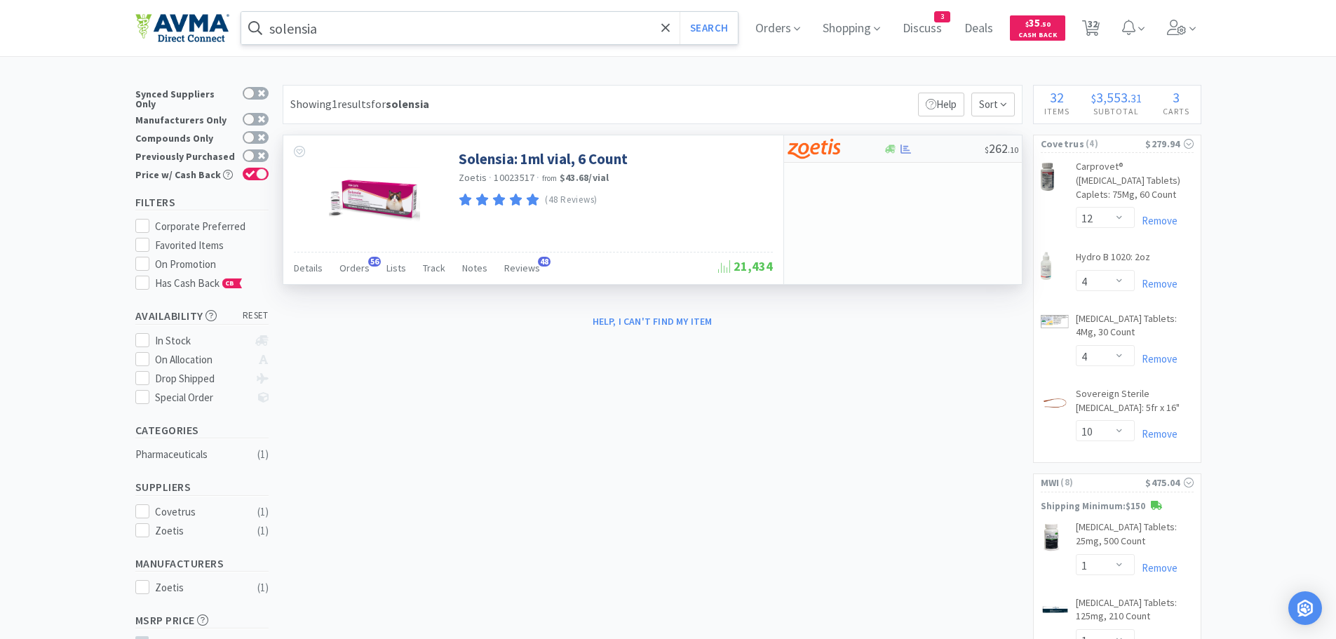
click at [968, 156] on div "$ 262 . 10" at bounding box center [903, 148] width 238 height 27
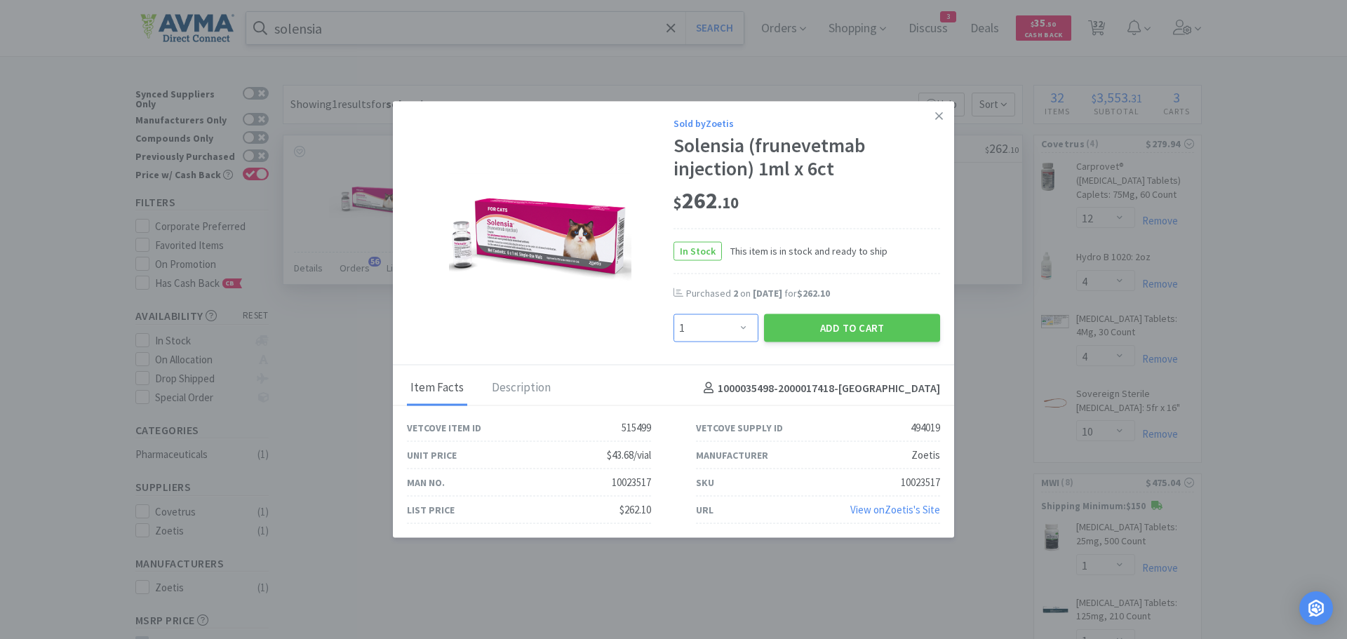
click at [745, 326] on select "Enter Quantity 1 2 3 4 5 6 7 8 9 10 11 12 13 14 15 16 17 18 19 20 Enter Quantity" at bounding box center [715, 328] width 85 height 28
select select "2"
click at [673, 314] on select "Enter Quantity 1 2 3 4 5 6 7 8 9 10 11 12 13 14 15 16 17 18 19 20 Enter Quantity" at bounding box center [715, 328] width 85 height 28
click at [809, 323] on button "Add to Cart" at bounding box center [852, 328] width 176 height 28
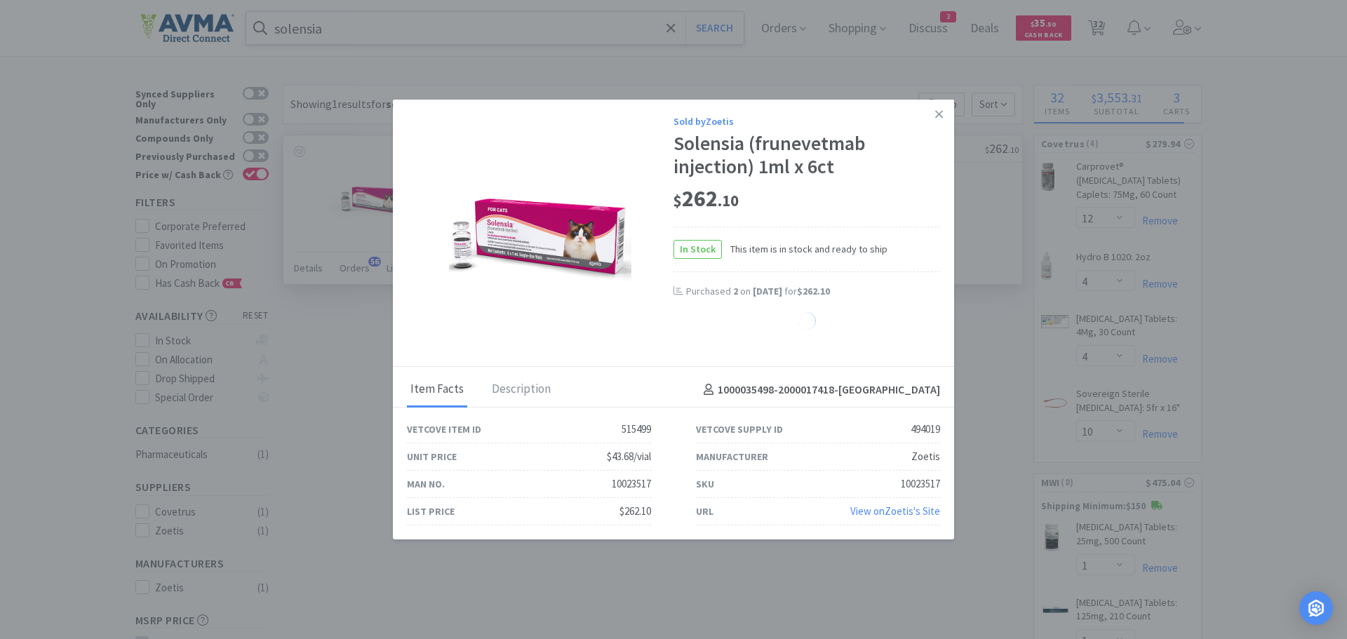
select select "2"
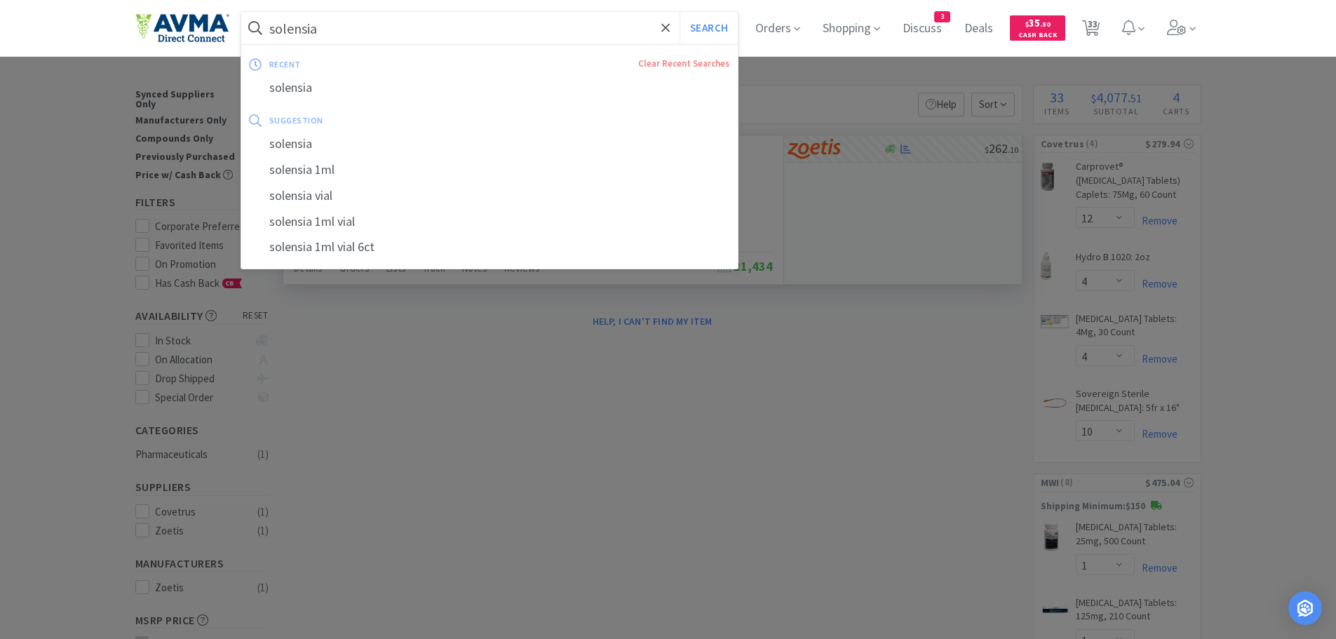
click at [438, 27] on input "solensia" at bounding box center [489, 28] width 497 height 32
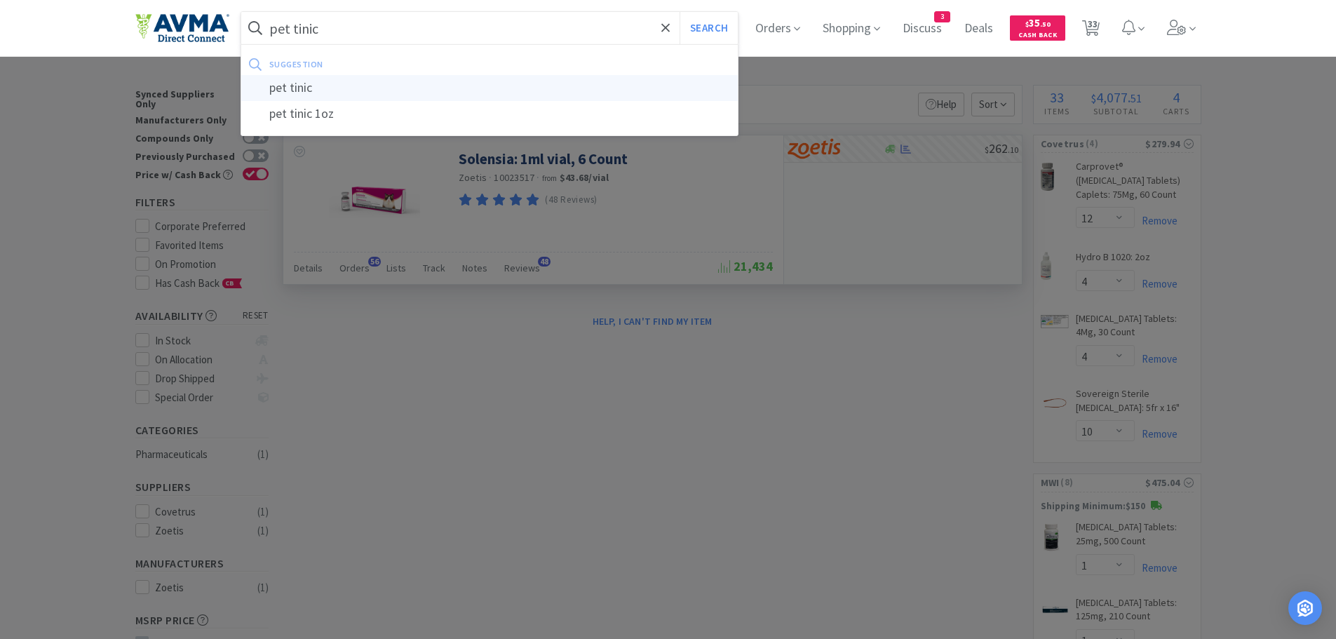
type input "pet tinic"
click at [332, 93] on div "pet tinic" at bounding box center [489, 88] width 497 height 26
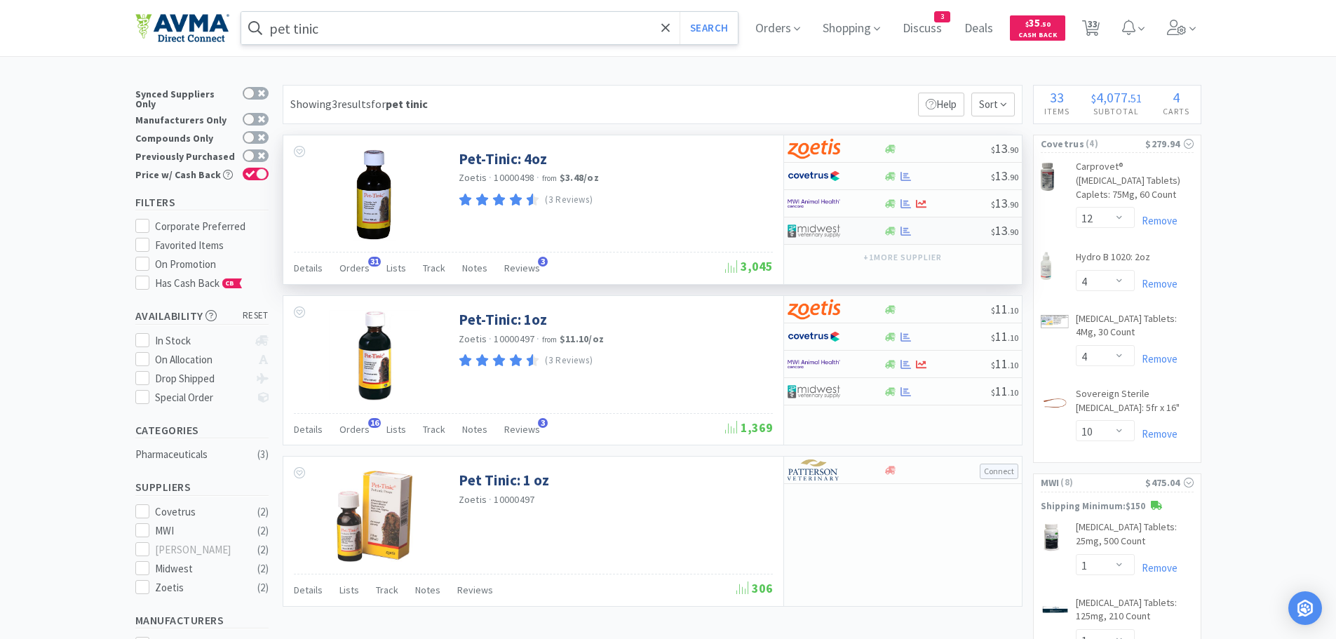
click at [967, 227] on div at bounding box center [937, 231] width 107 height 11
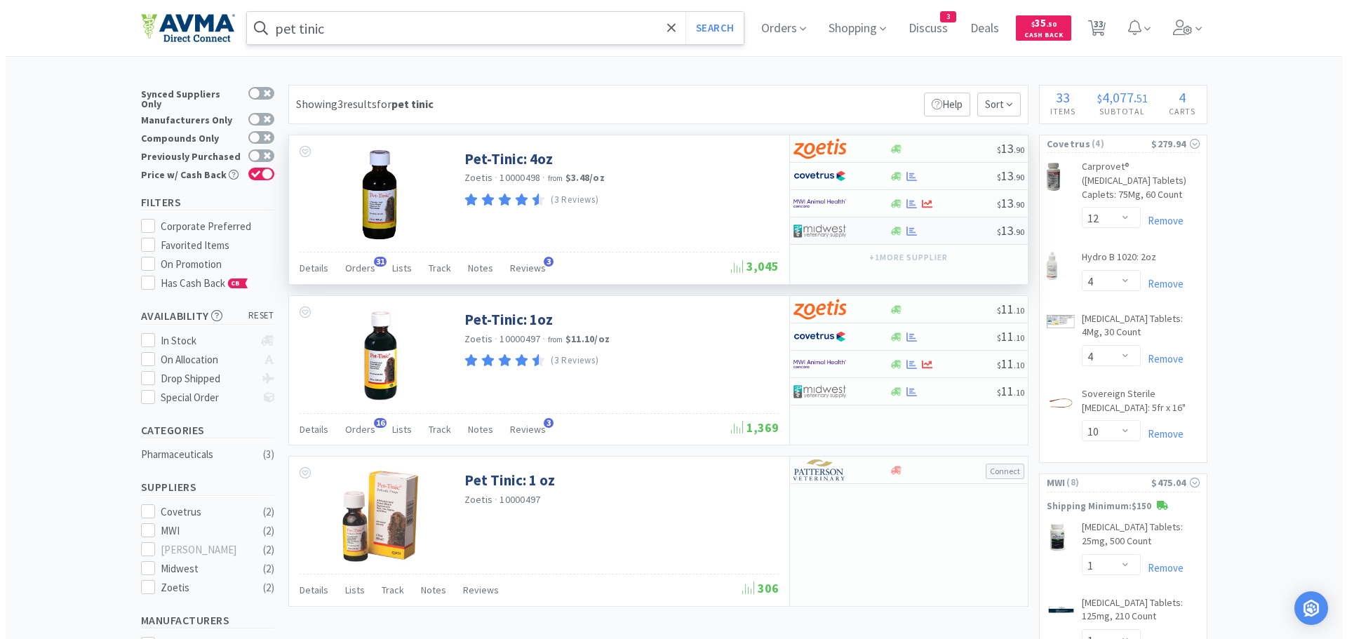
select select "1"
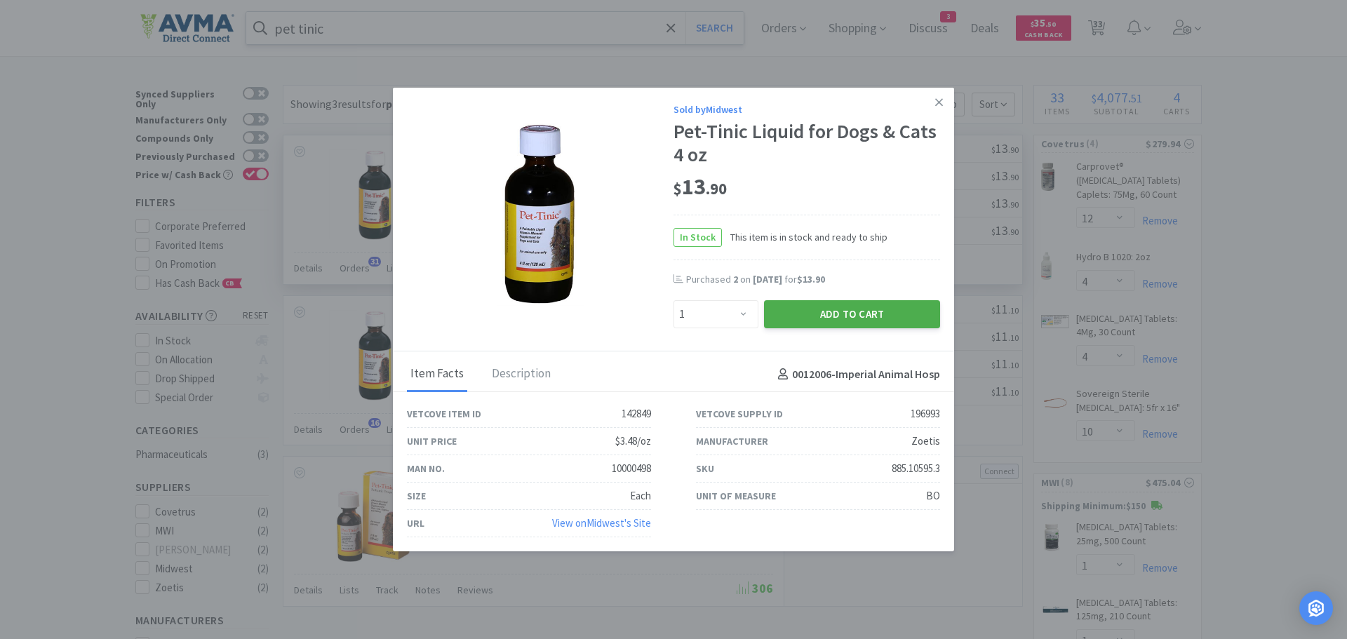
click at [837, 313] on button "Add to Cart" at bounding box center [852, 314] width 176 height 28
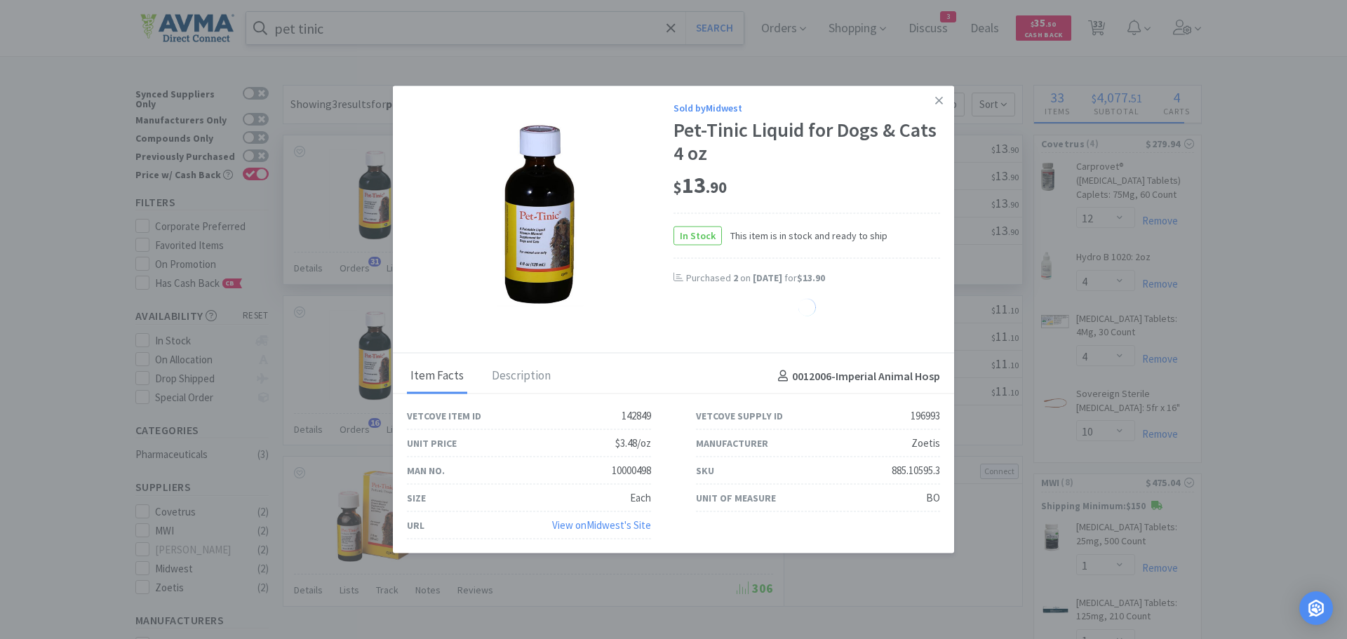
select select "1"
select select "2"
select select "3"
select select "2"
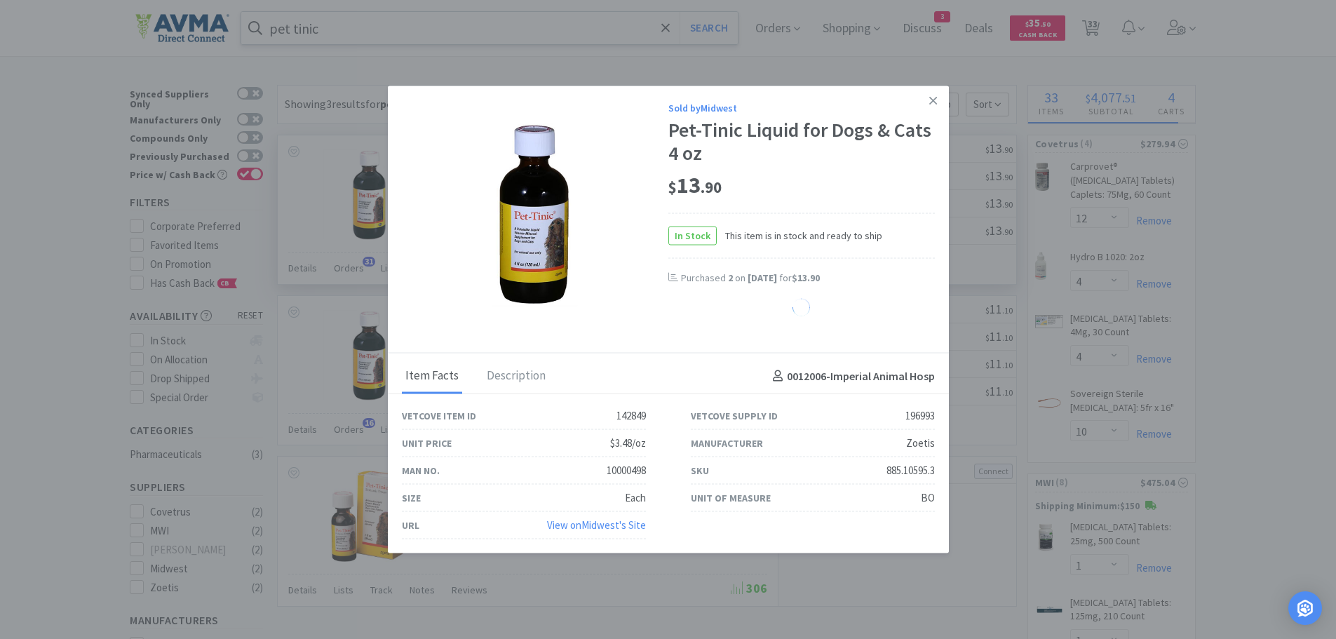
select select "1"
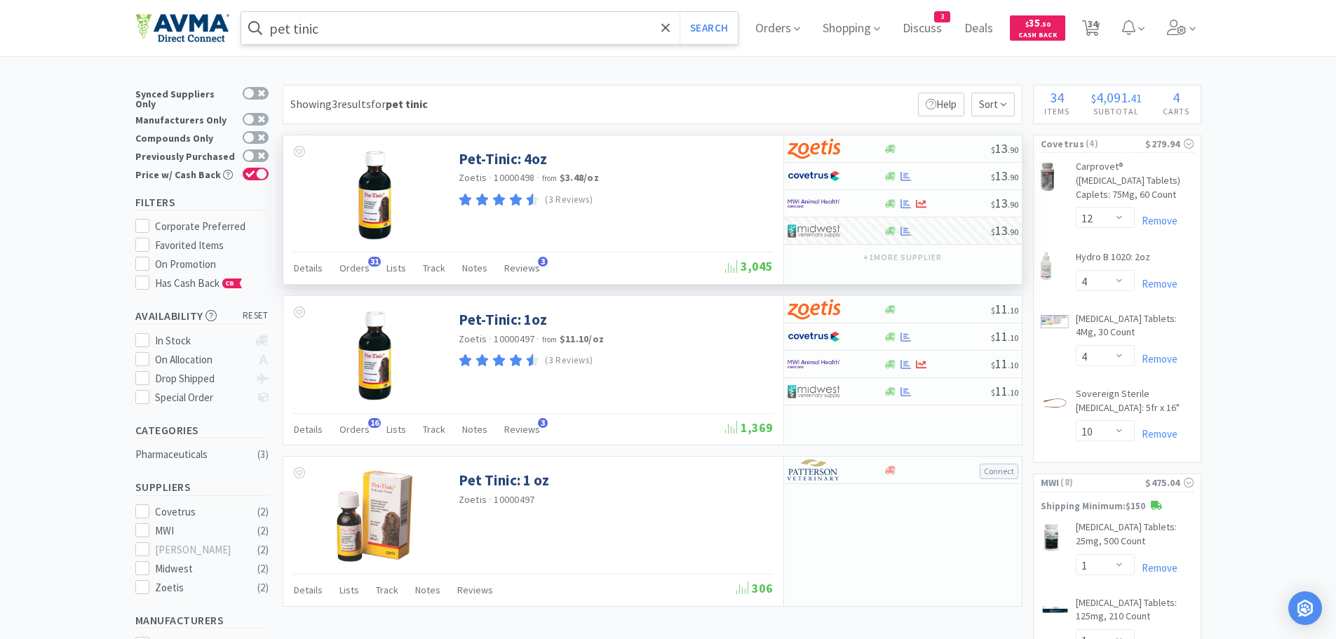
click at [378, 31] on input "pet tinic" at bounding box center [489, 28] width 497 height 32
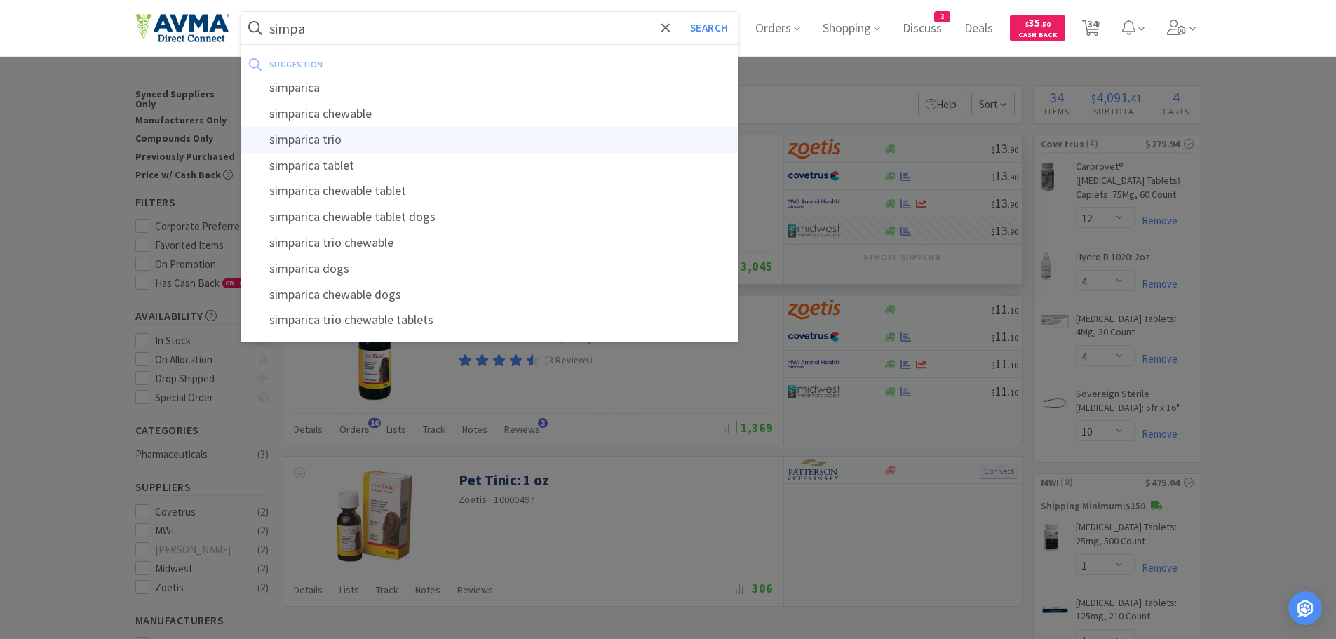
click at [335, 148] on div "simparica trio" at bounding box center [489, 140] width 497 height 26
type input "simparica trio"
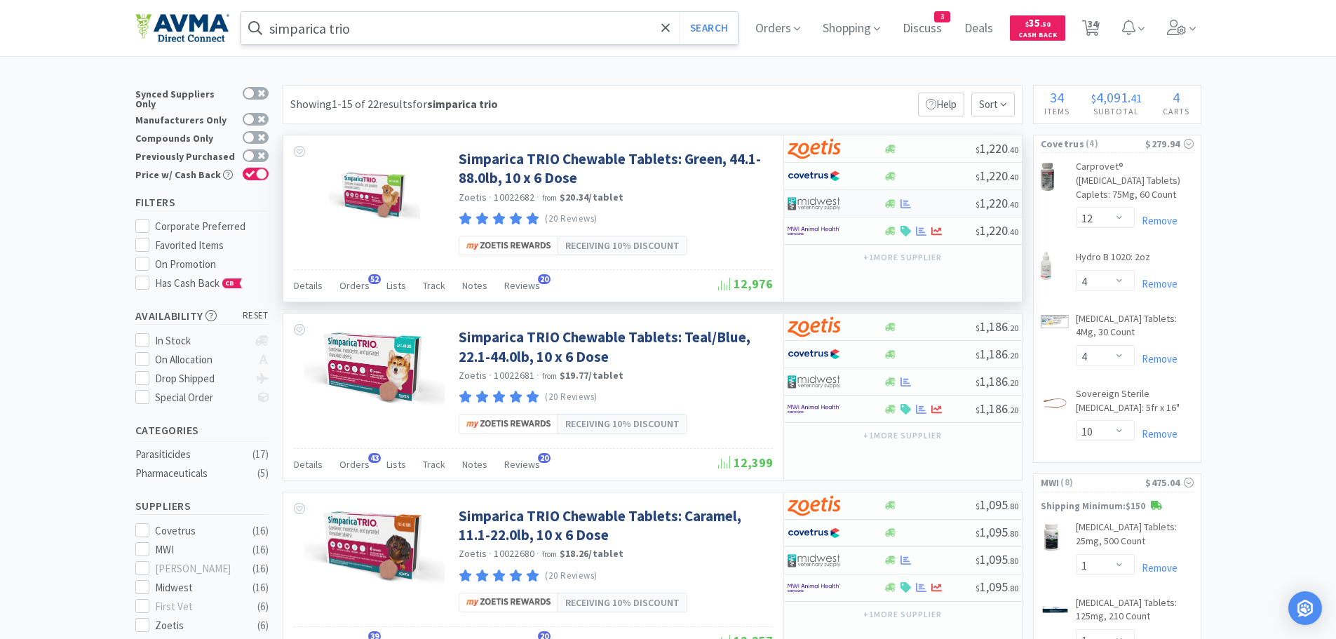
click at [940, 204] on div at bounding box center [930, 203] width 92 height 11
select select "1"
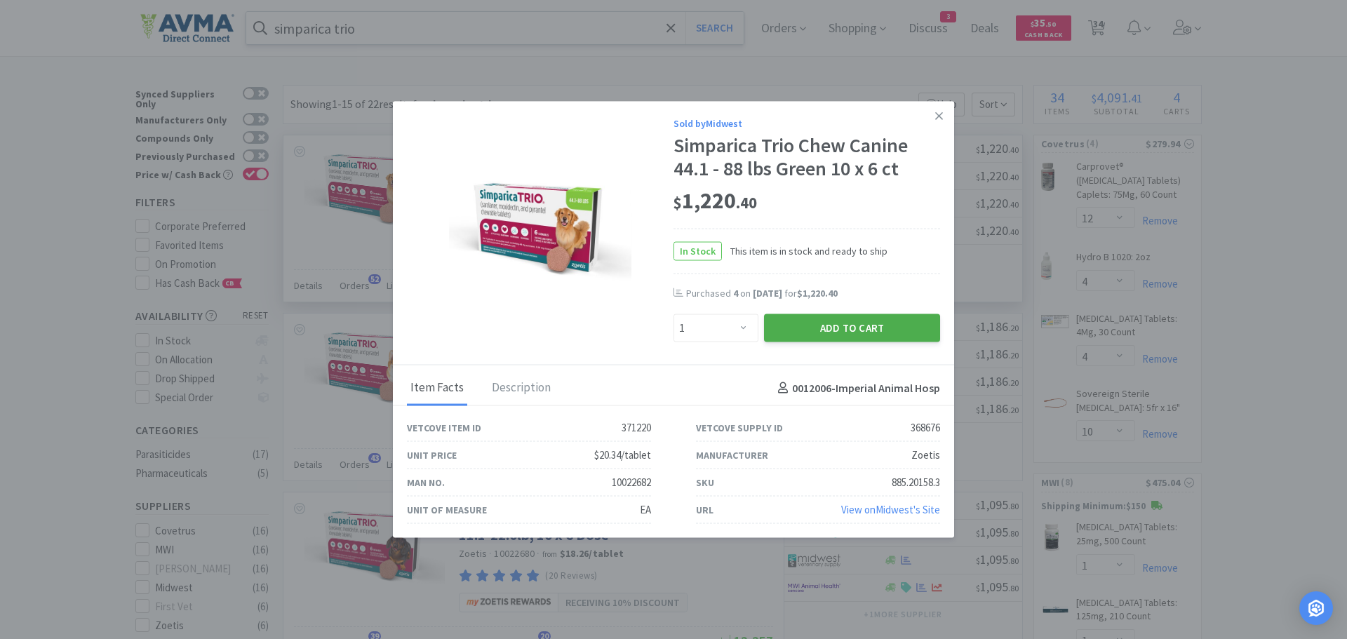
click at [805, 324] on button "Add to Cart" at bounding box center [852, 328] width 176 height 28
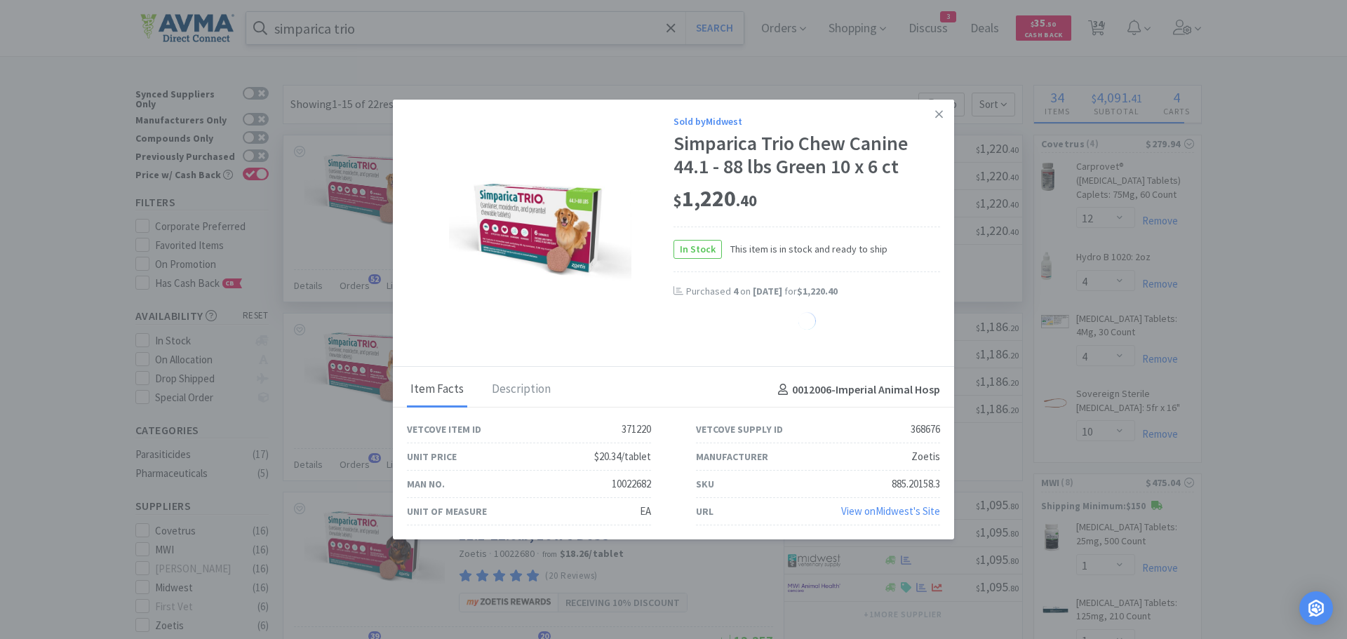
select select "1"
select select "2"
select select "3"
select select "2"
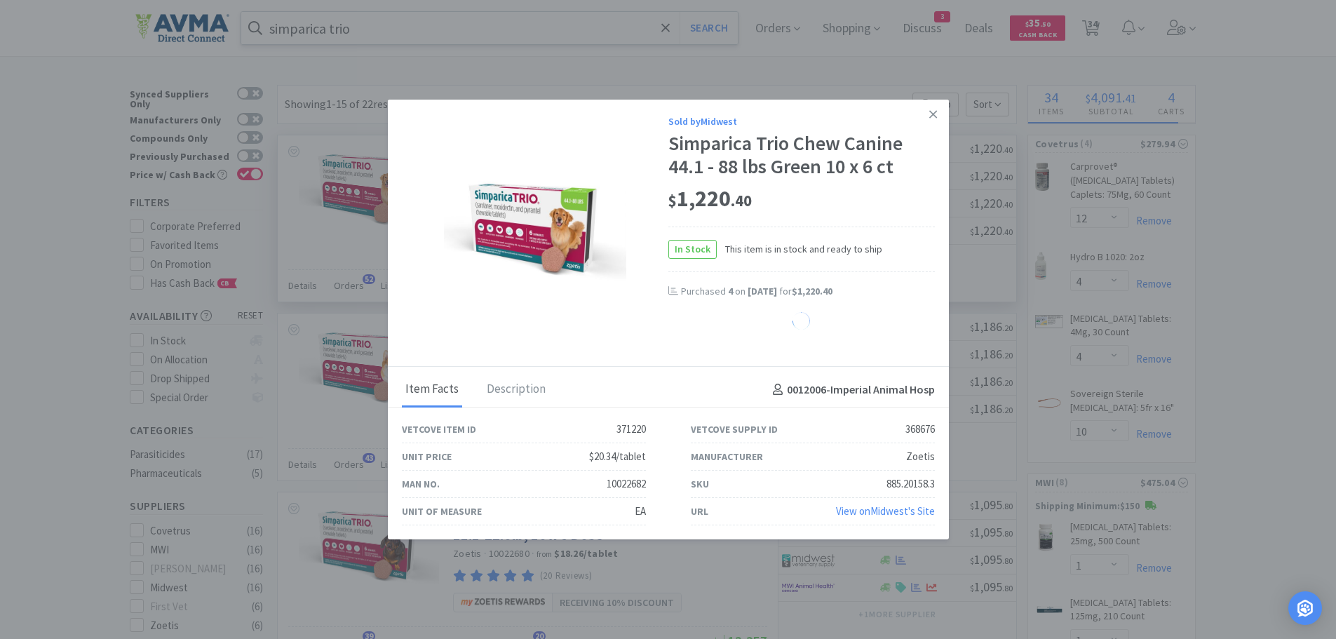
select select "1"
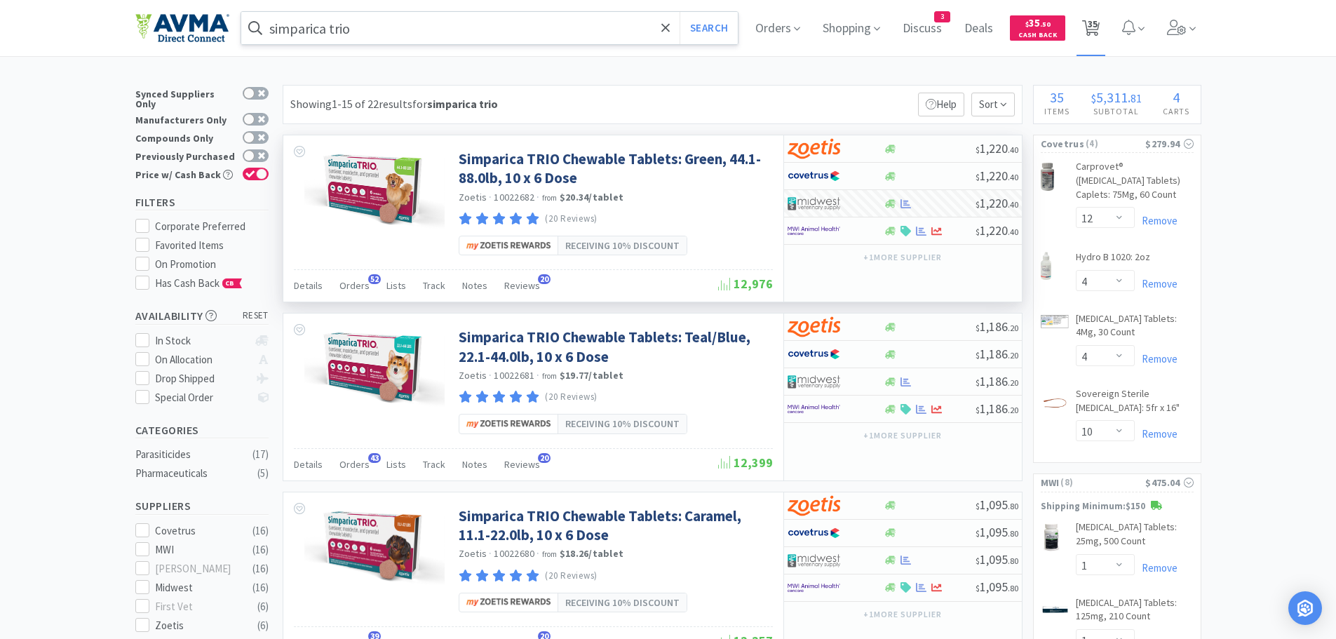
click at [1097, 22] on span "35" at bounding box center [1093, 24] width 10 height 56
select select "2"
select select "12"
select select "4"
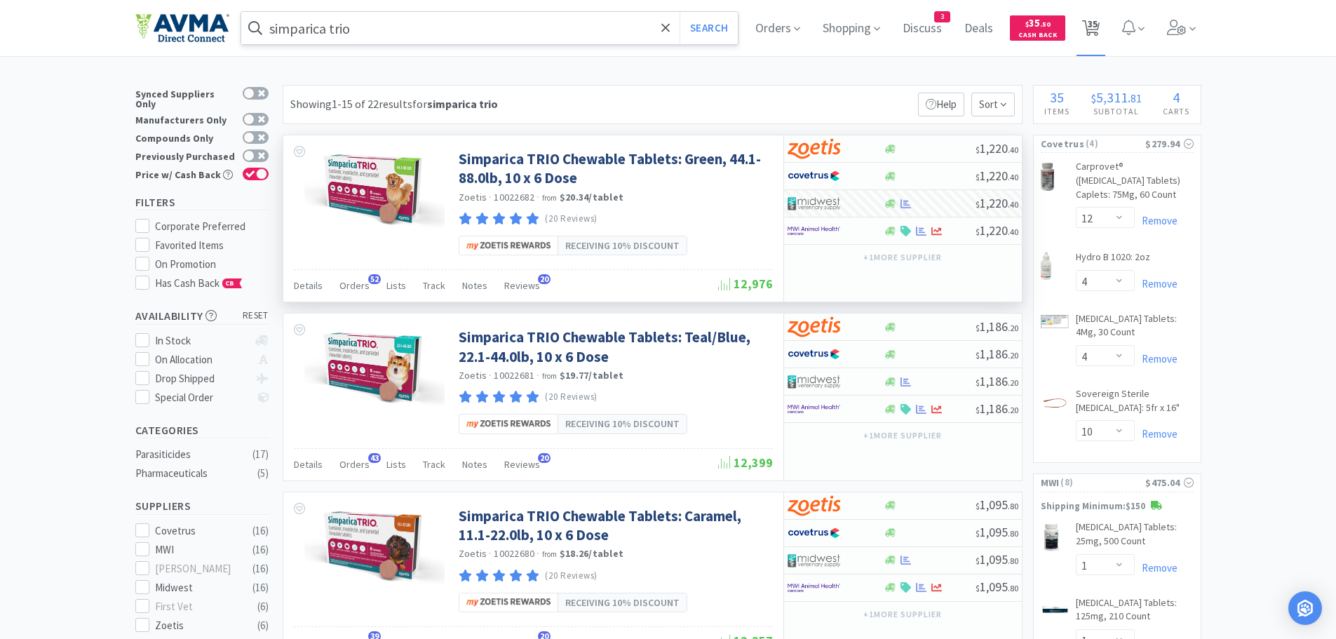
select select "10"
select select "1"
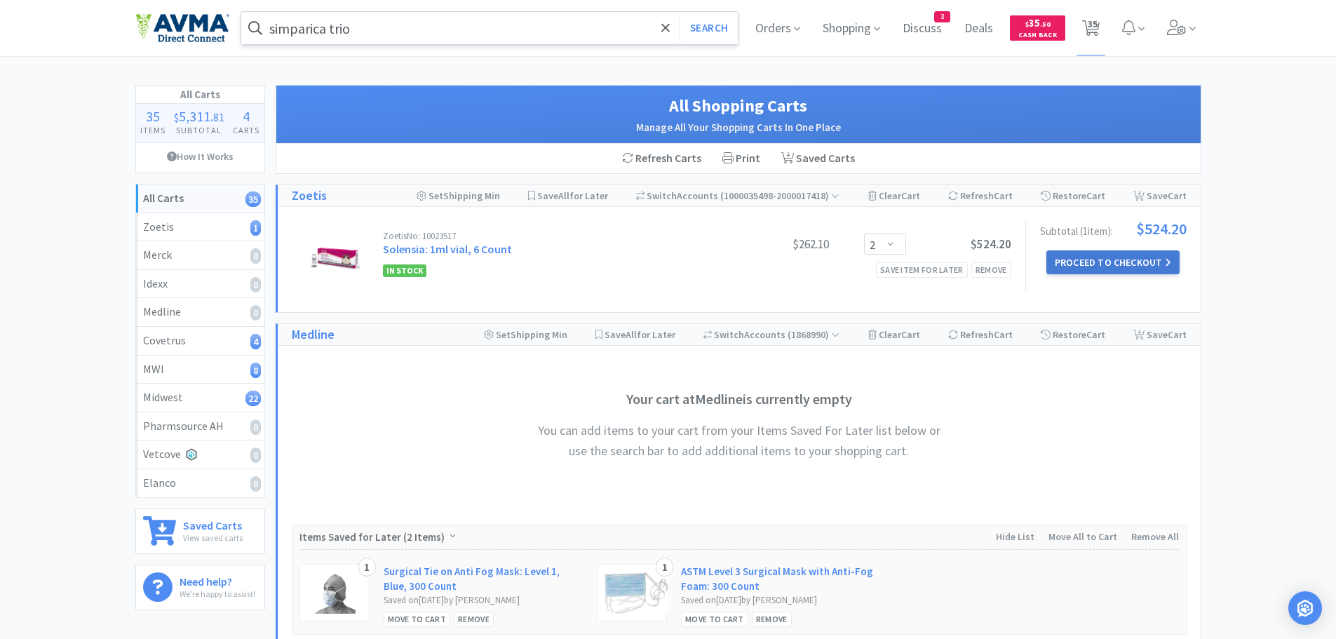
click at [1077, 258] on button "Proceed to Checkout" at bounding box center [1113, 262] width 133 height 24
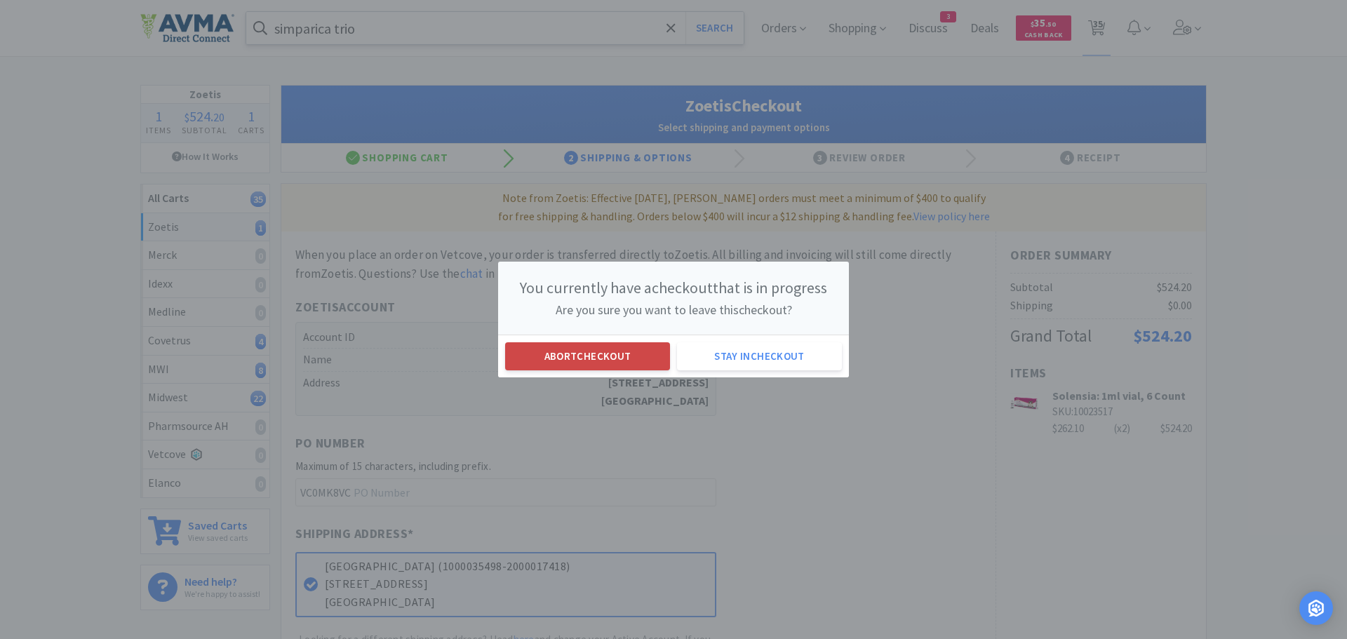
click at [631, 355] on button "Abort checkout" at bounding box center [587, 356] width 165 height 28
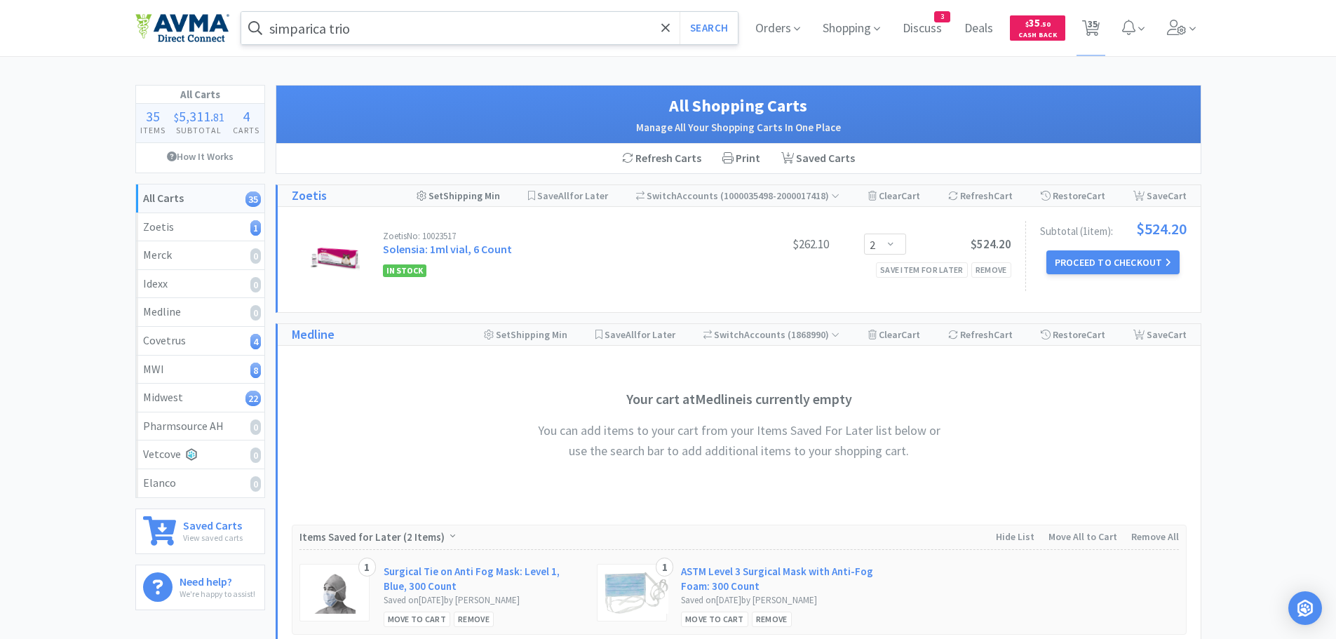
click at [465, 198] on div "Set Shipping Min" at bounding box center [458, 195] width 83 height 21
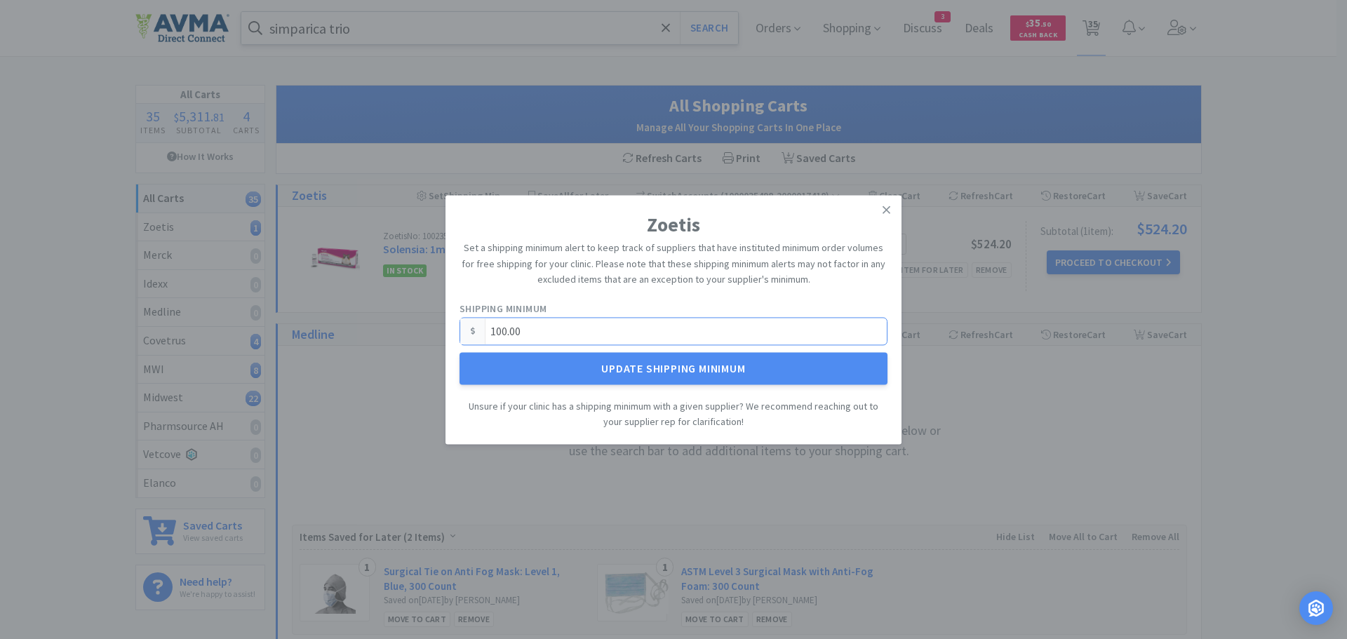
drag, startPoint x: 548, startPoint y: 329, endPoint x: 474, endPoint y: 339, distance: 74.3
click at [474, 339] on div "100.00" at bounding box center [673, 331] width 428 height 28
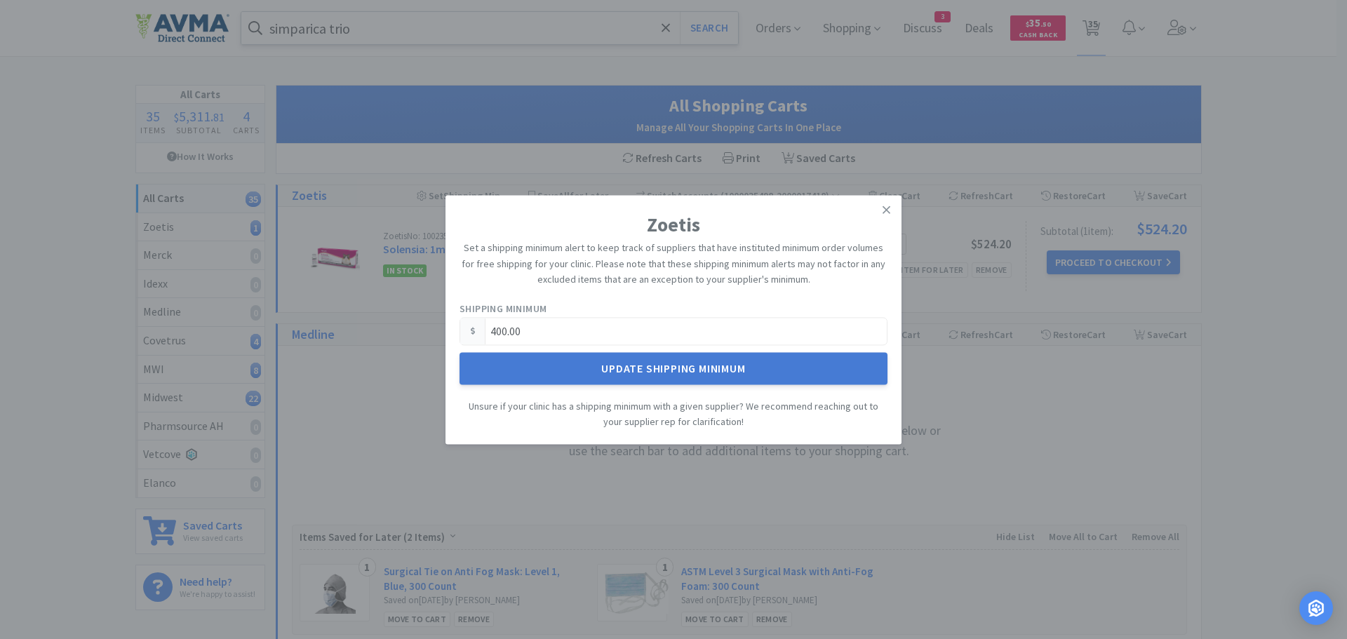
click at [628, 365] on button "Update Shipping Minimum" at bounding box center [673, 368] width 428 height 32
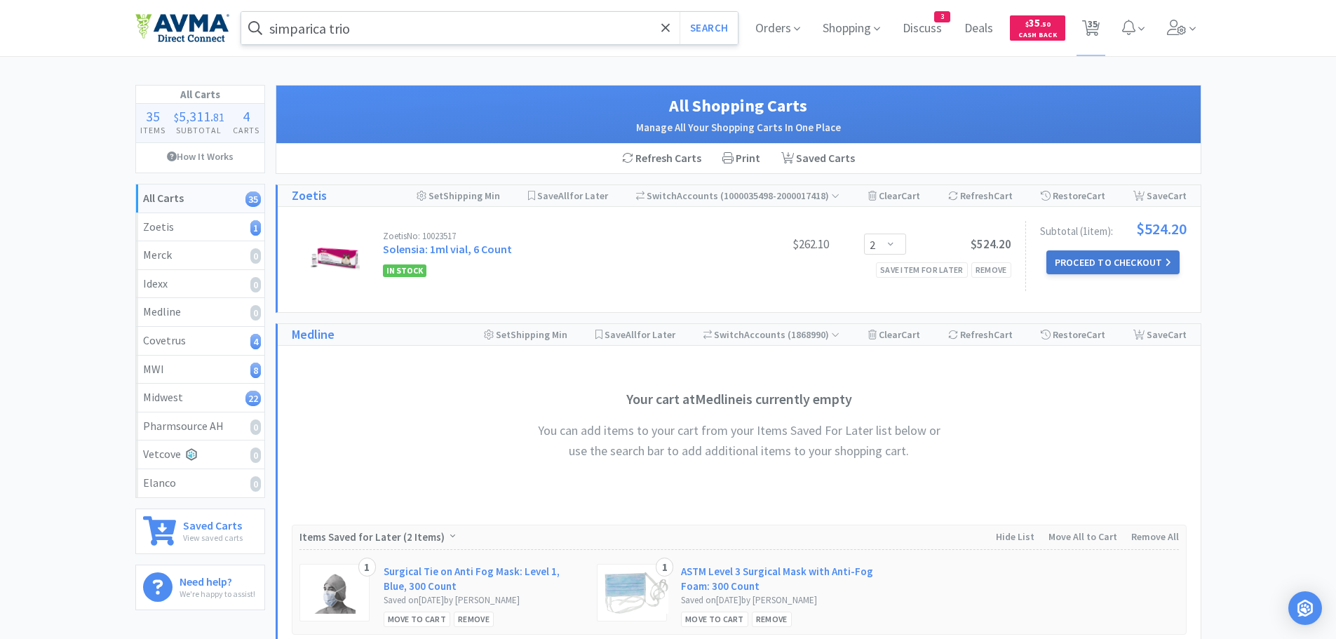
click at [1104, 263] on button "Proceed to Checkout" at bounding box center [1113, 262] width 133 height 24
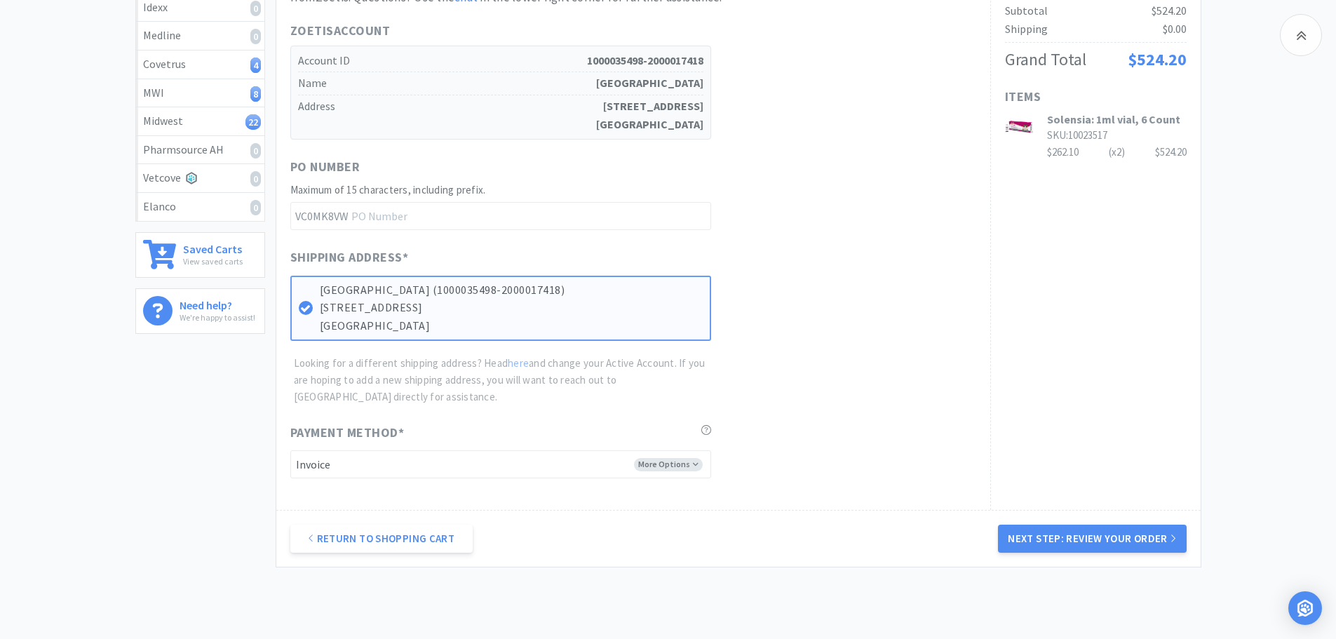
scroll to position [271, 0]
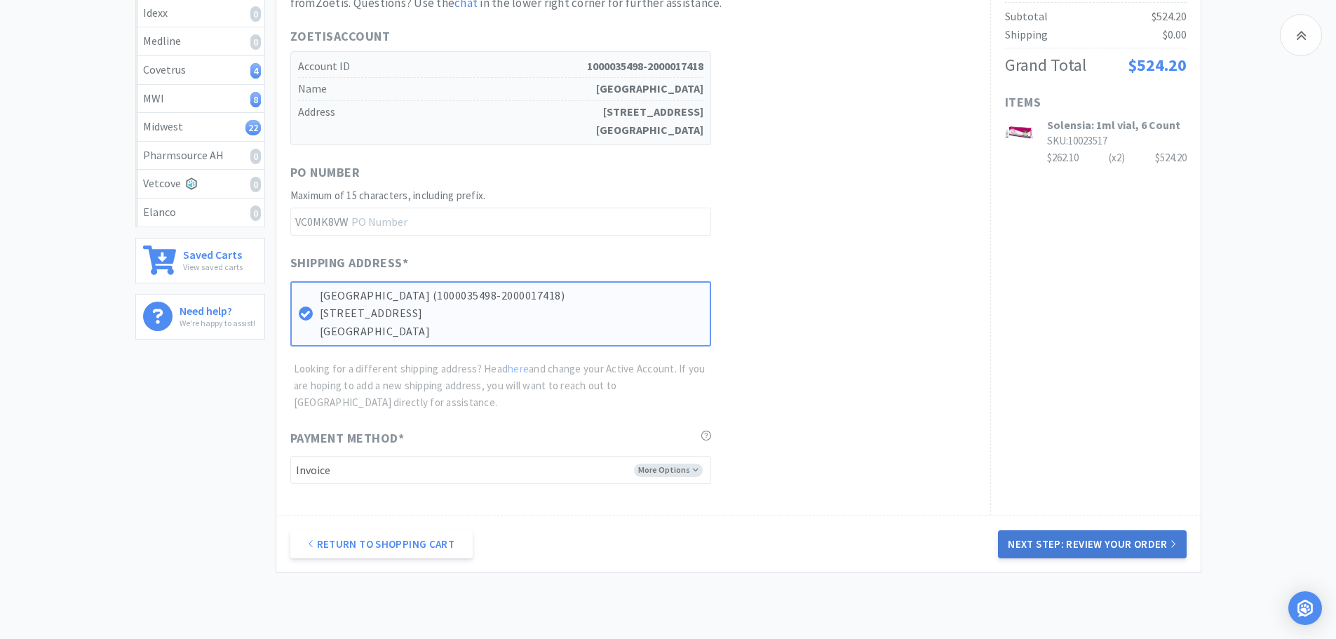
click at [1070, 541] on button "Next Step: Review Your Order" at bounding box center [1092, 544] width 188 height 28
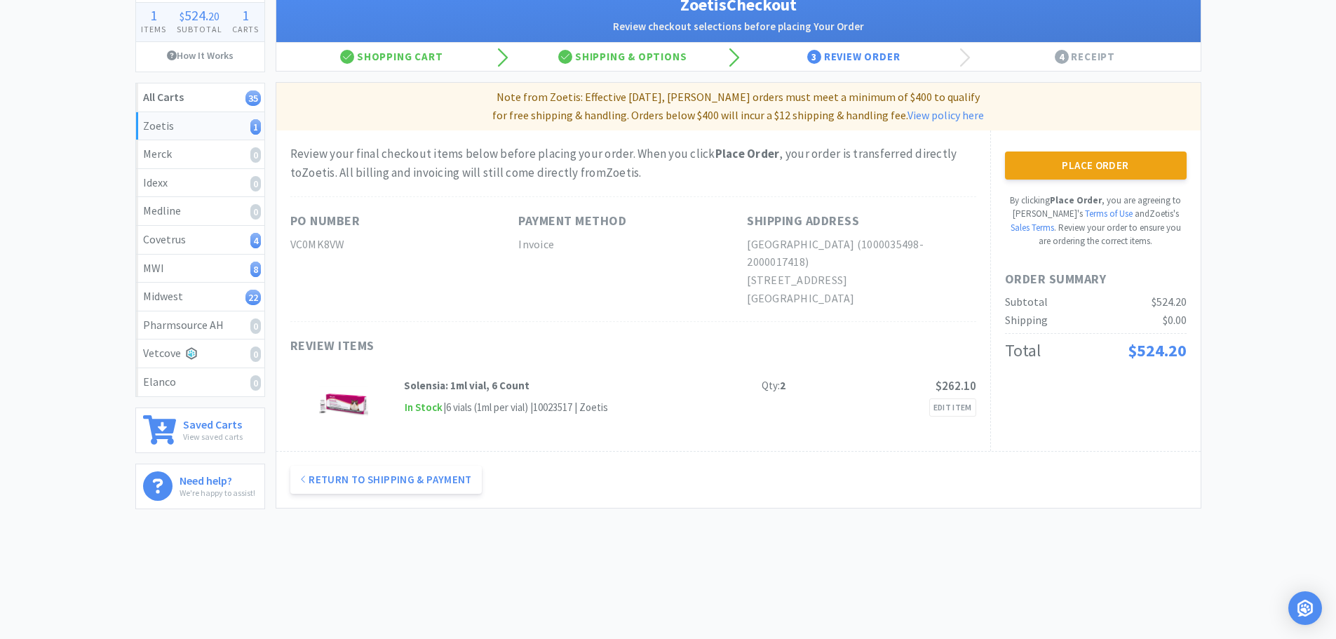
scroll to position [0, 0]
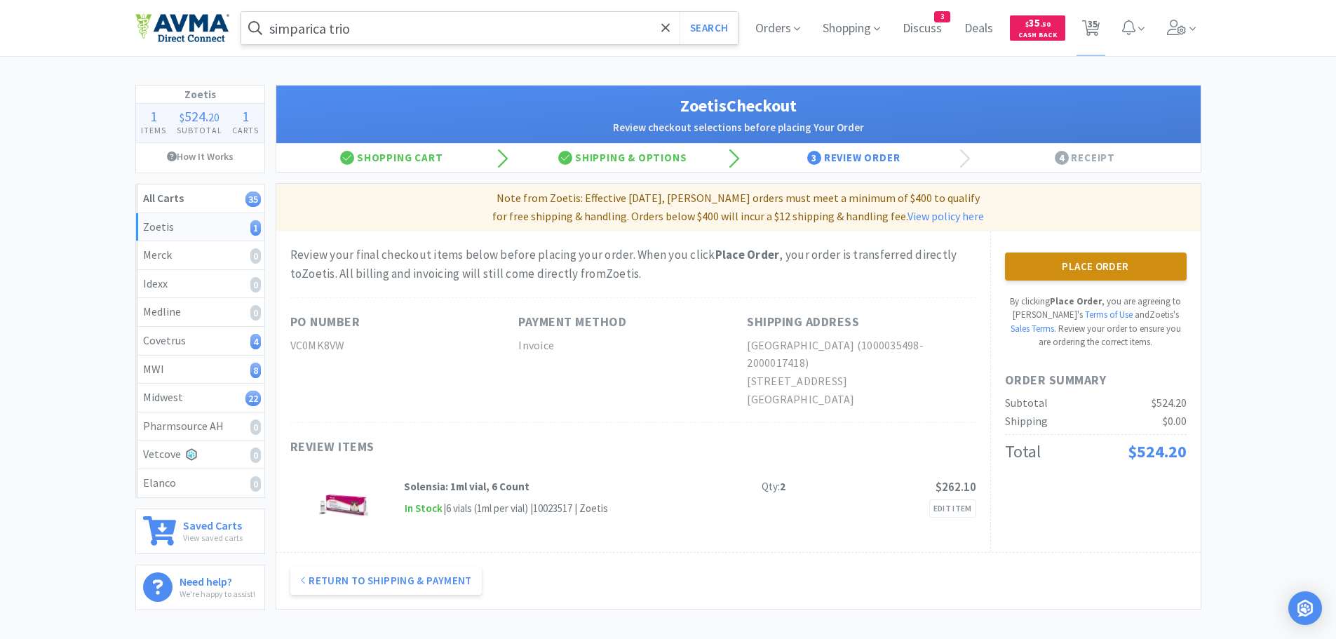
click at [1085, 267] on button "Place Order" at bounding box center [1096, 267] width 182 height 28
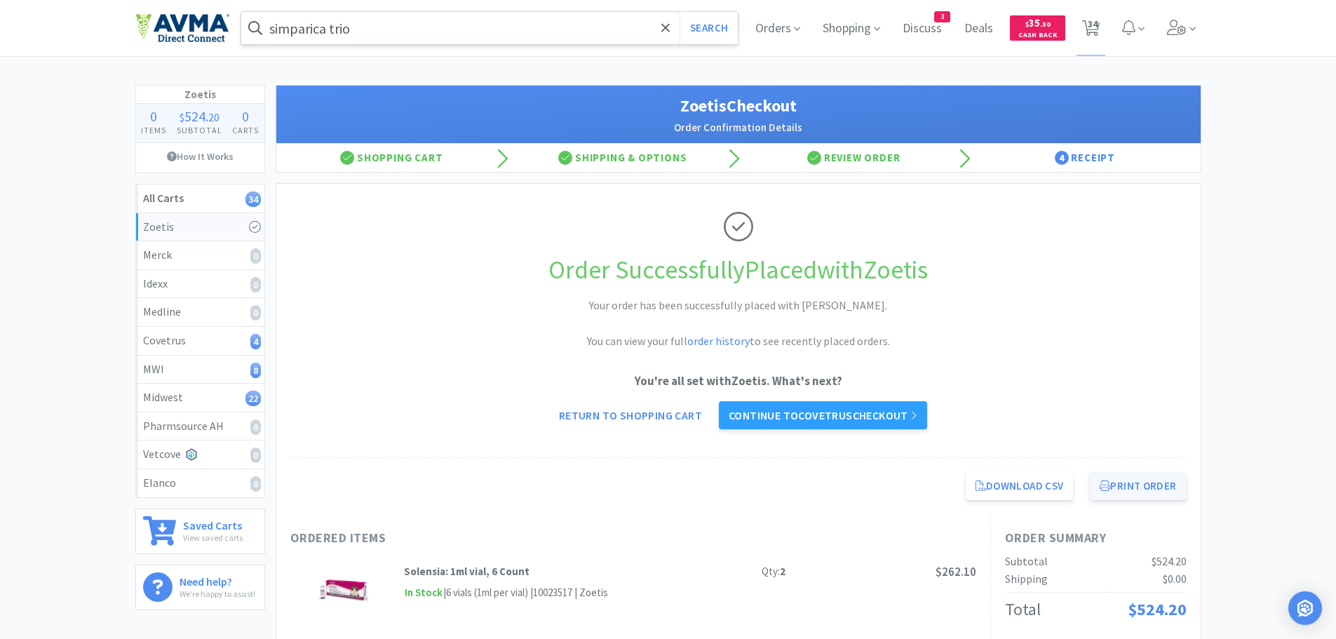
click at [1168, 490] on button "Print Order" at bounding box center [1138, 486] width 96 height 28
click at [820, 411] on link "Continue to Covetrus checkout" at bounding box center [823, 415] width 208 height 28
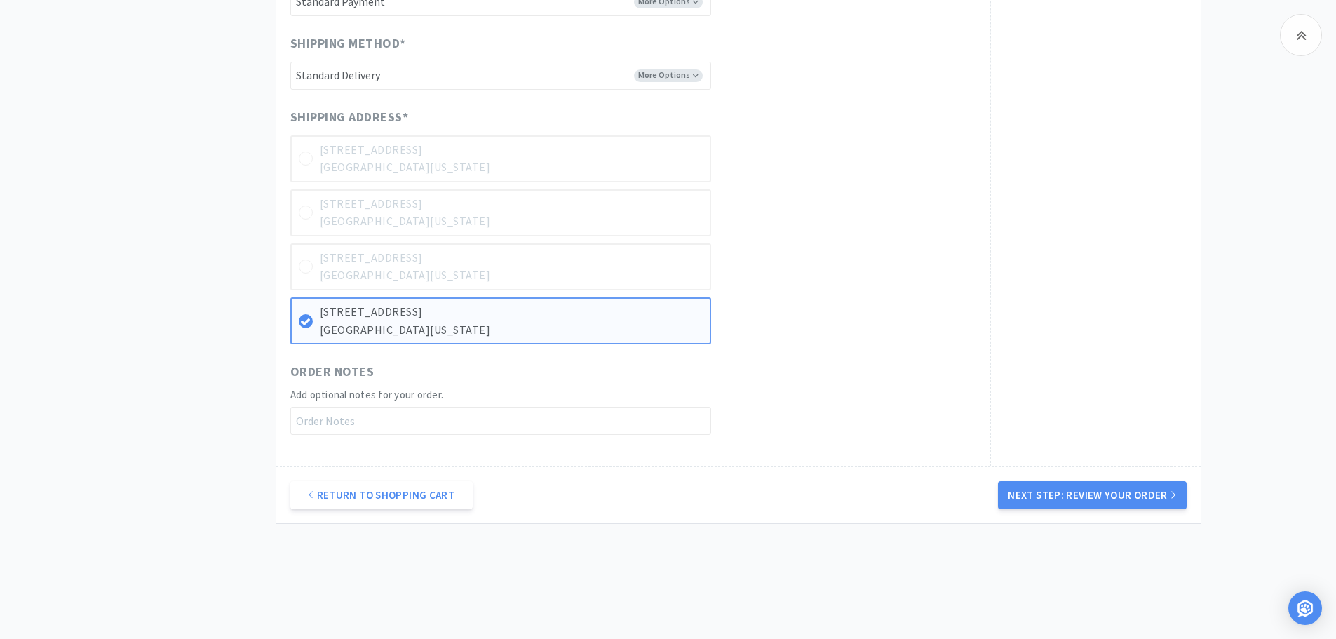
scroll to position [684, 0]
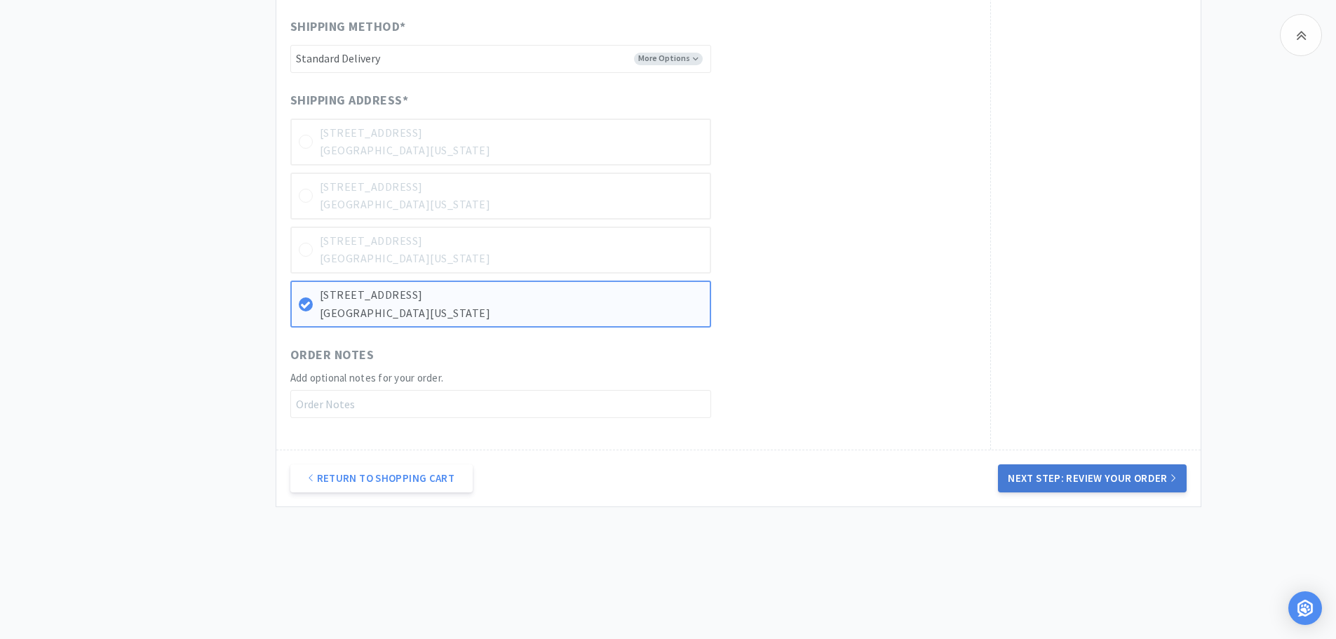
click at [1100, 476] on button "Next Step: Review Your Order" at bounding box center [1092, 478] width 188 height 28
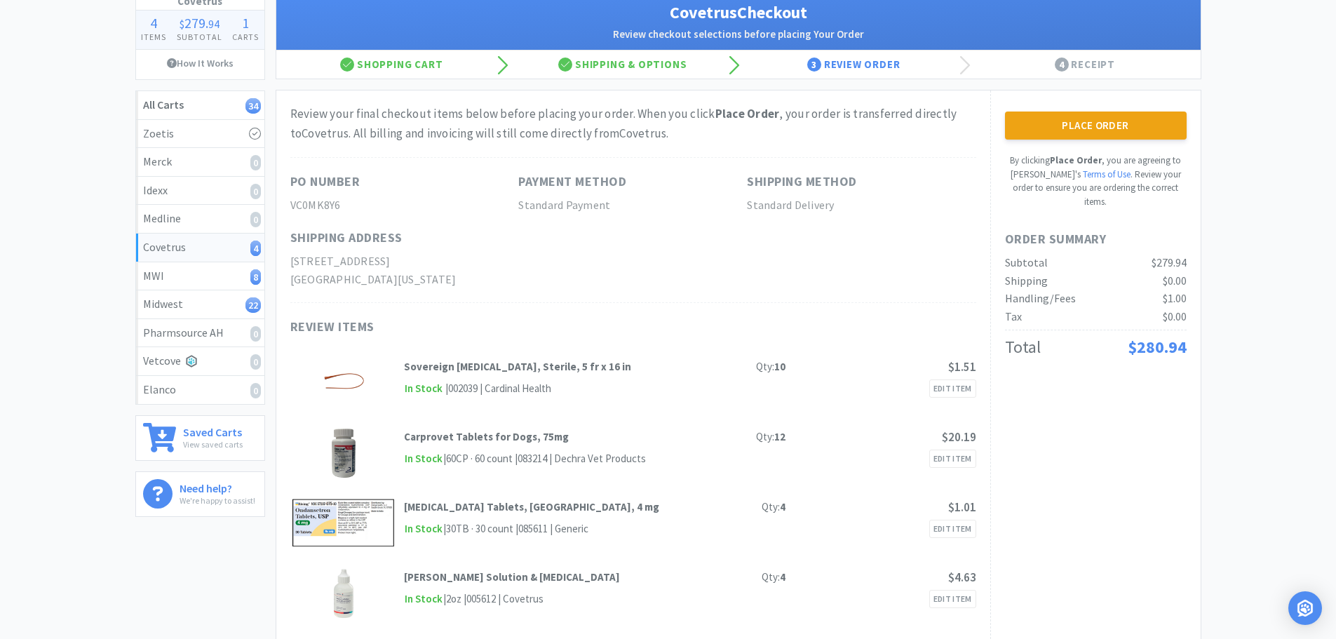
scroll to position [88, 0]
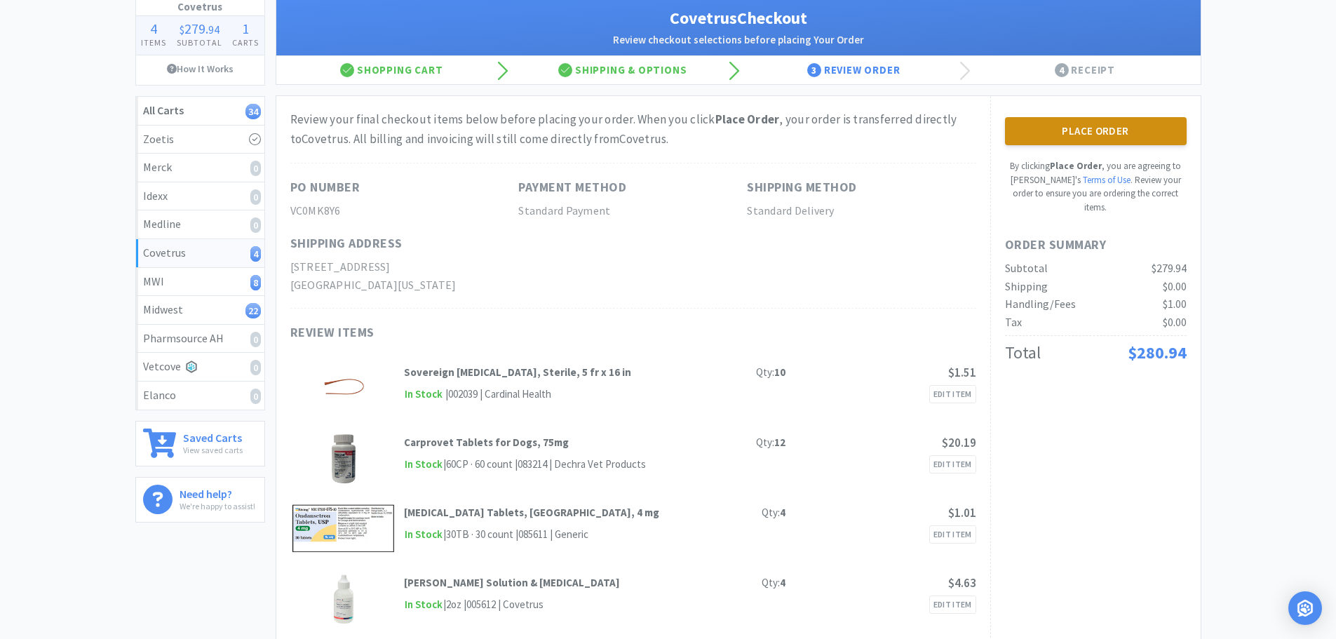
click at [1126, 133] on button "Place Order" at bounding box center [1096, 131] width 182 height 28
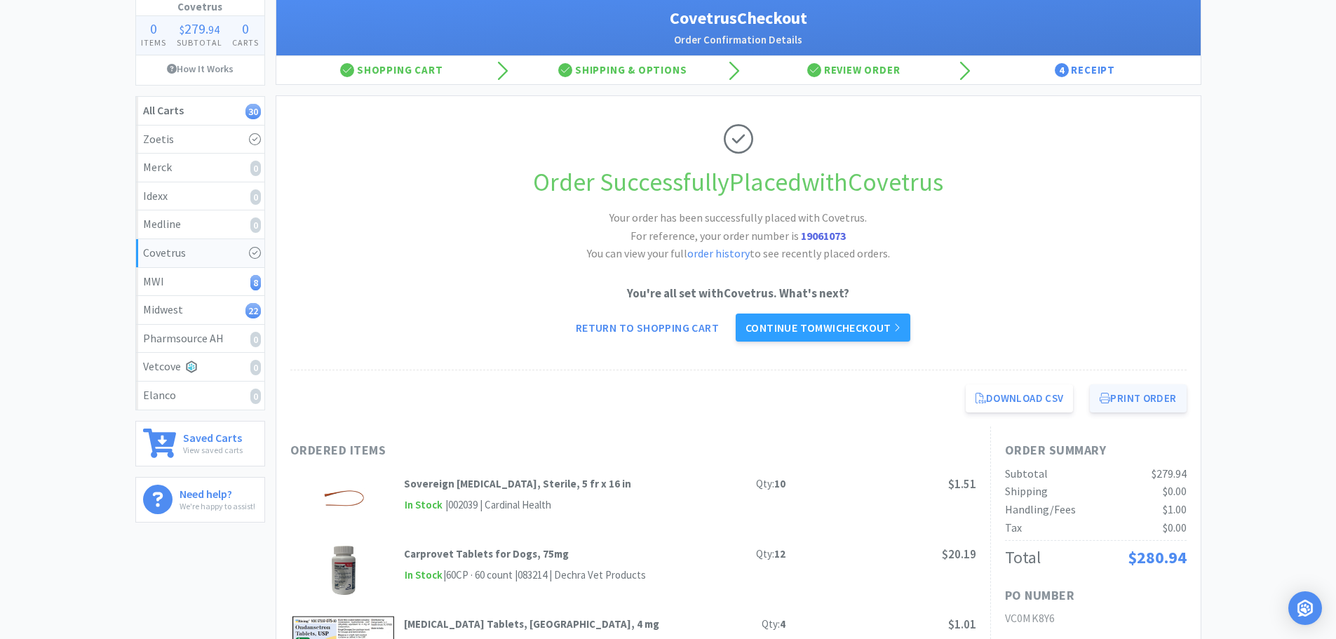
click at [1142, 398] on button "Print Order" at bounding box center [1138, 398] width 96 height 28
click at [801, 332] on link "Continue to MWI checkout" at bounding box center [823, 328] width 175 height 28
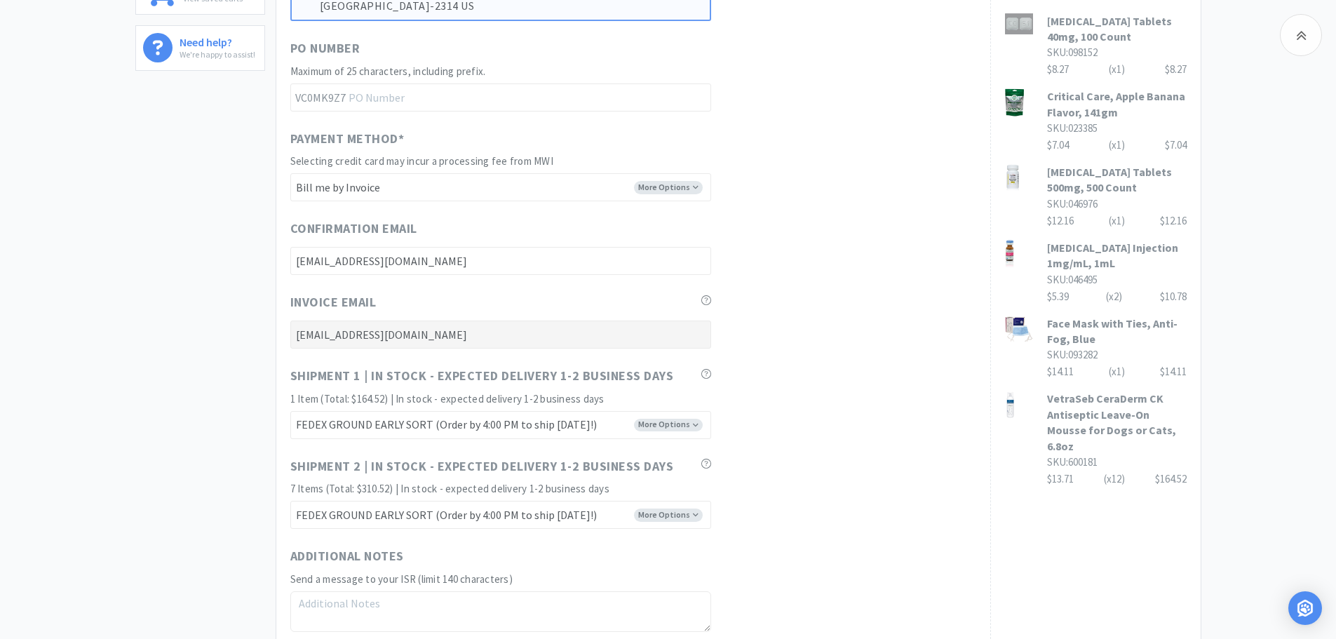
scroll to position [576, 0]
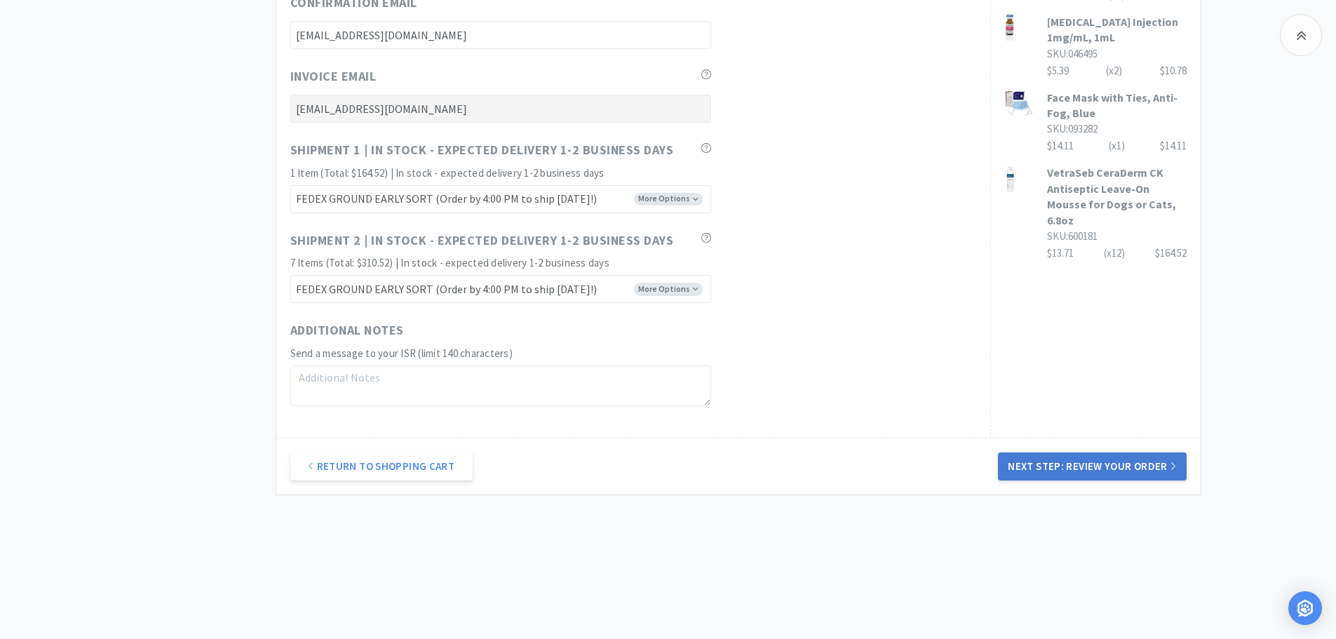
click at [1132, 462] on button "Next Step: Review Your Order" at bounding box center [1092, 466] width 188 height 28
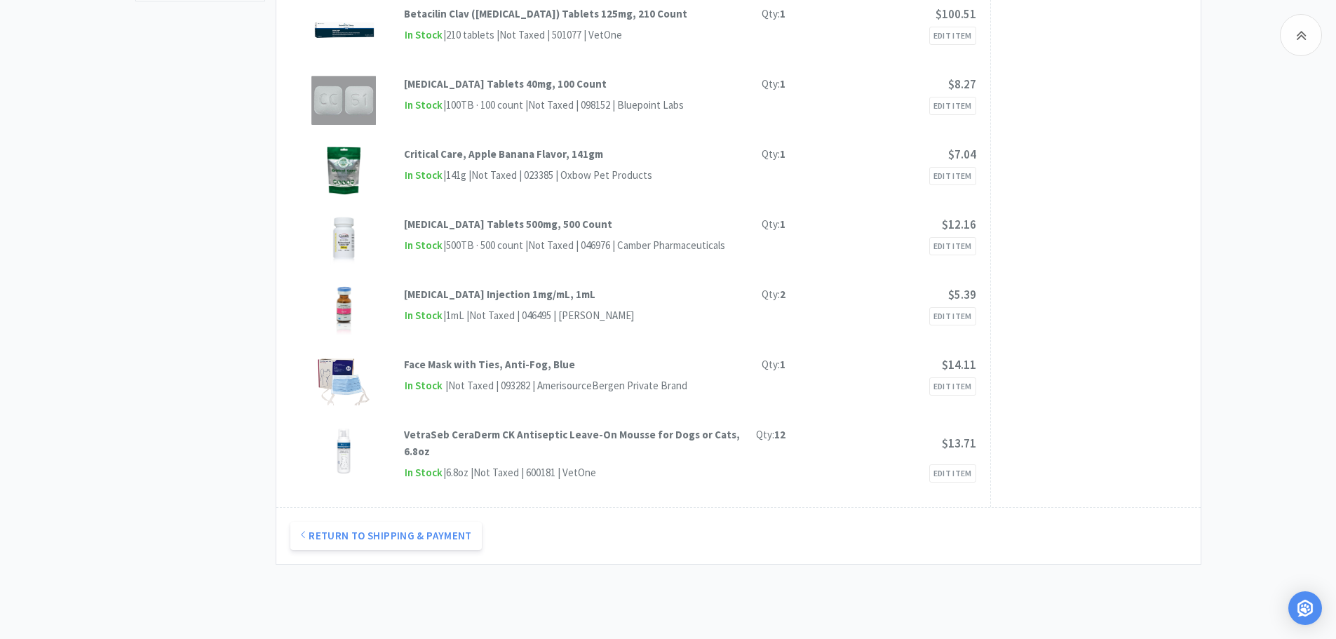
scroll to position [0, 0]
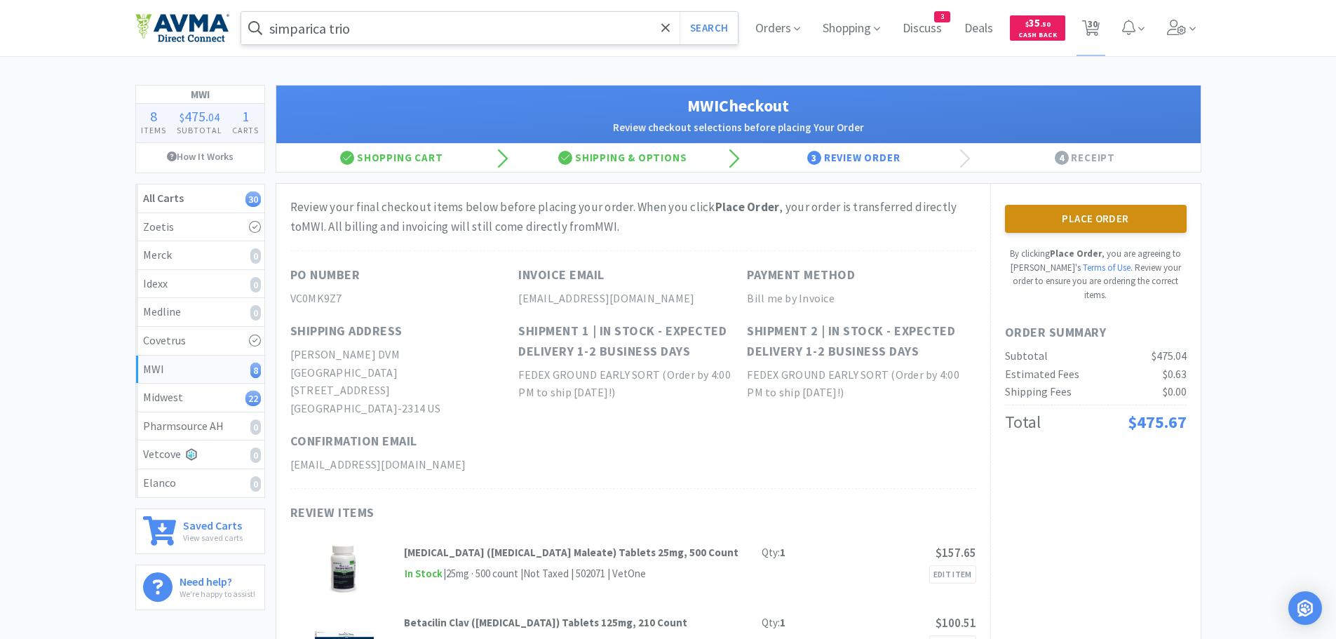
click at [1117, 215] on button "Place Order" at bounding box center [1096, 219] width 182 height 28
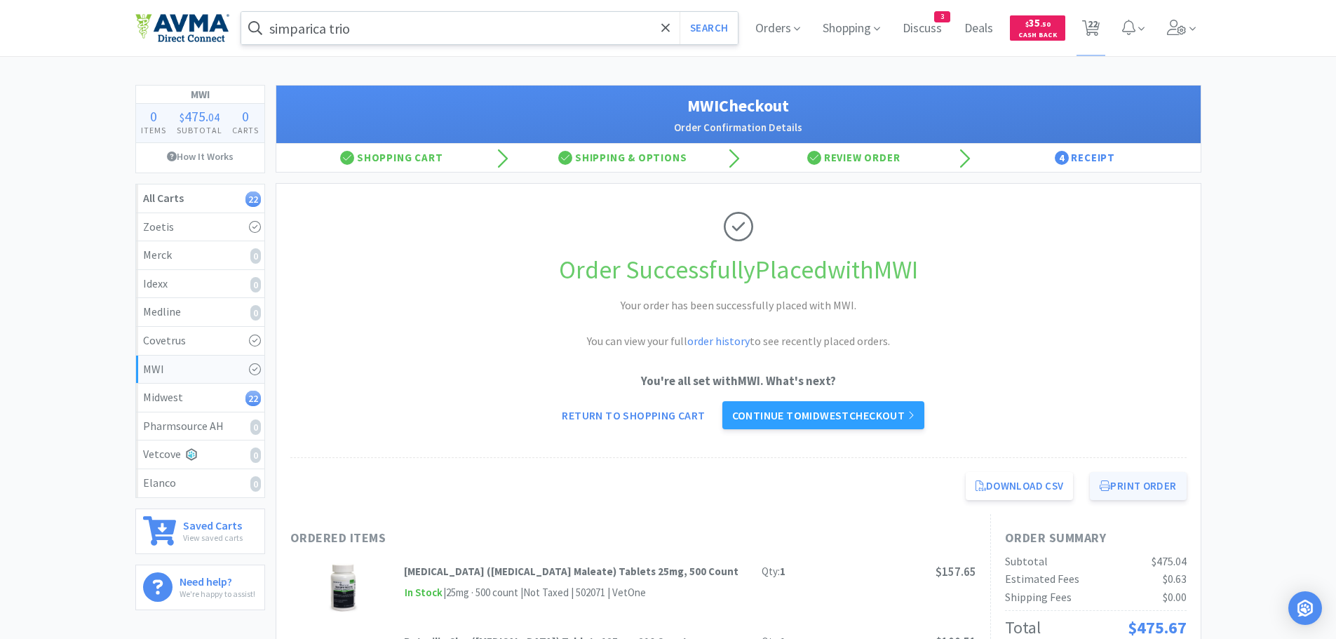
click at [1145, 481] on button "Print Order" at bounding box center [1138, 486] width 96 height 28
click at [874, 413] on link "Continue to Midwest checkout" at bounding box center [823, 415] width 202 height 28
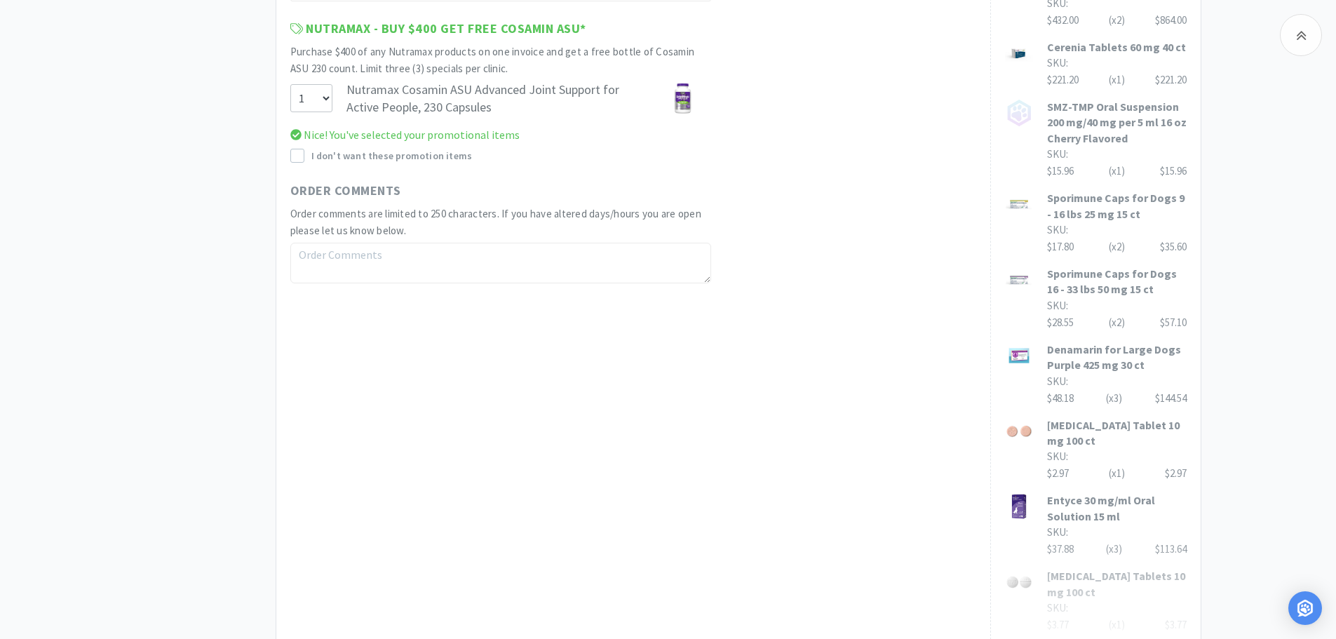
scroll to position [882, 0]
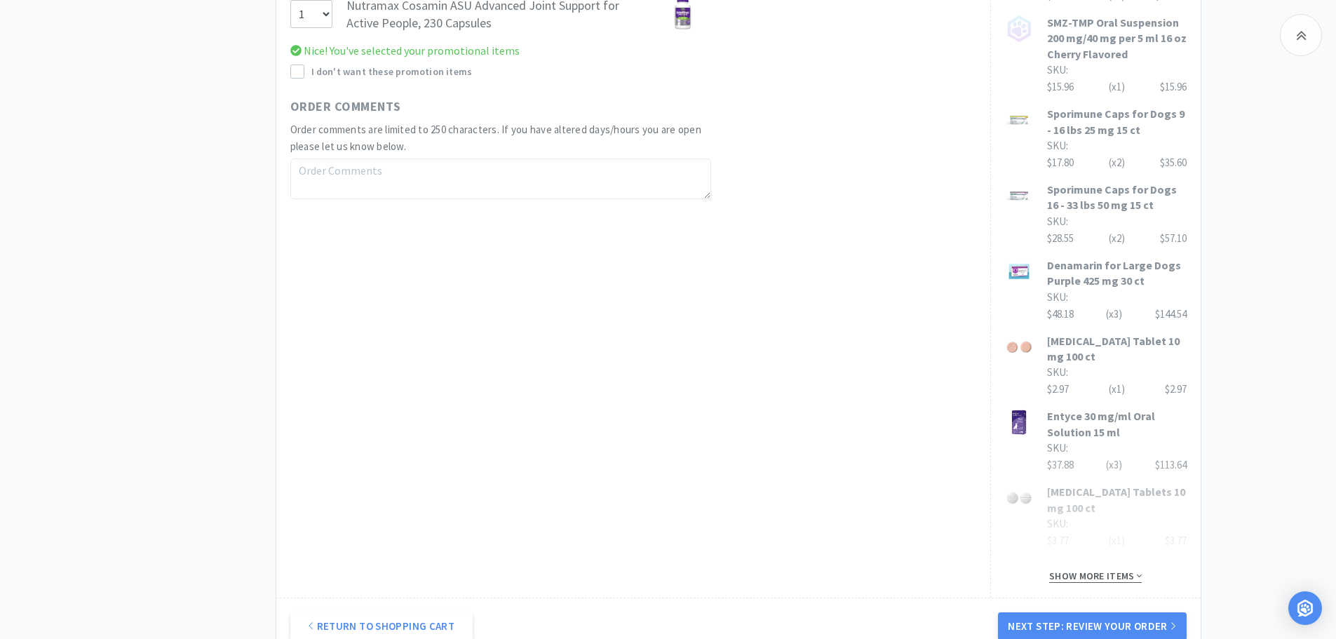
click at [1094, 581] on span "Show more items" at bounding box center [1095, 576] width 93 height 13
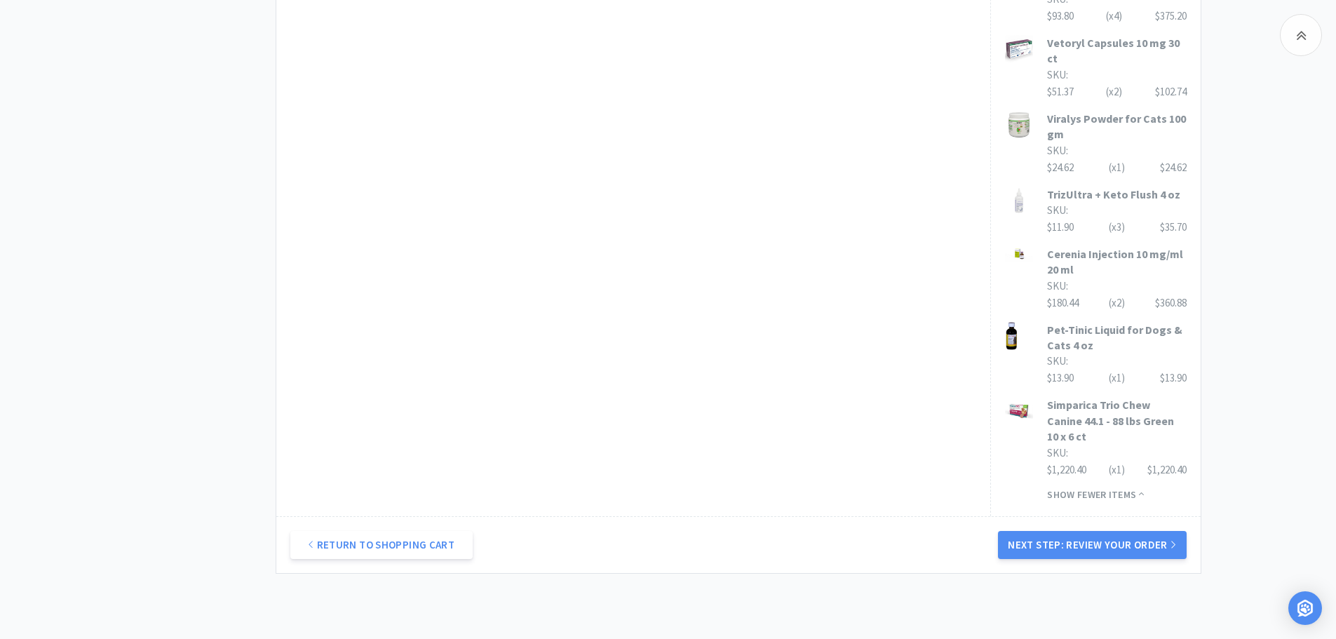
scroll to position [1899, 0]
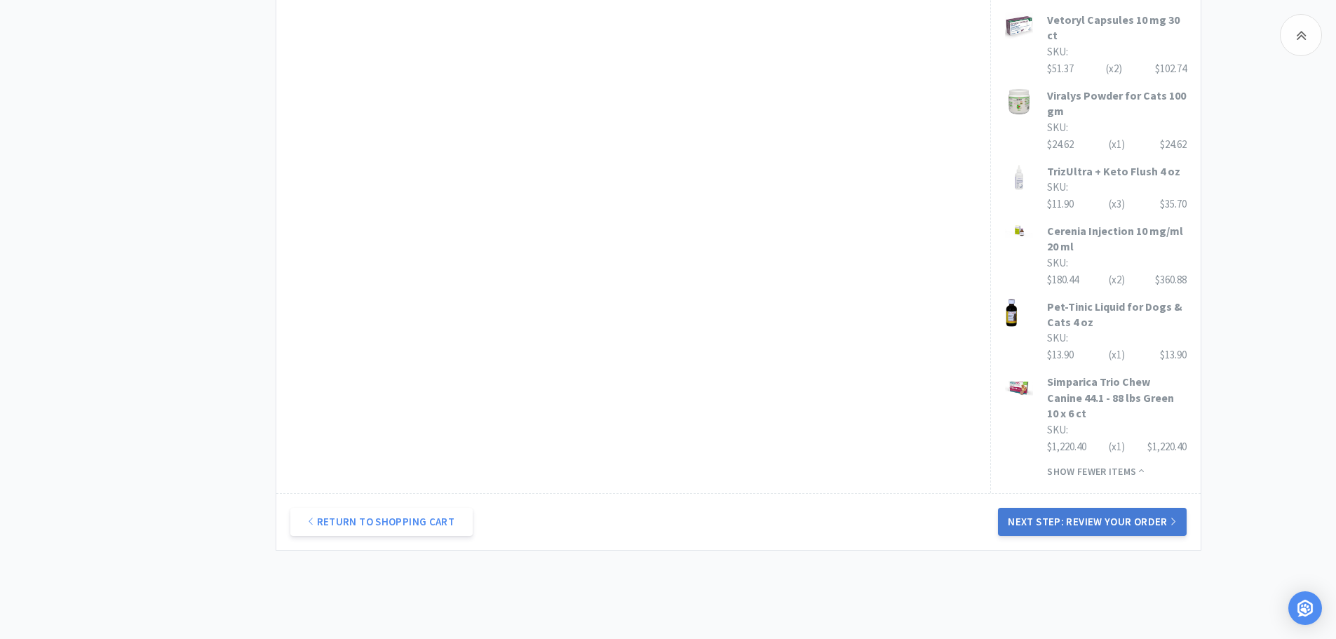
click at [1105, 508] on button "Next Step: Review Your Order" at bounding box center [1092, 522] width 188 height 28
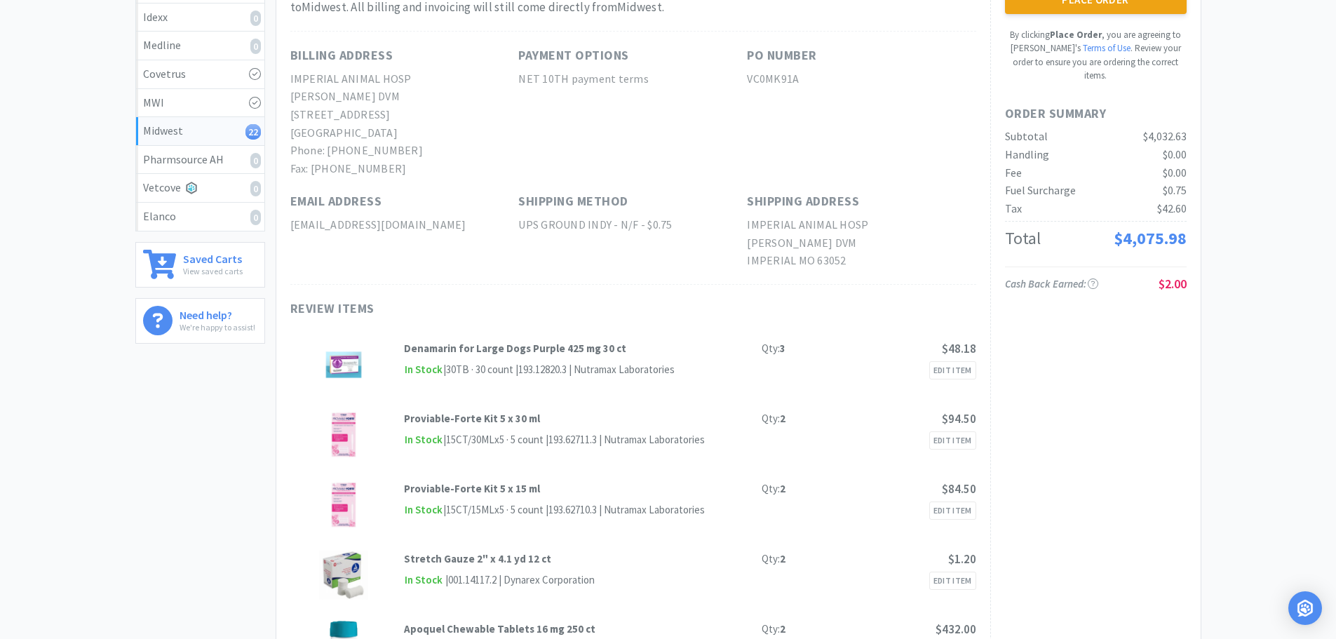
scroll to position [0, 0]
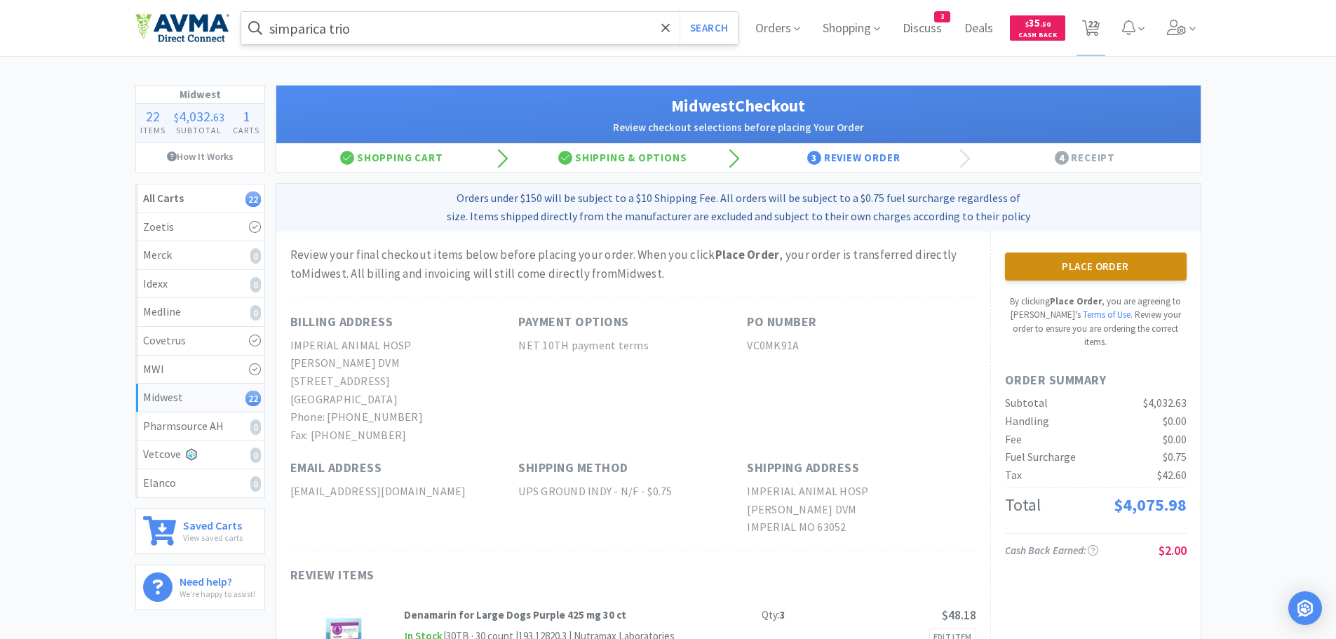
click at [1118, 268] on button "Place Order" at bounding box center [1096, 267] width 182 height 28
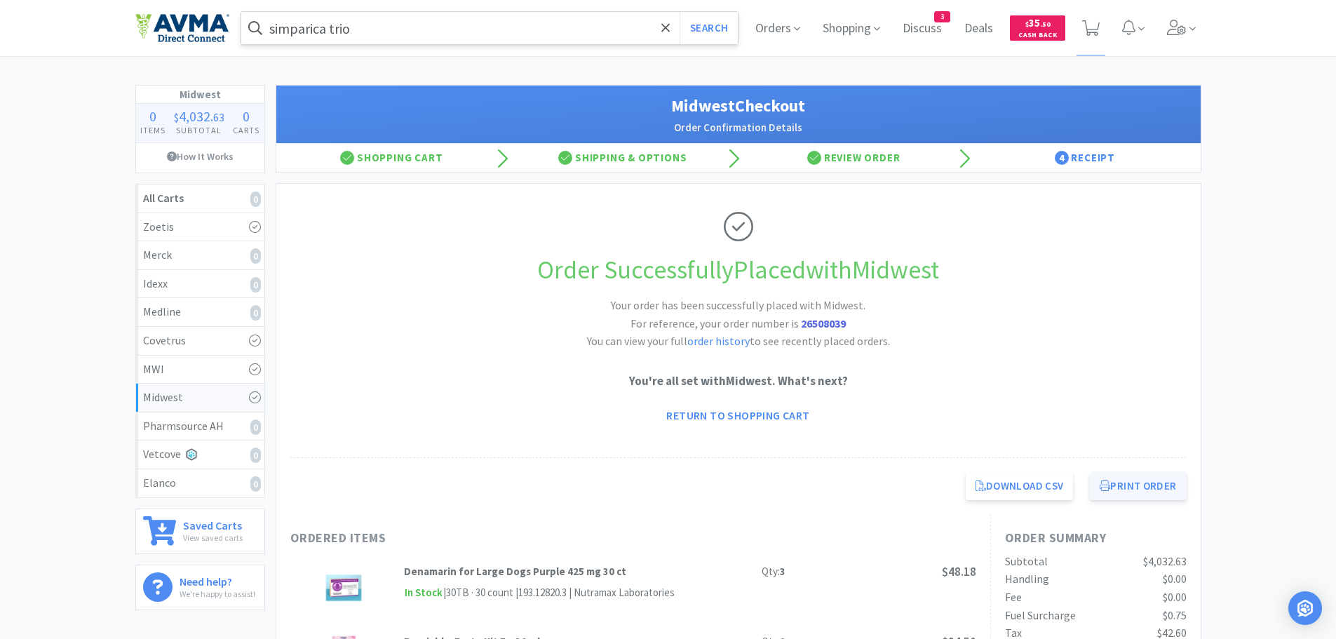
click at [1155, 490] on button "Print Order" at bounding box center [1138, 486] width 96 height 28
